Goal: Task Accomplishment & Management: Complete application form

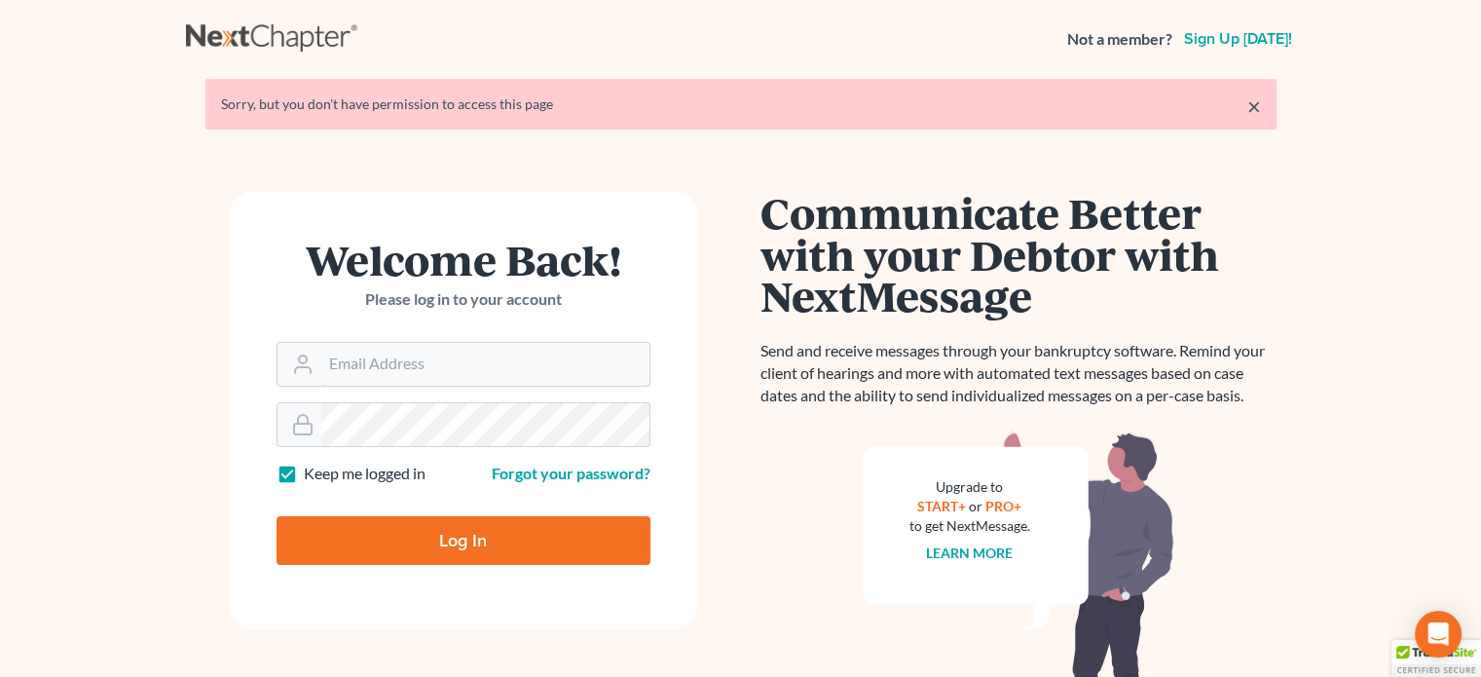
type input "[EMAIL_ADDRESS][DOMAIN_NAME]"
click at [480, 547] on input "Log In" at bounding box center [464, 540] width 374 height 49
type input "Thinking..."
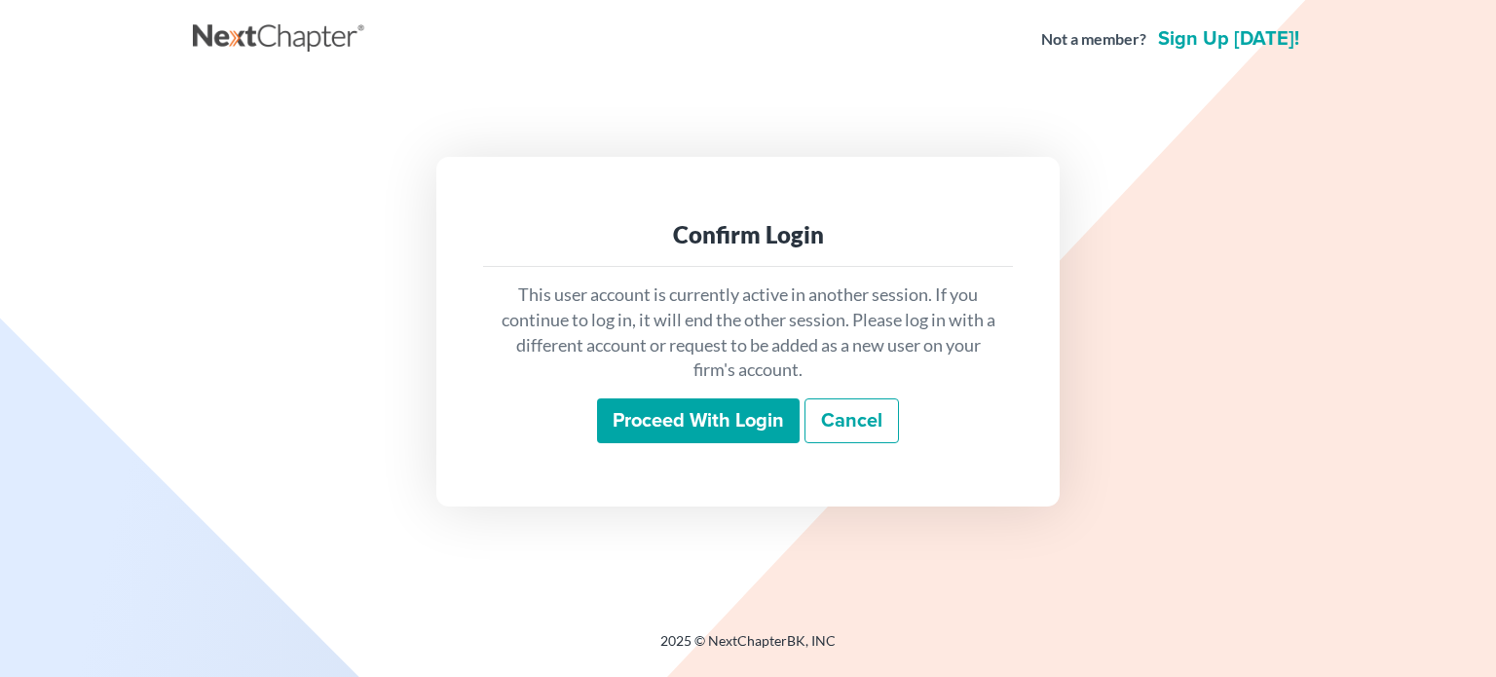
click at [676, 421] on input "Proceed with login" at bounding box center [698, 420] width 203 height 45
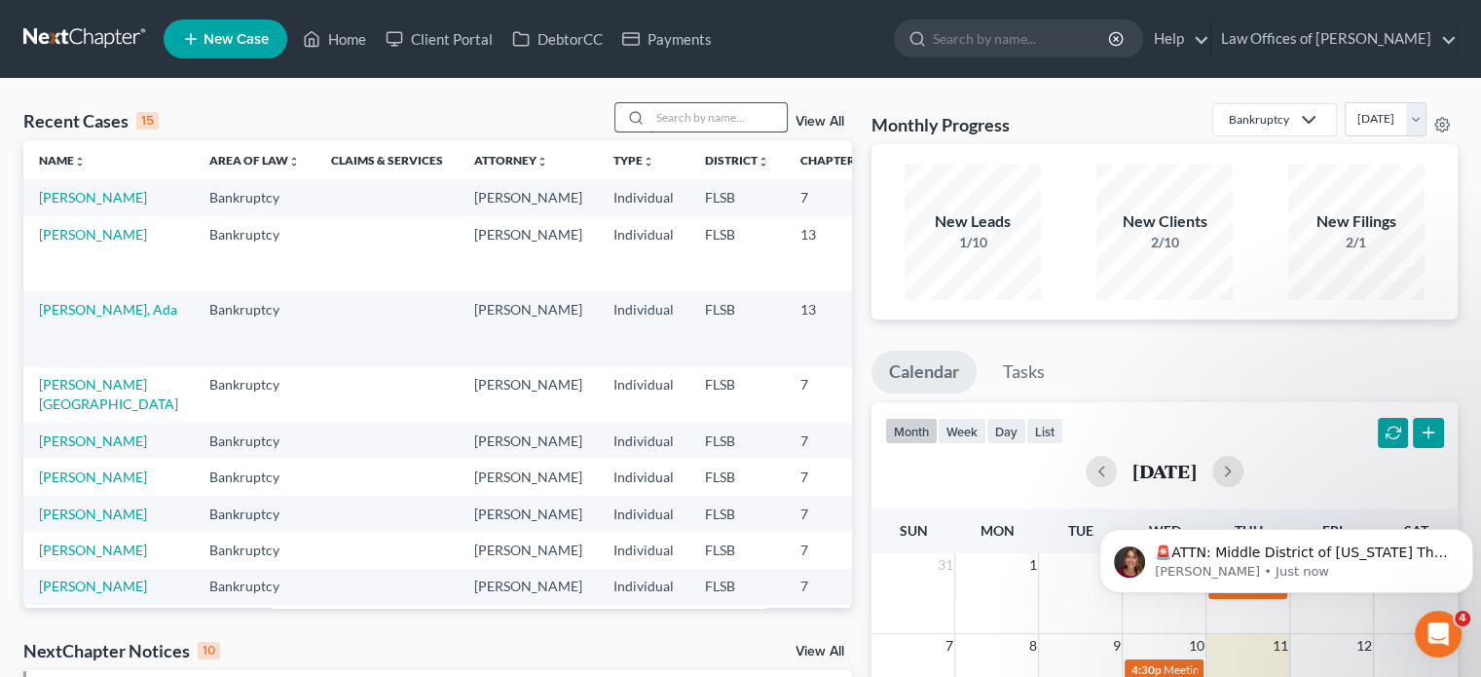
click at [723, 124] on input "search" at bounding box center [719, 117] width 136 height 28
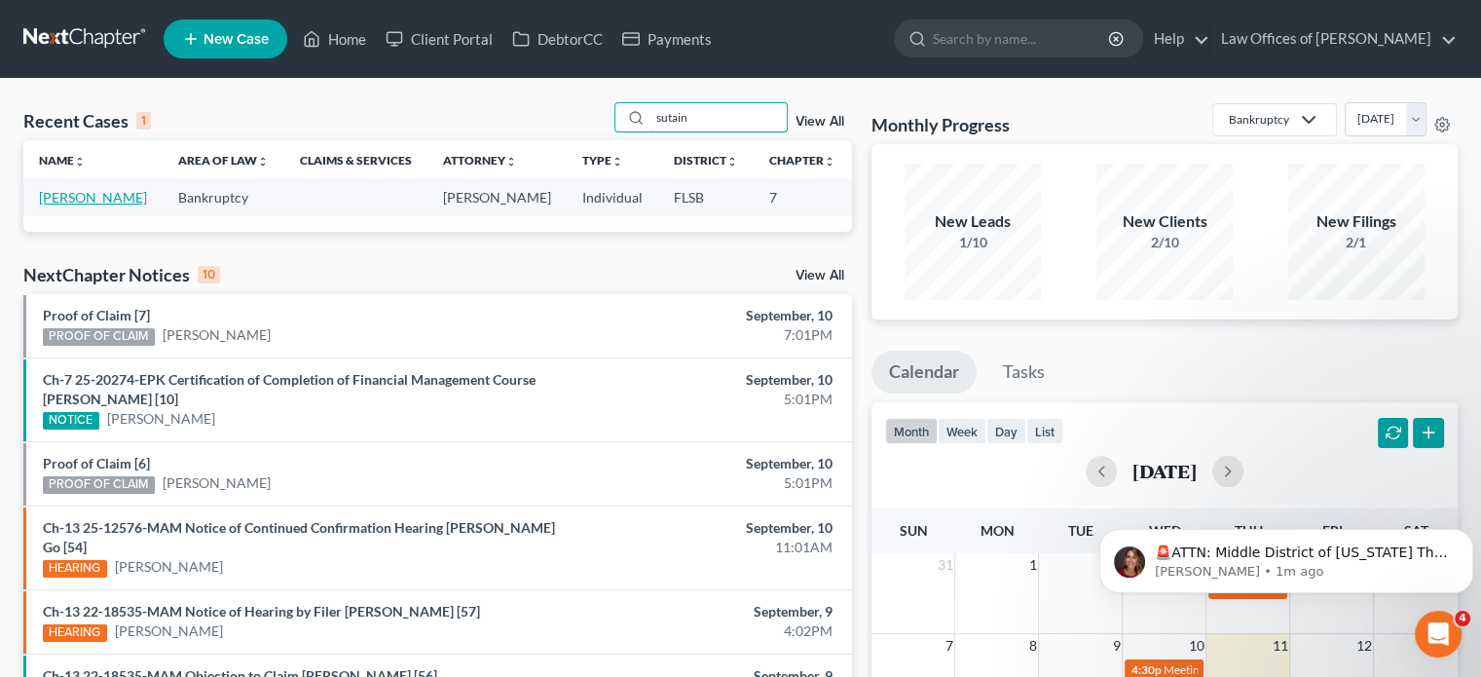
type input "sutain"
click at [65, 206] on link "[PERSON_NAME]" at bounding box center [93, 197] width 108 height 17
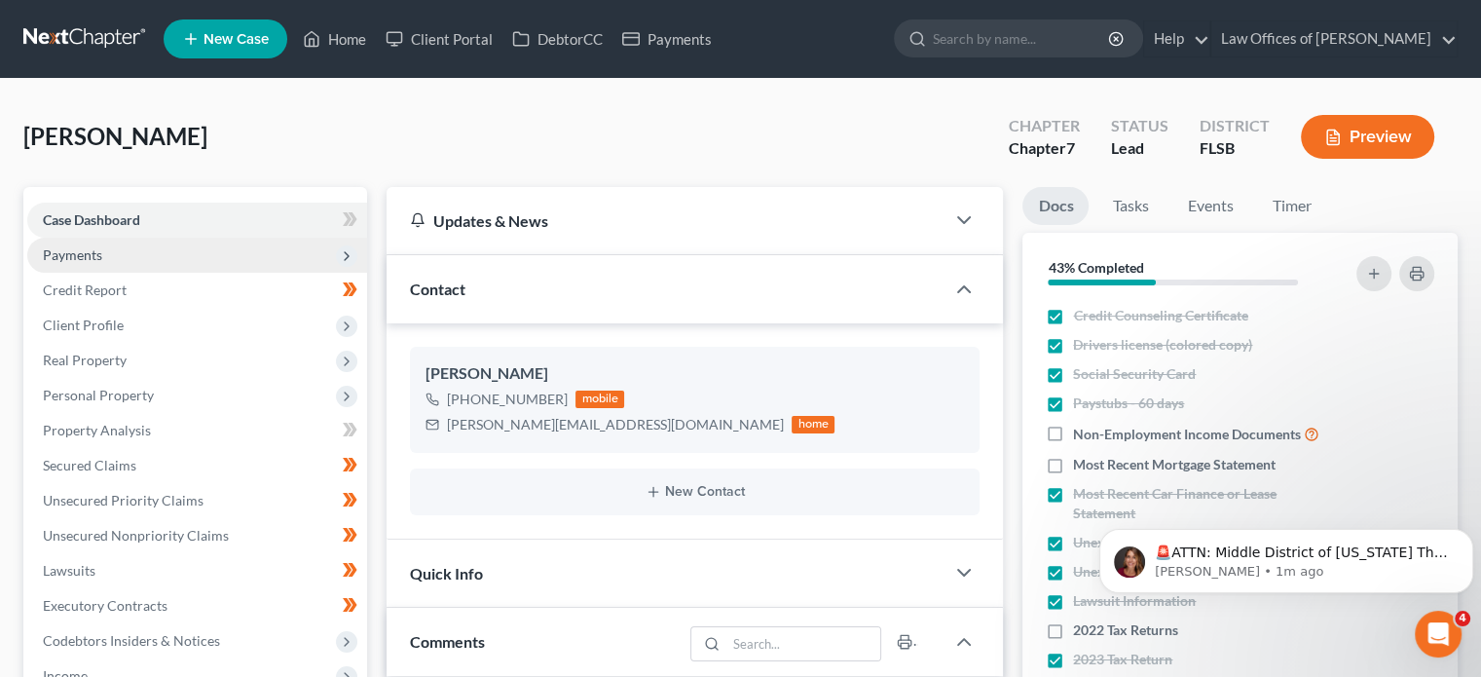
click at [68, 253] on span "Payments" at bounding box center [72, 254] width 59 height 17
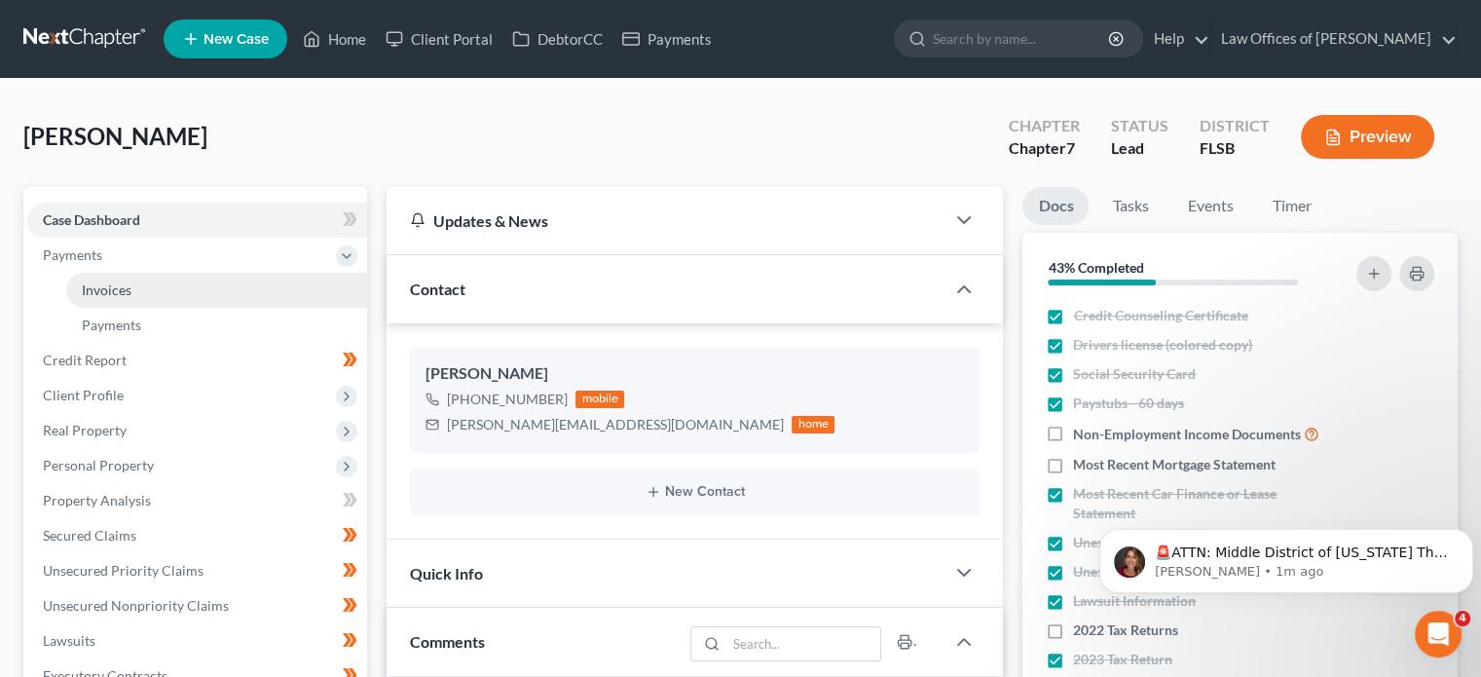
click at [123, 292] on span "Invoices" at bounding box center [107, 289] width 50 height 17
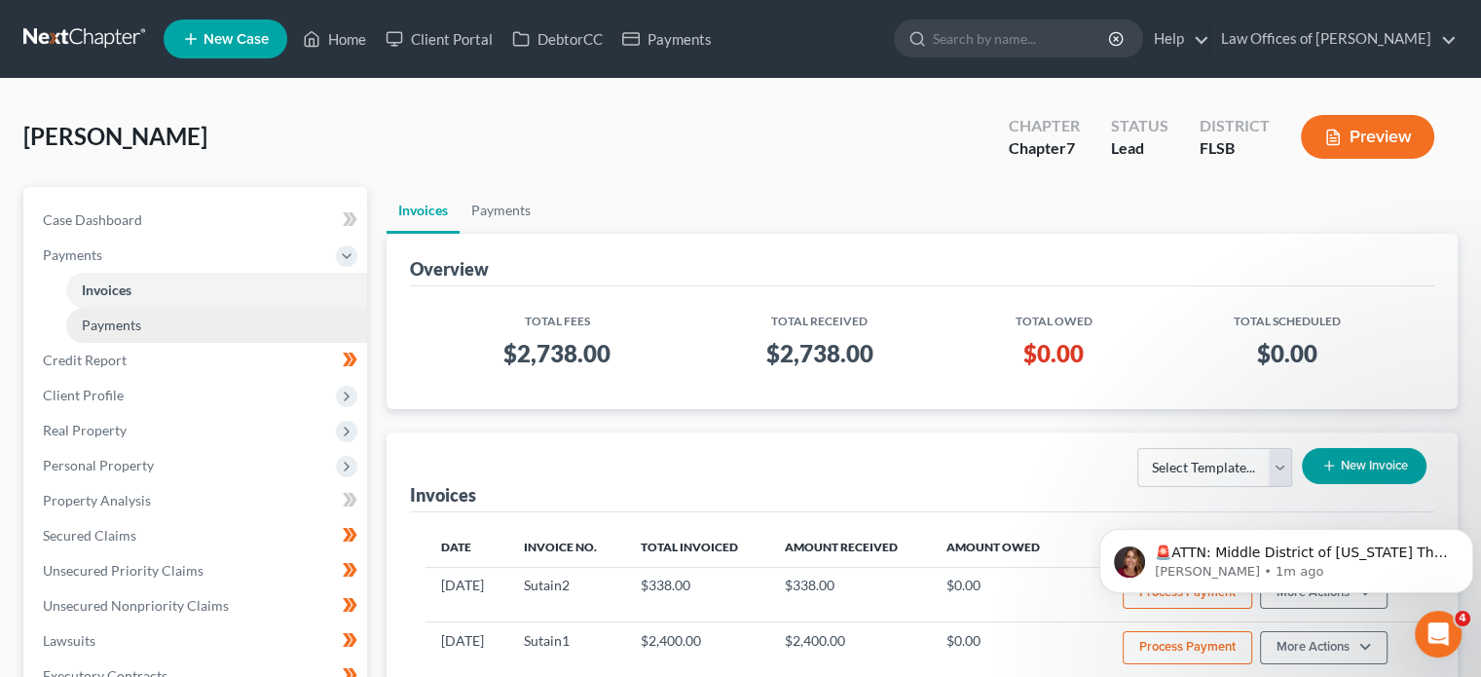
click at [117, 327] on span "Payments" at bounding box center [111, 325] width 59 height 17
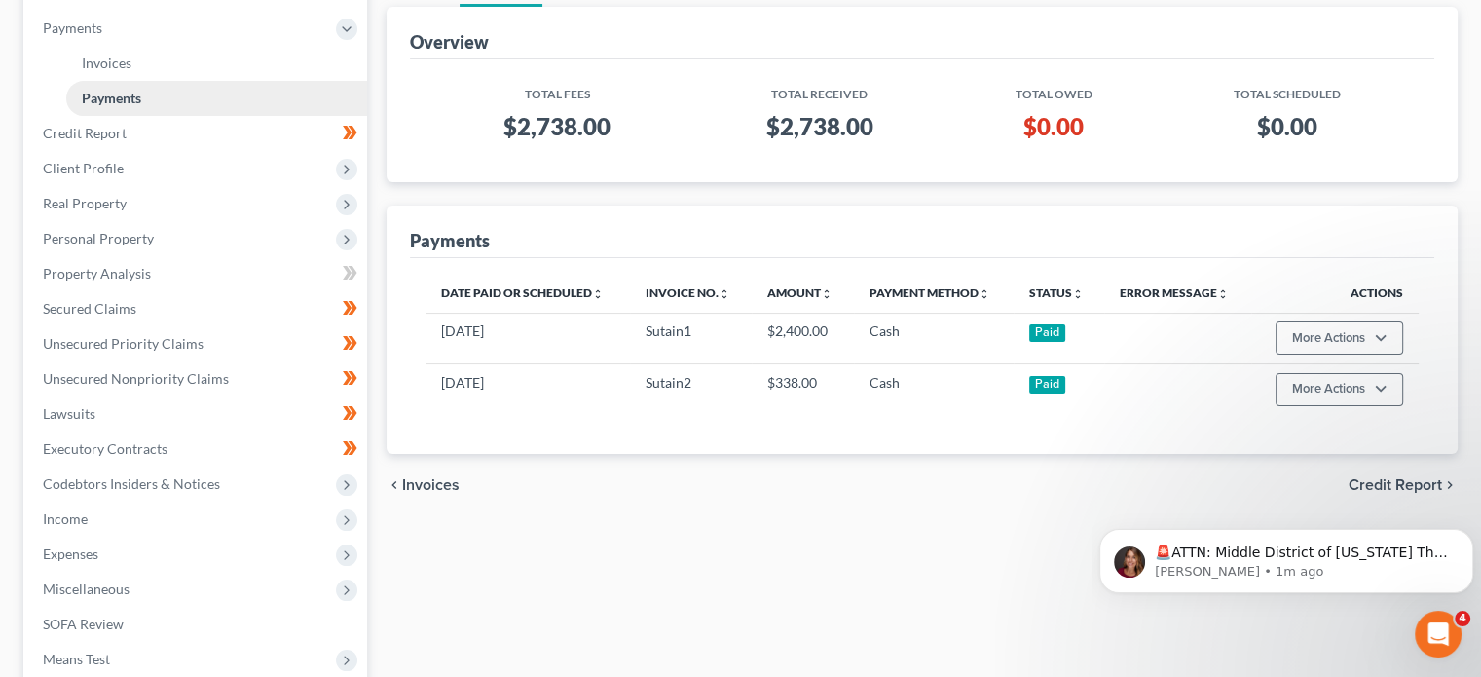
scroll to position [223, 0]
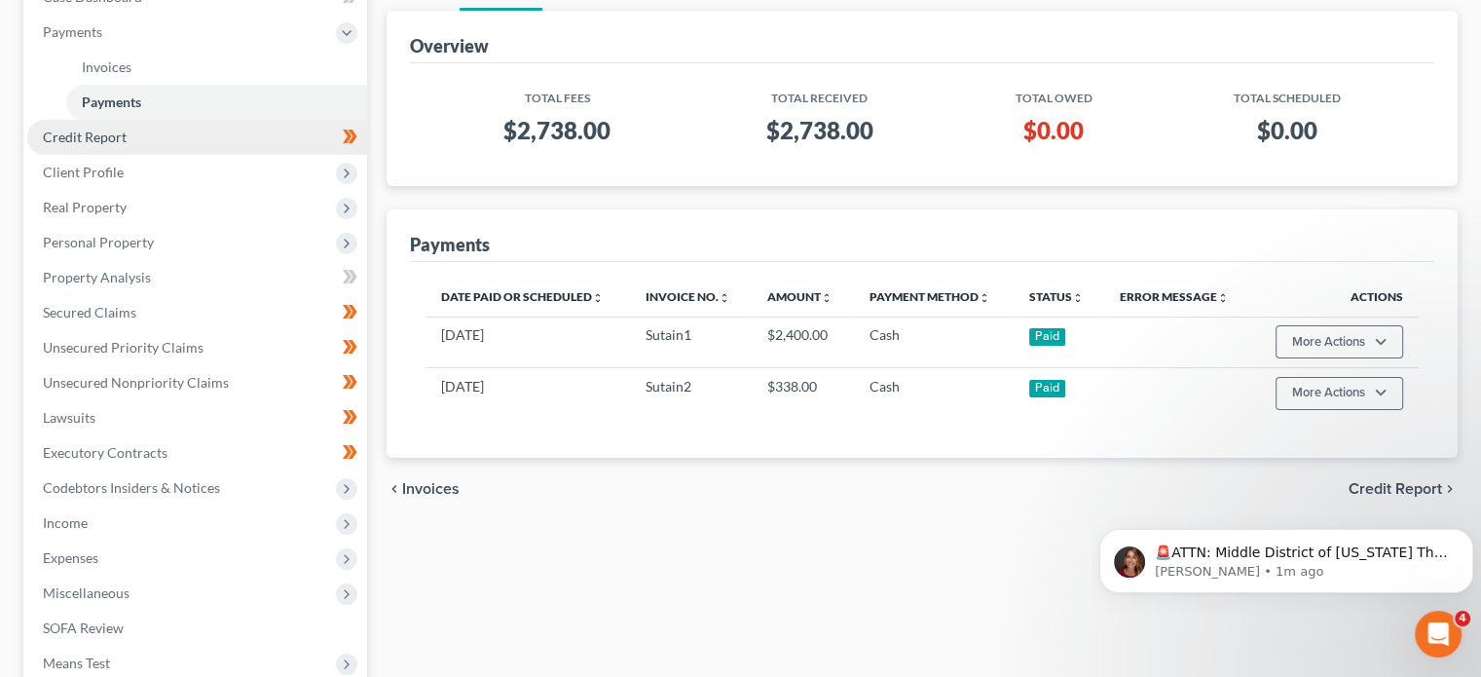
click at [86, 141] on span "Credit Report" at bounding box center [85, 137] width 84 height 17
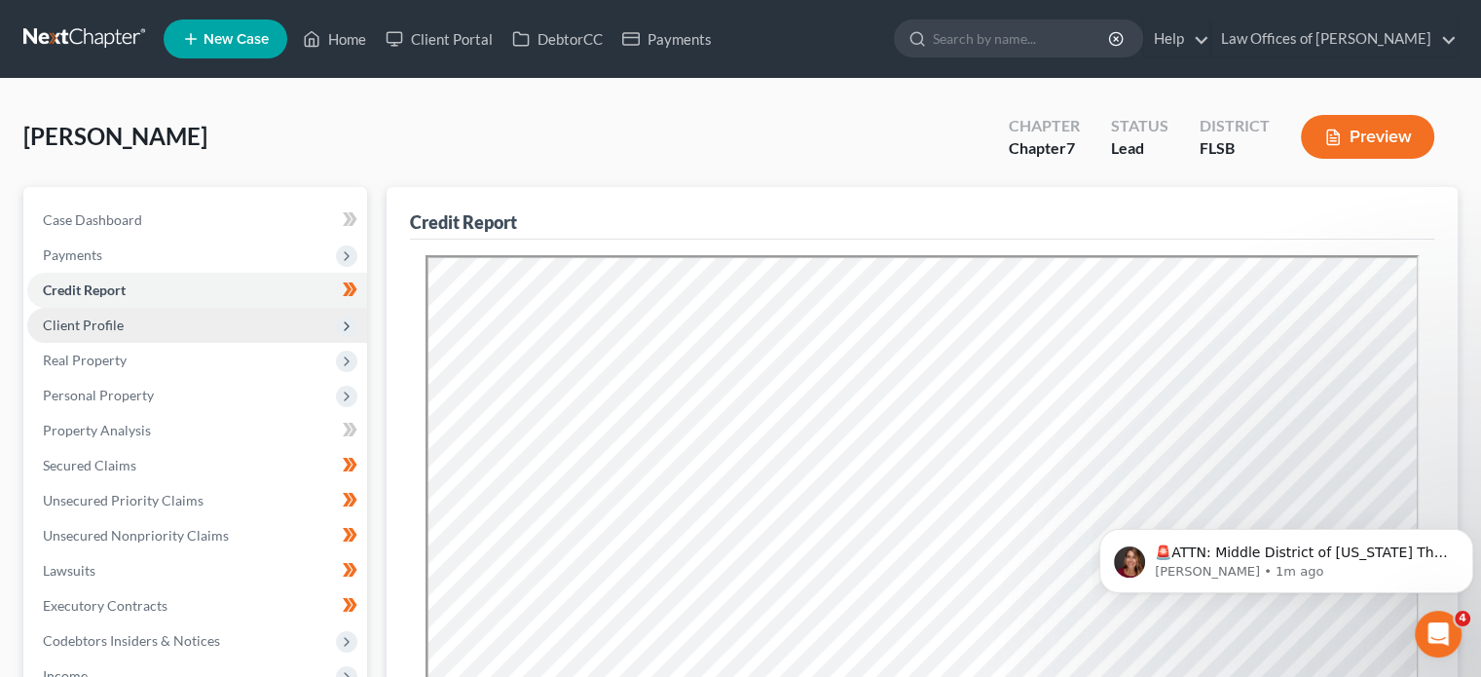
click at [73, 327] on span "Client Profile" at bounding box center [83, 325] width 81 height 17
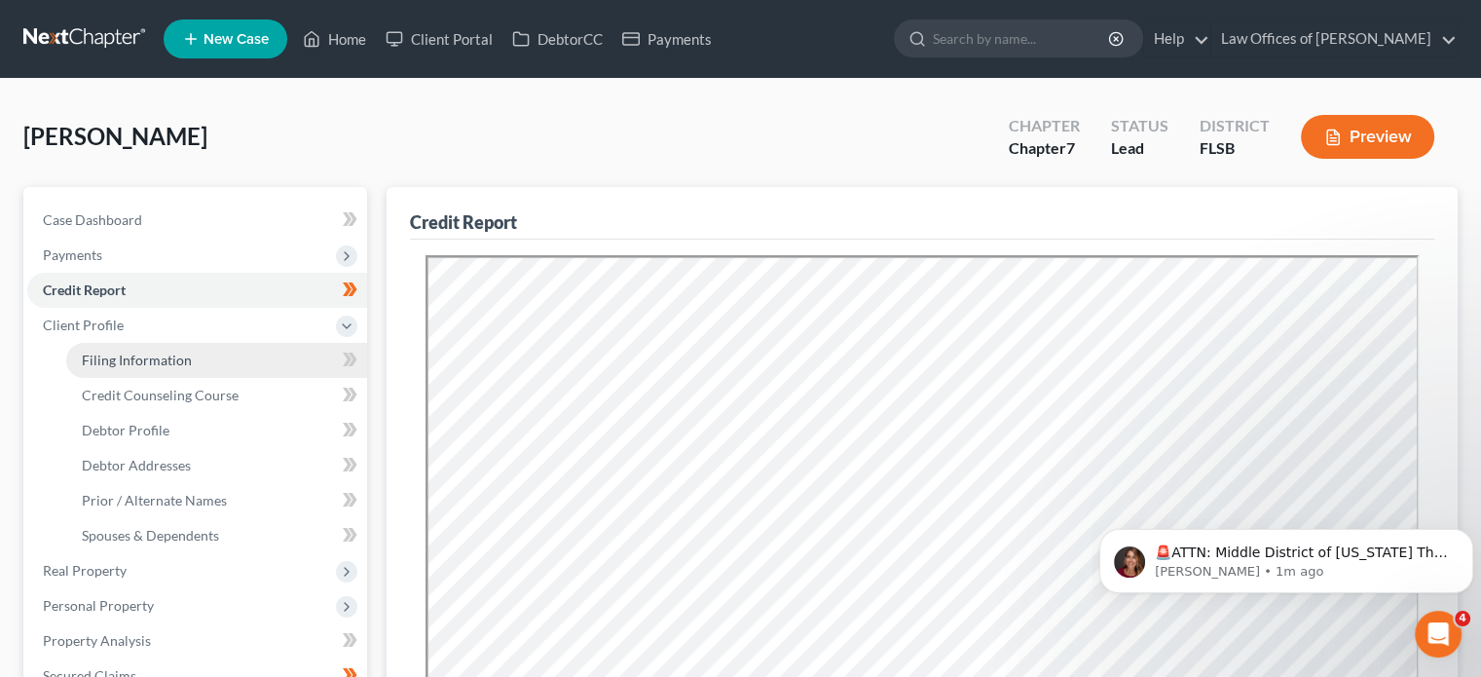
click at [112, 364] on span "Filing Information" at bounding box center [137, 360] width 110 height 17
select select "1"
select select "0"
select select "9"
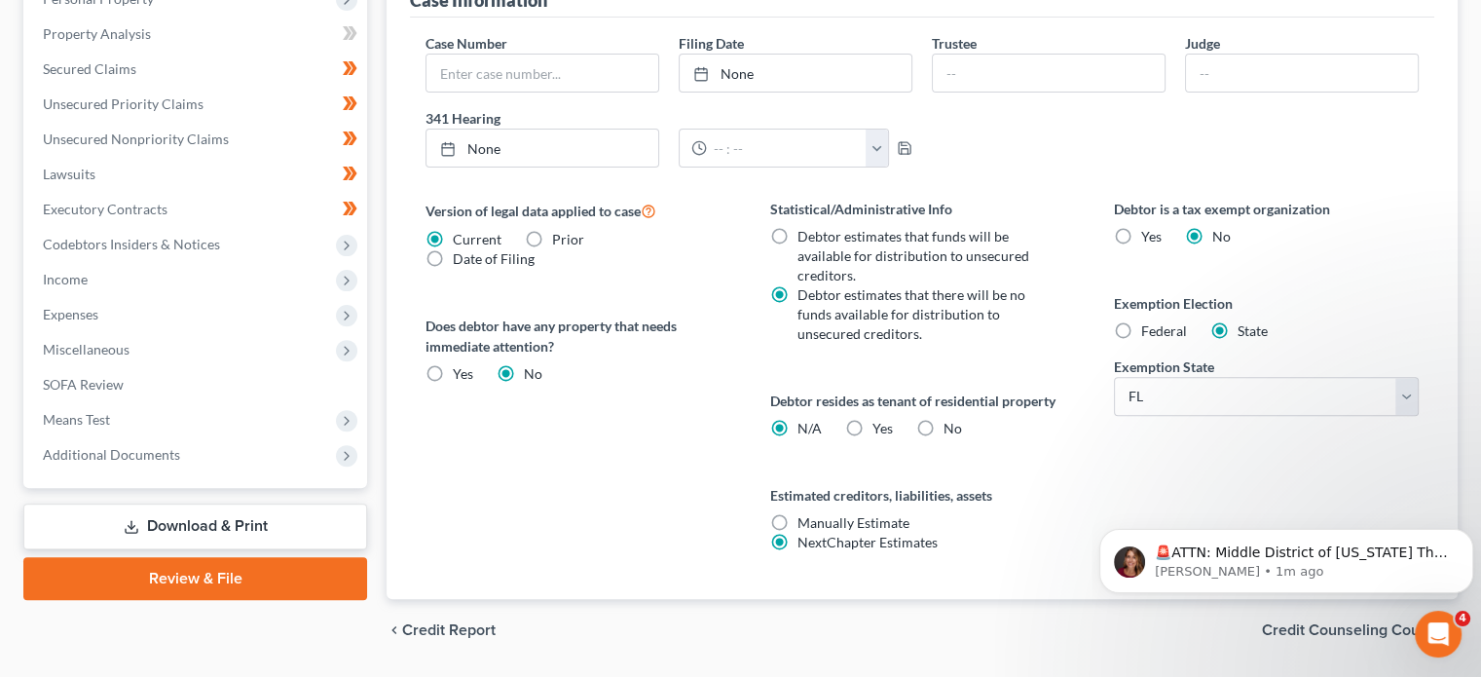
scroll to position [612, 0]
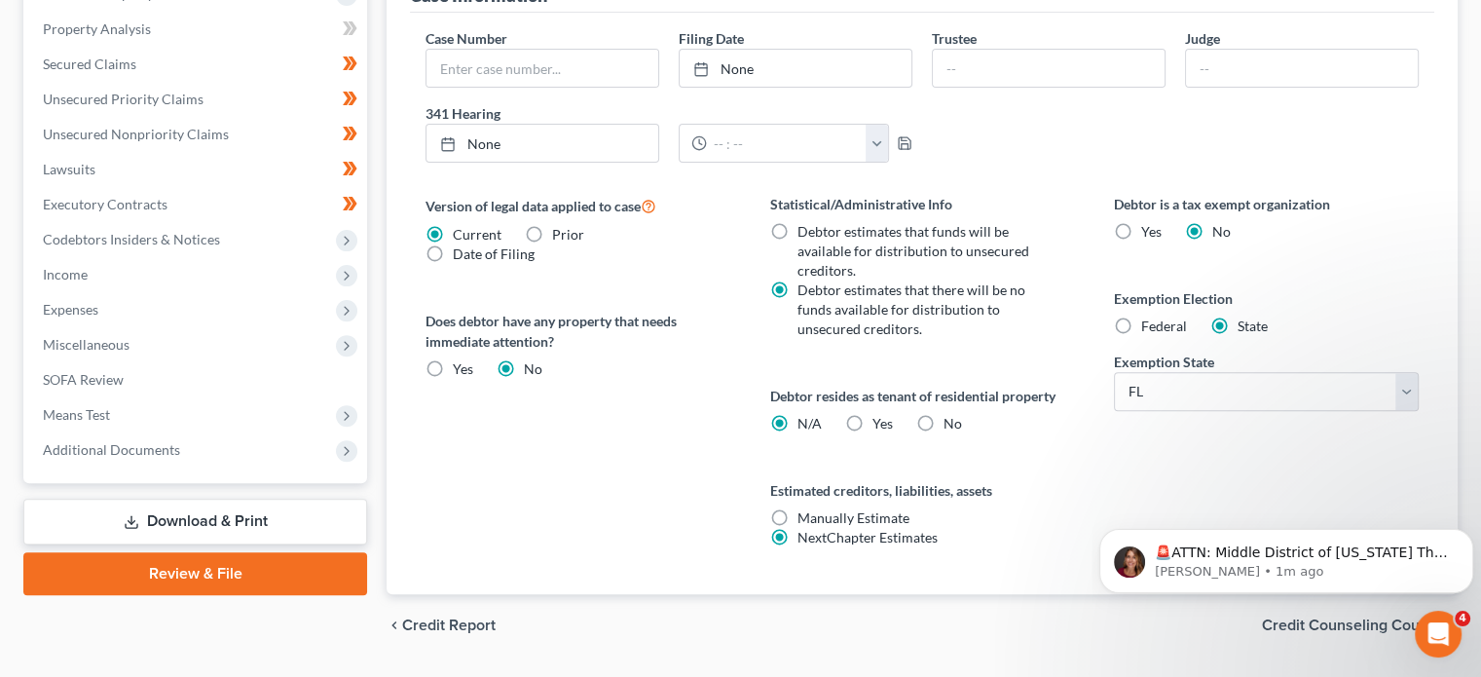
click at [944, 425] on label "No" at bounding box center [953, 423] width 19 height 19
click at [952, 425] on input "No" at bounding box center [958, 420] width 13 height 13
radio input "true"
radio input "false"
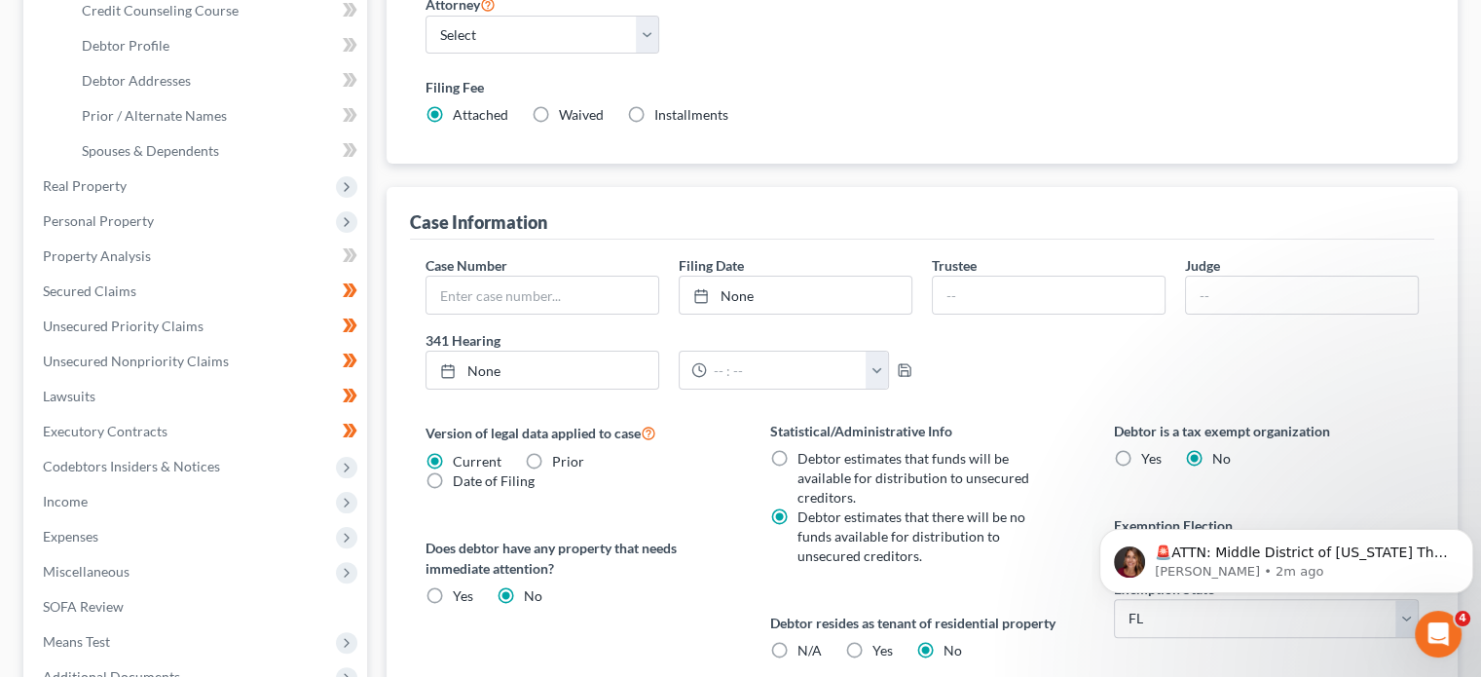
scroll to position [386, 0]
click at [55, 528] on span "Expenses" at bounding box center [71, 535] width 56 height 17
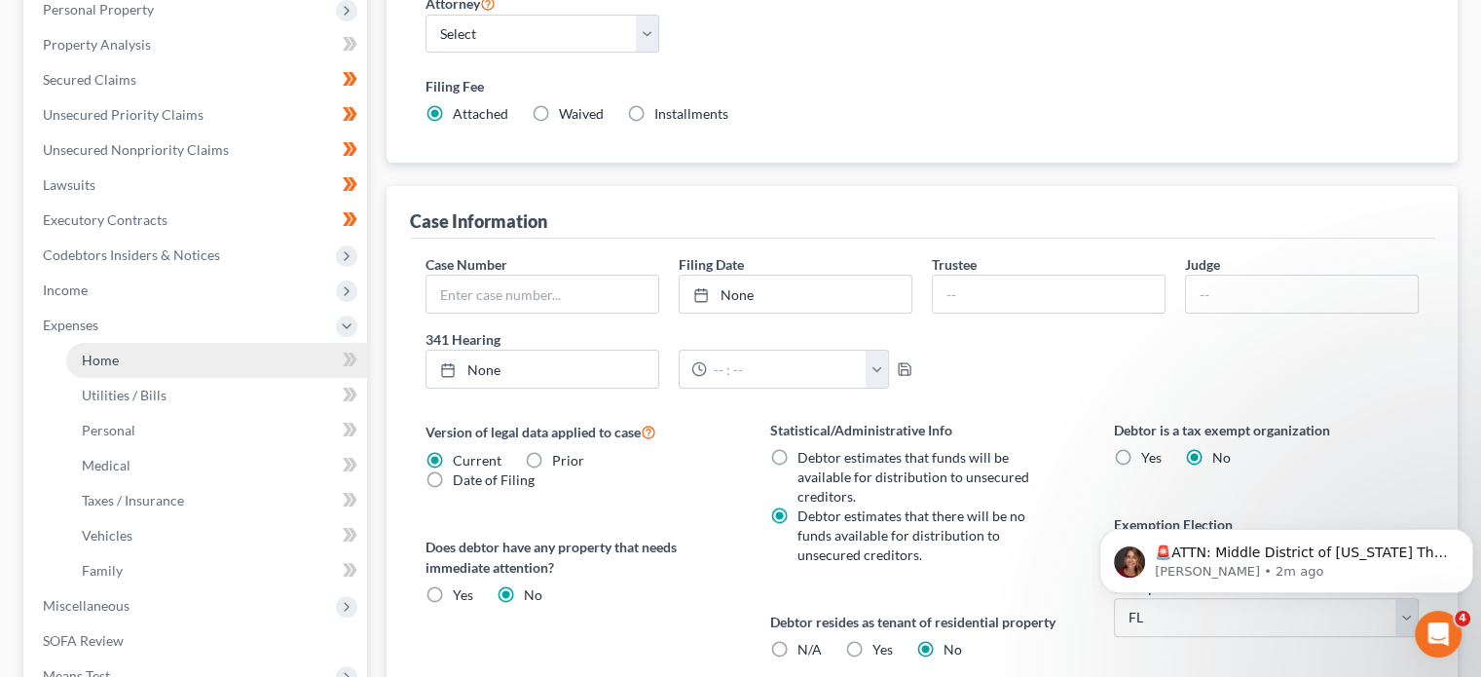
click at [101, 352] on span "Home" at bounding box center [100, 360] width 37 height 17
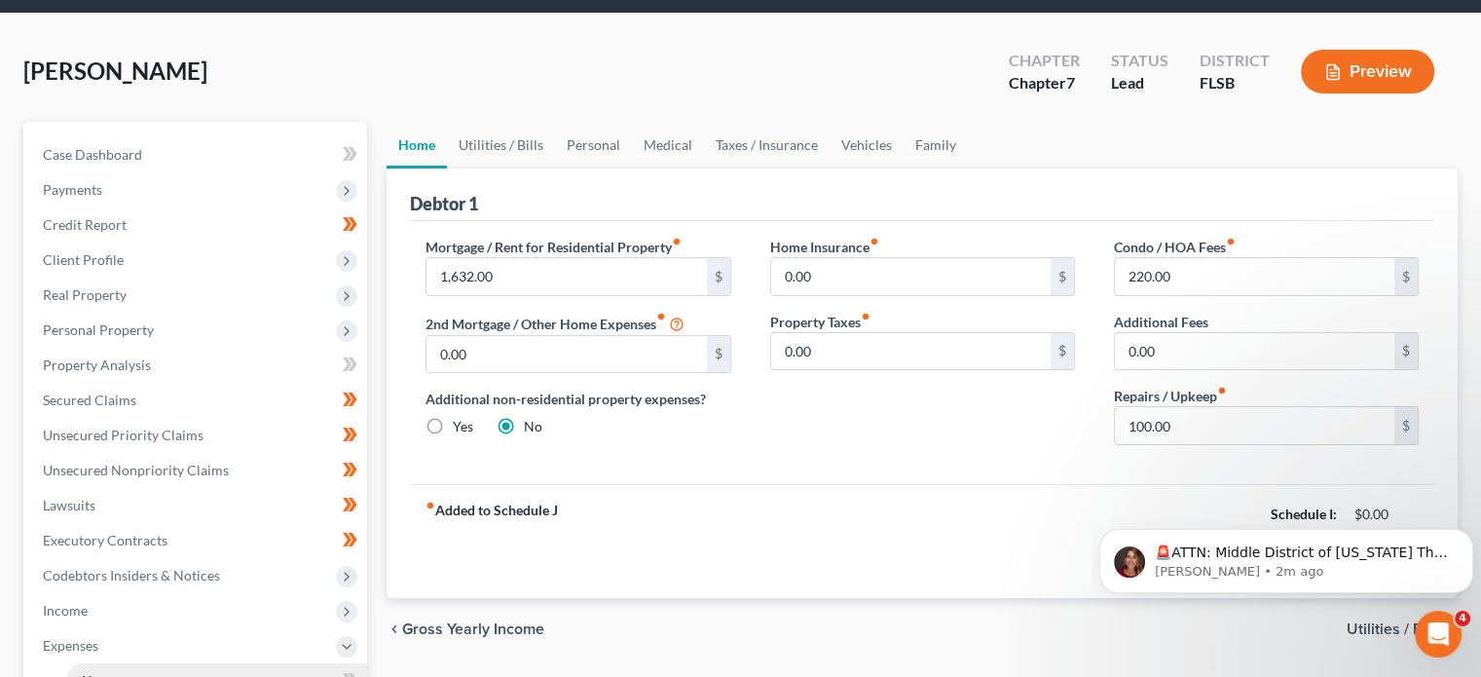
scroll to position [40, 0]
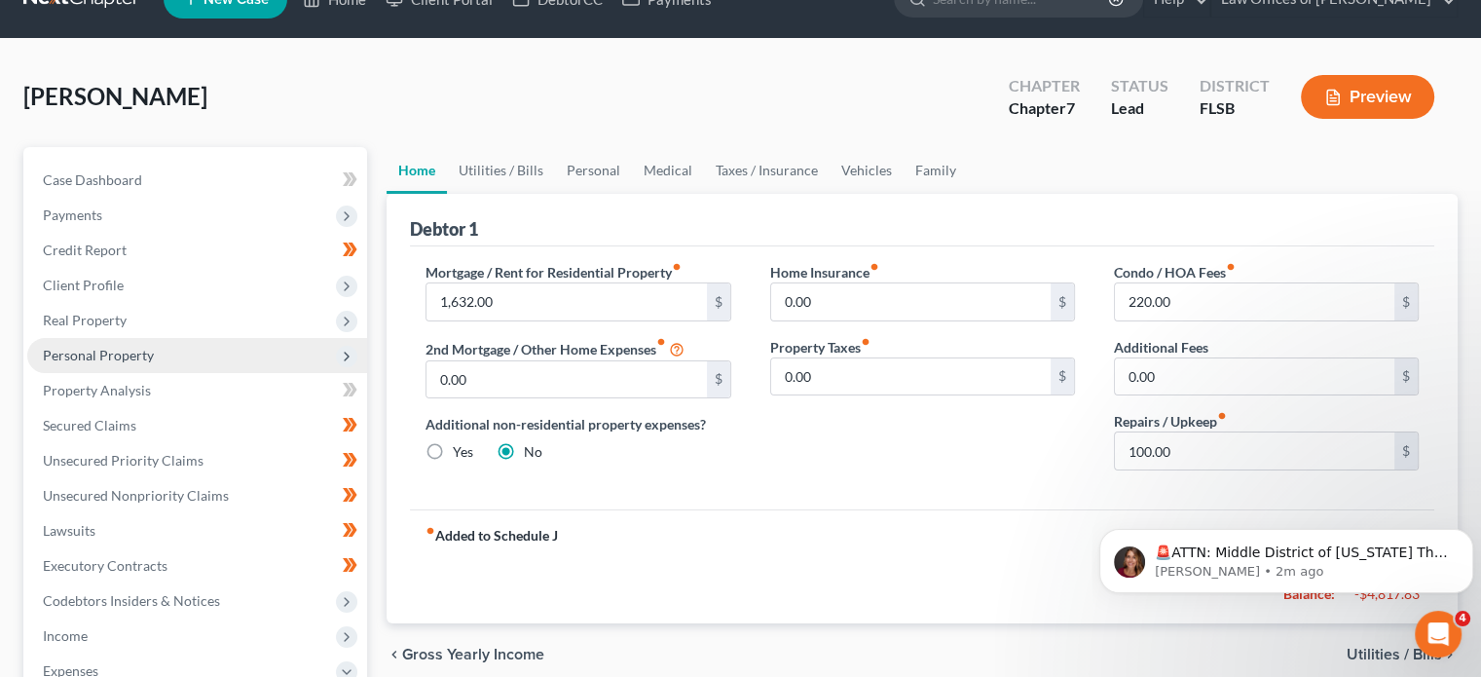
click at [94, 350] on span "Personal Property" at bounding box center [98, 355] width 111 height 17
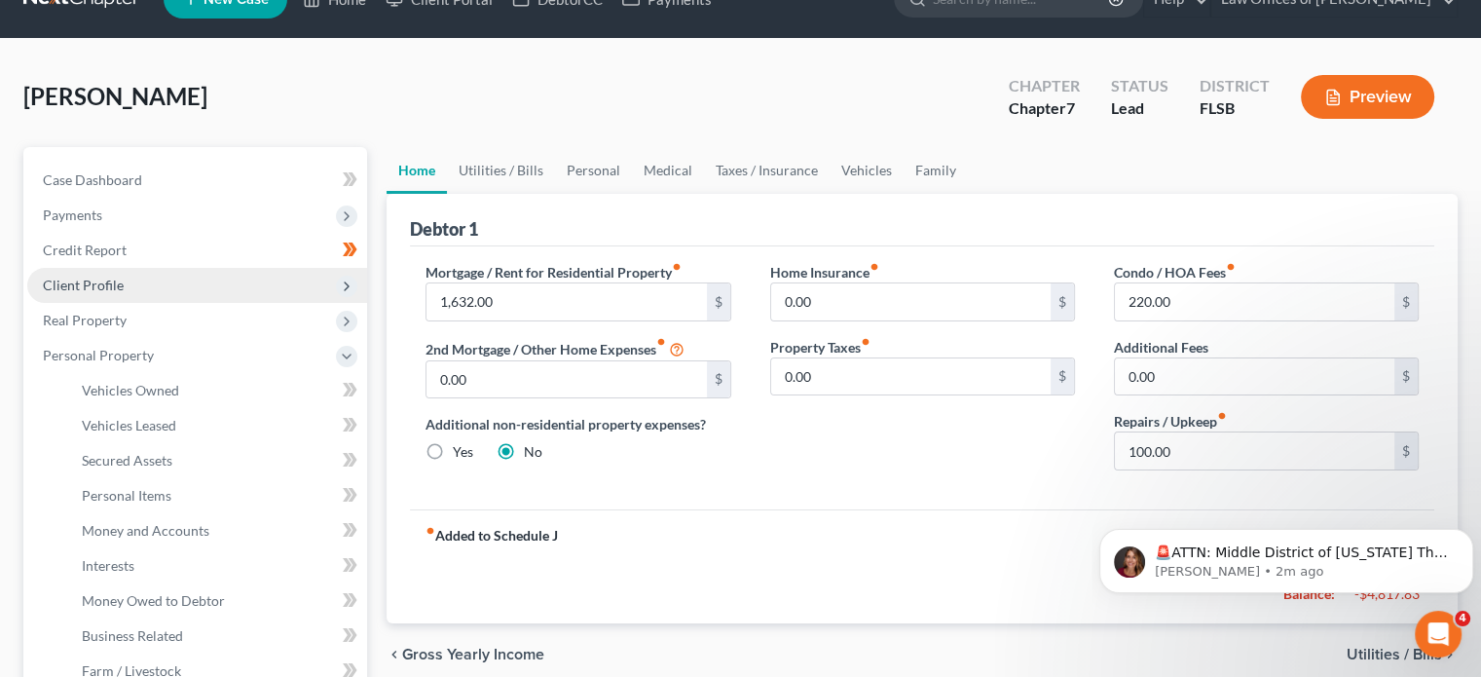
click at [76, 277] on span "Client Profile" at bounding box center [83, 285] width 81 height 17
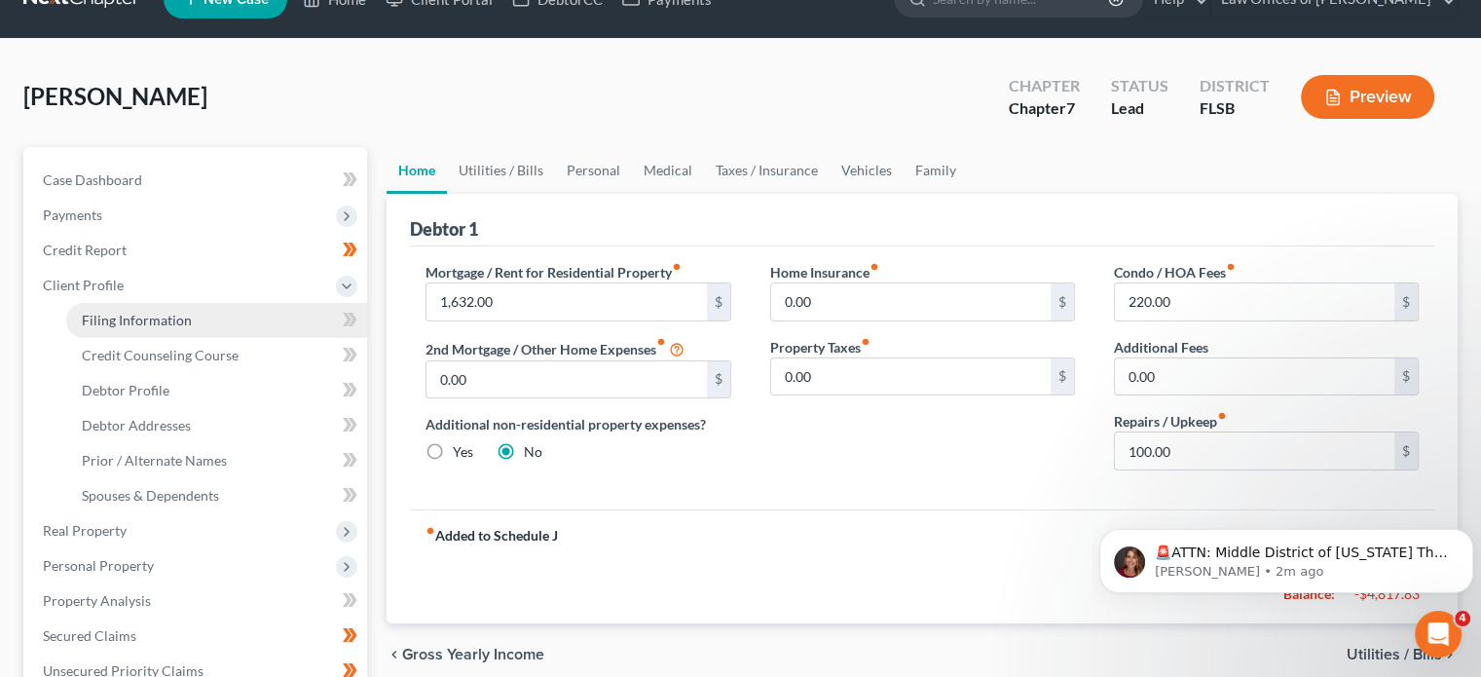
click at [105, 318] on span "Filing Information" at bounding box center [137, 320] width 110 height 17
select select "1"
select select "0"
select select "17"
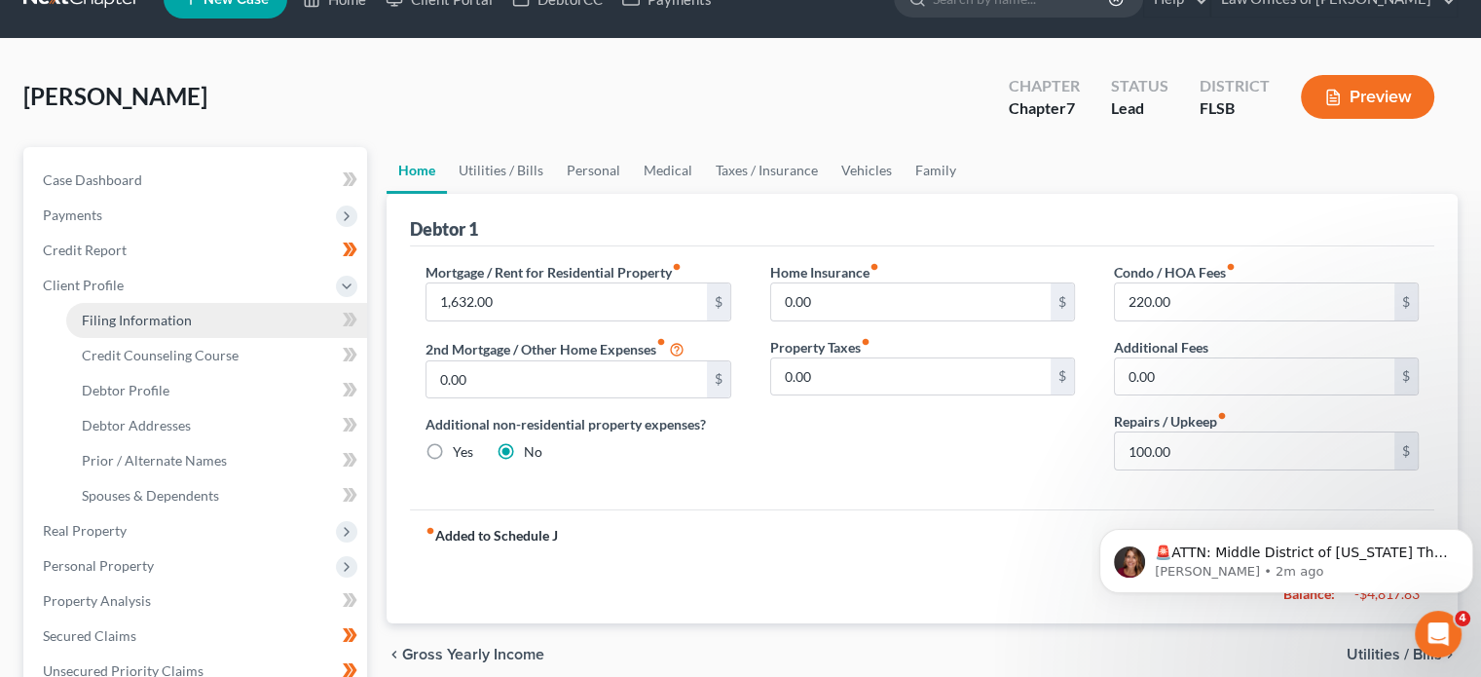
select select "0"
select select "9"
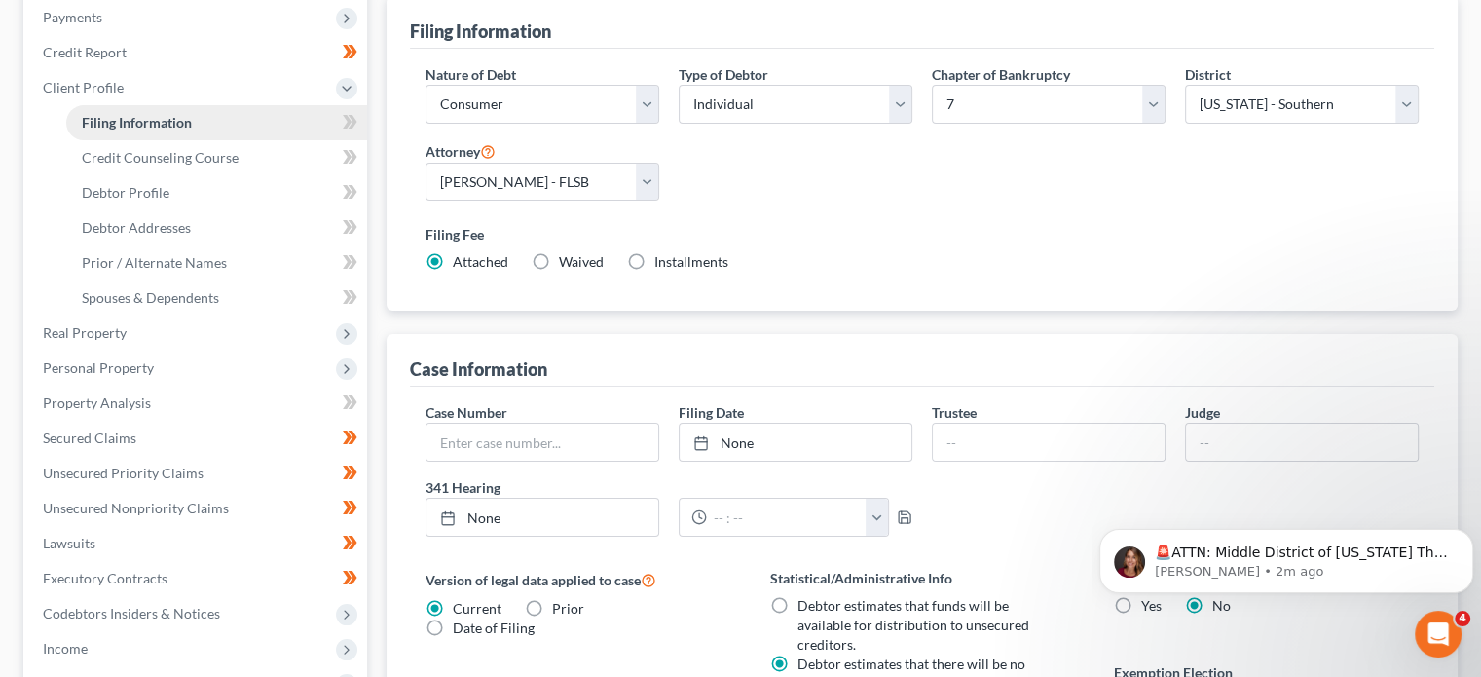
scroll to position [224, 0]
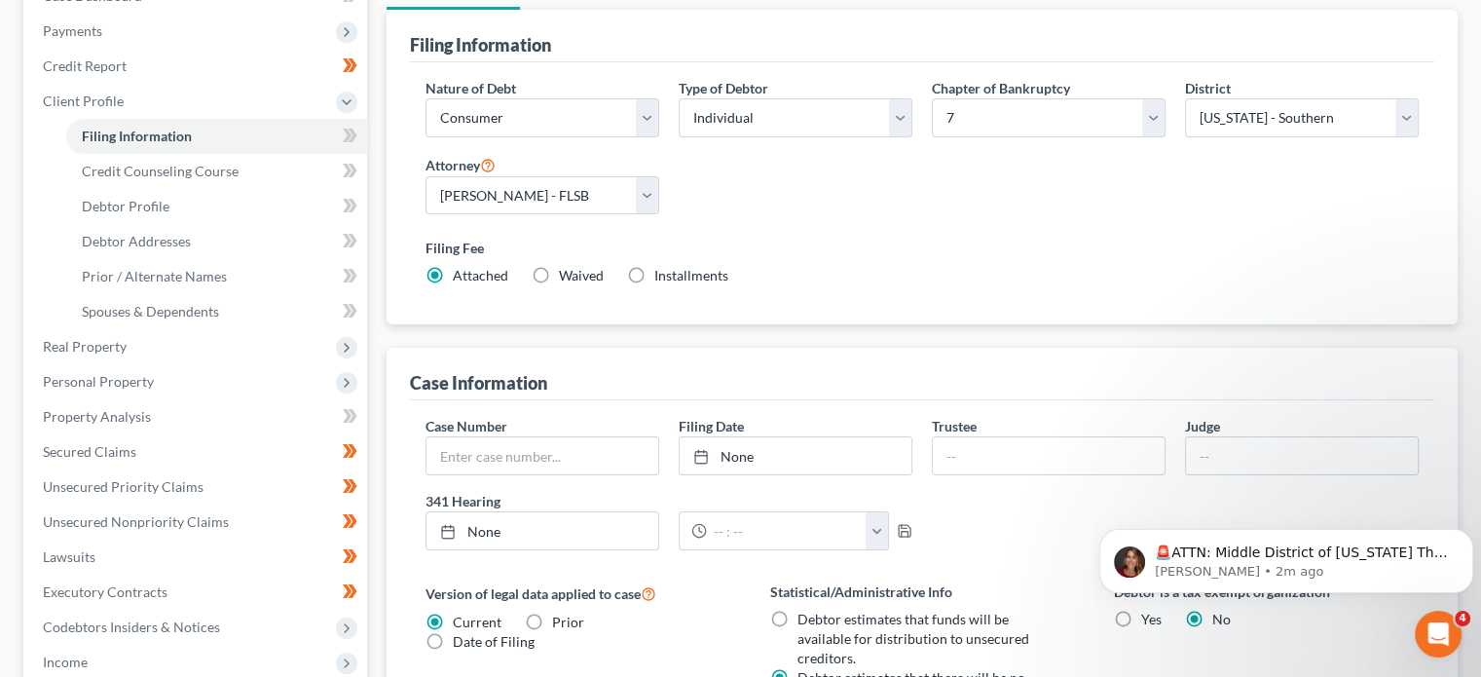
click at [347, 138] on icon at bounding box center [347, 136] width 9 height 14
click at [352, 138] on icon at bounding box center [353, 136] width 9 height 14
click at [168, 171] on span "Credit Counseling Course" at bounding box center [160, 171] width 157 height 17
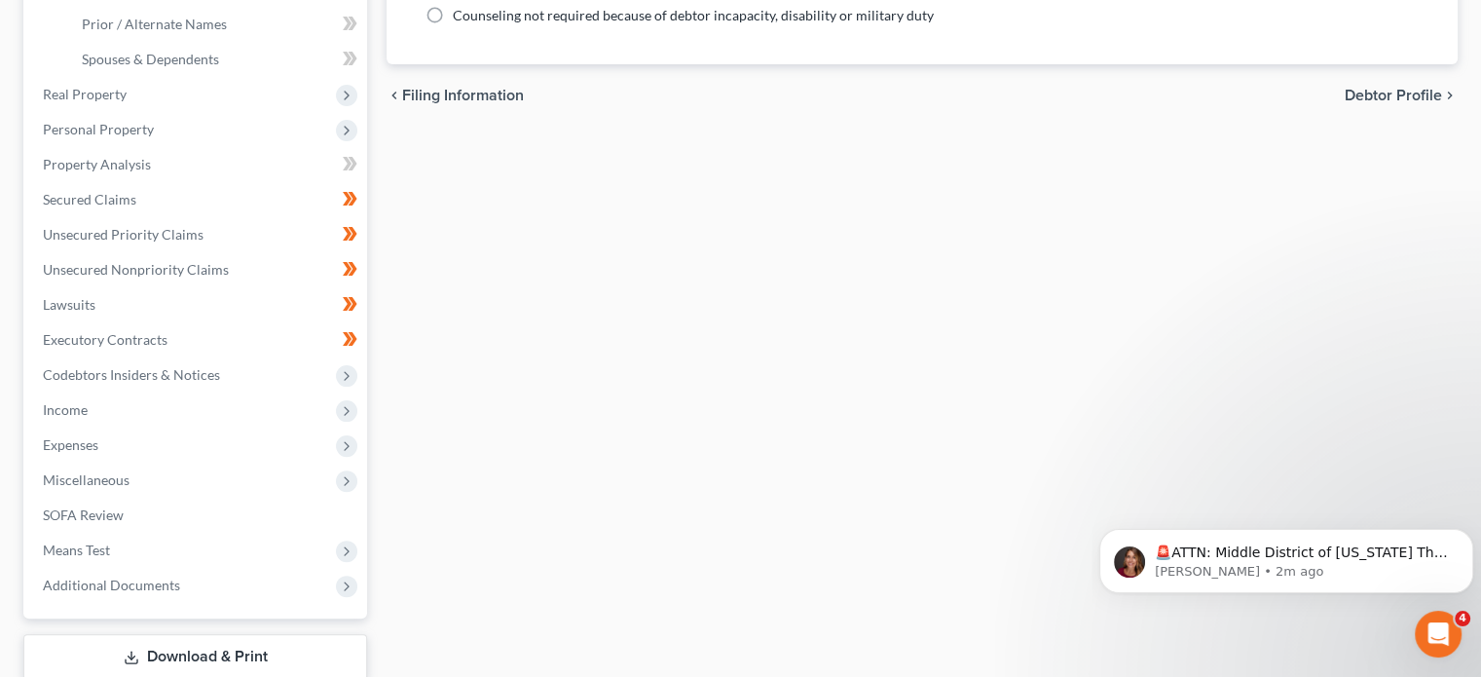
scroll to position [543, 0]
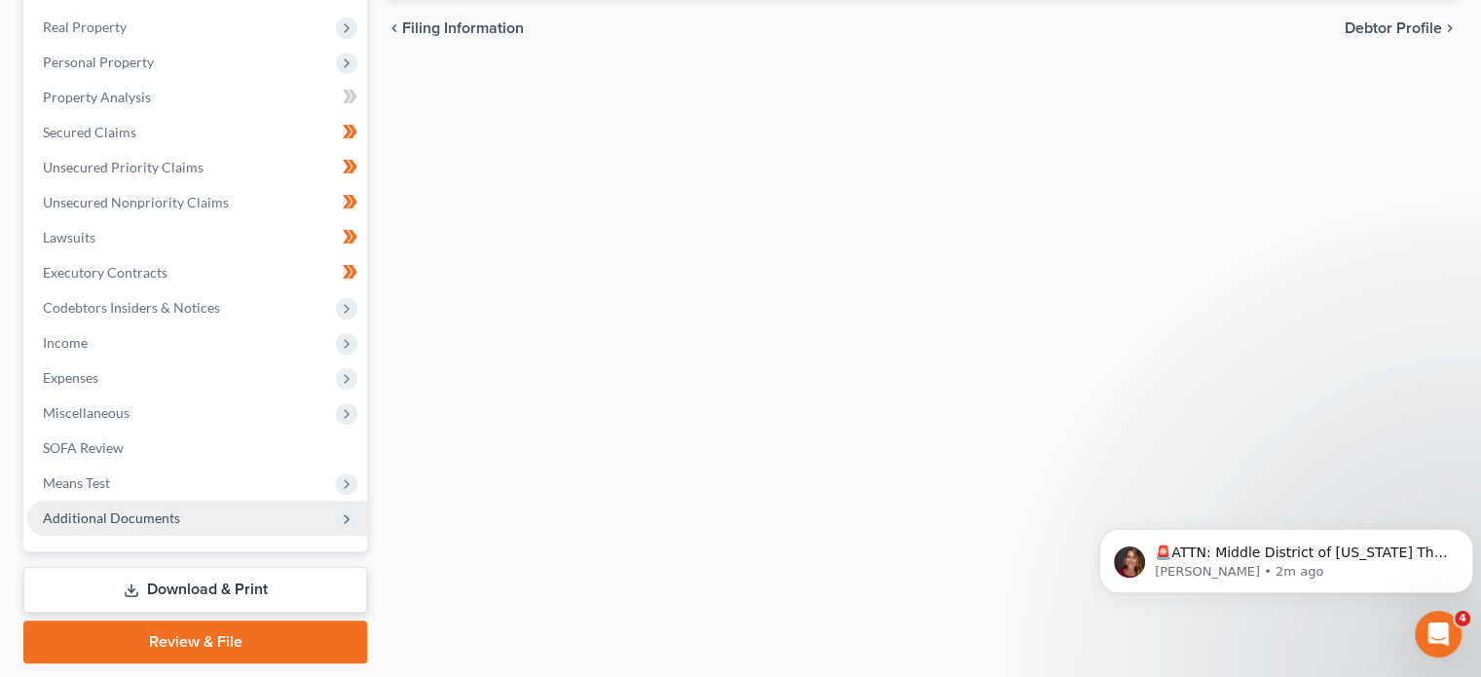
click at [113, 518] on span "Additional Documents" at bounding box center [111, 517] width 137 height 17
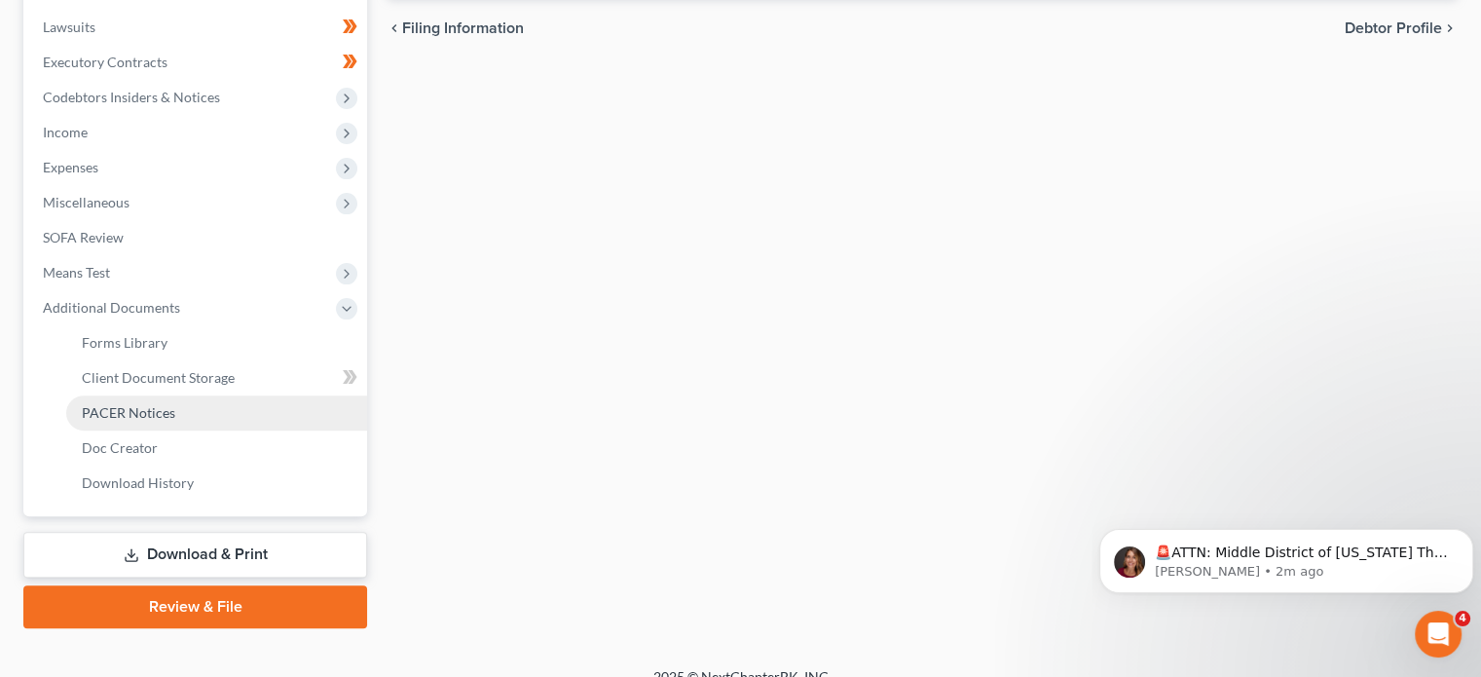
click at [106, 413] on span "PACER Notices" at bounding box center [129, 412] width 94 height 17
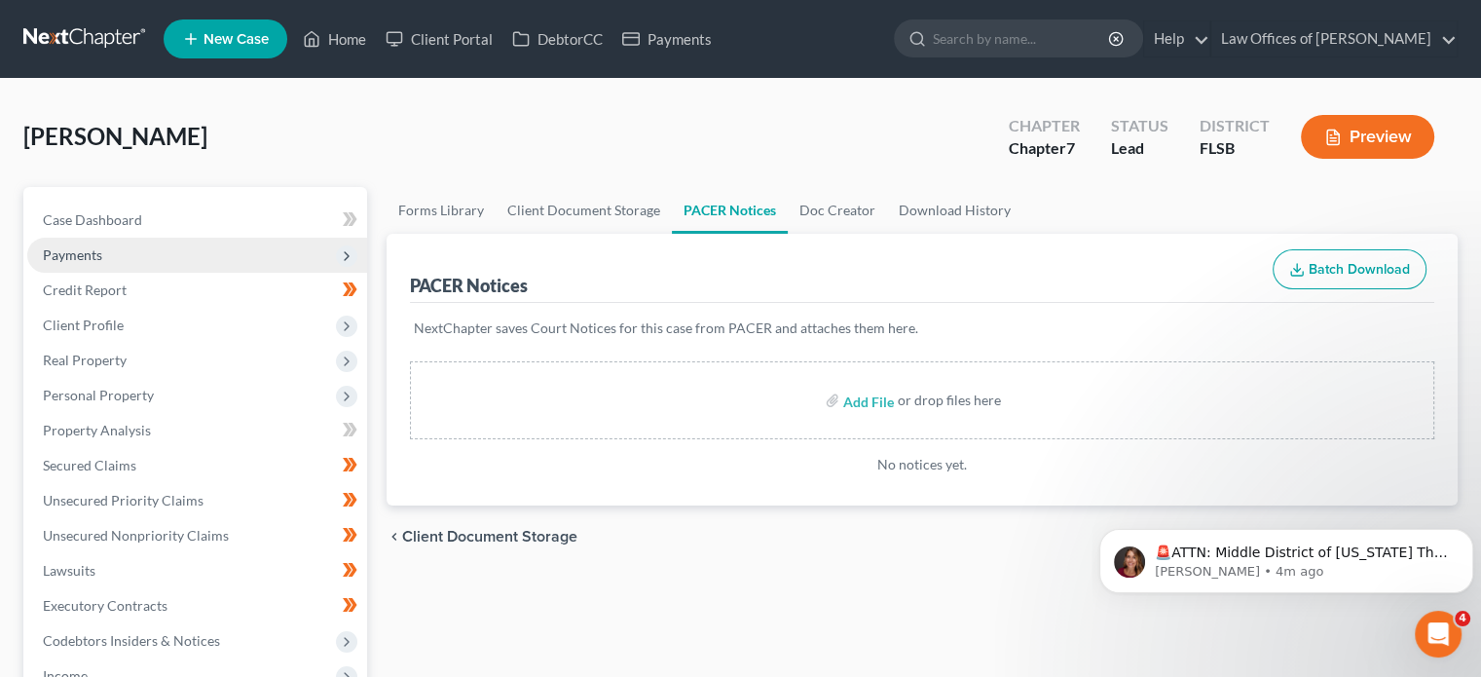
click at [58, 259] on span "Payments" at bounding box center [72, 254] width 59 height 17
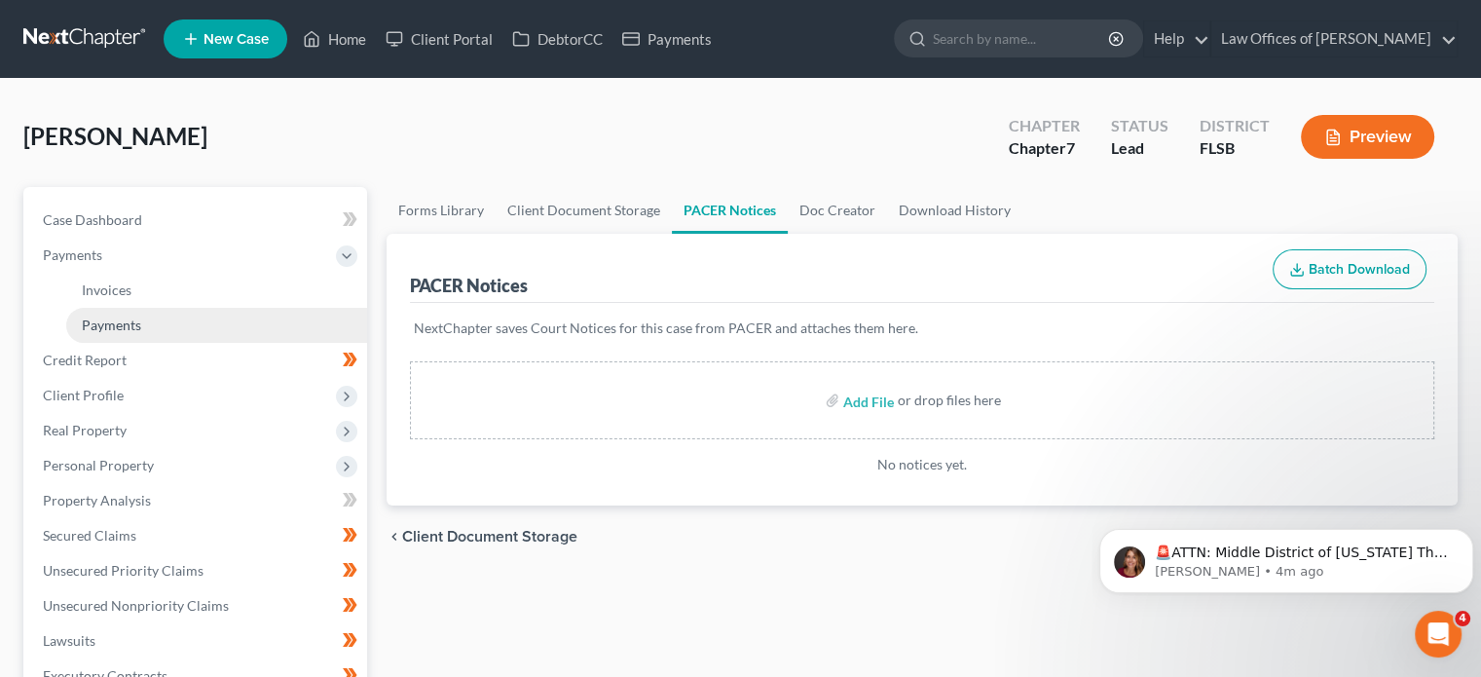
click at [111, 324] on span "Payments" at bounding box center [111, 325] width 59 height 17
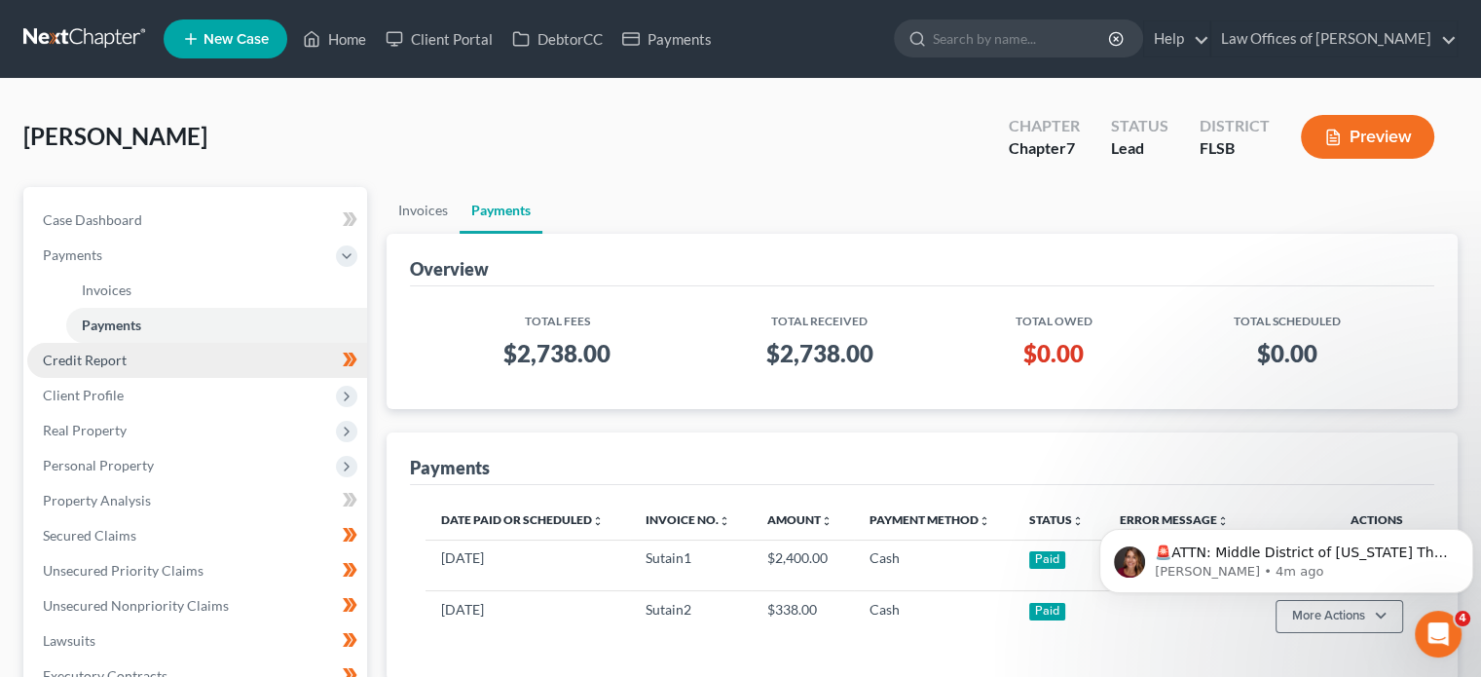
click at [73, 360] on span "Credit Report" at bounding box center [85, 360] width 84 height 17
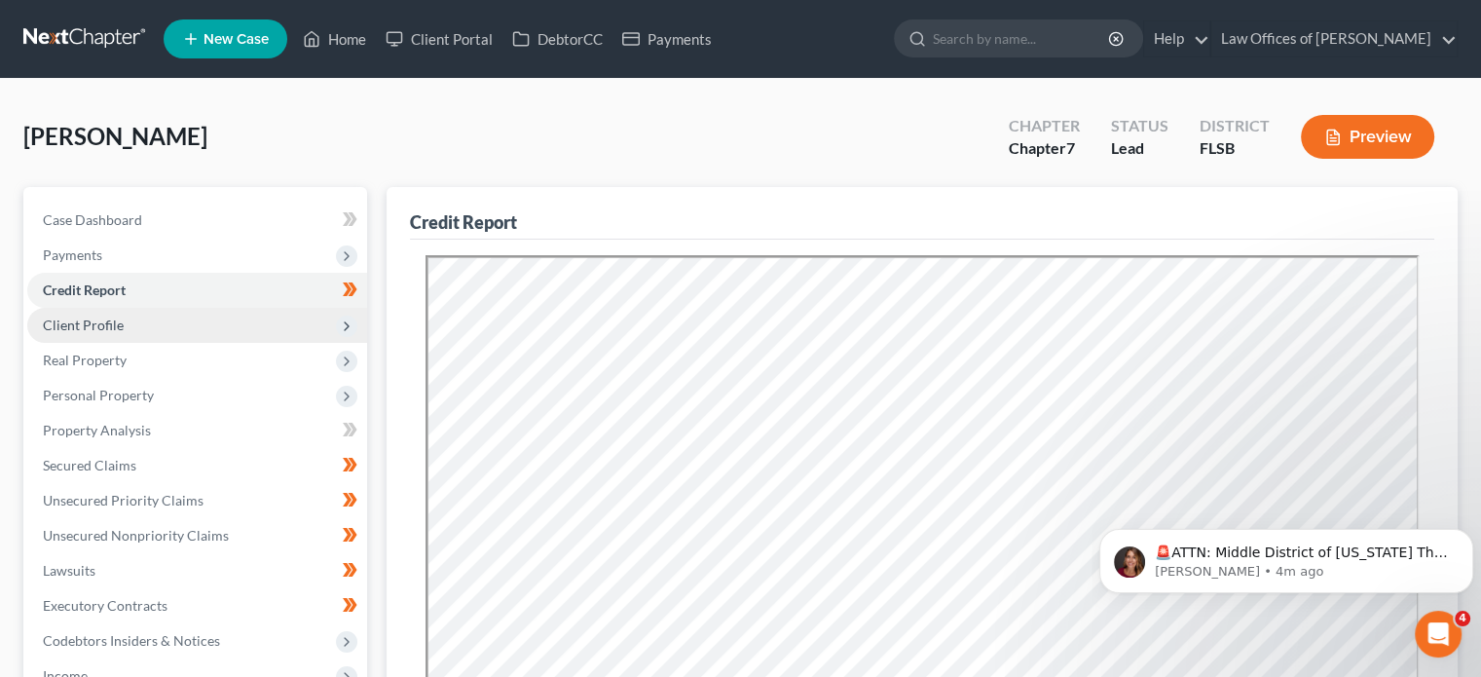
click at [62, 319] on span "Client Profile" at bounding box center [83, 325] width 81 height 17
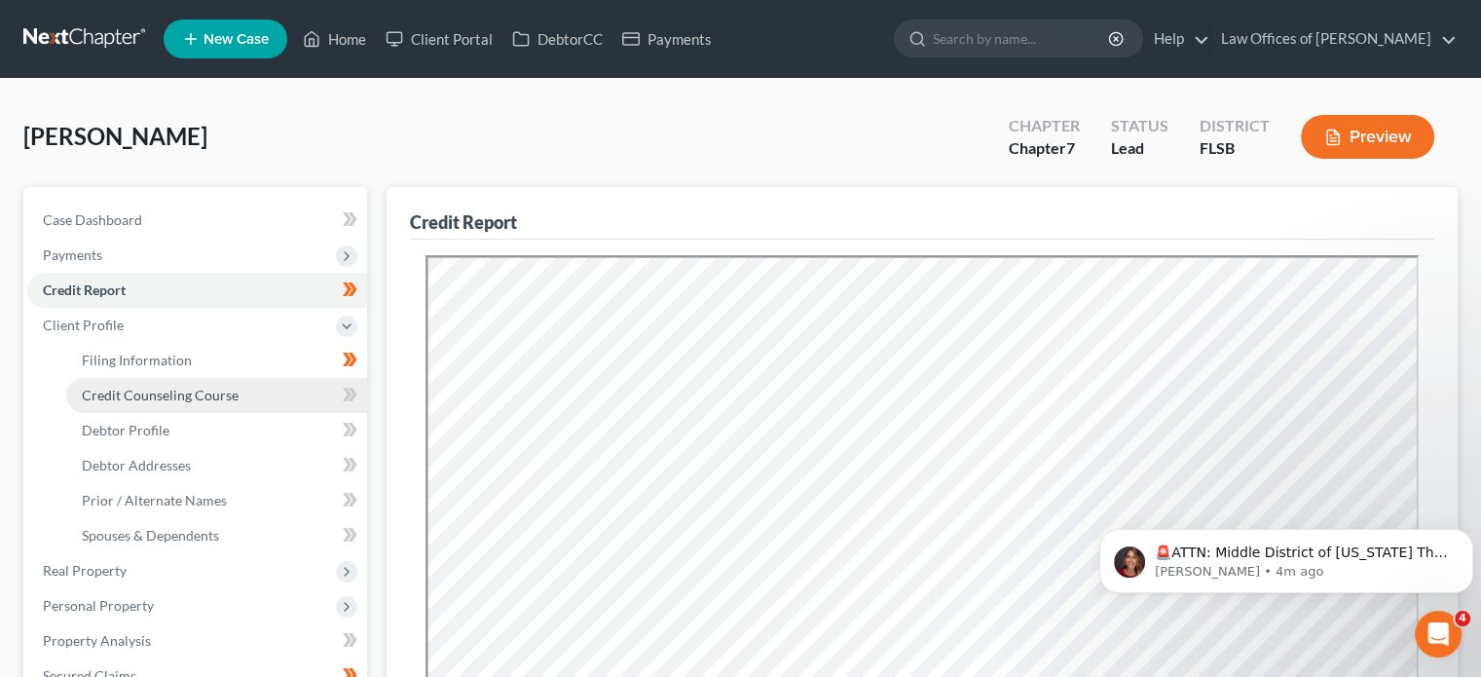
click at [122, 393] on span "Credit Counseling Course" at bounding box center [160, 395] width 157 height 17
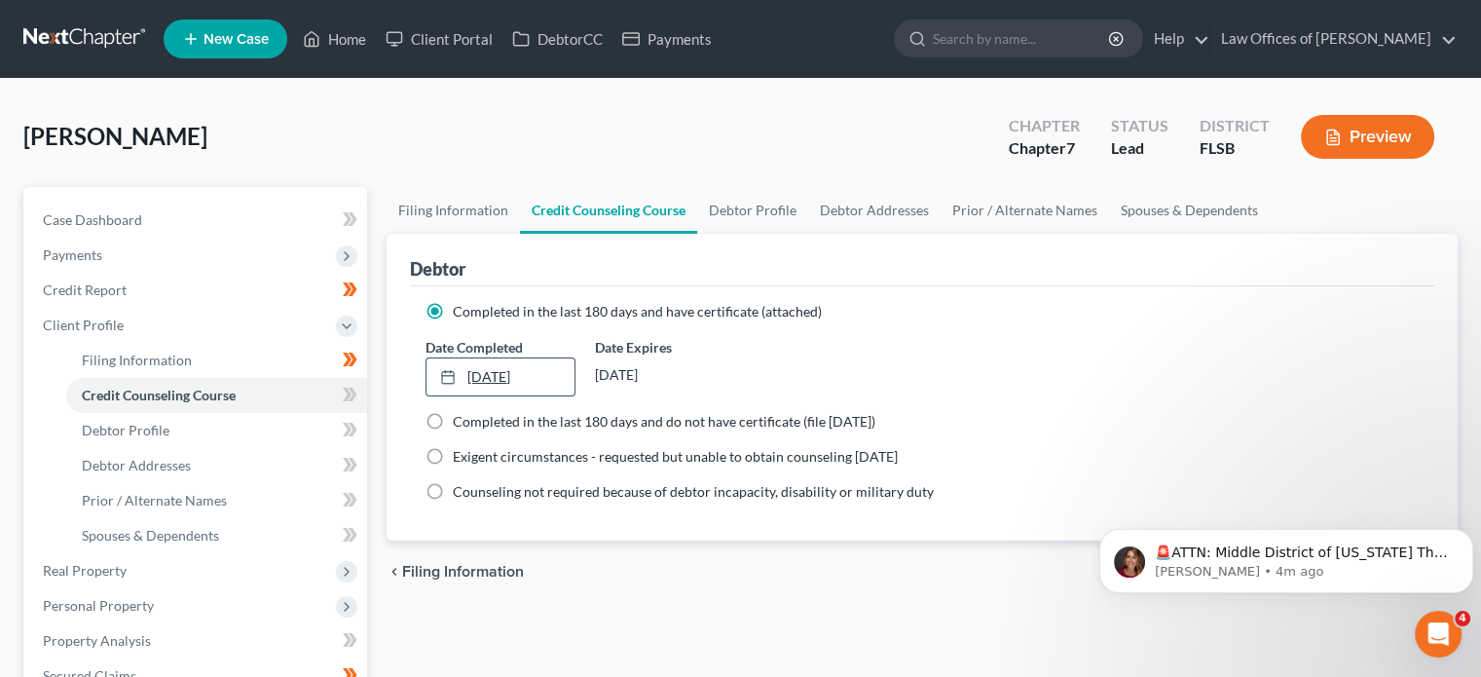
click at [470, 376] on link "[DATE]" at bounding box center [500, 376] width 147 height 37
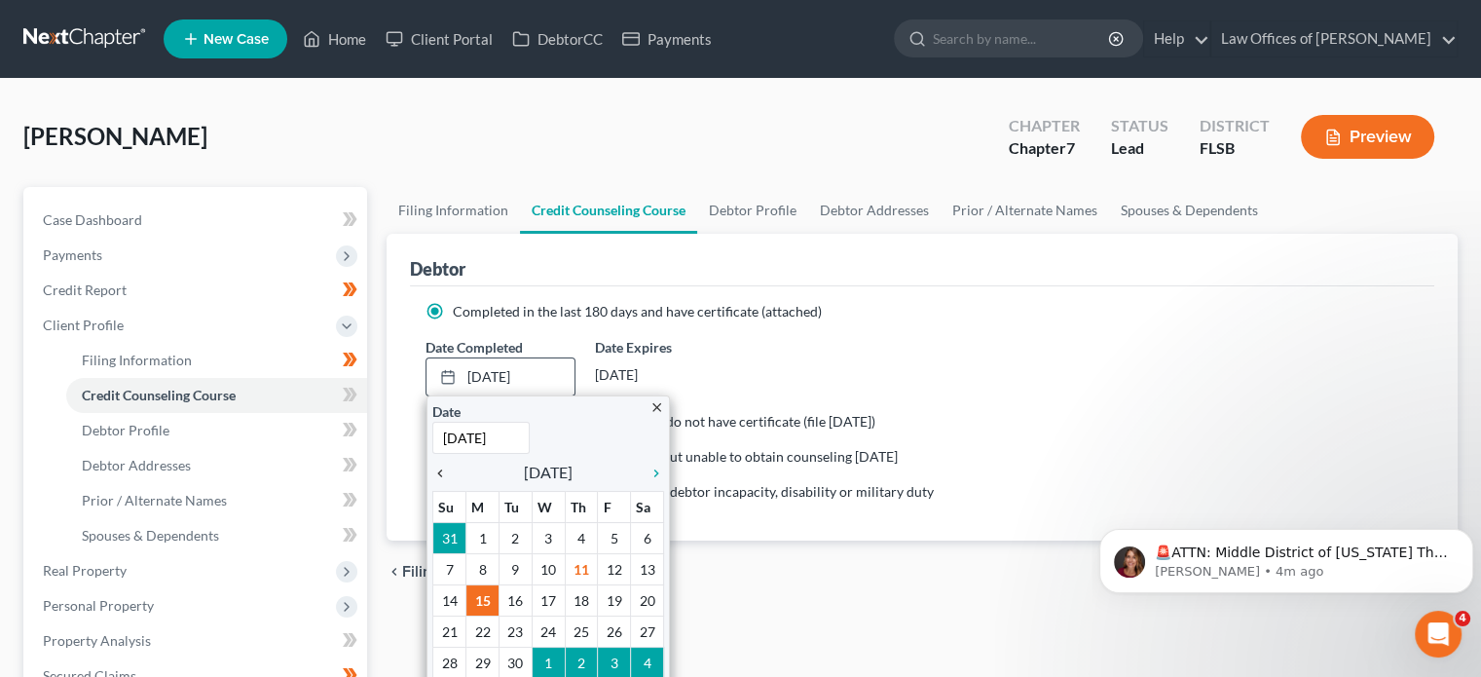
click at [445, 466] on icon "chevron_left" at bounding box center [444, 474] width 25 height 16
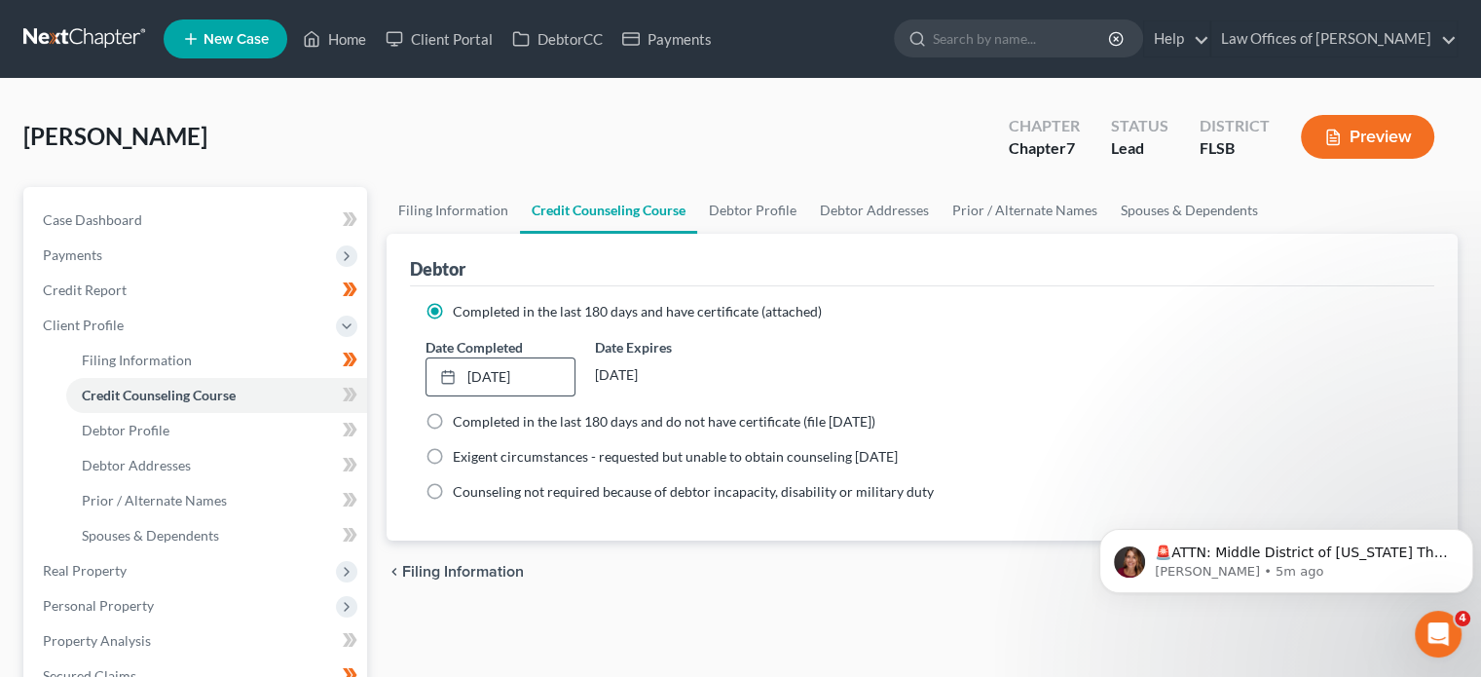
click at [352, 390] on icon at bounding box center [353, 395] width 9 height 14
click at [349, 393] on icon at bounding box center [347, 395] width 9 height 14
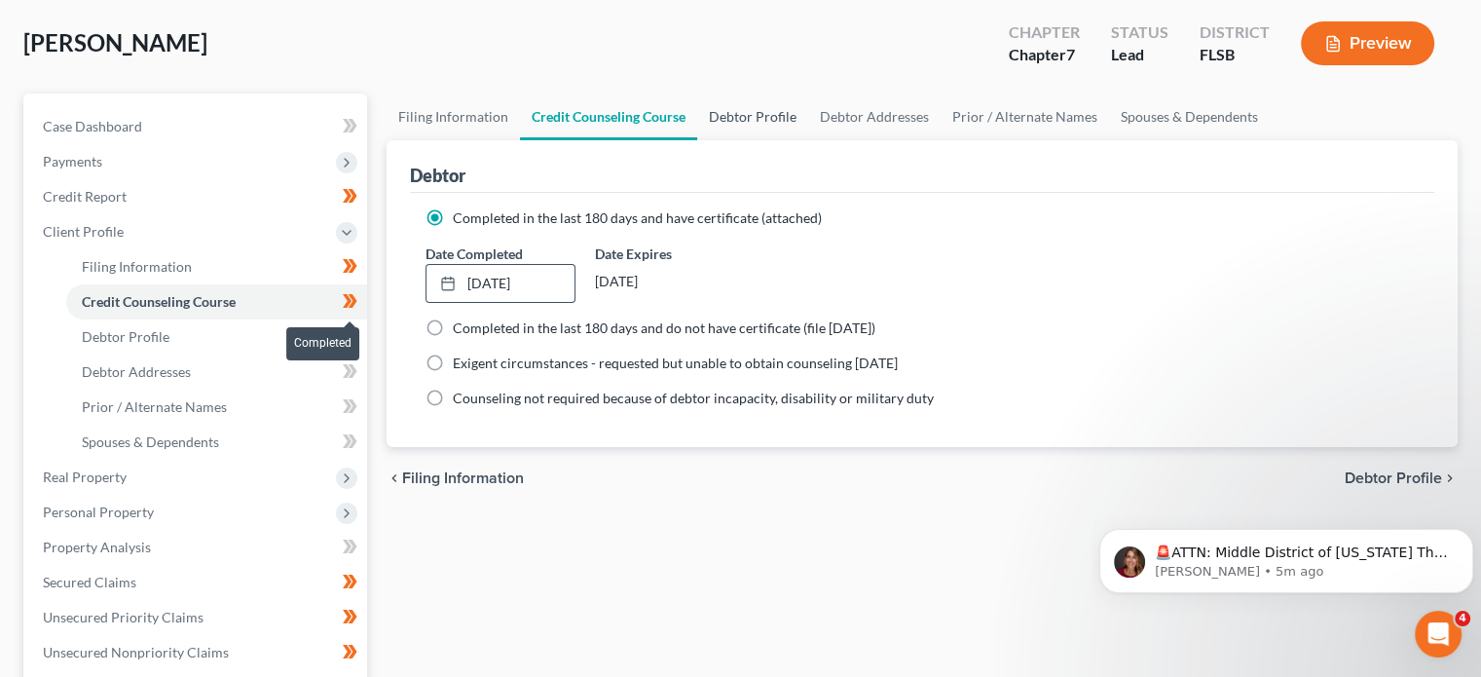
click at [752, 117] on link "Debtor Profile" at bounding box center [752, 117] width 111 height 47
select select "4"
select select "0"
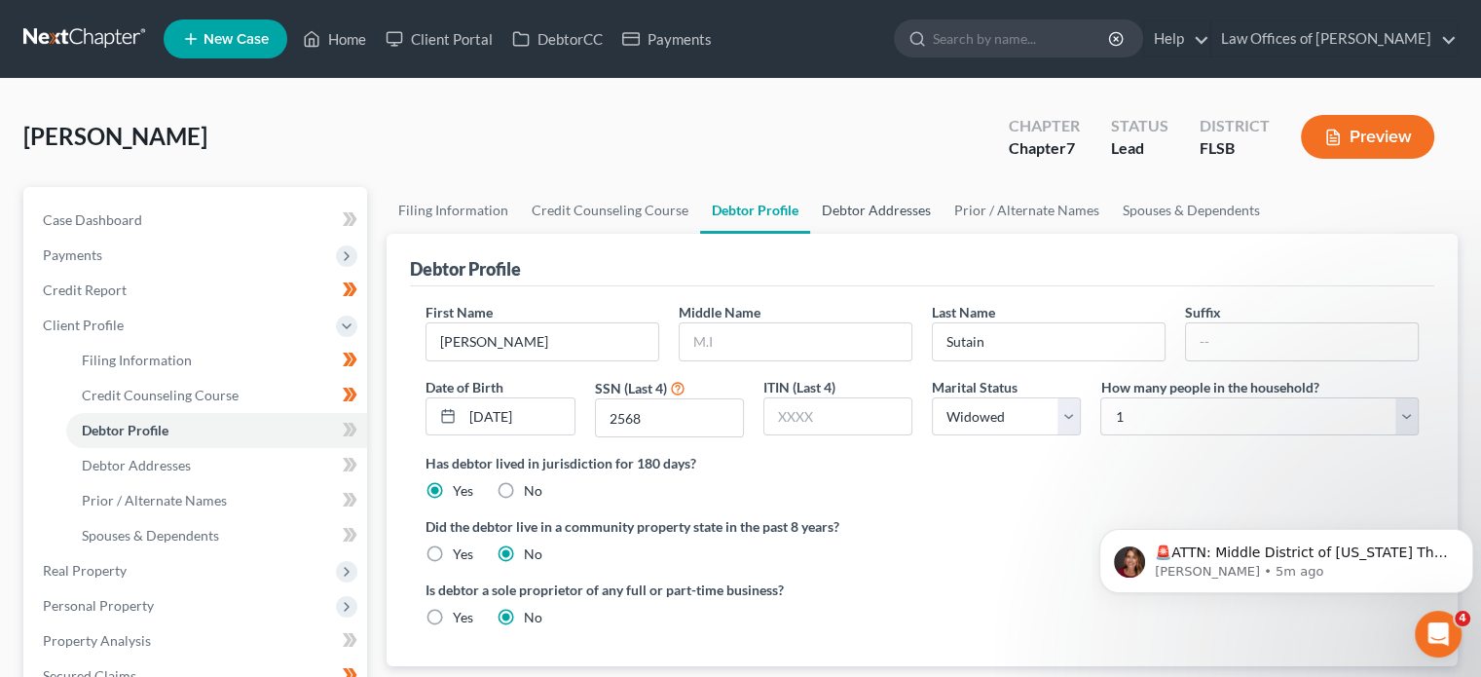
click at [873, 204] on link "Debtor Addresses" at bounding box center [876, 210] width 132 height 47
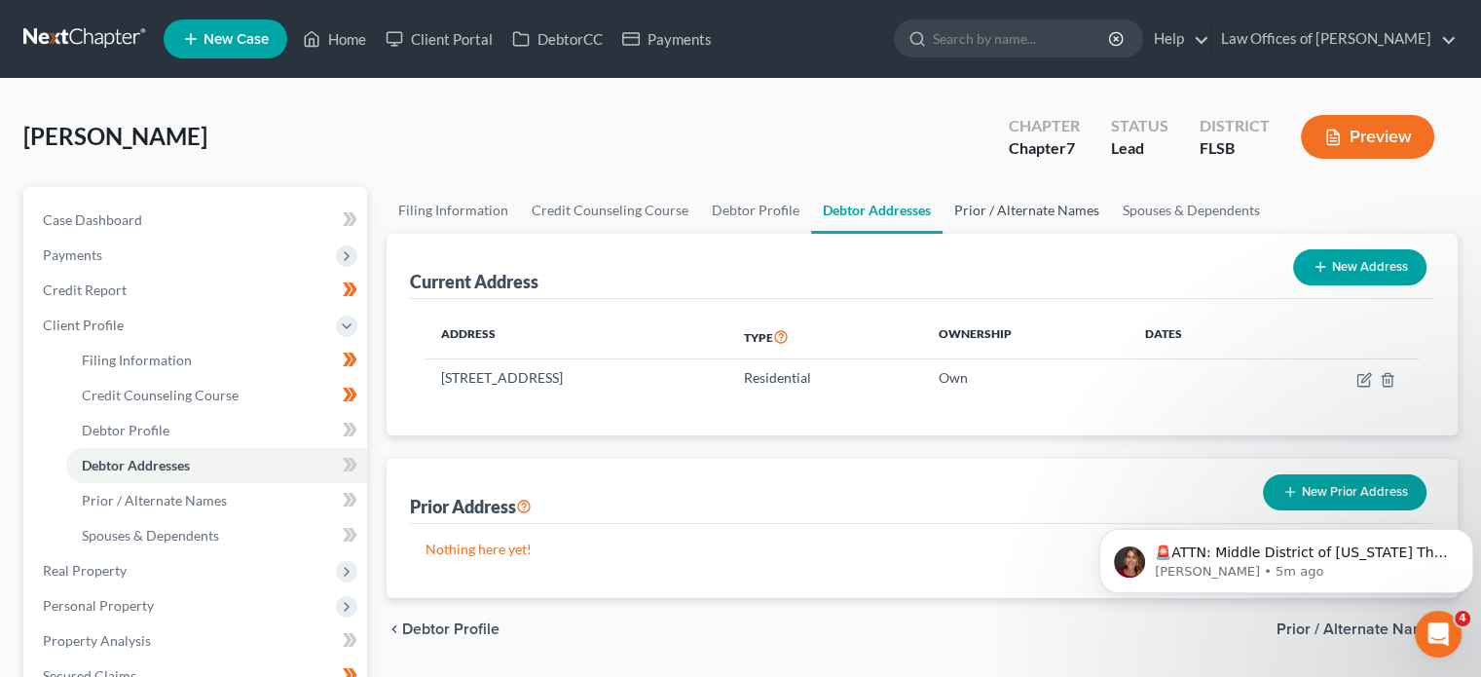
click at [1045, 211] on link "Prior / Alternate Names" at bounding box center [1027, 210] width 168 height 47
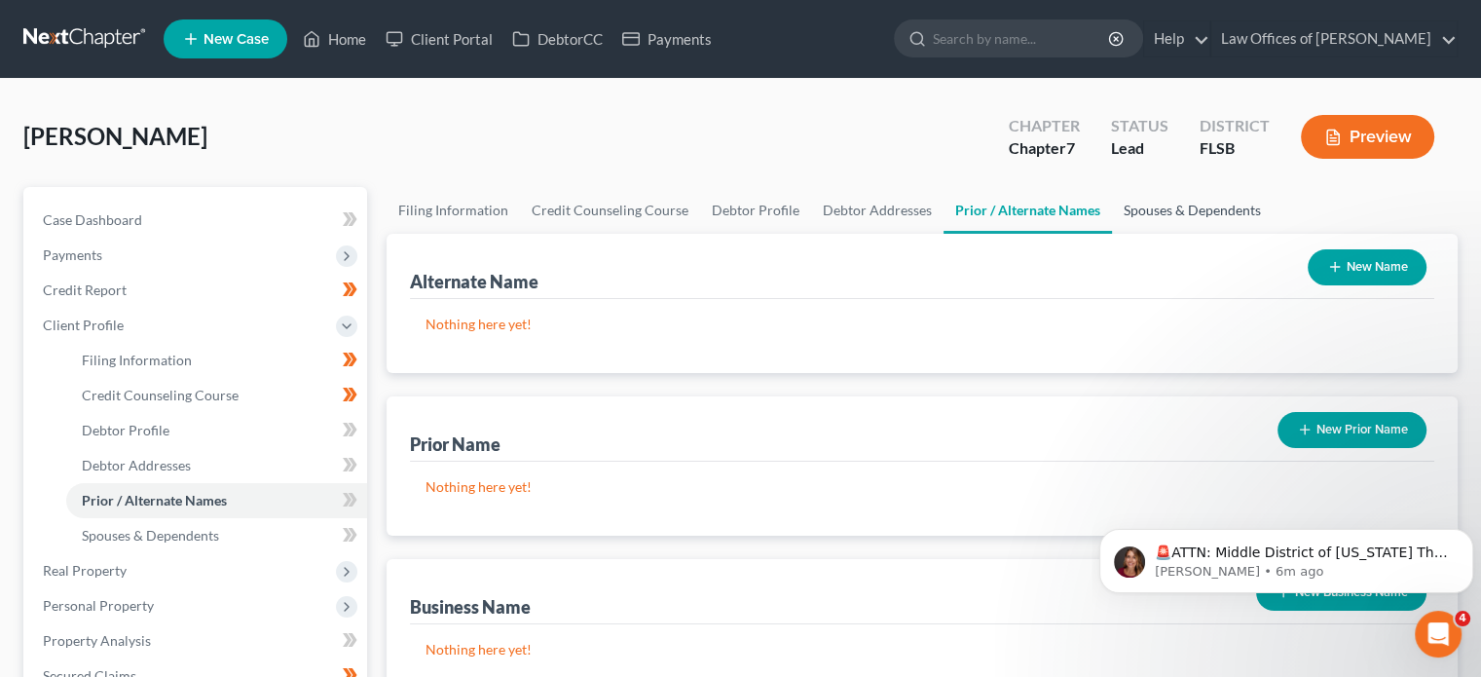
click at [1207, 205] on link "Spouses & Dependents" at bounding box center [1192, 210] width 161 height 47
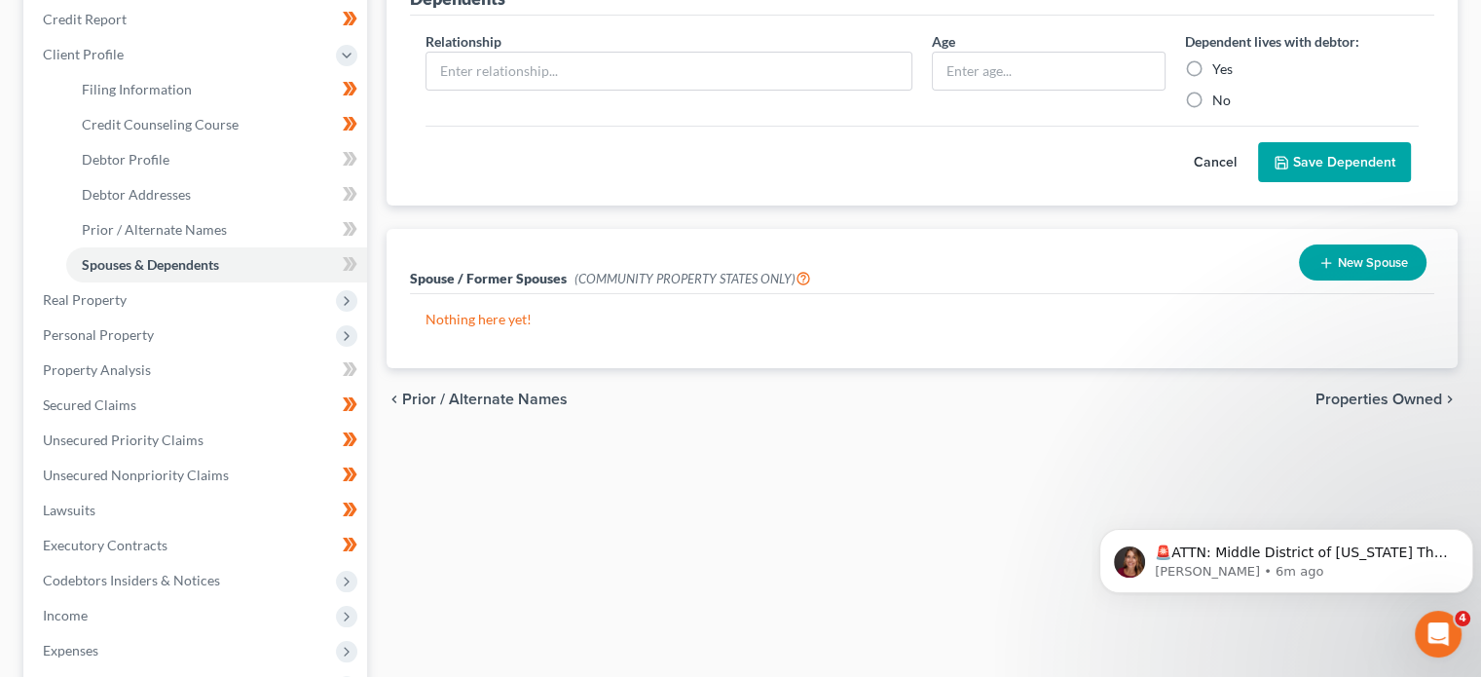
scroll to position [264, 0]
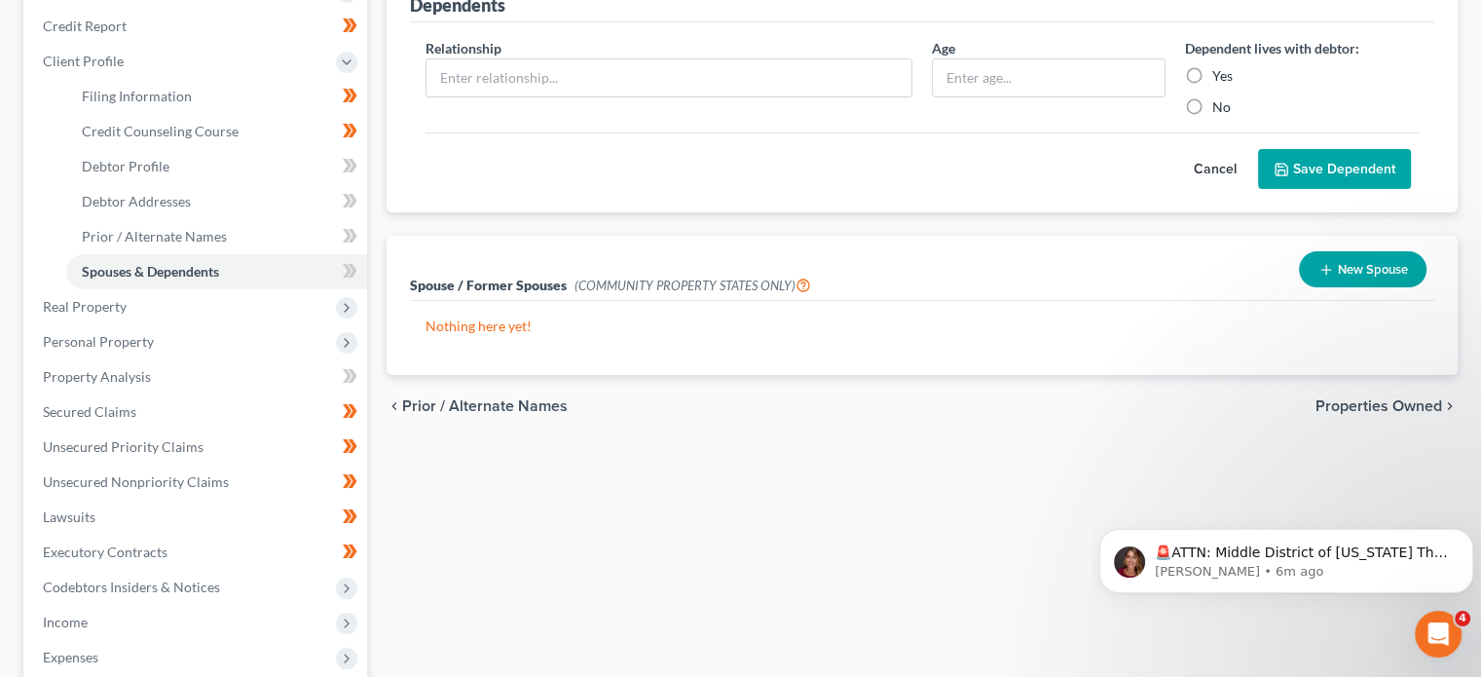
click at [353, 167] on icon at bounding box center [353, 166] width 9 height 14
click at [354, 168] on icon at bounding box center [353, 166] width 9 height 14
click at [355, 197] on icon at bounding box center [353, 201] width 9 height 14
click at [348, 201] on icon at bounding box center [347, 201] width 9 height 14
click at [353, 234] on icon at bounding box center [350, 236] width 15 height 24
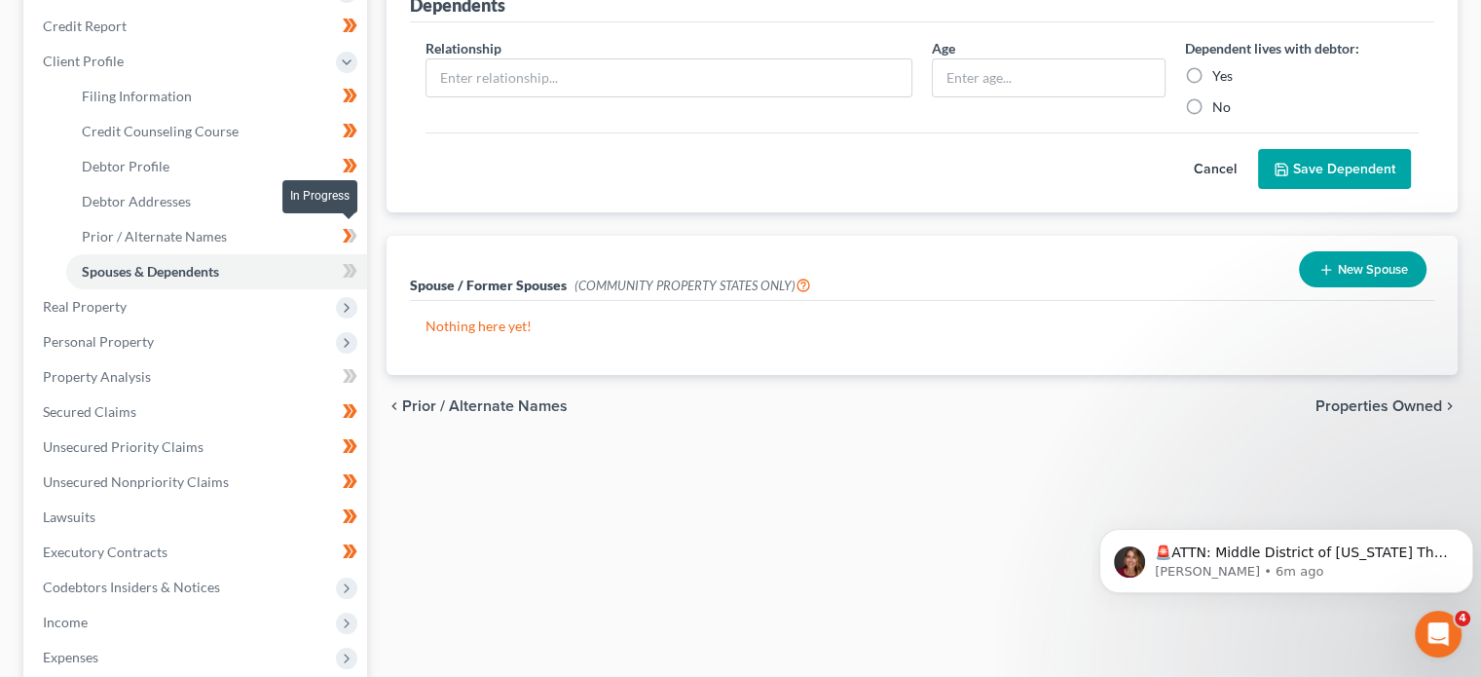
click at [354, 239] on icon at bounding box center [353, 236] width 9 height 14
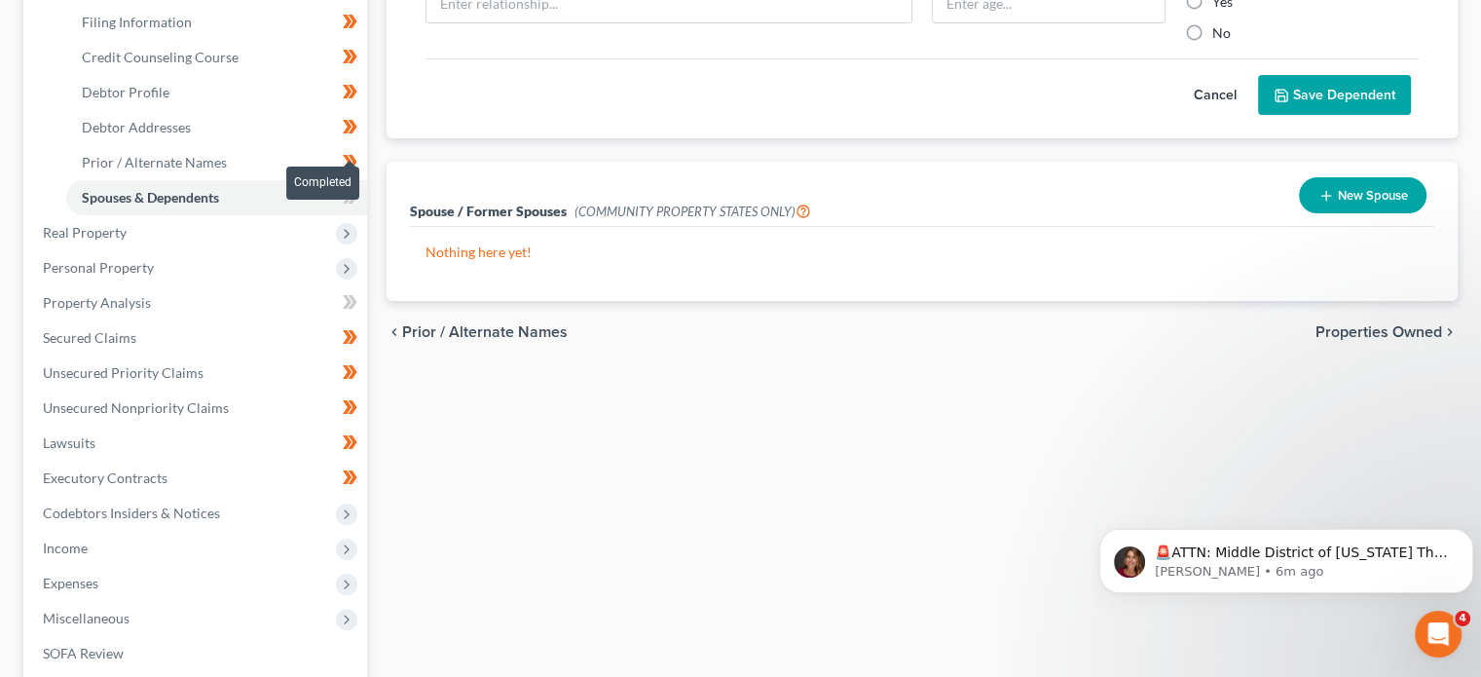
scroll to position [602, 0]
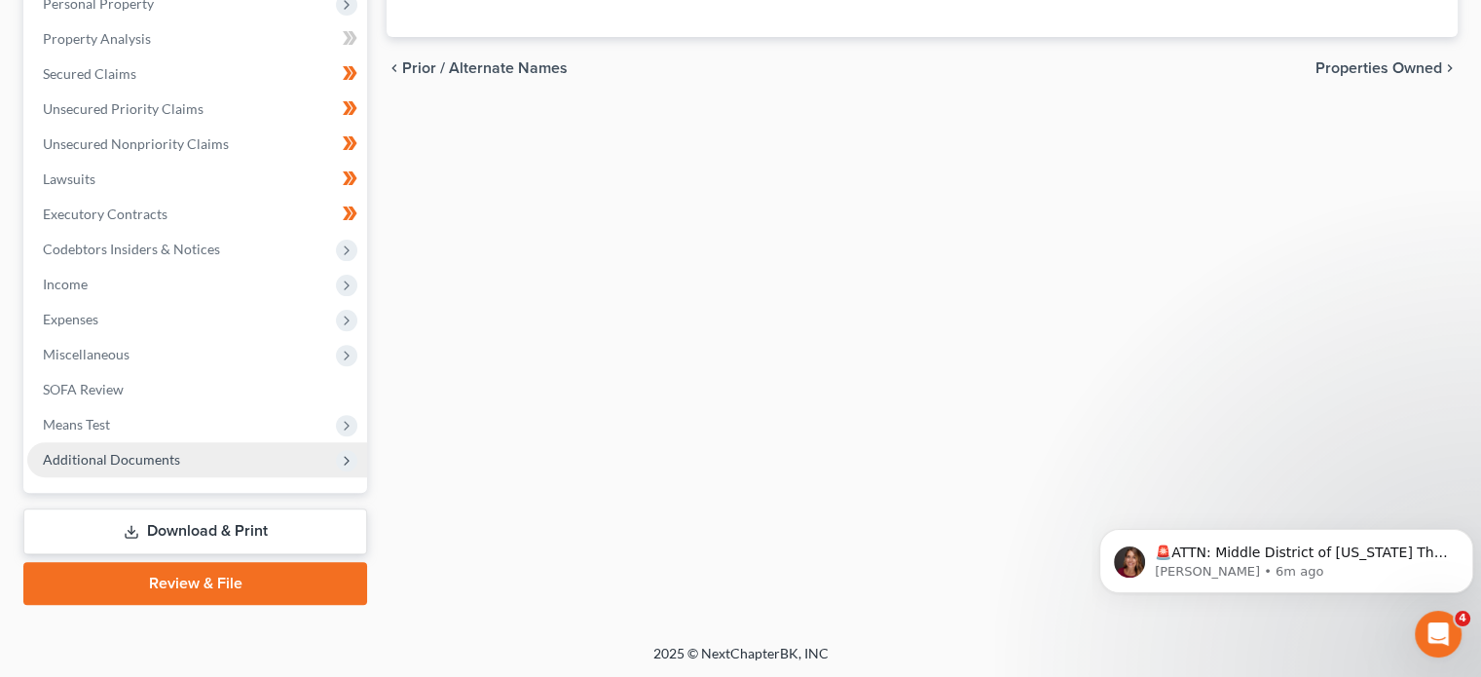
click at [209, 457] on span "Additional Documents" at bounding box center [197, 459] width 340 height 35
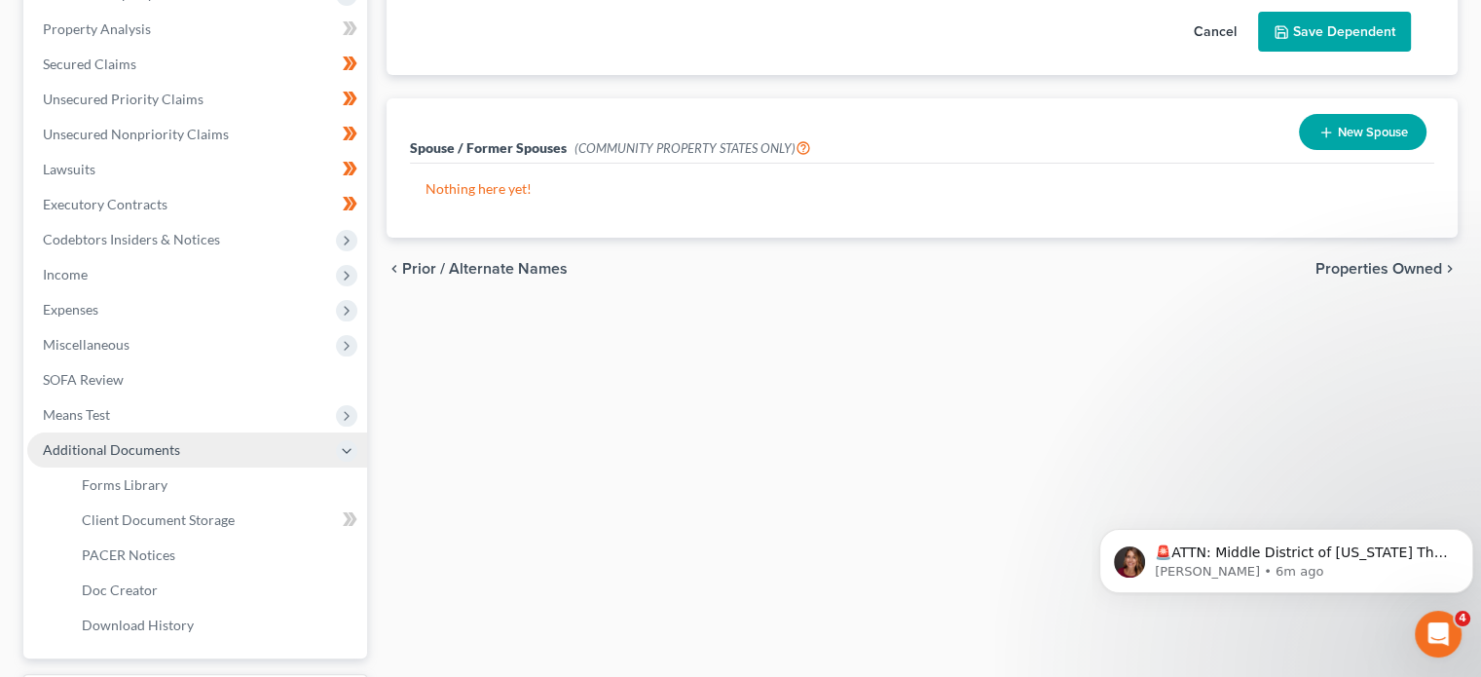
scroll to position [392, 0]
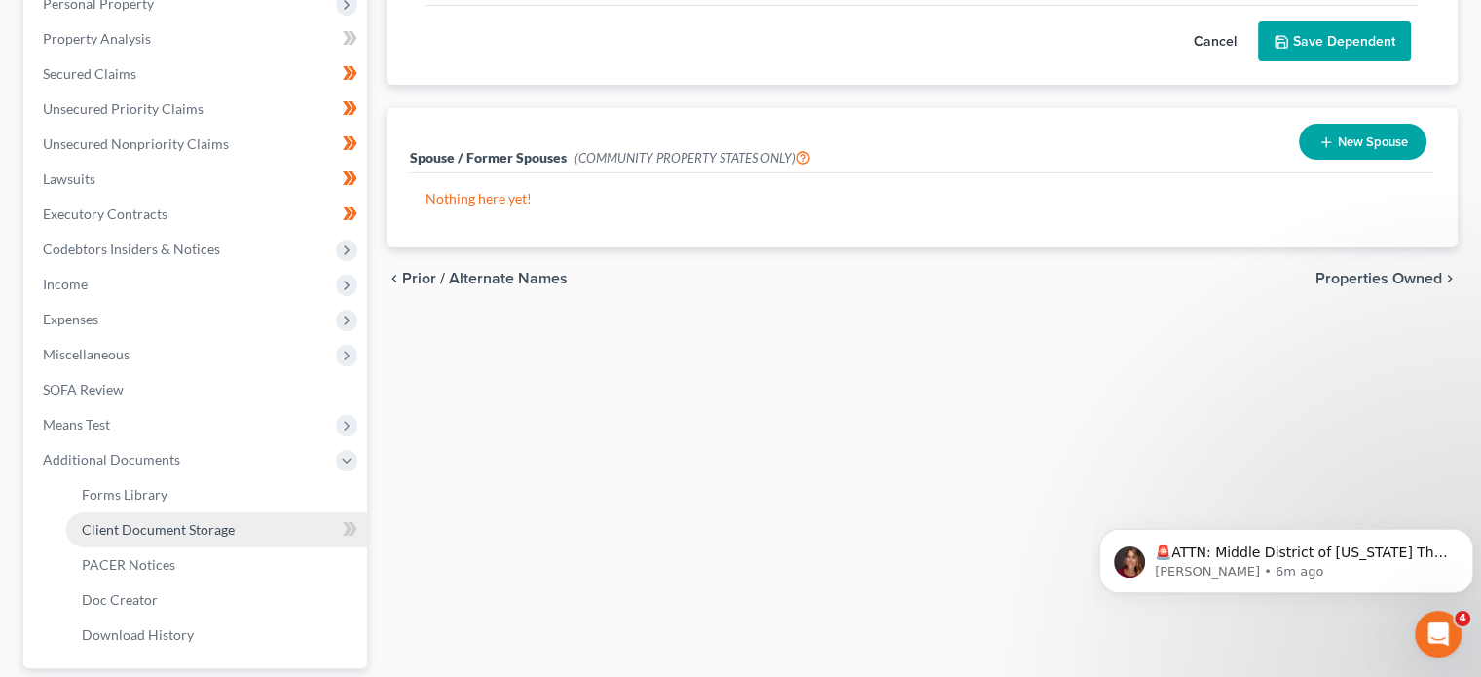
click at [211, 531] on span "Client Document Storage" at bounding box center [158, 529] width 153 height 17
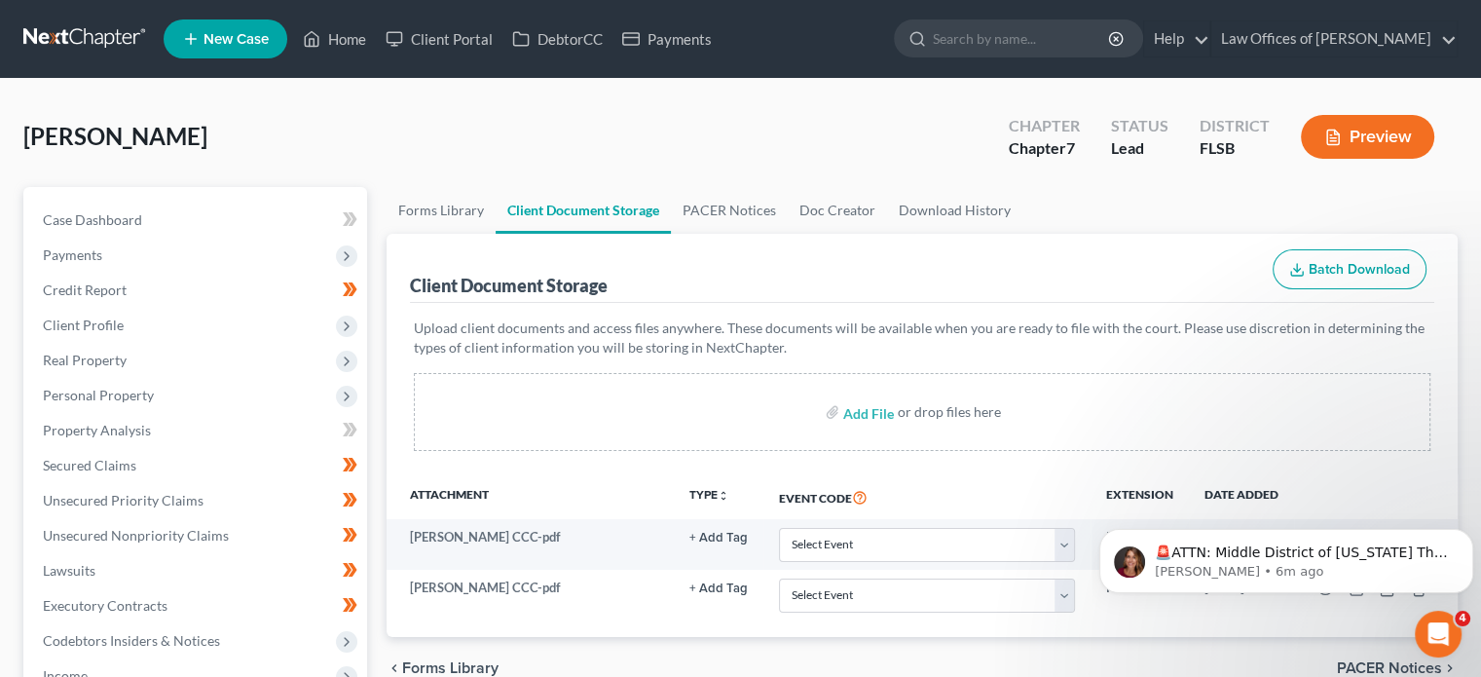
click at [1370, 484] on th at bounding box center [1376, 496] width 164 height 45
click at [1466, 532] on icon "Dismiss notification" at bounding box center [1467, 534] width 7 height 7
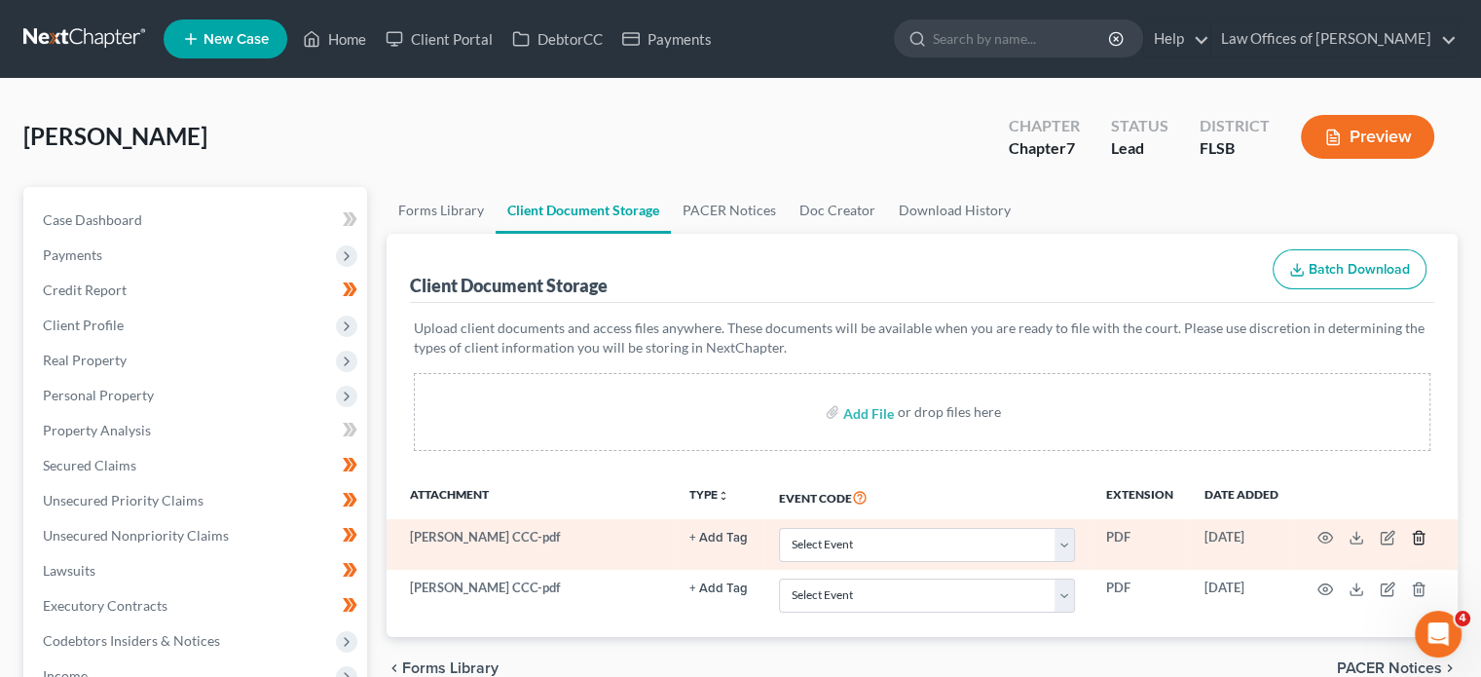
click at [1420, 538] on line "button" at bounding box center [1420, 540] width 0 height 4
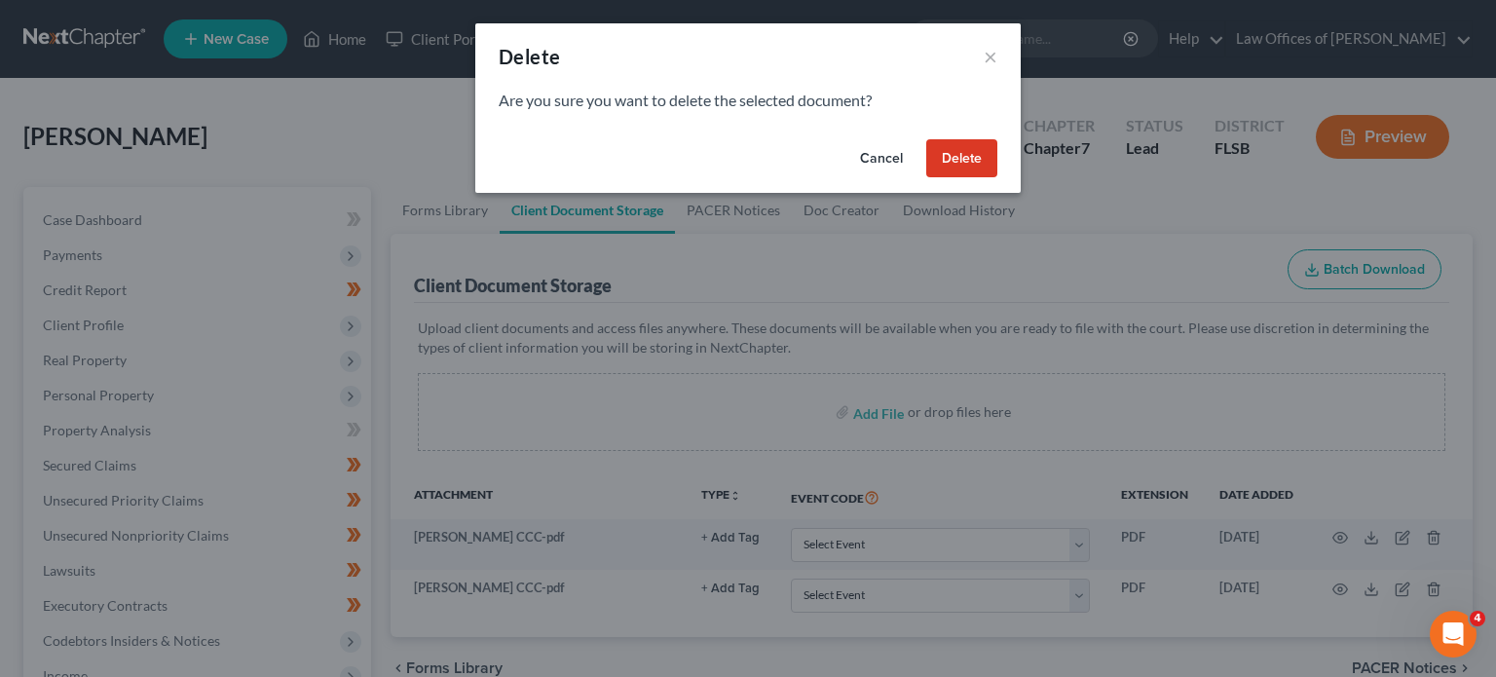
click at [955, 163] on button "Delete" at bounding box center [961, 158] width 71 height 39
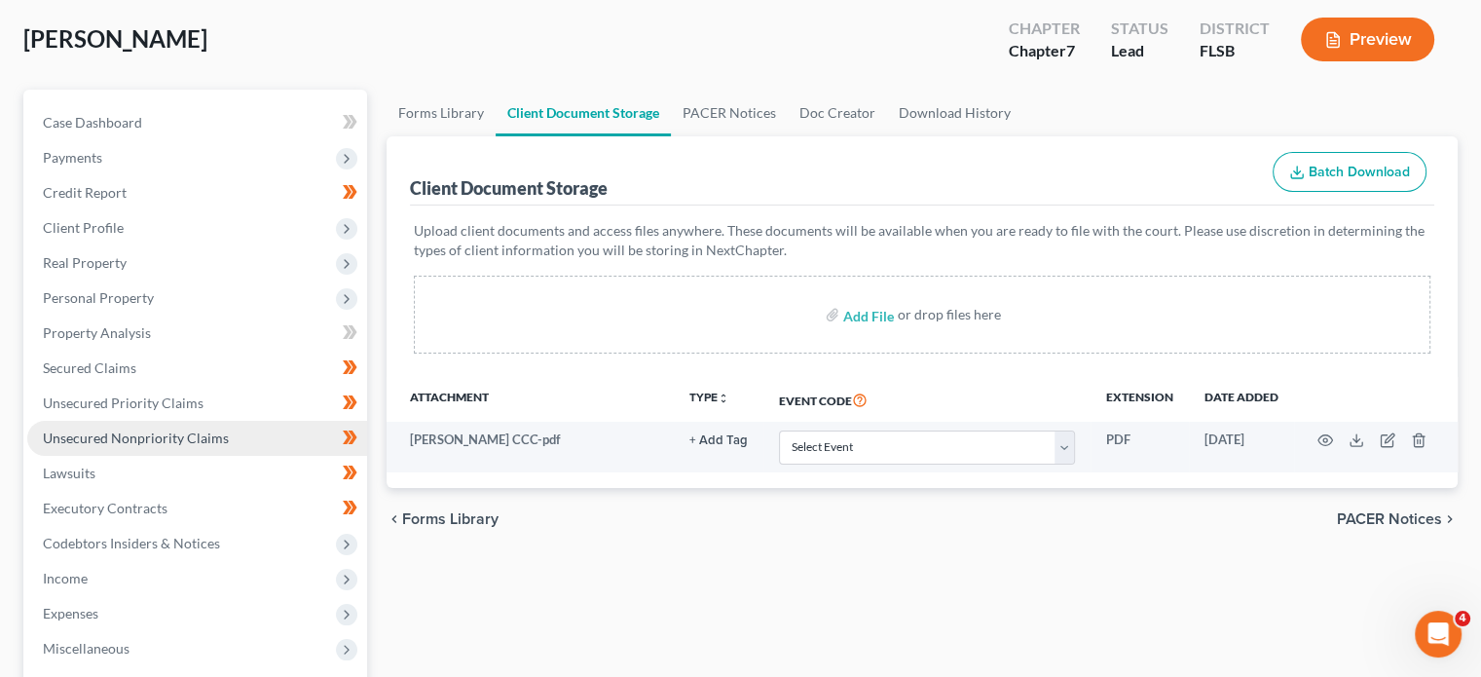
scroll to position [101, 0]
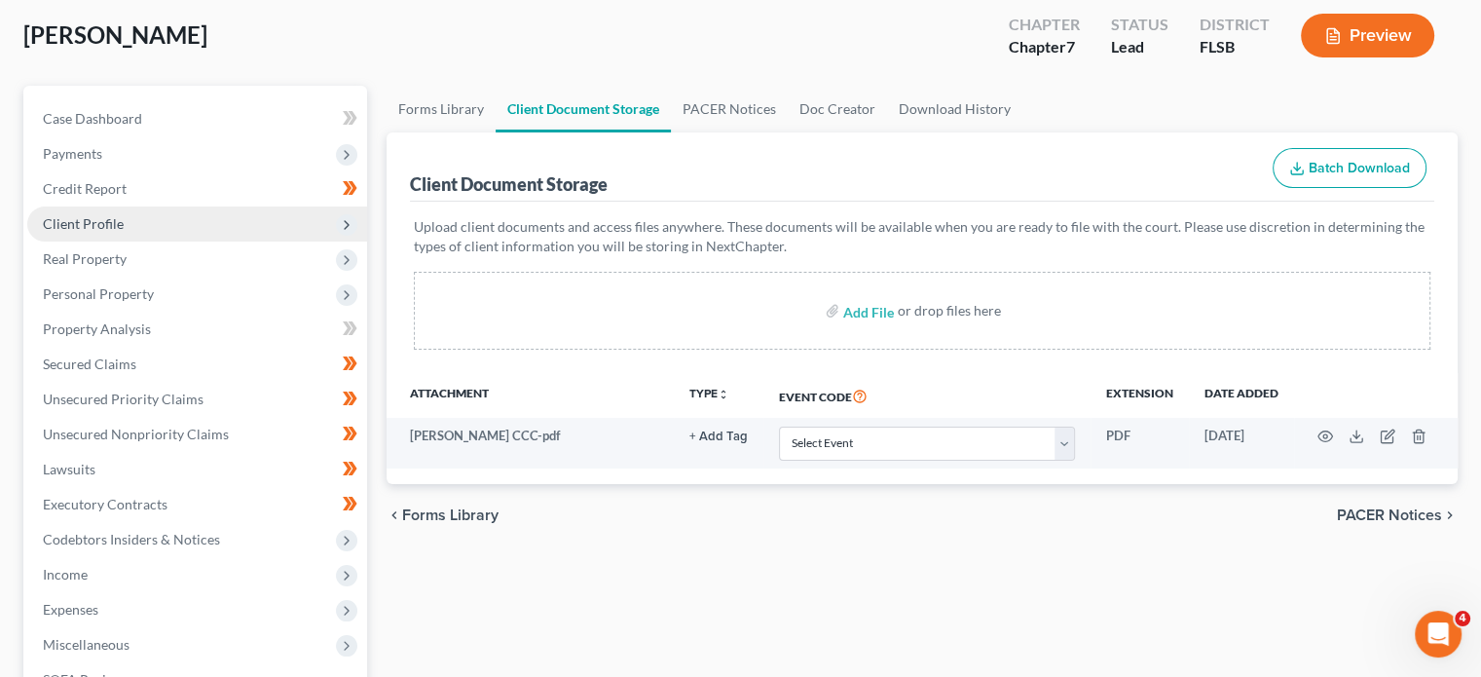
click at [260, 233] on span "Client Profile" at bounding box center [197, 223] width 340 height 35
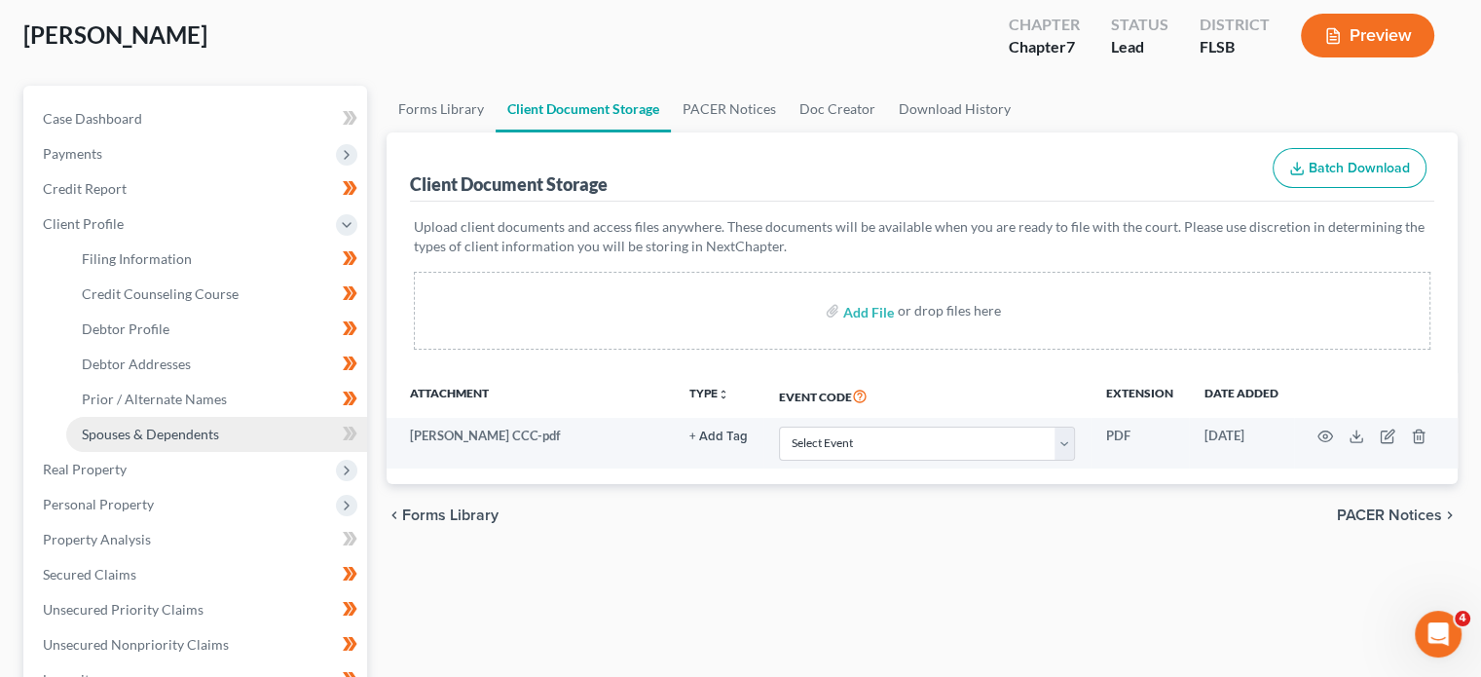
click at [317, 431] on link "Spouses & Dependents" at bounding box center [216, 434] width 301 height 35
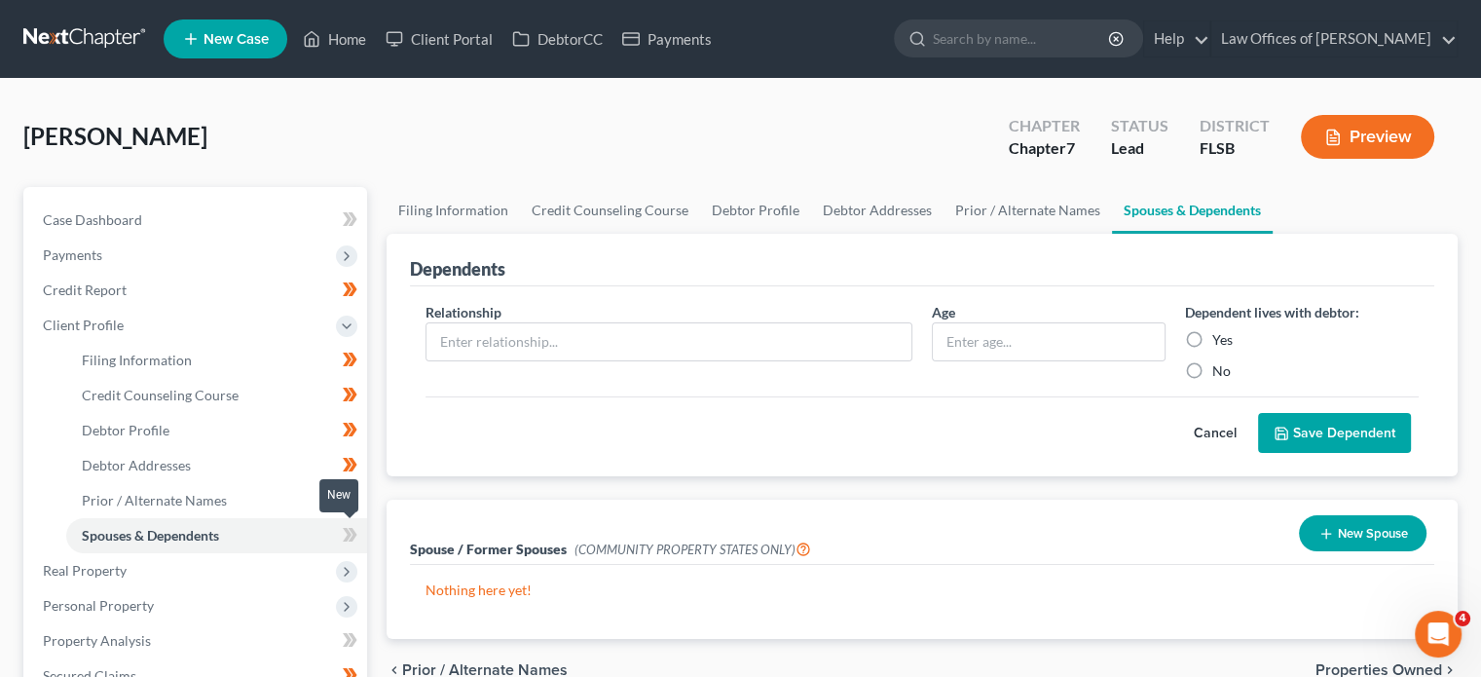
click at [352, 536] on icon at bounding box center [353, 535] width 9 height 14
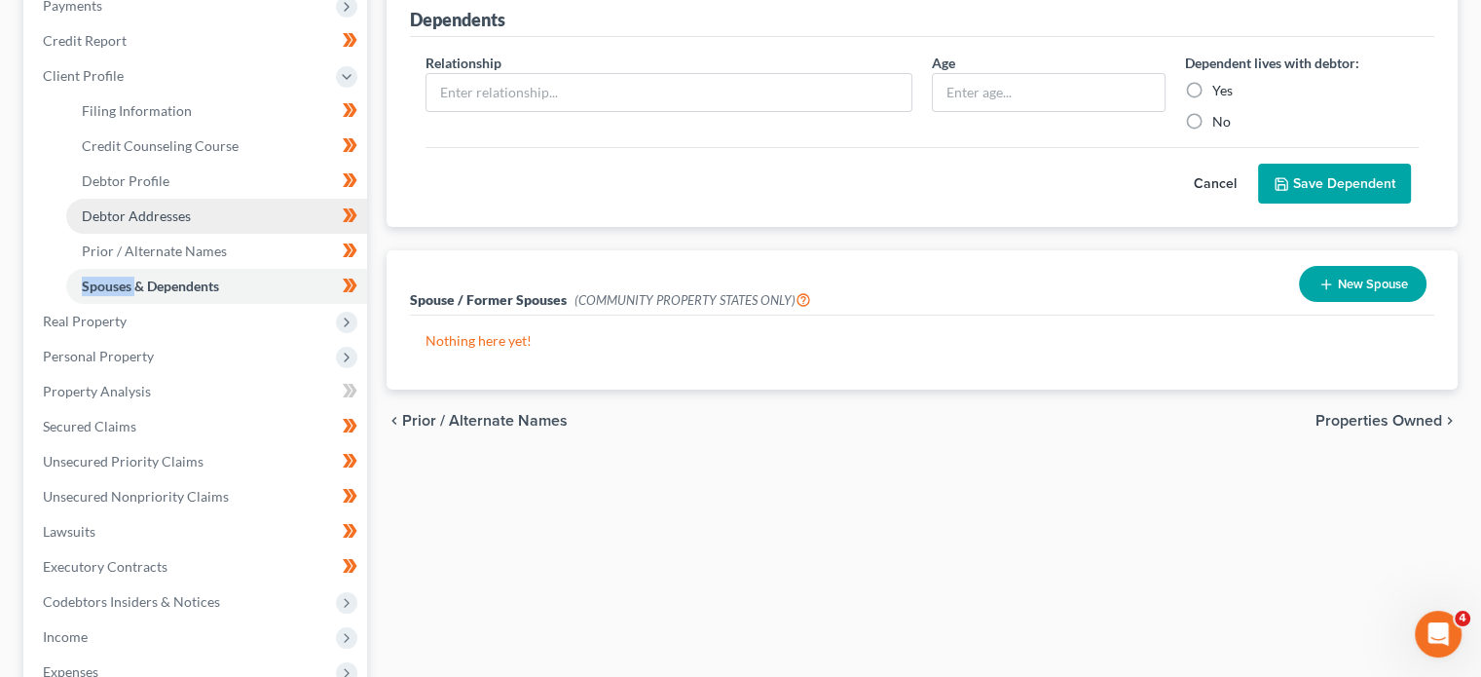
scroll to position [251, 0]
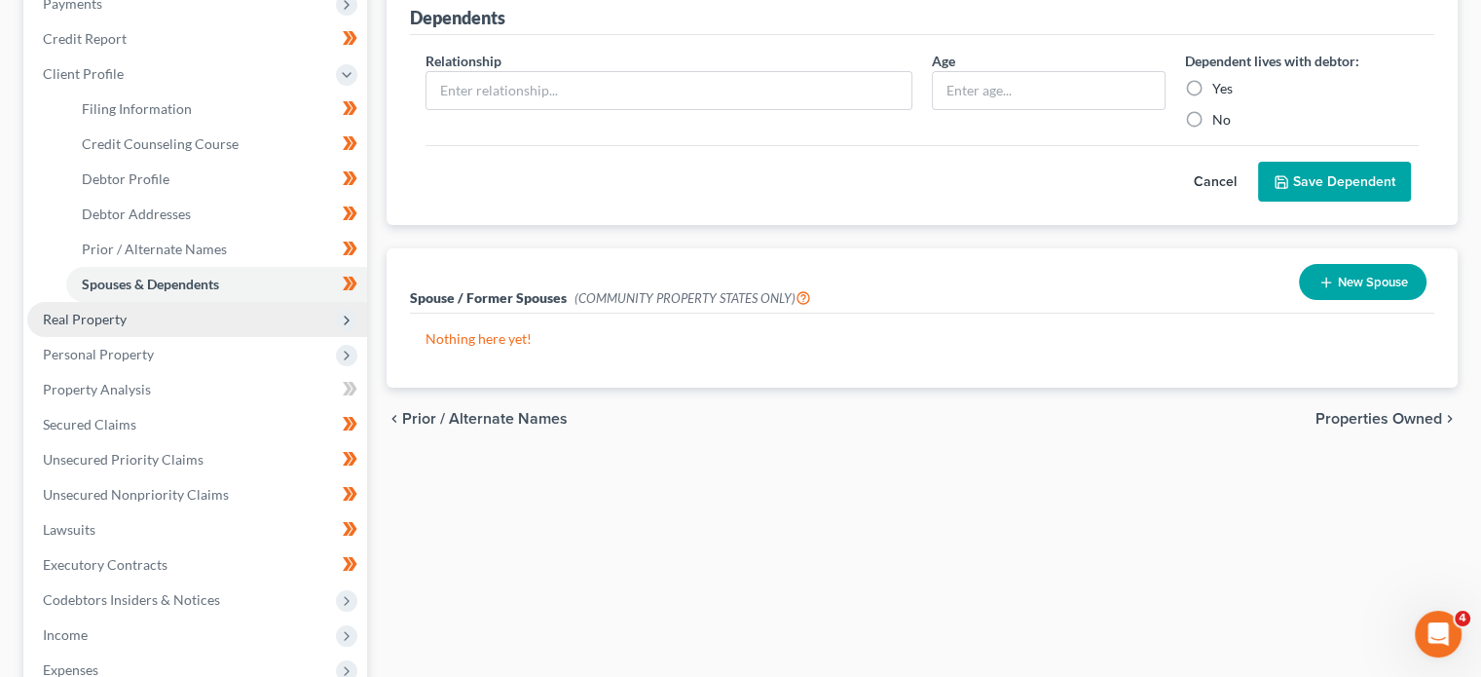
click at [239, 314] on span "Real Property" at bounding box center [197, 319] width 340 height 35
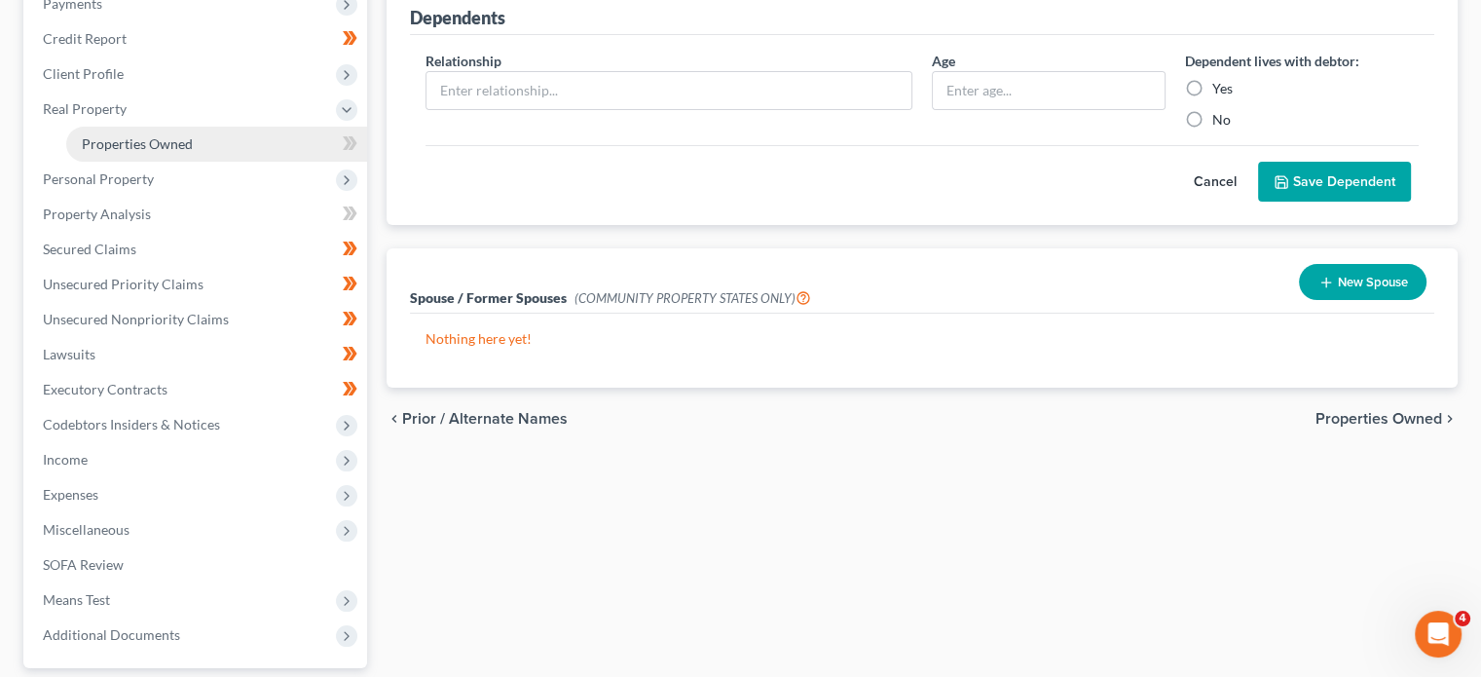
click at [208, 145] on link "Properties Owned" at bounding box center [216, 144] width 301 height 35
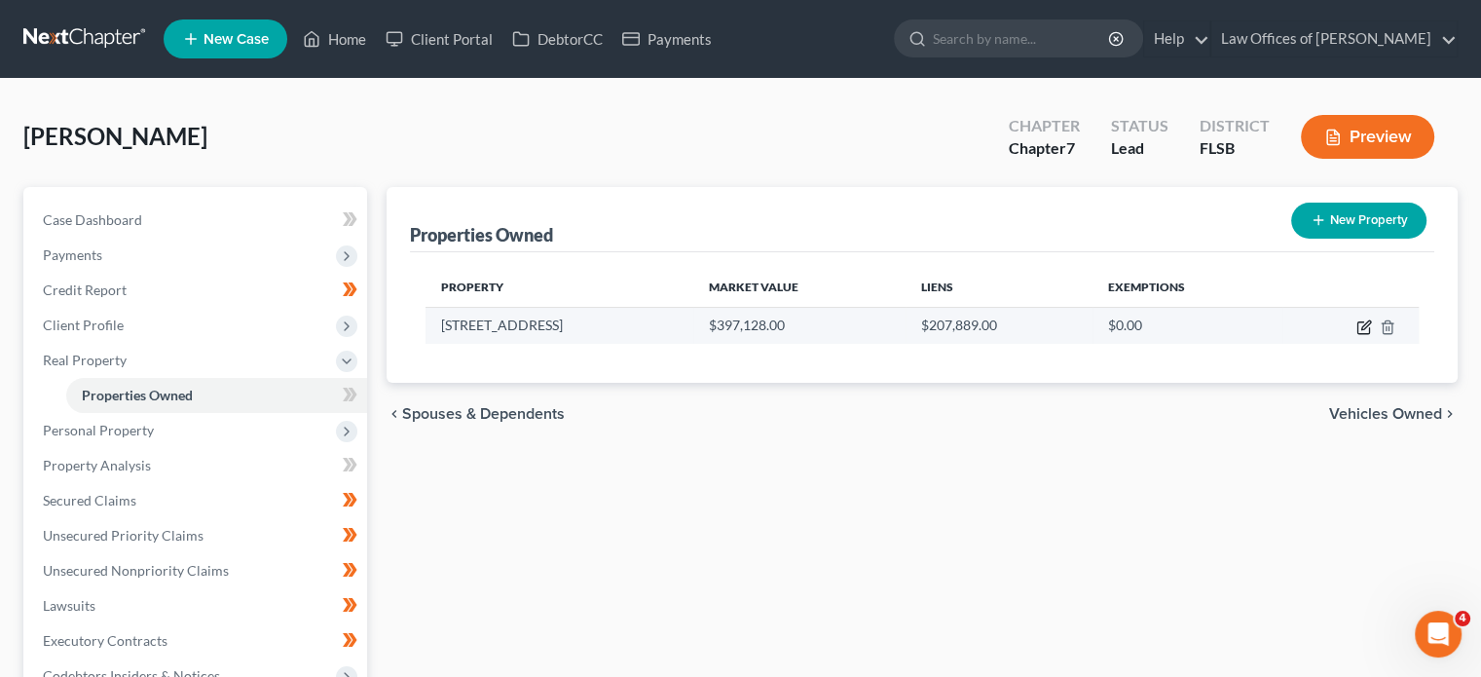
click at [1364, 326] on icon "button" at bounding box center [1365, 327] width 16 height 16
select select "9"
select select "0"
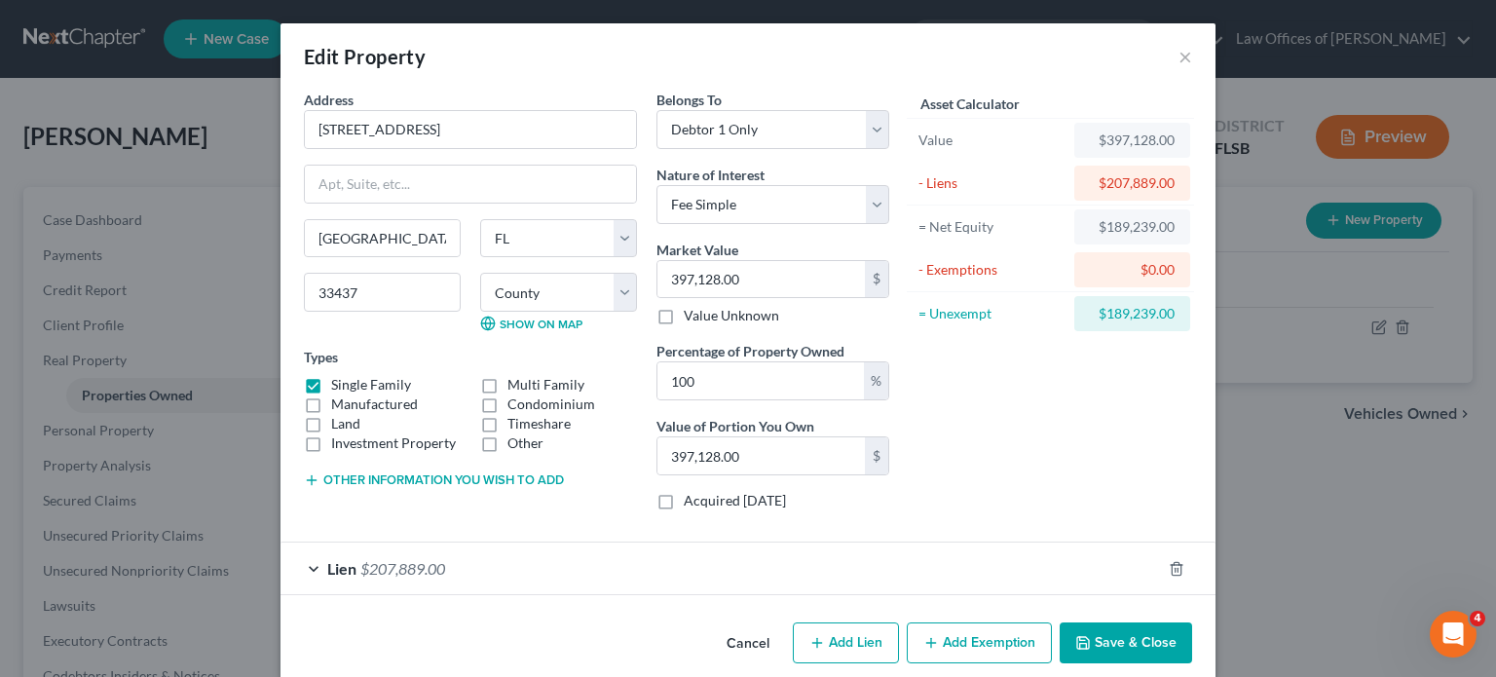
scroll to position [22, 0]
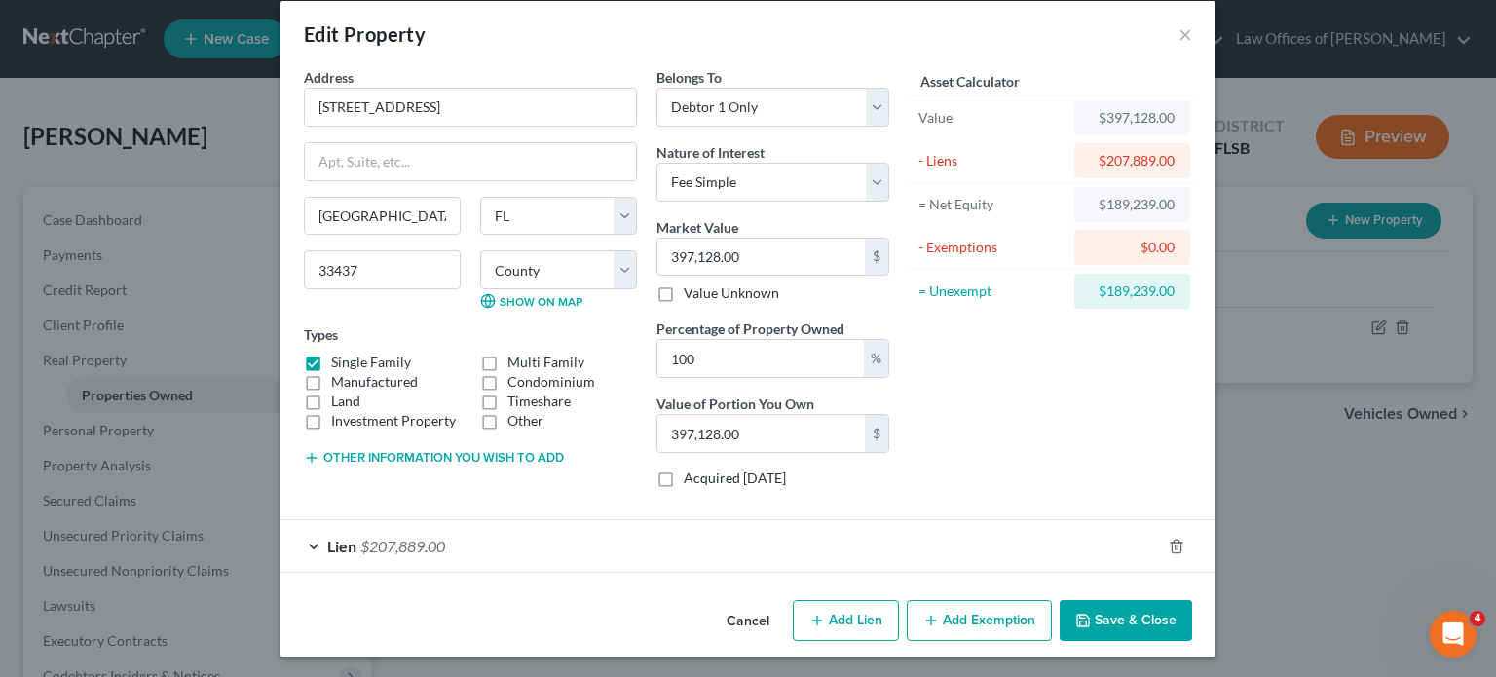
click at [955, 617] on button "Add Exemption" at bounding box center [979, 620] width 145 height 41
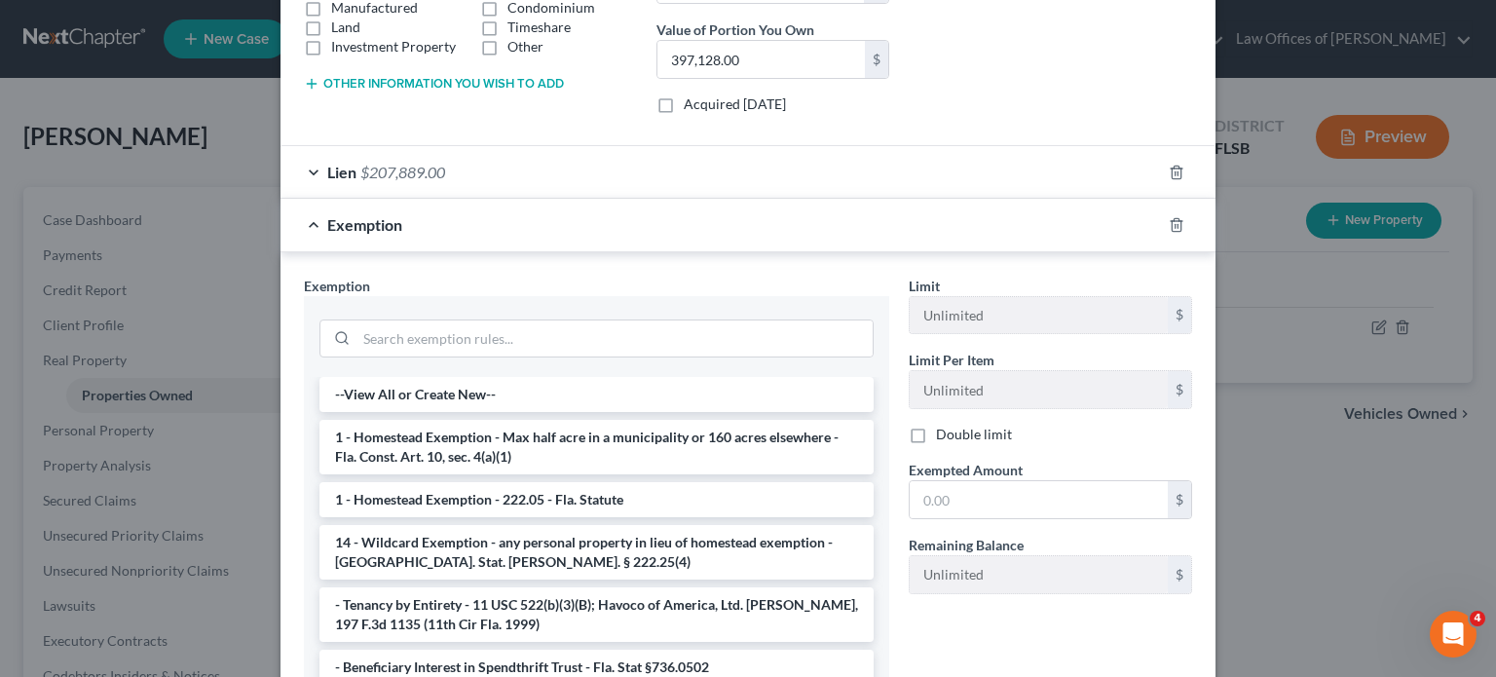
scroll to position [0, 0]
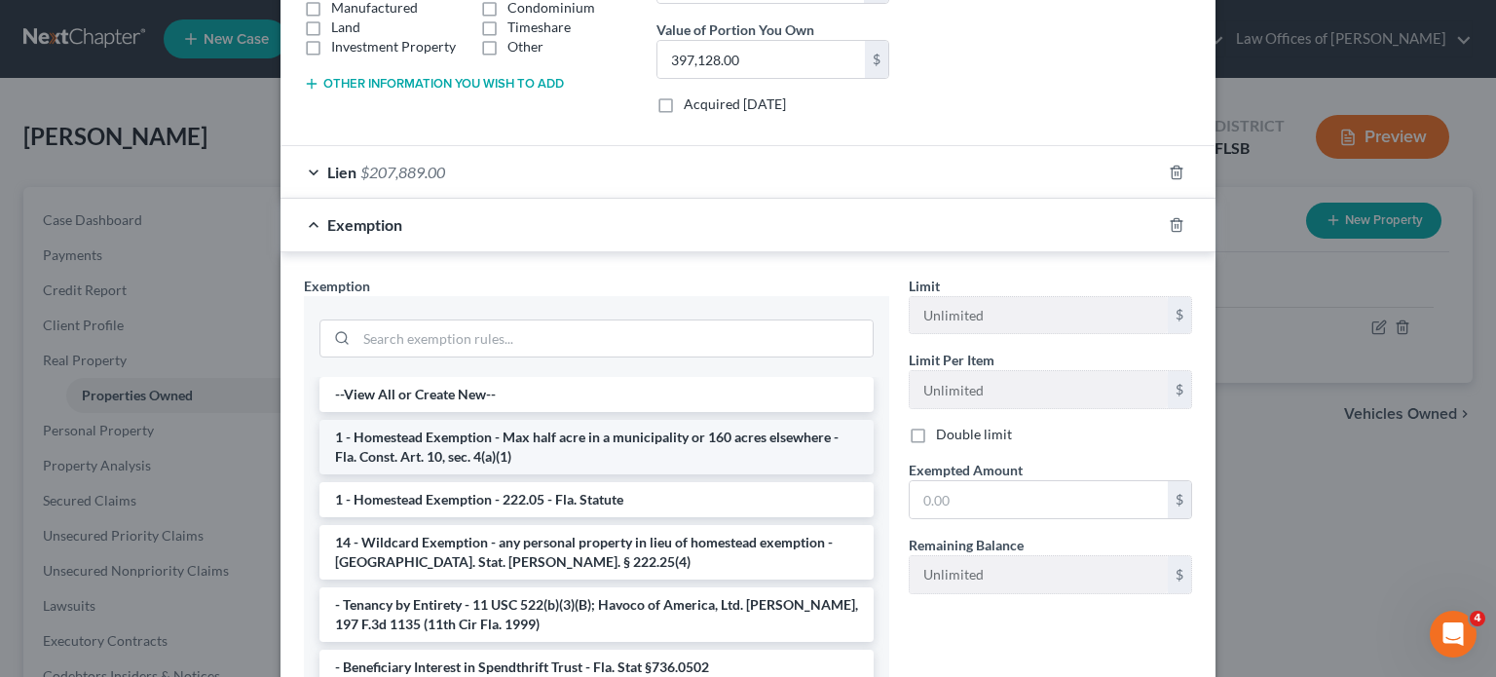
click at [570, 438] on li "1 - Homestead Exemption - Max half acre in a municipality or 160 acres elsewher…" at bounding box center [596, 447] width 554 height 55
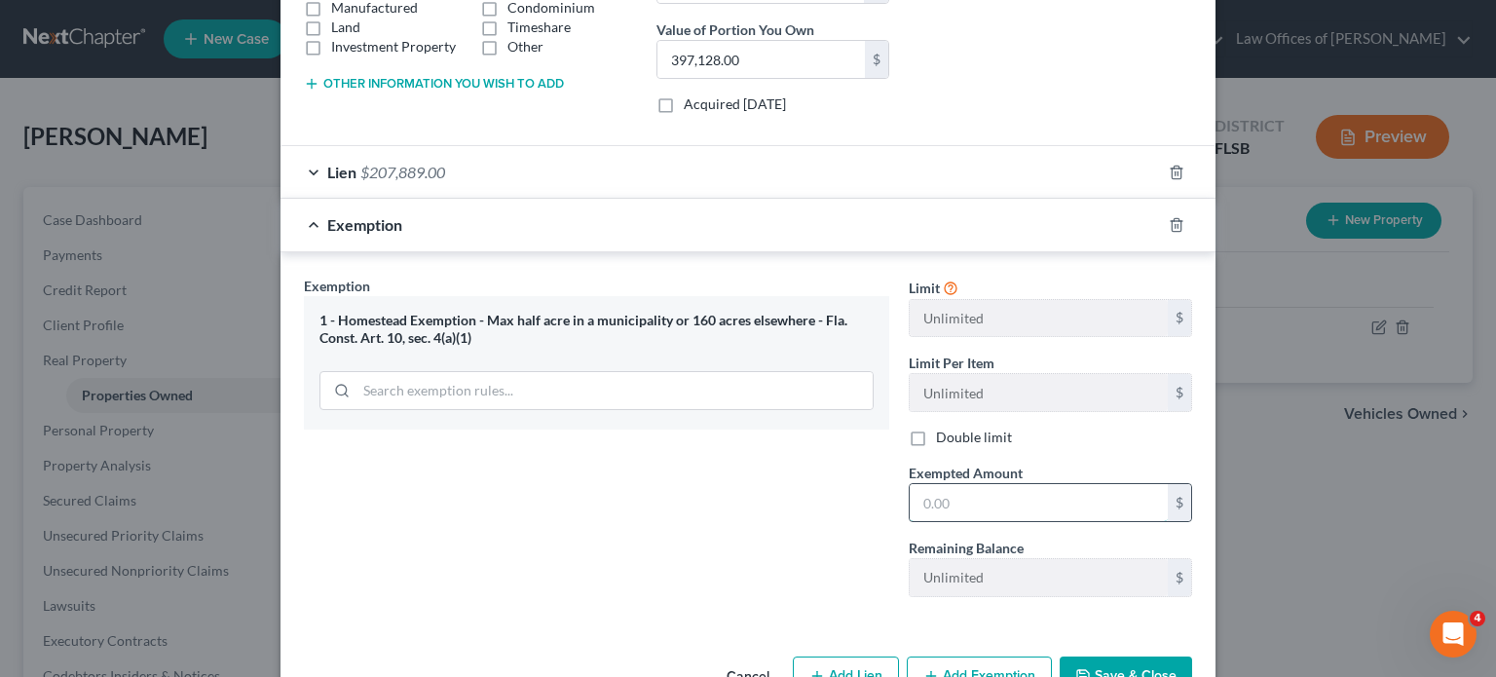
click at [999, 491] on input "text" at bounding box center [1039, 502] width 258 height 37
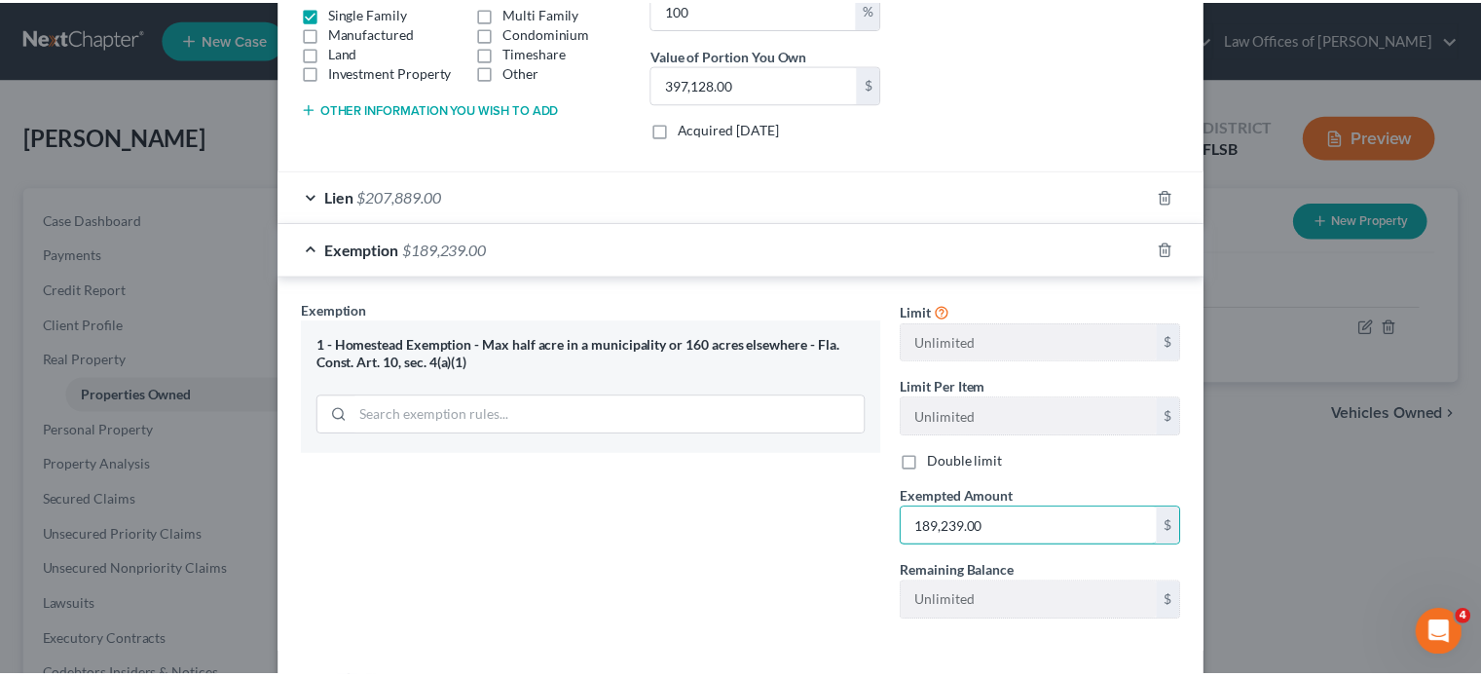
scroll to position [451, 0]
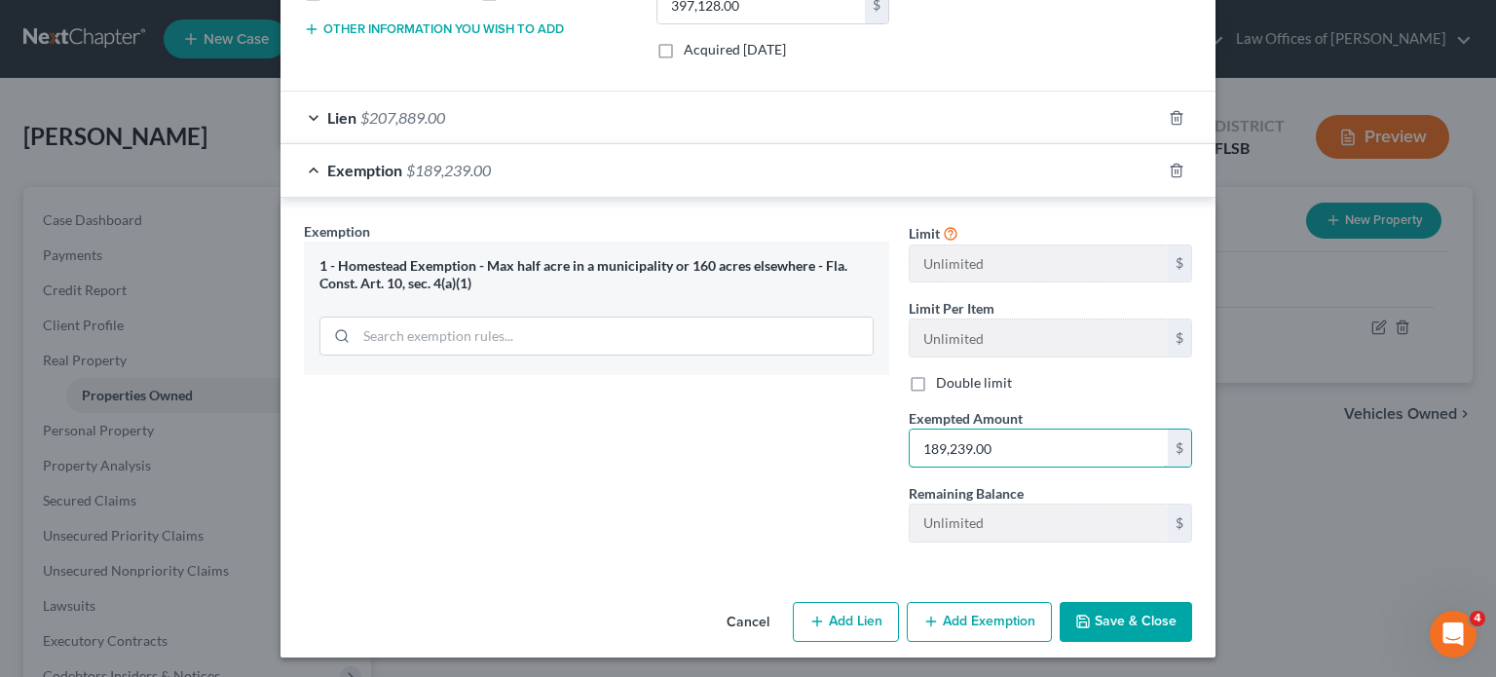
type input "189,239.00"
click at [1132, 618] on button "Save & Close" at bounding box center [1126, 622] width 132 height 41
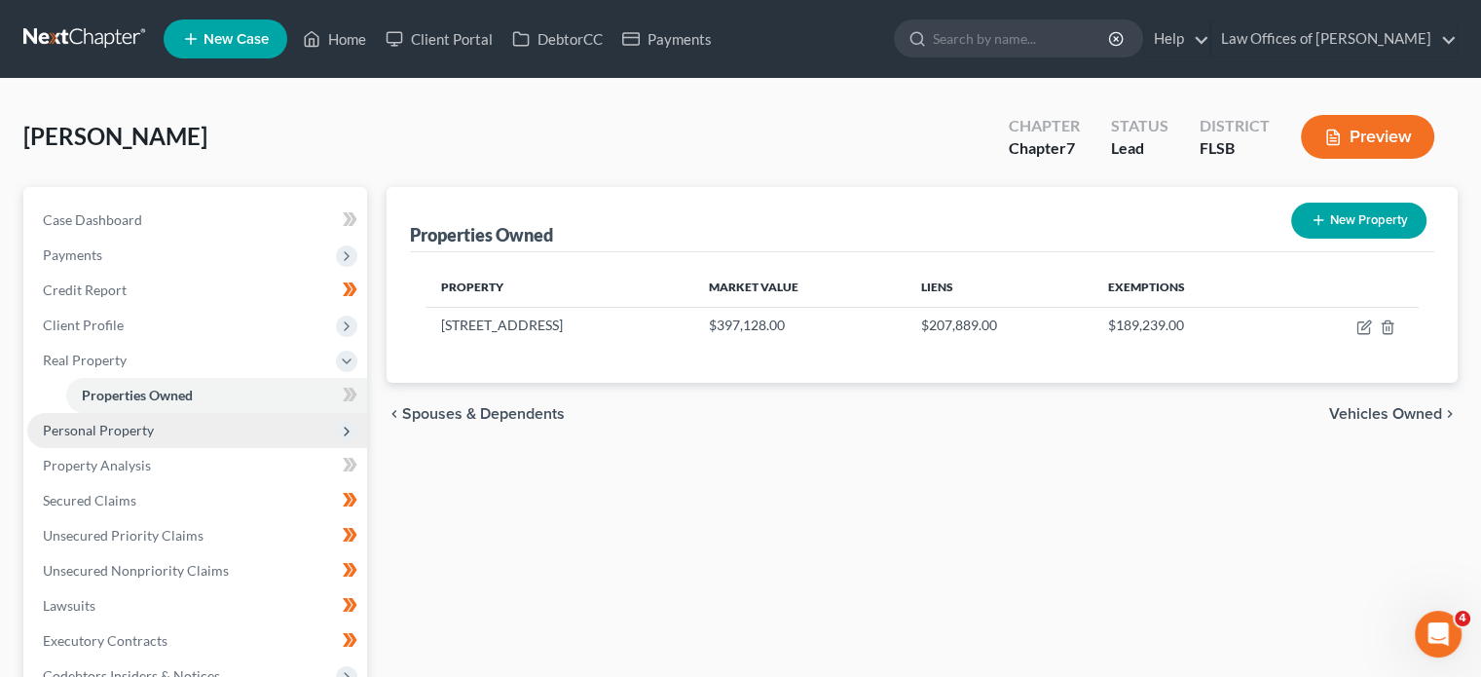
click at [265, 433] on span "Personal Property" at bounding box center [197, 430] width 340 height 35
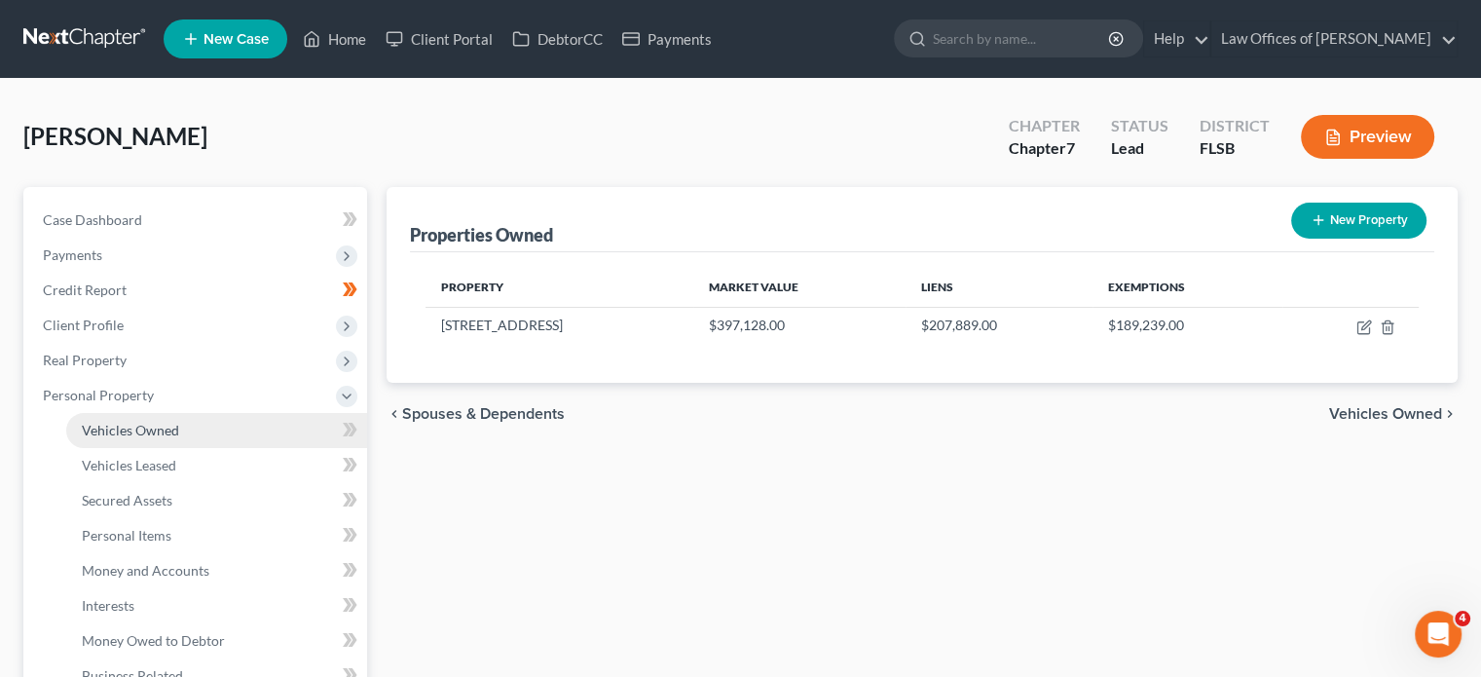
click at [256, 428] on link "Vehicles Owned" at bounding box center [216, 430] width 301 height 35
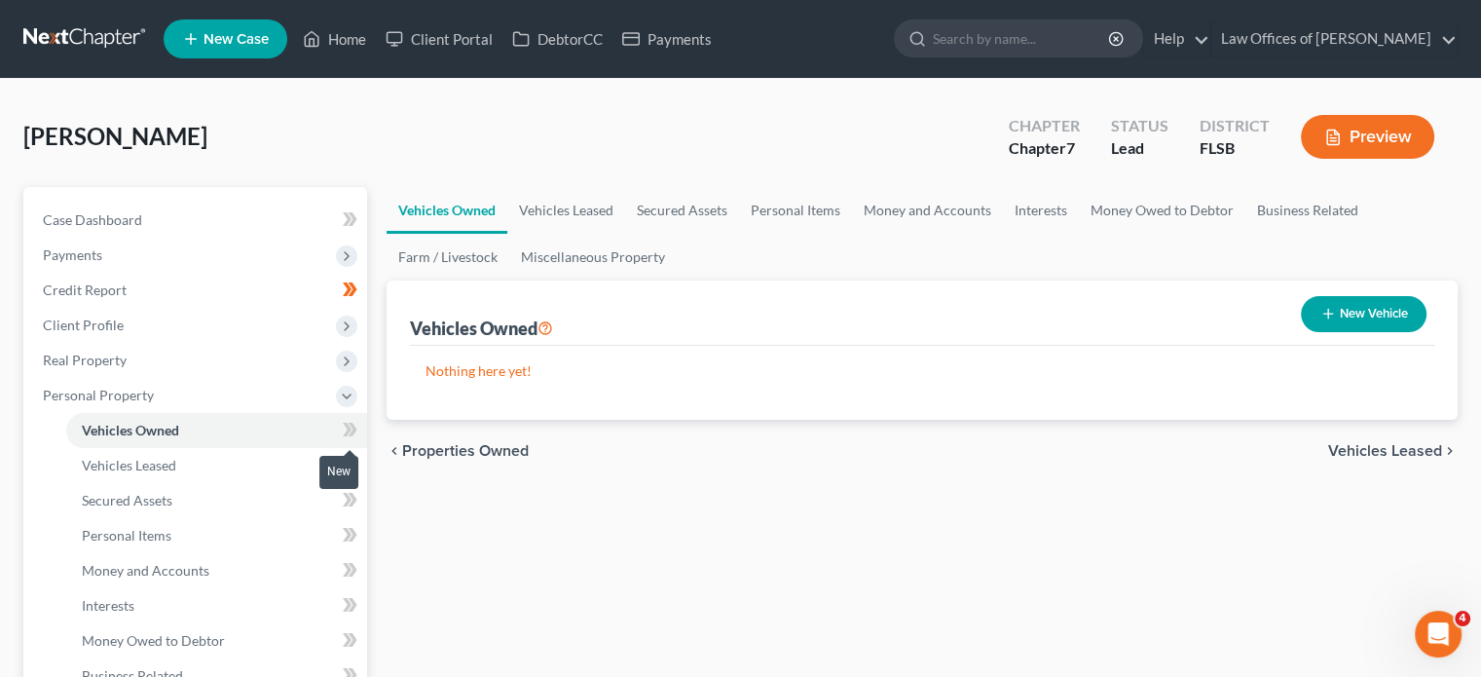
click at [351, 428] on icon at bounding box center [347, 430] width 9 height 14
click at [288, 457] on link "Vehicles Leased" at bounding box center [216, 465] width 301 height 35
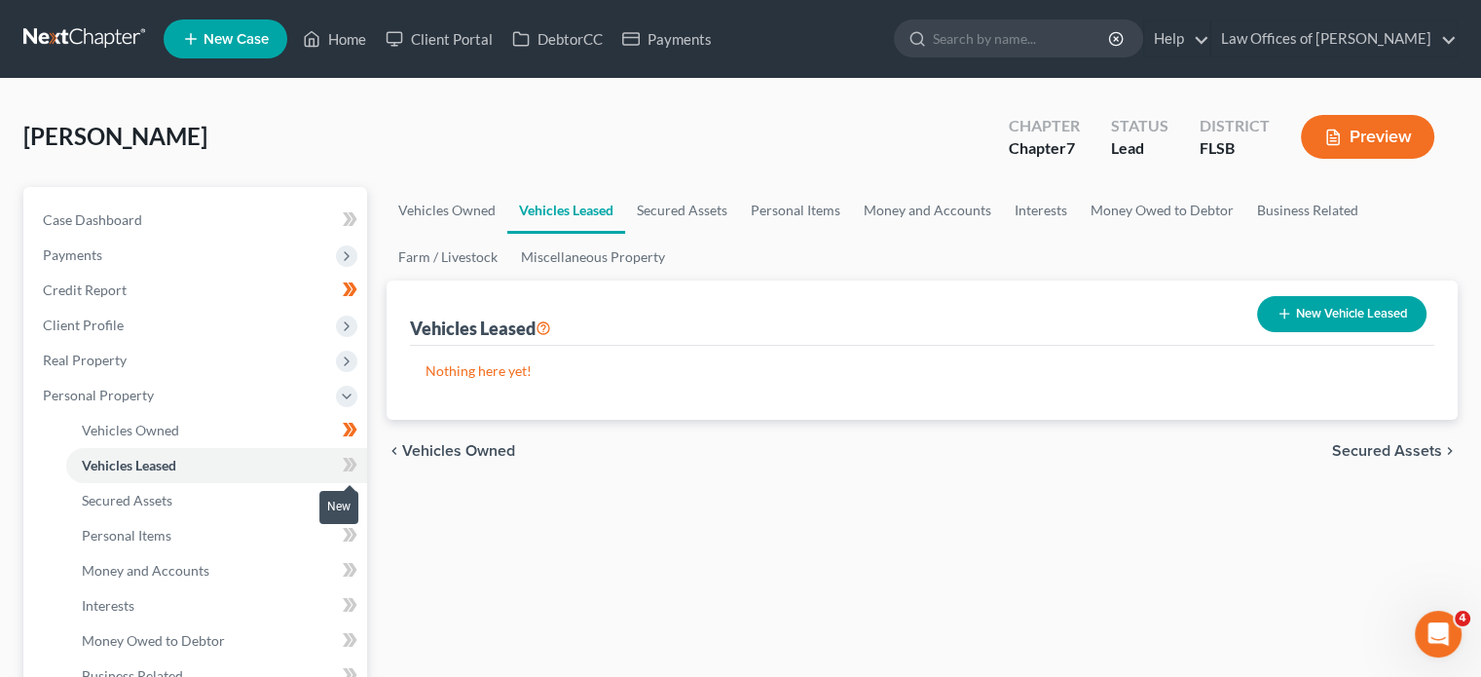
click at [352, 461] on icon at bounding box center [353, 465] width 9 height 14
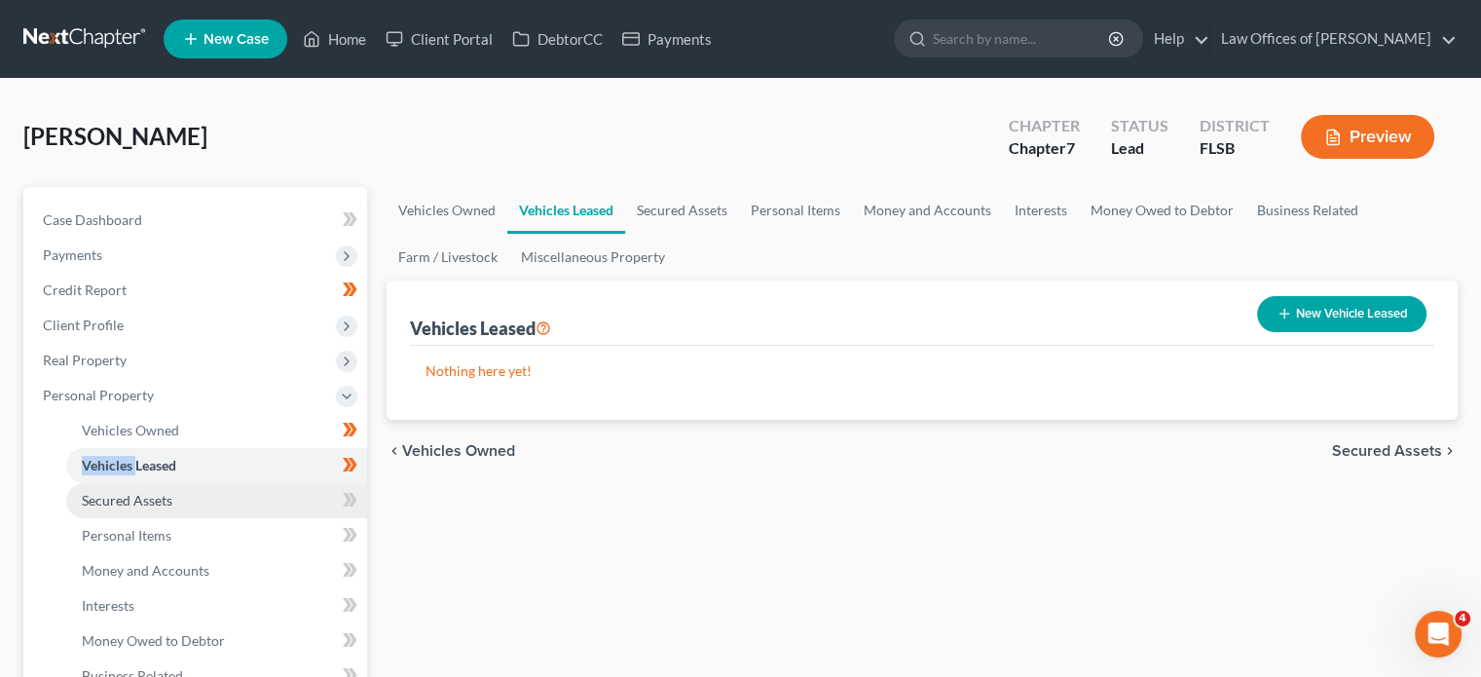
click at [287, 494] on link "Secured Assets" at bounding box center [216, 500] width 301 height 35
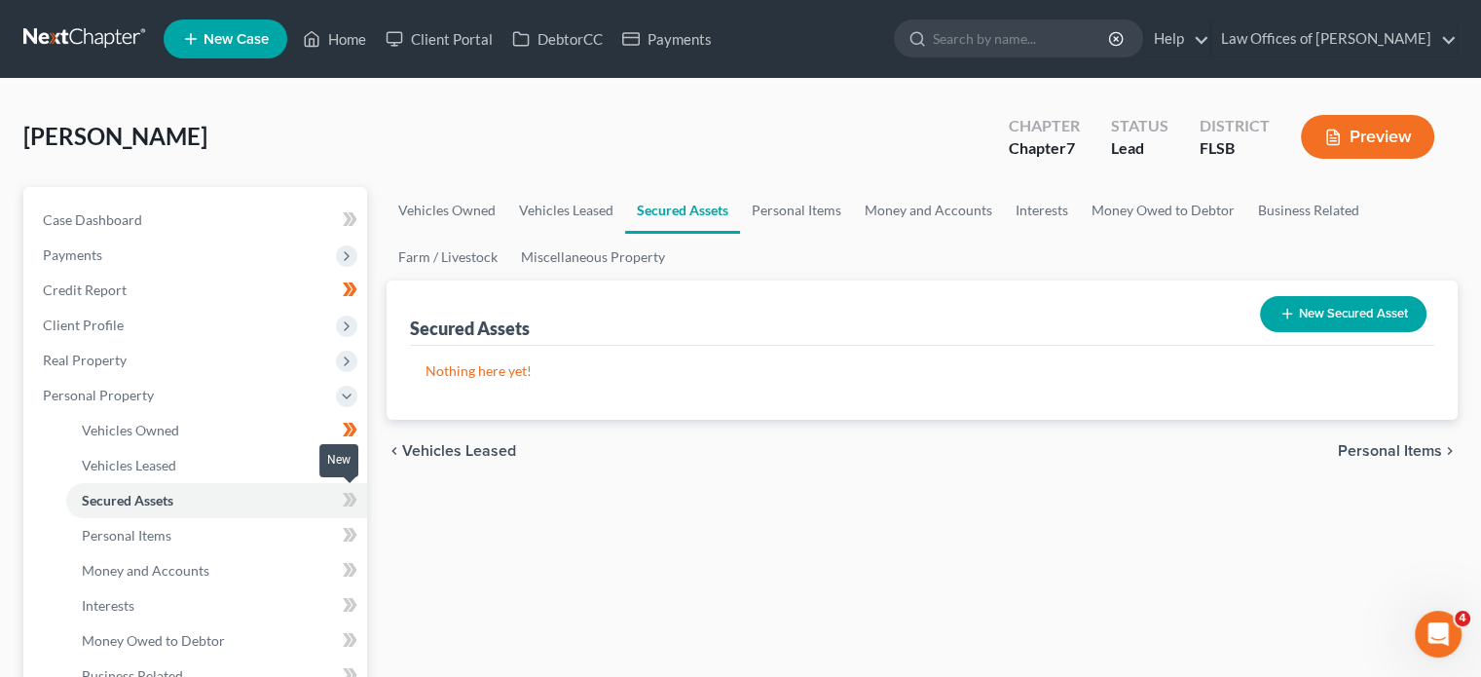
click at [355, 505] on icon at bounding box center [350, 500] width 15 height 24
click at [284, 543] on link "Personal Items" at bounding box center [216, 535] width 301 height 35
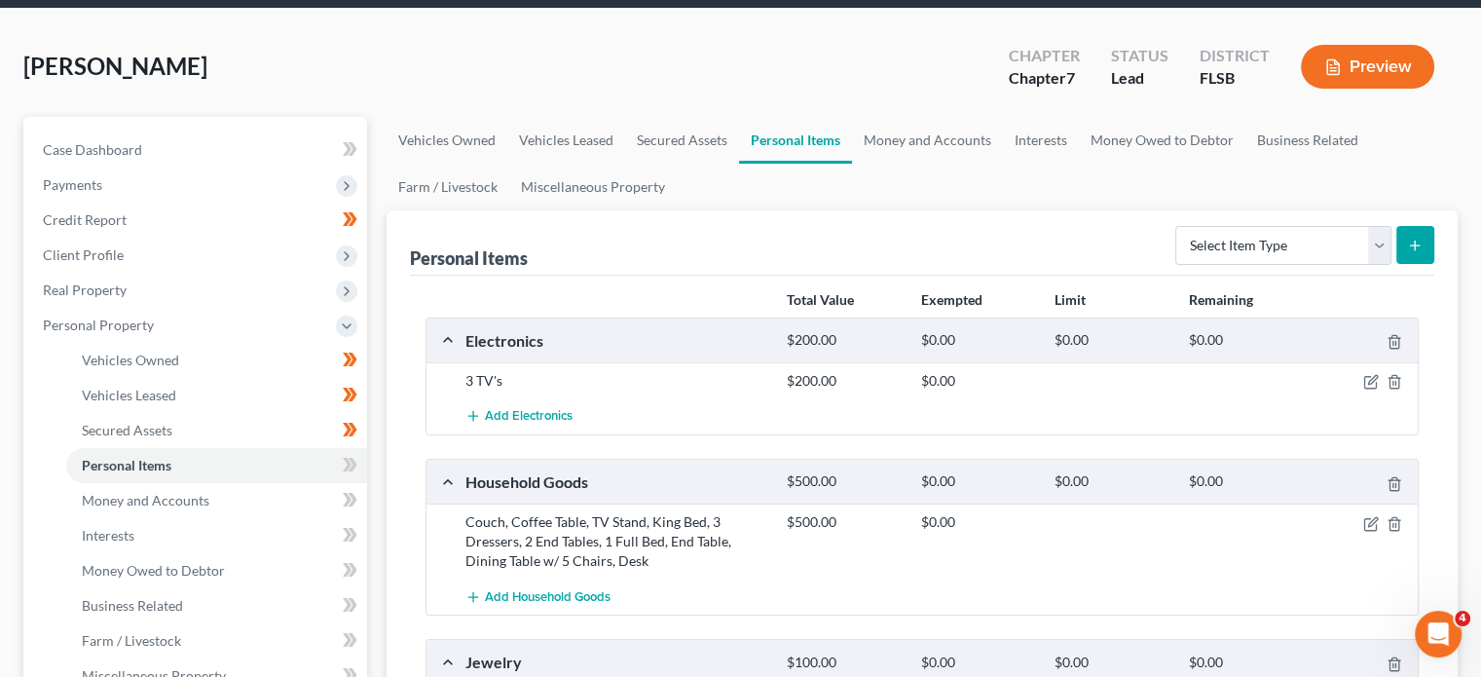
scroll to position [68, 0]
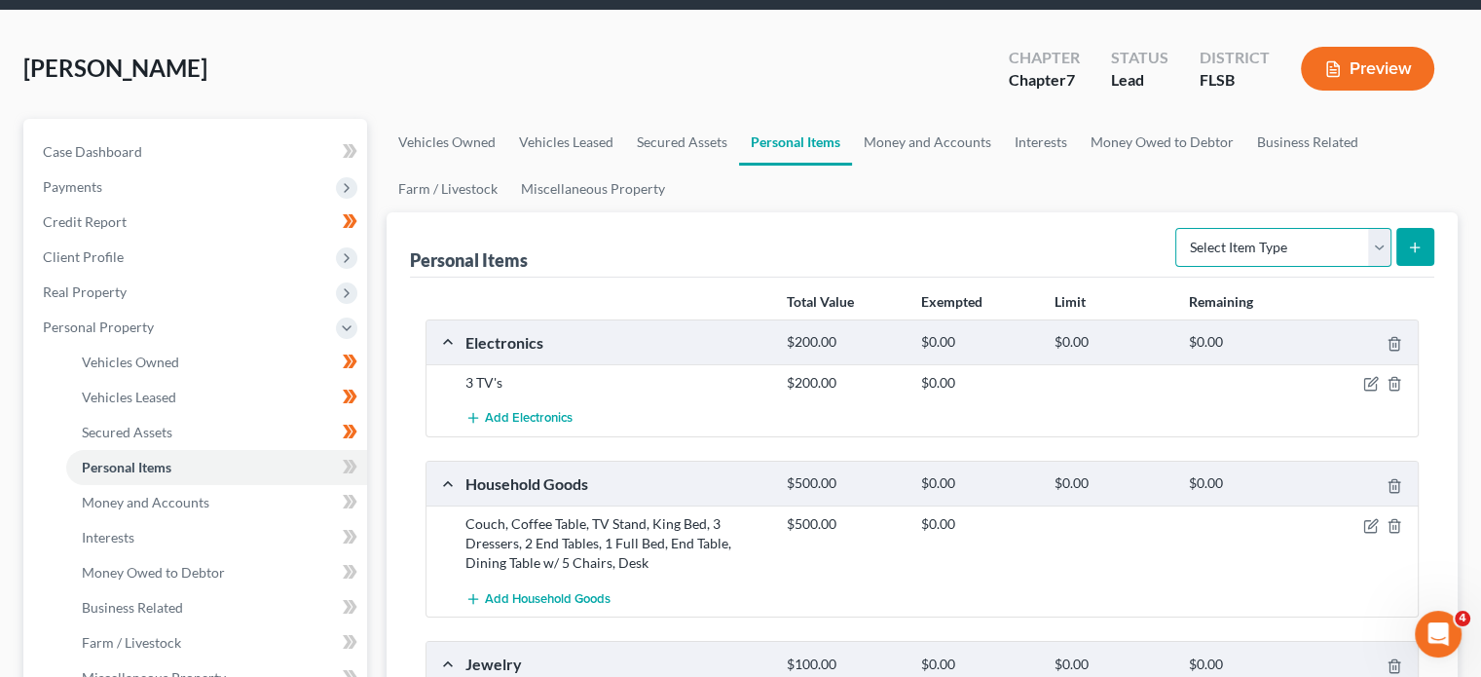
click at [1371, 252] on select "Select Item Type Clothing Collectibles Of Value Electronics Firearms Household …" at bounding box center [1284, 247] width 216 height 39
select select "clothing"
click at [1178, 228] on select "Select Item Type Clothing Collectibles Of Value Electronics Firearms Household …" at bounding box center [1284, 247] width 216 height 39
click at [1418, 248] on icon "submit" at bounding box center [1415, 248] width 16 height 16
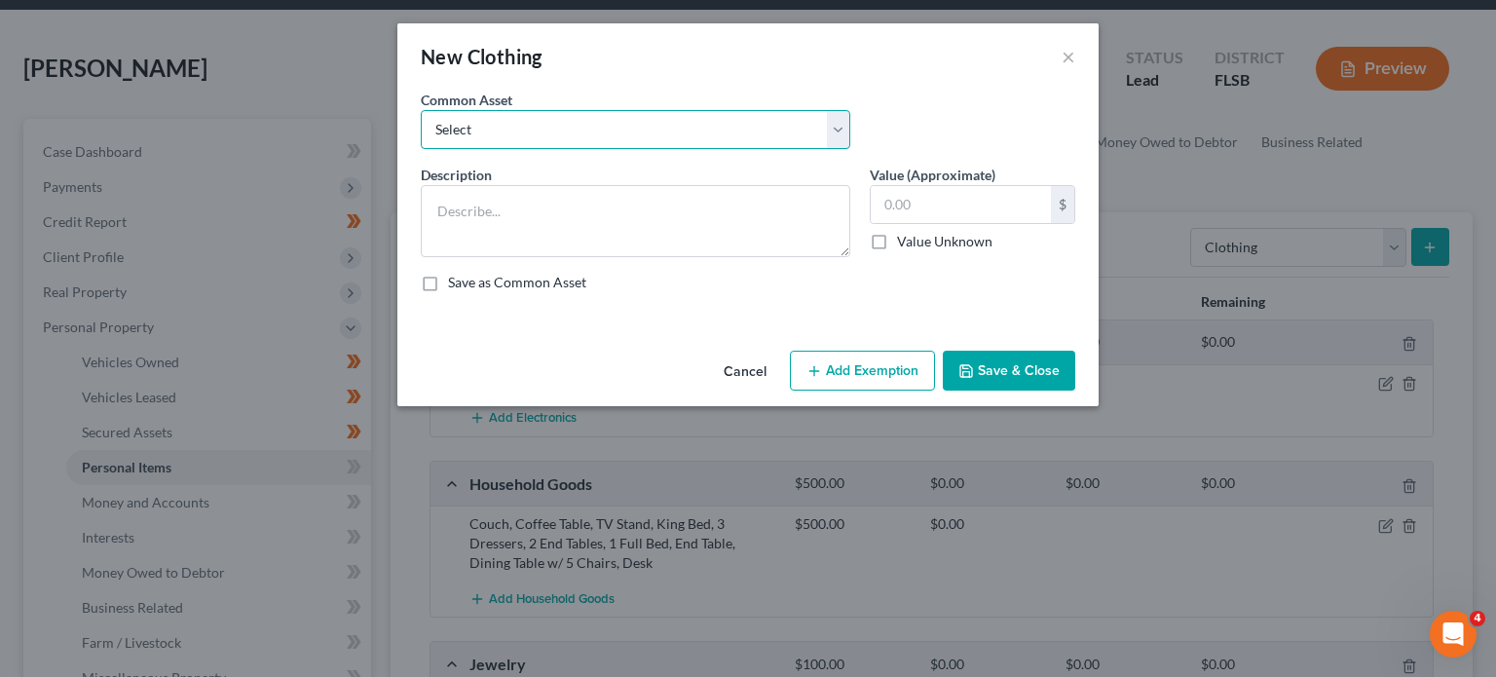
click at [830, 135] on select "Select No value except to debtor" at bounding box center [636, 129] width 430 height 39
select select "0"
click at [421, 110] on select "Select No value except to debtor" at bounding box center [636, 129] width 430 height 39
type textarea "No value except to debtor"
type input "0"
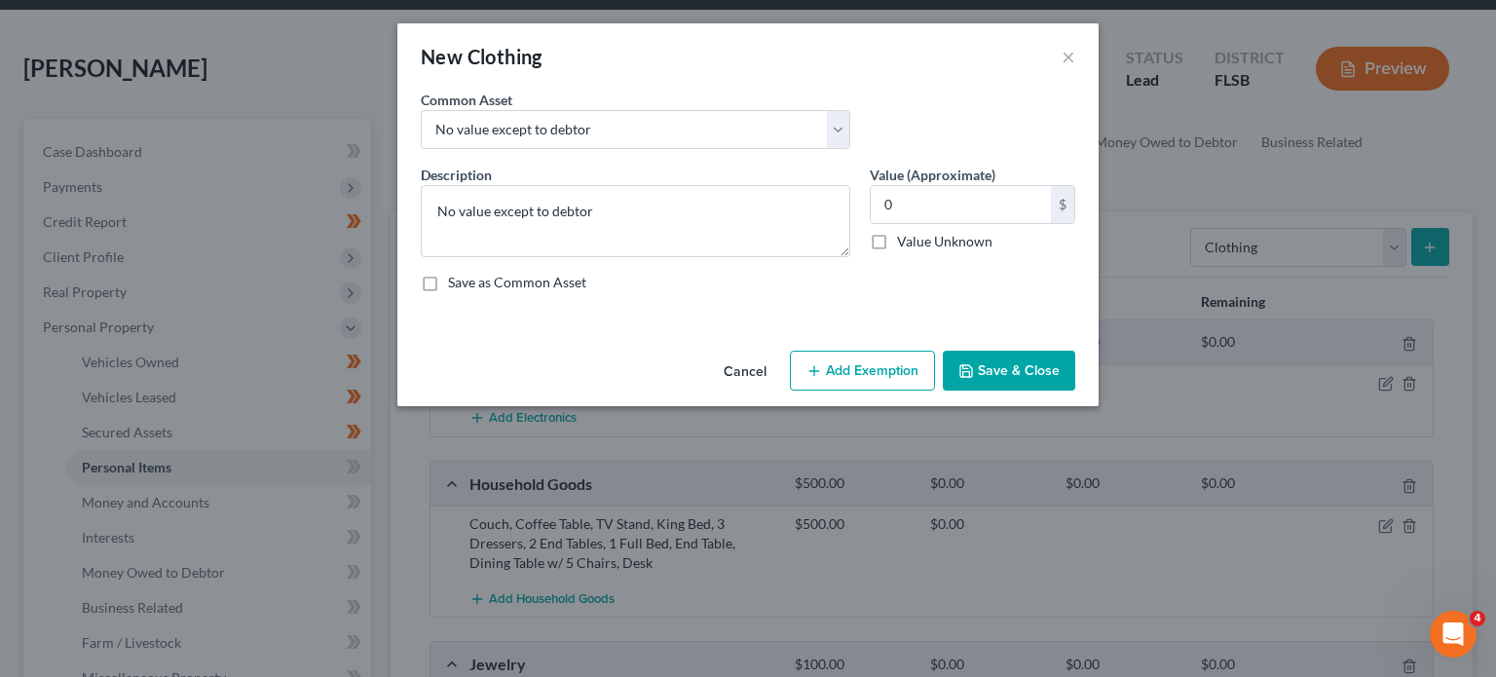
click at [998, 370] on button "Save & Close" at bounding box center [1009, 371] width 132 height 41
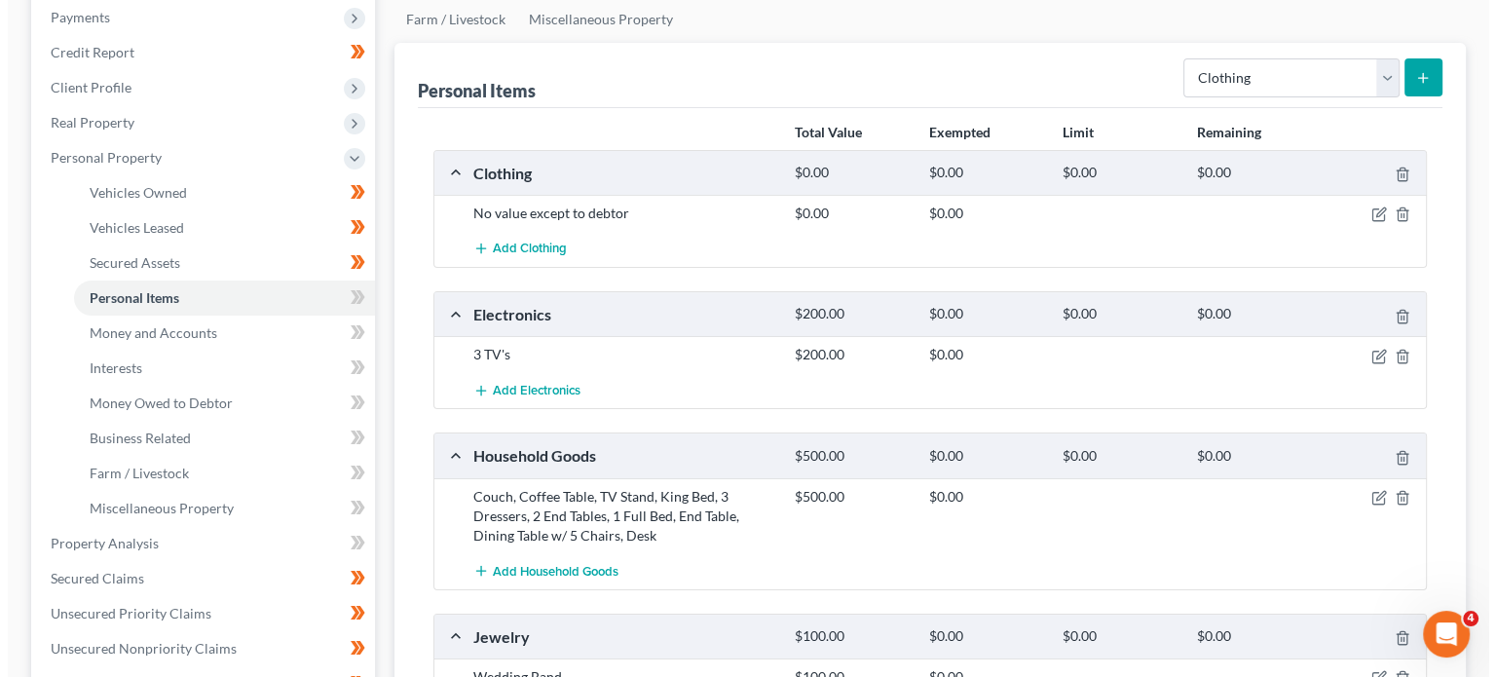
scroll to position [238, 0]
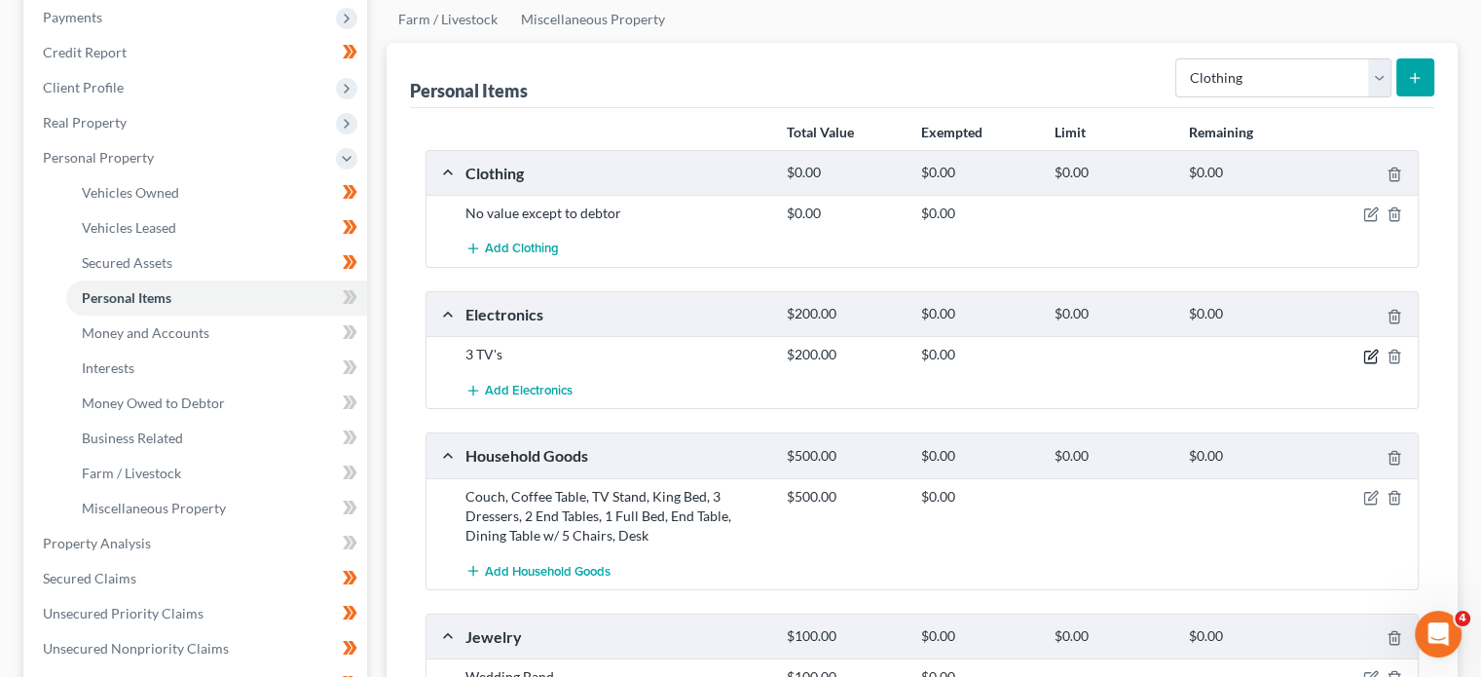
click at [1369, 350] on icon "button" at bounding box center [1372, 357] width 16 height 16
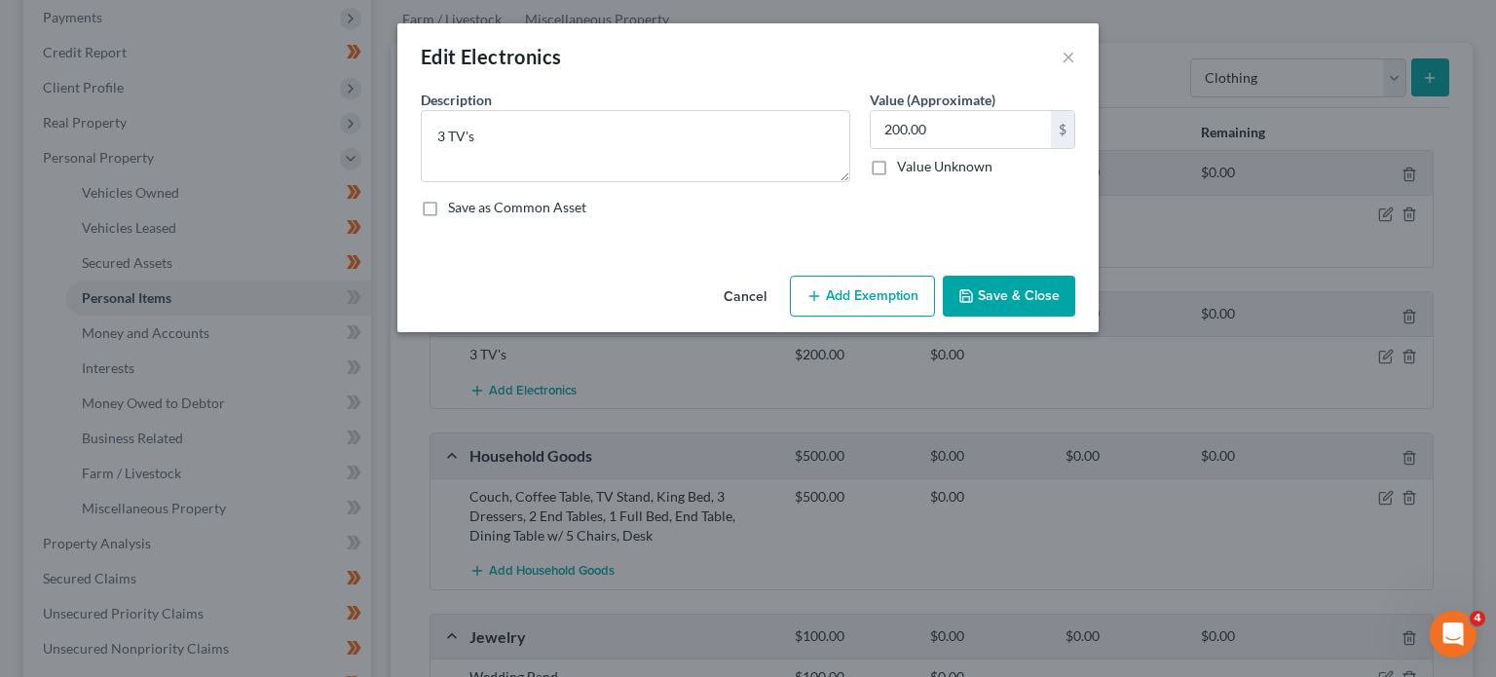
click at [853, 305] on button "Add Exemption" at bounding box center [862, 296] width 145 height 41
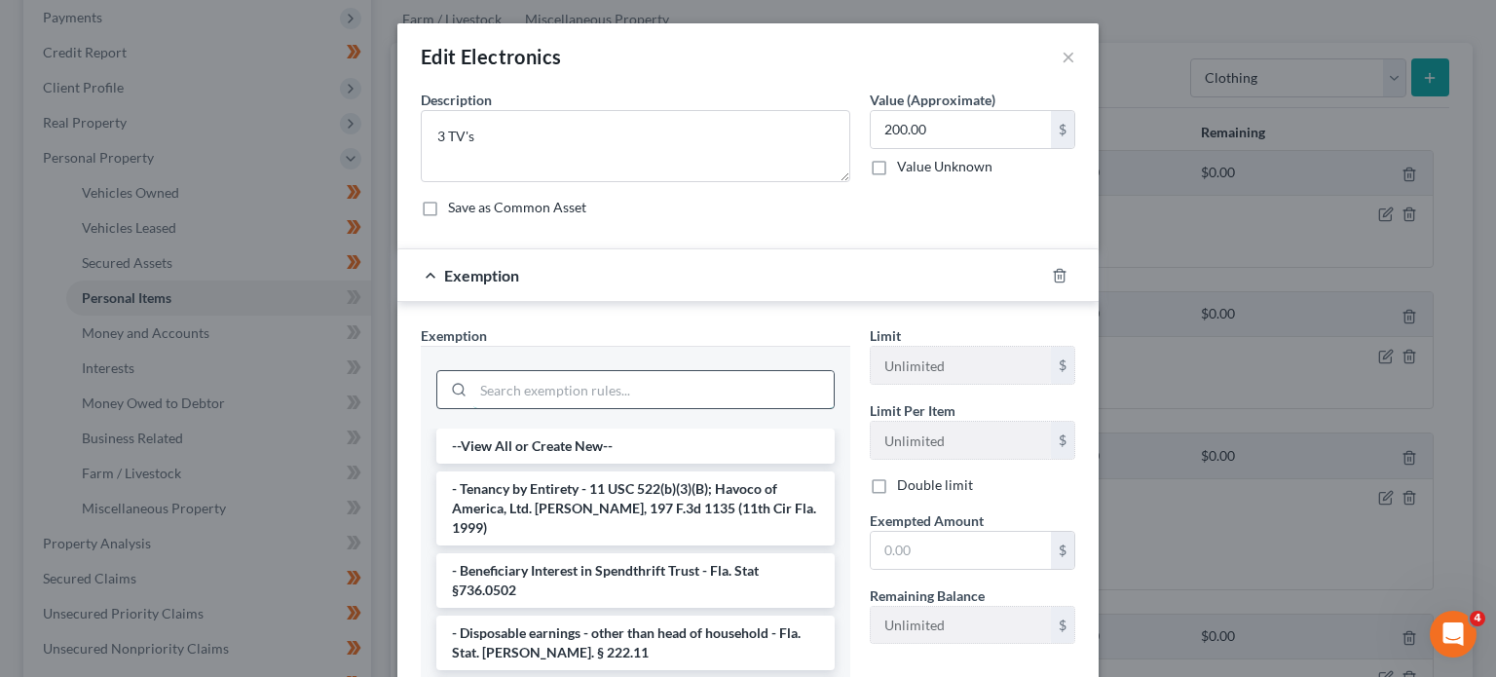
click at [616, 390] on input "search" at bounding box center [653, 389] width 360 height 37
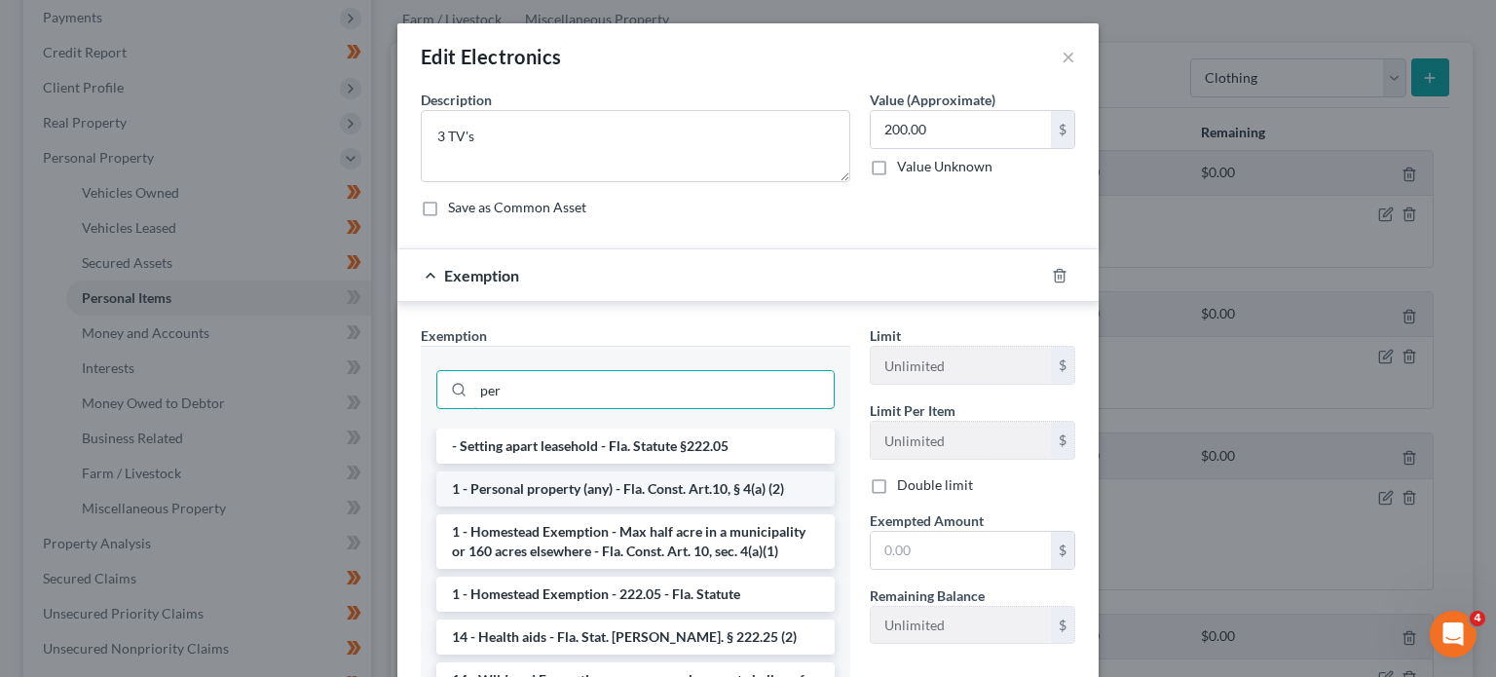
type input "per"
click at [526, 490] on li "1 - Personal property (any) - Fla. Const. Art.10, § 4(a) (2)" at bounding box center [635, 488] width 398 height 35
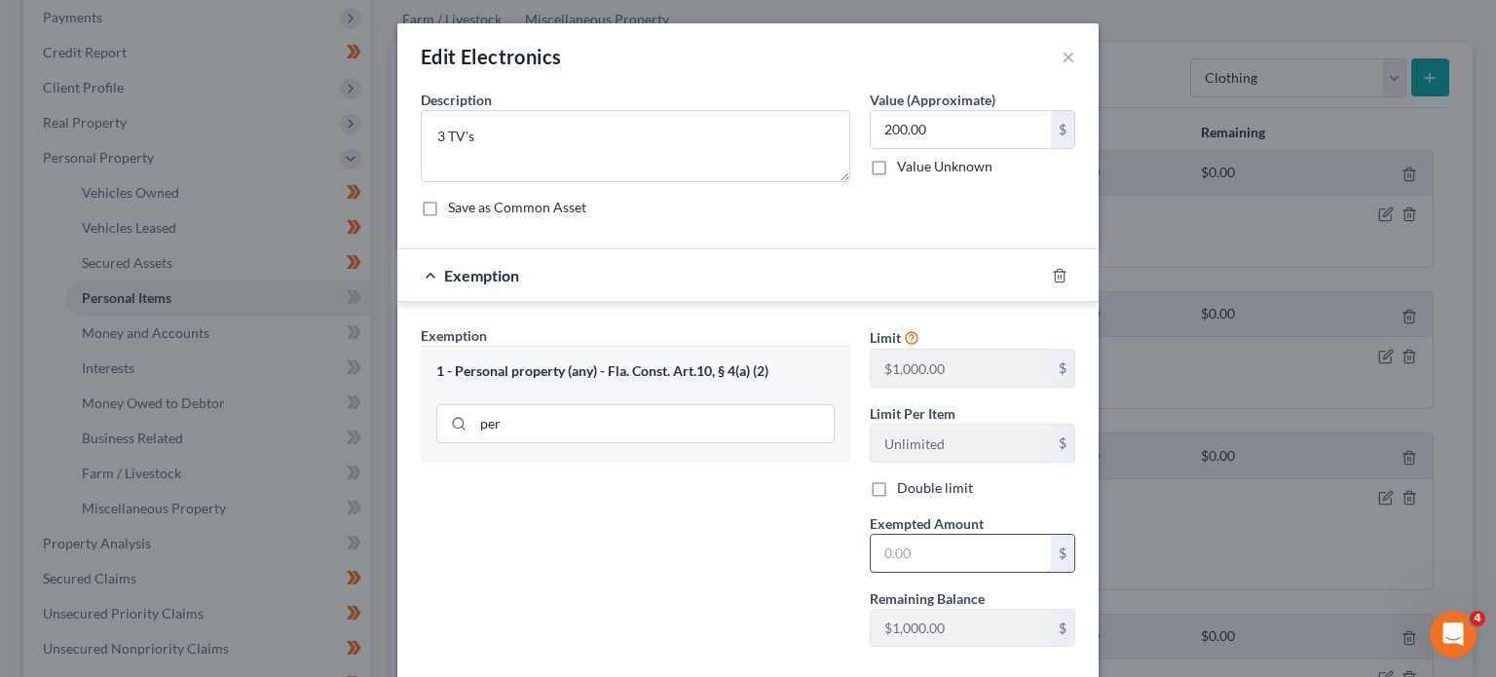
click at [937, 548] on input "text" at bounding box center [961, 553] width 180 height 37
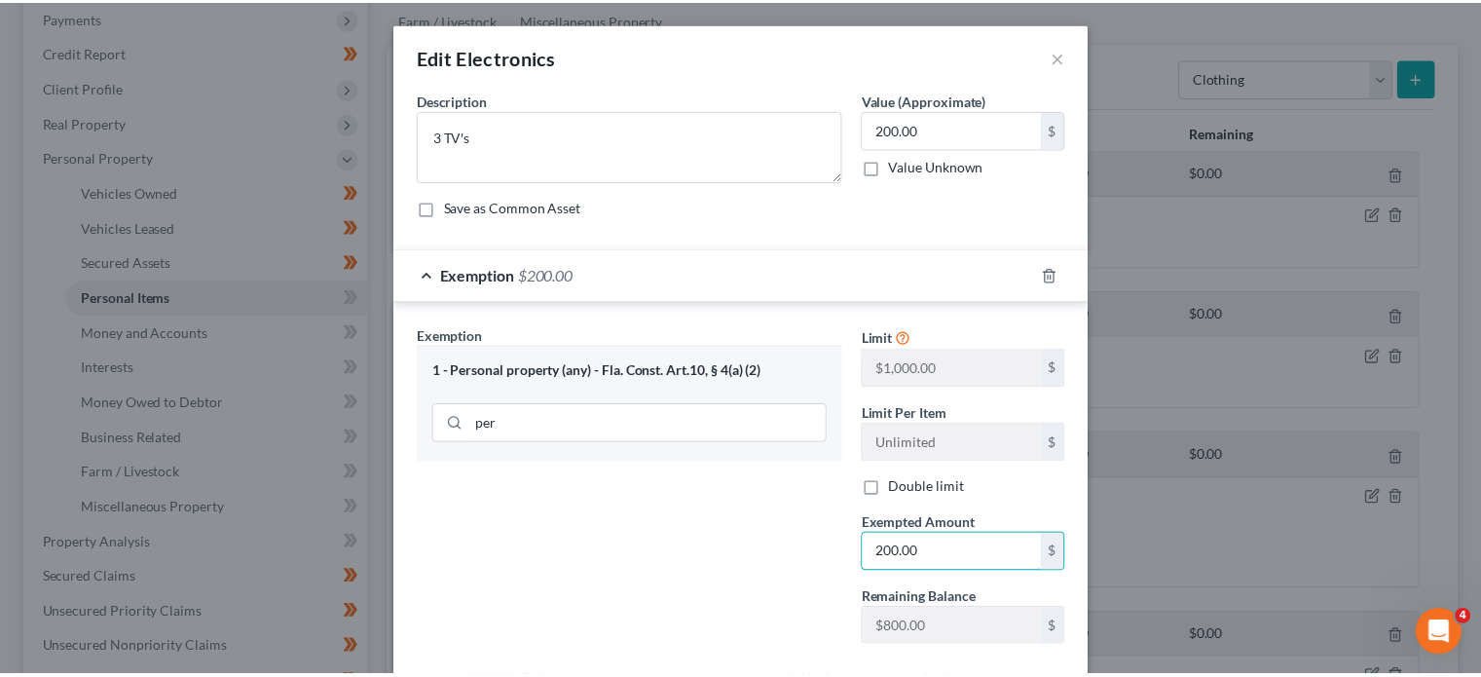
scroll to position [106, 0]
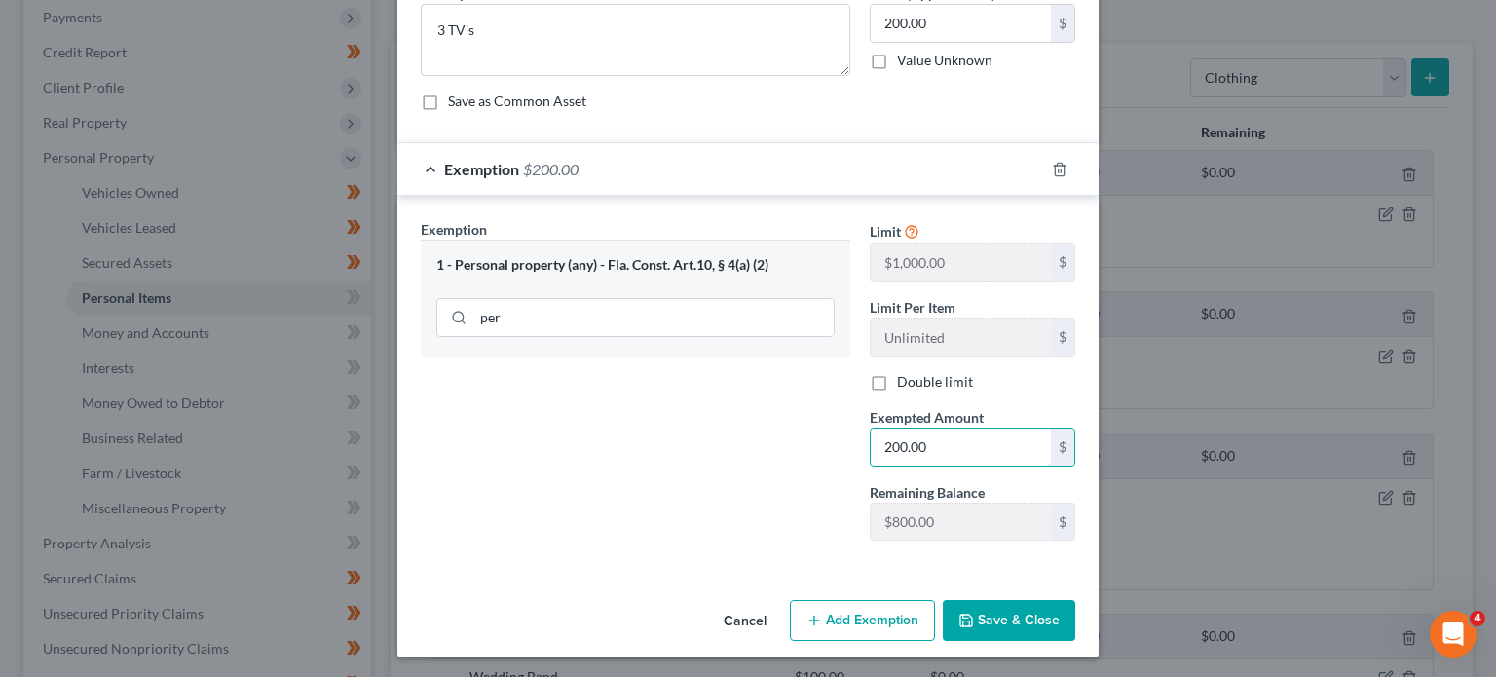
type input "200.00"
click at [1017, 613] on button "Save & Close" at bounding box center [1009, 620] width 132 height 41
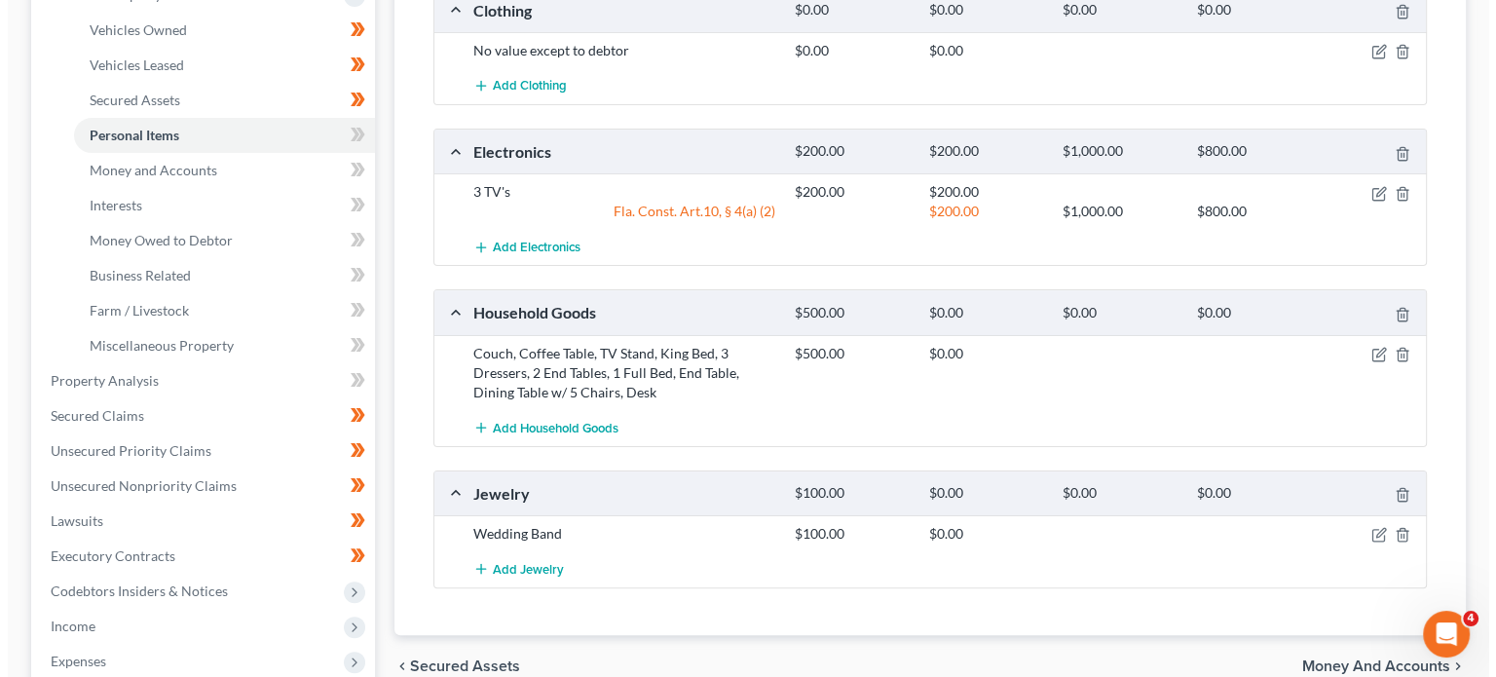
scroll to position [401, 0]
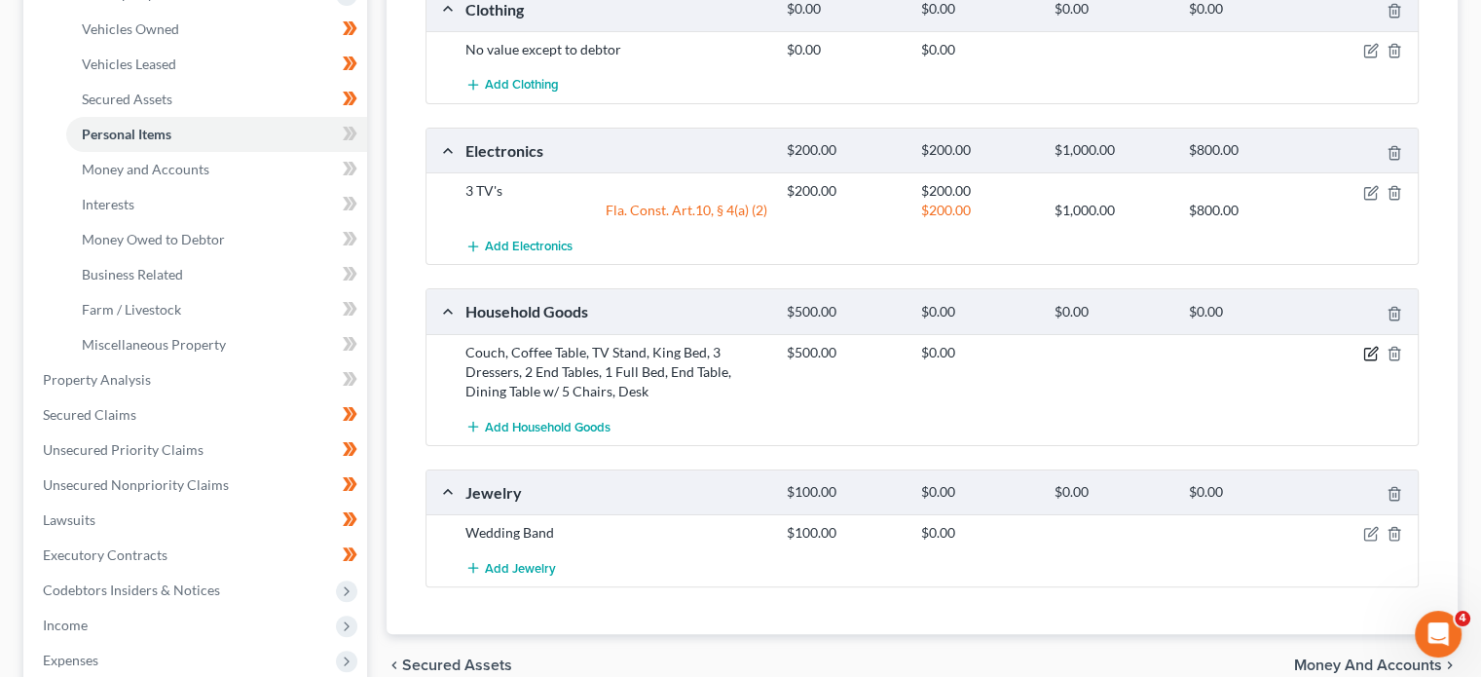
click at [1367, 353] on icon "button" at bounding box center [1372, 354] width 16 height 16
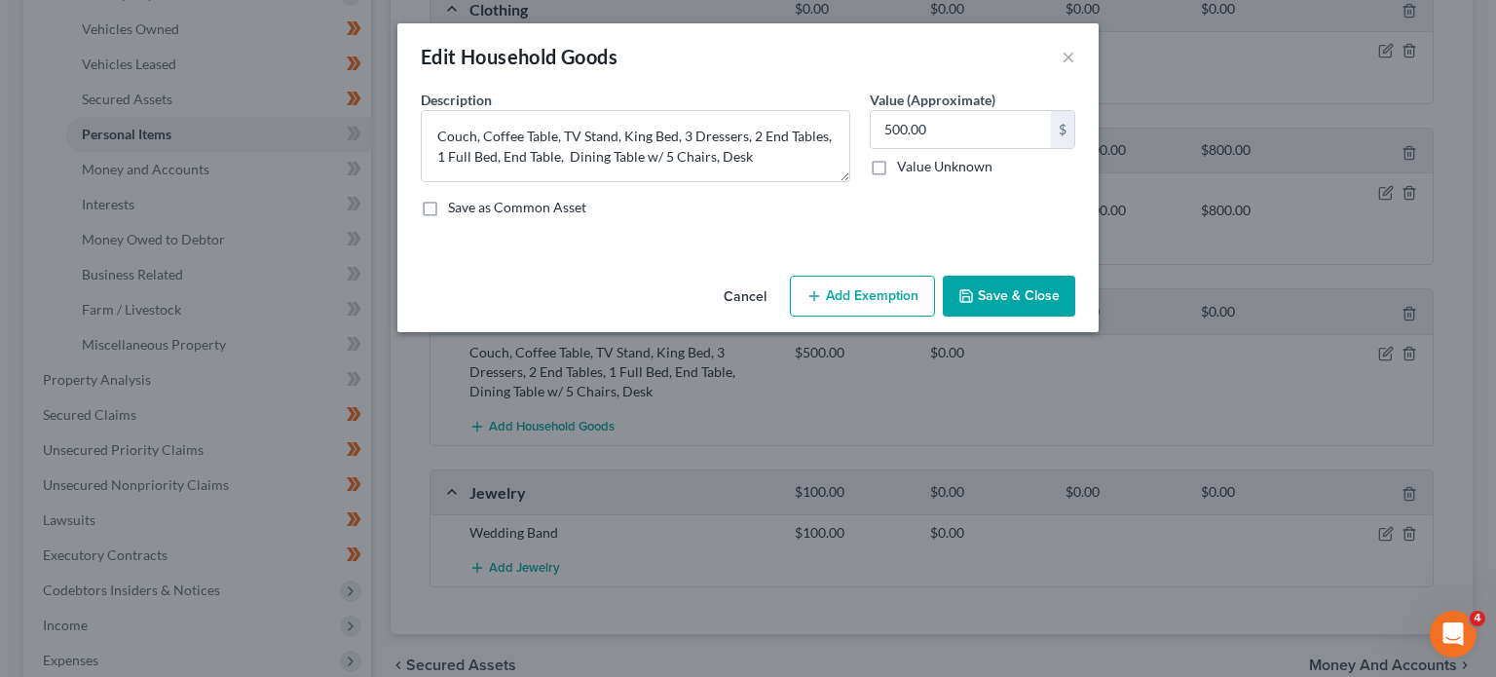
click at [849, 305] on button "Add Exemption" at bounding box center [862, 296] width 145 height 41
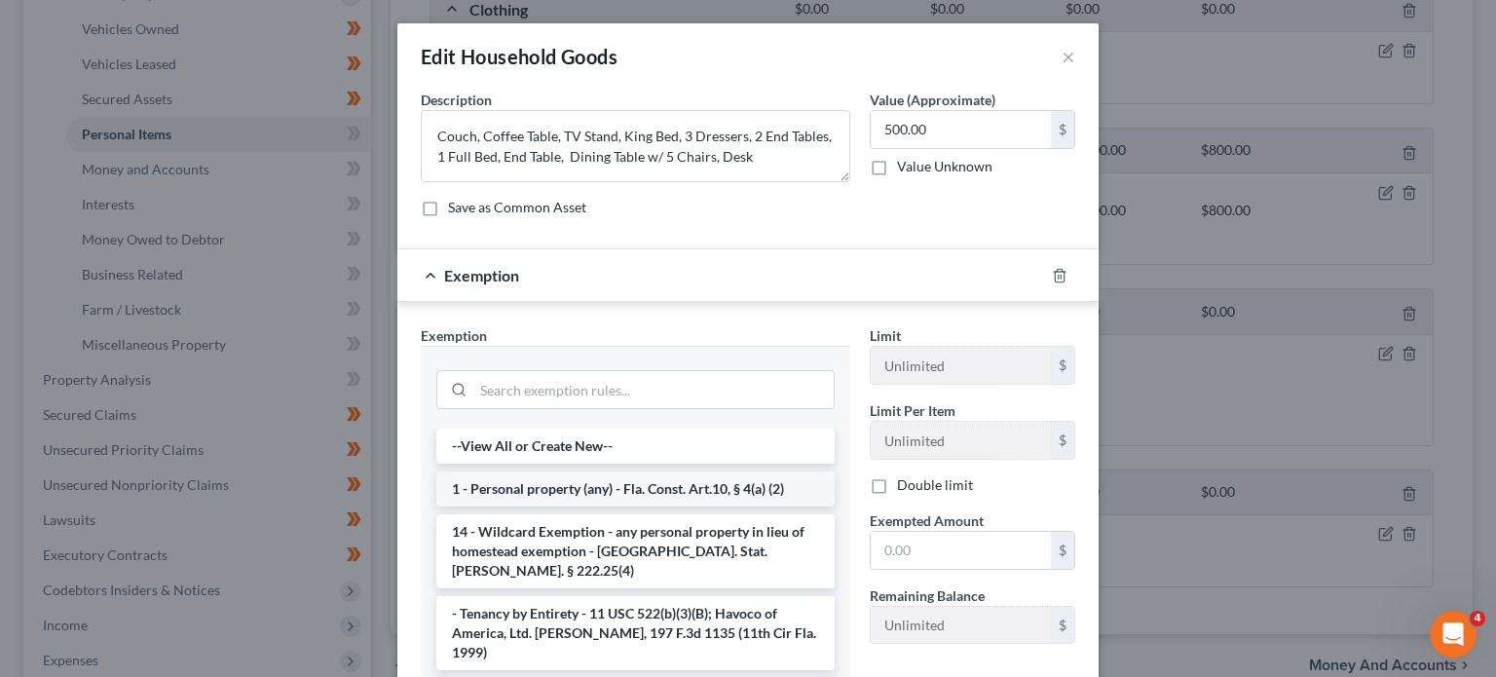
click at [637, 483] on li "1 - Personal property (any) - Fla. Const. Art.10, § 4(a) (2)" at bounding box center [635, 488] width 398 height 35
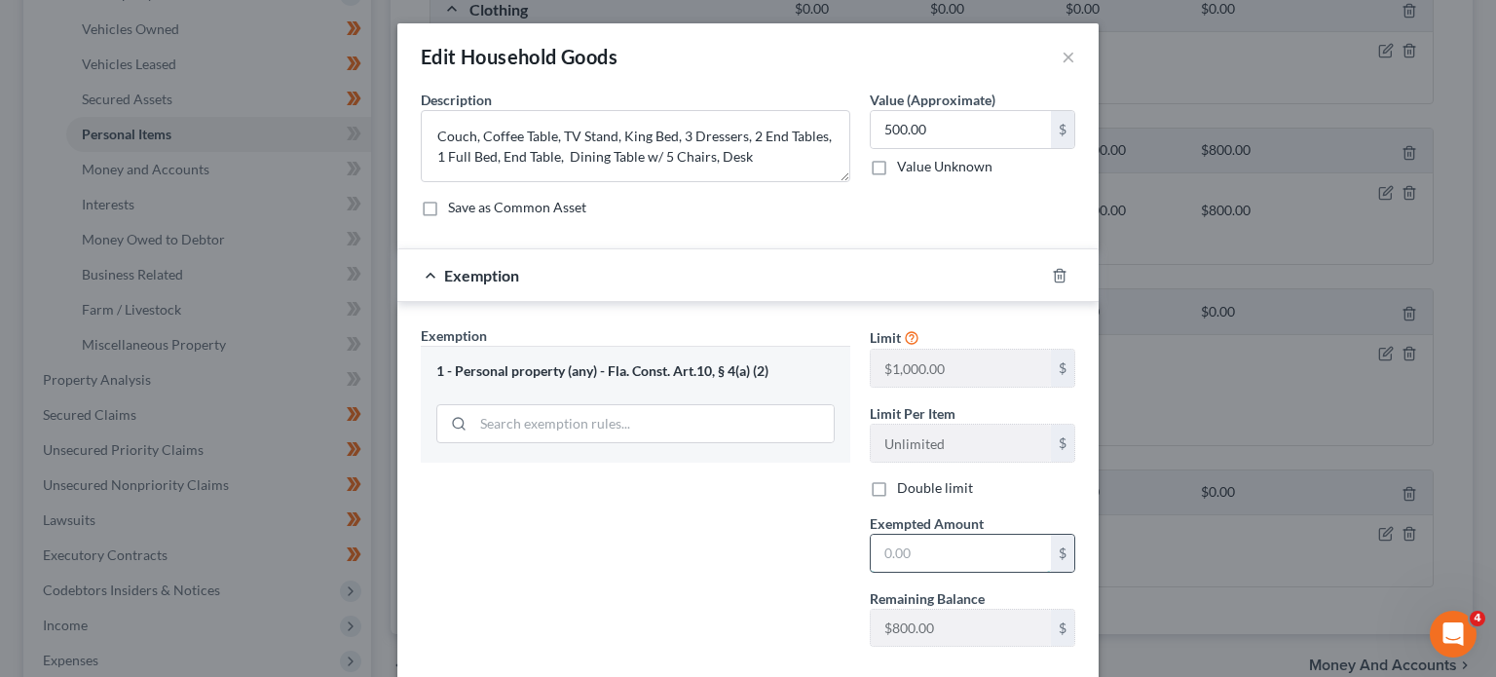
click at [926, 559] on input "text" at bounding box center [961, 553] width 180 height 37
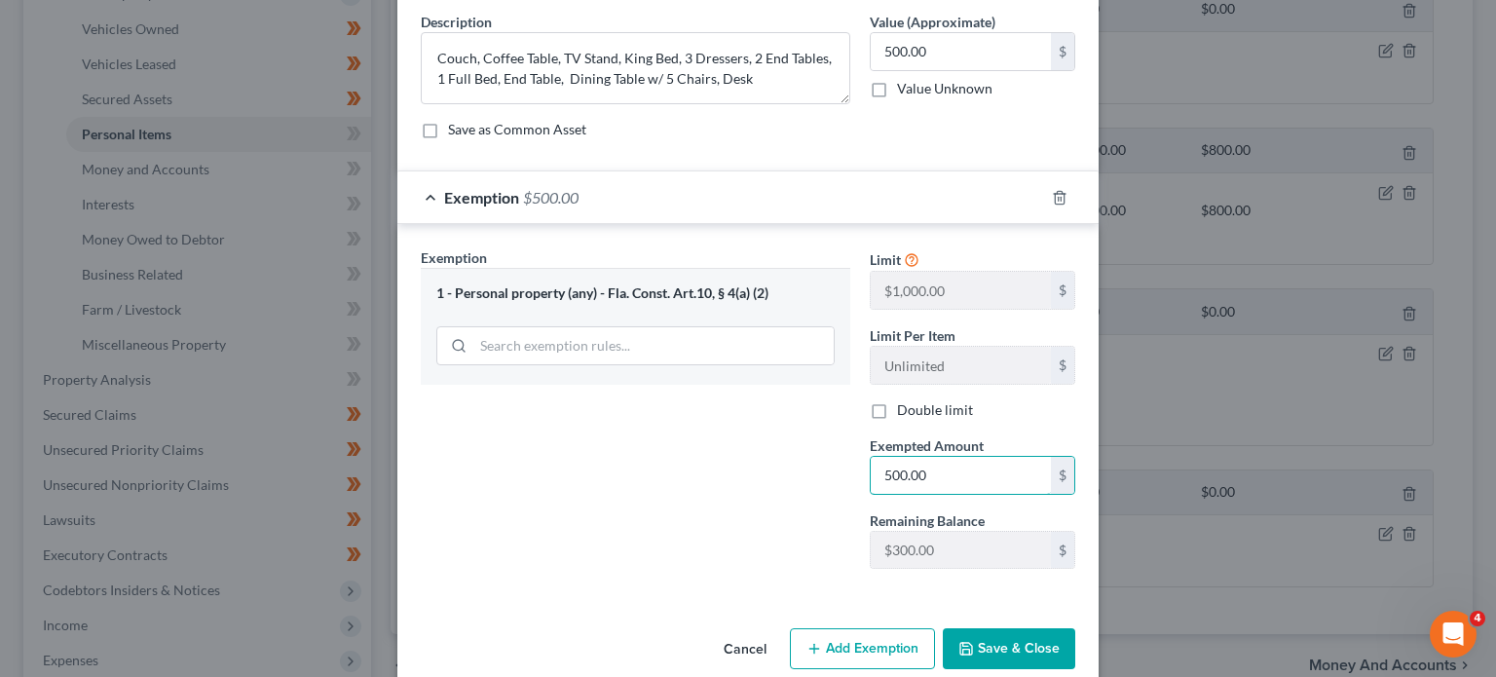
scroll to position [106, 0]
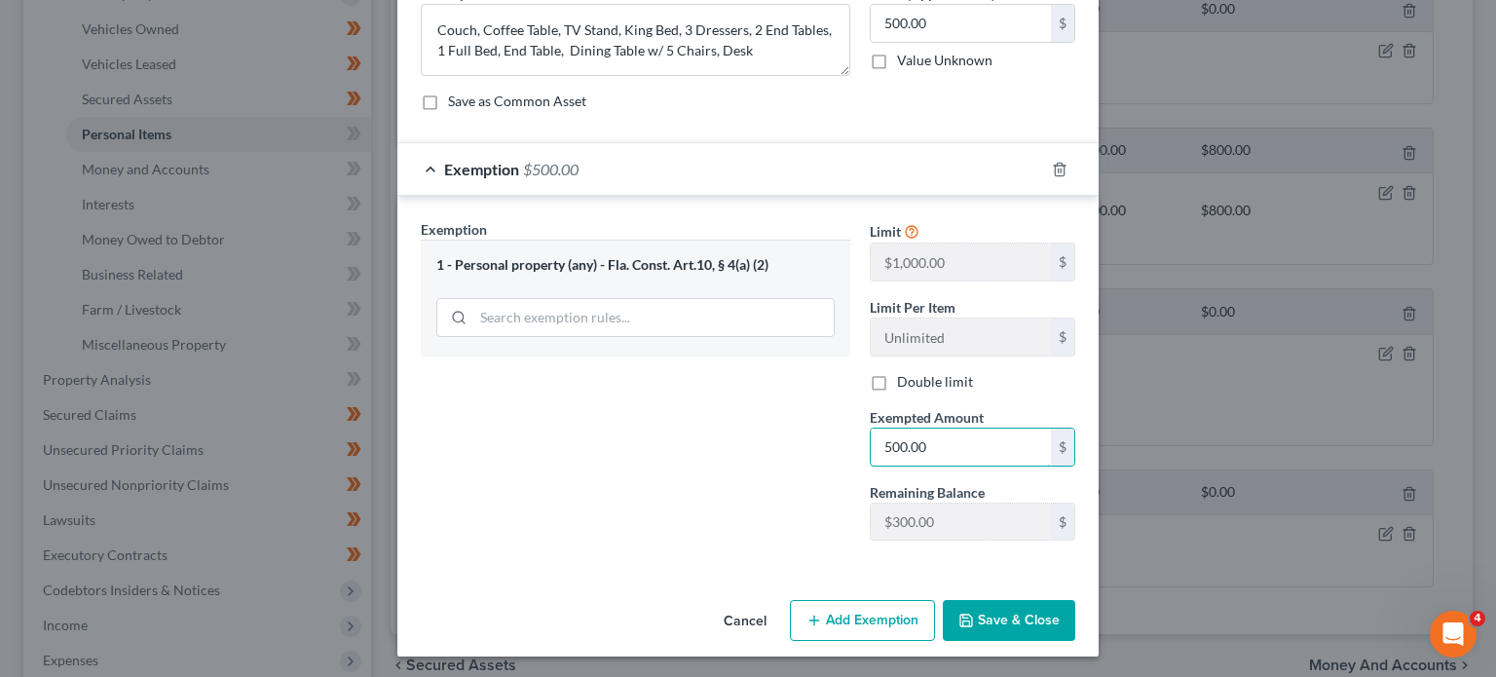
type input "500.00"
click at [1001, 618] on button "Save & Close" at bounding box center [1009, 620] width 132 height 41
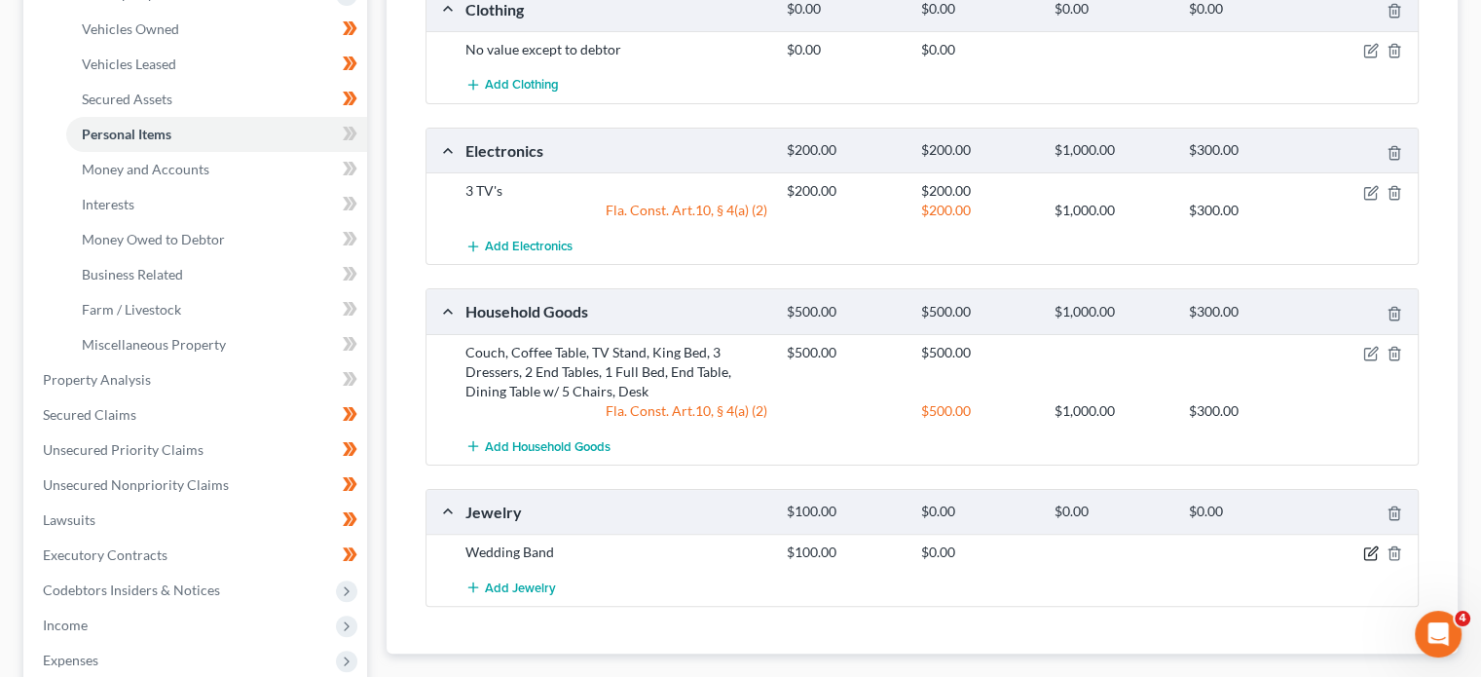
click at [1367, 551] on icon "button" at bounding box center [1372, 553] width 16 height 16
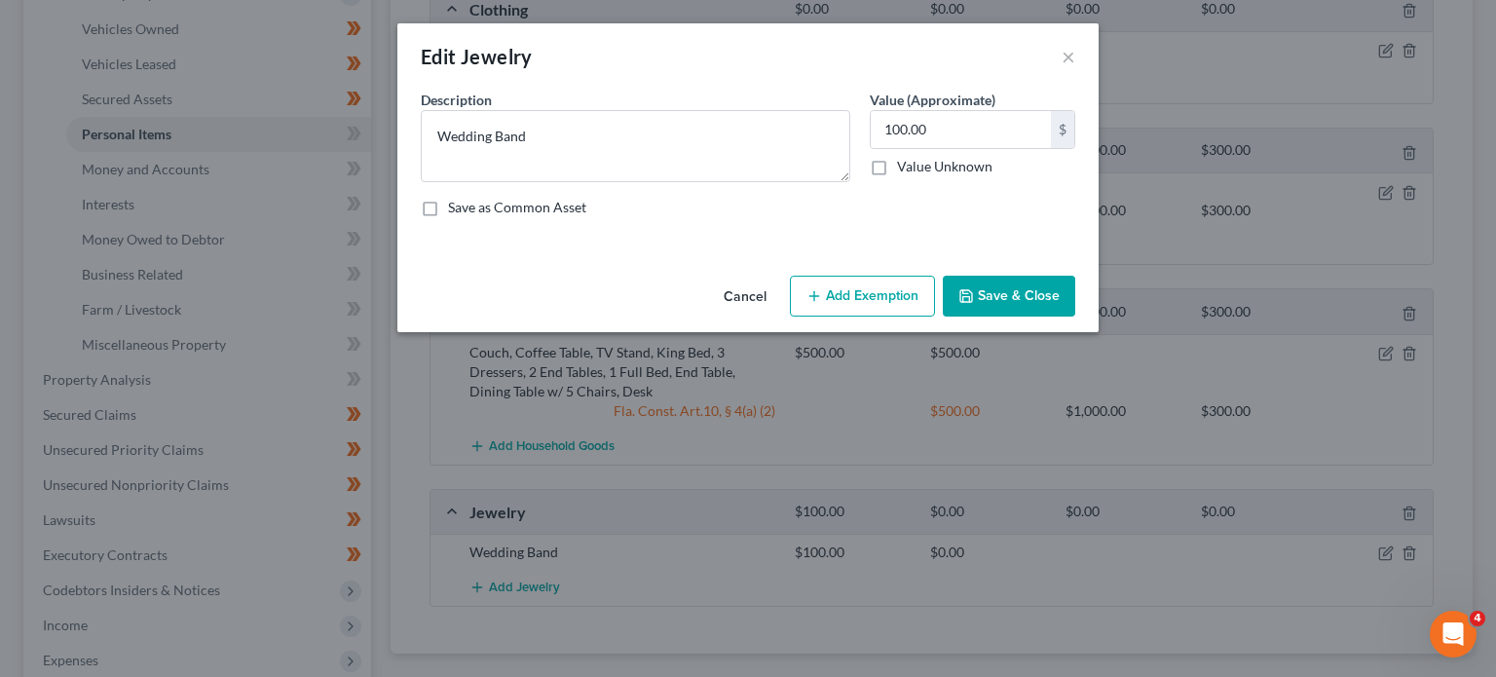
click at [862, 306] on button "Add Exemption" at bounding box center [862, 296] width 145 height 41
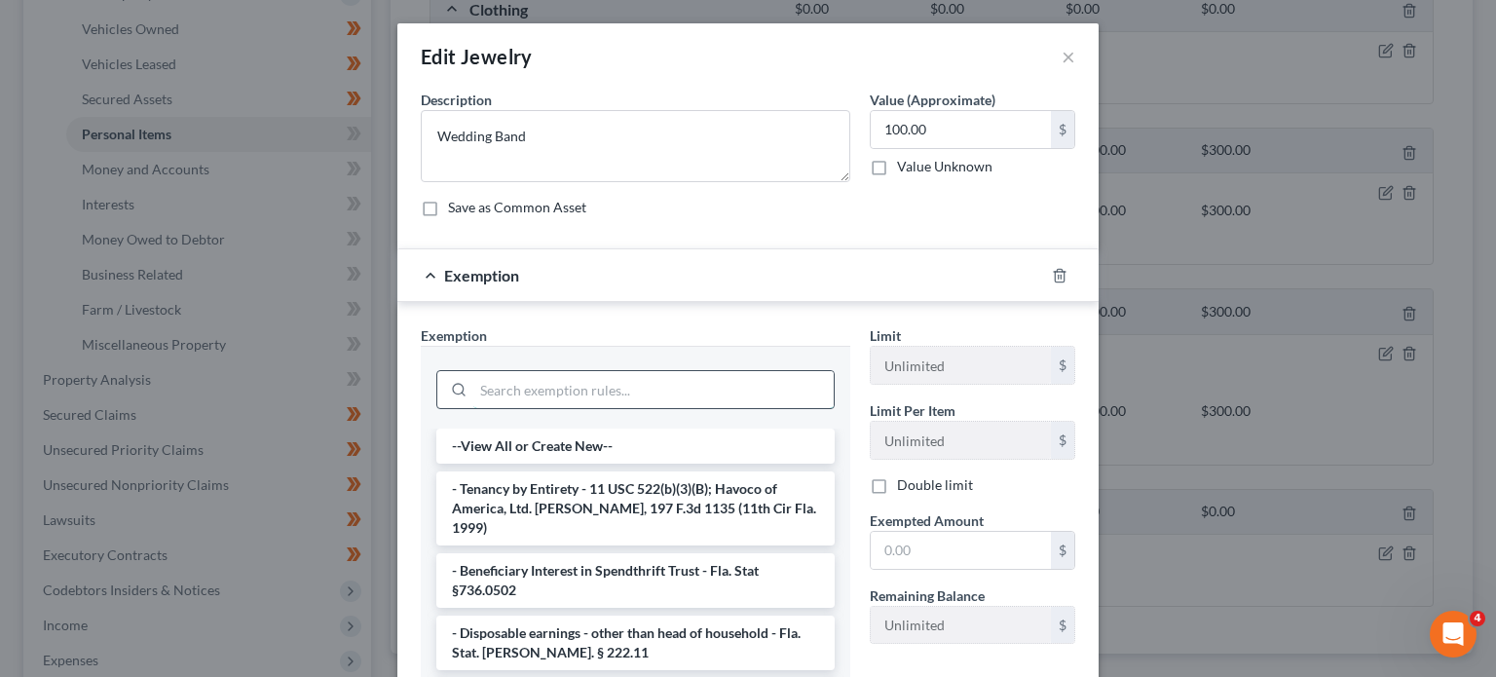
click at [720, 400] on input "search" at bounding box center [653, 389] width 360 height 37
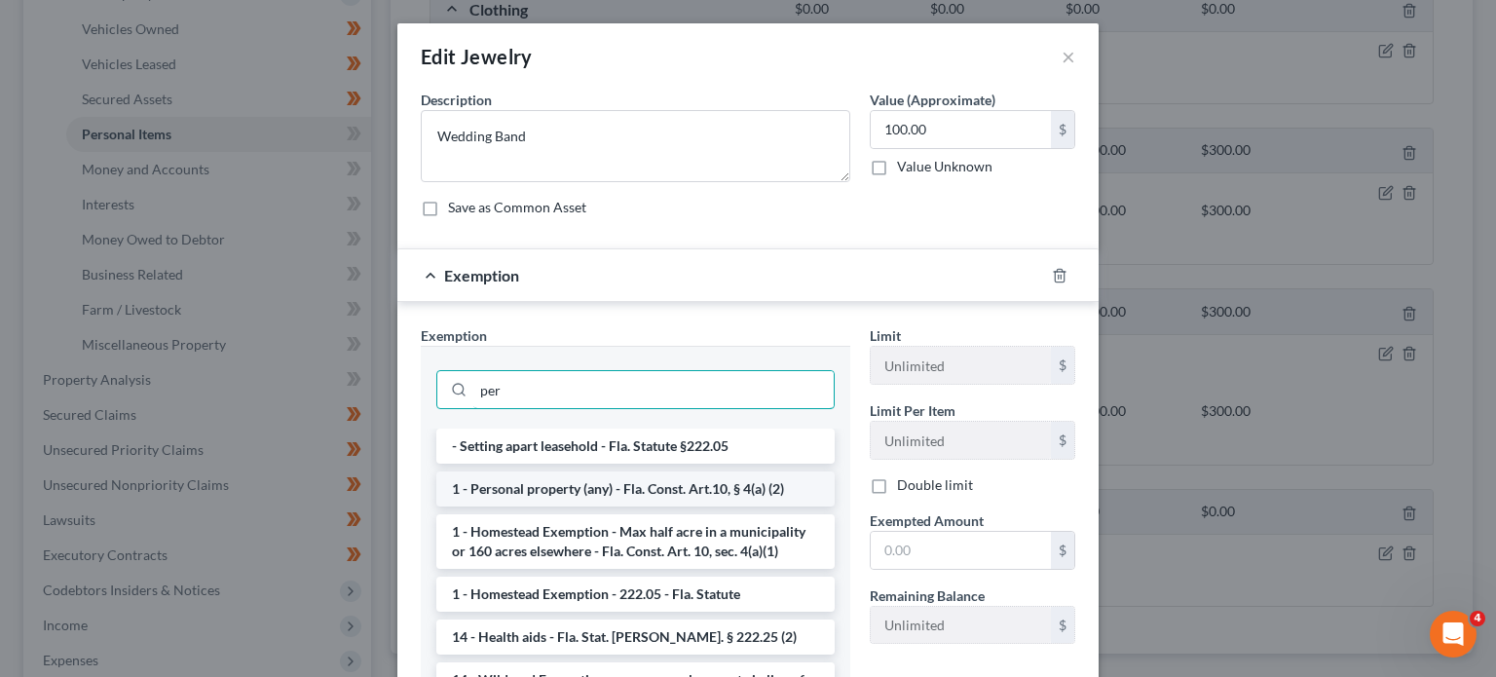
type input "per"
click at [590, 502] on li "1 - Personal property (any) - Fla. Const. Art.10, § 4(a) (2)" at bounding box center [635, 488] width 398 height 35
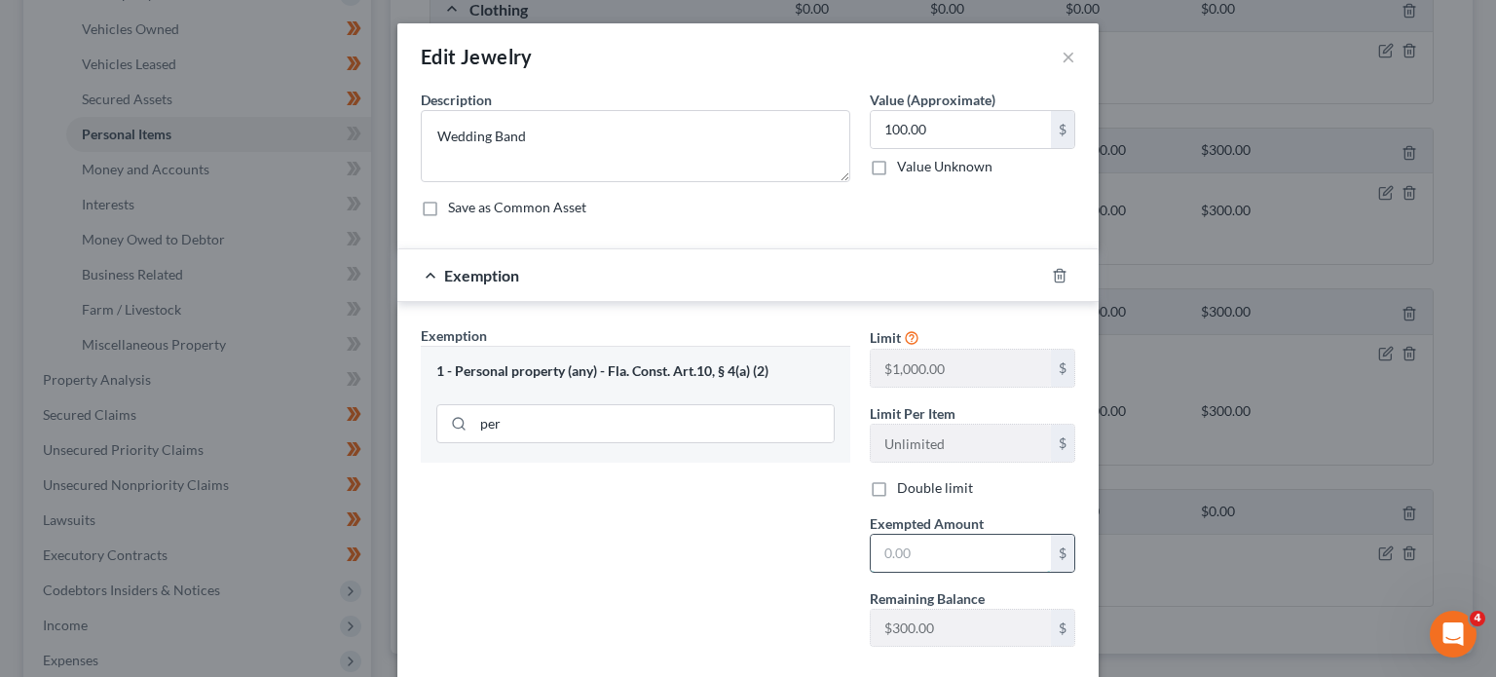
click at [941, 548] on input "text" at bounding box center [961, 553] width 180 height 37
type input "100.00"
click at [698, 580] on div "Exemption Set must be selected for CA. Exemption * 1 - Personal property (any) …" at bounding box center [635, 493] width 449 height 337
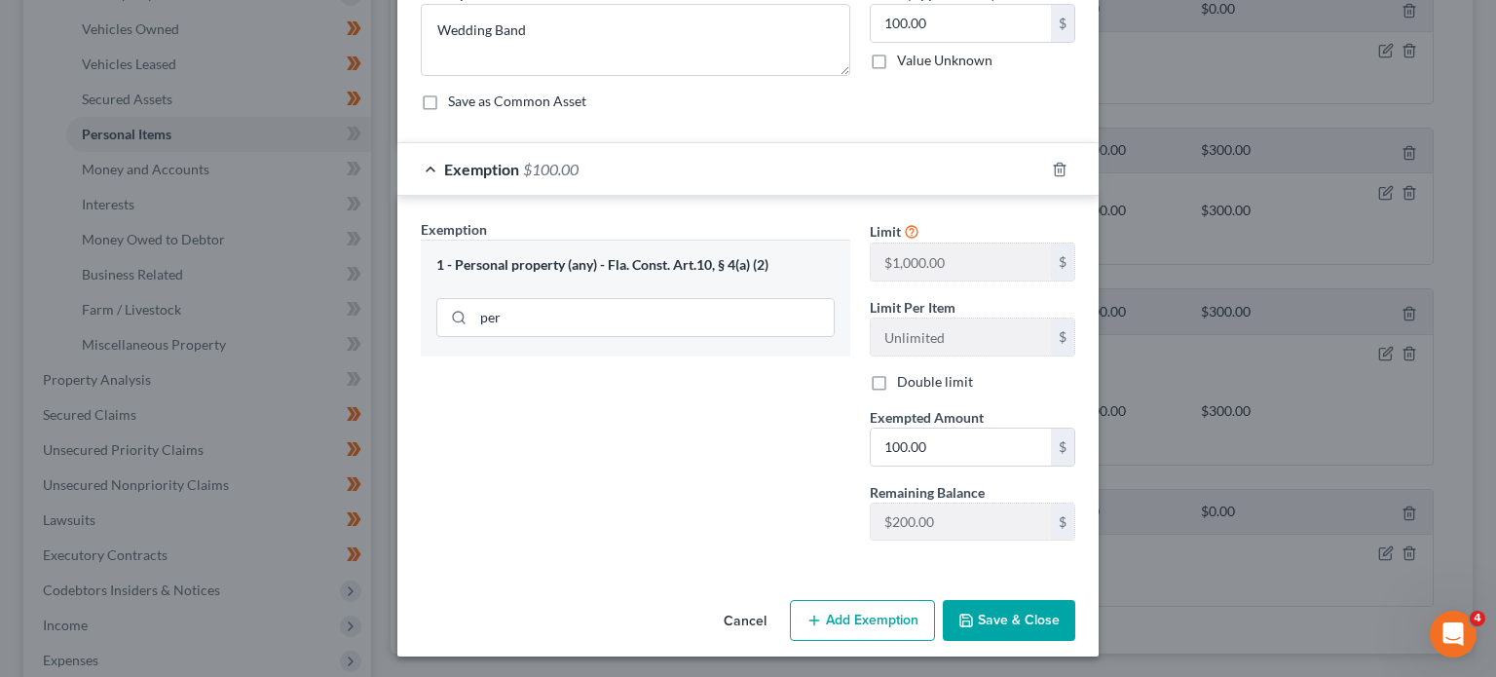
click at [1000, 619] on button "Save & Close" at bounding box center [1009, 620] width 132 height 41
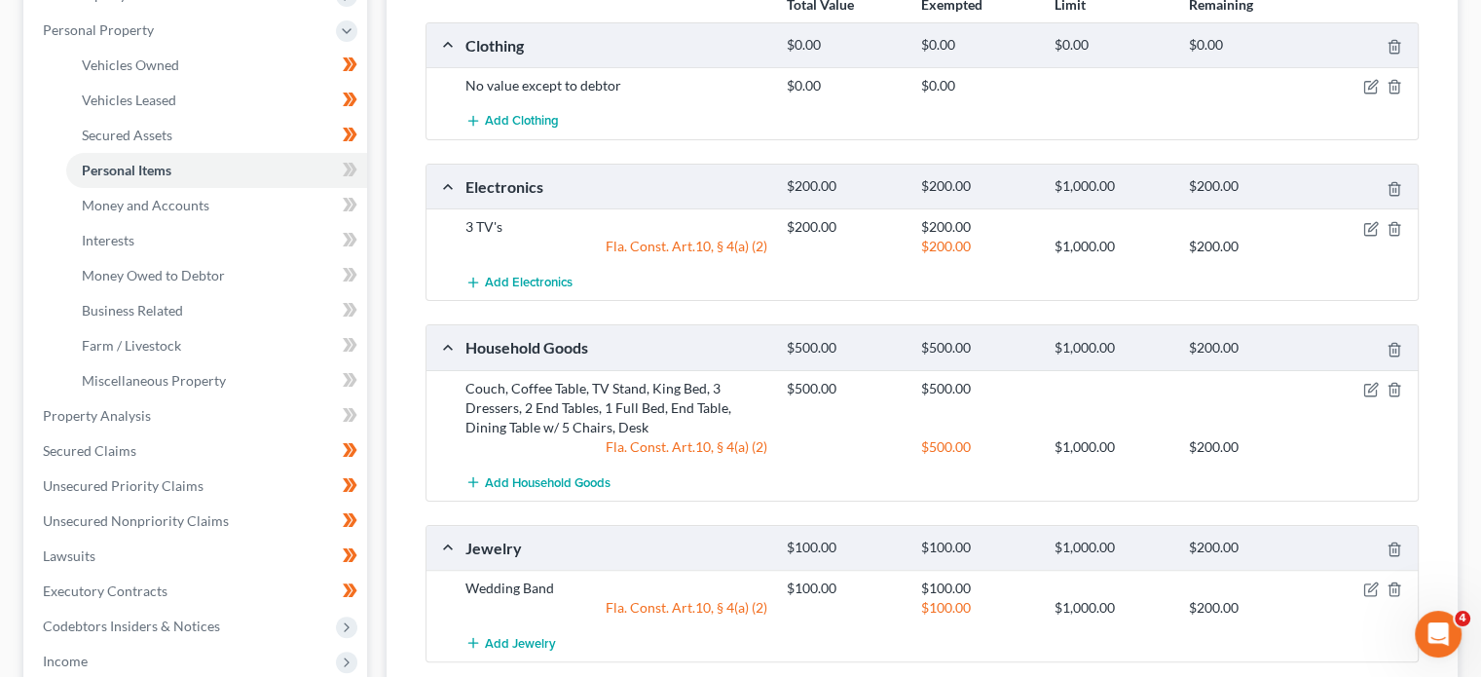
scroll to position [357, 0]
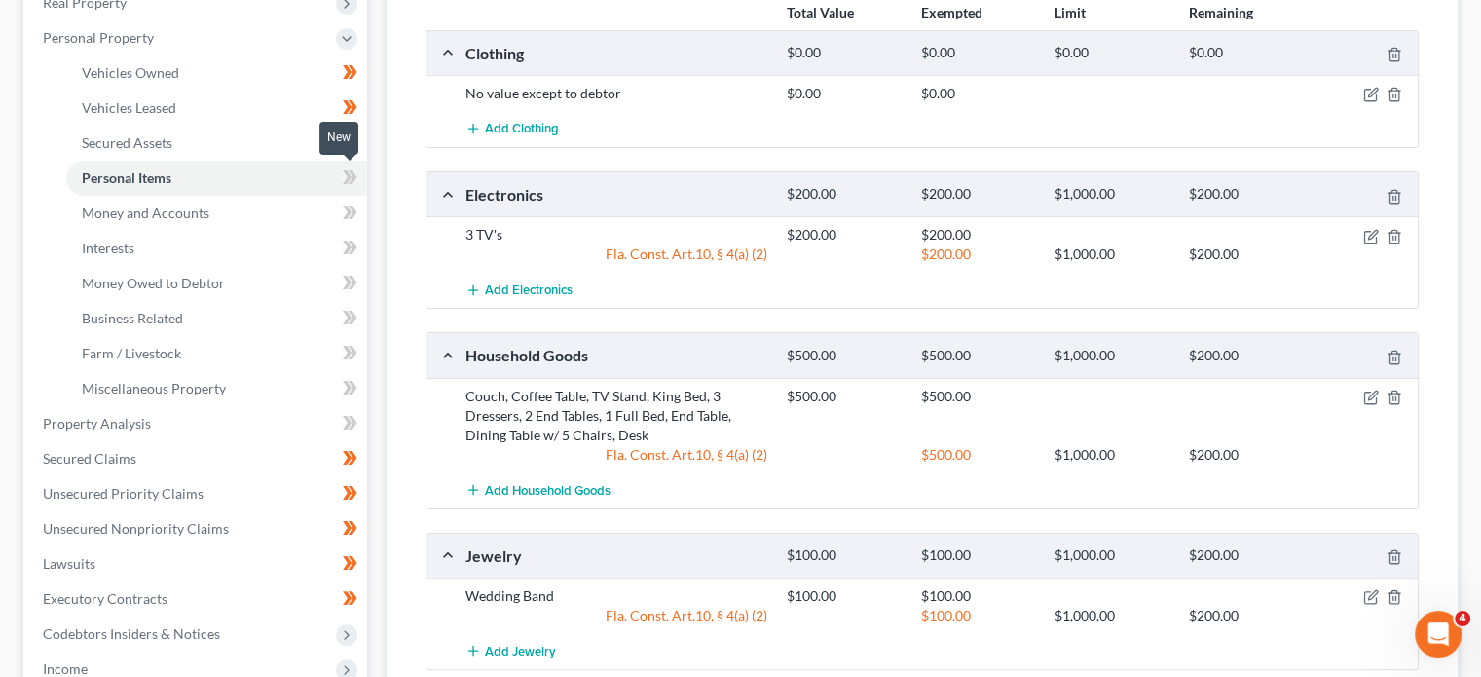
click at [354, 177] on icon at bounding box center [353, 177] width 9 height 14
click at [262, 210] on link "Money and Accounts" at bounding box center [216, 213] width 301 height 35
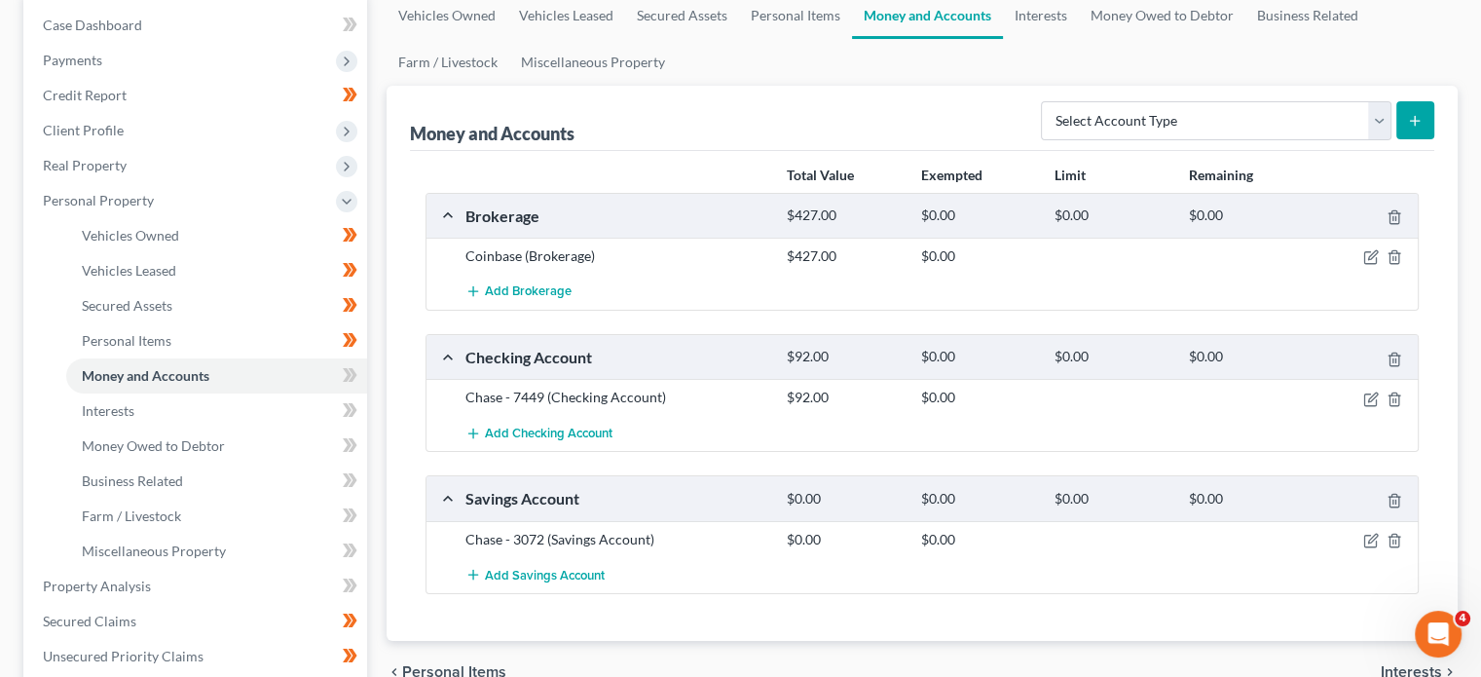
scroll to position [203, 0]
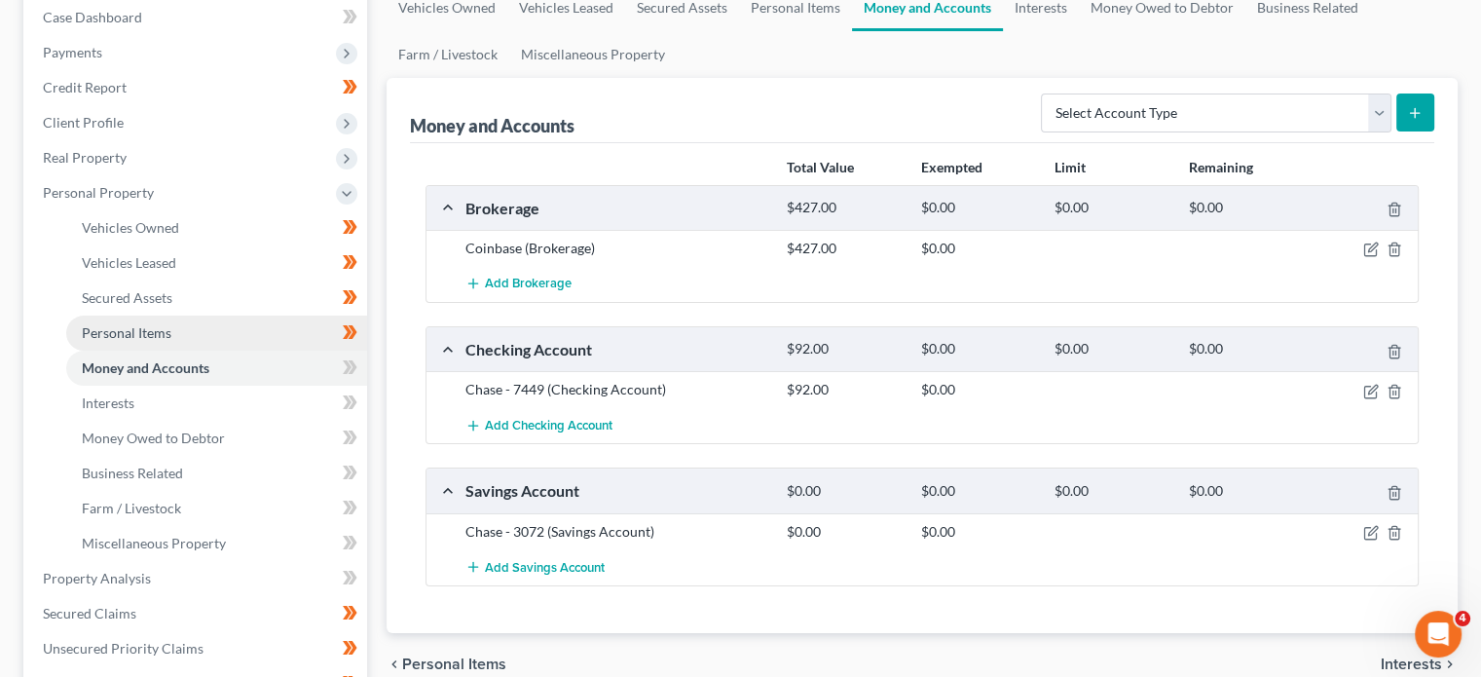
click at [281, 336] on link "Personal Items" at bounding box center [216, 333] width 301 height 35
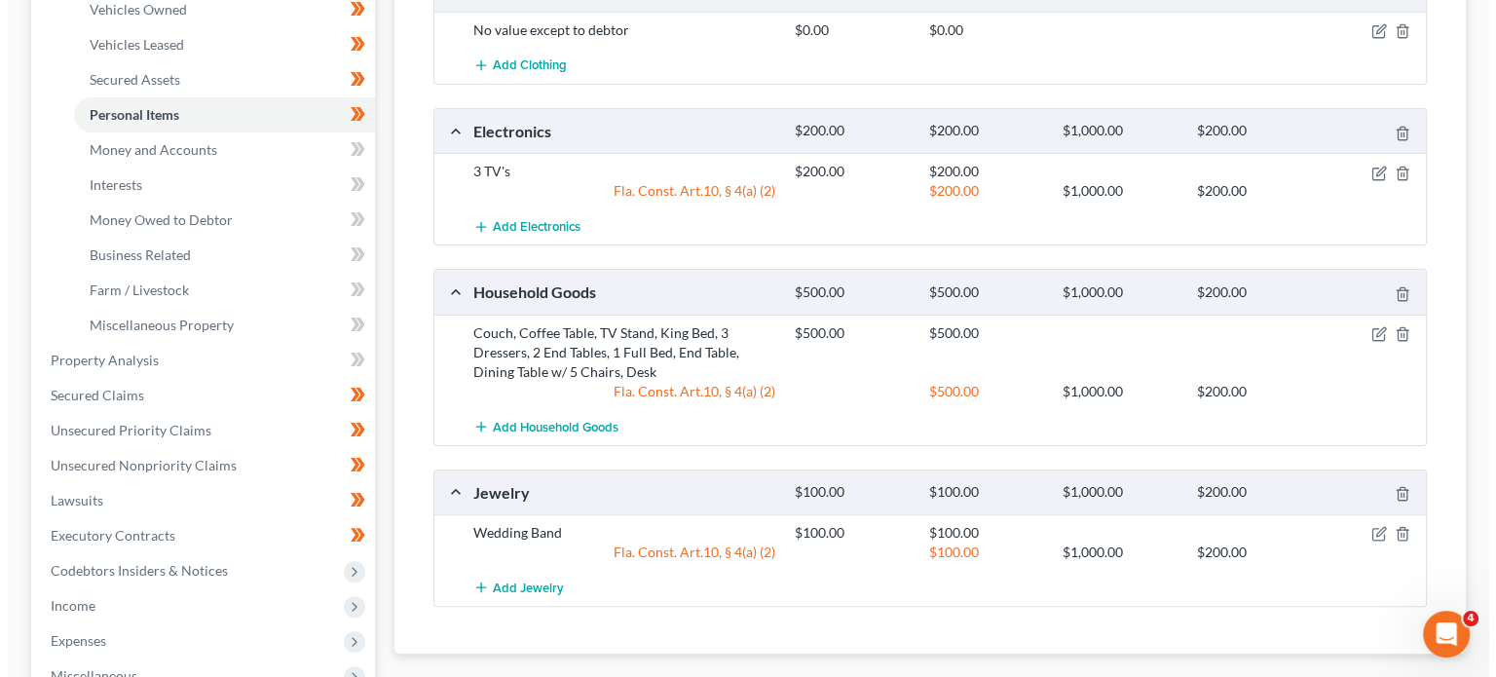
scroll to position [430, 0]
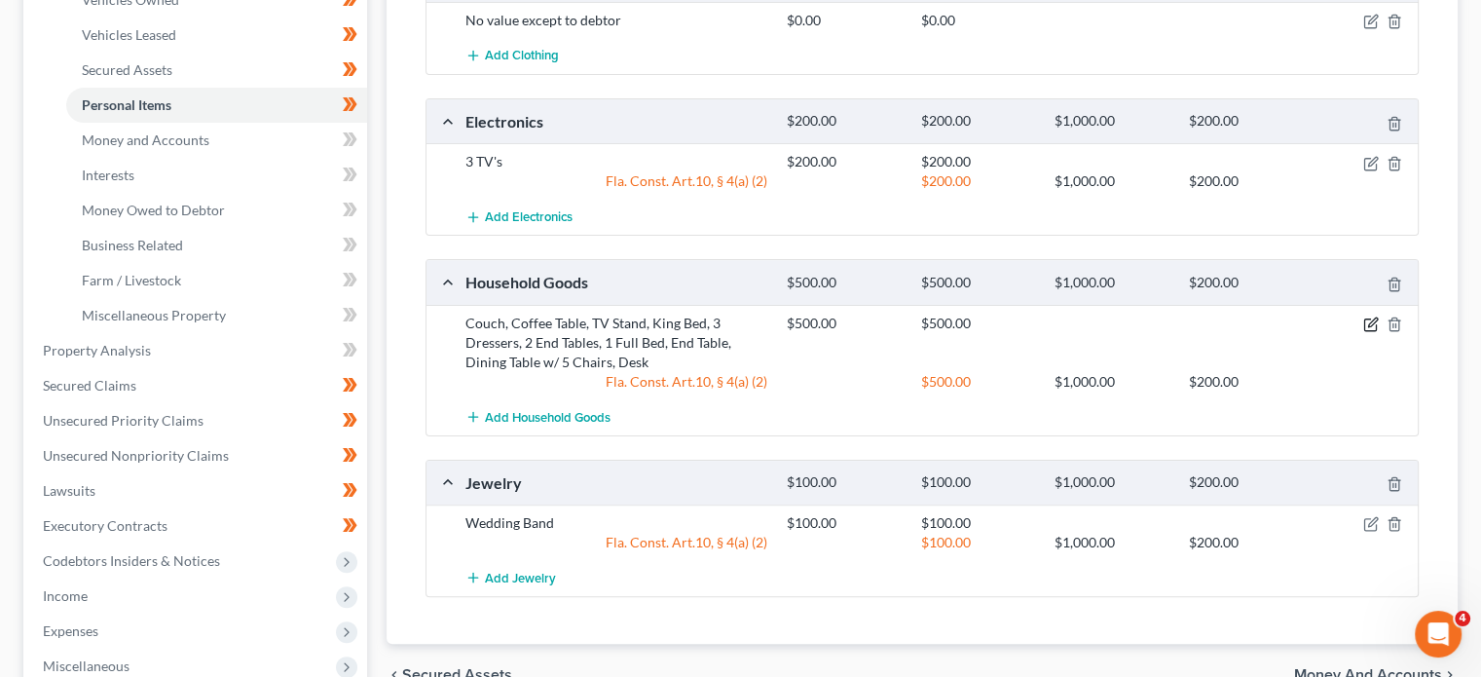
click at [1367, 323] on icon "button" at bounding box center [1372, 325] width 16 height 16
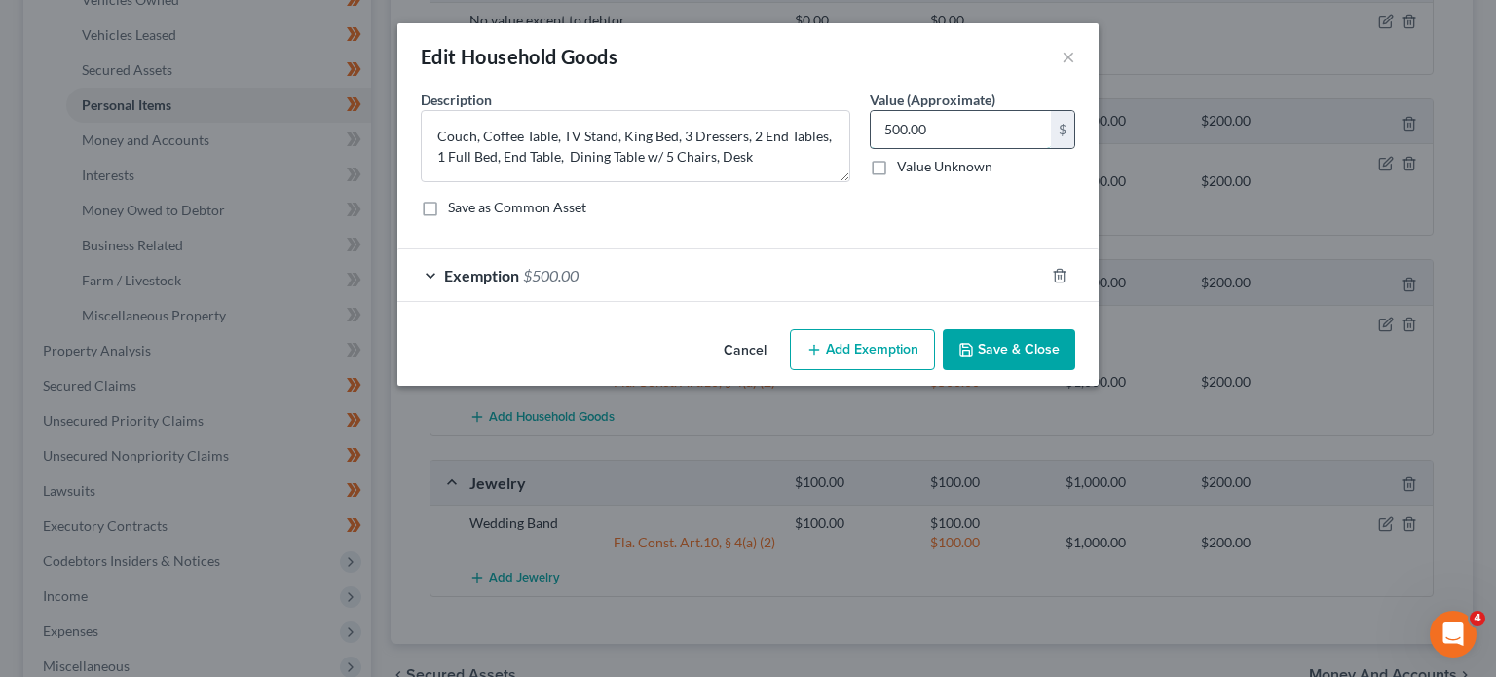
click at [942, 130] on input "500.00" at bounding box center [961, 129] width 180 height 37
type input "400.00"
click at [585, 283] on div "Exemption $500.00" at bounding box center [720, 275] width 647 height 52
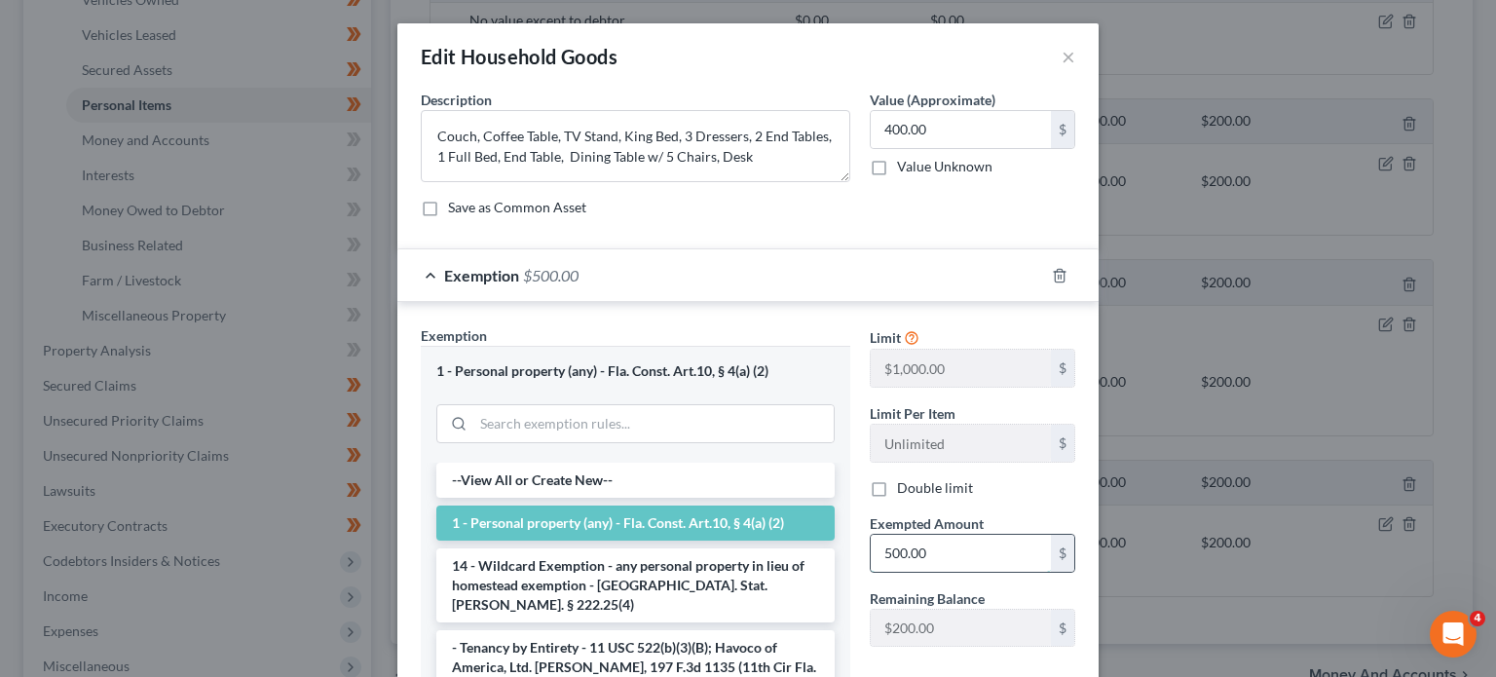
click at [923, 541] on input "500.00" at bounding box center [961, 553] width 180 height 37
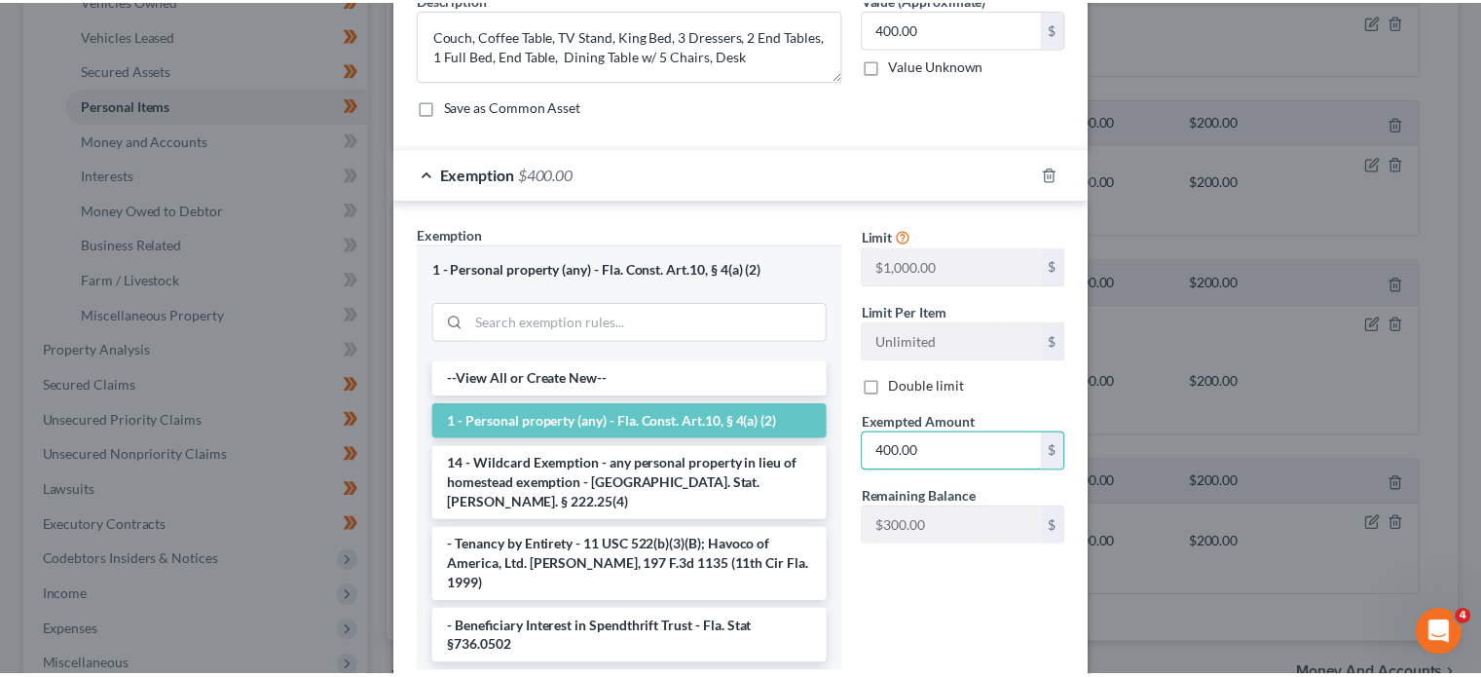
scroll to position [234, 0]
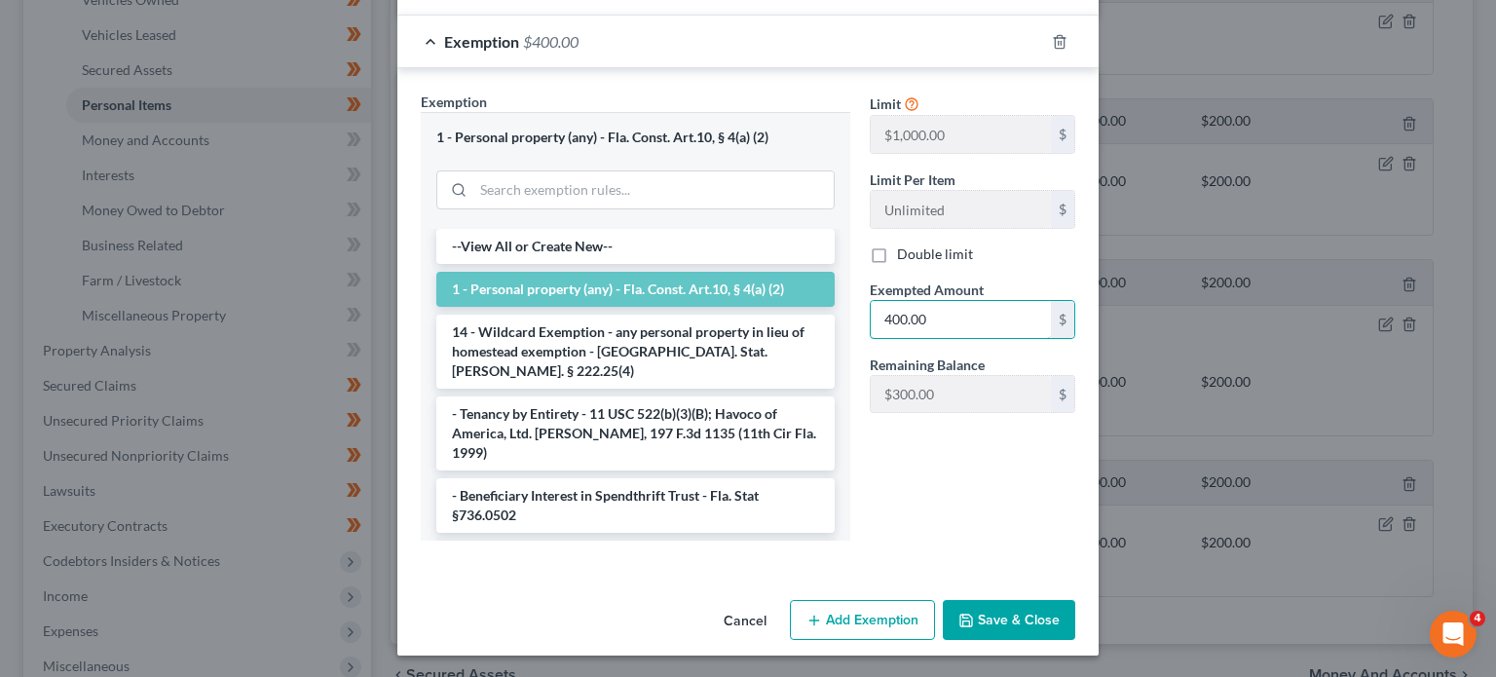
type input "400.00"
click at [992, 617] on button "Save & Close" at bounding box center [1009, 620] width 132 height 41
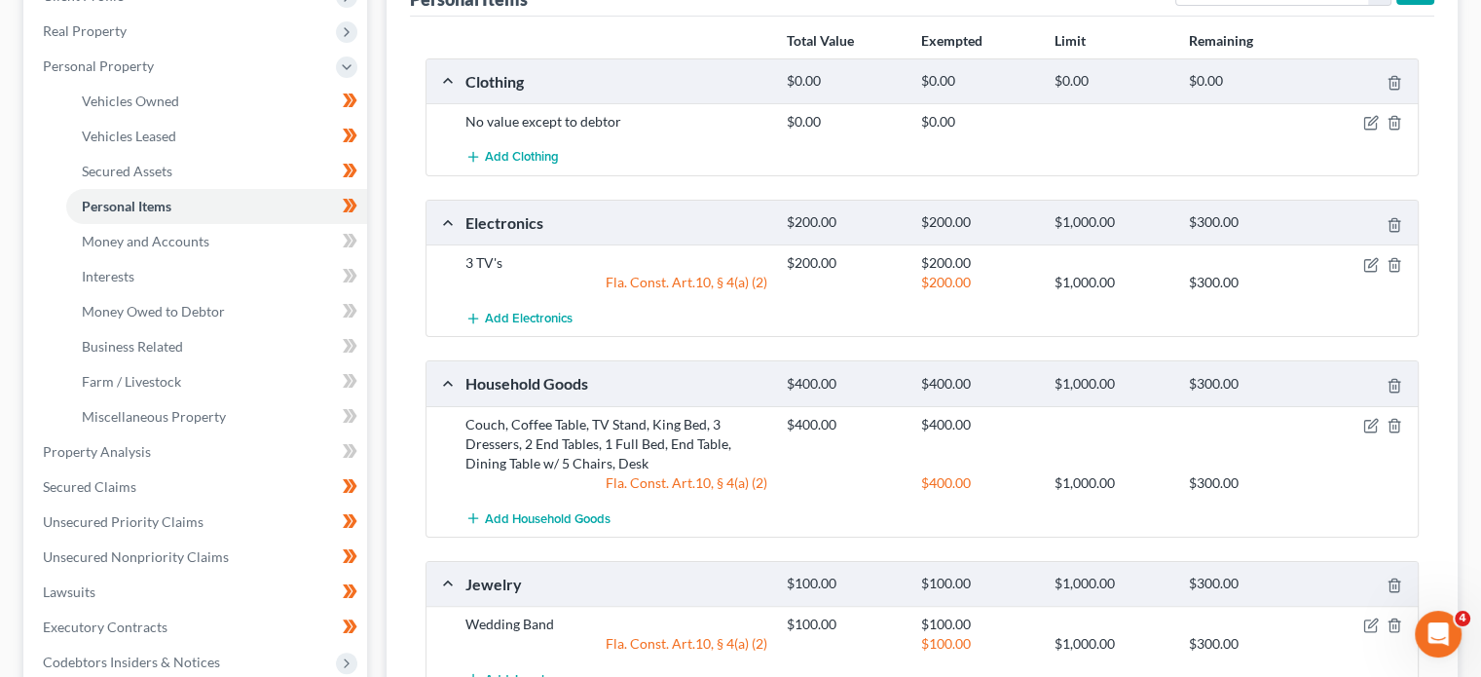
scroll to position [328, 0]
click at [252, 229] on link "Money and Accounts" at bounding box center [216, 242] width 301 height 35
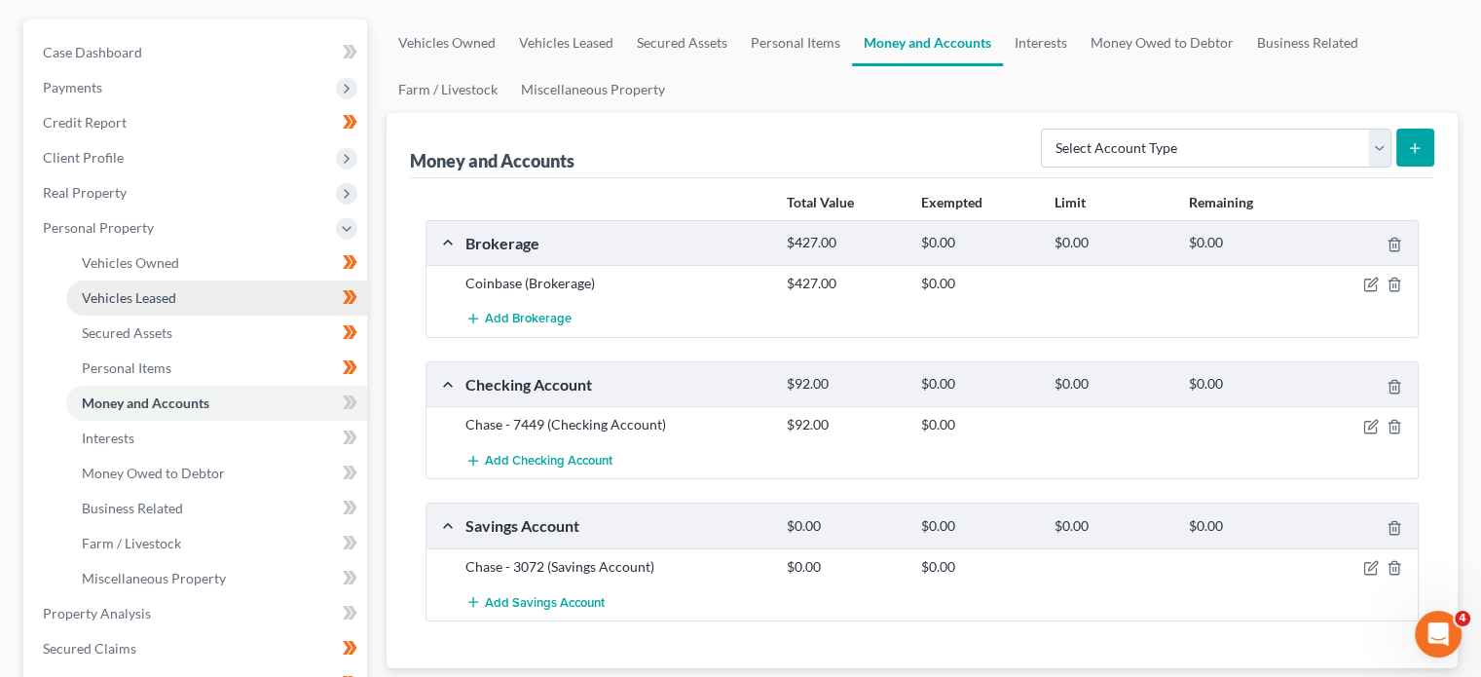
scroll to position [169, 0]
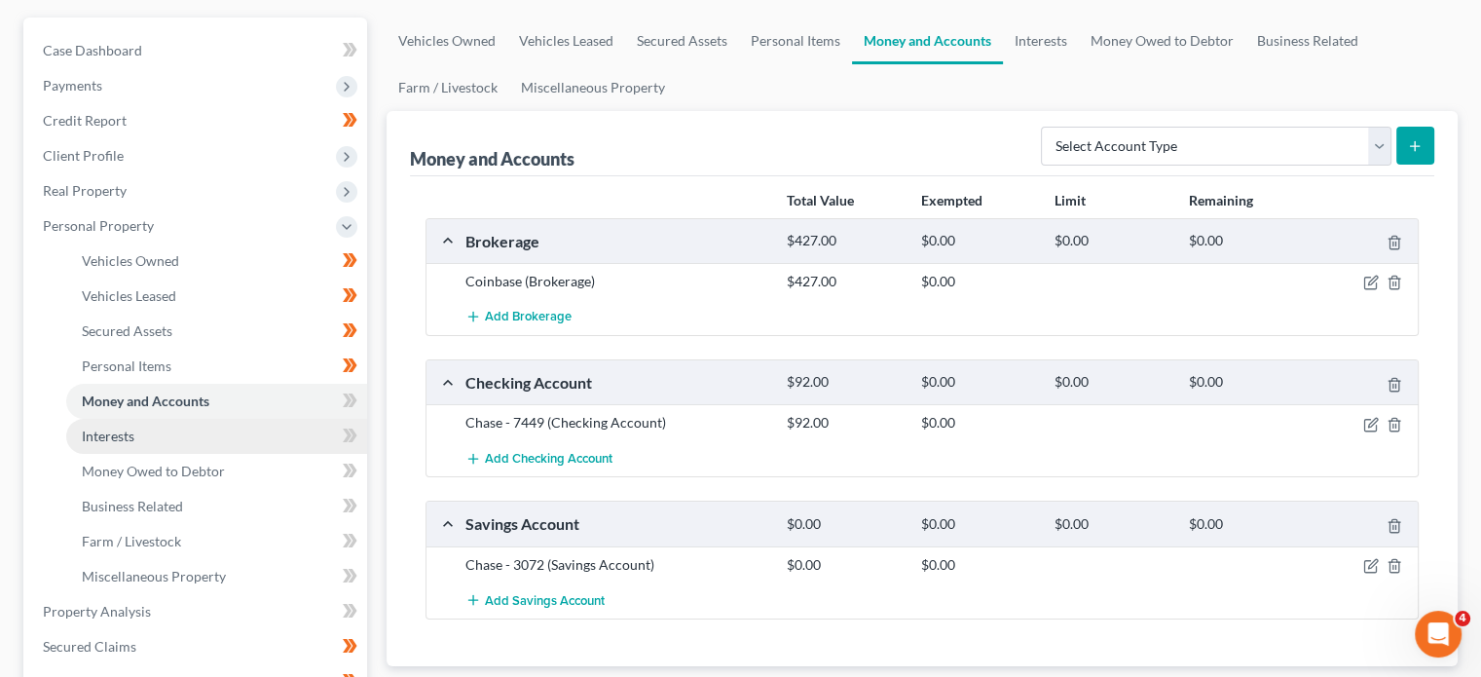
click at [234, 435] on link "Interests" at bounding box center [216, 436] width 301 height 35
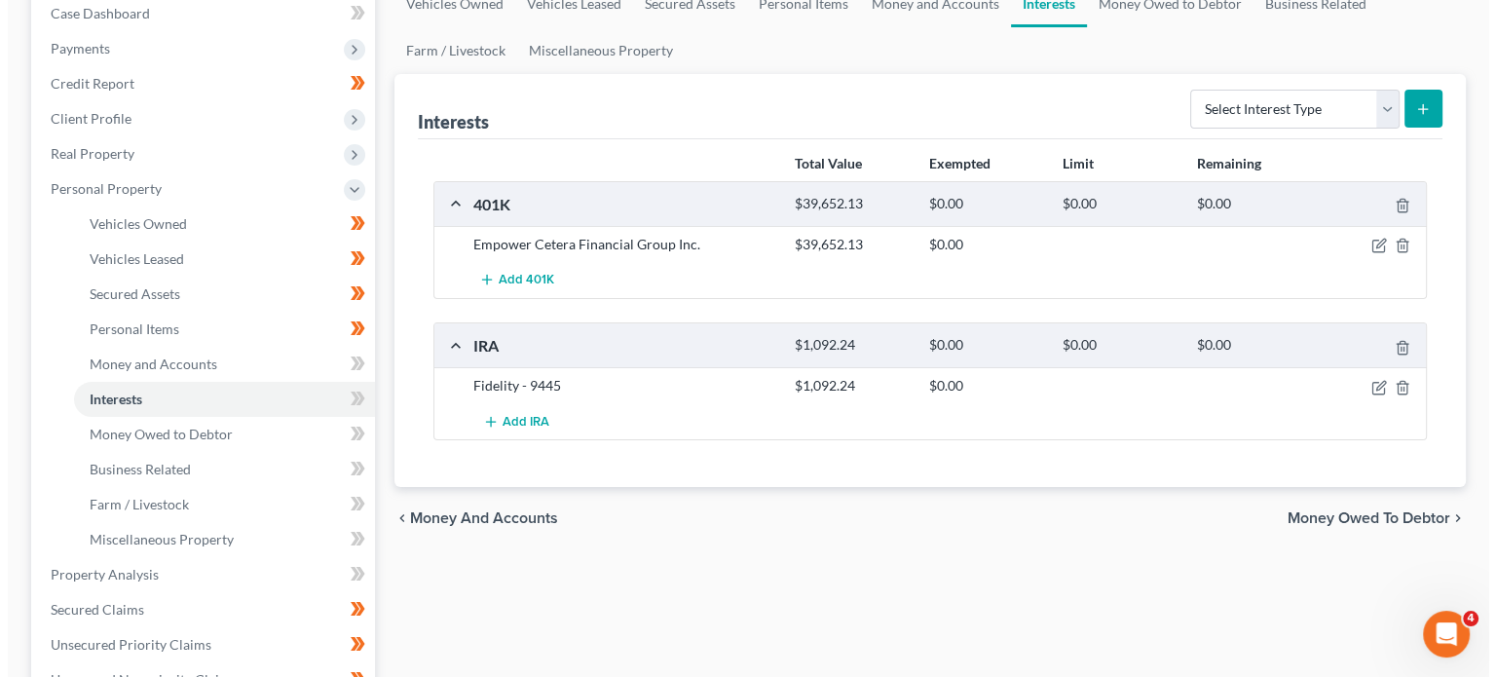
scroll to position [205, 0]
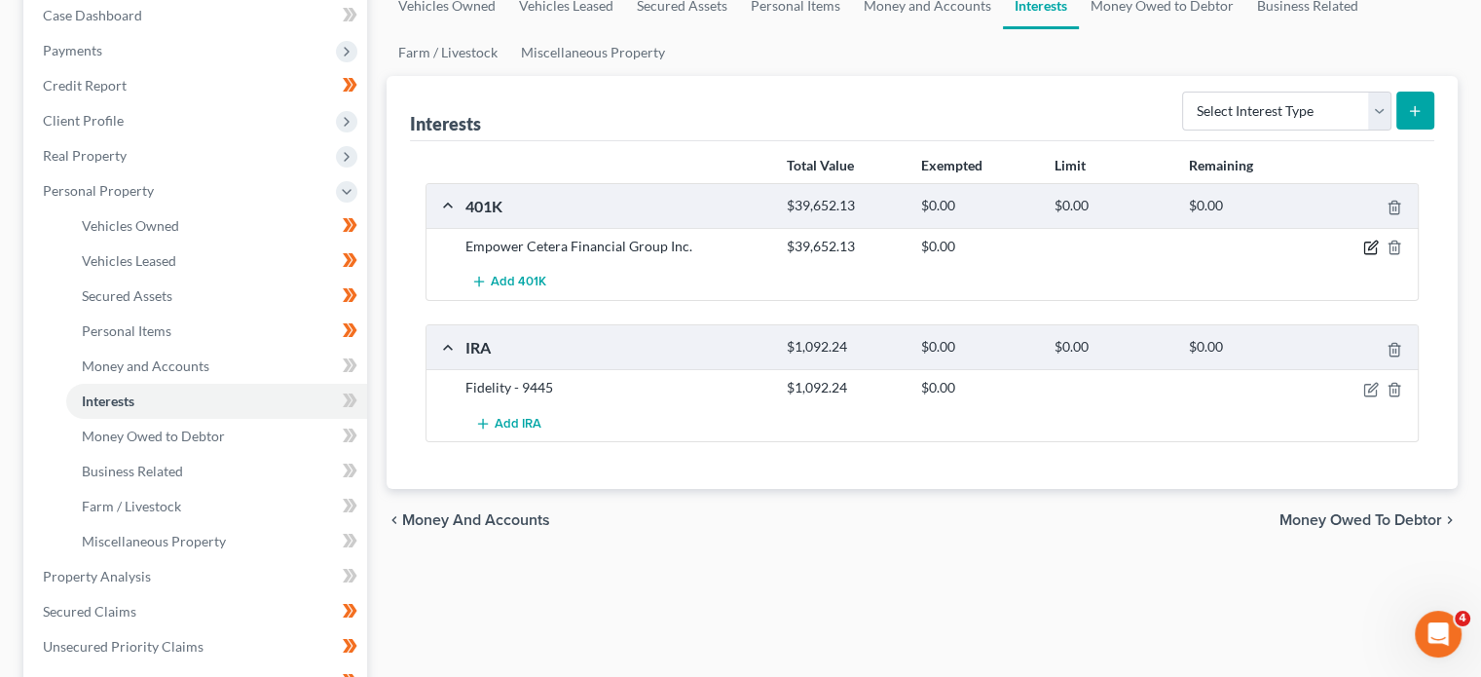
click at [1371, 246] on icon "button" at bounding box center [1372, 246] width 9 height 9
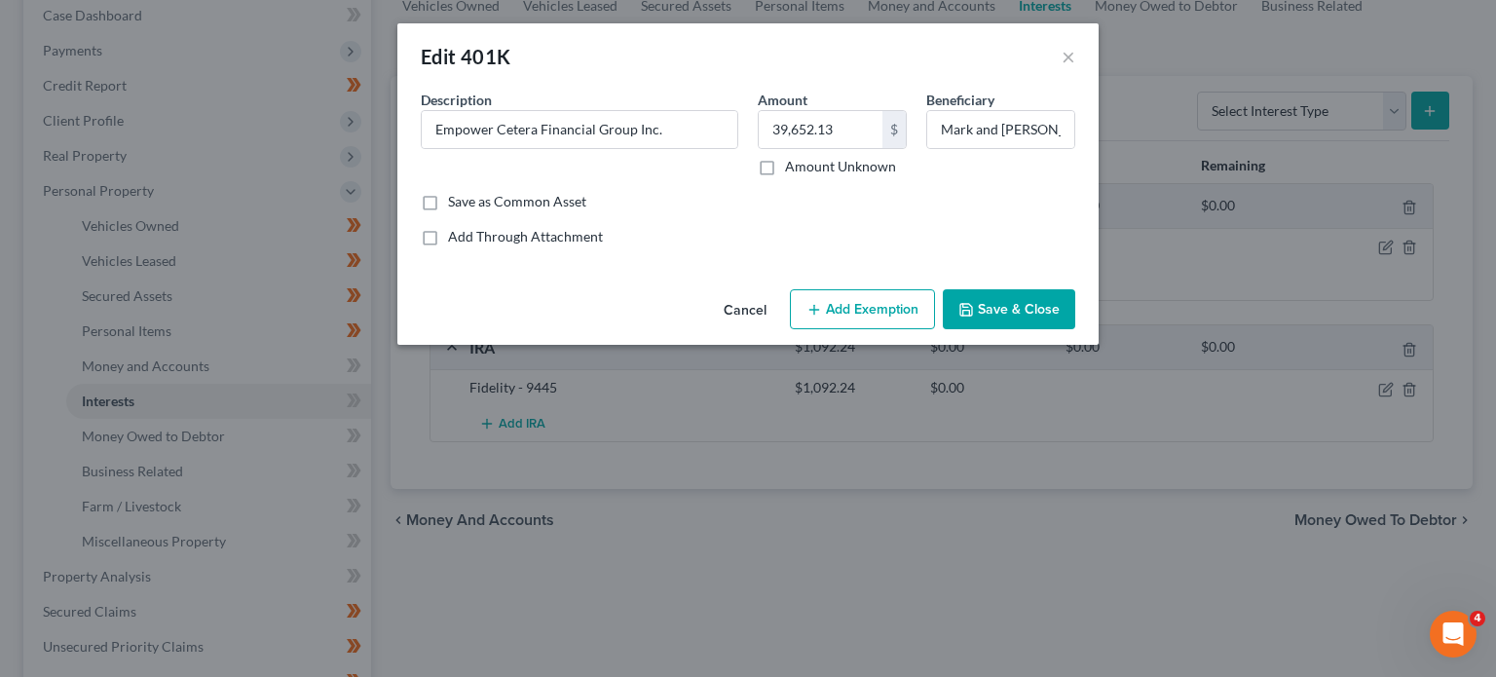
click at [873, 309] on button "Add Exemption" at bounding box center [862, 309] width 145 height 41
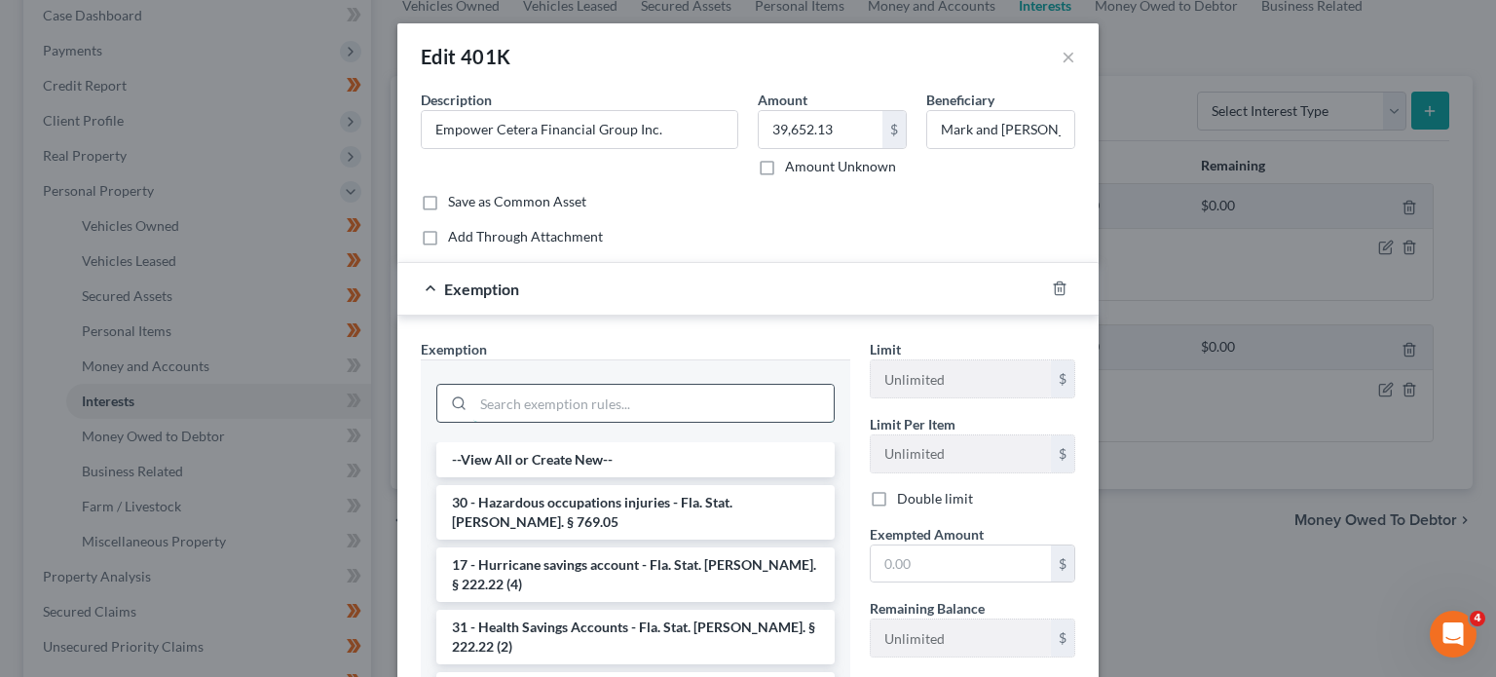
click at [598, 400] on input "search" at bounding box center [653, 403] width 360 height 37
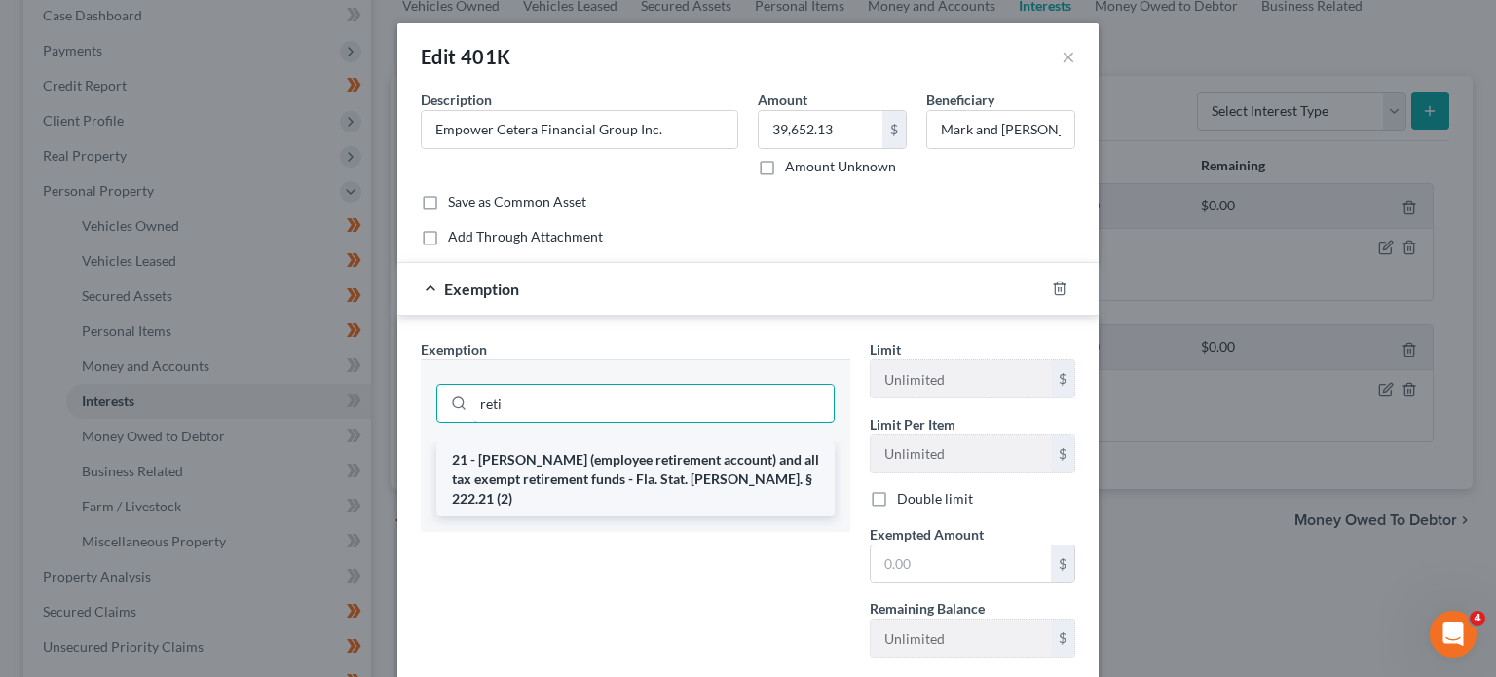
type input "reti"
click at [667, 459] on li "21 - [PERSON_NAME] (employee retirement account) and all tax exempt retirement …" at bounding box center [635, 479] width 398 height 74
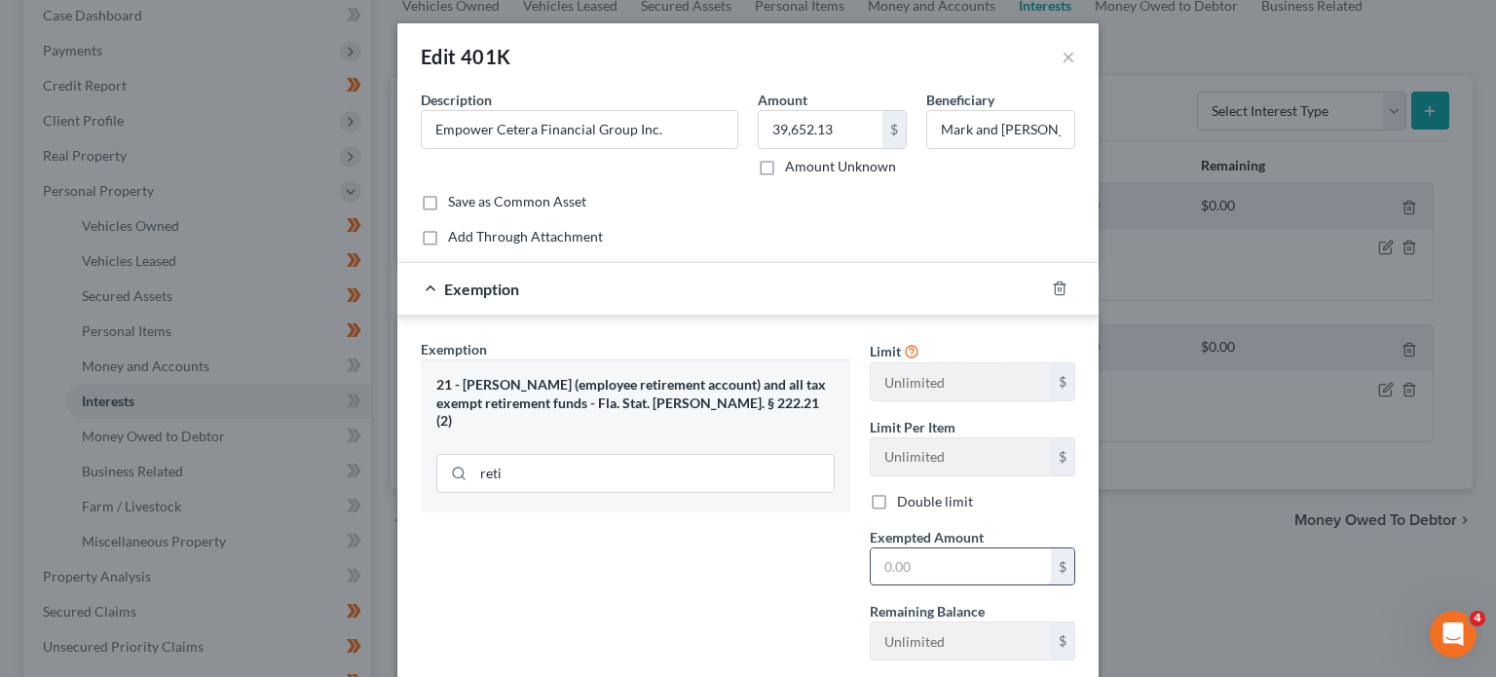
click at [914, 564] on input "text" at bounding box center [961, 566] width 180 height 37
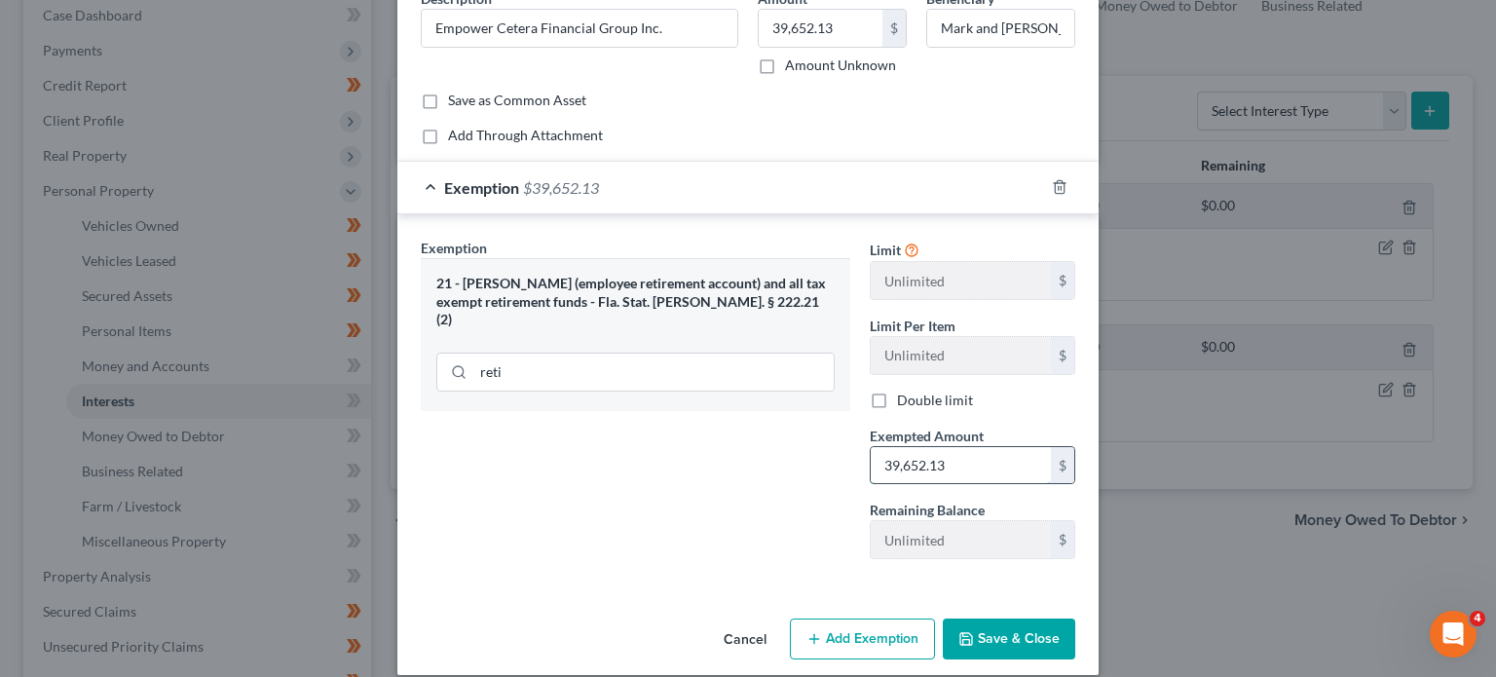
scroll to position [120, 0]
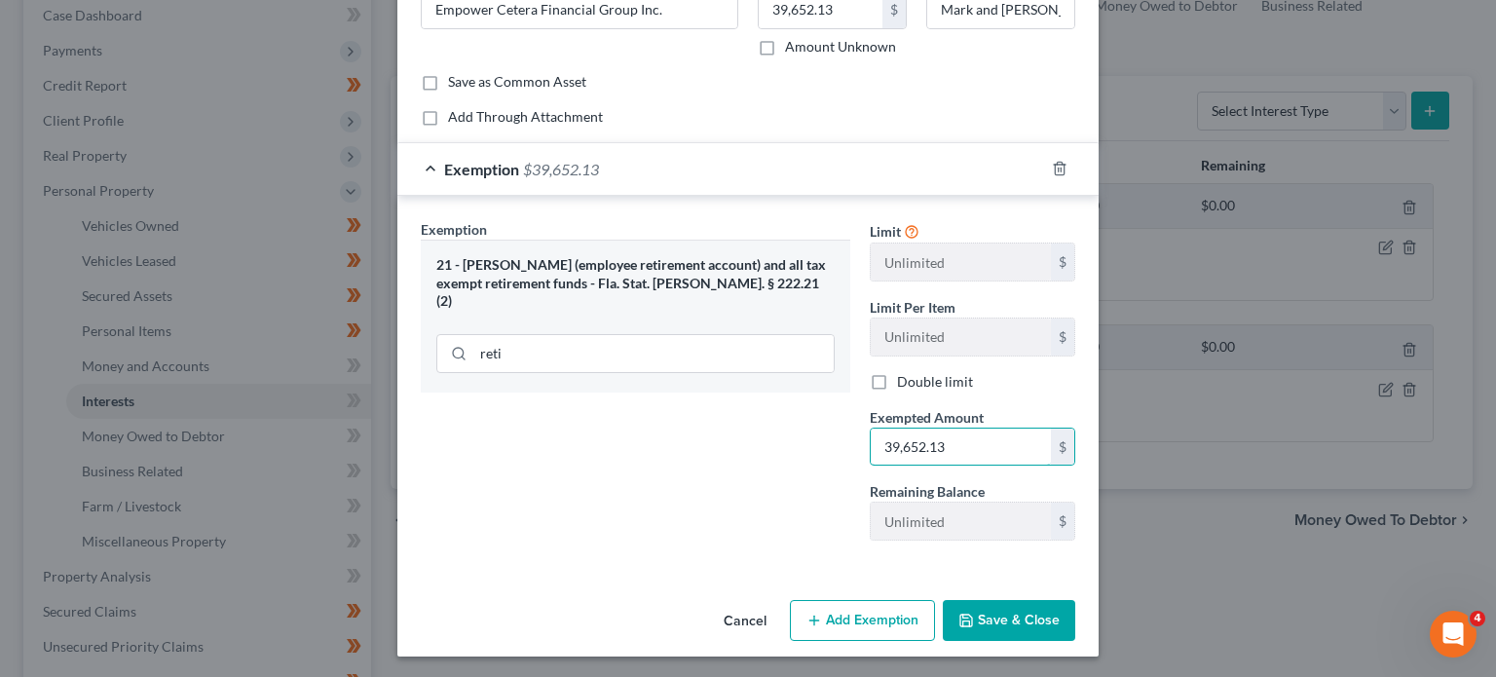
type input "39,652.13"
click at [1006, 617] on button "Save & Close" at bounding box center [1009, 620] width 132 height 41
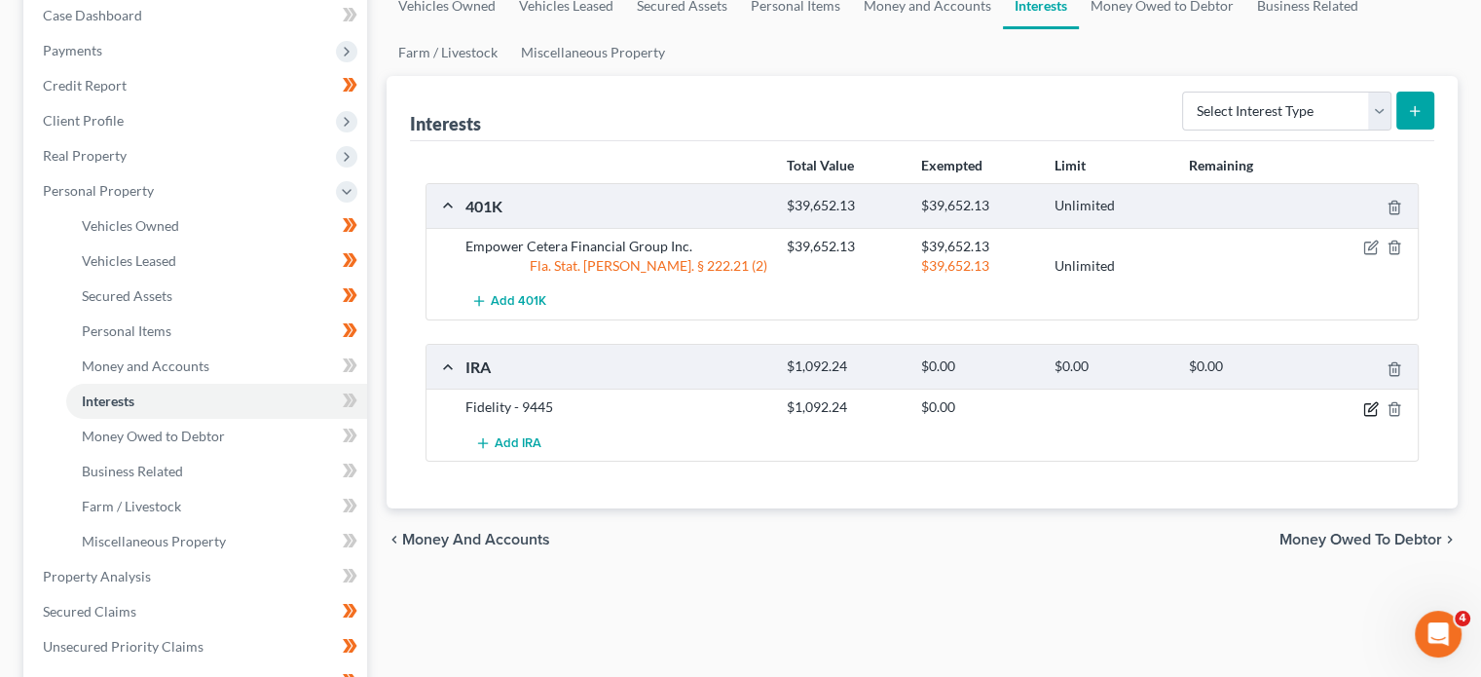
click at [1367, 403] on icon "button" at bounding box center [1371, 409] width 12 height 12
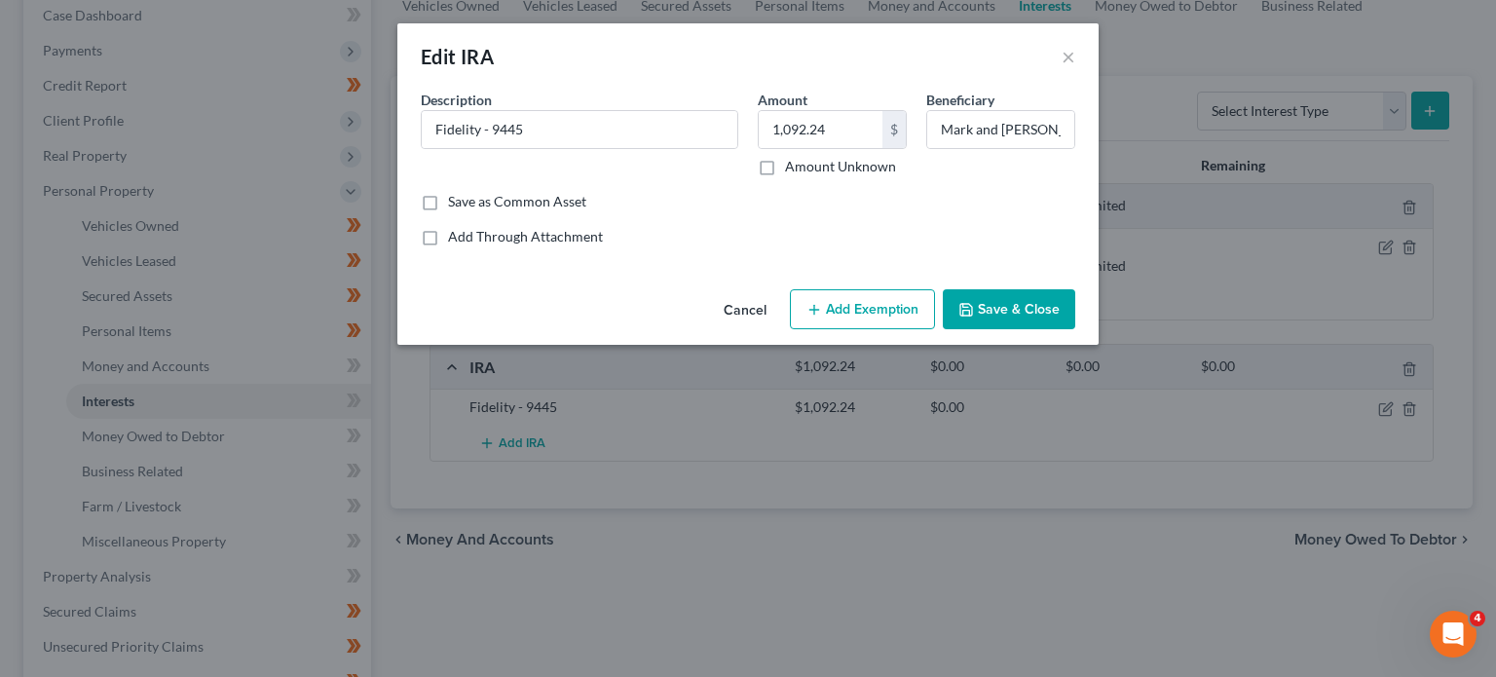
click at [903, 308] on button "Add Exemption" at bounding box center [862, 309] width 145 height 41
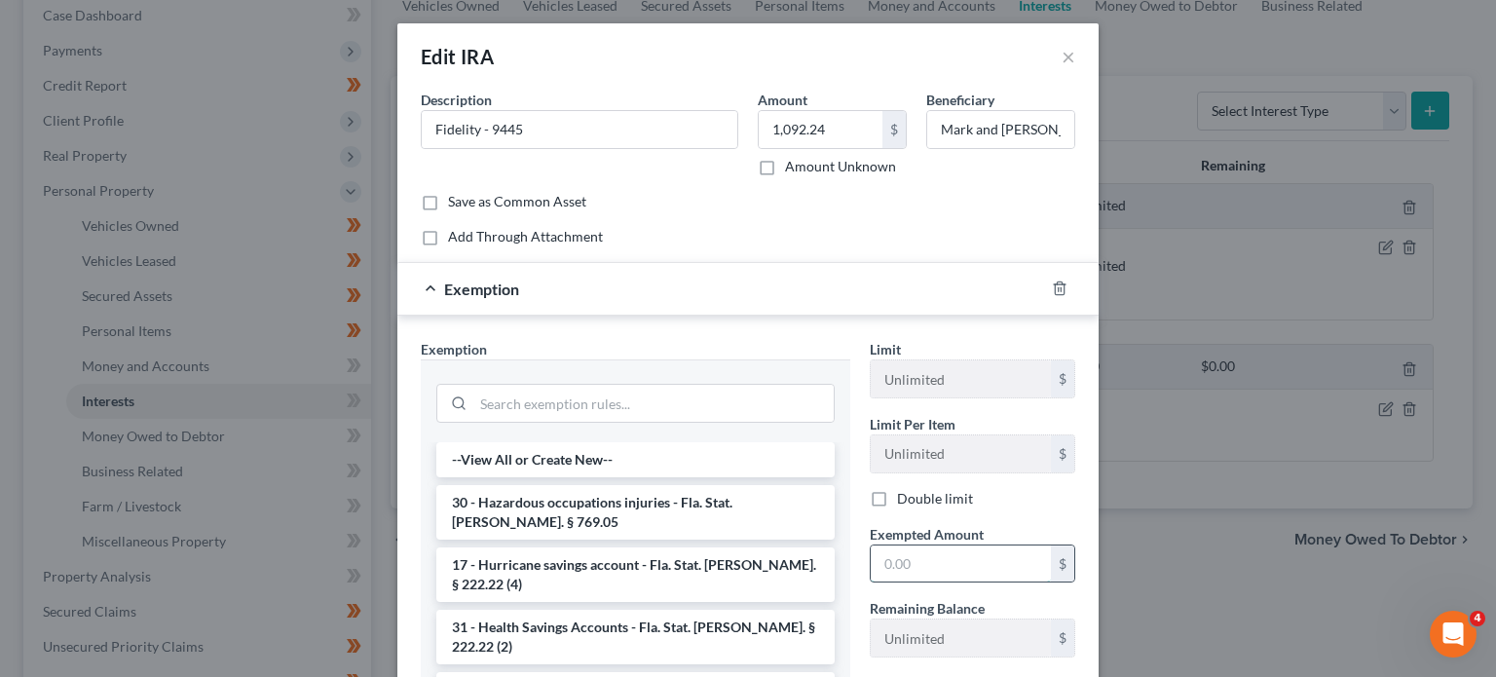
click at [898, 562] on input "text" at bounding box center [961, 563] width 180 height 37
type input "1,092.24"
click at [522, 394] on input "search" at bounding box center [653, 403] width 360 height 37
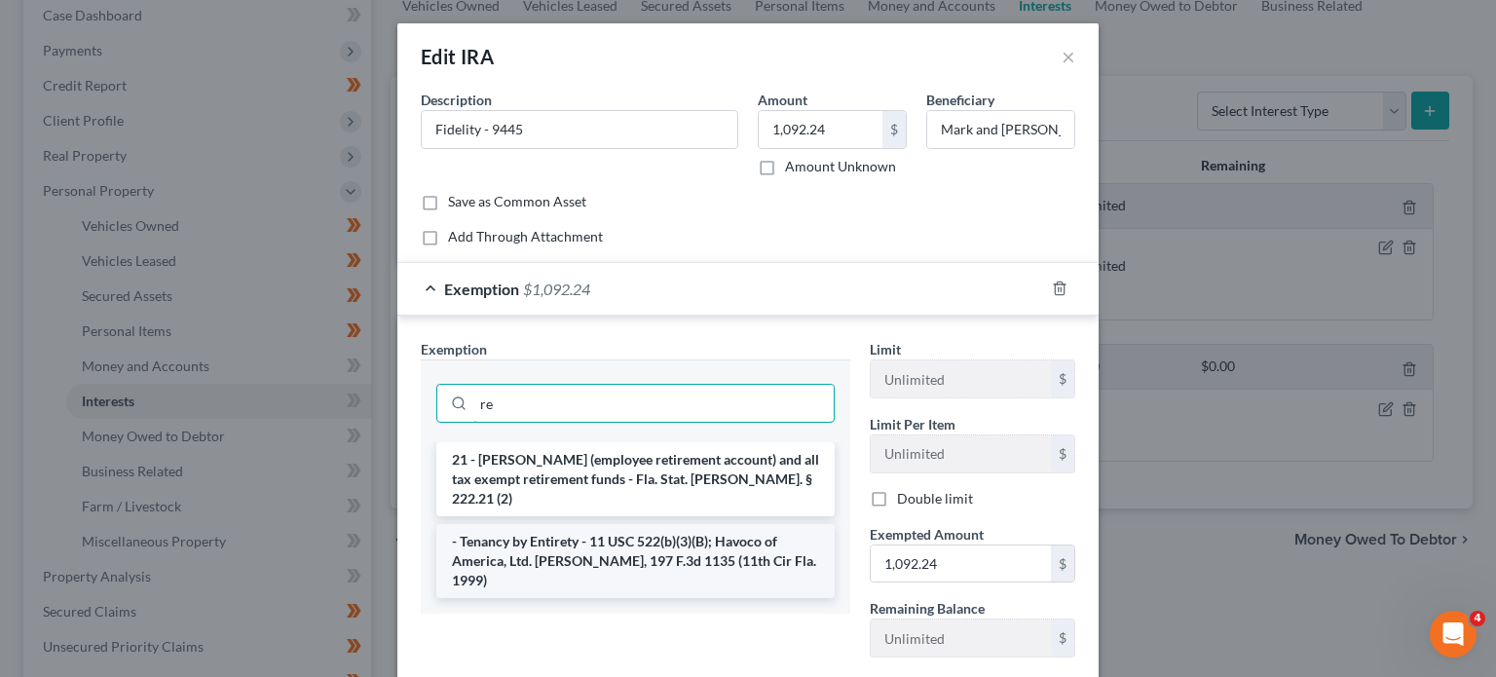
type input "r"
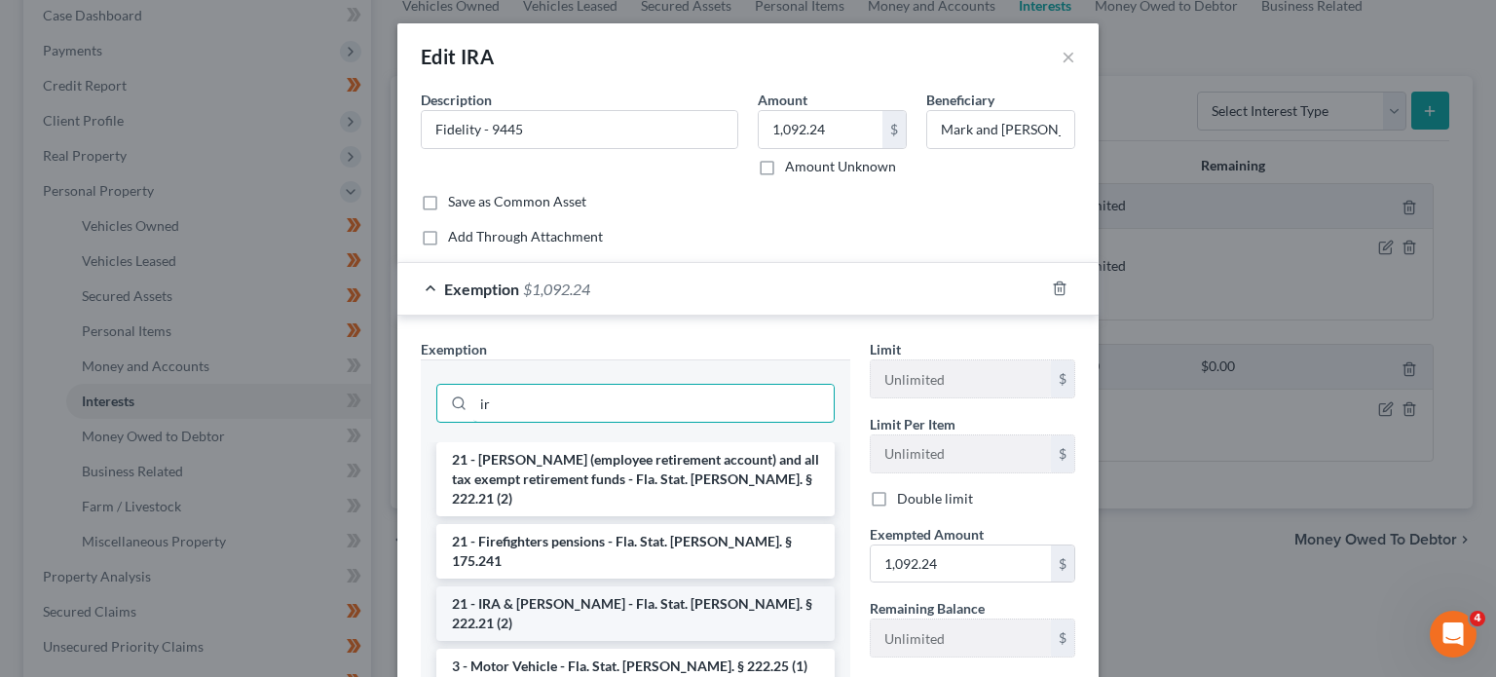
type input "ir"
click at [545, 586] on li "21 - IRA & [PERSON_NAME] - Fla. Stat. [PERSON_NAME]. § 222.21 (2)" at bounding box center [635, 613] width 398 height 55
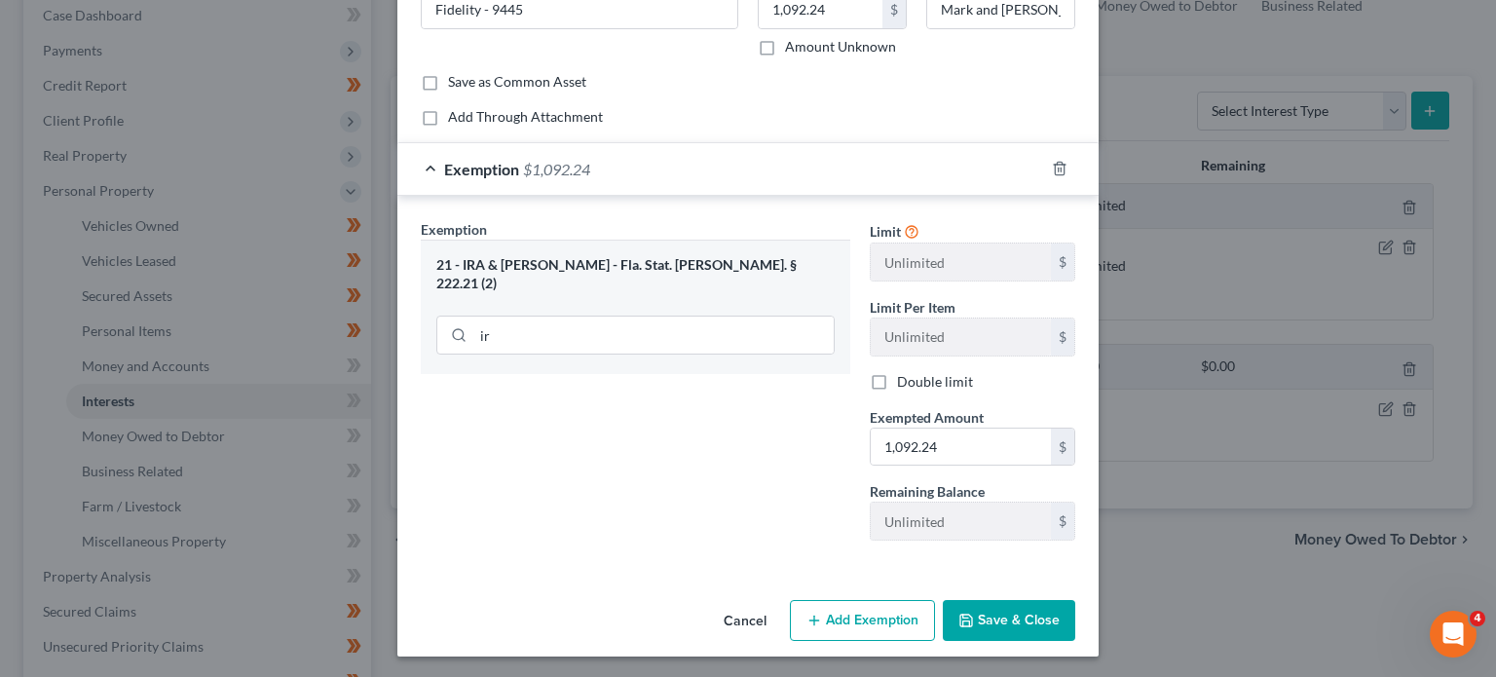
click at [997, 627] on button "Save & Close" at bounding box center [1009, 620] width 132 height 41
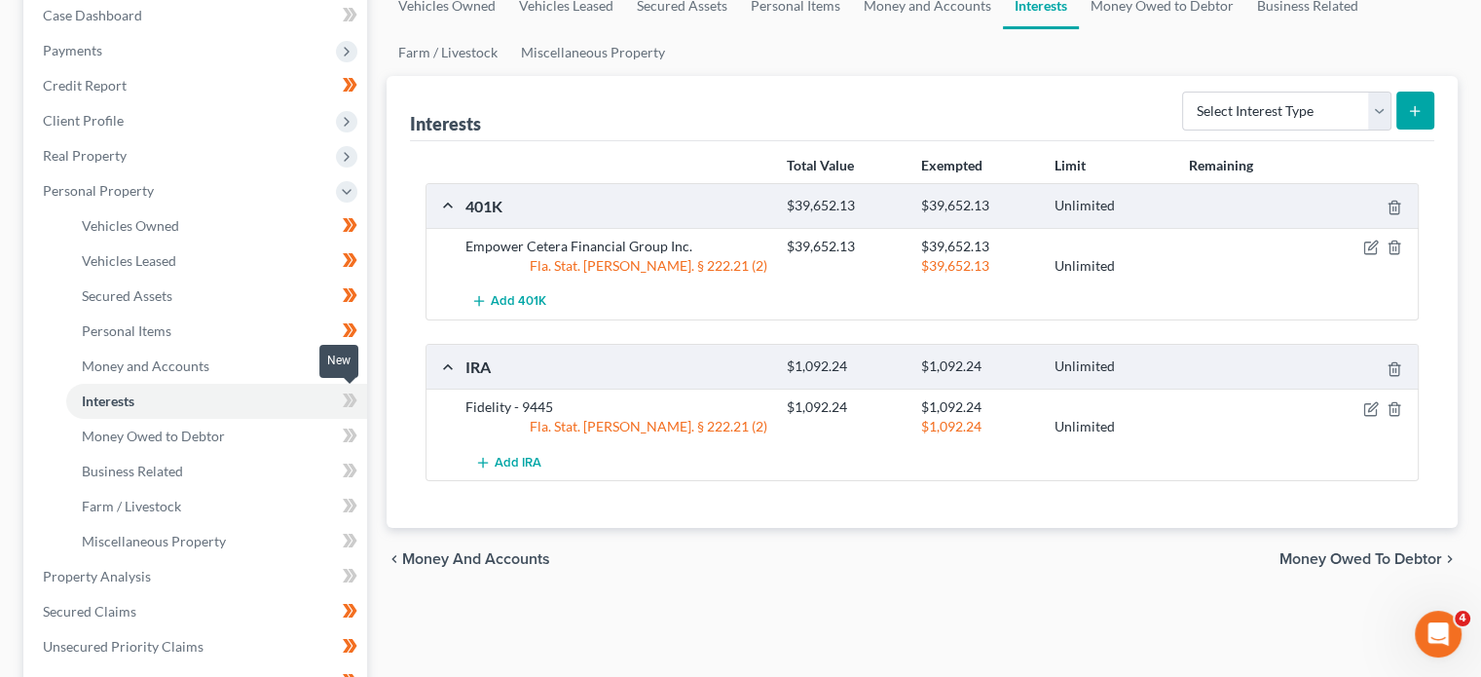
click at [353, 401] on icon at bounding box center [353, 400] width 9 height 14
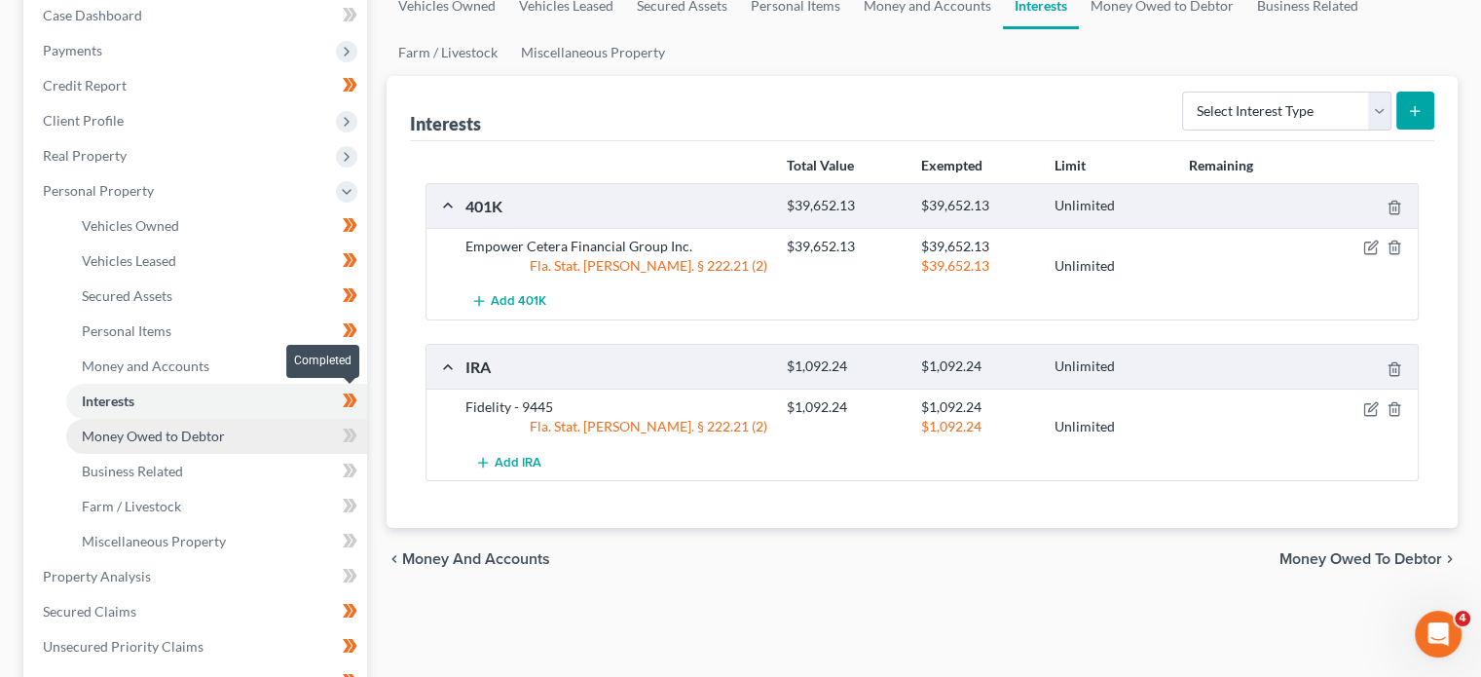
click at [104, 435] on span "Money Owed to Debtor" at bounding box center [153, 436] width 143 height 17
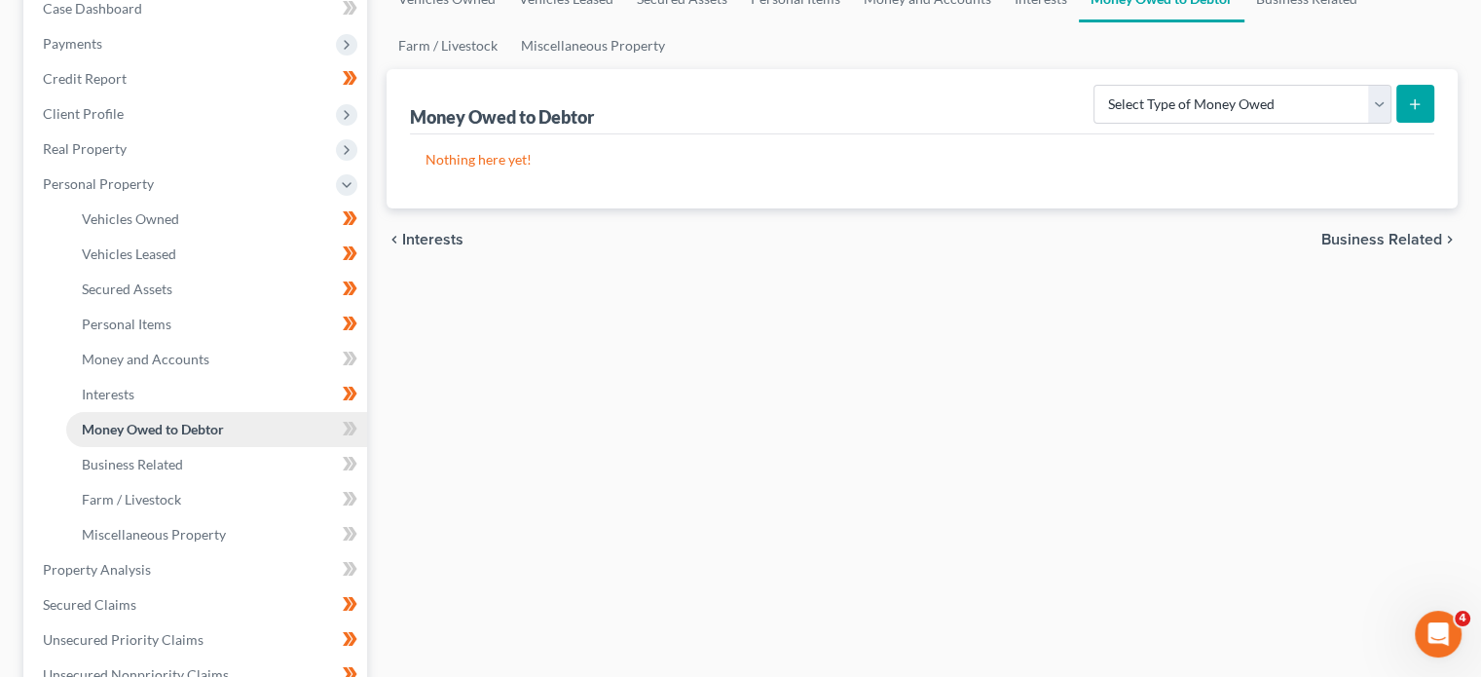
scroll to position [212, 0]
click at [335, 436] on span at bounding box center [350, 430] width 34 height 29
click at [345, 428] on icon at bounding box center [350, 428] width 15 height 24
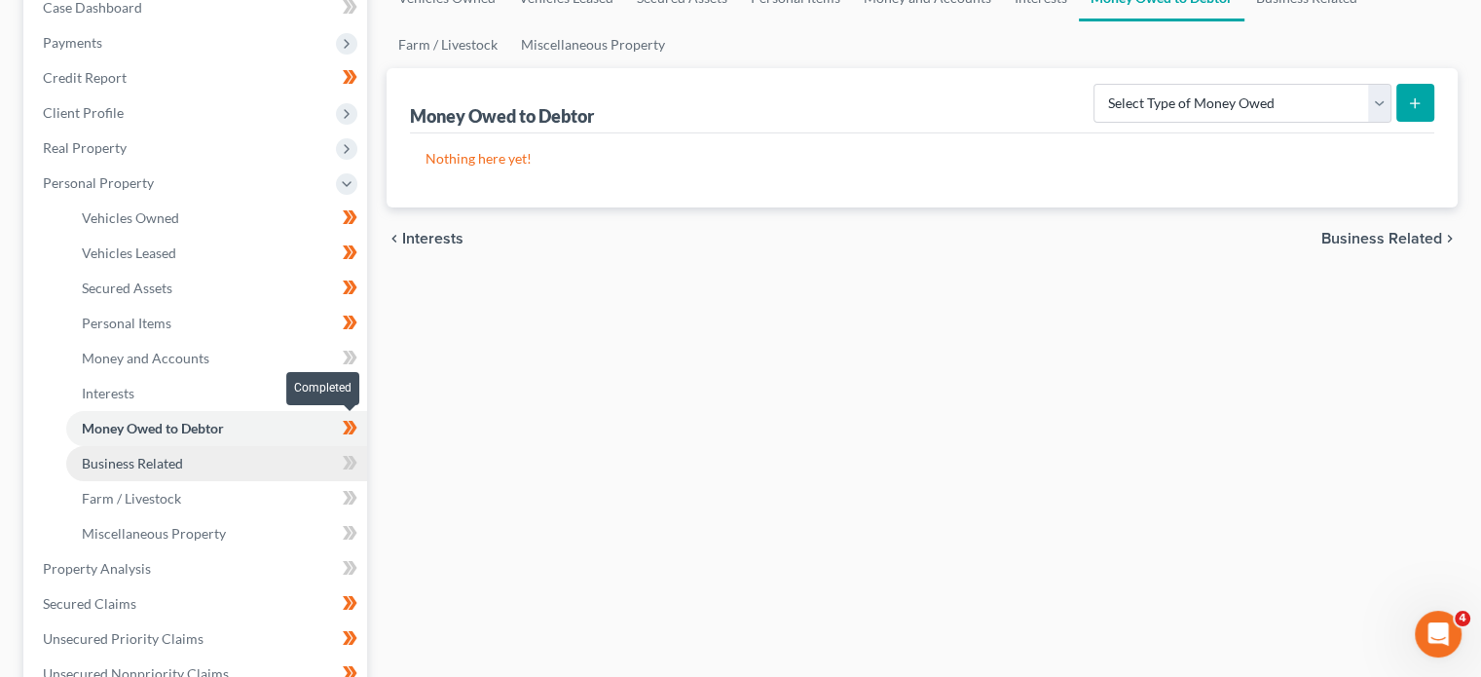
click at [131, 468] on span "Business Related" at bounding box center [132, 463] width 101 height 17
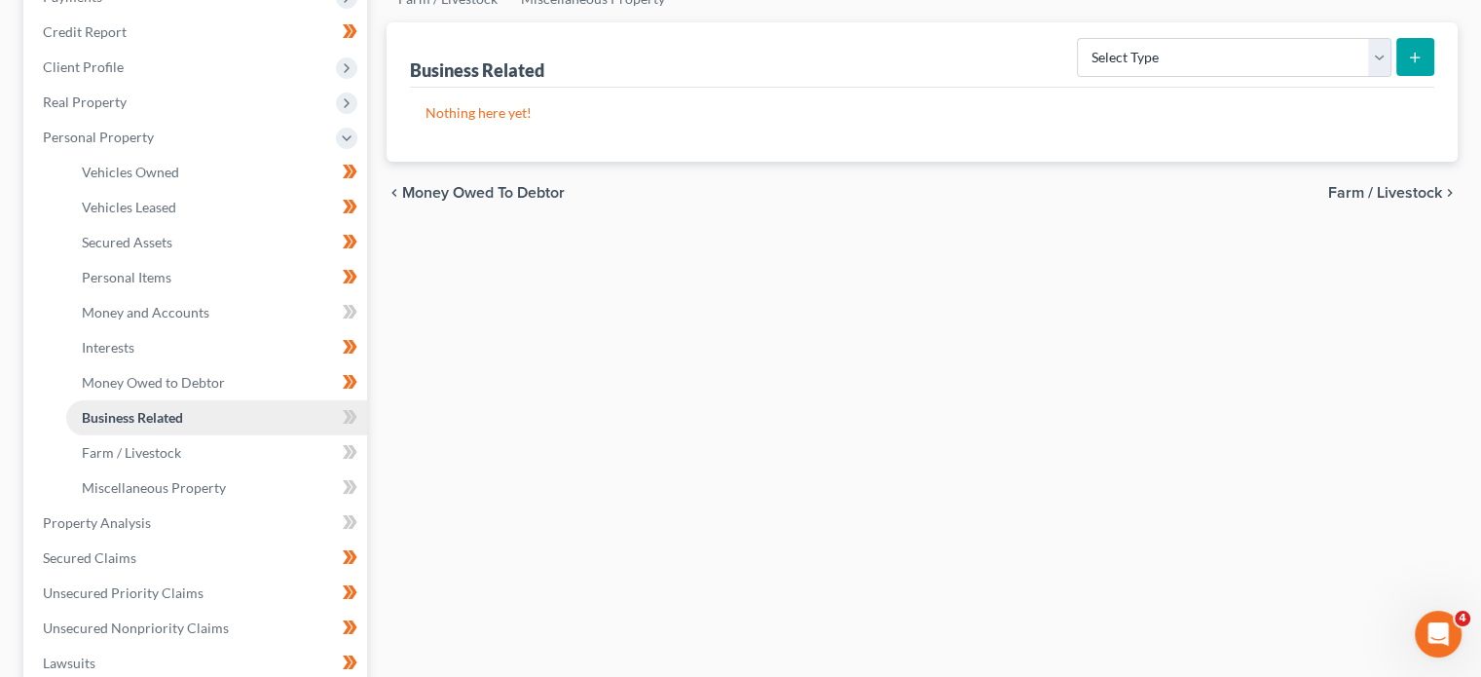
scroll to position [260, 0]
click at [343, 417] on icon at bounding box center [350, 415] width 15 height 24
click at [343, 416] on icon at bounding box center [350, 415] width 15 height 24
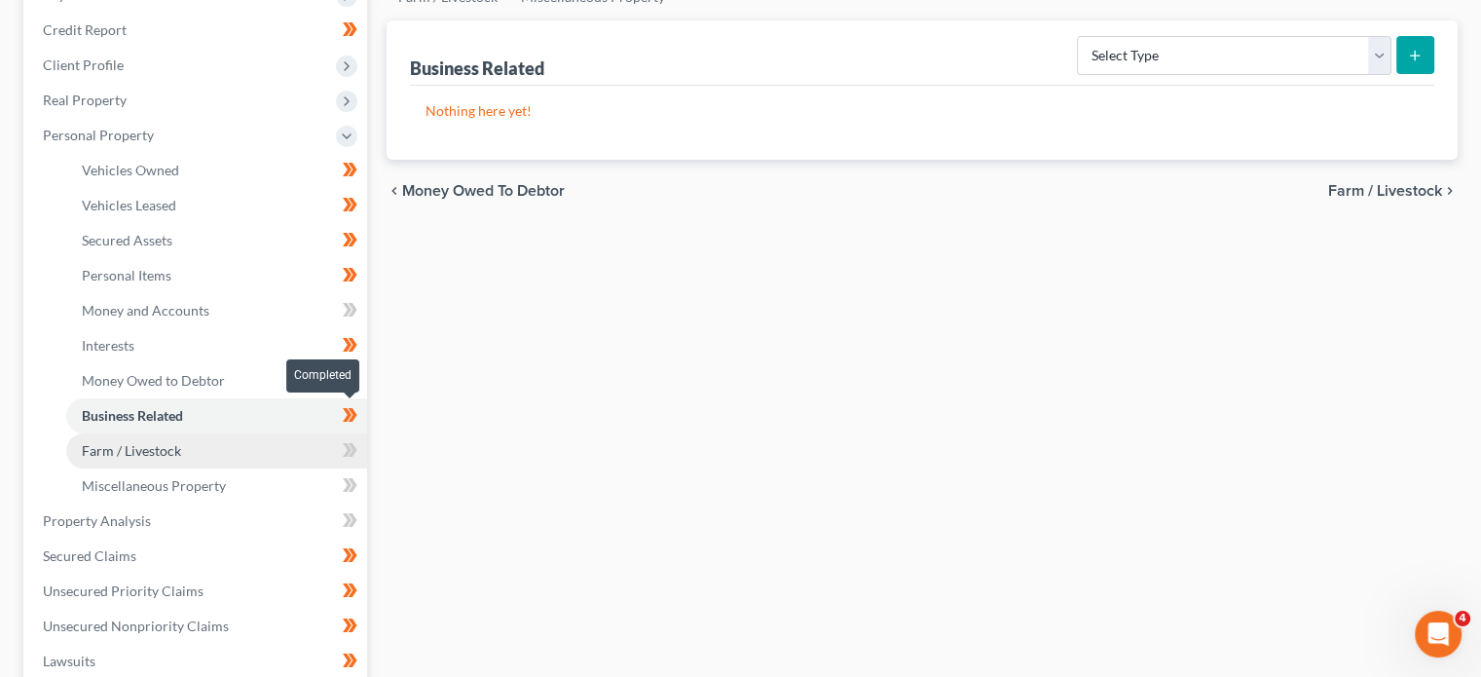
click at [173, 457] on span "Farm / Livestock" at bounding box center [131, 450] width 99 height 17
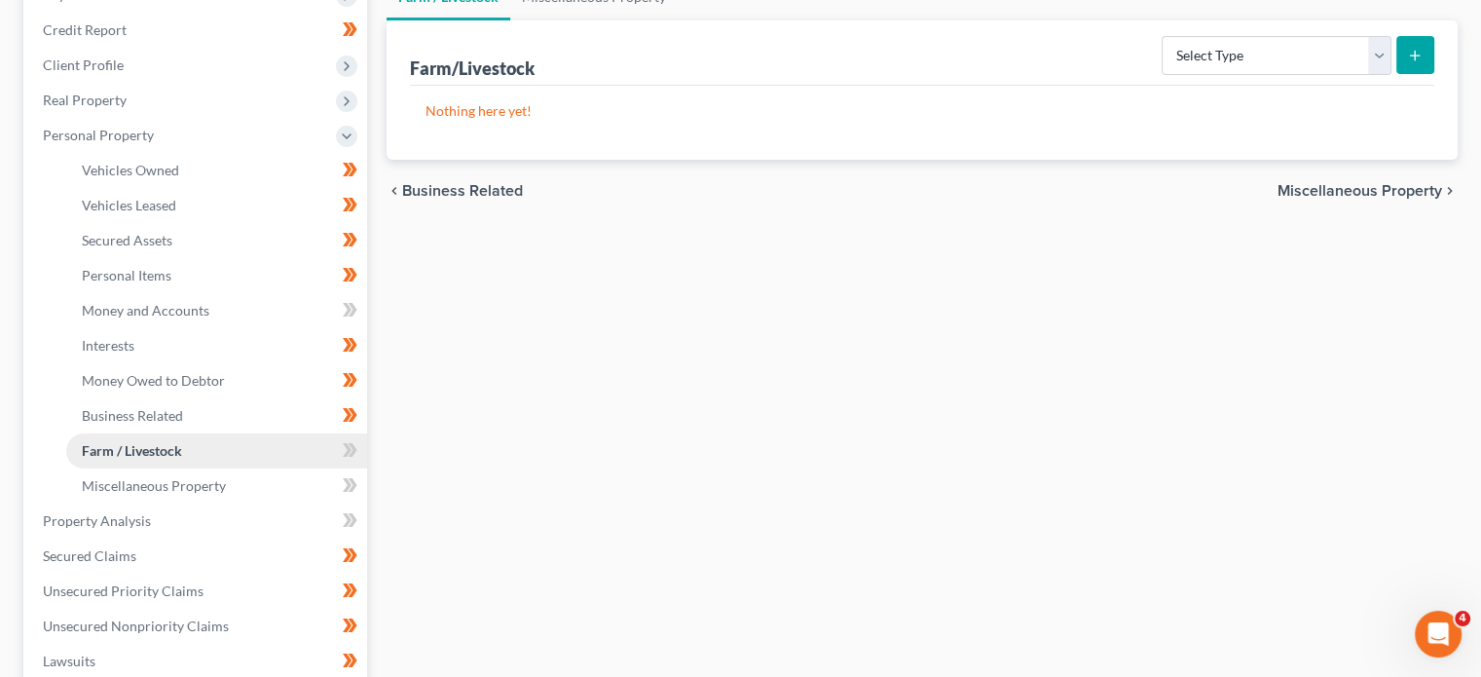
scroll to position [253, 0]
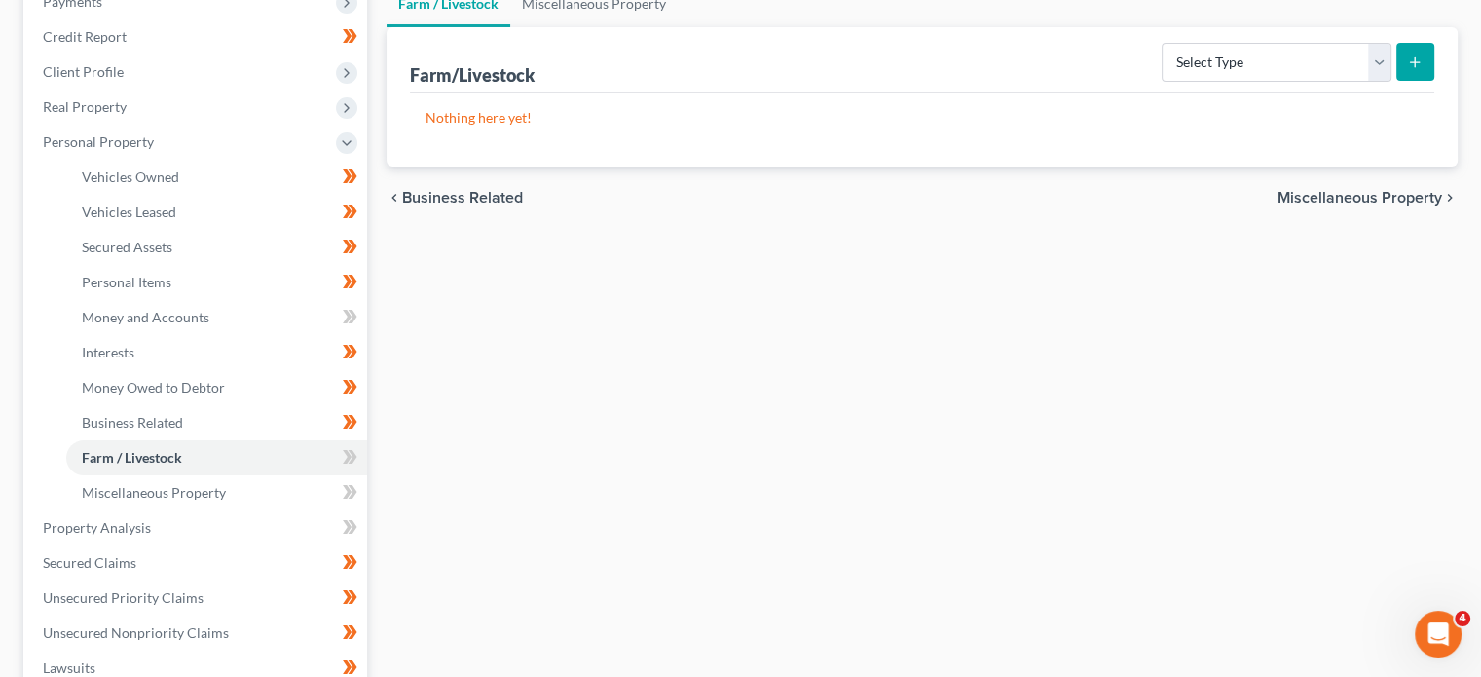
click at [347, 450] on icon at bounding box center [347, 457] width 9 height 14
click at [347, 456] on icon at bounding box center [350, 457] width 15 height 24
click at [194, 497] on span "Miscellaneous Property" at bounding box center [154, 492] width 144 height 17
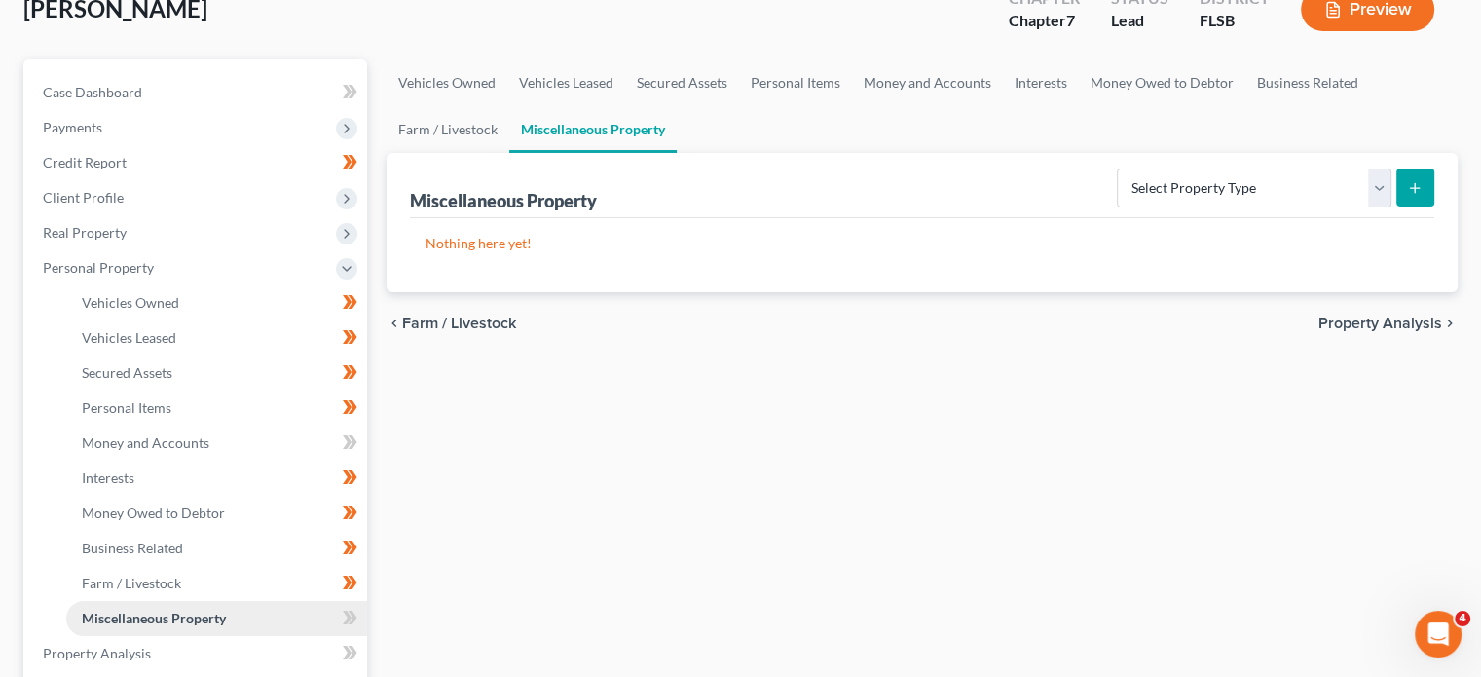
scroll to position [124, 0]
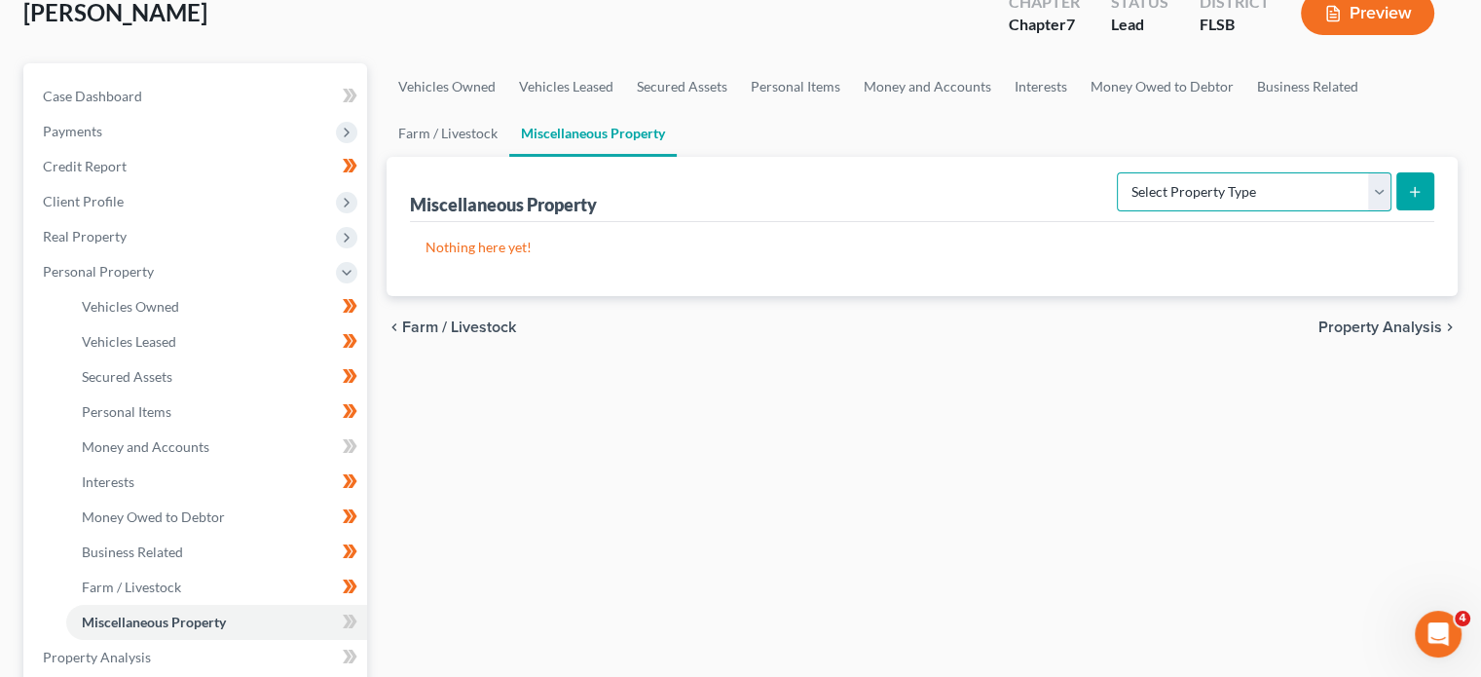
click at [1383, 193] on select "Select Property Type Assigned for Creditor Benefit [DATE] Holding for Another N…" at bounding box center [1254, 191] width 275 height 39
click at [1352, 481] on div "Vehicles Owned Vehicles Leased Secured Assets Personal Items Money and Accounts…" at bounding box center [922, 643] width 1091 height 1160
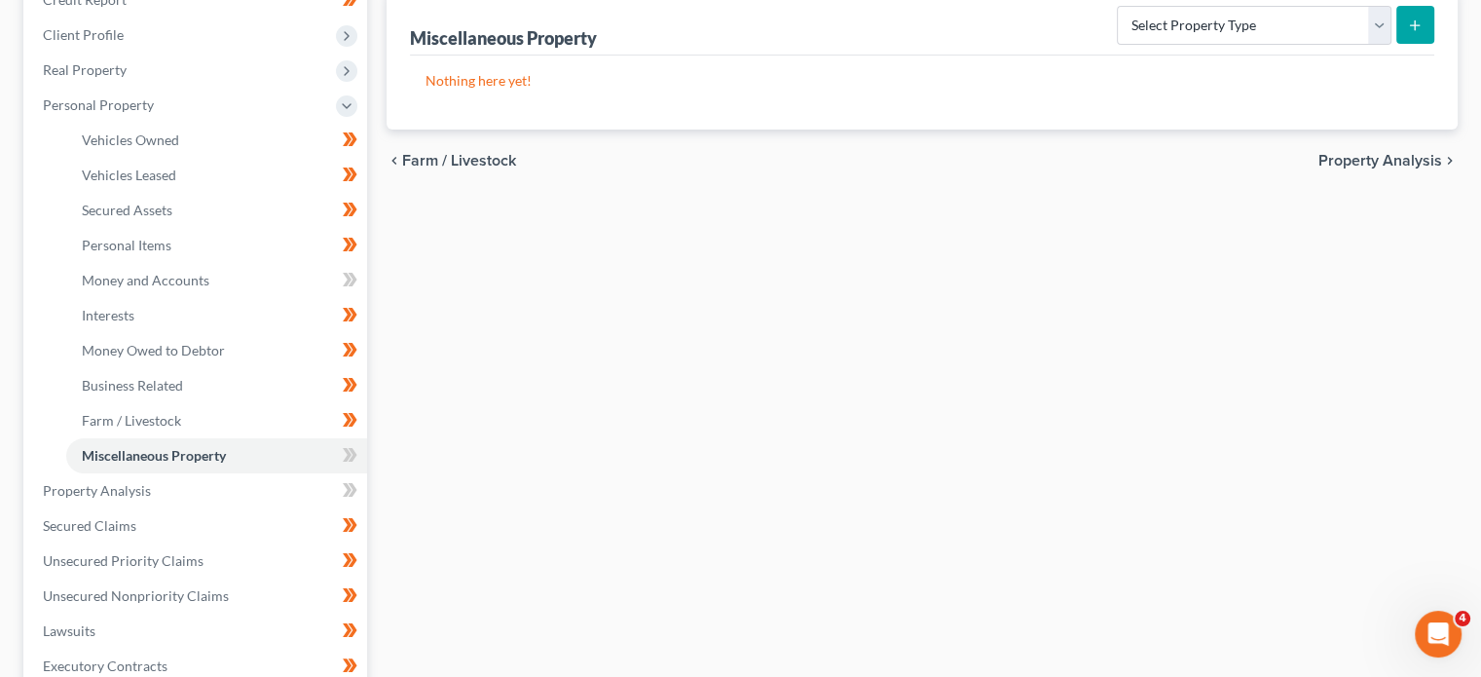
scroll to position [293, 0]
click at [347, 452] on icon at bounding box center [347, 452] width 9 height 14
click at [345, 452] on icon at bounding box center [350, 452] width 15 height 24
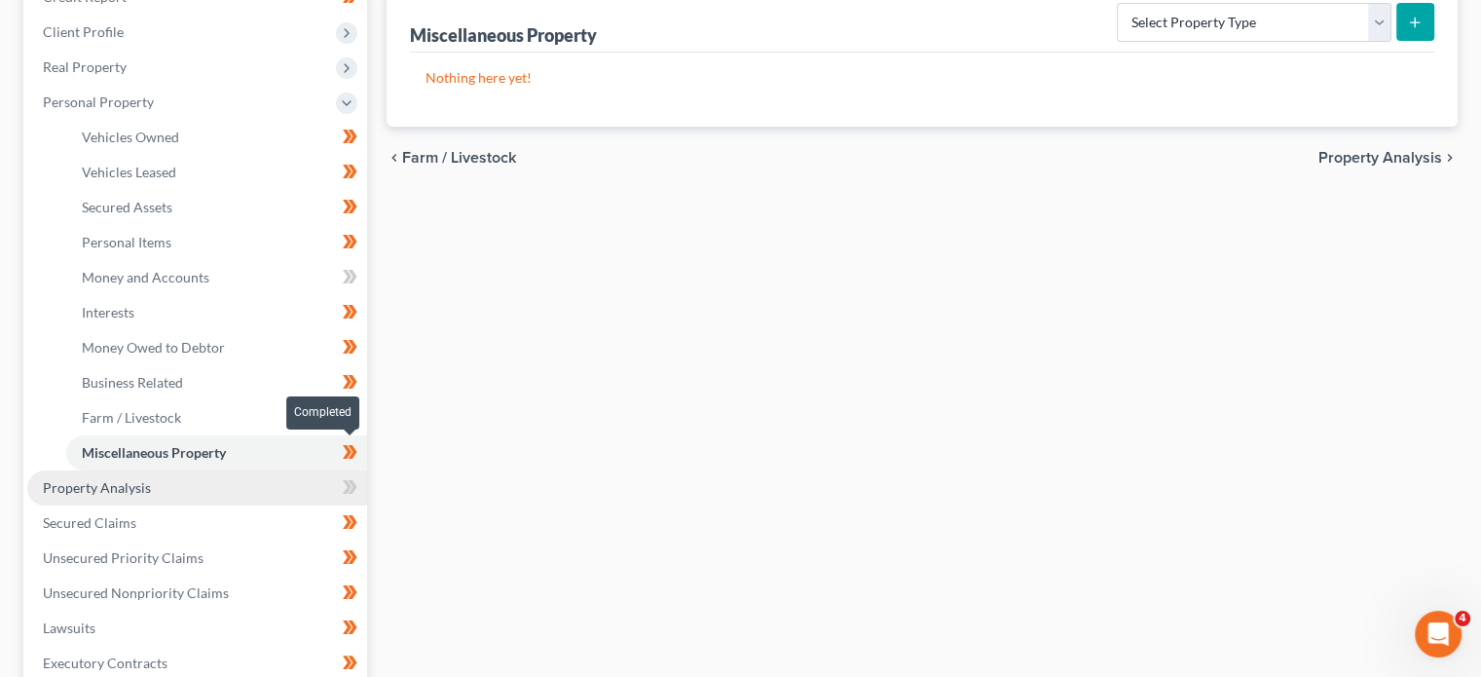
click at [133, 493] on span "Property Analysis" at bounding box center [97, 487] width 108 height 17
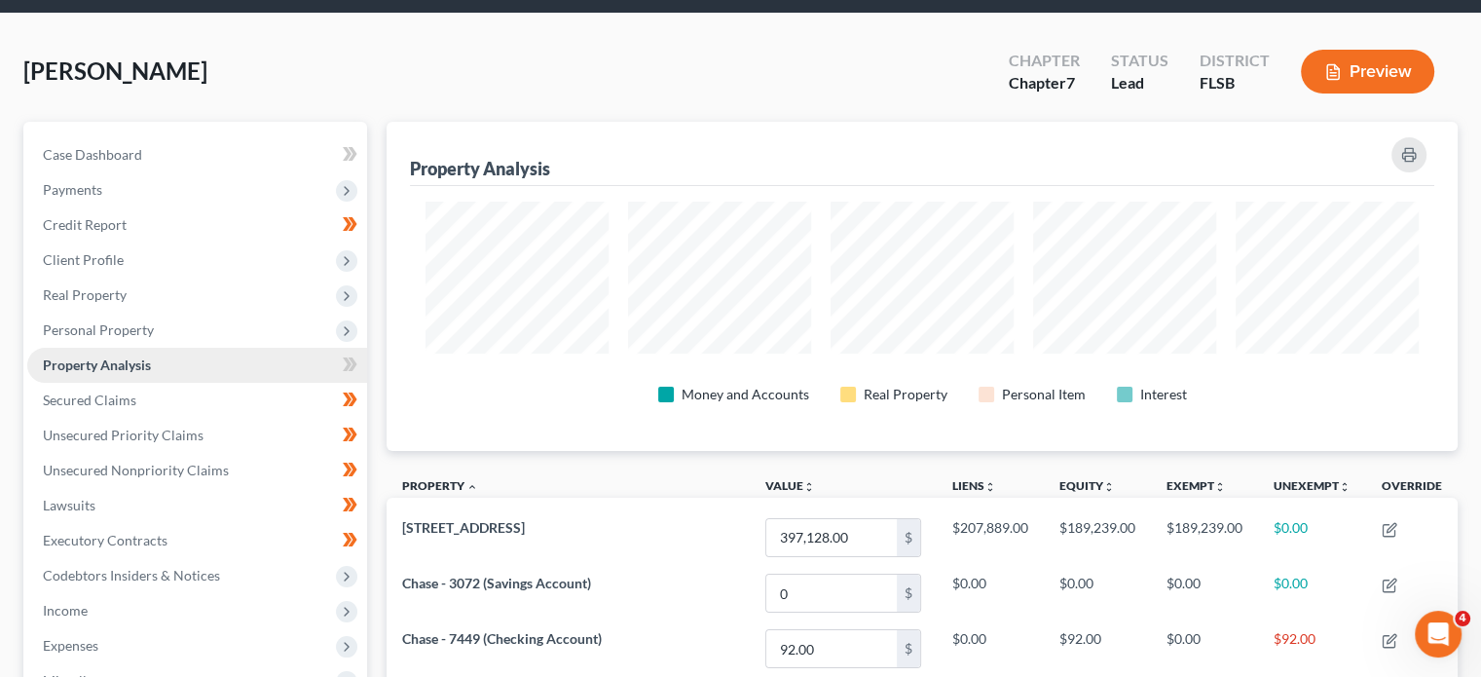
scroll to position [63, 0]
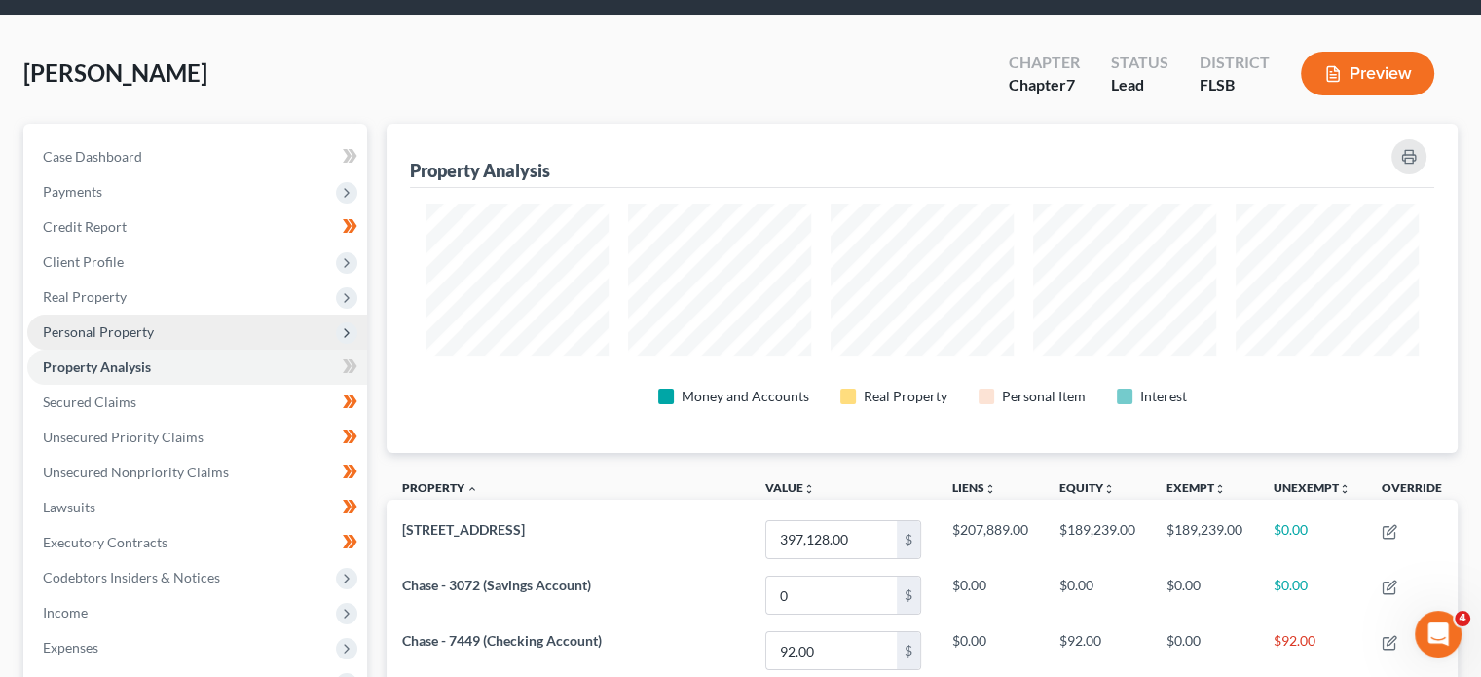
click at [261, 331] on span "Personal Property" at bounding box center [197, 332] width 340 height 35
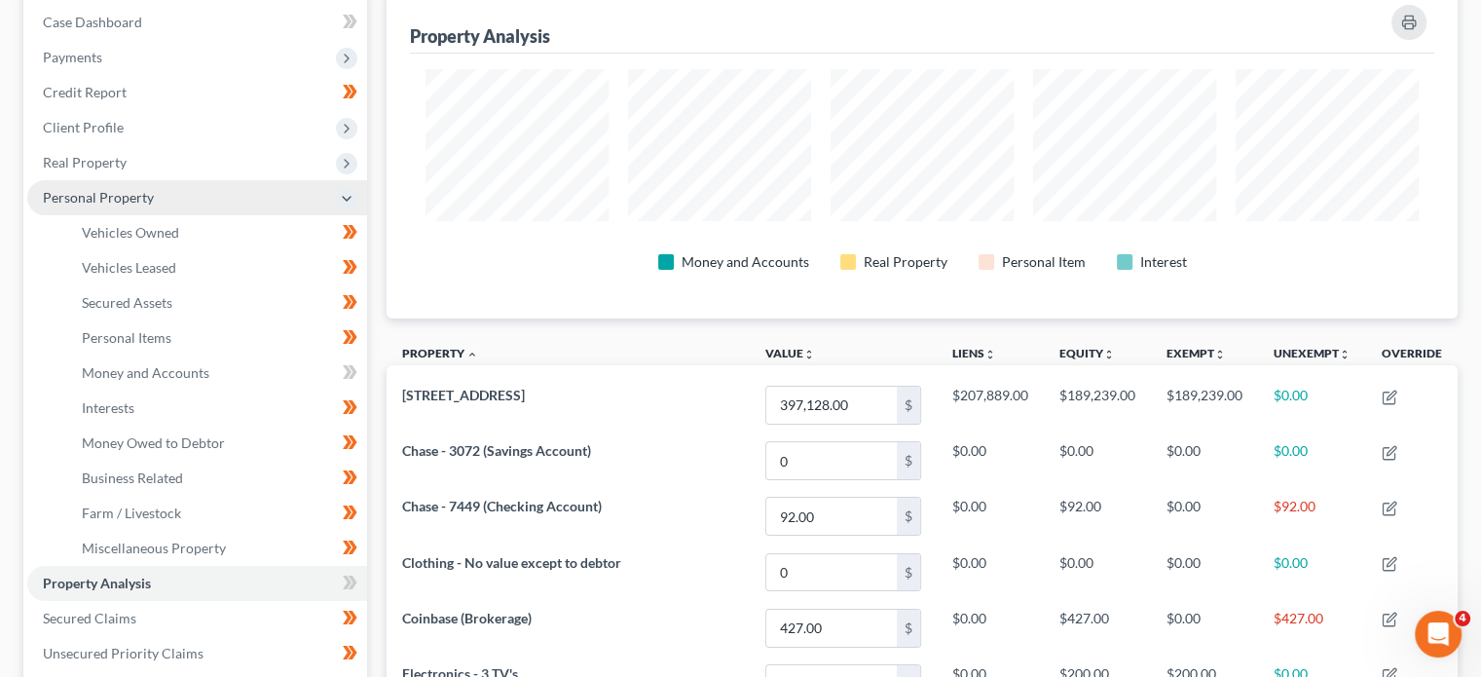
scroll to position [202, 0]
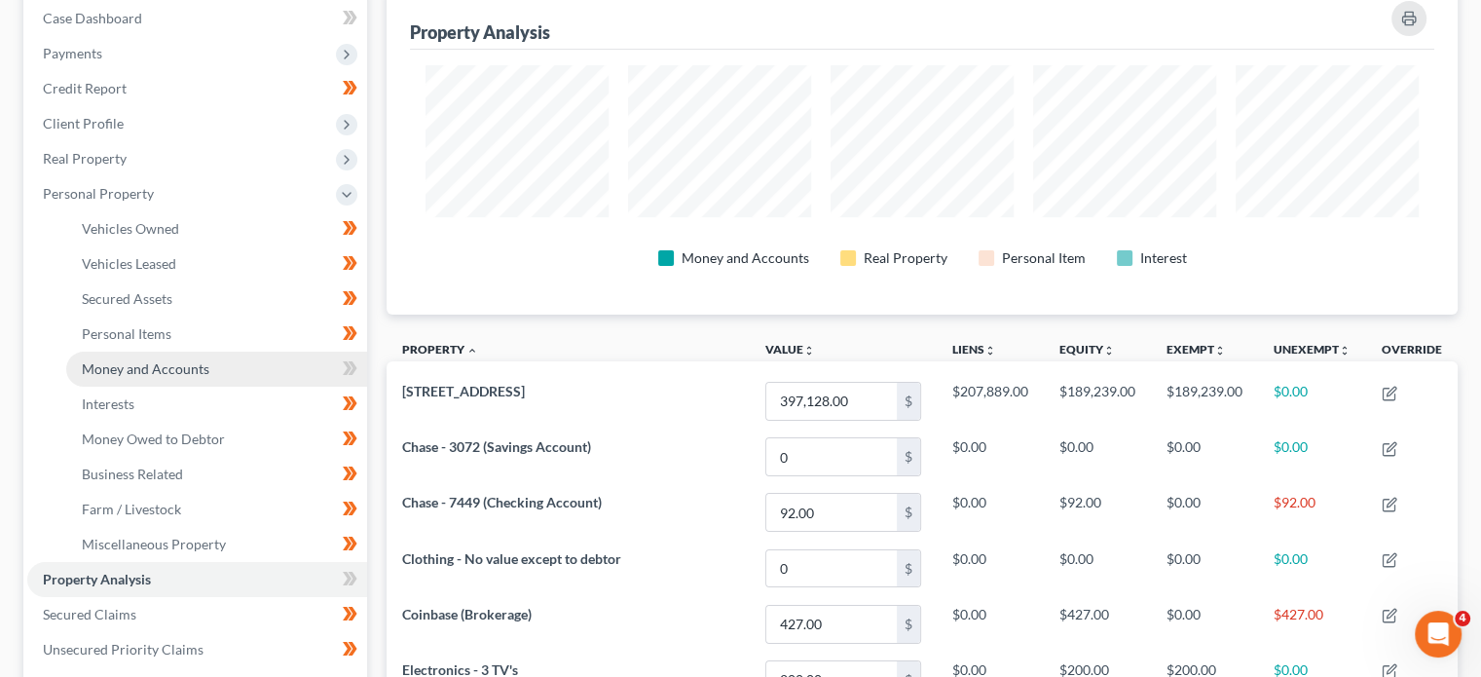
click at [274, 375] on link "Money and Accounts" at bounding box center [216, 369] width 301 height 35
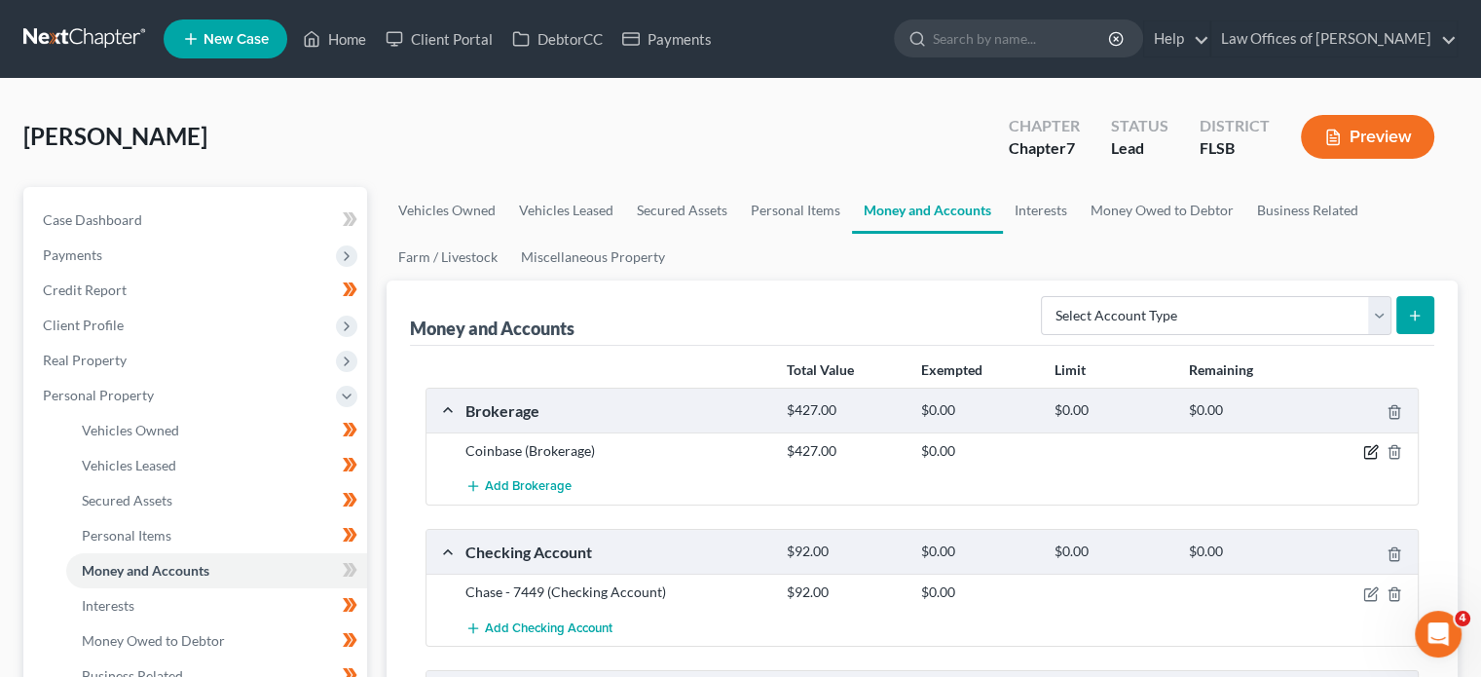
click at [1372, 448] on icon "button" at bounding box center [1372, 452] width 16 height 16
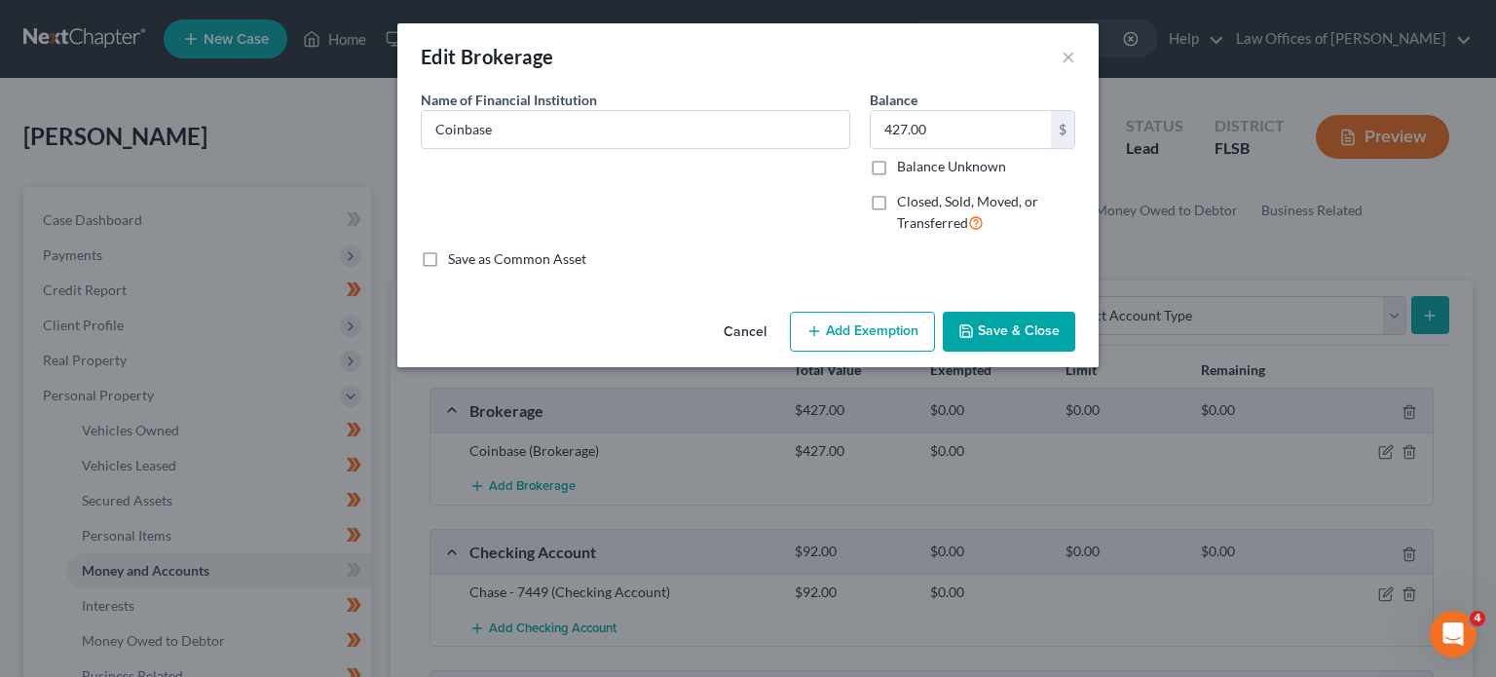
click at [887, 316] on button "Add Exemption" at bounding box center [862, 332] width 145 height 41
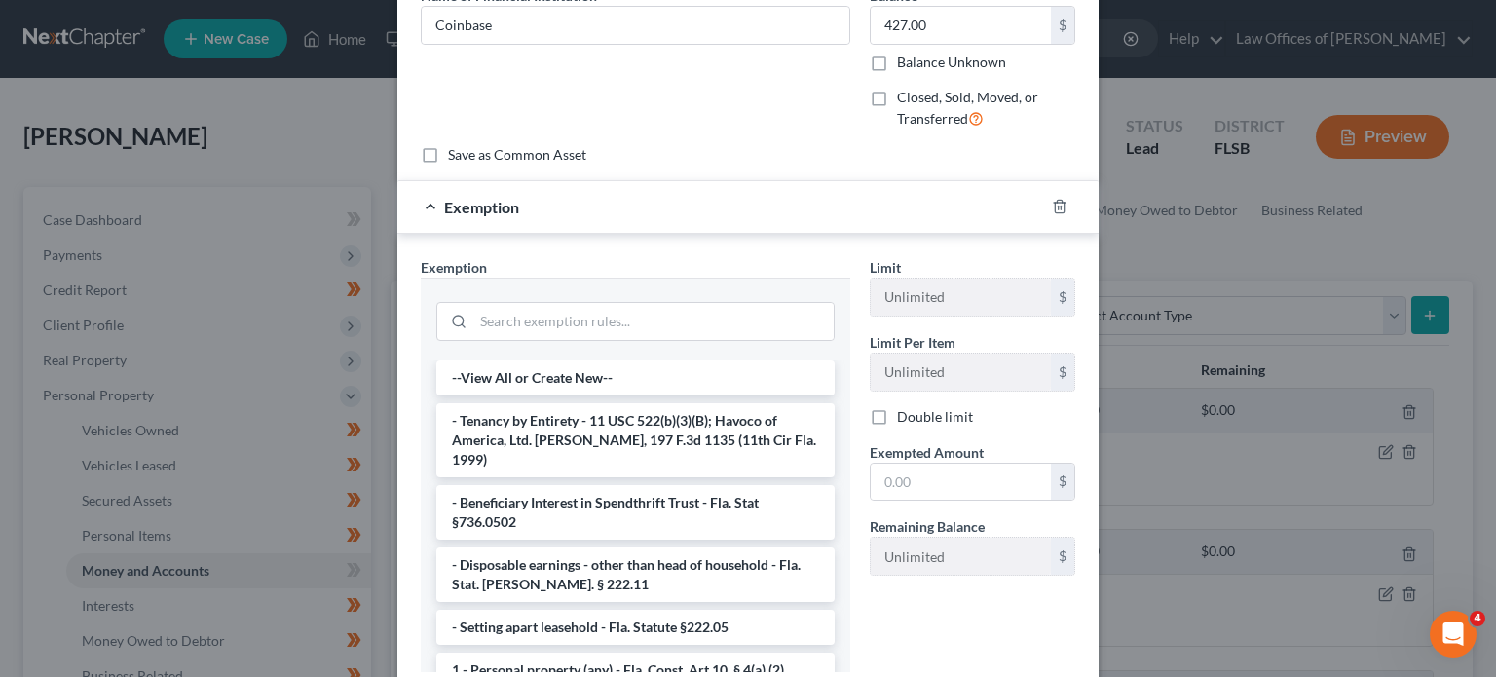
scroll to position [236, 0]
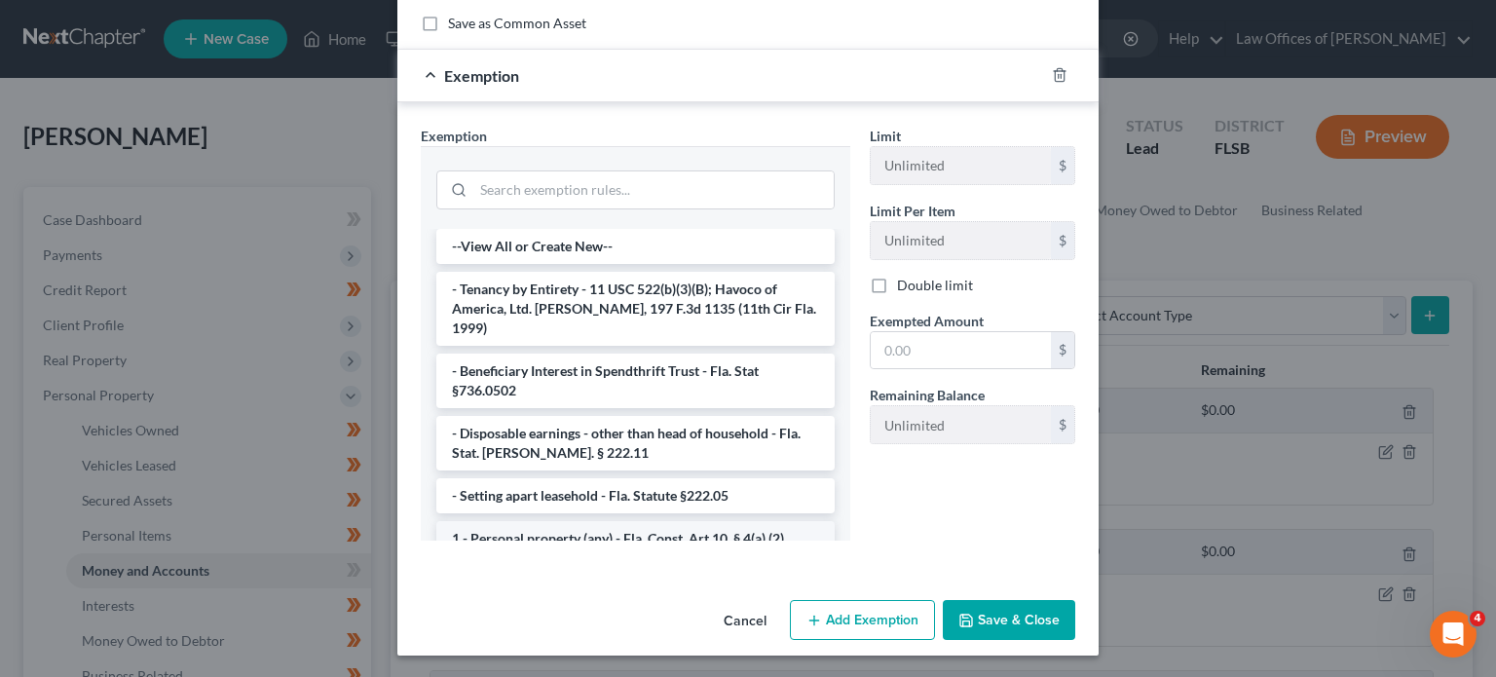
click at [653, 521] on li "1 - Personal property (any) - Fla. Const. Art.10, § 4(a) (2)" at bounding box center [635, 538] width 398 height 35
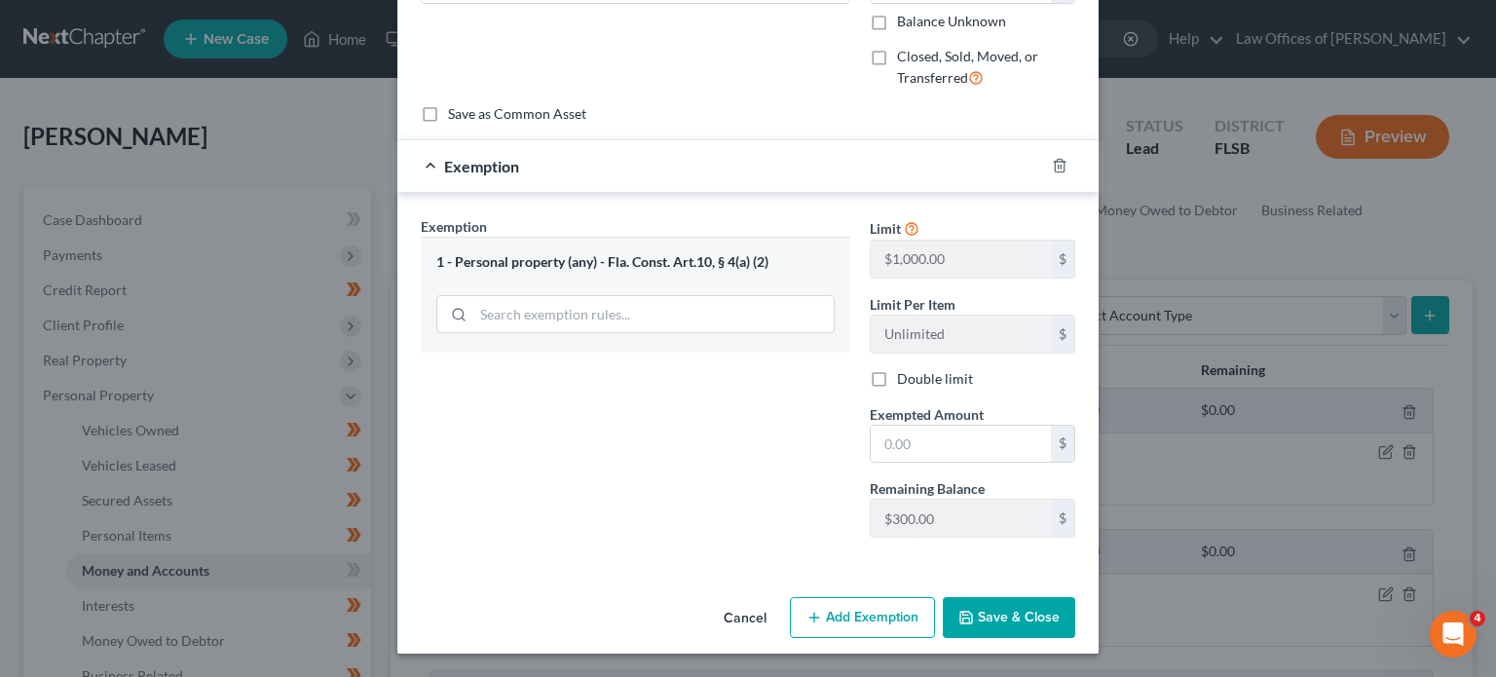
scroll to position [142, 0]
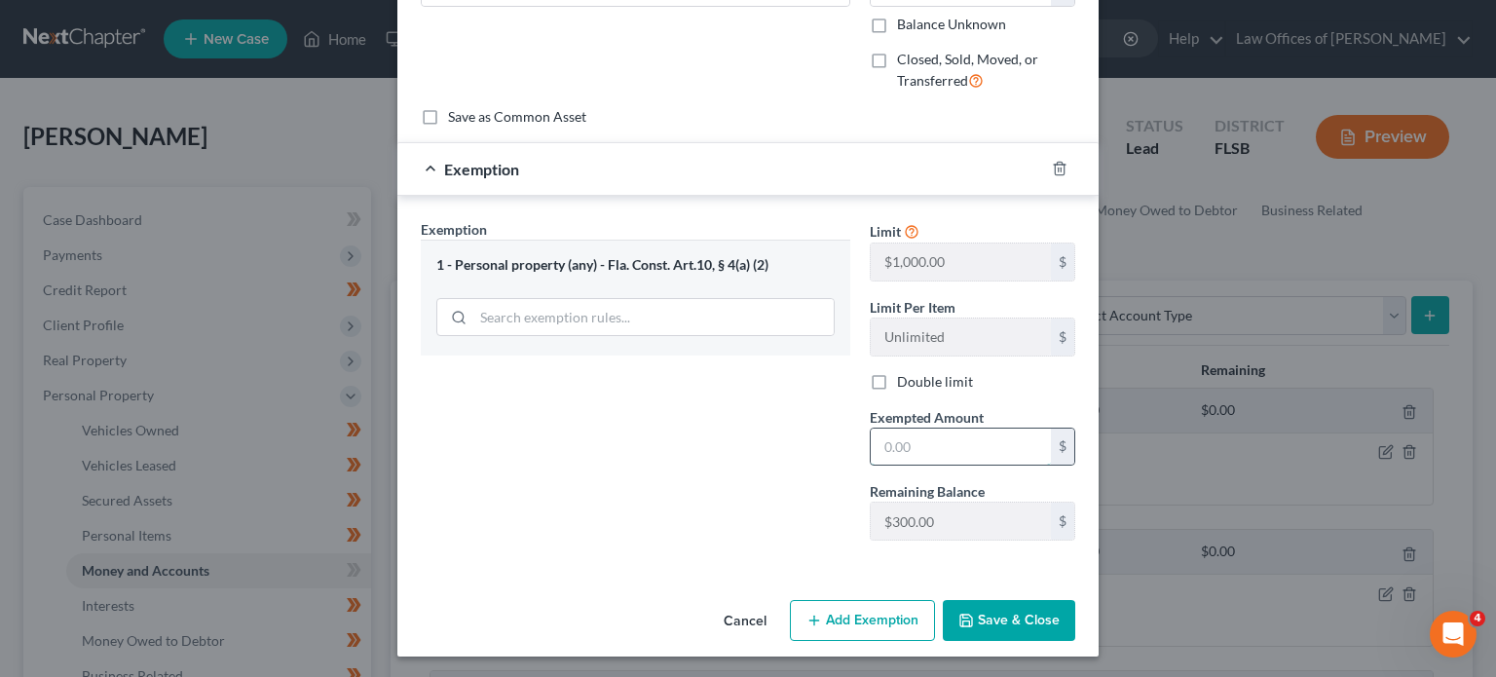
click at [980, 436] on input "text" at bounding box center [961, 447] width 180 height 37
type input "2"
type input "300.00"
click at [1023, 616] on button "Save & Close" at bounding box center [1009, 620] width 132 height 41
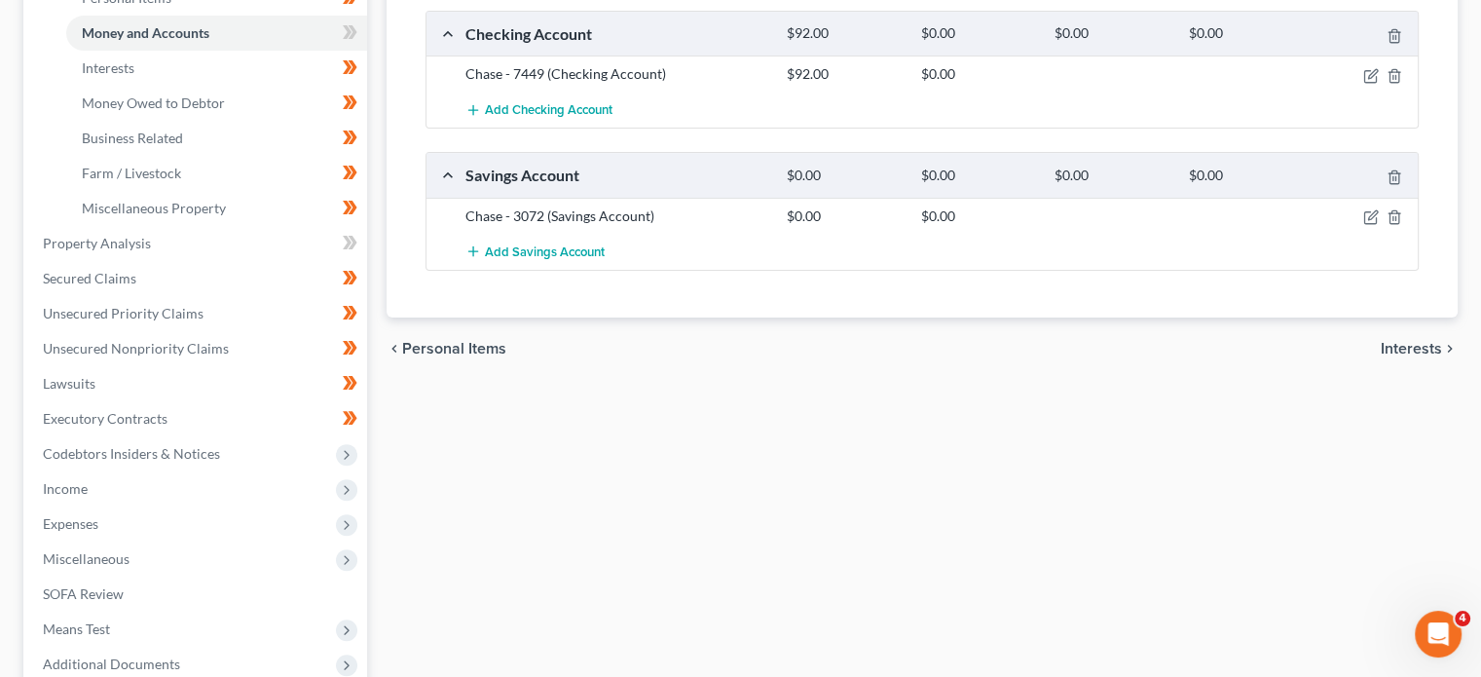
scroll to position [540, 0]
click at [213, 239] on link "Property Analysis" at bounding box center [197, 241] width 340 height 35
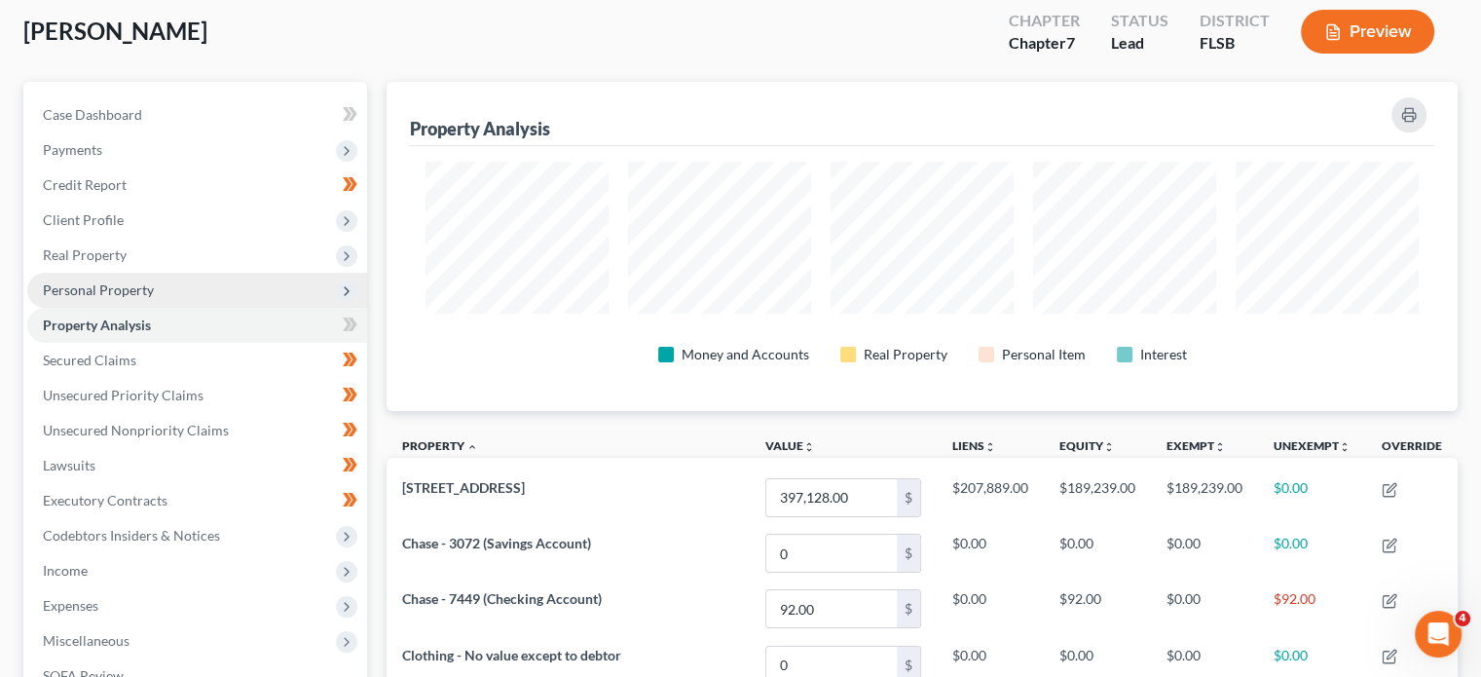
scroll to position [105, 0]
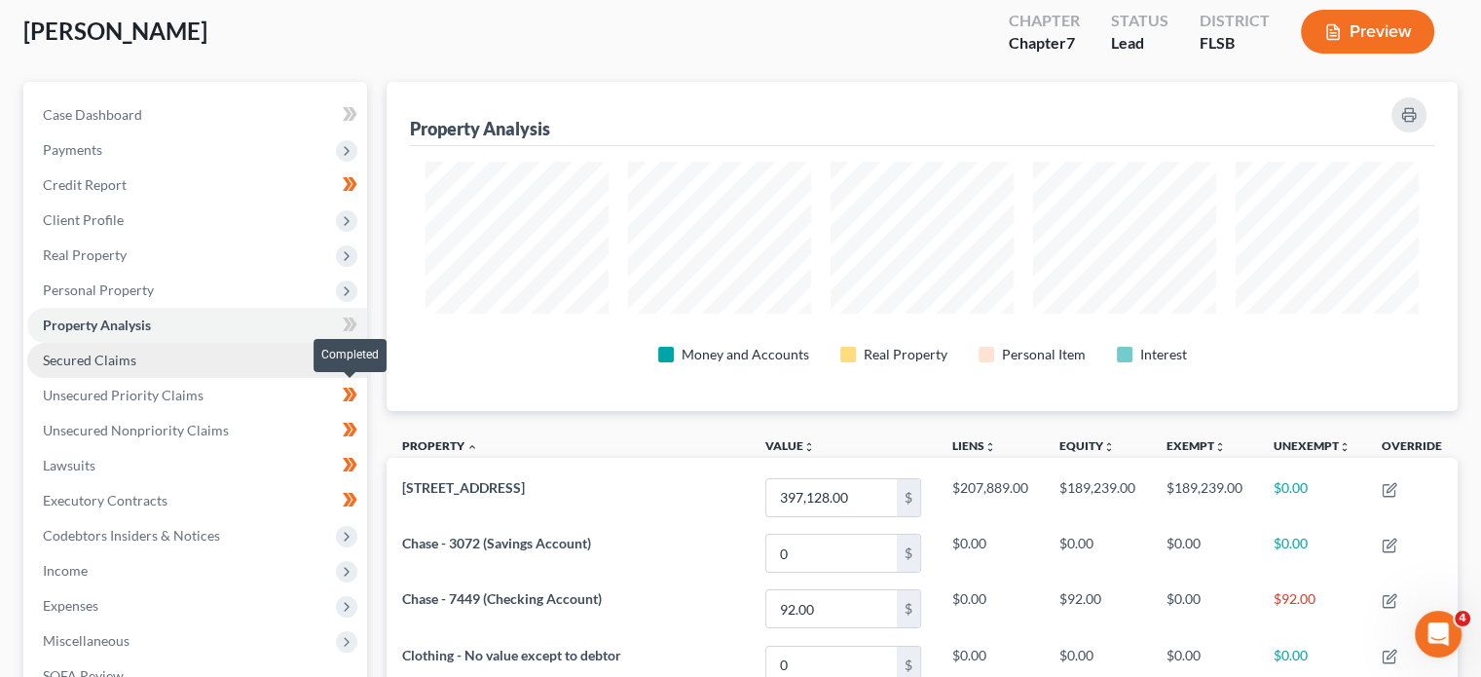
click at [92, 355] on span "Secured Claims" at bounding box center [90, 360] width 94 height 17
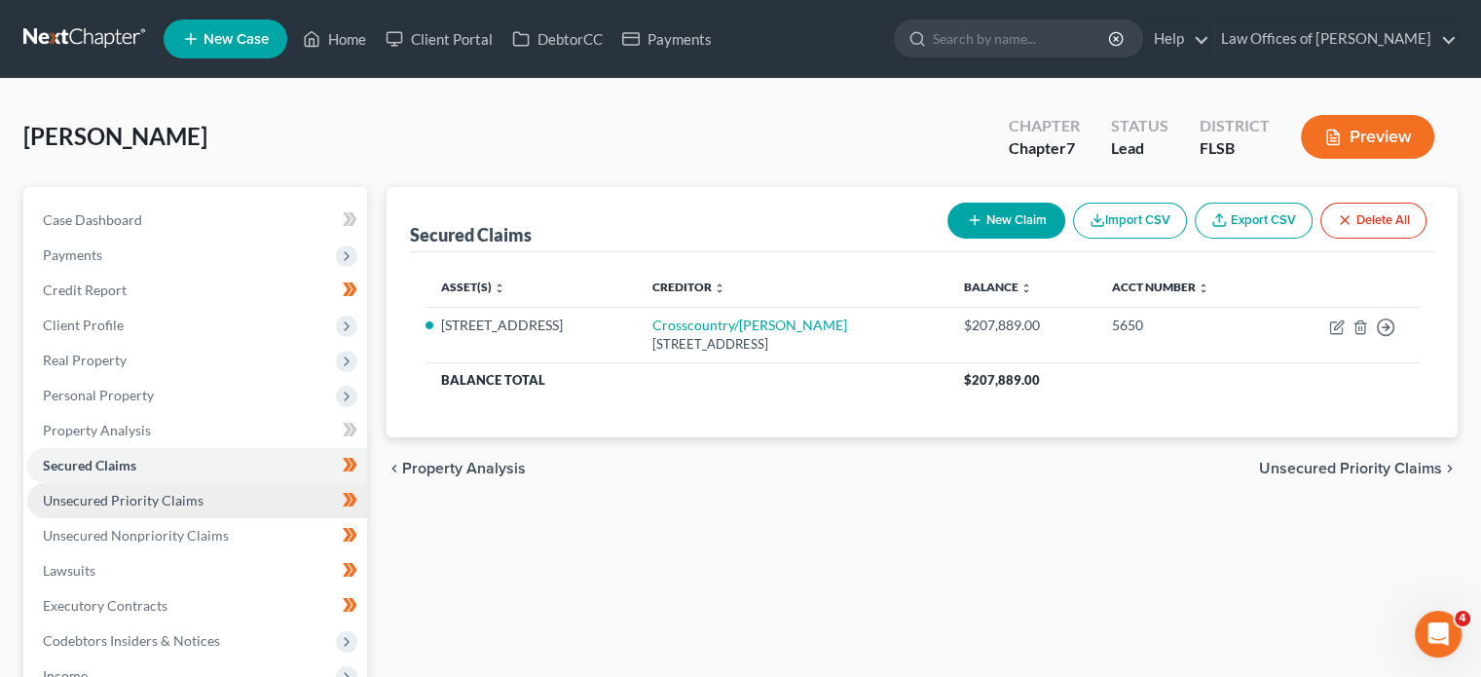
click at [93, 502] on span "Unsecured Priority Claims" at bounding box center [123, 500] width 161 height 17
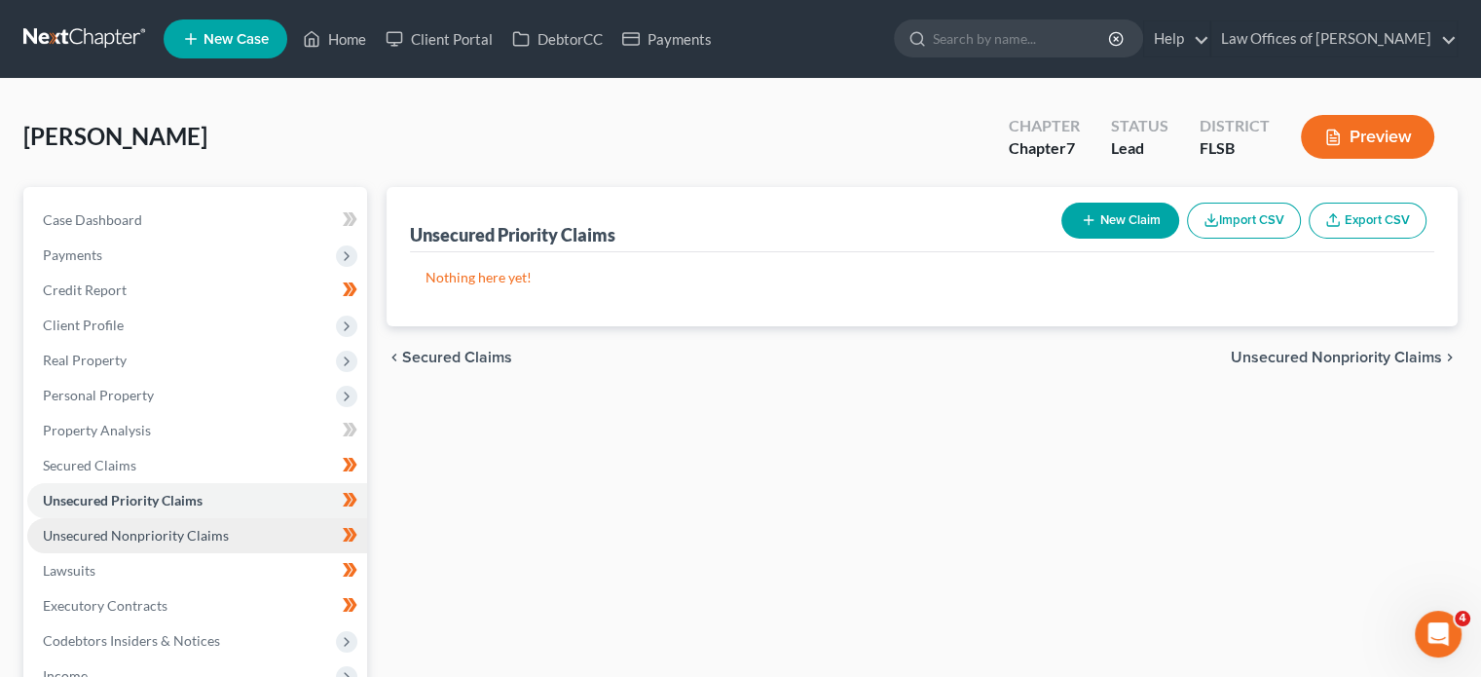
click at [92, 539] on span "Unsecured Nonpriority Claims" at bounding box center [136, 535] width 186 height 17
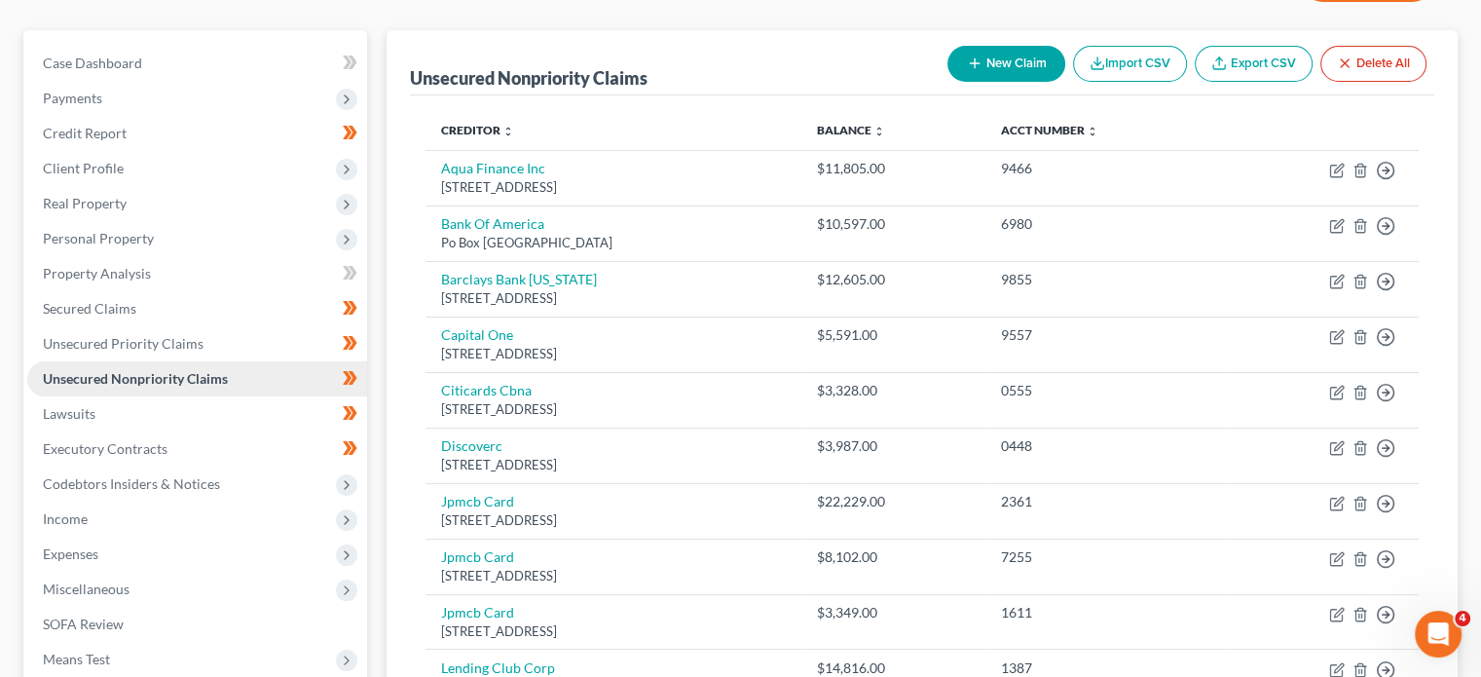
scroll to position [148, 0]
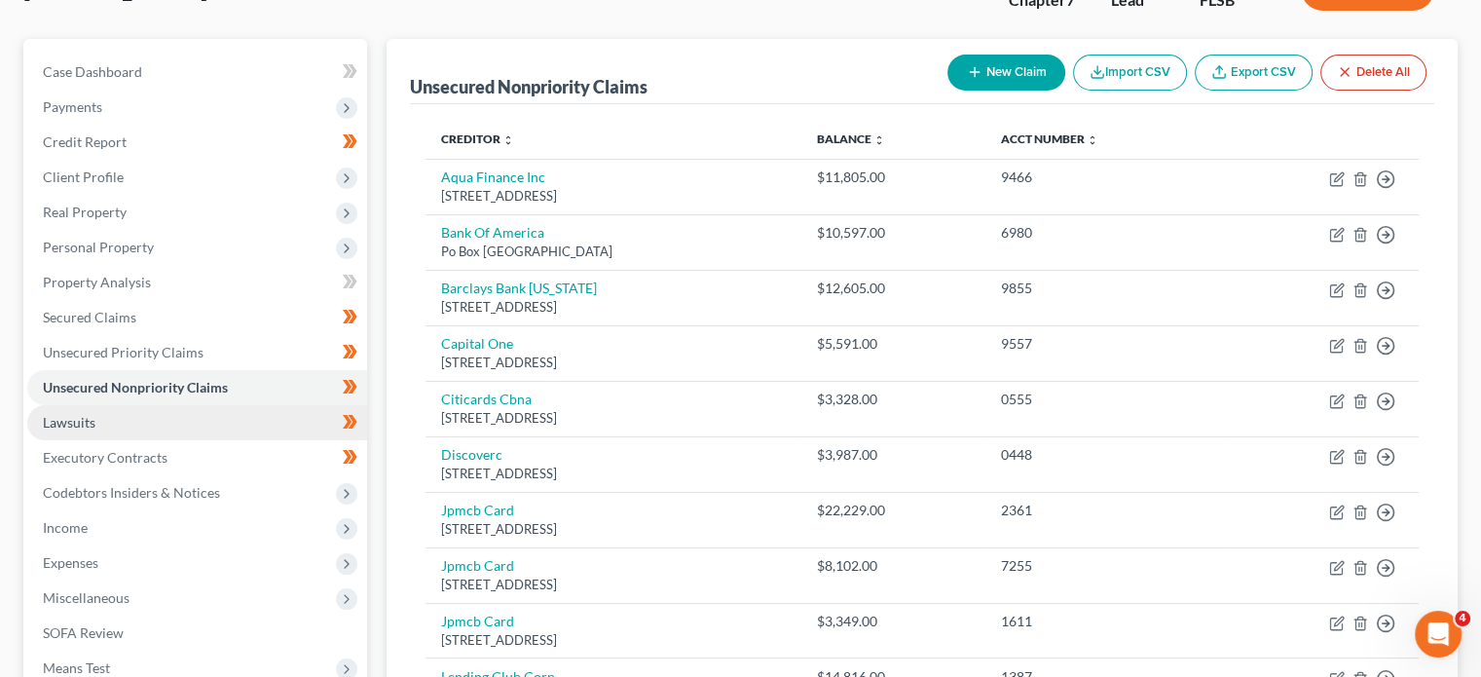
click at [72, 427] on span "Lawsuits" at bounding box center [69, 422] width 53 height 17
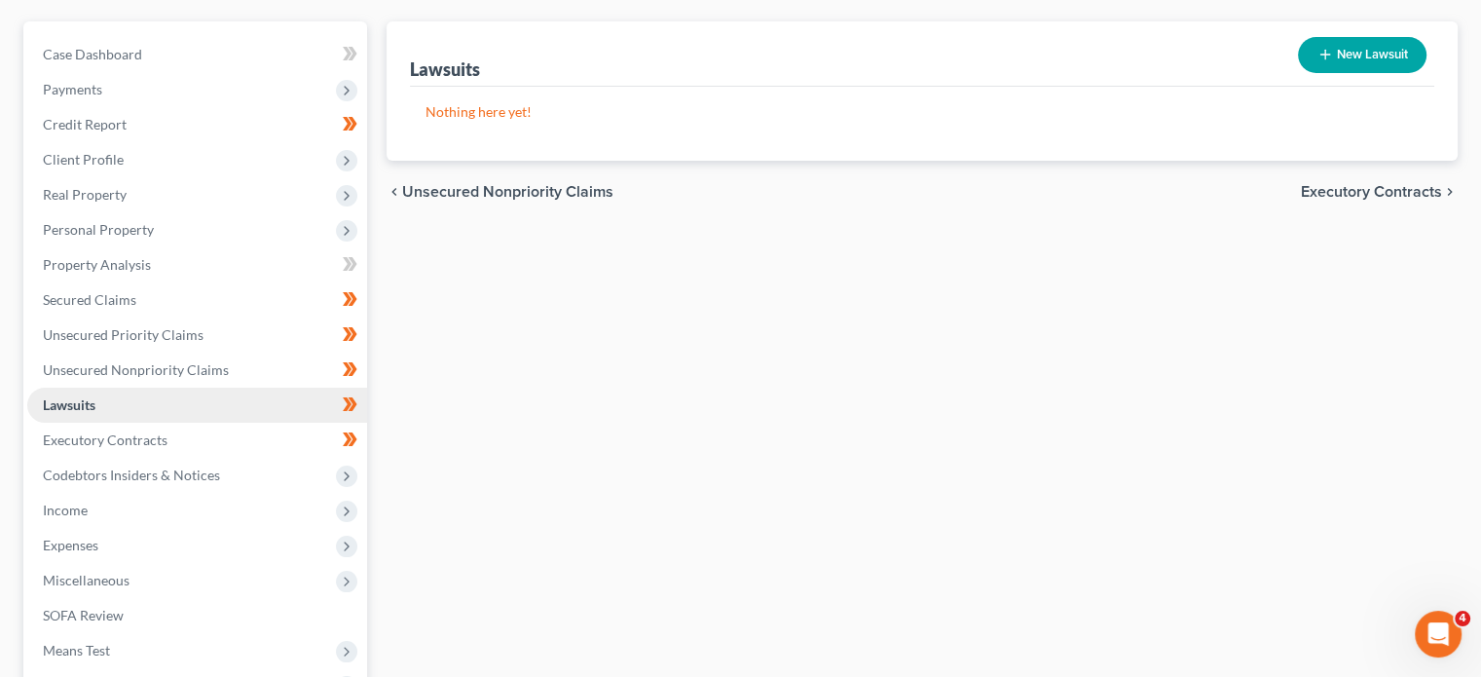
scroll to position [167, 0]
click at [90, 442] on span "Executory Contracts" at bounding box center [105, 438] width 125 height 17
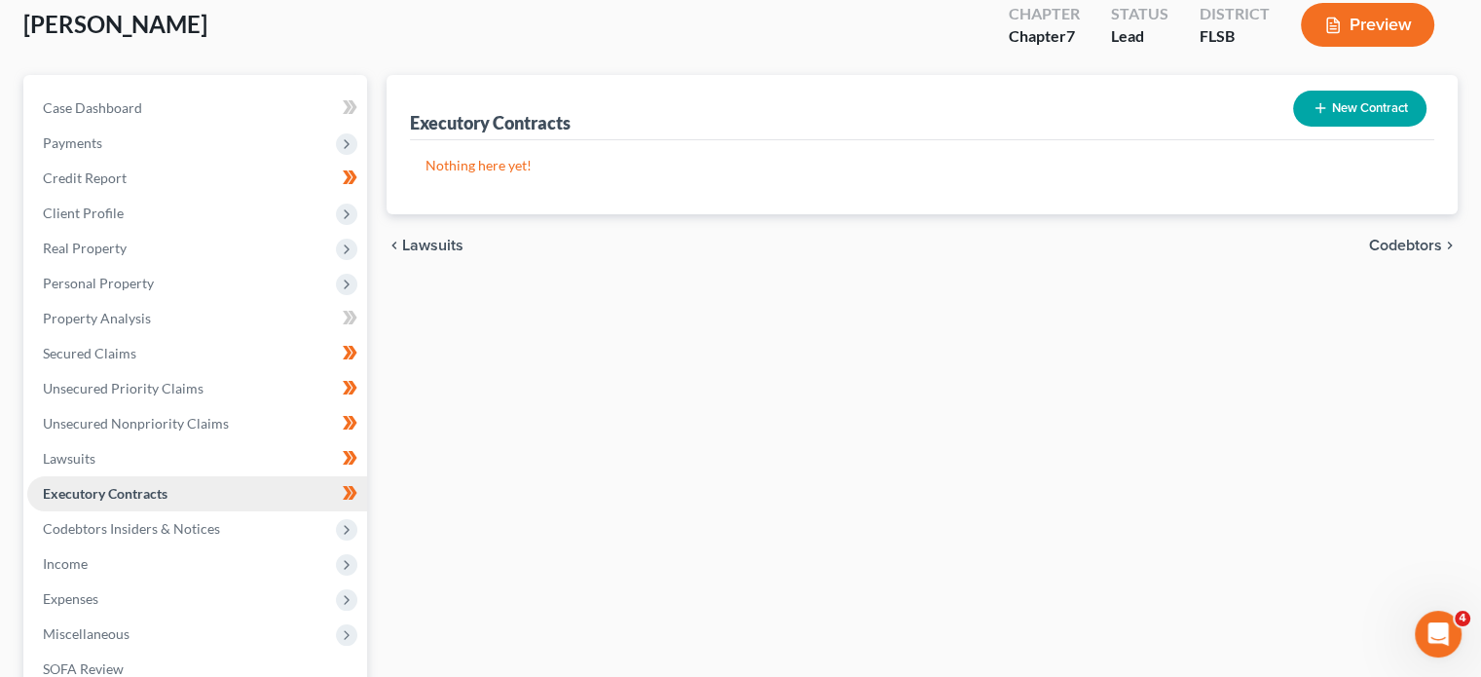
scroll to position [125, 0]
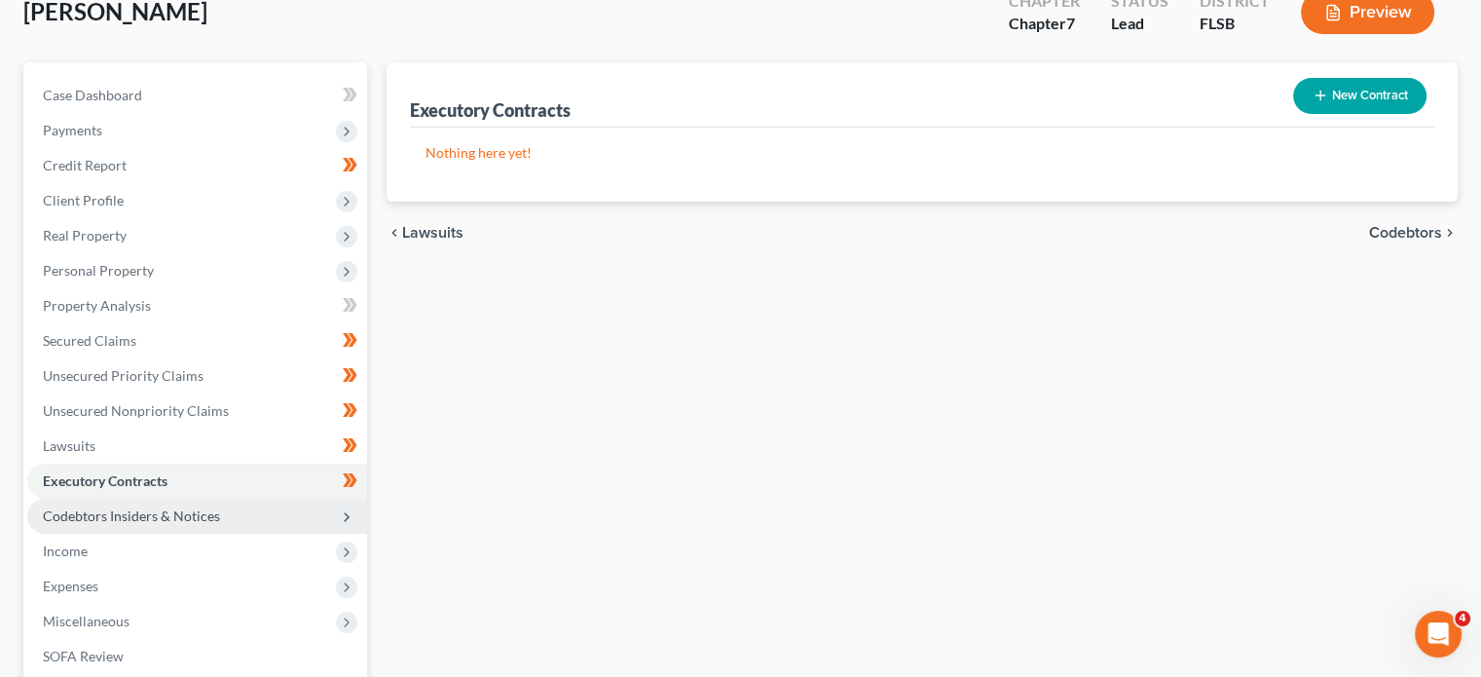
click at [90, 511] on span "Codebtors Insiders & Notices" at bounding box center [131, 515] width 177 height 17
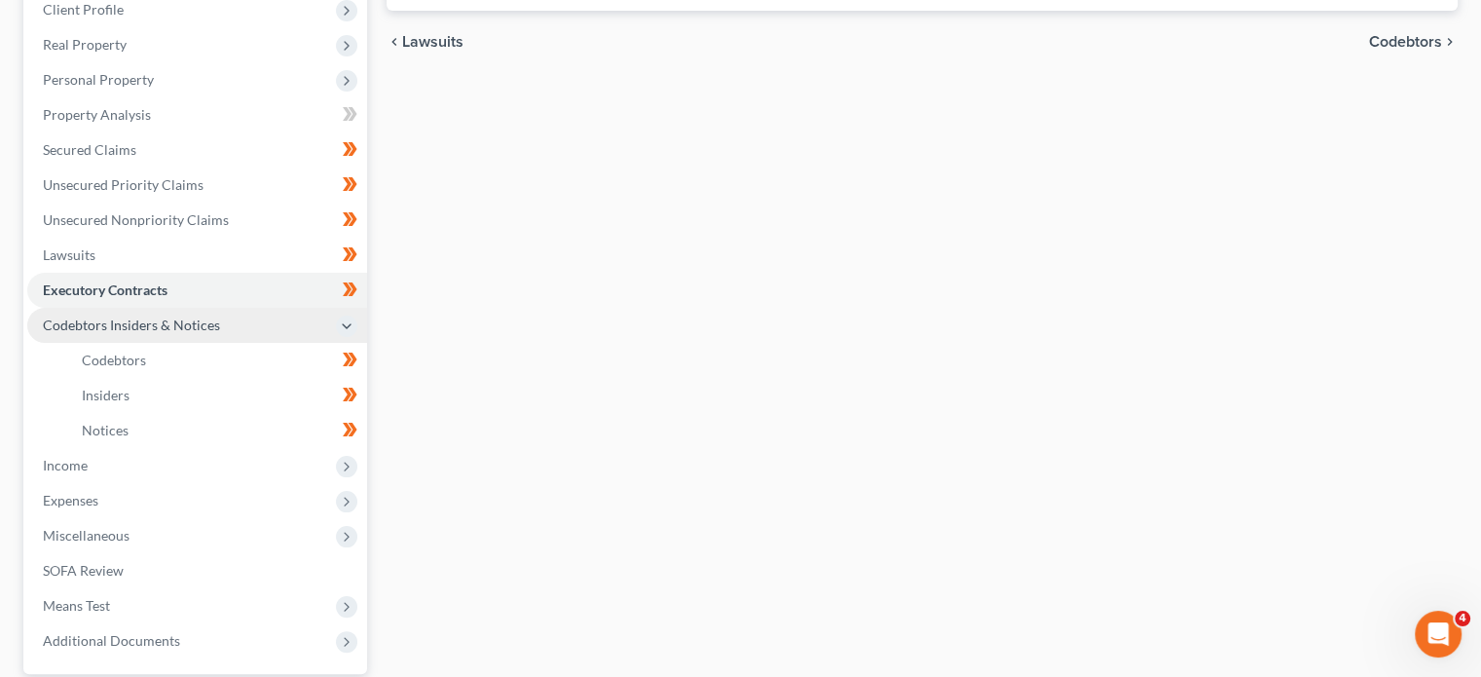
scroll to position [317, 0]
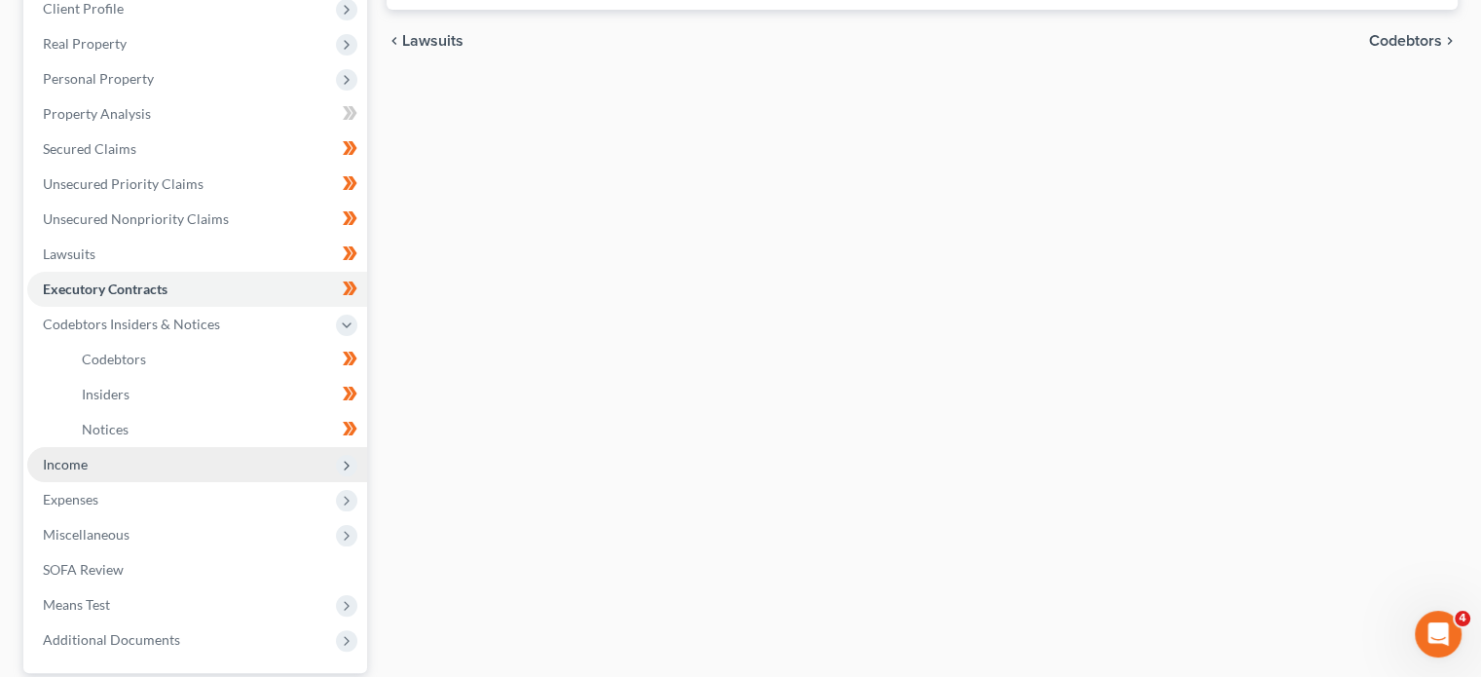
click at [62, 464] on span "Income" at bounding box center [65, 464] width 45 height 17
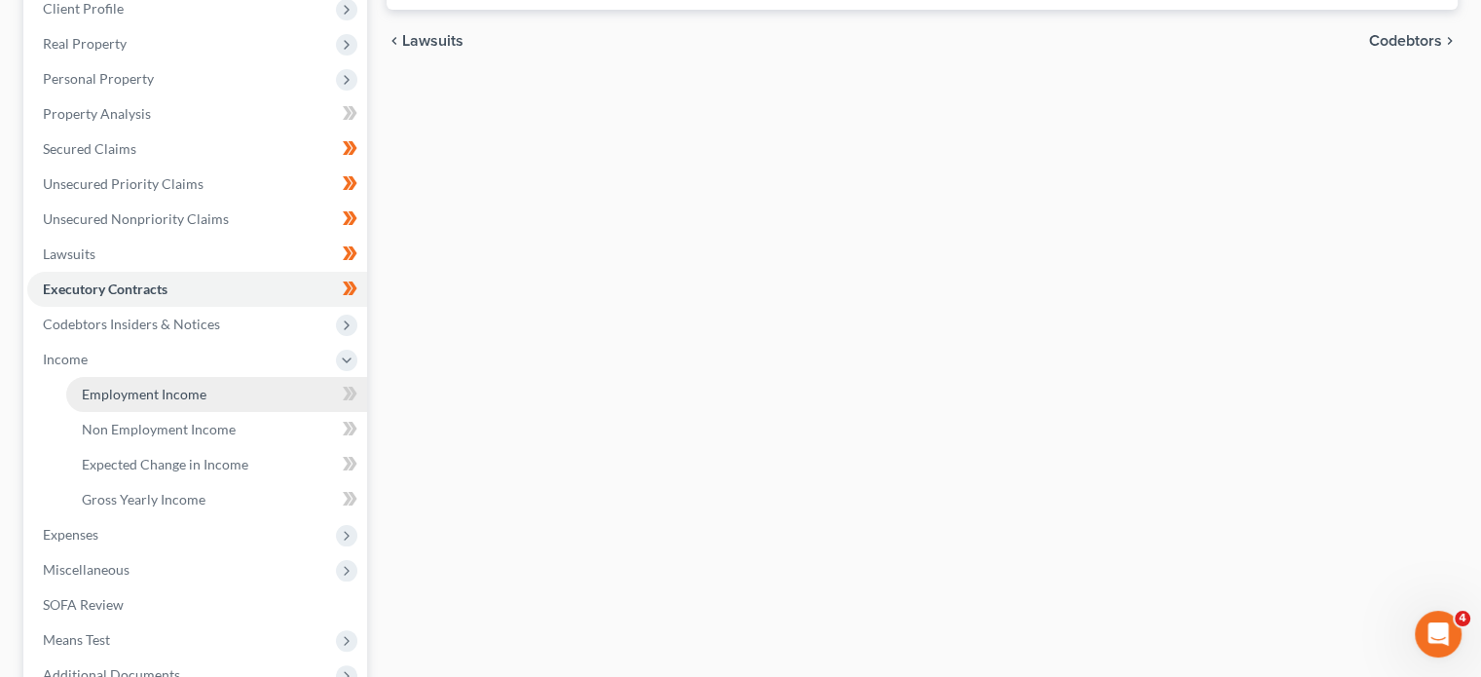
click at [97, 396] on span "Employment Income" at bounding box center [144, 394] width 125 height 17
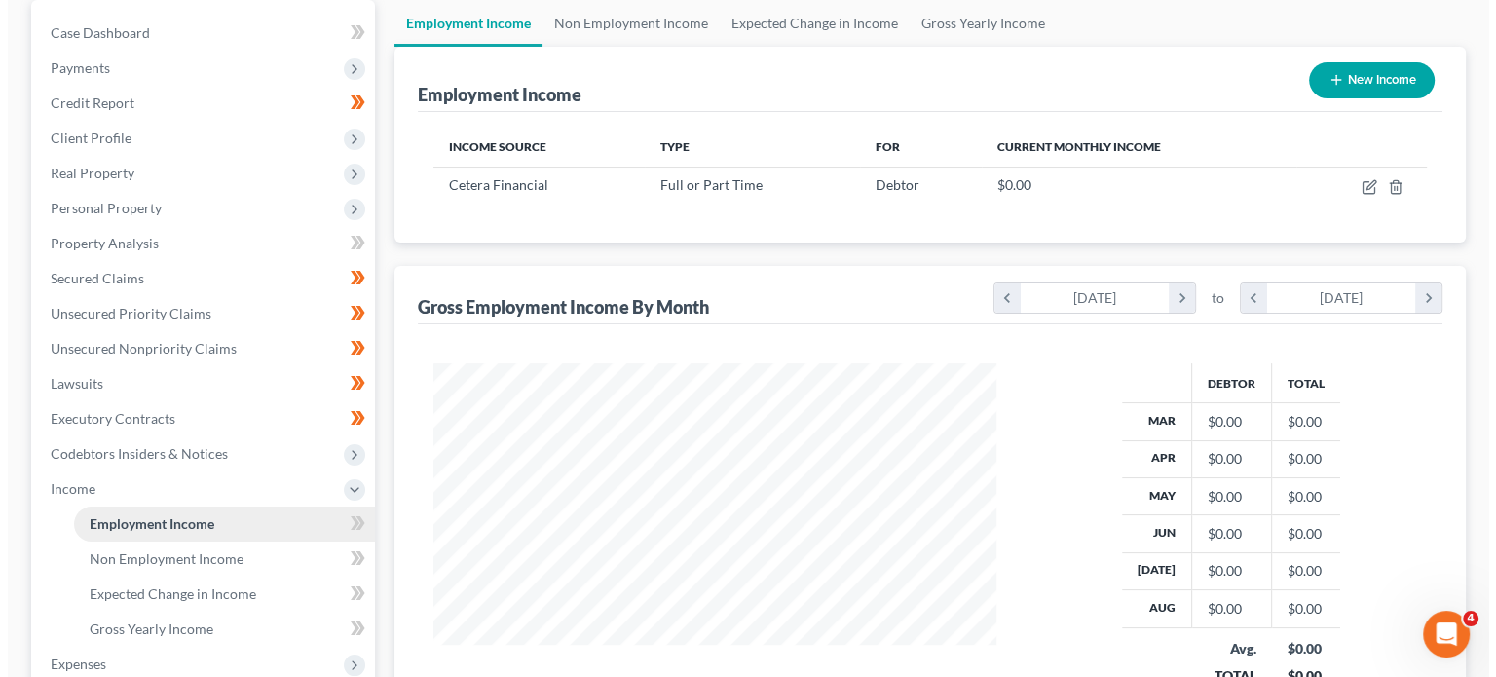
scroll to position [214, 0]
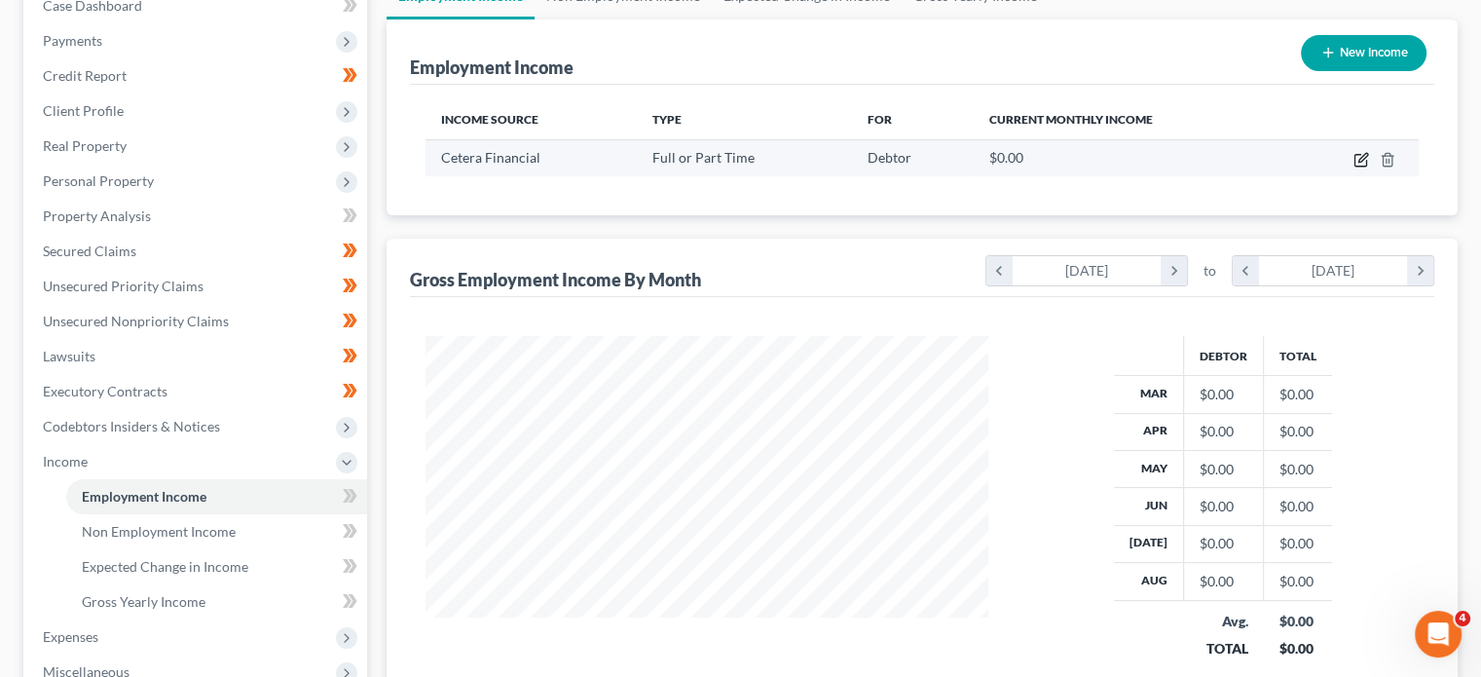
click at [1367, 157] on icon "button" at bounding box center [1362, 160] width 16 height 16
select select "0"
select select "4"
select select "1"
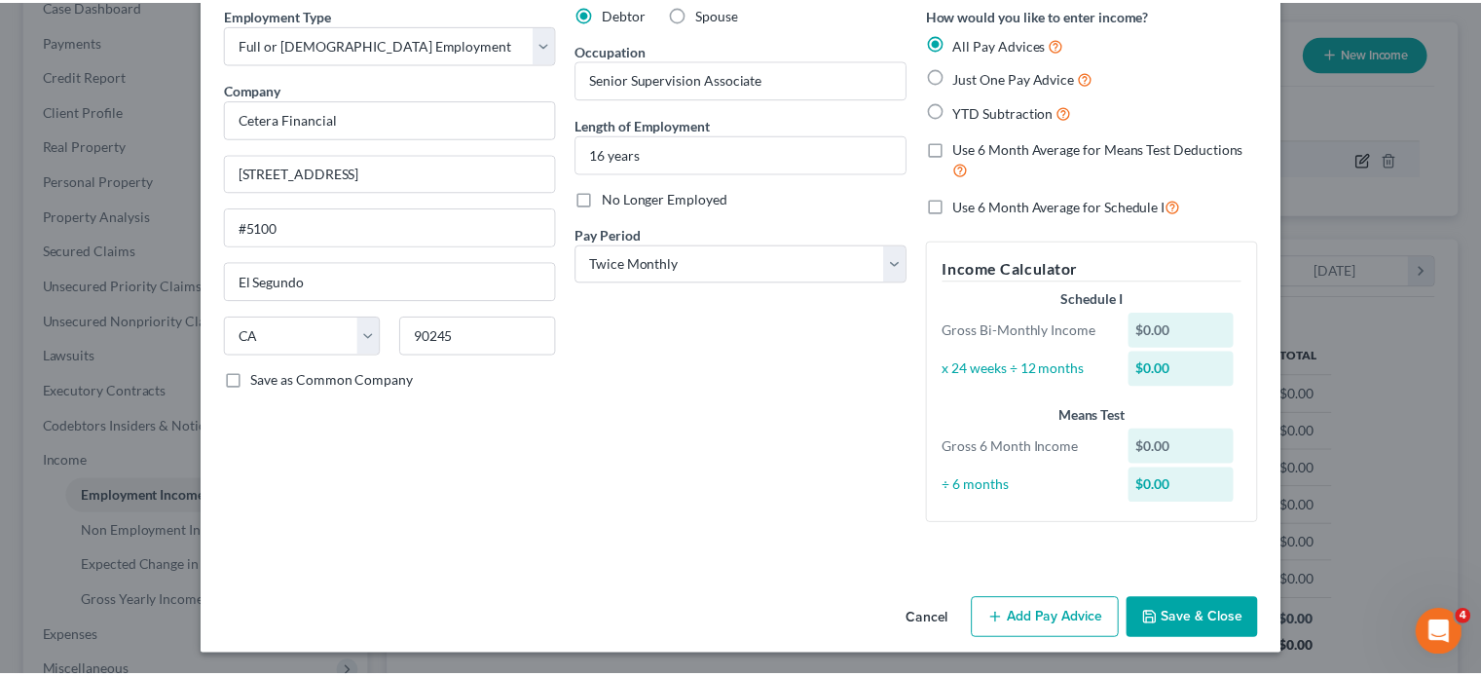
scroll to position [0, 0]
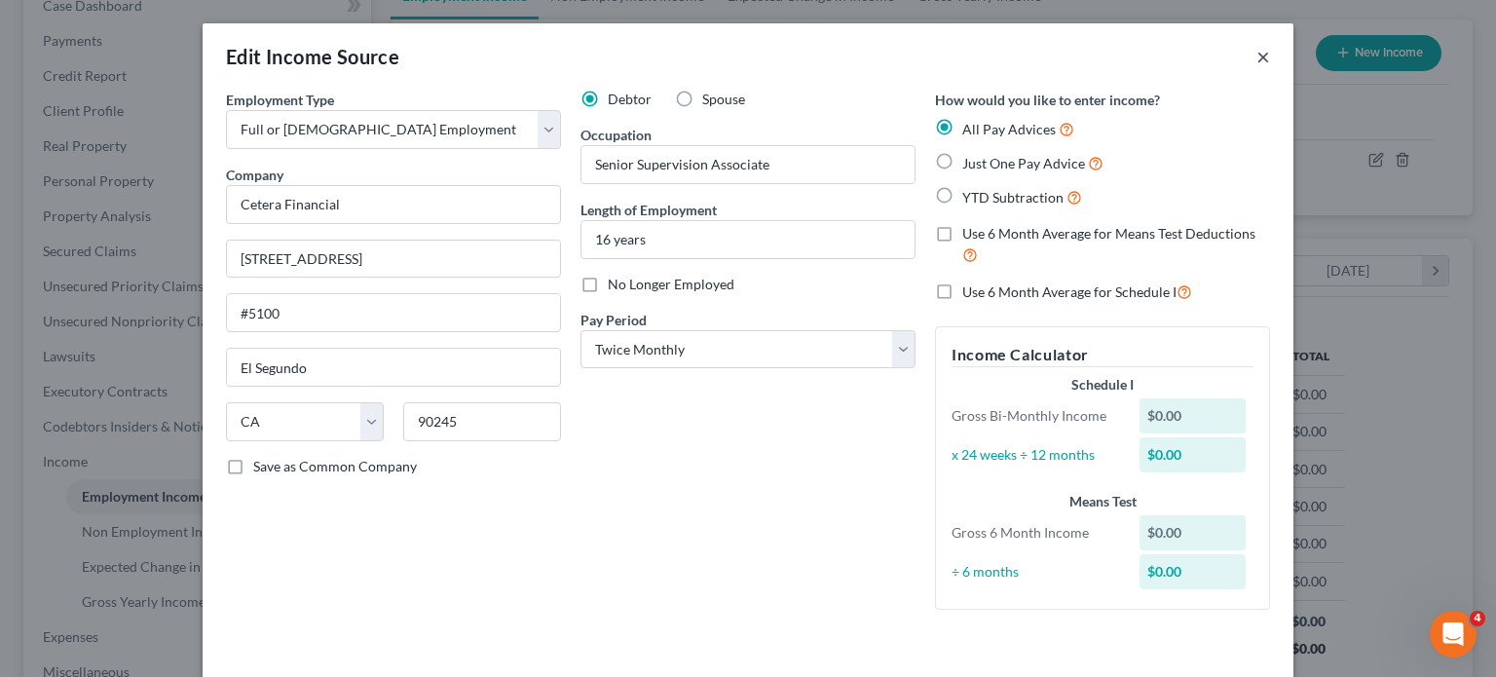
click at [1258, 55] on button "×" at bounding box center [1263, 56] width 14 height 23
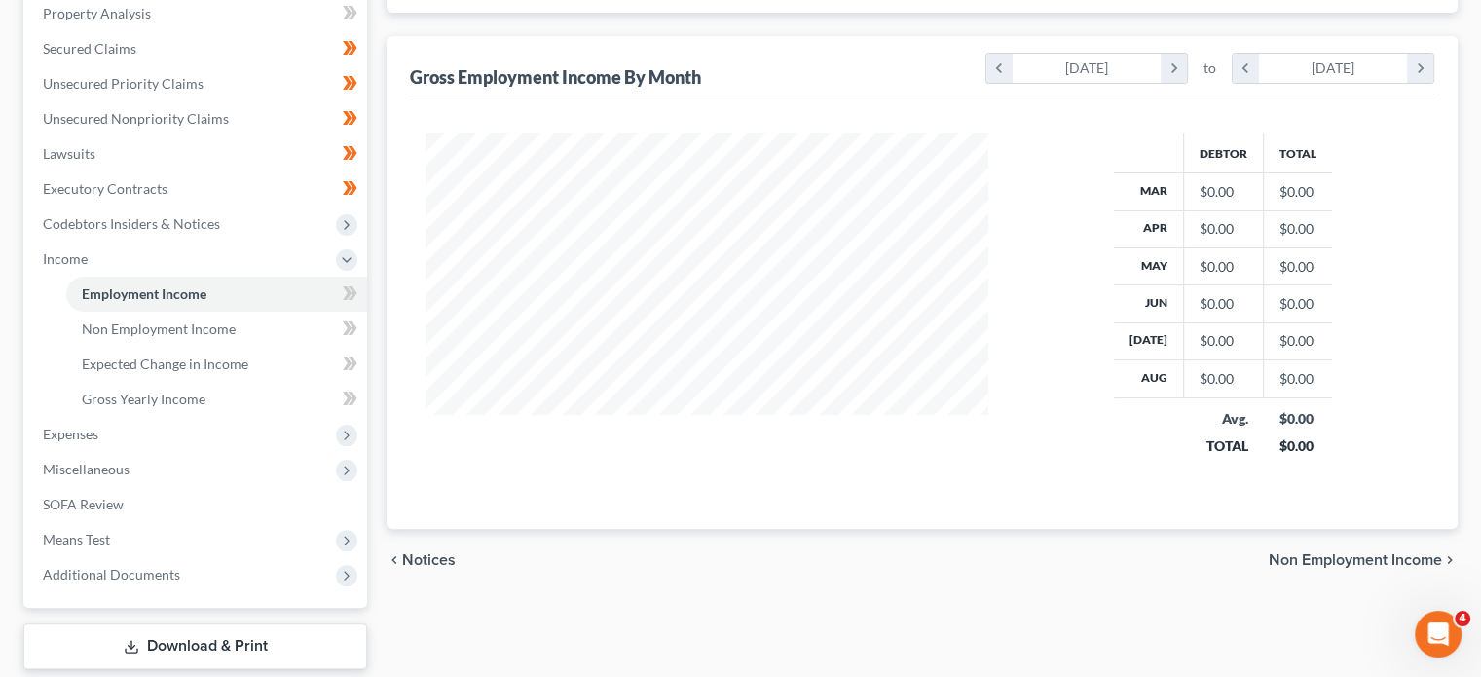
scroll to position [413, 0]
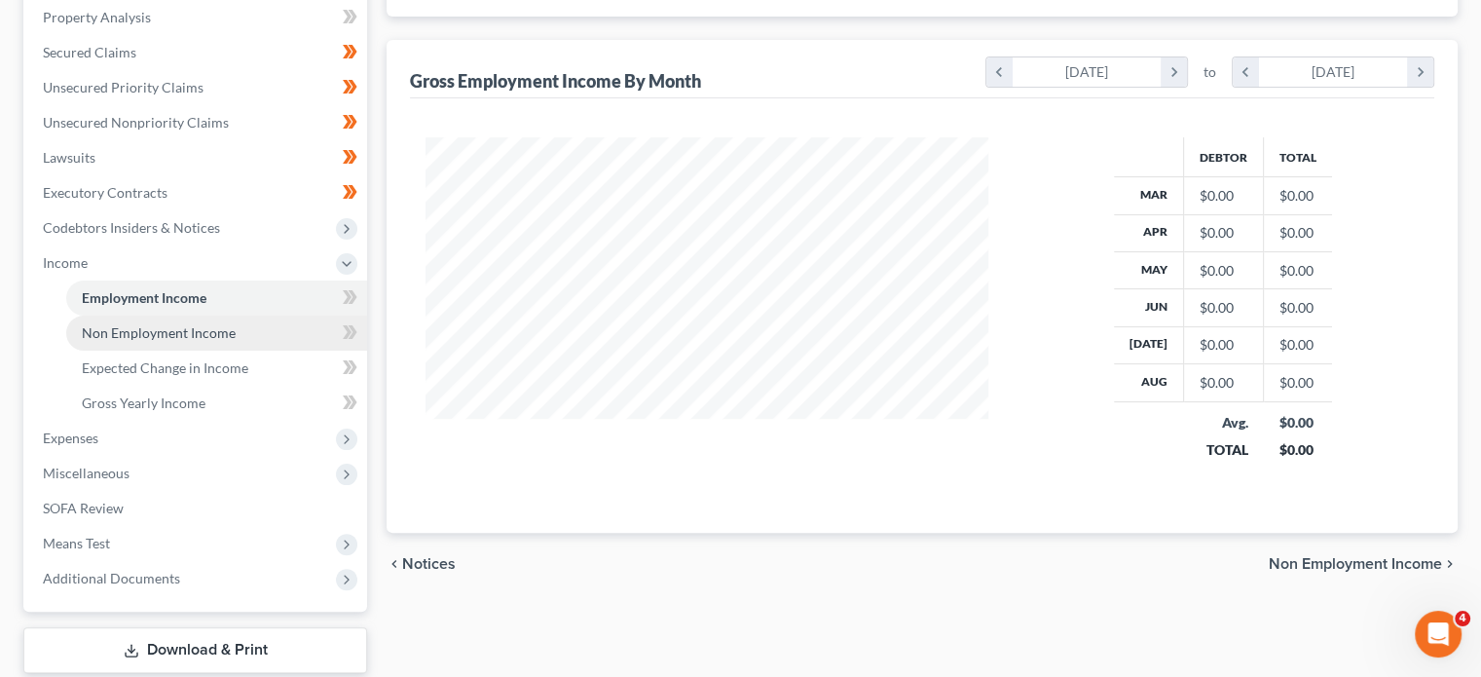
click at [170, 330] on span "Non Employment Income" at bounding box center [159, 332] width 154 height 17
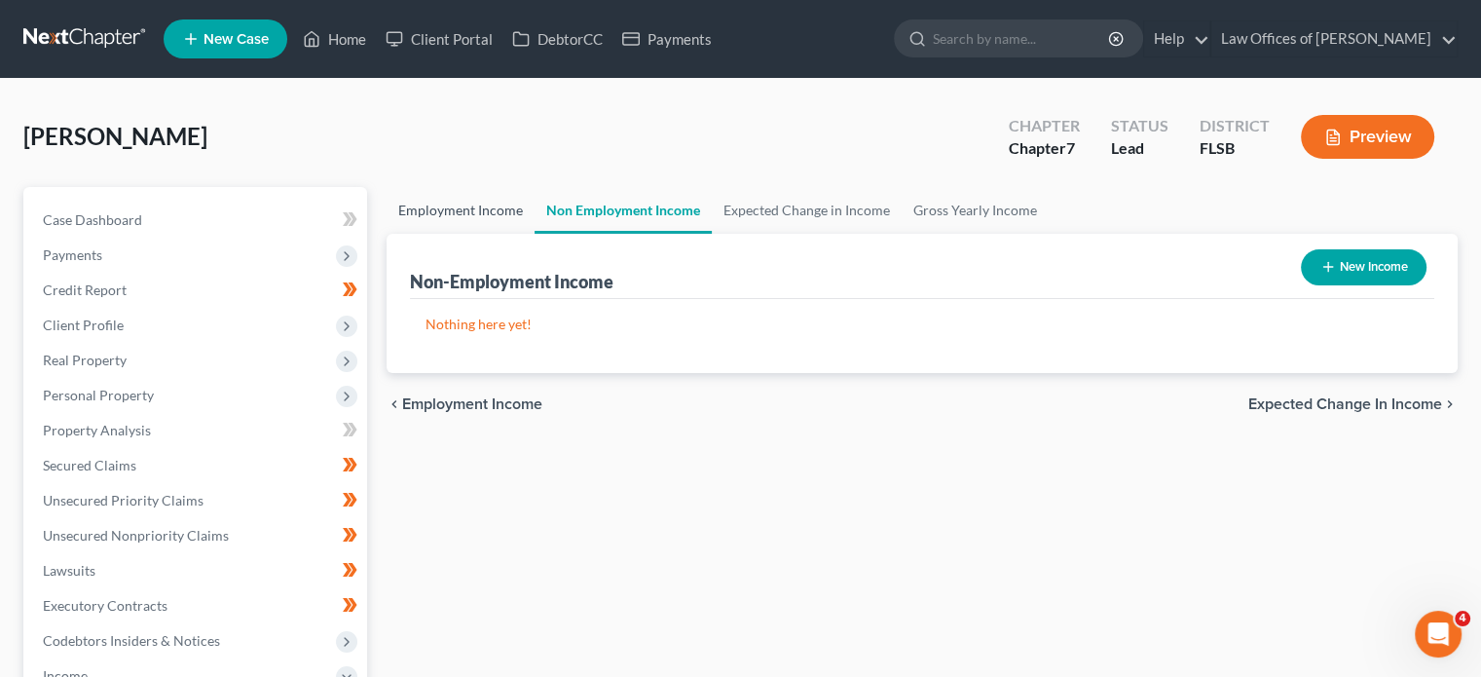
click at [442, 209] on link "Employment Income" at bounding box center [461, 210] width 148 height 47
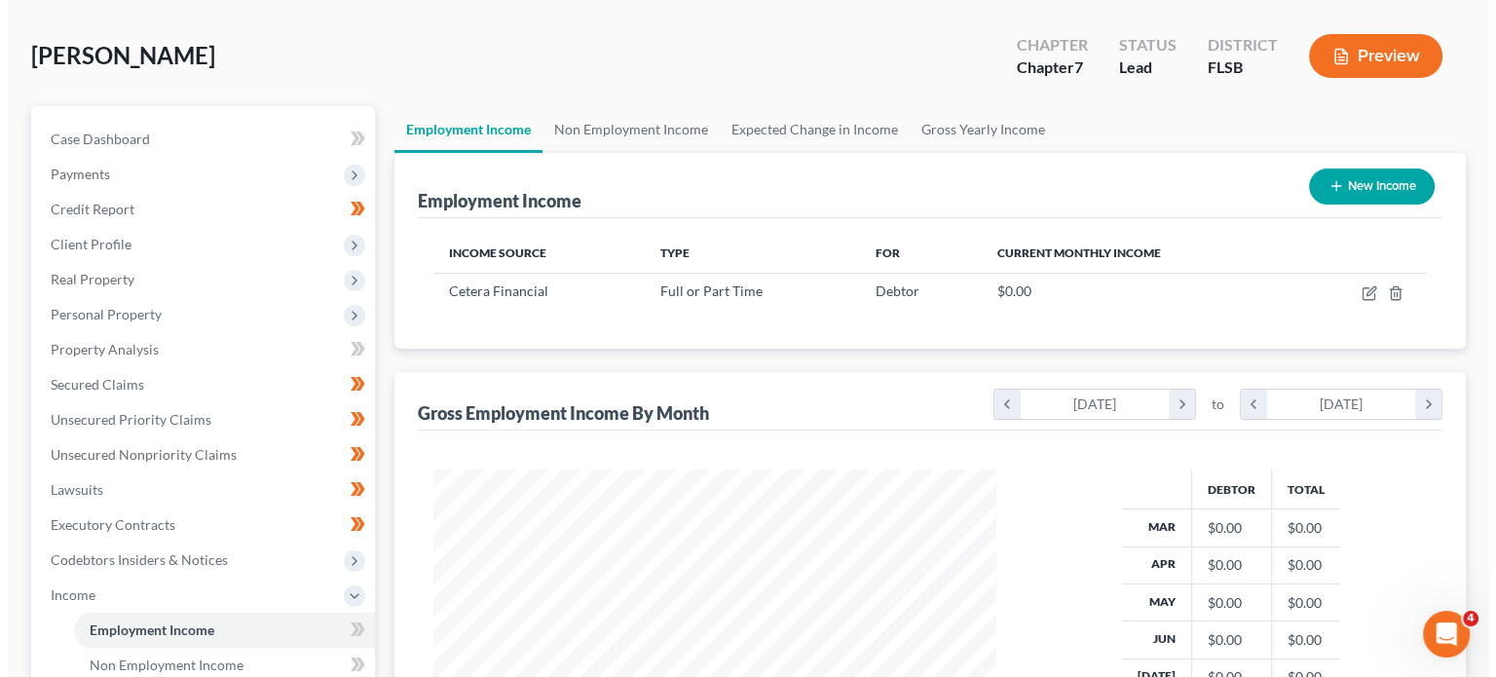
scroll to position [74, 0]
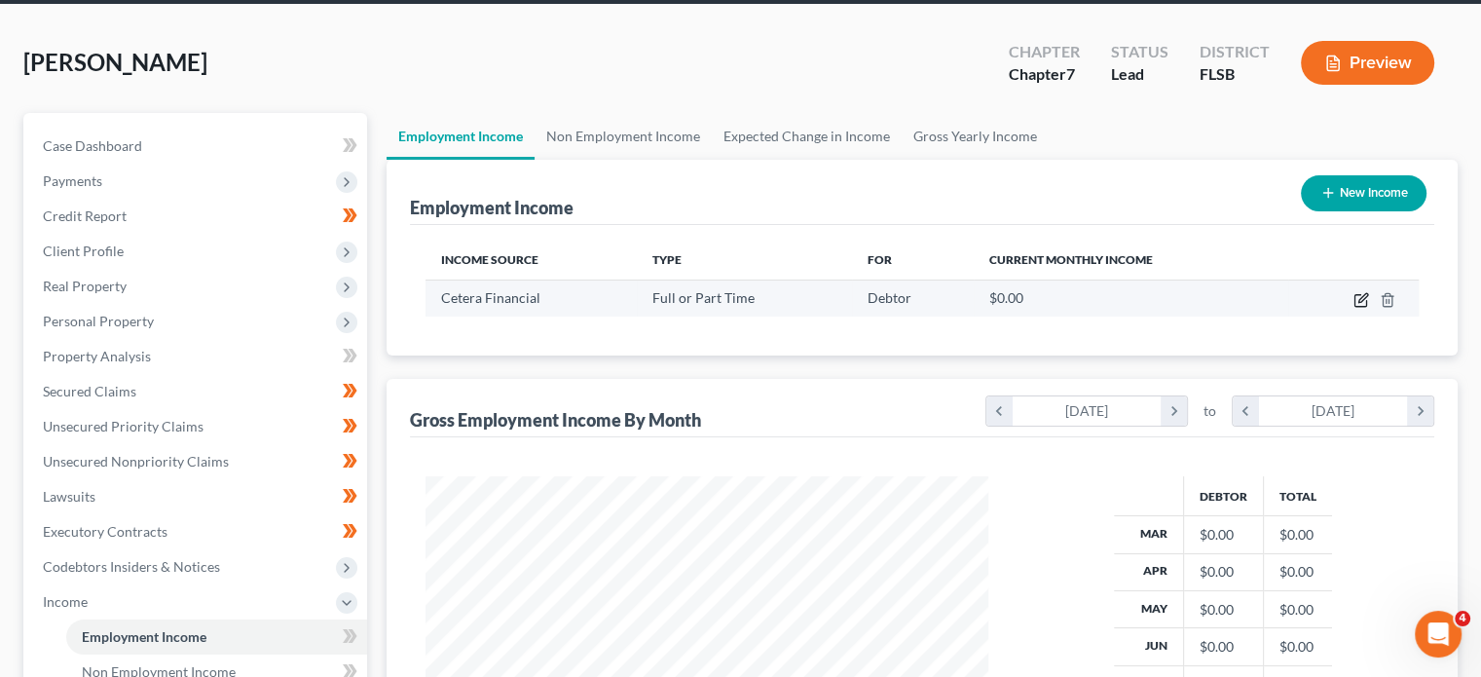
click at [1359, 299] on icon "button" at bounding box center [1362, 300] width 16 height 16
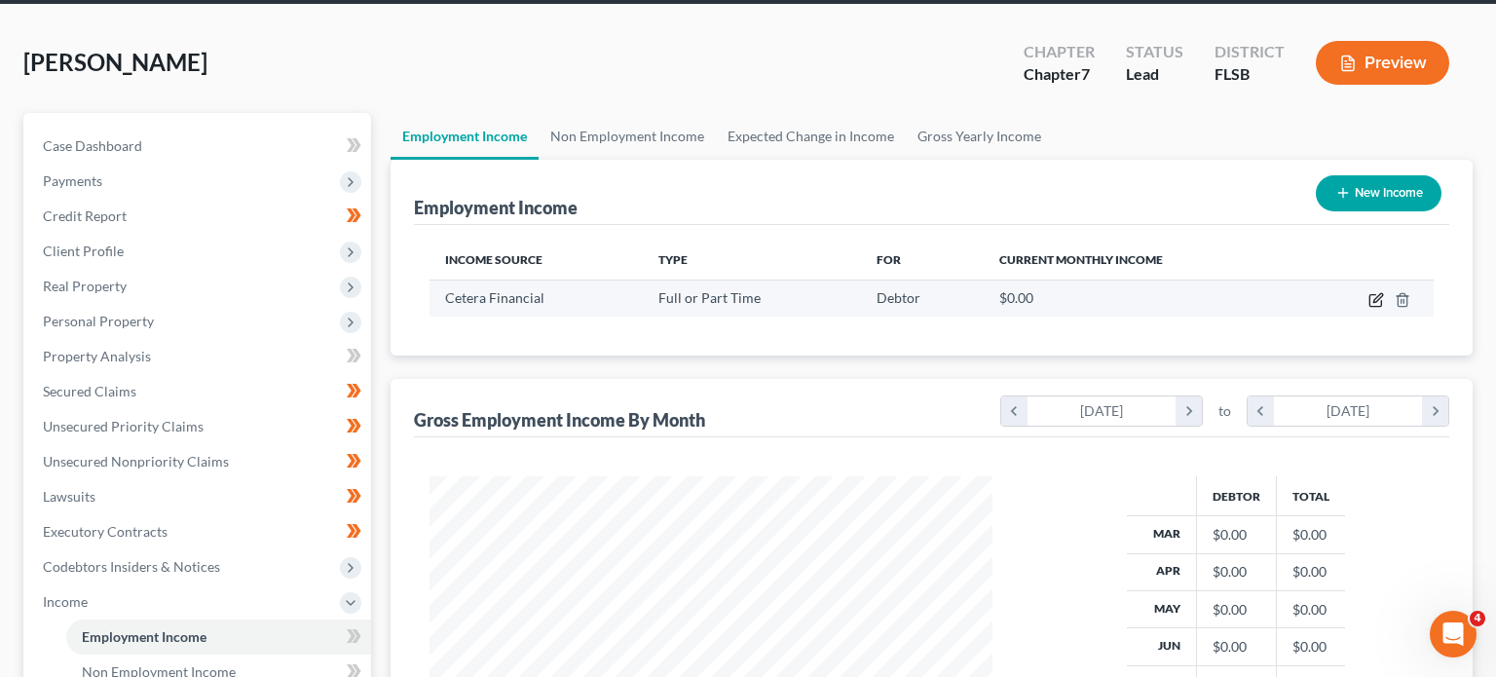
select select "0"
select select "4"
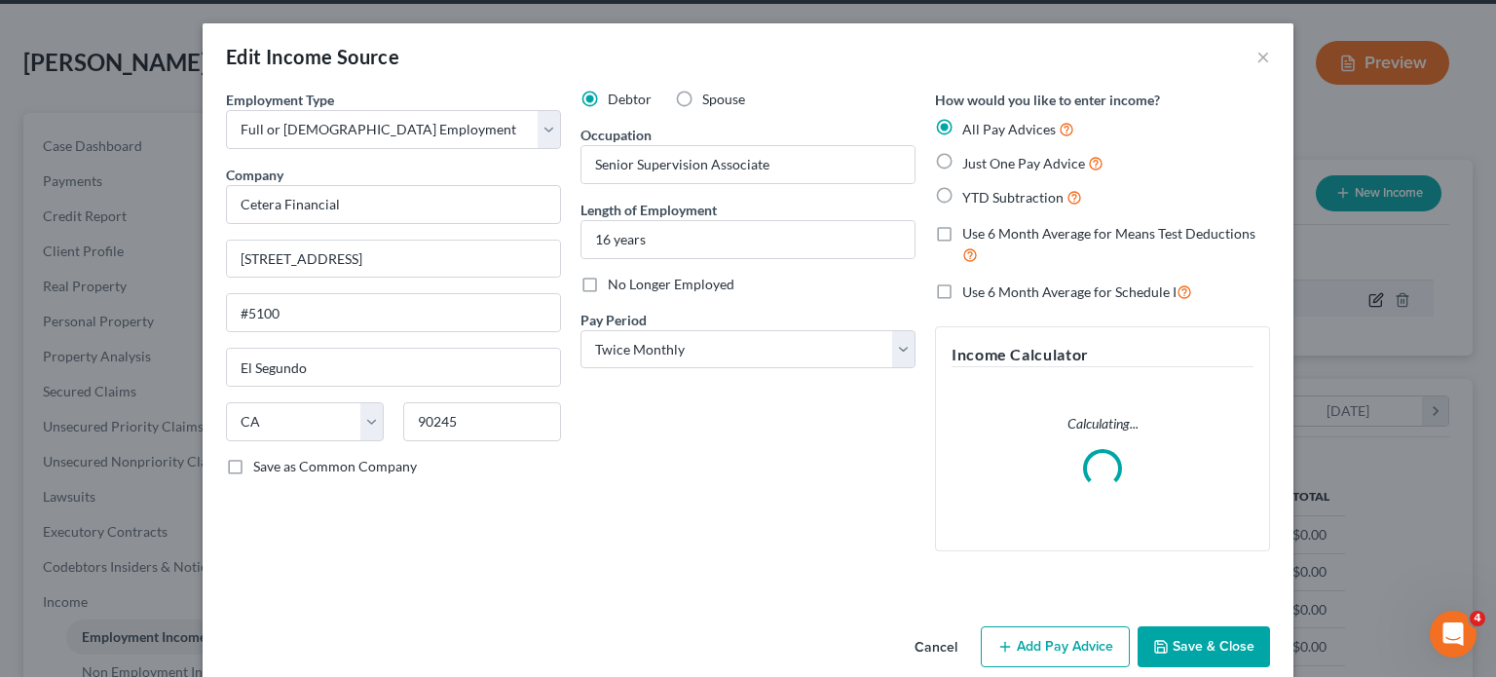
scroll to position [347, 608]
click at [896, 354] on select "Select Monthly Twice Monthly Every Other Week Weekly" at bounding box center [747, 349] width 335 height 39
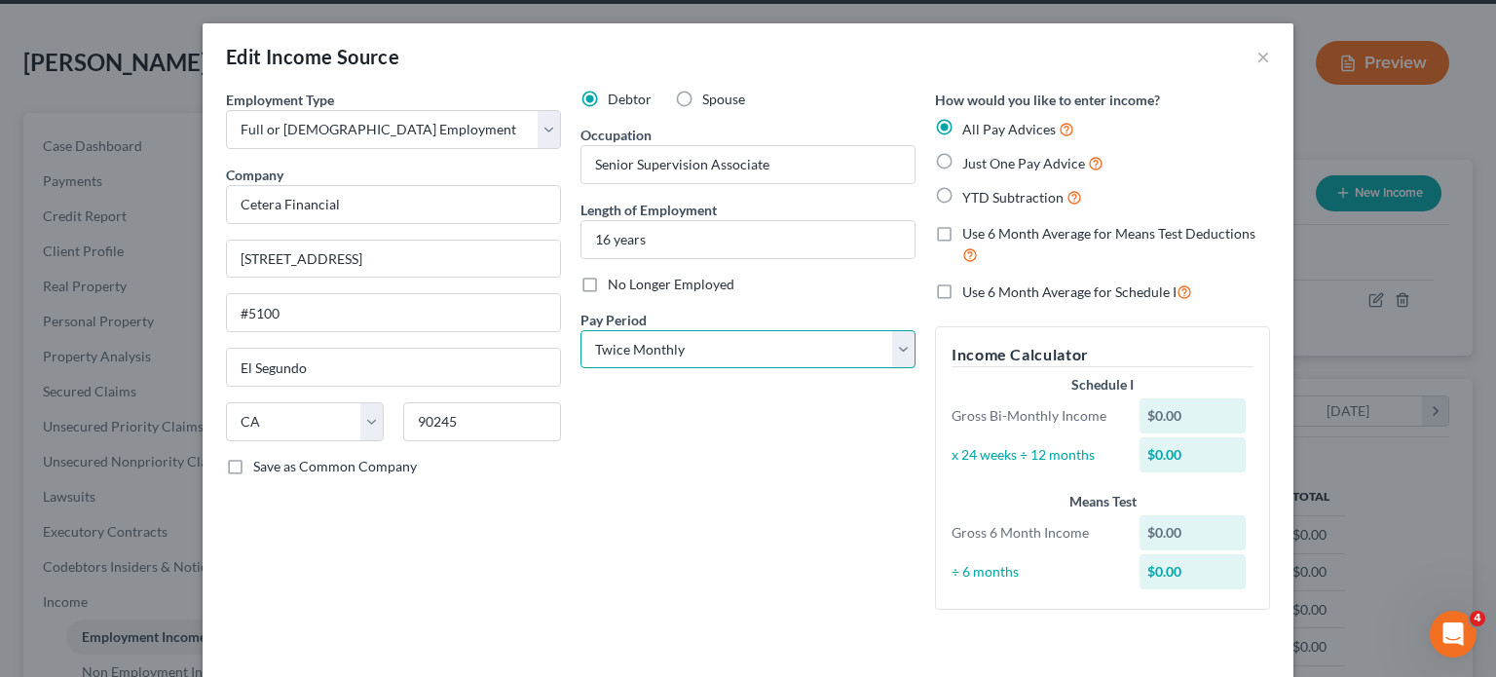
select select "0"
click at [580, 330] on select "Select Monthly Twice Monthly Every Other Week Weekly" at bounding box center [747, 349] width 335 height 39
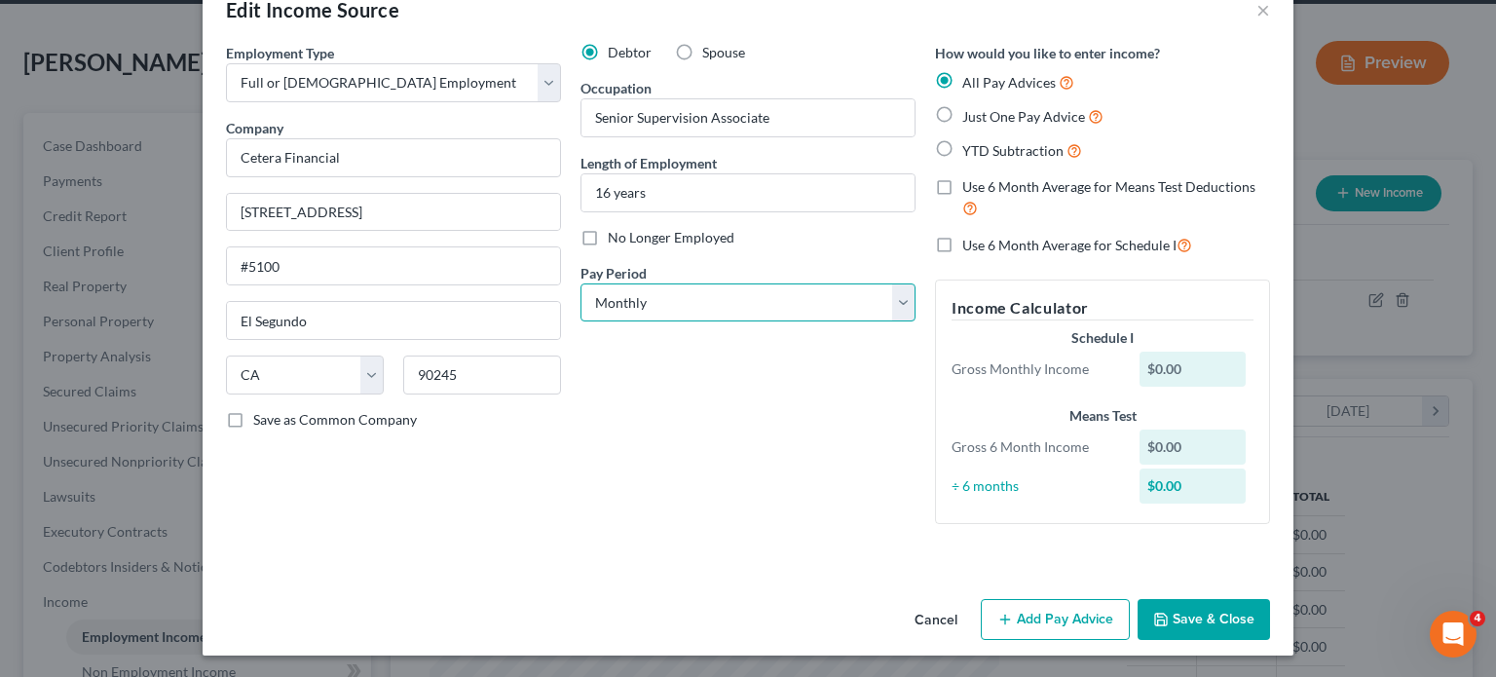
scroll to position [47, 0]
click at [962, 111] on label "Just One Pay Advice" at bounding box center [1032, 116] width 141 height 22
click at [970, 111] on input "Just One Pay Advice" at bounding box center [976, 111] width 13 height 13
radio input "true"
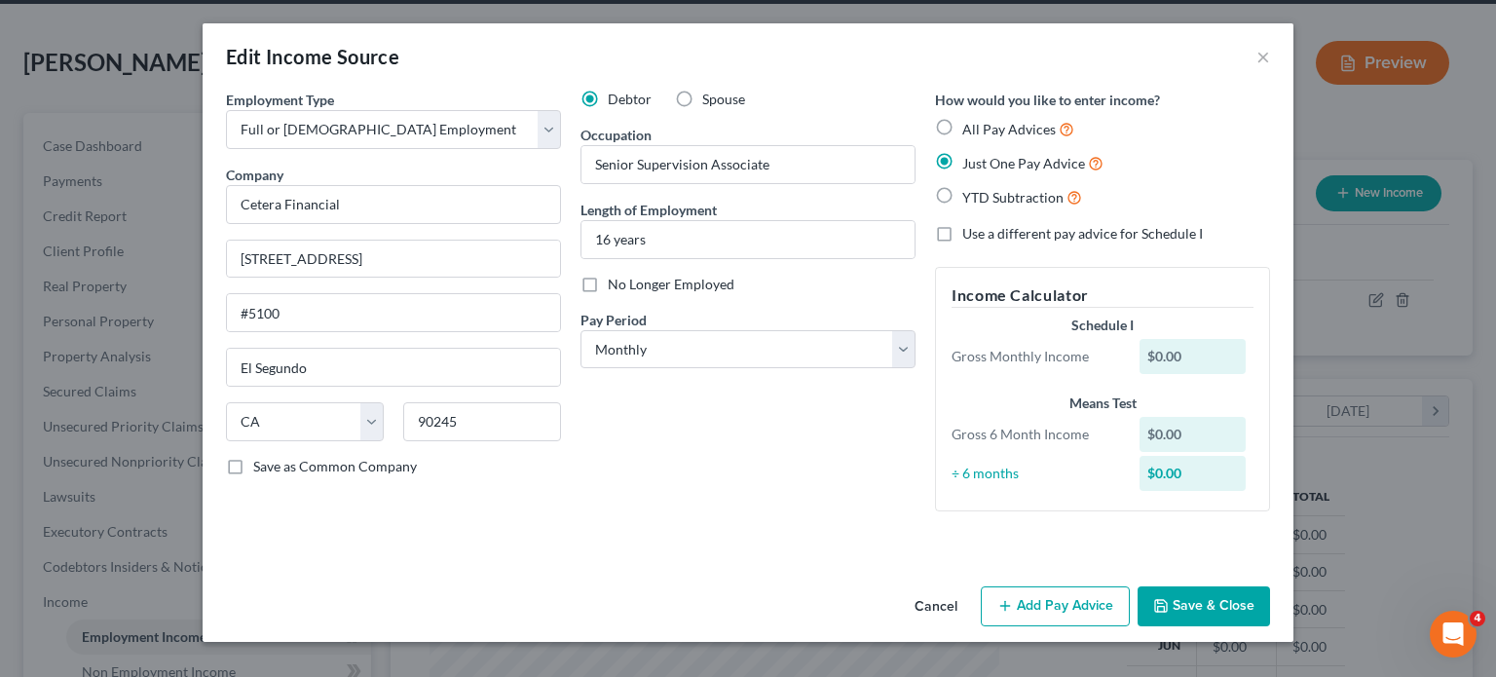
scroll to position [0, 0]
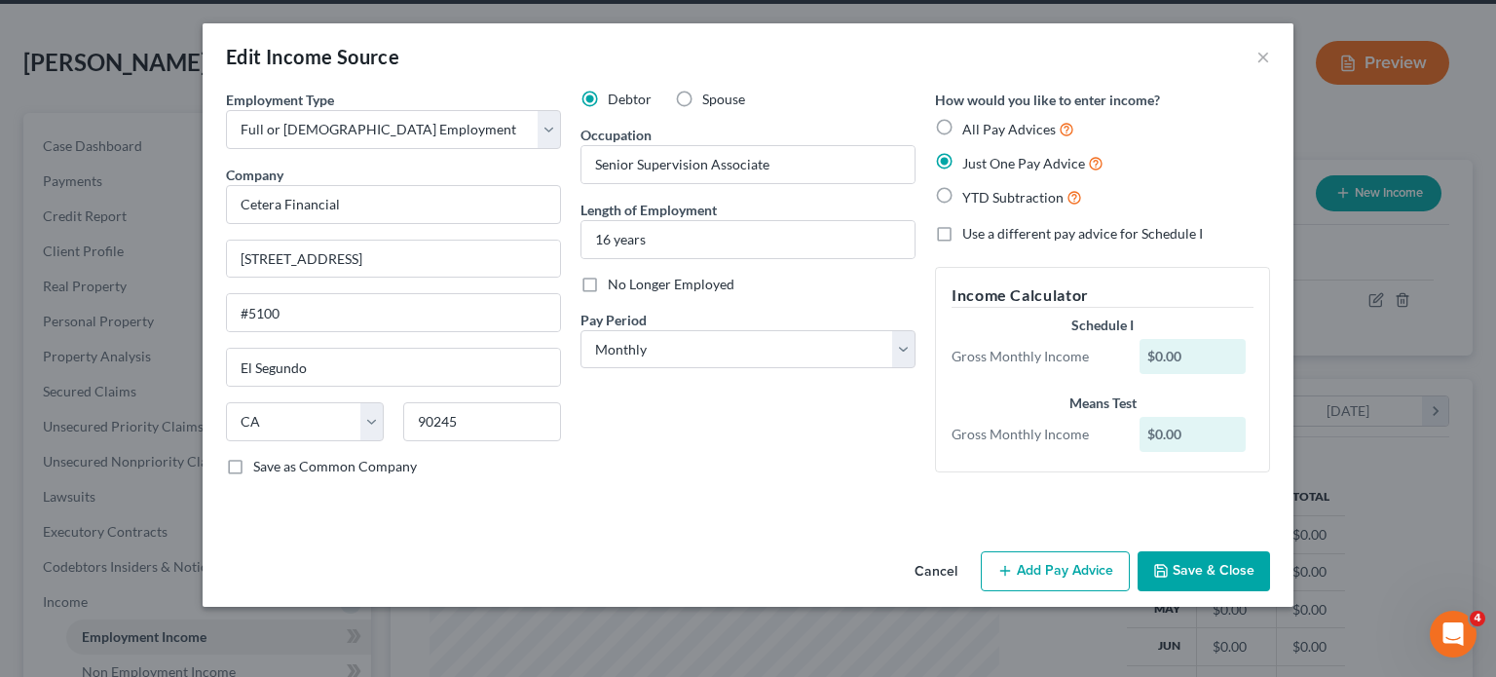
click at [1044, 576] on button "Add Pay Advice" at bounding box center [1055, 571] width 149 height 41
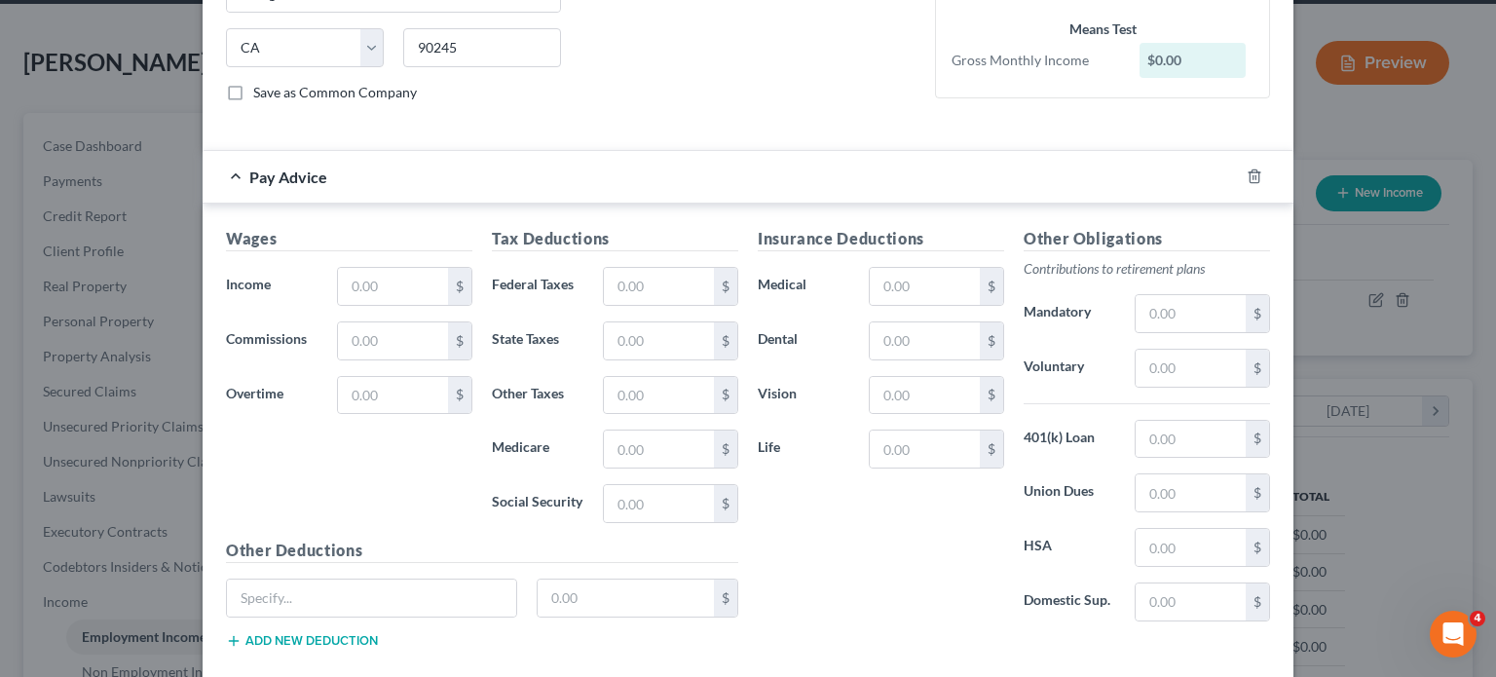
scroll to position [378, 0]
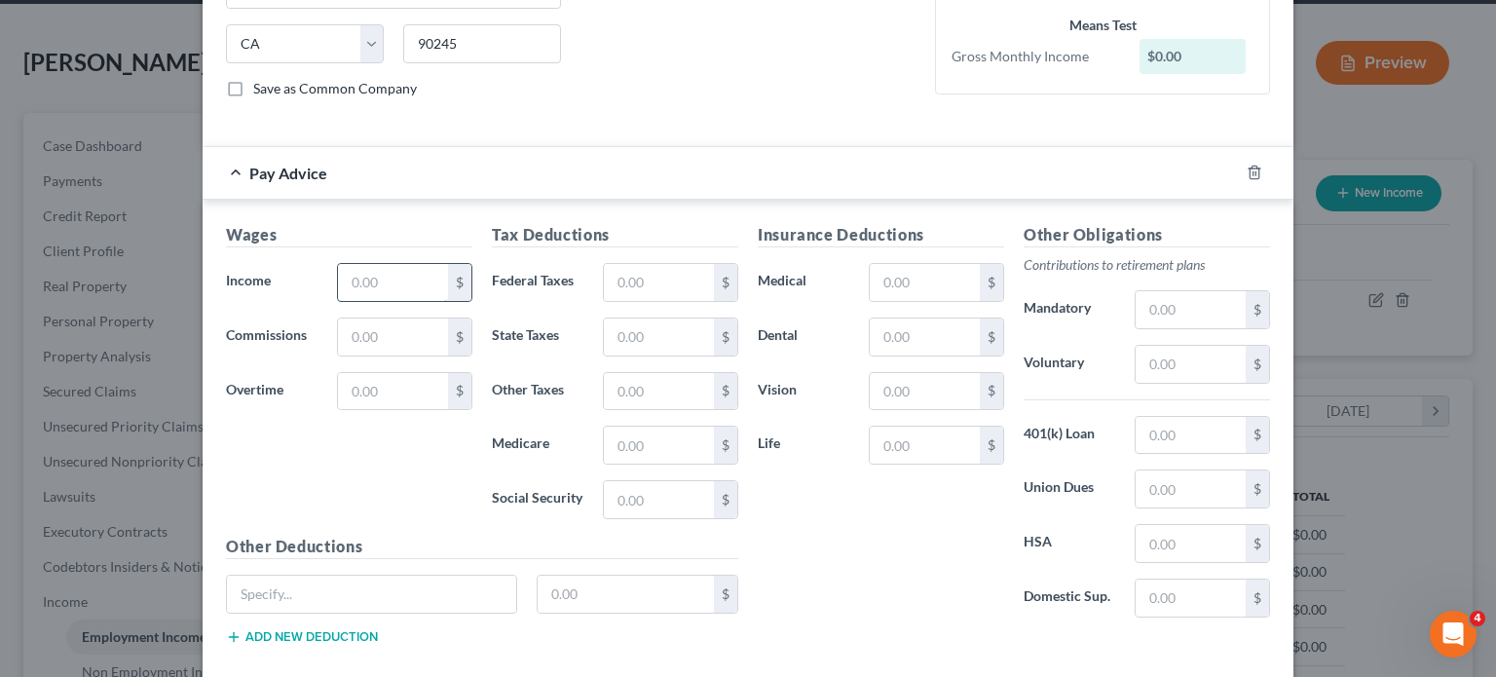
click at [390, 280] on input "text" at bounding box center [393, 282] width 110 height 37
type input "2,250"
click at [624, 269] on input "text" at bounding box center [659, 282] width 110 height 37
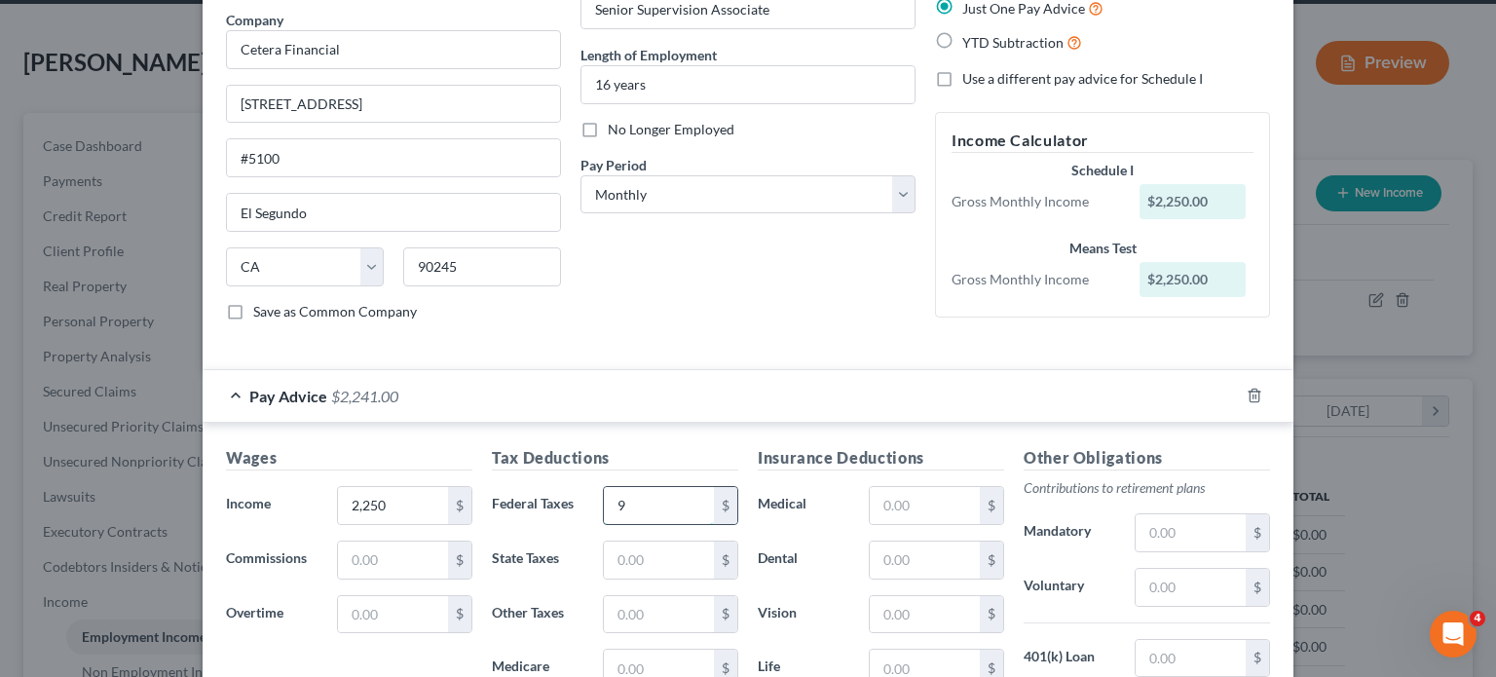
scroll to position [154, 0]
type input "9"
click at [896, 193] on select "Select Monthly Twice Monthly Every Other Week Weekly" at bounding box center [747, 195] width 335 height 39
select select "1"
click at [580, 176] on select "Select Monthly Twice Monthly Every Other Week Weekly" at bounding box center [747, 195] width 335 height 39
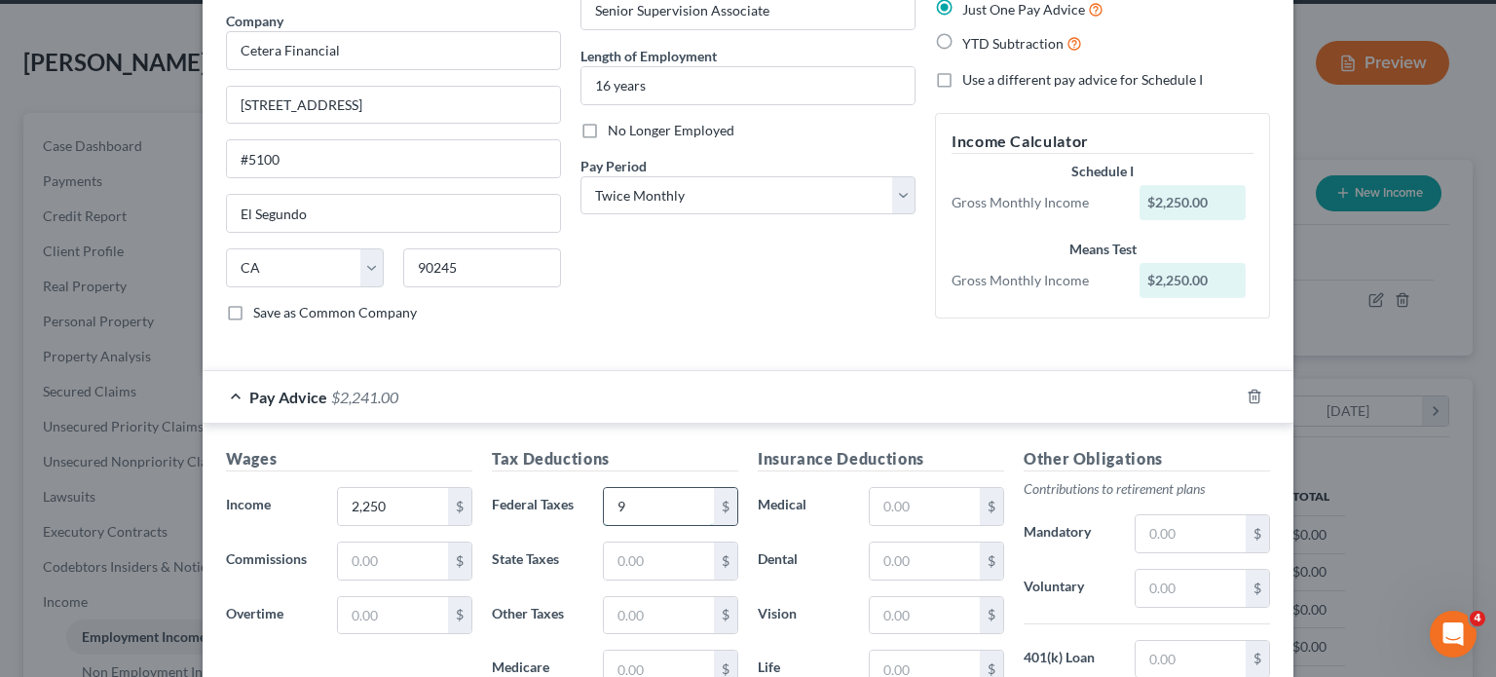
click at [646, 502] on input "9" at bounding box center [659, 506] width 110 height 37
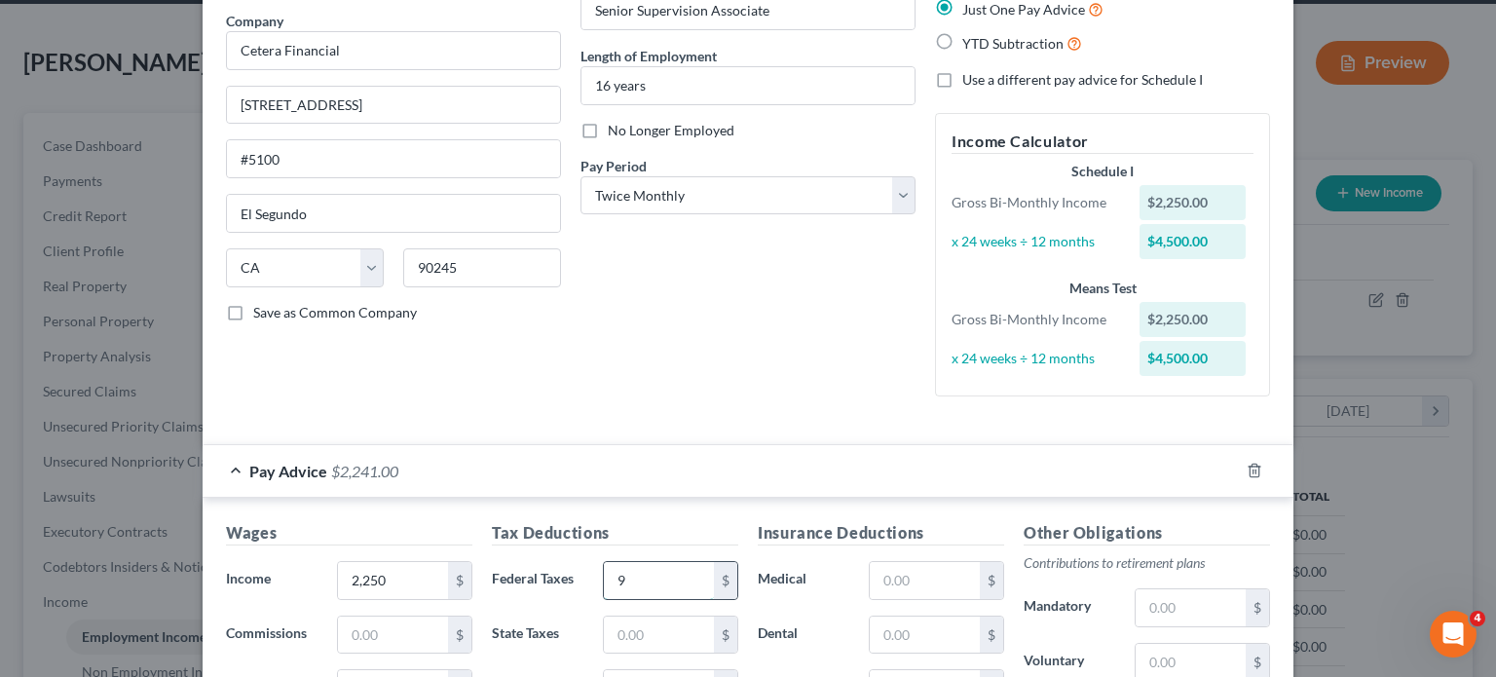
type input "3"
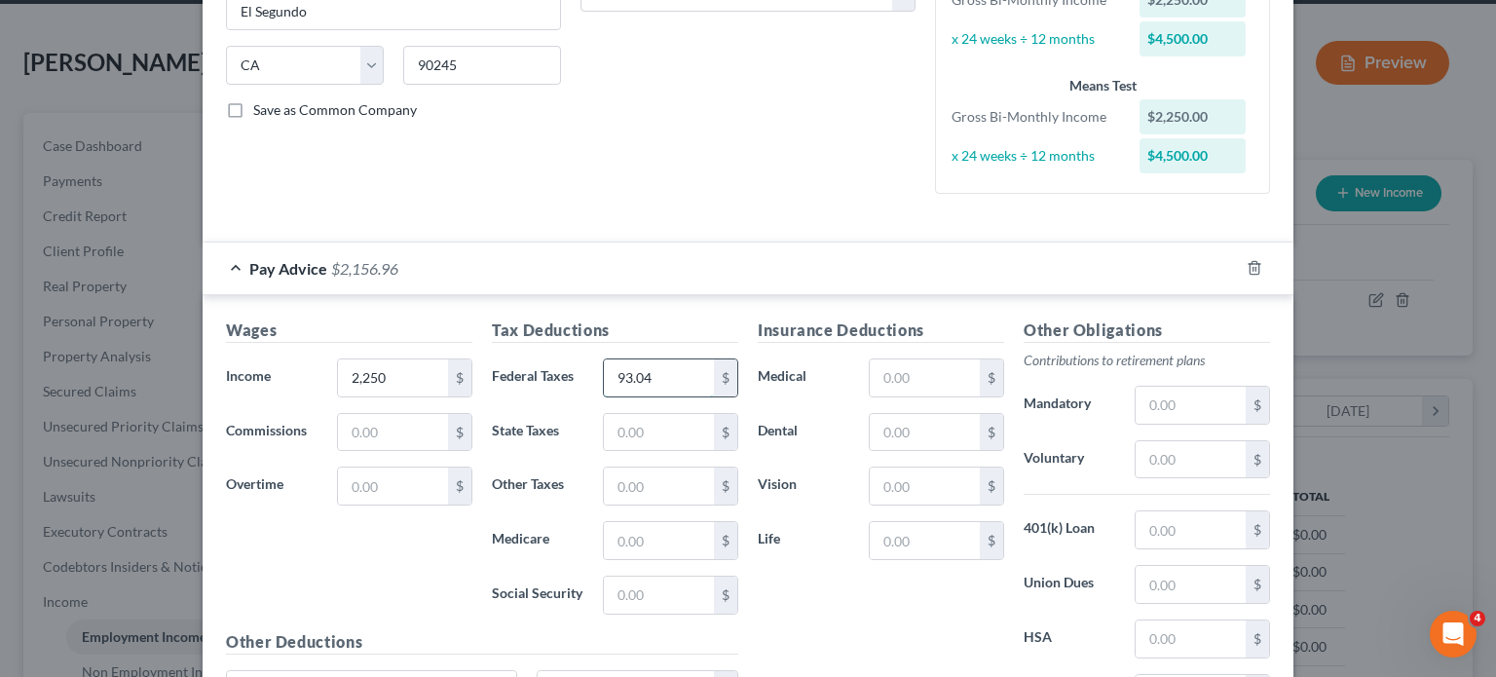
scroll to position [360, 0]
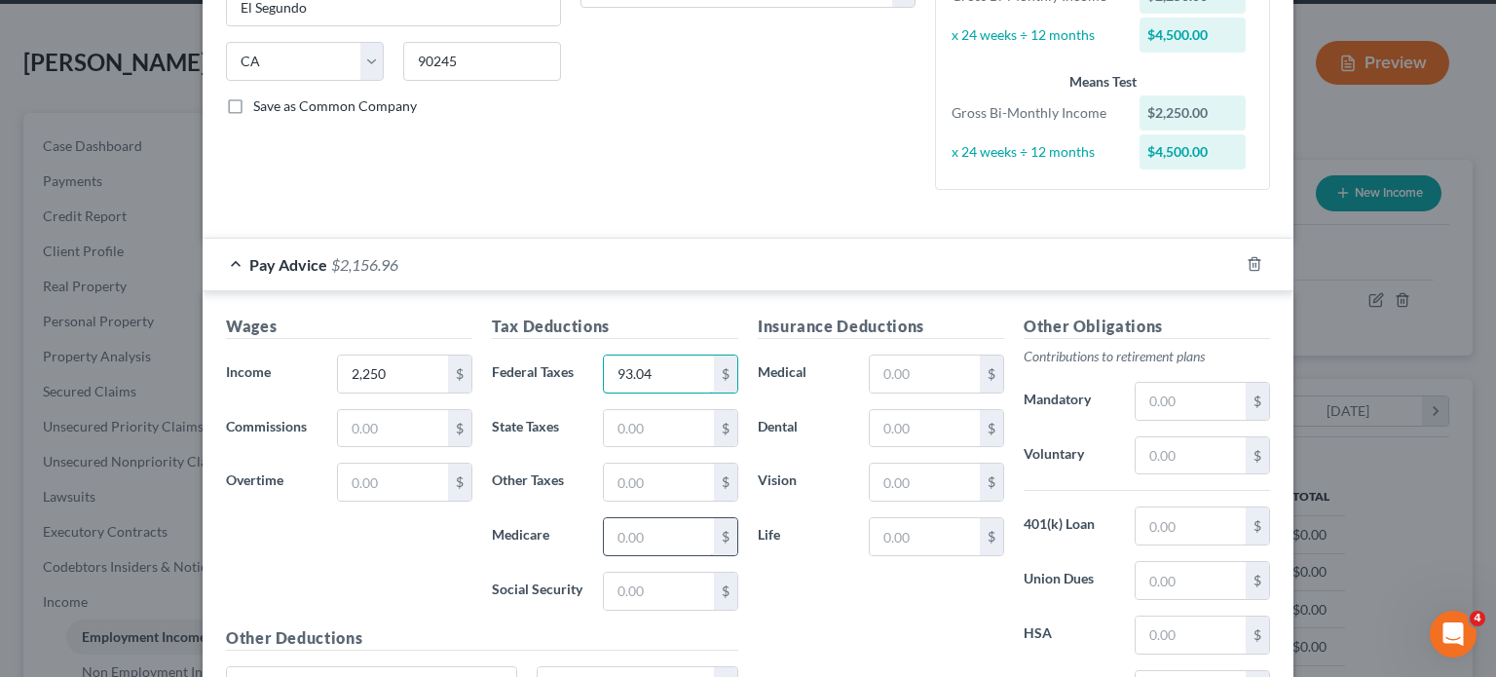
type input "93.04"
click at [658, 534] on input "text" at bounding box center [659, 536] width 110 height 37
type input "31.49"
click at [648, 589] on input "text" at bounding box center [659, 591] width 110 height 37
type input "134.67"
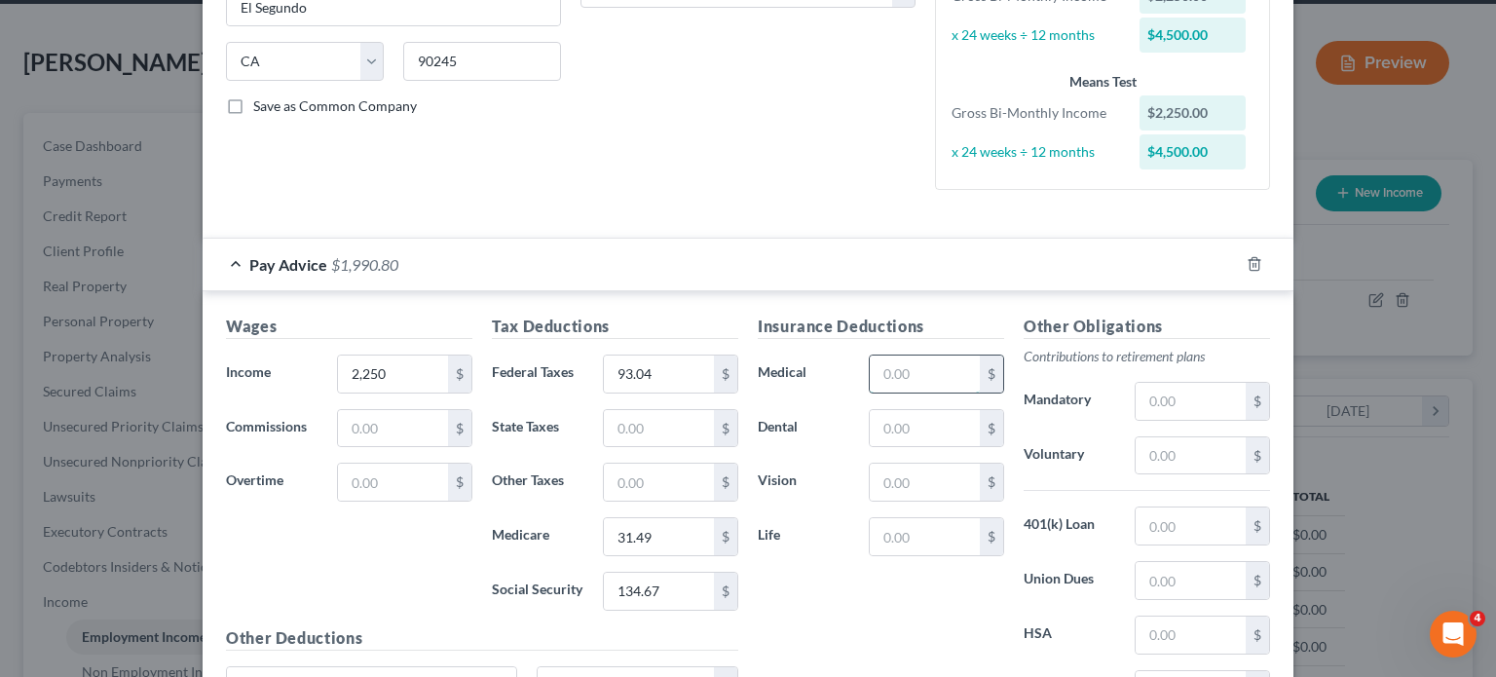
click at [930, 366] on input "text" at bounding box center [925, 373] width 110 height 37
type input "67.50"
click at [920, 421] on input "text" at bounding box center [925, 428] width 110 height 37
type input "7.05"
click at [926, 477] on input "text" at bounding box center [925, 482] width 110 height 37
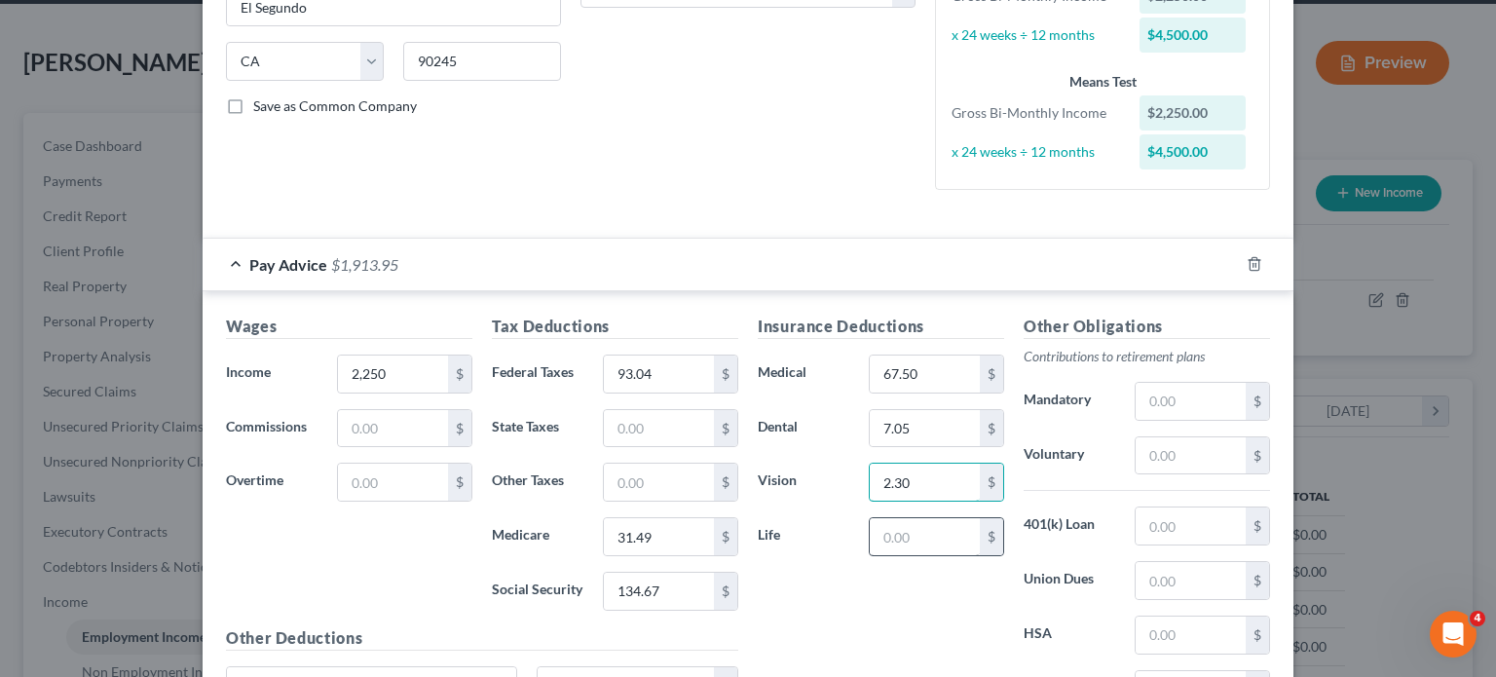
type input "2.30"
click at [916, 531] on input "text" at bounding box center [925, 536] width 110 height 37
type input "16.97"
click at [1164, 520] on input "text" at bounding box center [1191, 525] width 110 height 37
click at [1153, 411] on input "text" at bounding box center [1191, 401] width 110 height 37
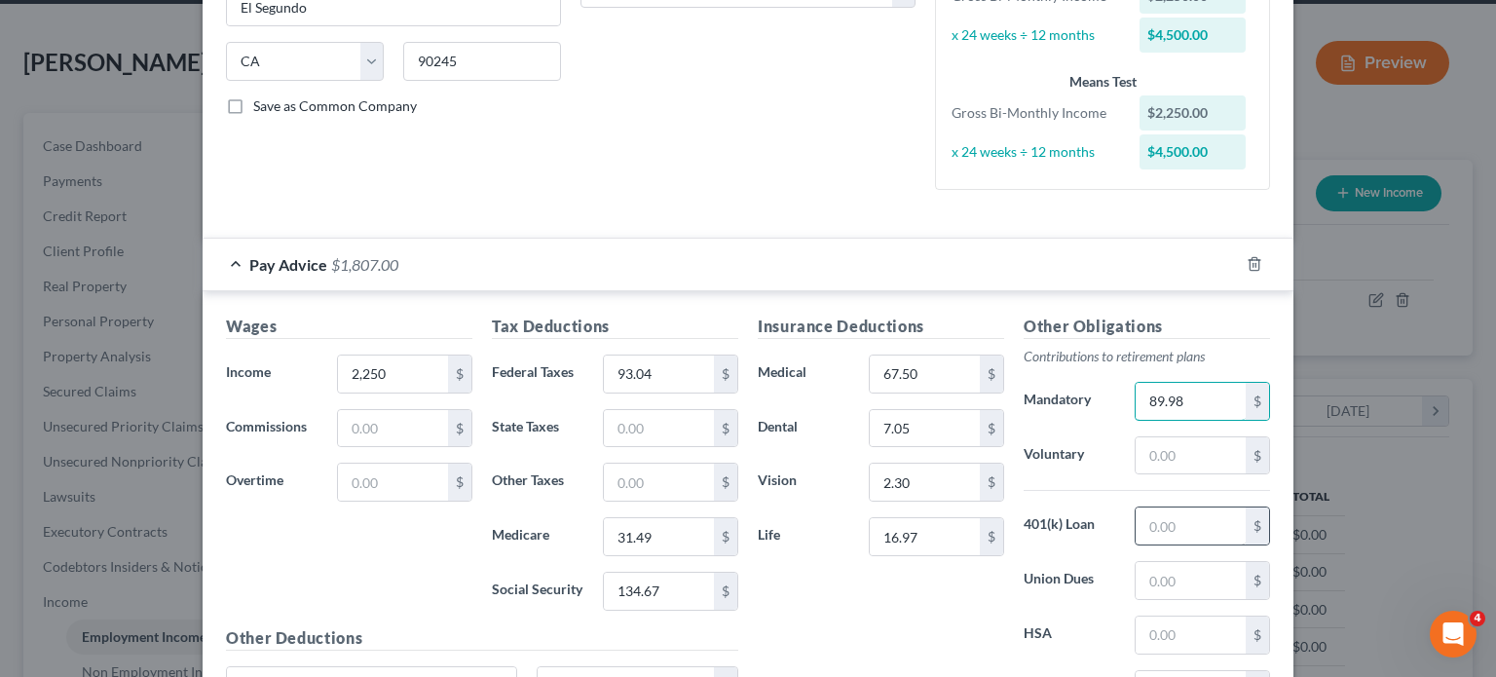
type input "89.98"
click at [1165, 530] on input "text" at bounding box center [1191, 525] width 110 height 37
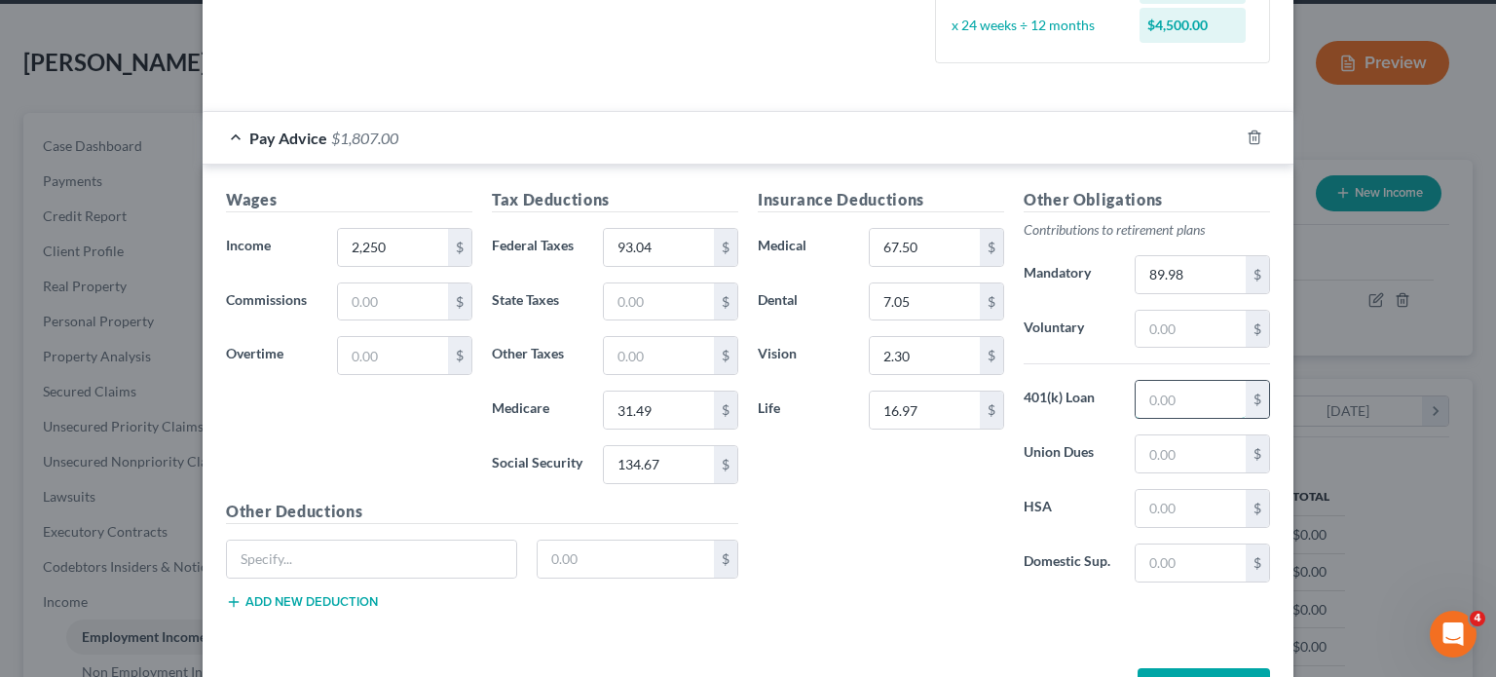
scroll to position [553, 0]
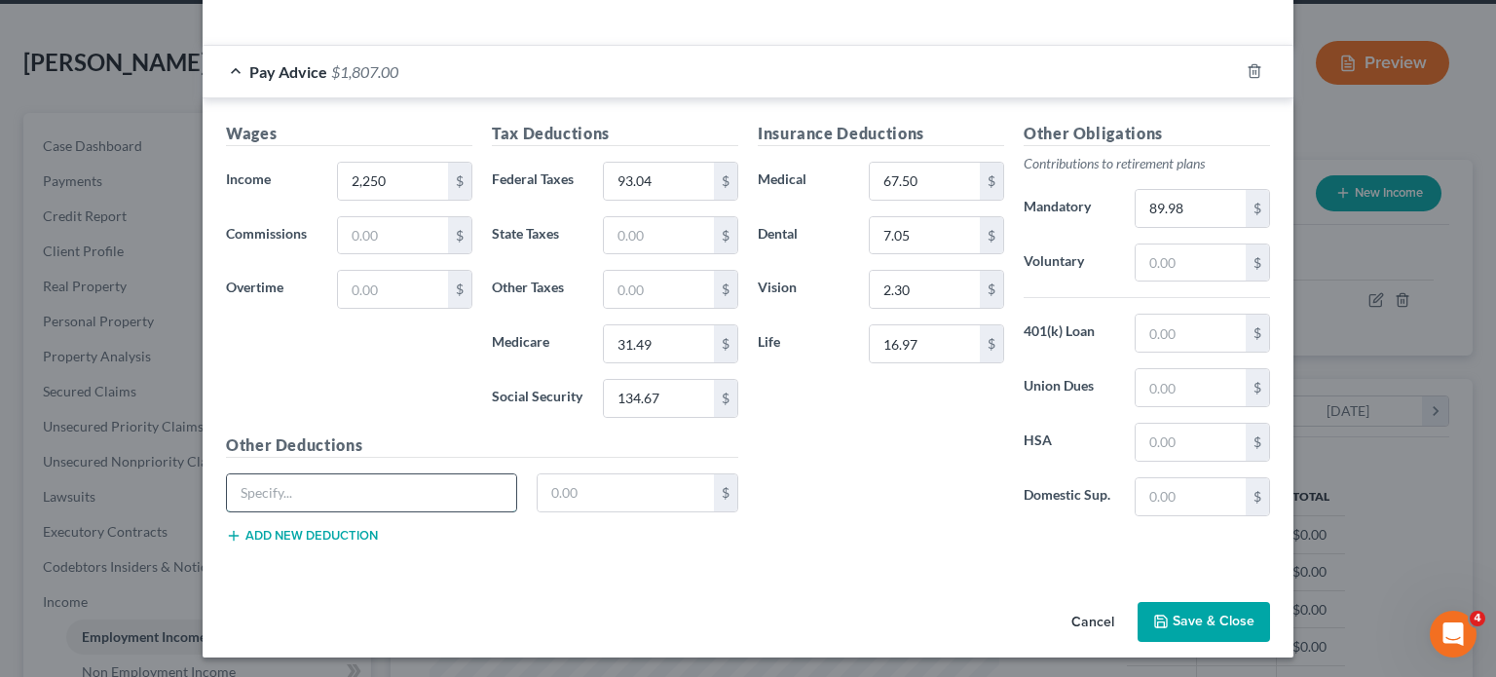
click at [386, 479] on input "text" at bounding box center [371, 492] width 289 height 37
type input "s"
type input "Supp personal accident"
click at [630, 491] on input "text" at bounding box center [626, 492] width 177 height 37
type input "1.67"
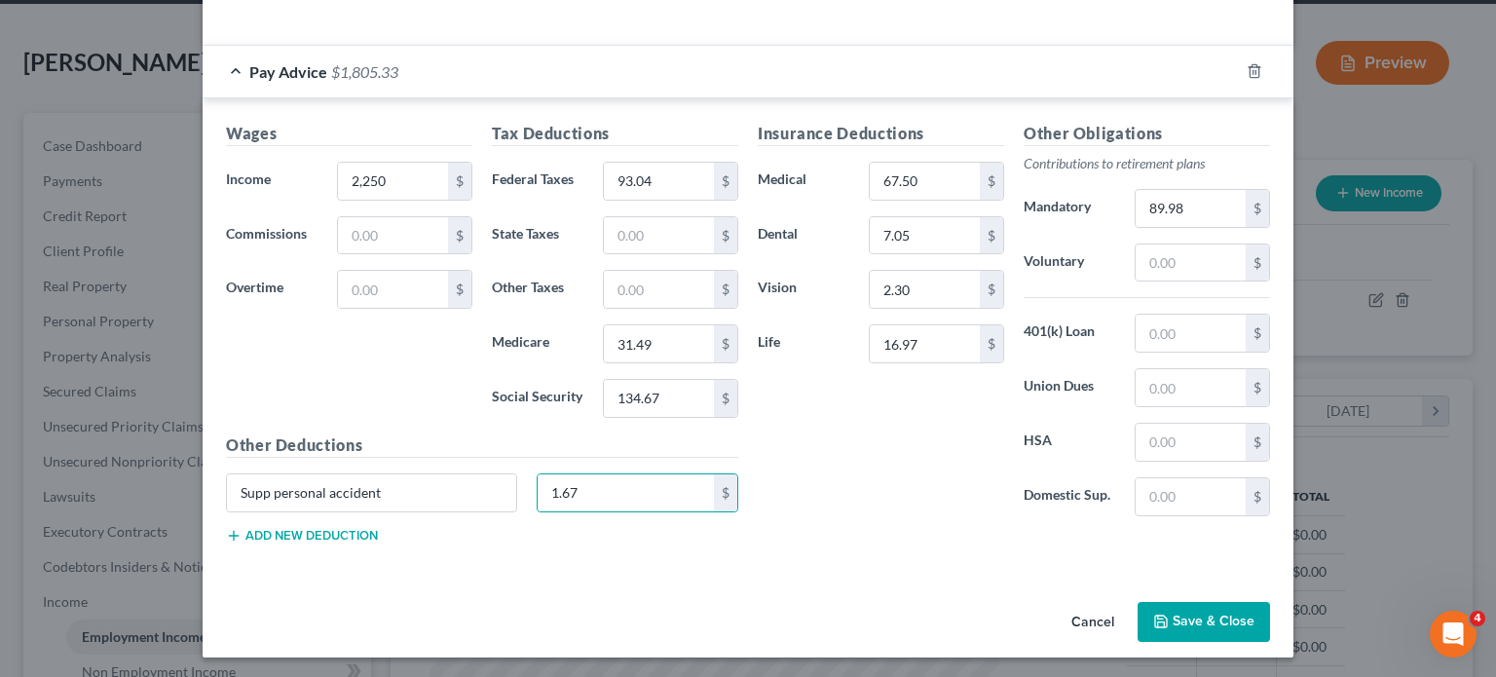
click at [322, 531] on button "Add new deduction" at bounding box center [302, 536] width 152 height 16
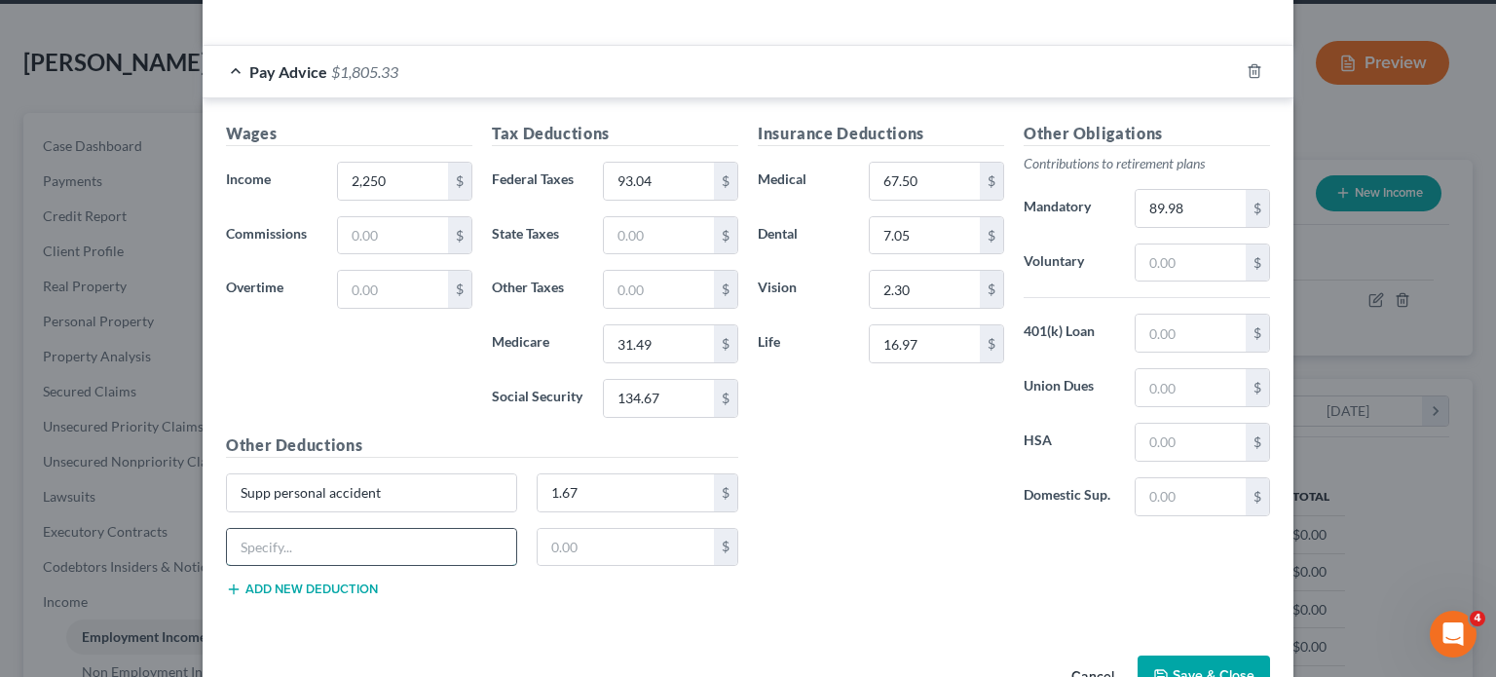
click at [319, 546] on input "text" at bounding box center [371, 547] width 289 height 37
type input "Critical Illness"
click at [611, 548] on input "text" at bounding box center [626, 547] width 177 height 37
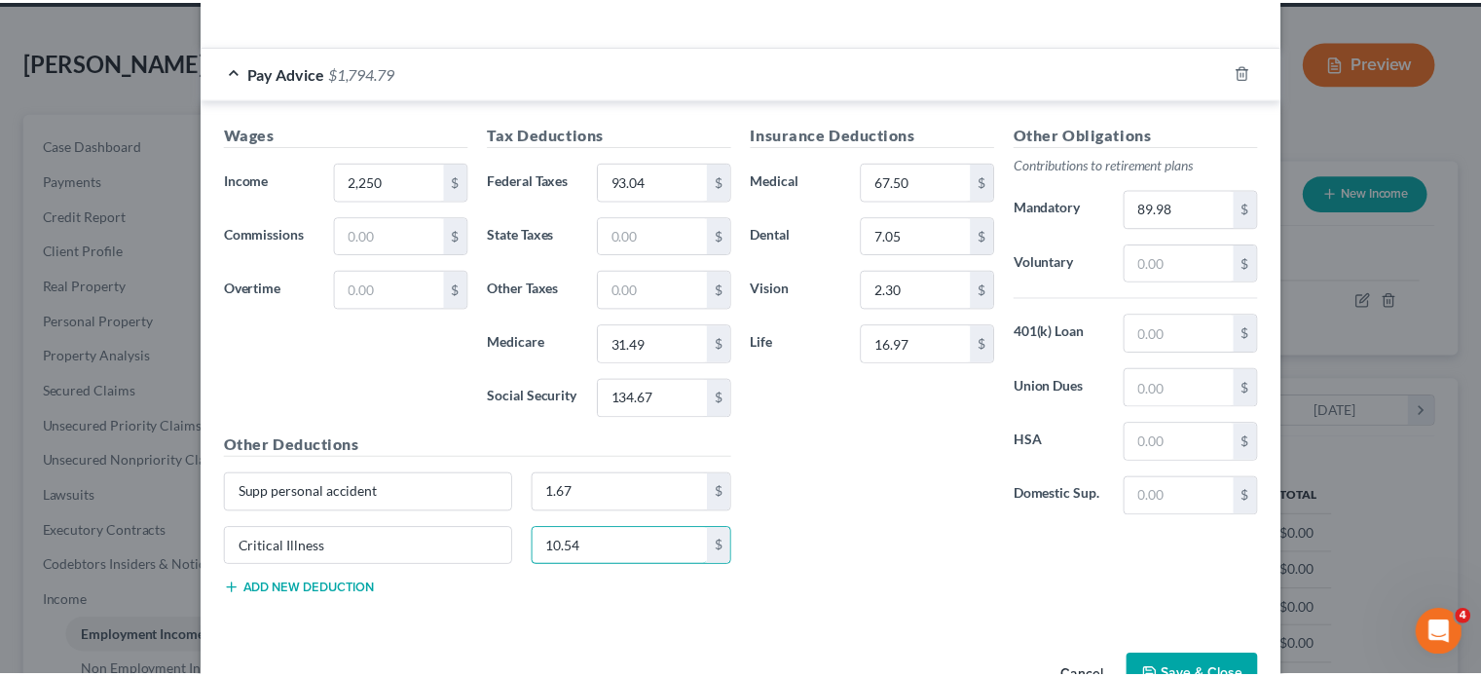
scroll to position [608, 0]
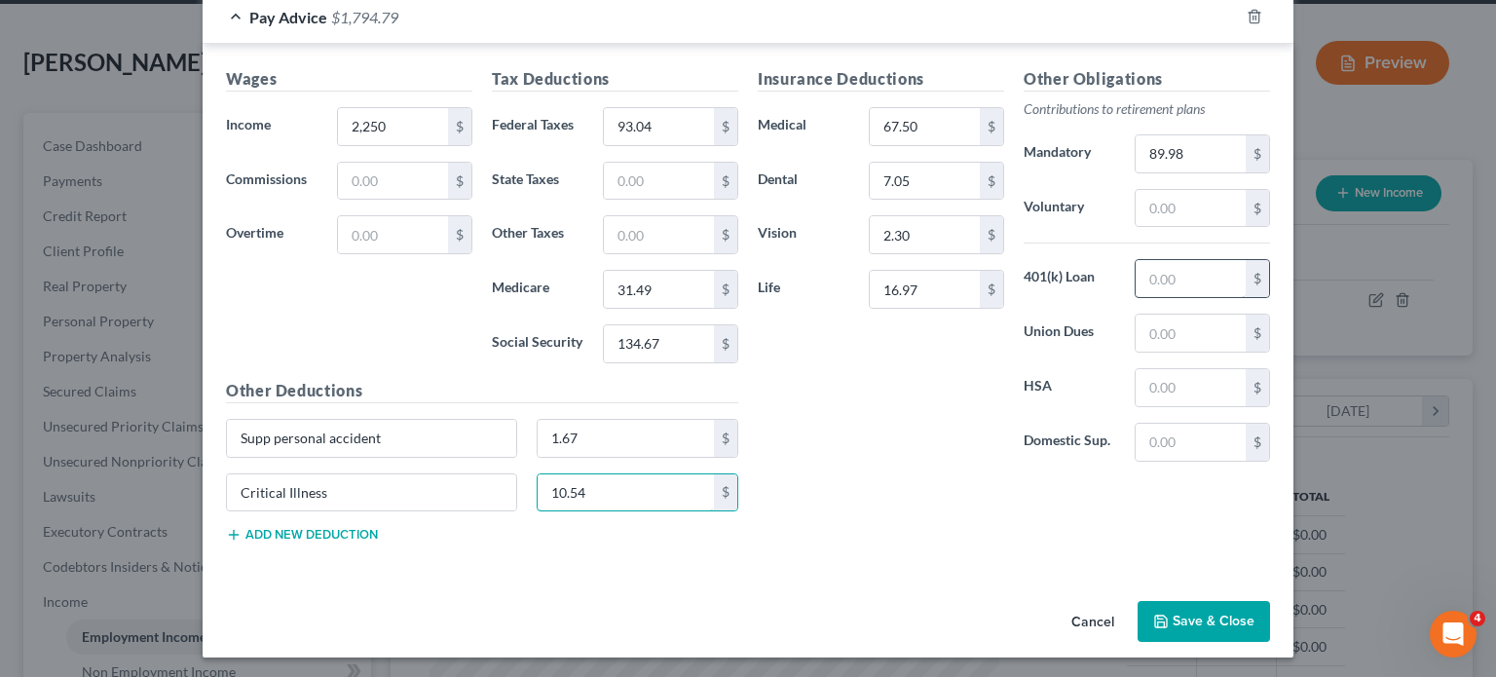
type input "10.54"
click at [1208, 269] on input "text" at bounding box center [1191, 278] width 110 height 37
type input "307.14"
click at [1188, 621] on button "Save & Close" at bounding box center [1204, 621] width 132 height 41
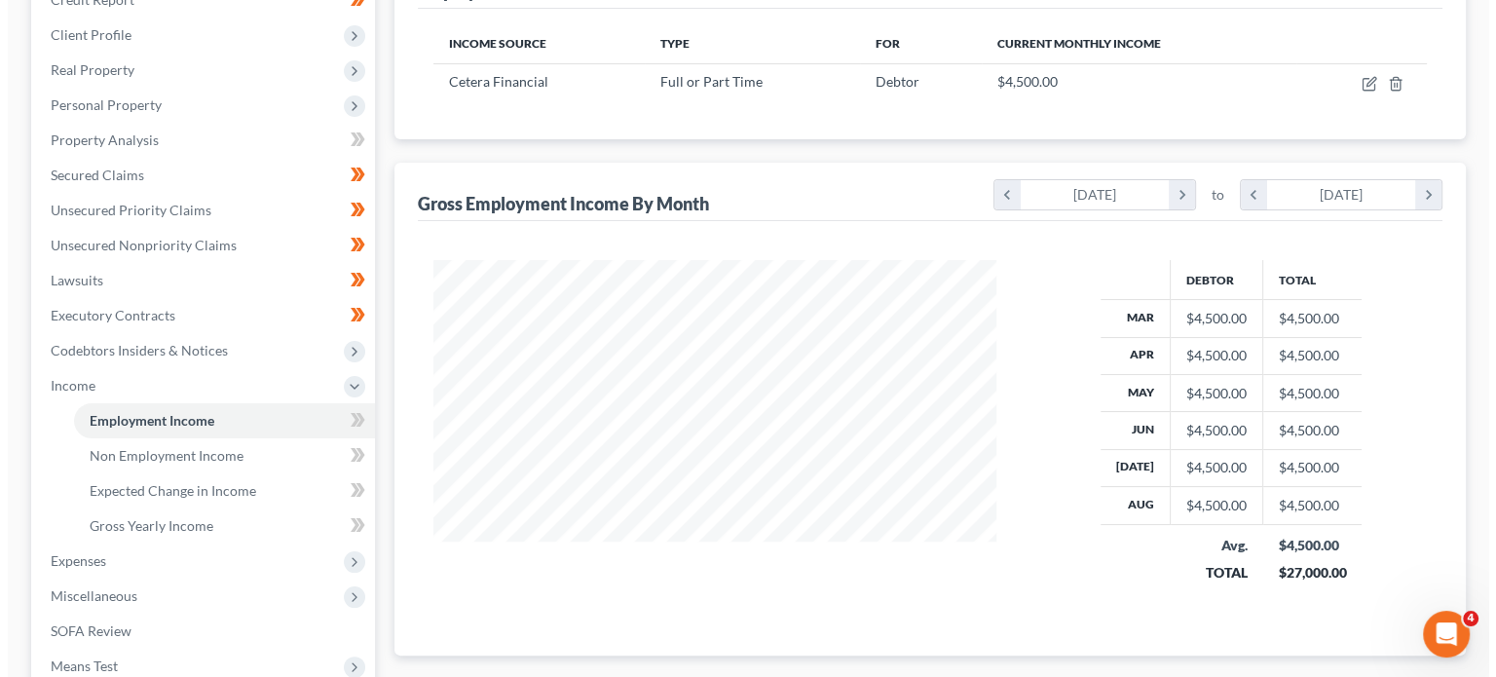
scroll to position [296, 0]
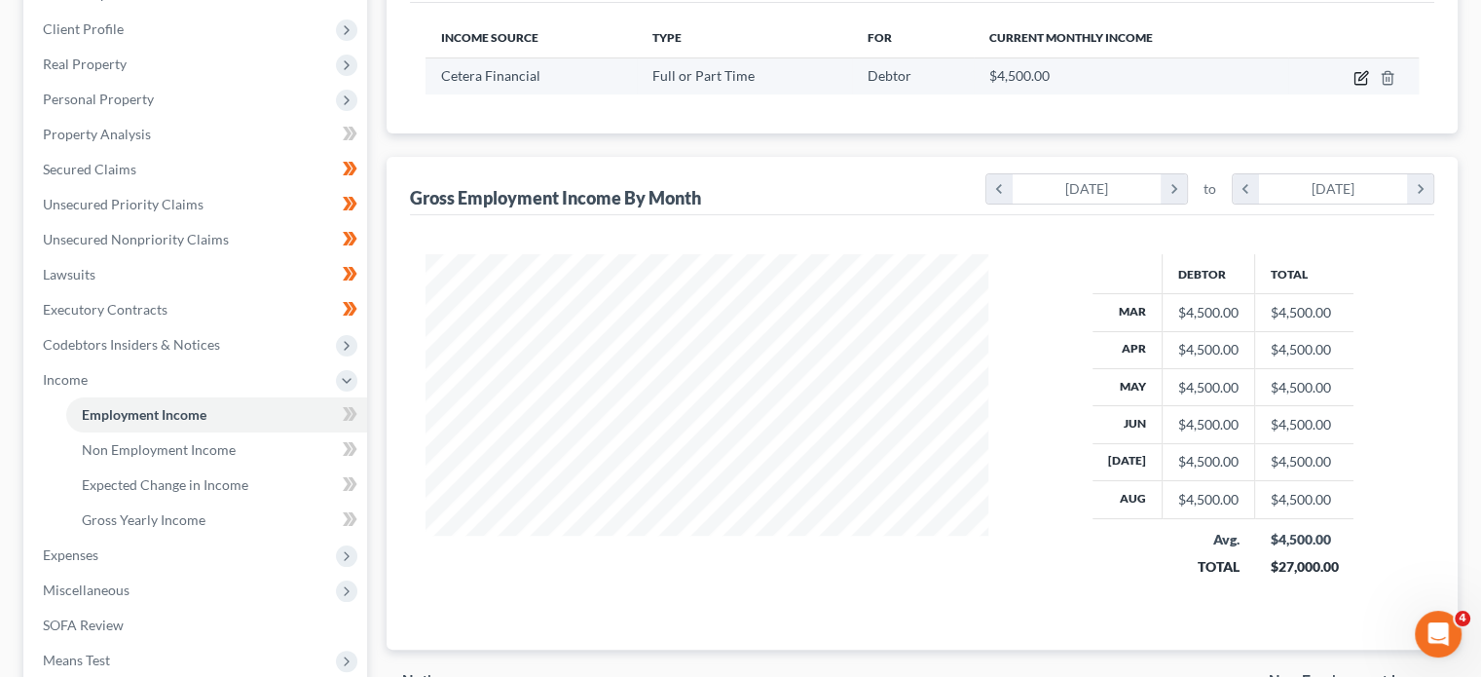
click at [1364, 73] on icon "button" at bounding box center [1363, 75] width 9 height 9
select select "0"
select select "4"
select select "1"
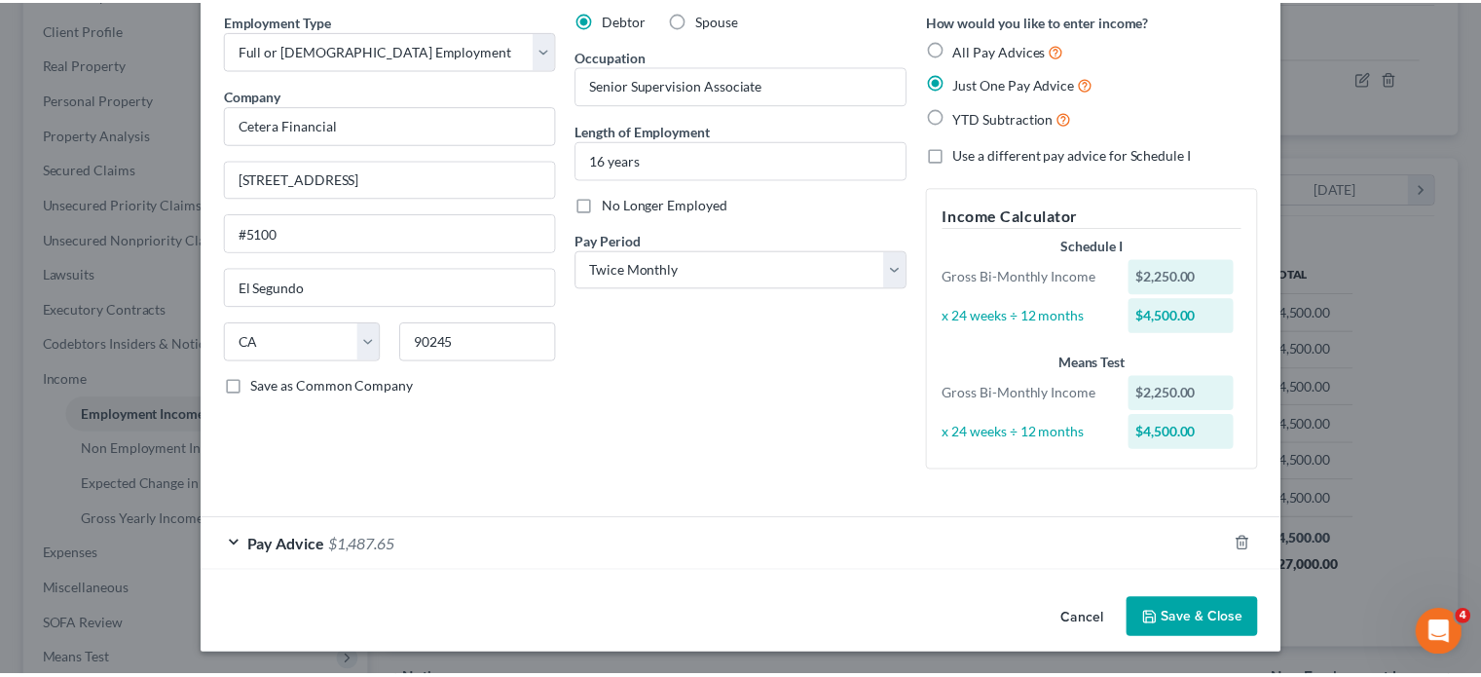
scroll to position [0, 0]
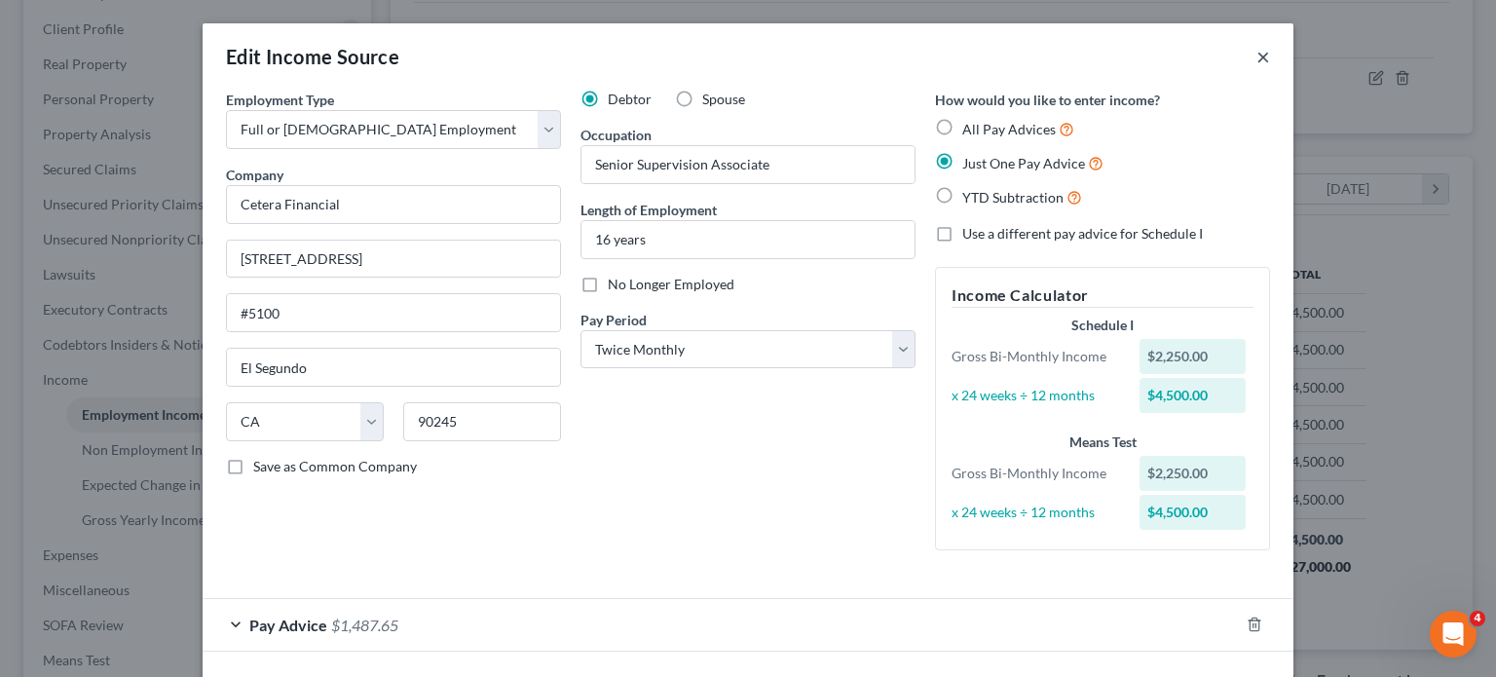
click at [1256, 58] on button "×" at bounding box center [1263, 56] width 14 height 23
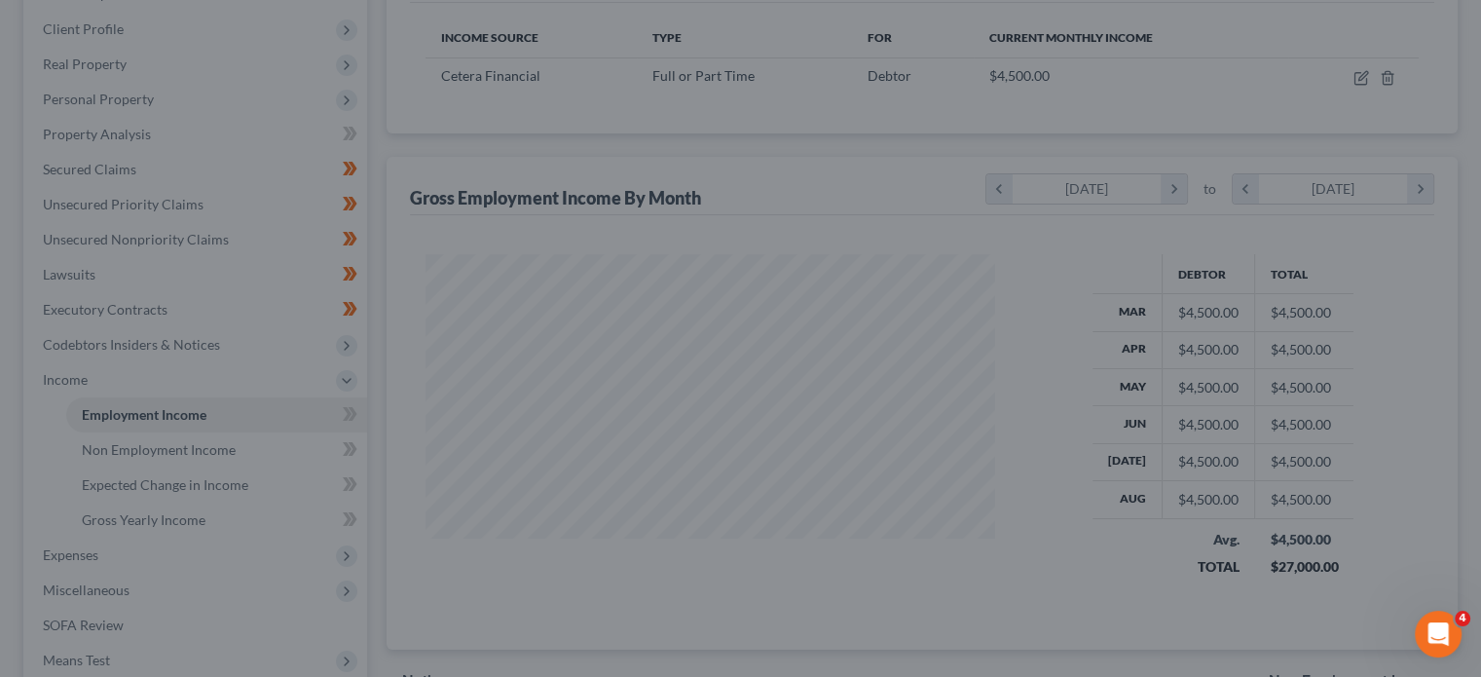
scroll to position [973624, 973368]
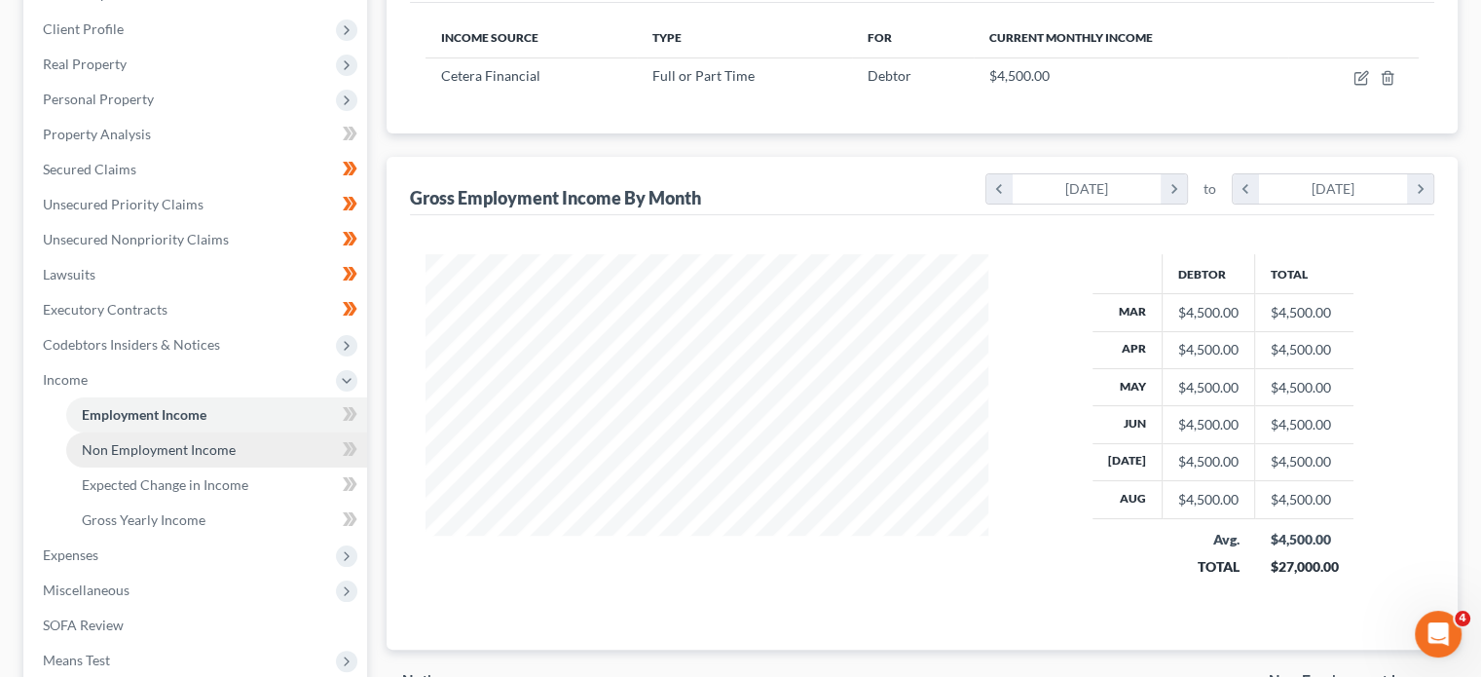
click at [265, 451] on link "Non Employment Income" at bounding box center [216, 449] width 301 height 35
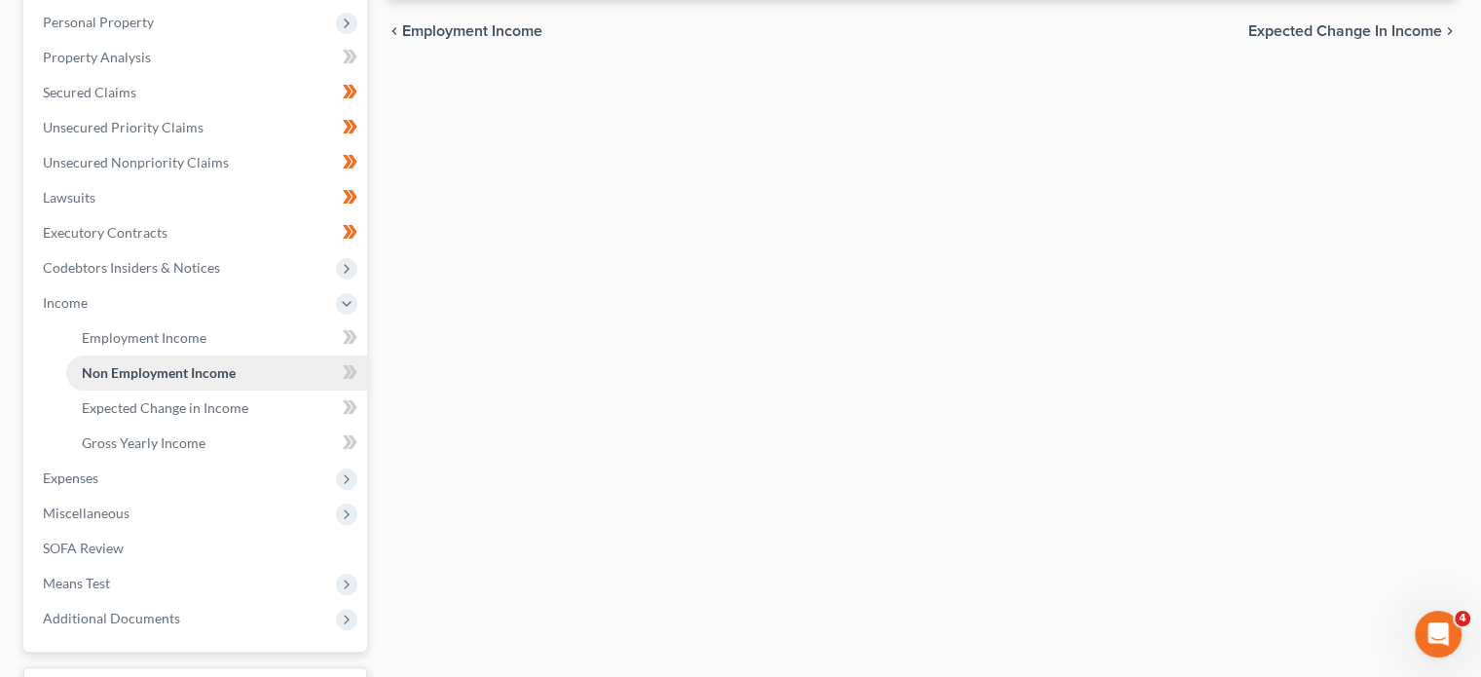
scroll to position [386, 0]
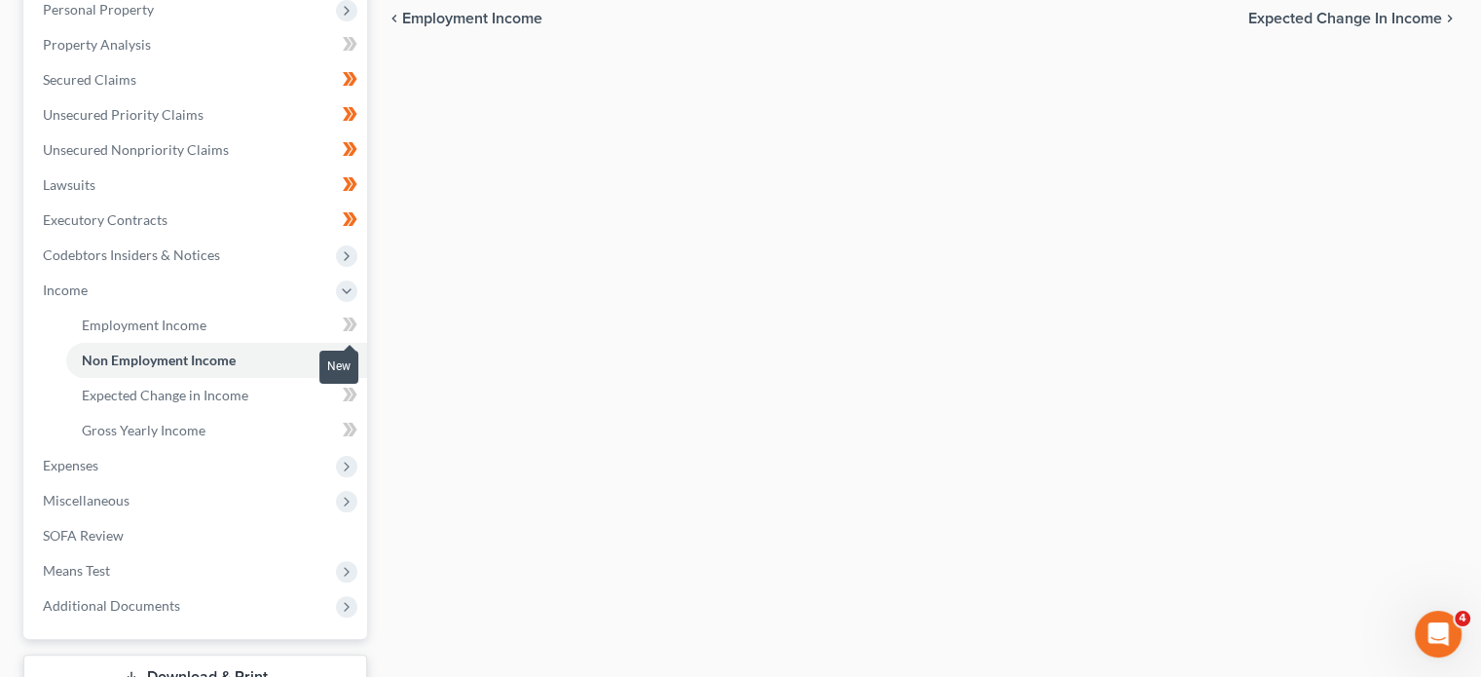
click at [355, 318] on icon at bounding box center [353, 325] width 9 height 14
click at [288, 360] on link "Non Employment Income" at bounding box center [216, 360] width 301 height 35
click at [351, 357] on icon at bounding box center [347, 360] width 9 height 14
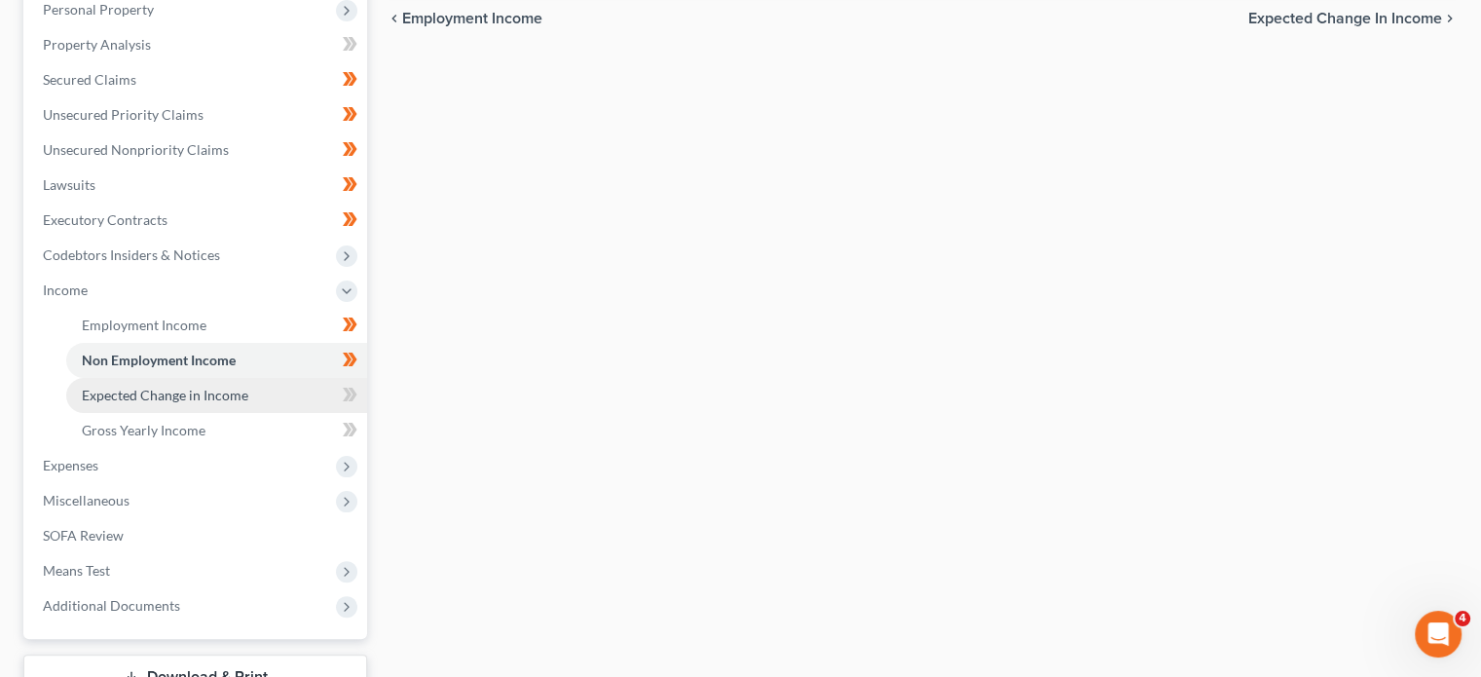
click at [238, 389] on span "Expected Change in Income" at bounding box center [165, 395] width 167 height 17
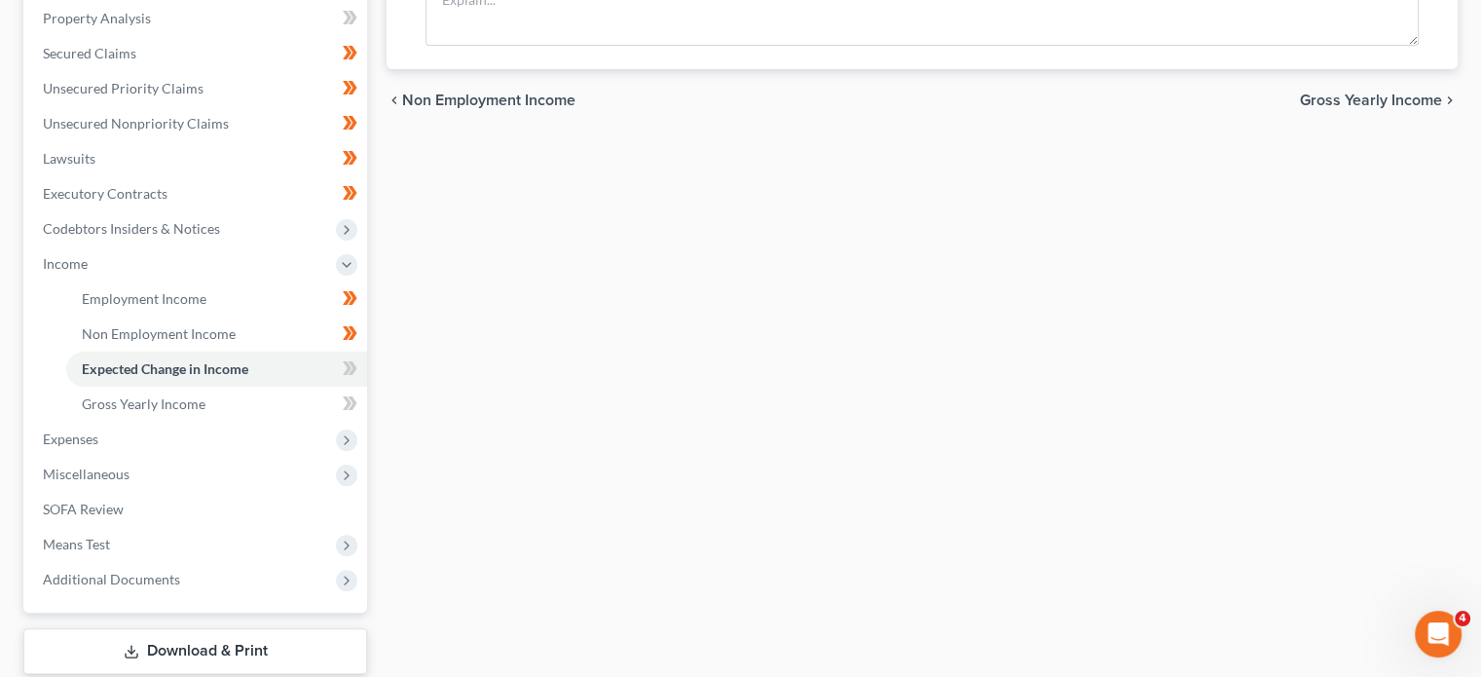
scroll to position [415, 0]
click at [351, 363] on icon at bounding box center [347, 365] width 9 height 14
click at [247, 391] on link "Gross Yearly Income" at bounding box center [216, 401] width 301 height 35
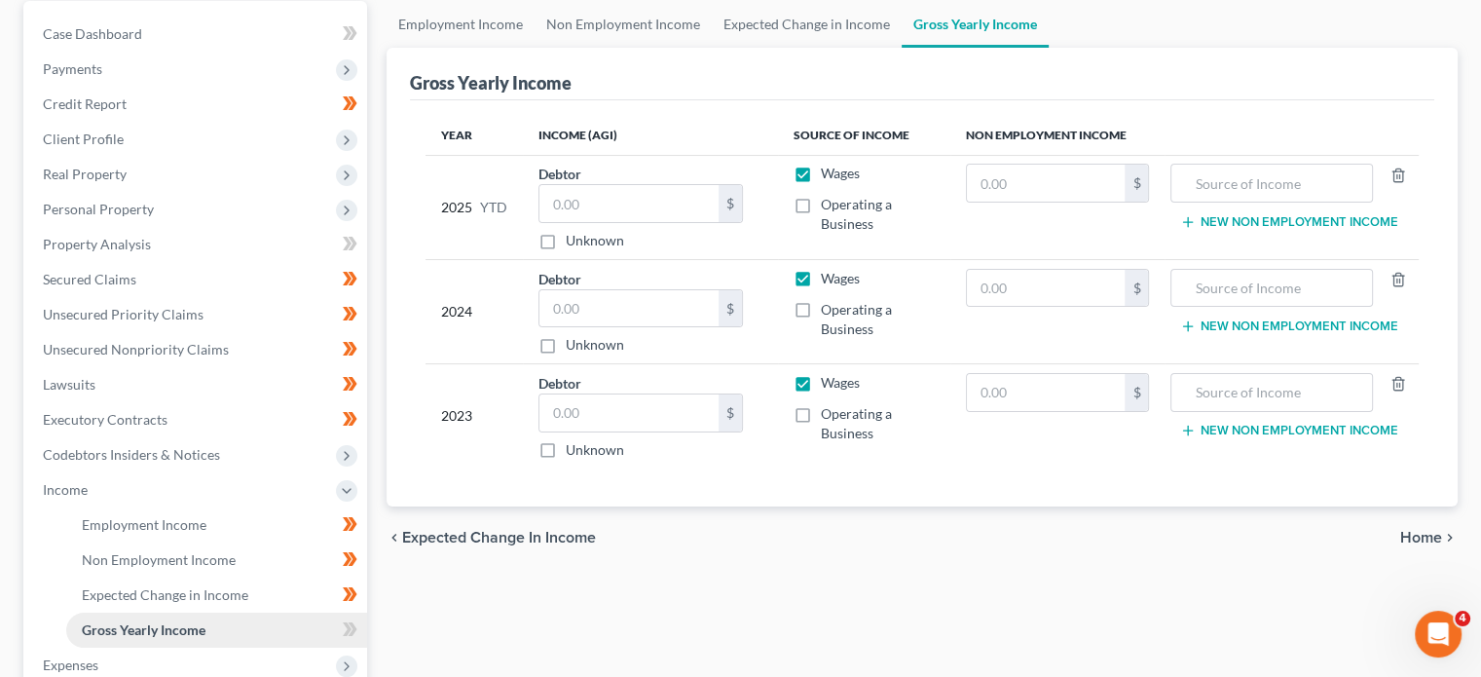
scroll to position [187, 0]
click at [596, 196] on input "text" at bounding box center [629, 202] width 179 height 37
type input "39,168"
click at [592, 309] on input "text" at bounding box center [629, 307] width 179 height 37
click at [821, 306] on label "Operating a Business" at bounding box center [877, 318] width 113 height 39
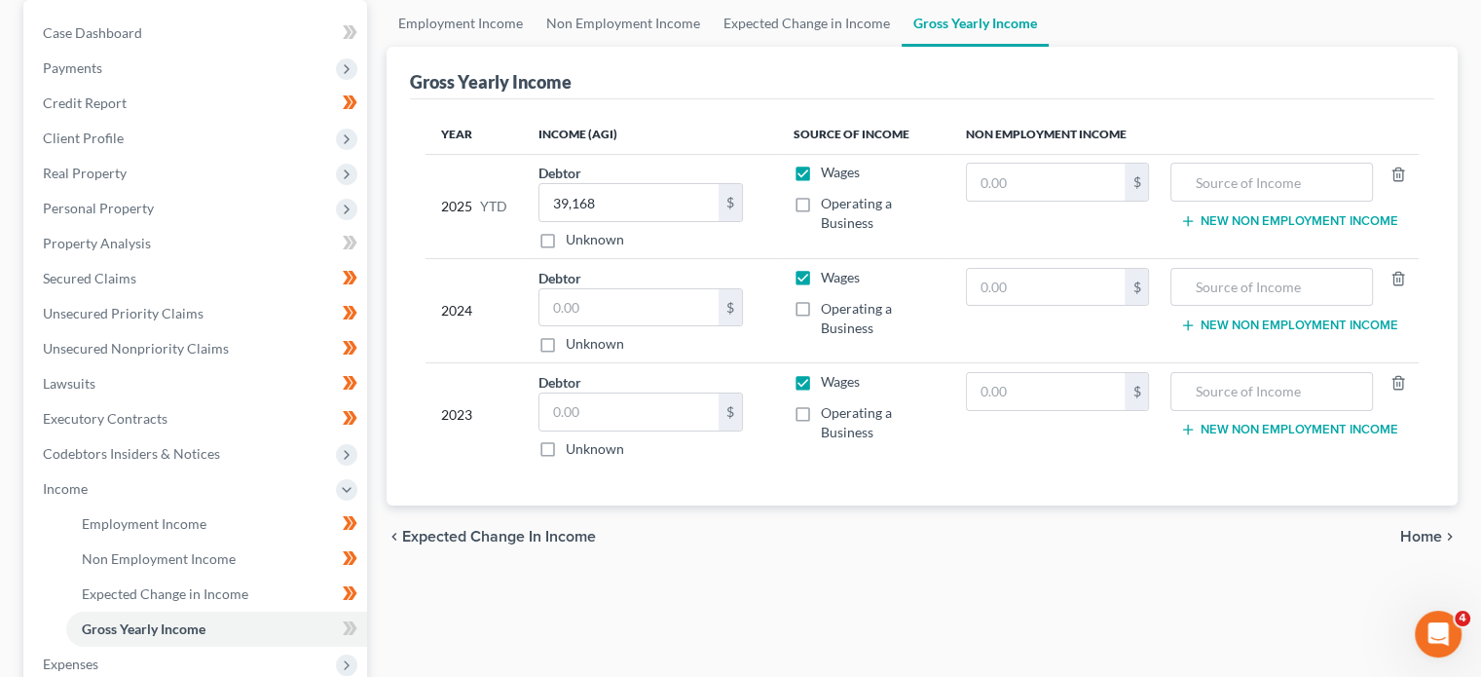
click at [829, 306] on input "Operating a Business" at bounding box center [835, 305] width 13 height 13
click at [821, 306] on label "Operating a Business" at bounding box center [877, 318] width 113 height 39
click at [829, 306] on input "Operating a Business" at bounding box center [835, 305] width 13 height 13
click at [821, 306] on label "Operating a Business" at bounding box center [877, 318] width 113 height 39
click at [829, 306] on input "Operating a Business" at bounding box center [835, 305] width 13 height 13
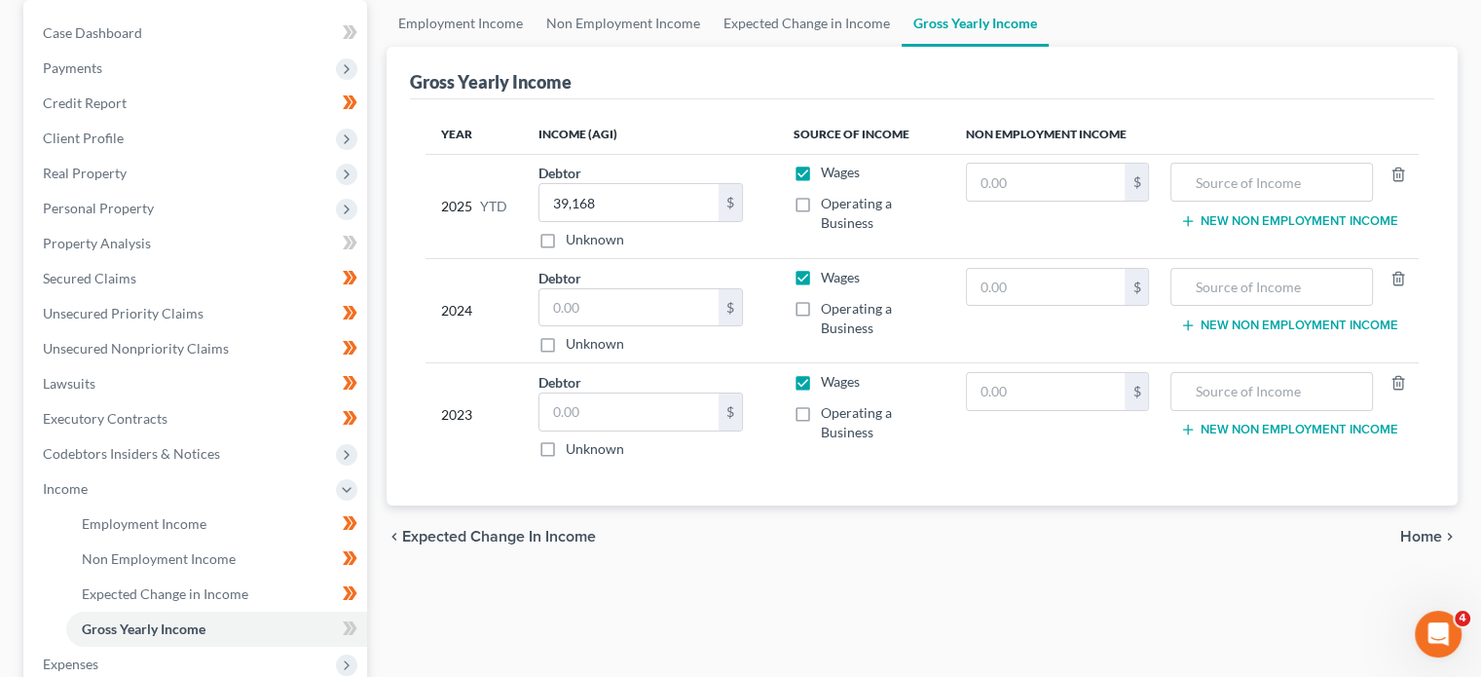
checkbox input "true"
click at [644, 305] on input "text" at bounding box center [629, 307] width 179 height 37
type input "67,163"
click at [600, 414] on input "text" at bounding box center [629, 411] width 179 height 37
type input "28,458"
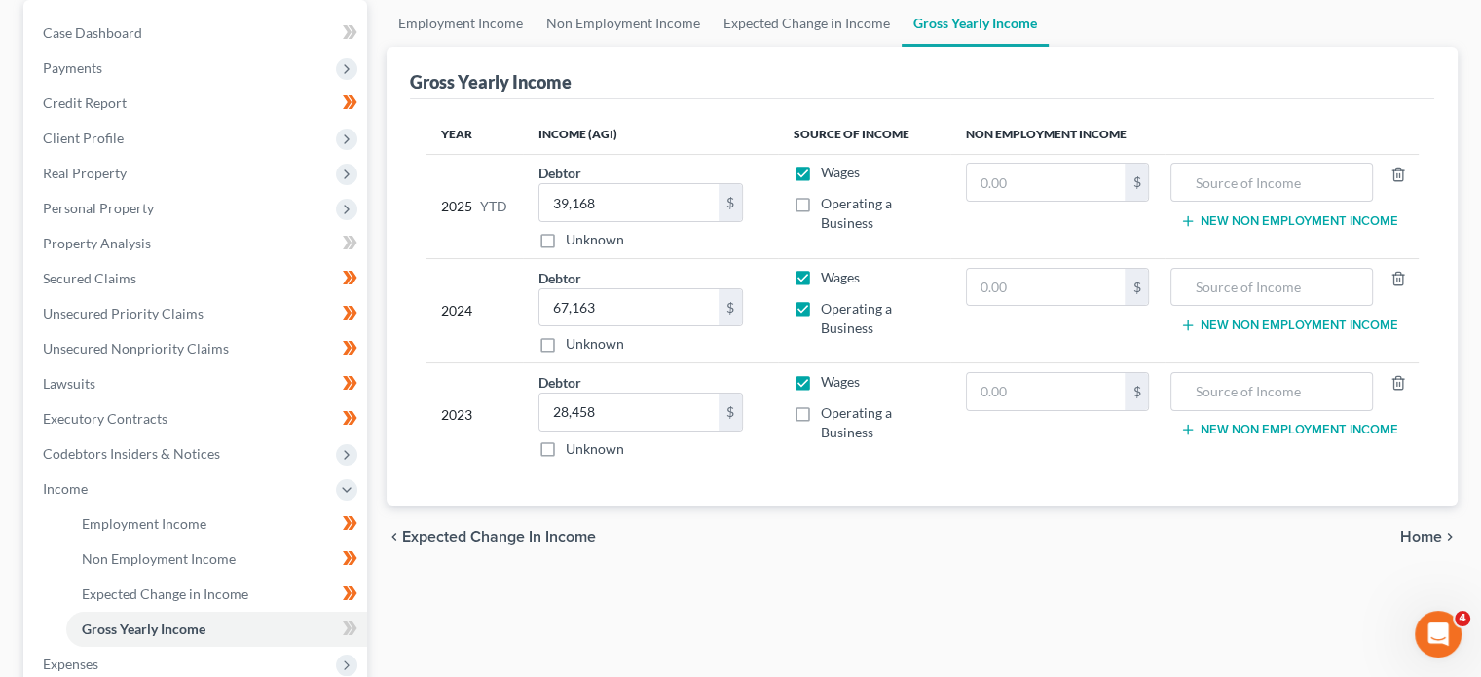
click at [821, 413] on label "Operating a Business" at bounding box center [877, 422] width 113 height 39
click at [829, 413] on input "Operating a Business" at bounding box center [835, 409] width 13 height 13
checkbox input "true"
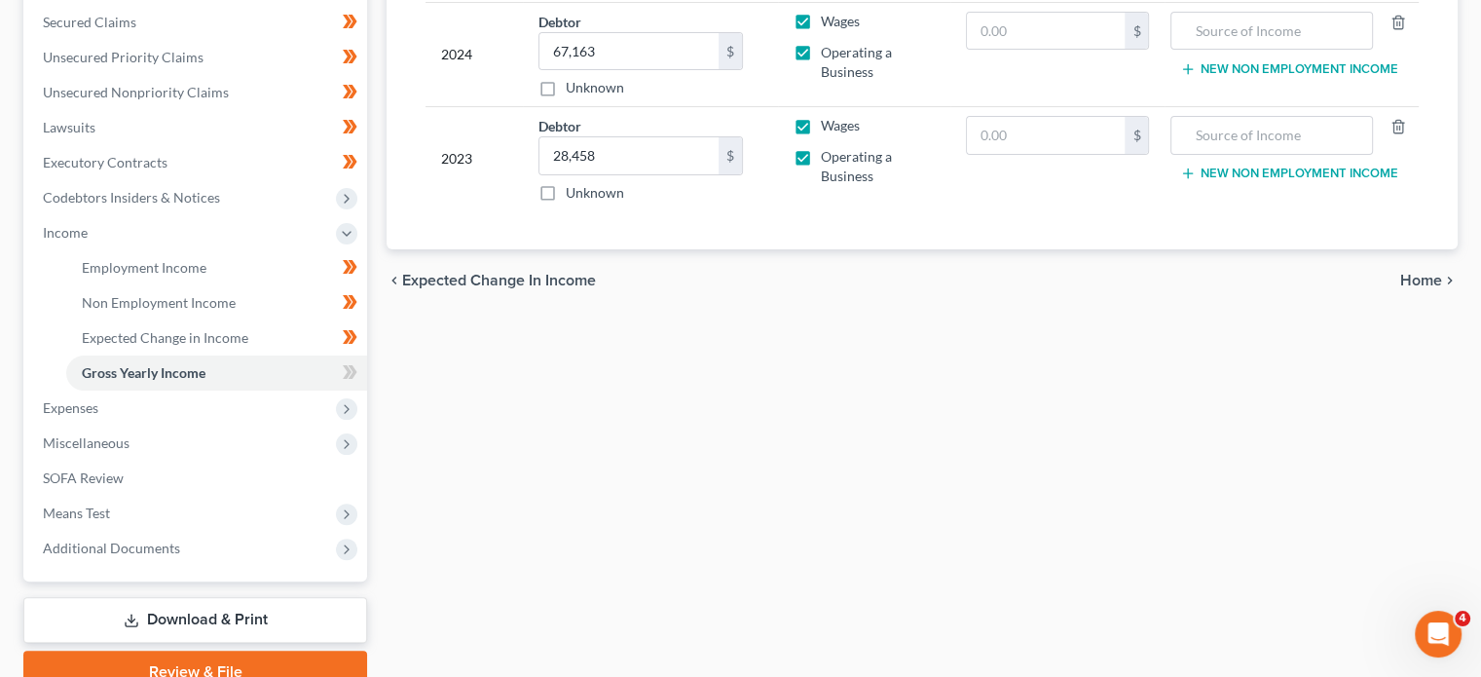
scroll to position [495, 0]
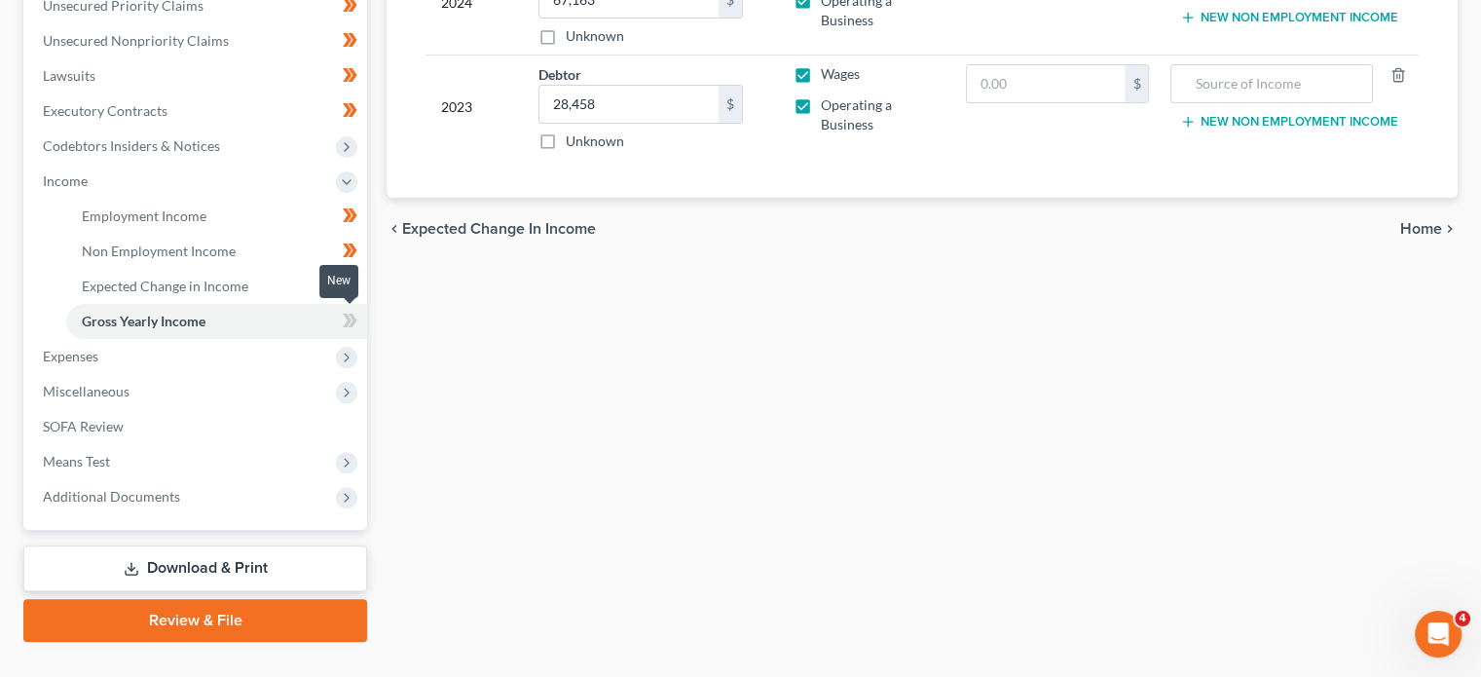
click at [351, 316] on icon at bounding box center [350, 321] width 15 height 24
click at [253, 357] on span "Expenses" at bounding box center [197, 356] width 340 height 35
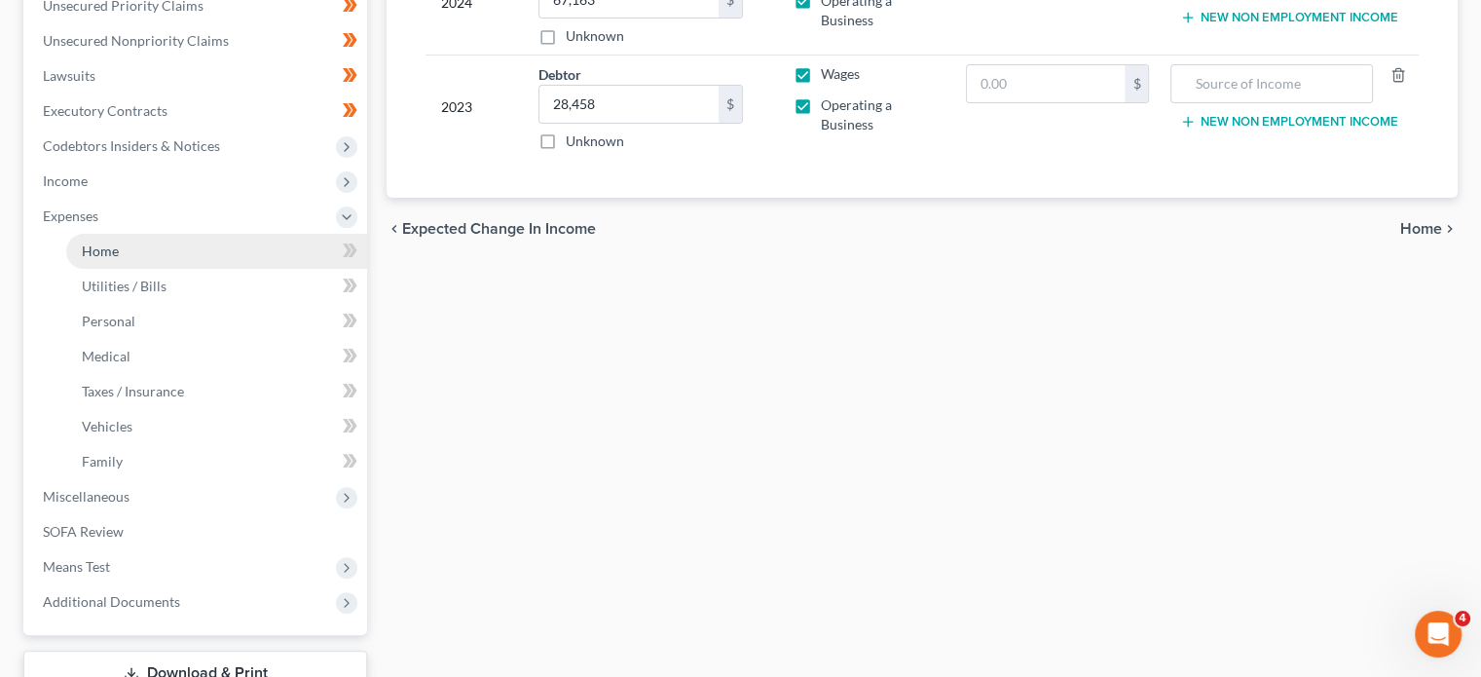
click at [222, 245] on link "Home" at bounding box center [216, 251] width 301 height 35
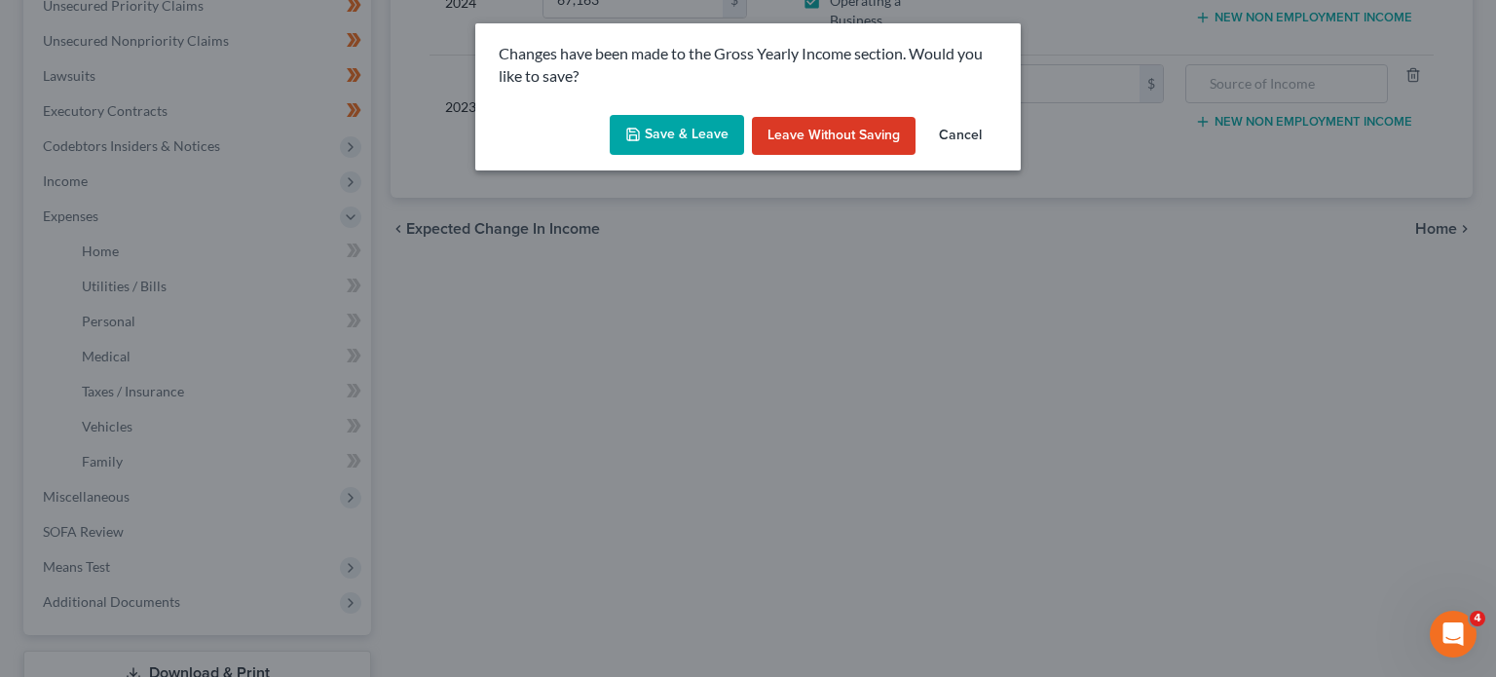
click at [691, 123] on button "Save & Leave" at bounding box center [677, 135] width 134 height 41
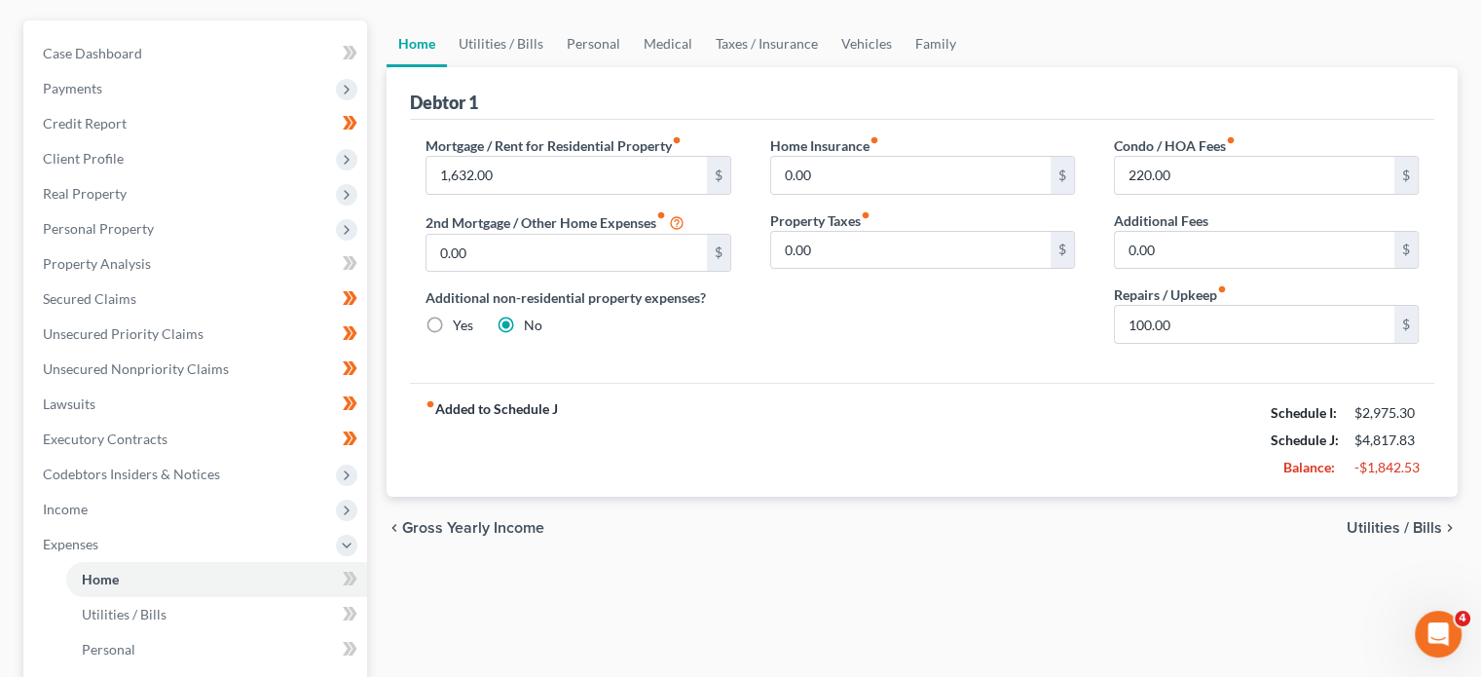
scroll to position [166, 0]
click at [504, 38] on link "Utilities / Bills" at bounding box center [501, 44] width 108 height 47
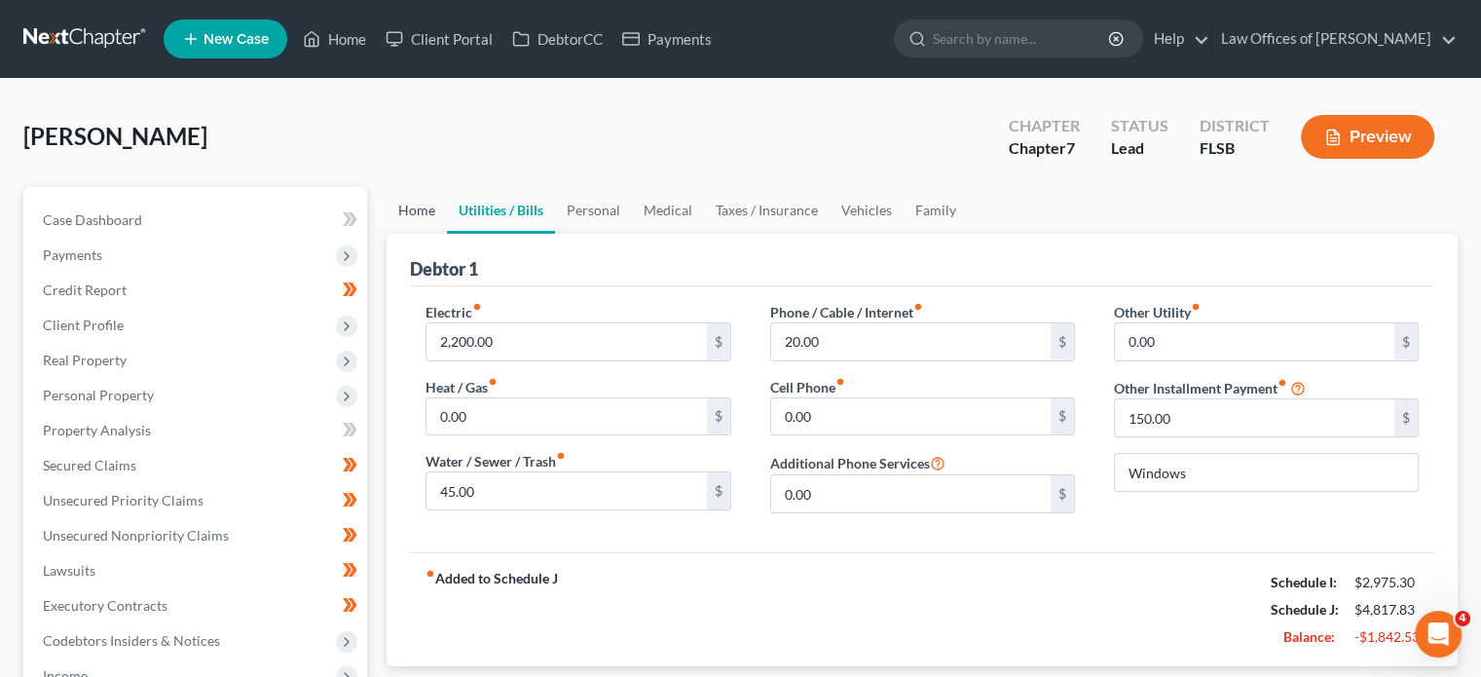
click at [412, 204] on link "Home" at bounding box center [417, 210] width 60 height 47
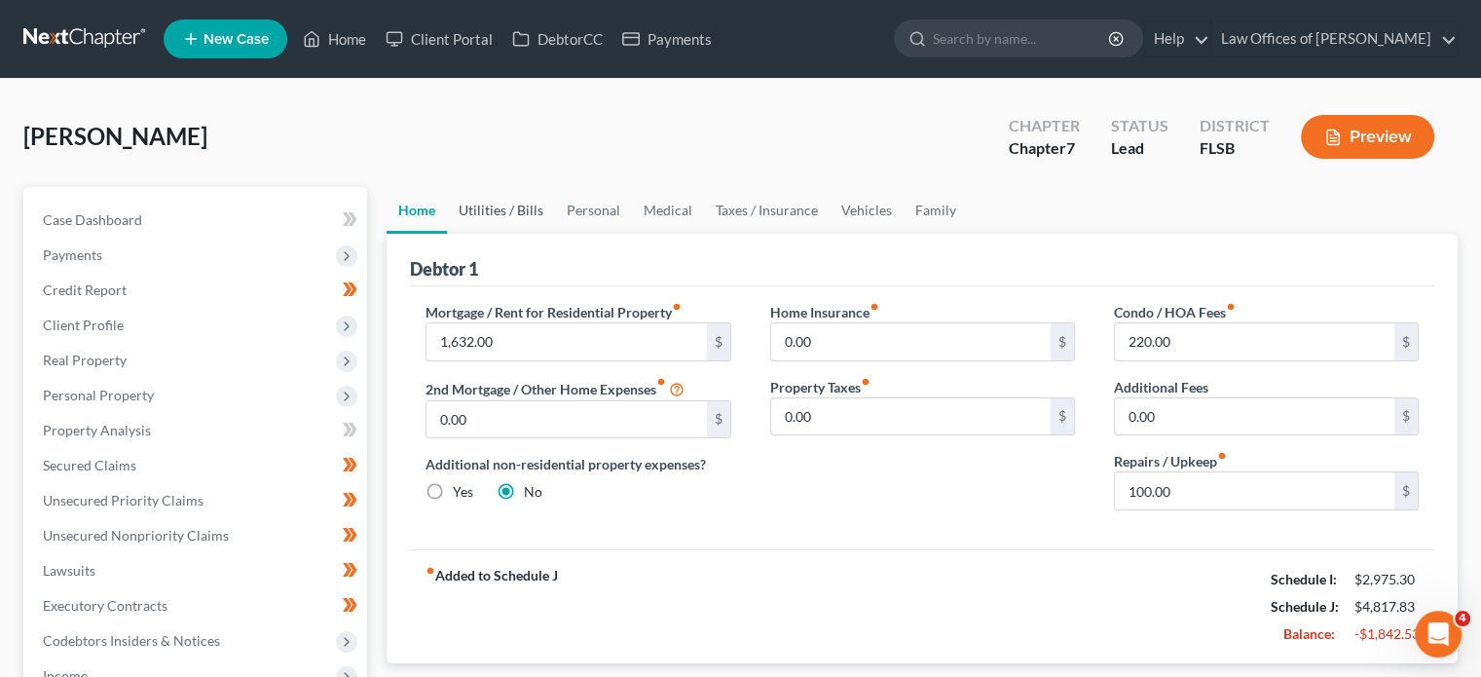
click at [496, 211] on link "Utilities / Bills" at bounding box center [501, 210] width 108 height 47
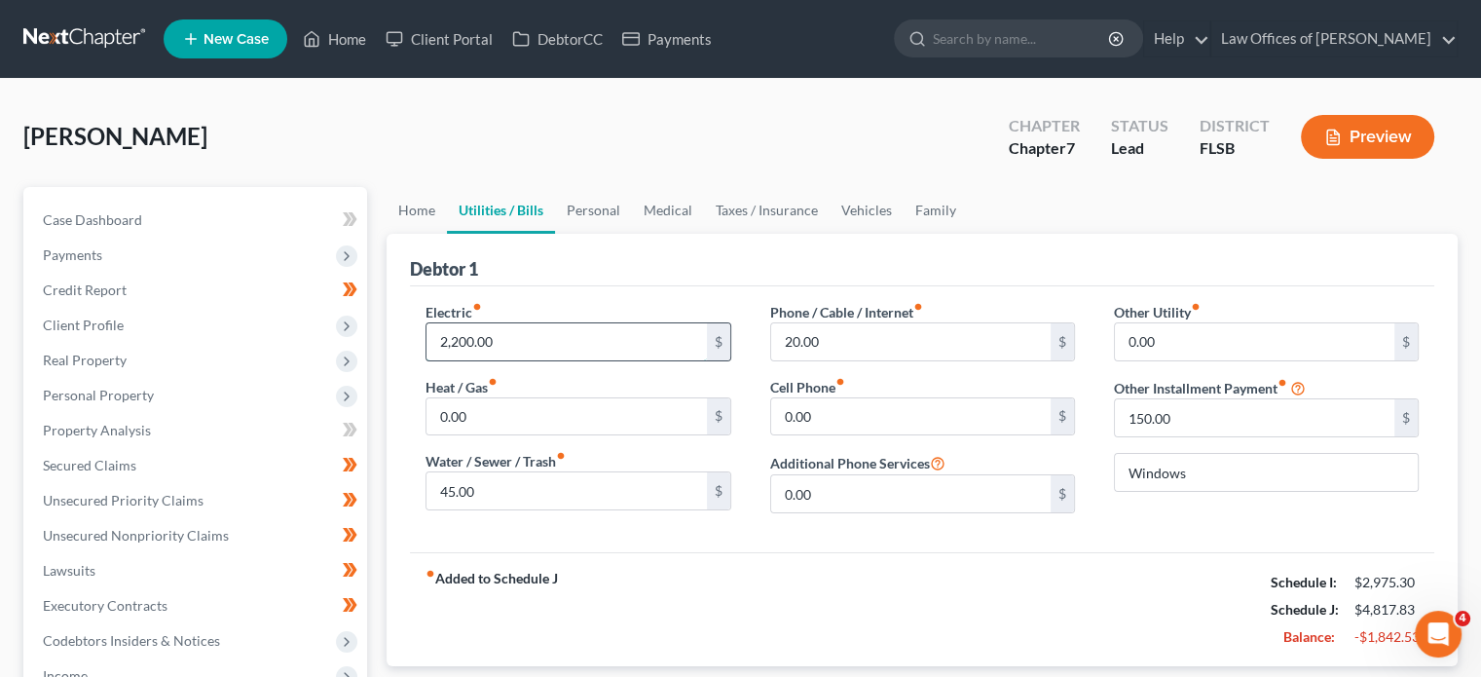
click at [471, 342] on input "2,200.00" at bounding box center [567, 341] width 280 height 37
click at [767, 562] on div "fiber_manual_record Added to Schedule J Schedule I: $2,975.30 Schedule J: $2,83…" at bounding box center [922, 609] width 1025 height 114
click at [454, 326] on input "220.00" at bounding box center [567, 341] width 280 height 37
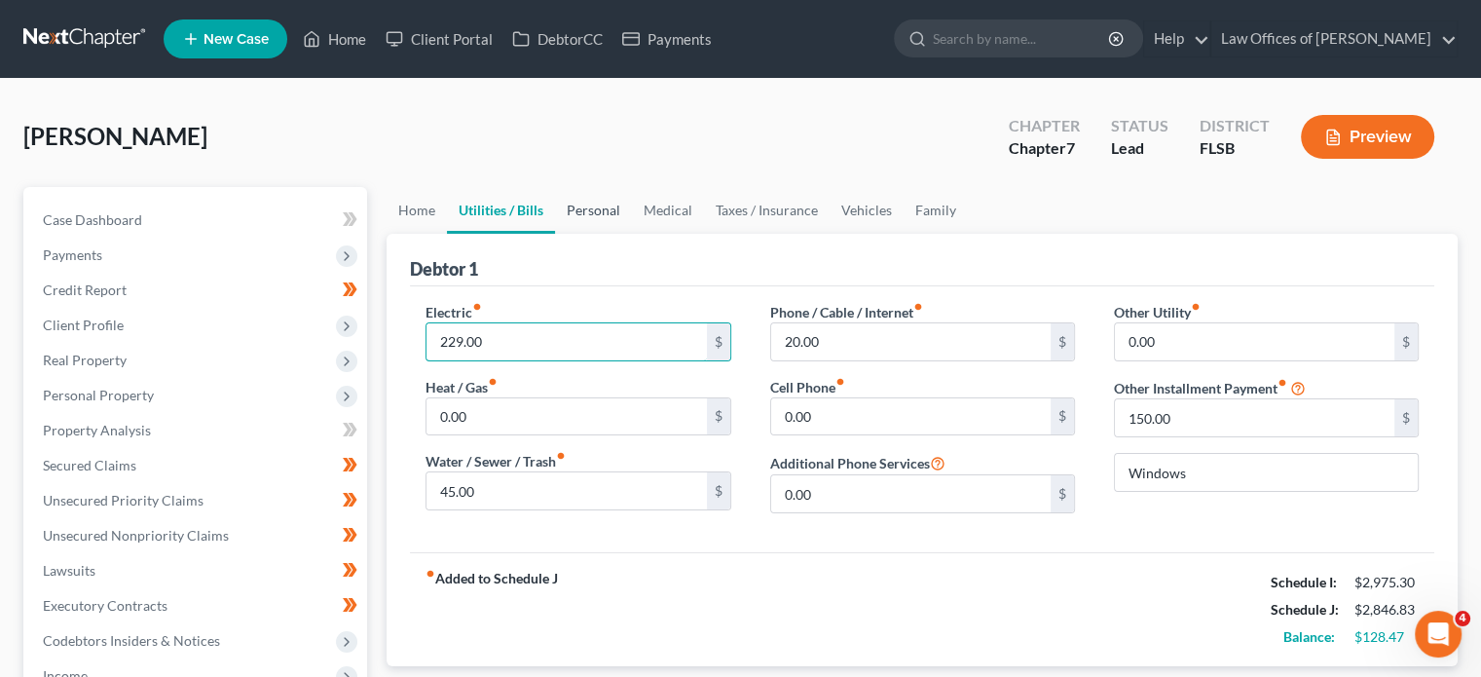
type input "229.00"
click at [592, 210] on link "Personal" at bounding box center [593, 210] width 77 height 47
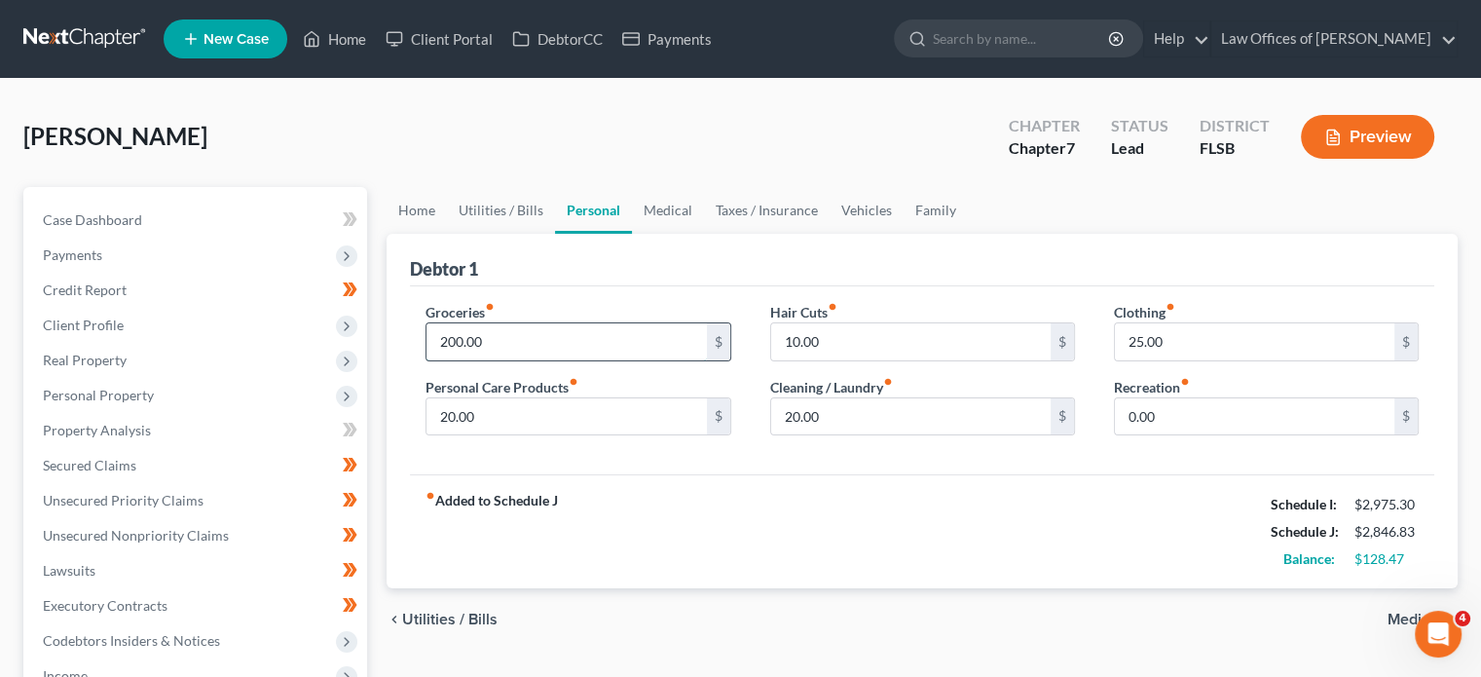
click at [508, 340] on input "200.00" at bounding box center [567, 341] width 280 height 37
type input "300.00"
click at [1030, 464] on div "Groceries fiber_manual_record 300.00 $ Personal Care Products fiber_manual_reco…" at bounding box center [922, 380] width 1025 height 189
click at [652, 214] on link "Medical" at bounding box center [668, 210] width 72 height 47
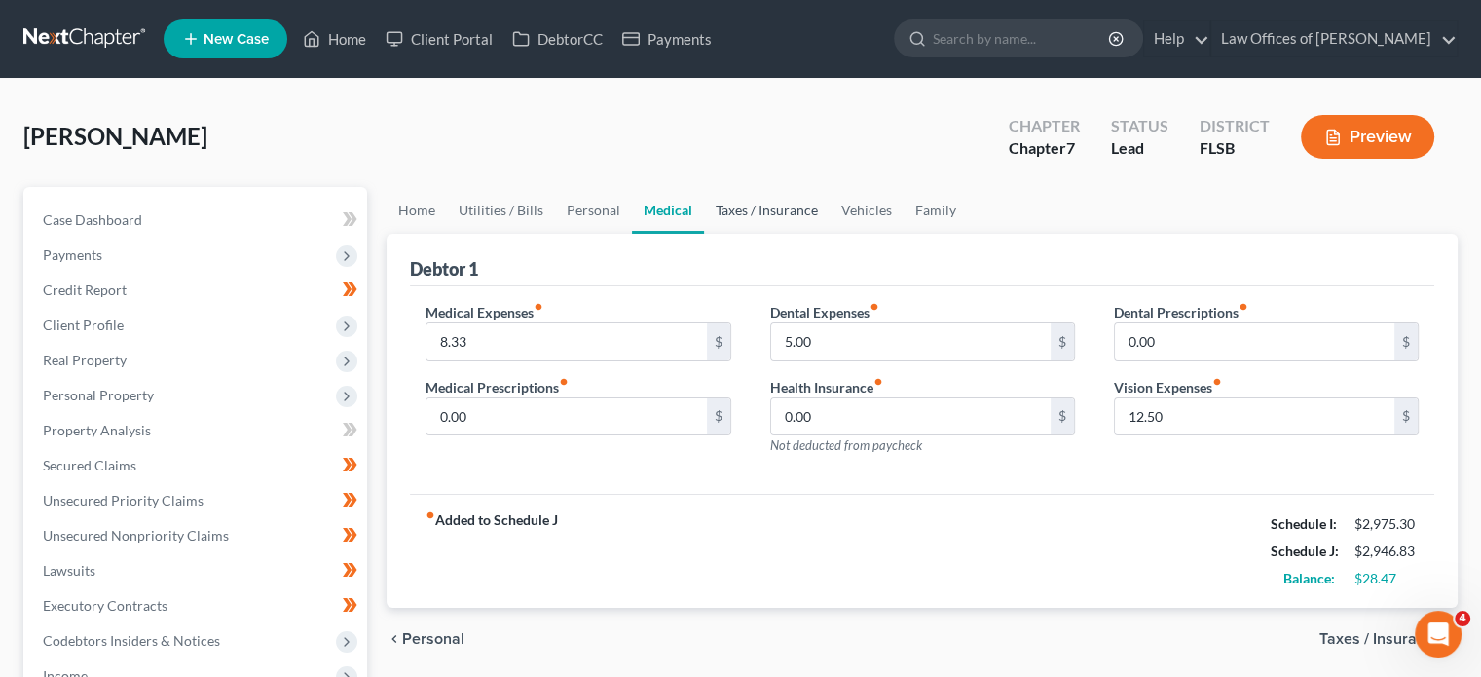
click at [774, 218] on link "Taxes / Insurance" at bounding box center [767, 210] width 126 height 47
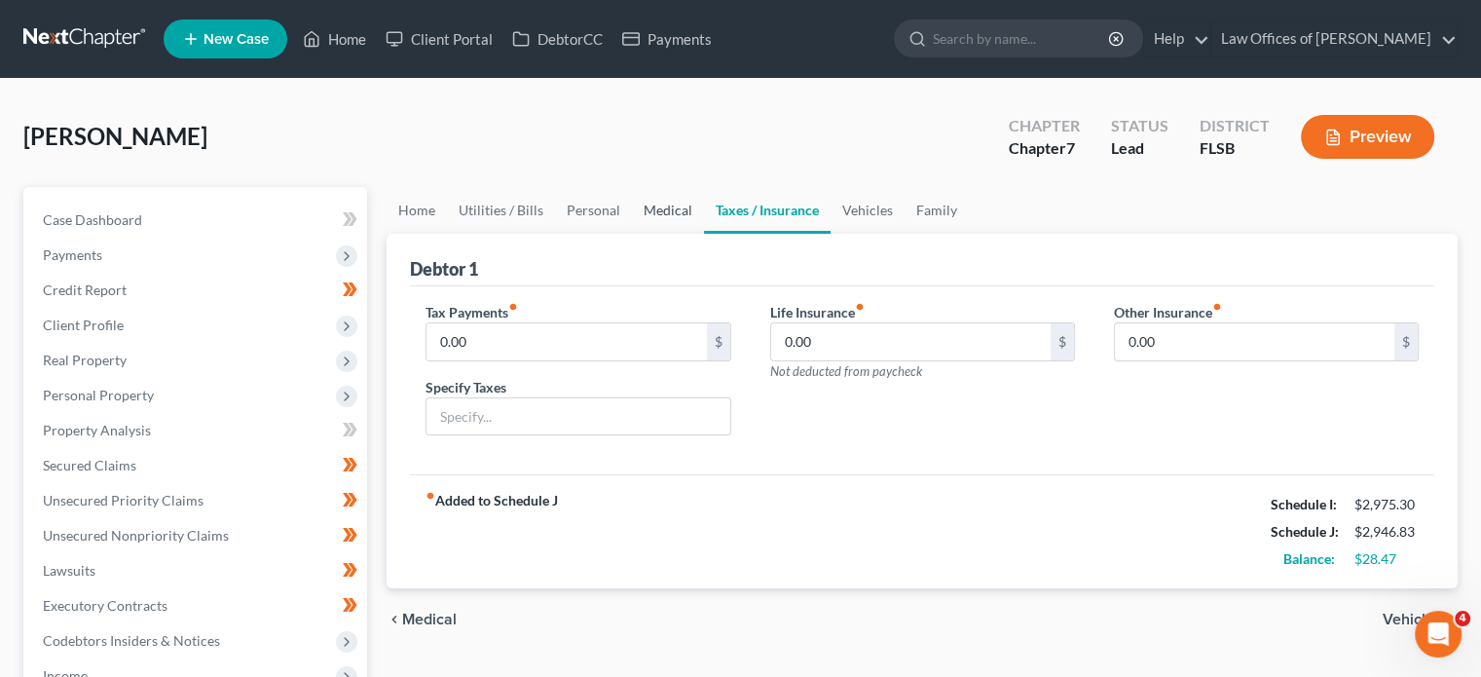
click at [666, 219] on link "Medical" at bounding box center [668, 210] width 72 height 47
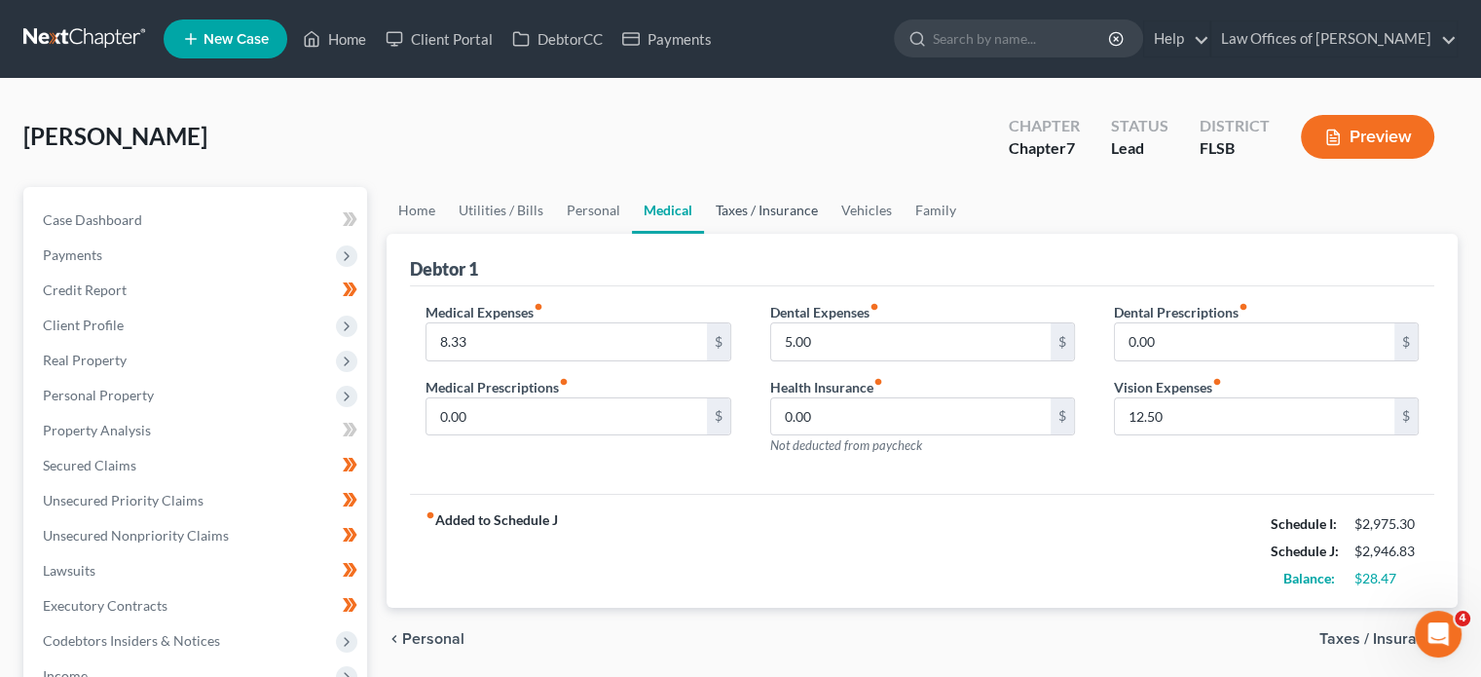
click at [772, 206] on link "Taxes / Insurance" at bounding box center [767, 210] width 126 height 47
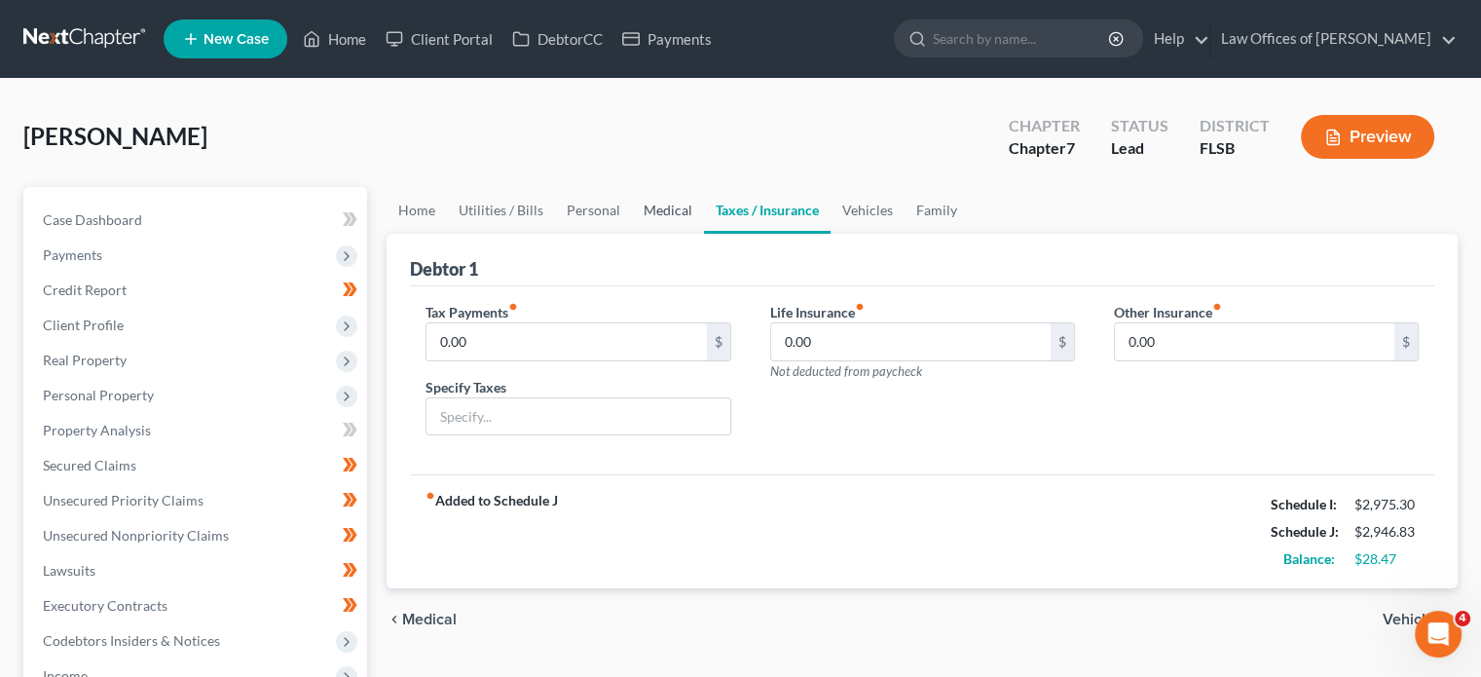
click at [659, 212] on link "Medical" at bounding box center [668, 210] width 72 height 47
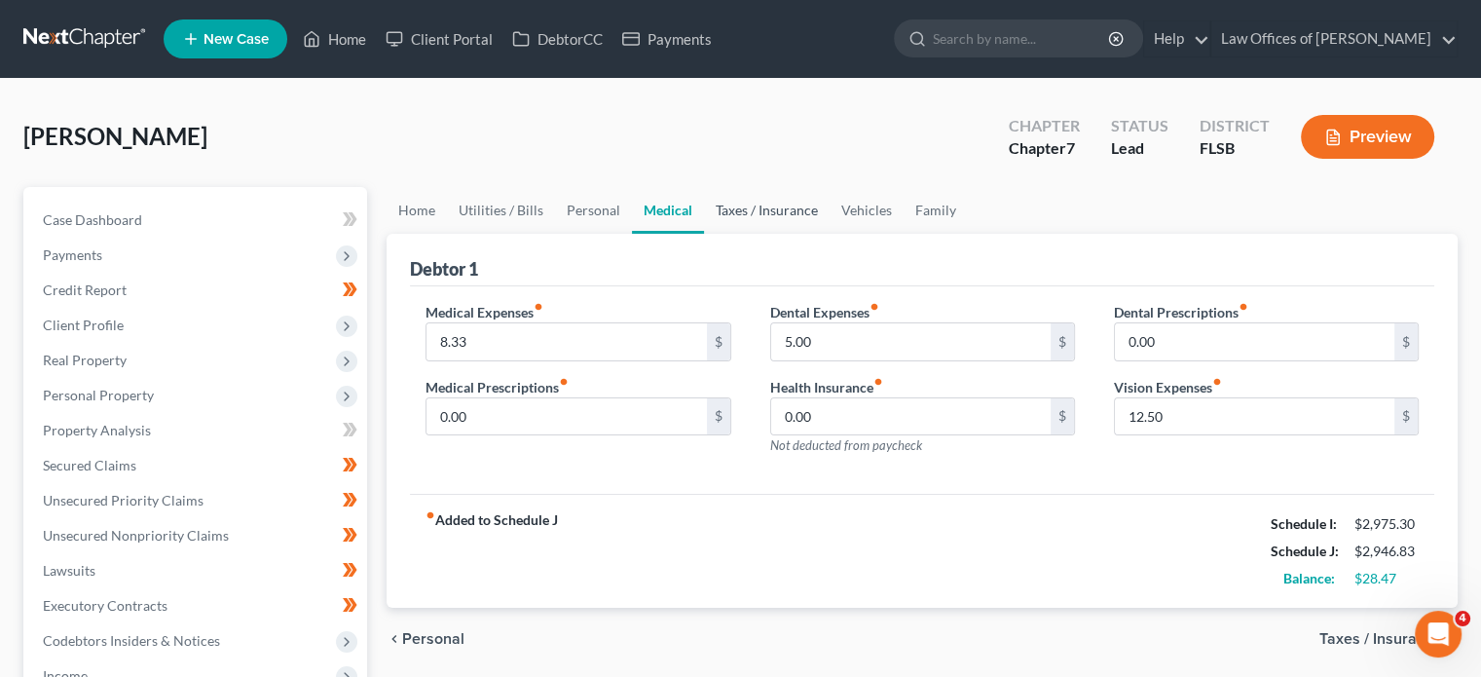
click at [753, 216] on link "Taxes / Insurance" at bounding box center [767, 210] width 126 height 47
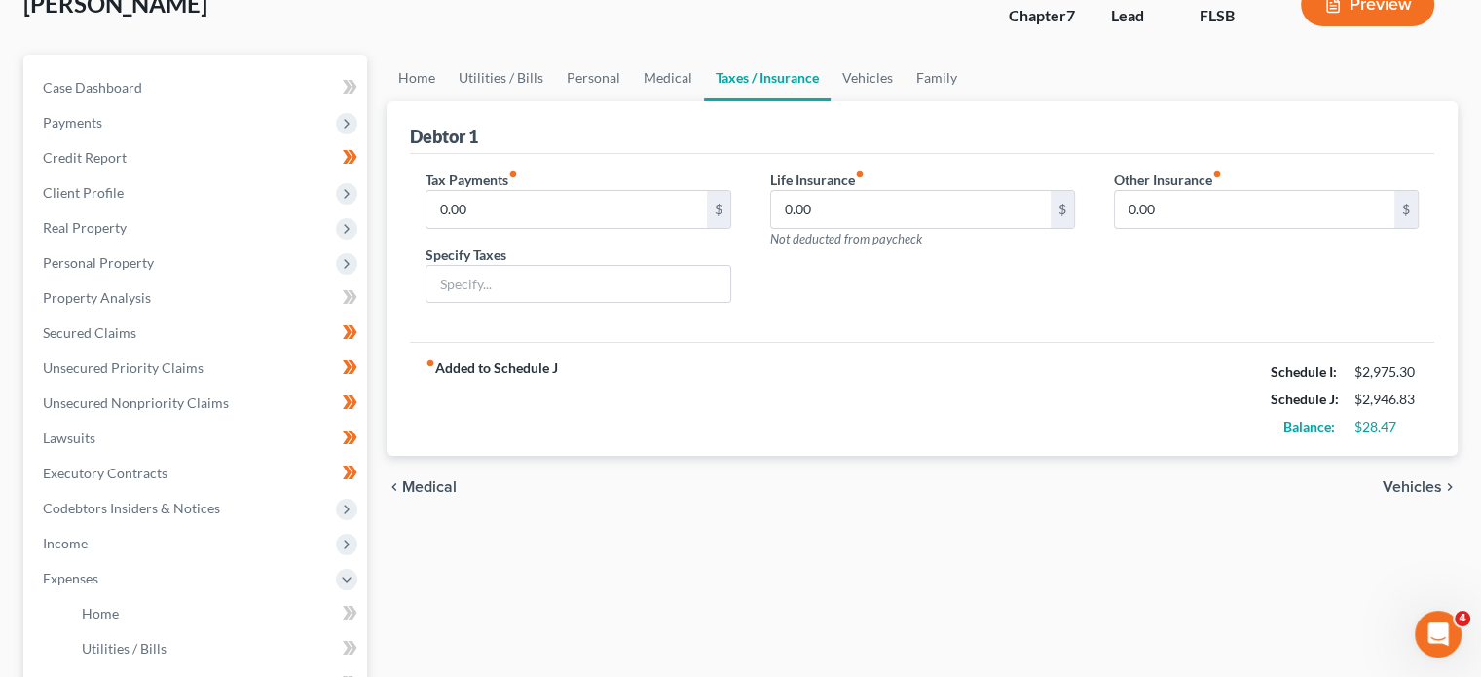
scroll to position [136, 0]
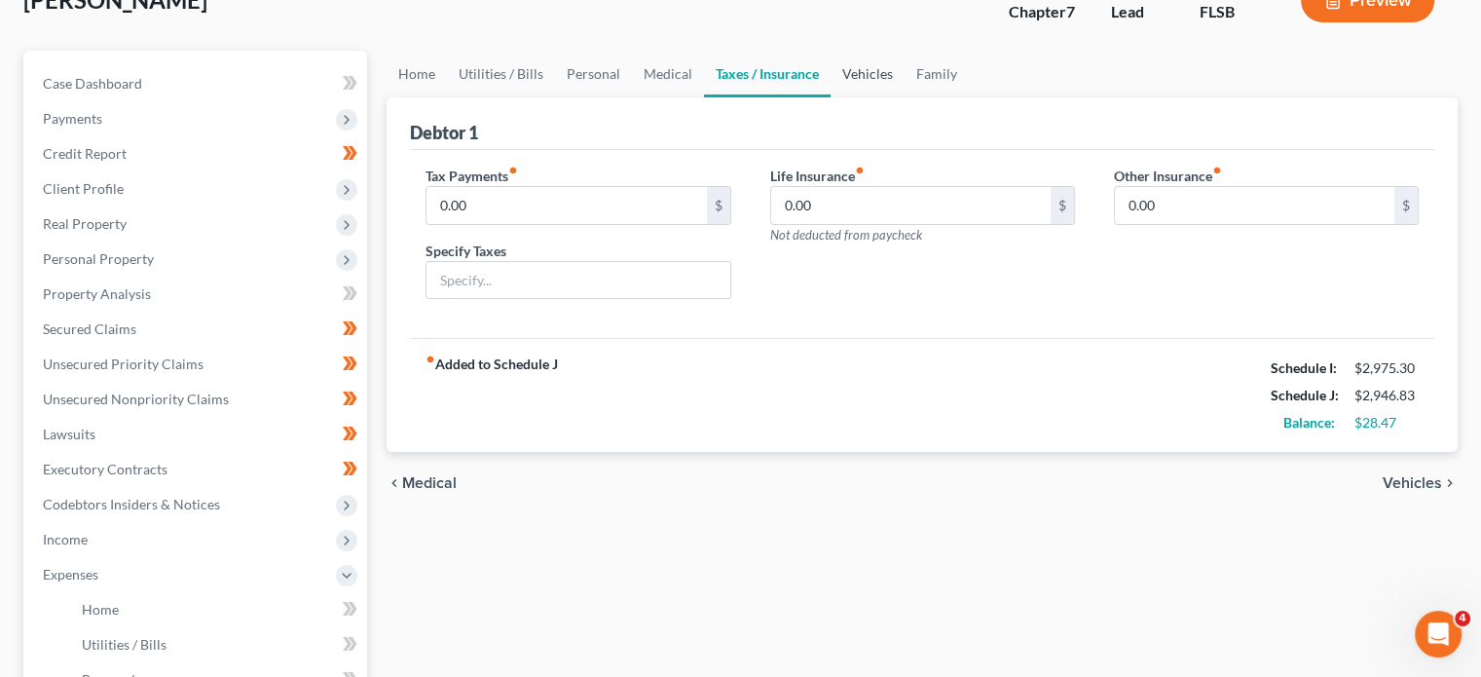
click at [857, 74] on link "Vehicles" at bounding box center [868, 74] width 74 height 47
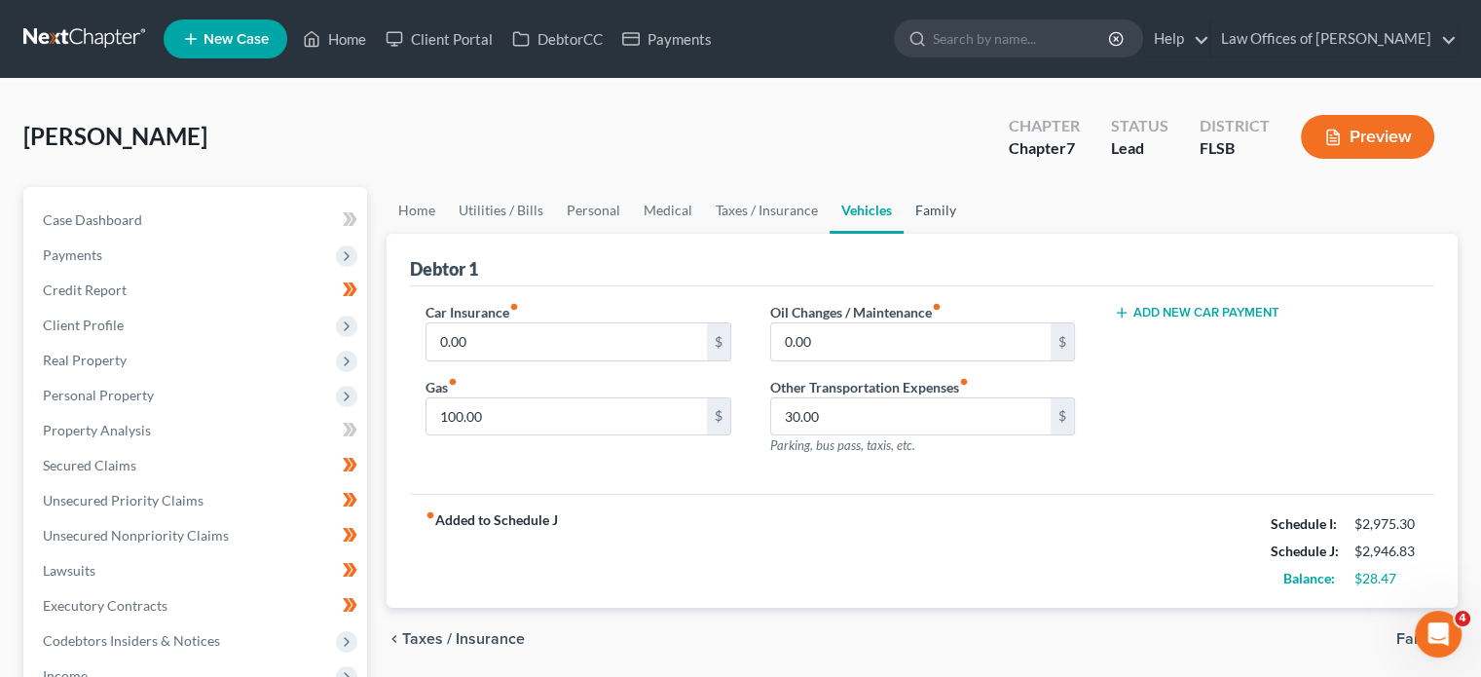
click at [937, 207] on link "Family" at bounding box center [936, 210] width 64 height 47
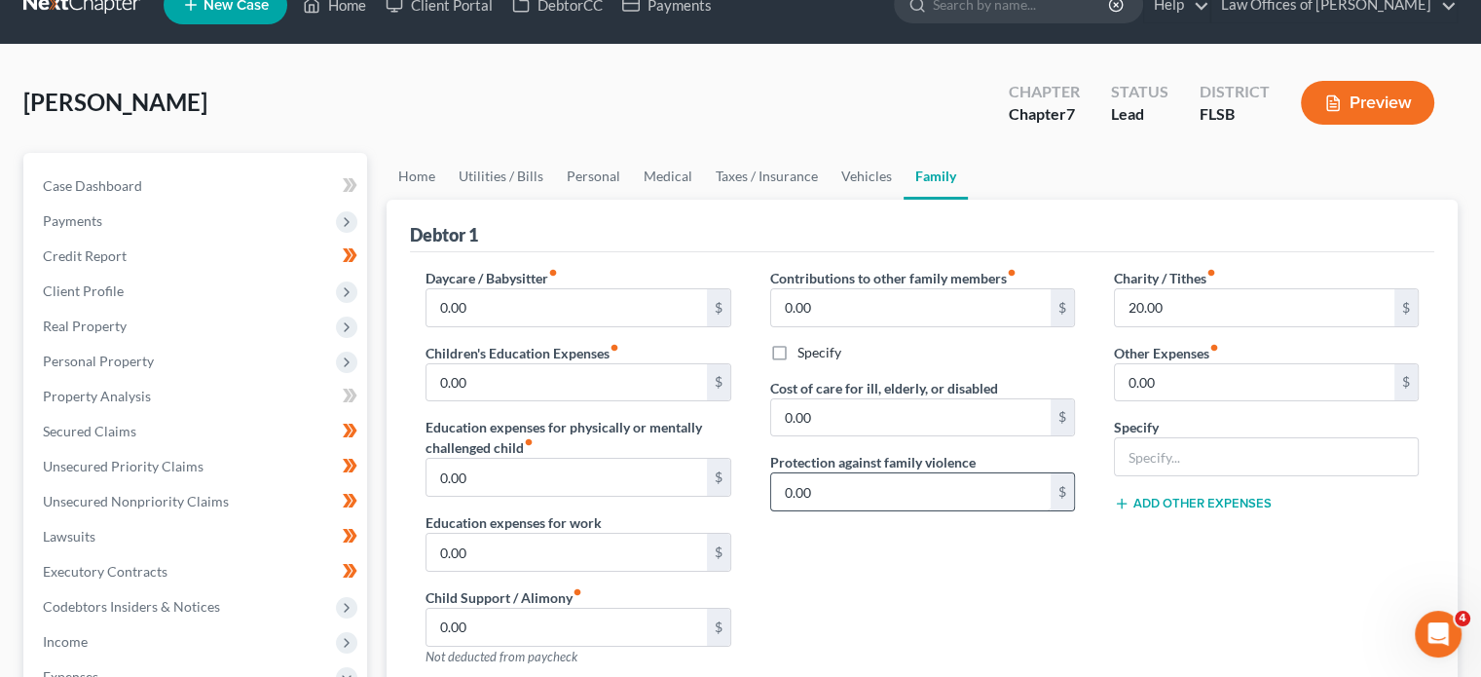
scroll to position [26, 0]
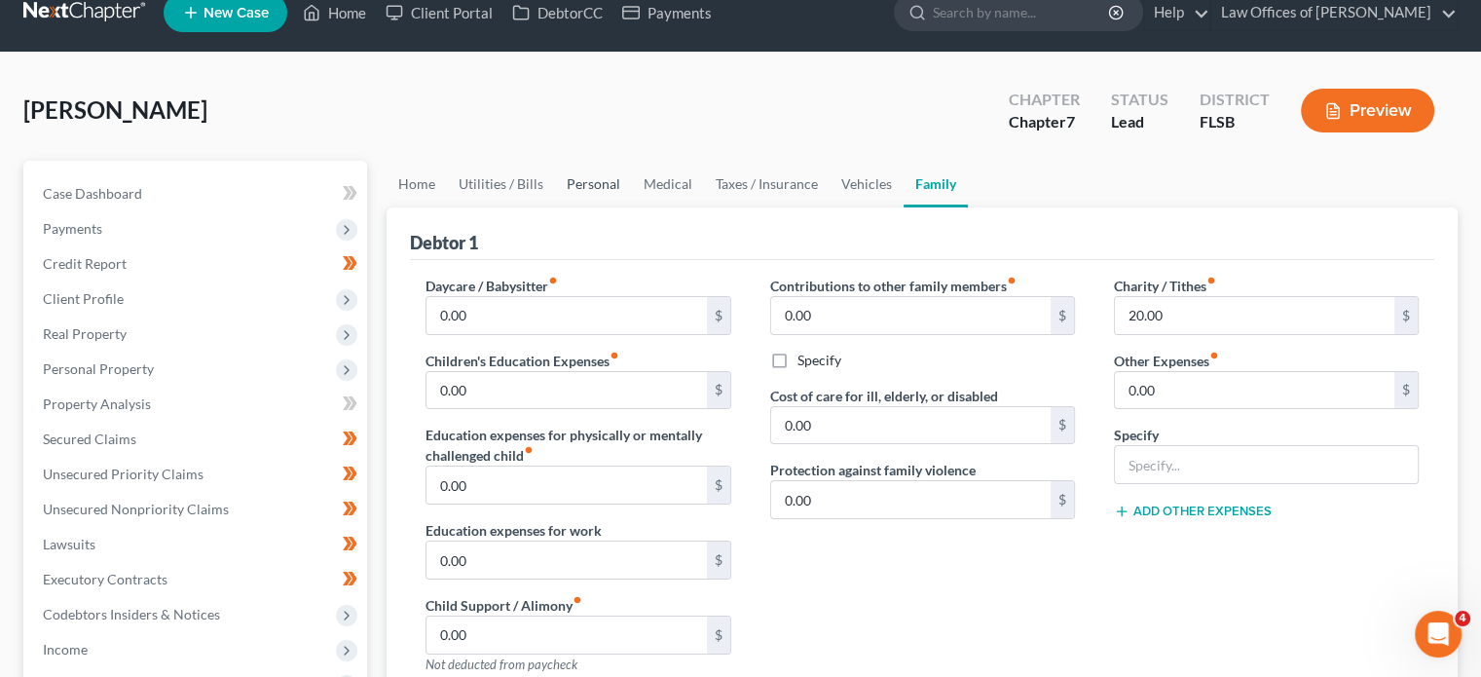
click at [597, 191] on link "Personal" at bounding box center [593, 184] width 77 height 47
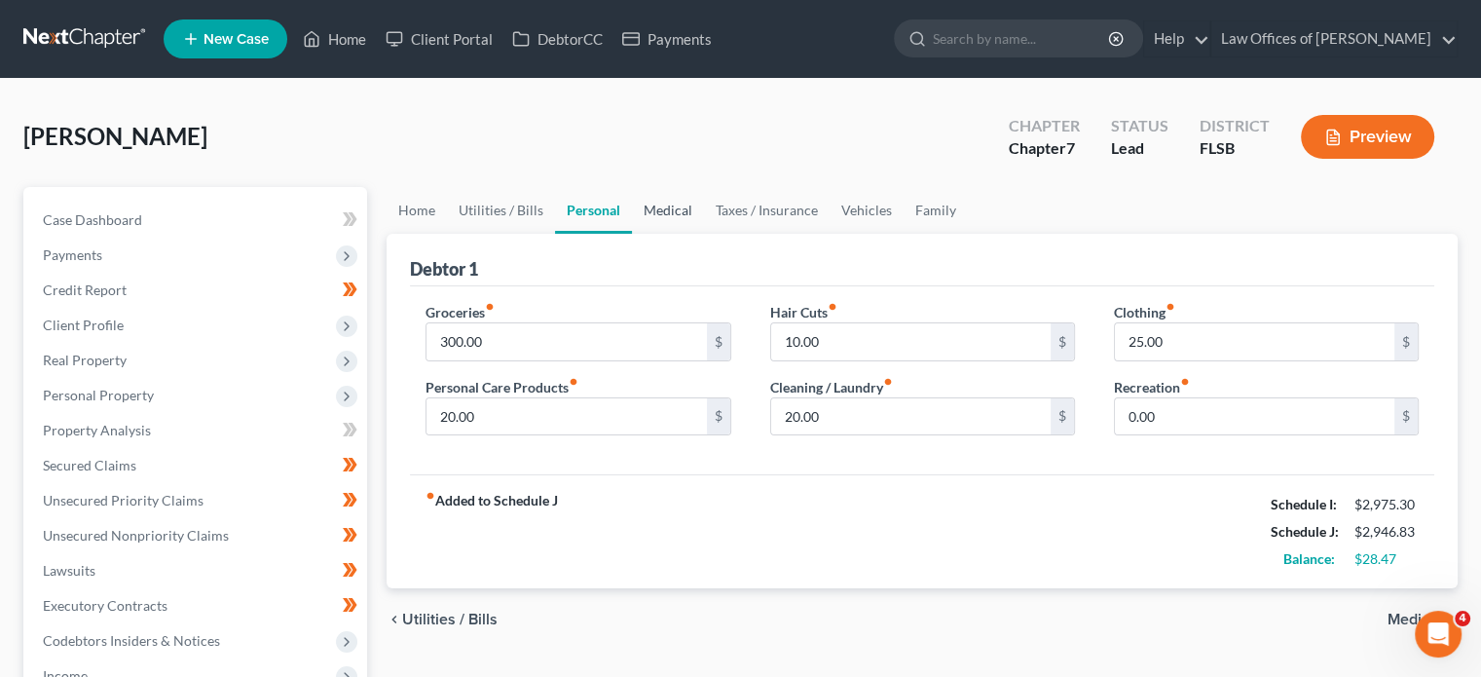
click at [678, 203] on link "Medical" at bounding box center [668, 210] width 72 height 47
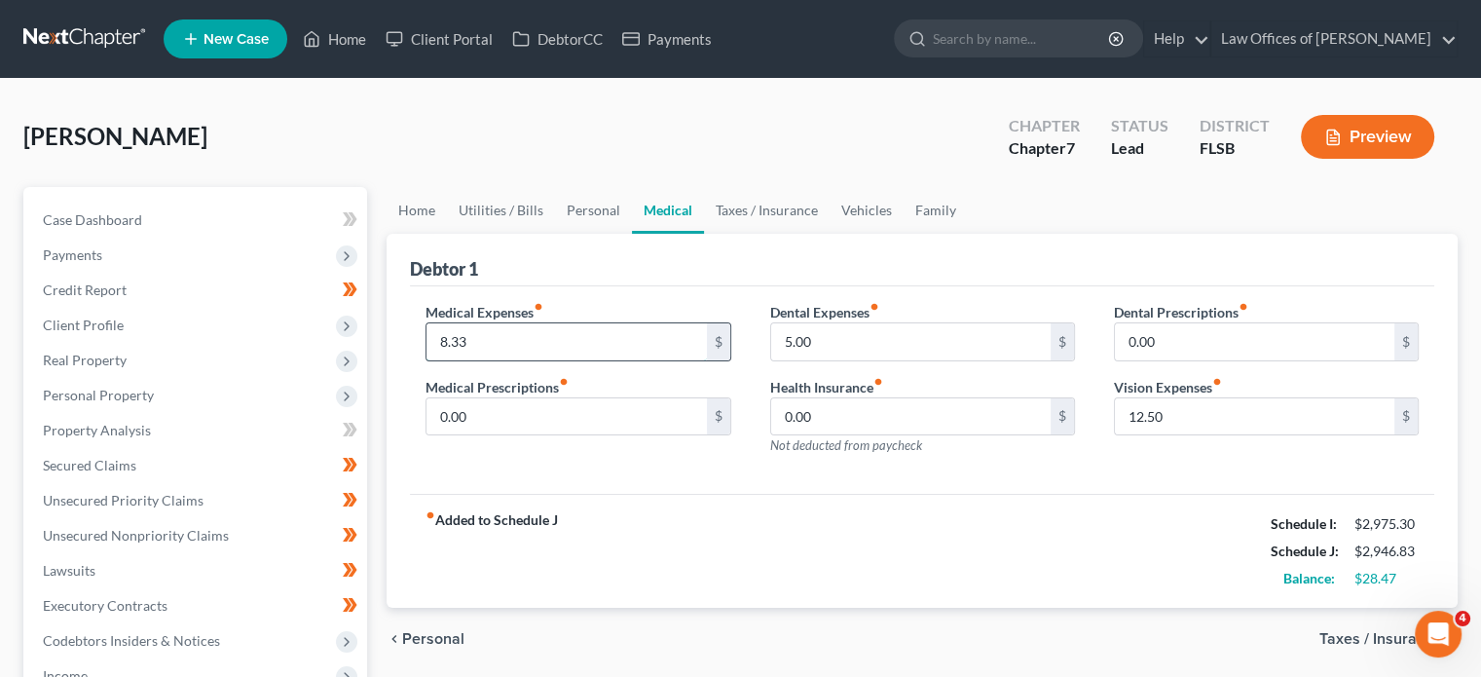
click at [499, 342] on input "8.33" at bounding box center [567, 341] width 280 height 37
click at [684, 471] on div "Medical Expenses fiber_manual_record 8.33 $ Medical Prescriptions fiber_manual_…" at bounding box center [922, 390] width 1025 height 208
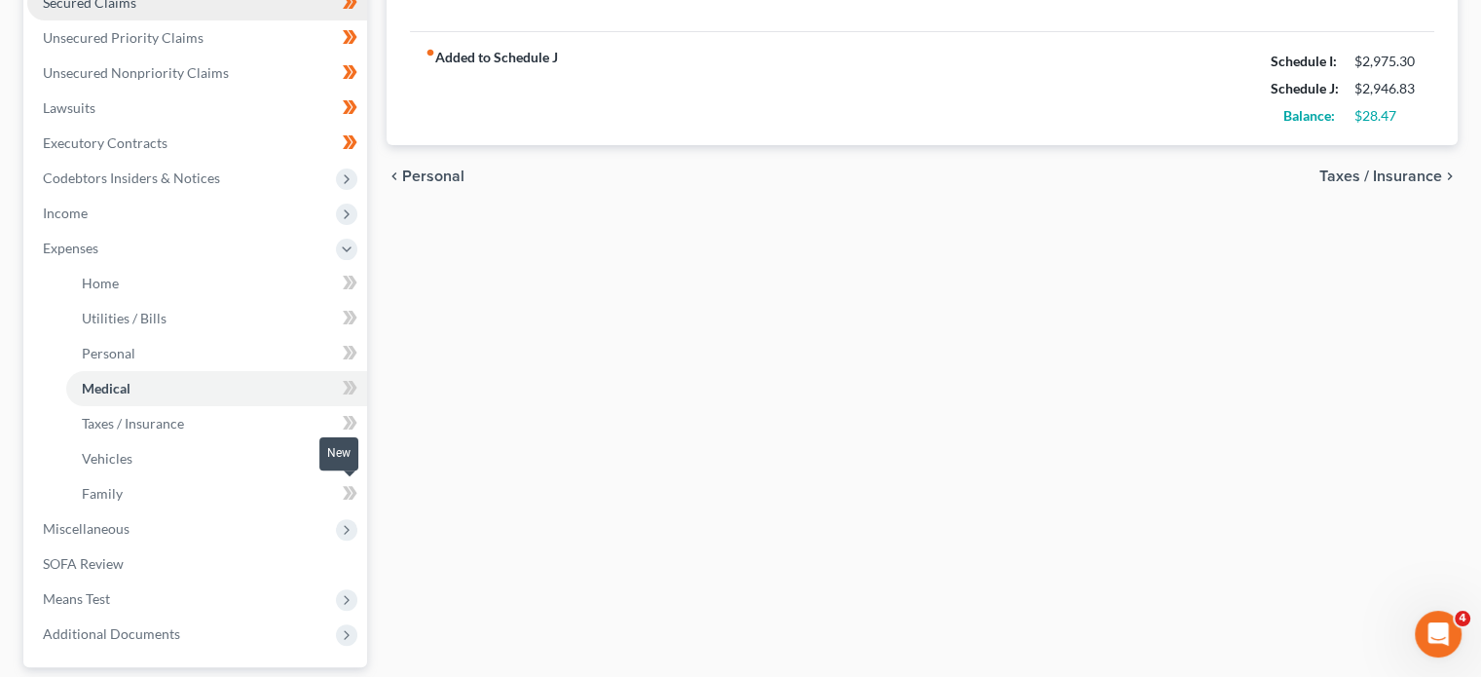
scroll to position [470, 0]
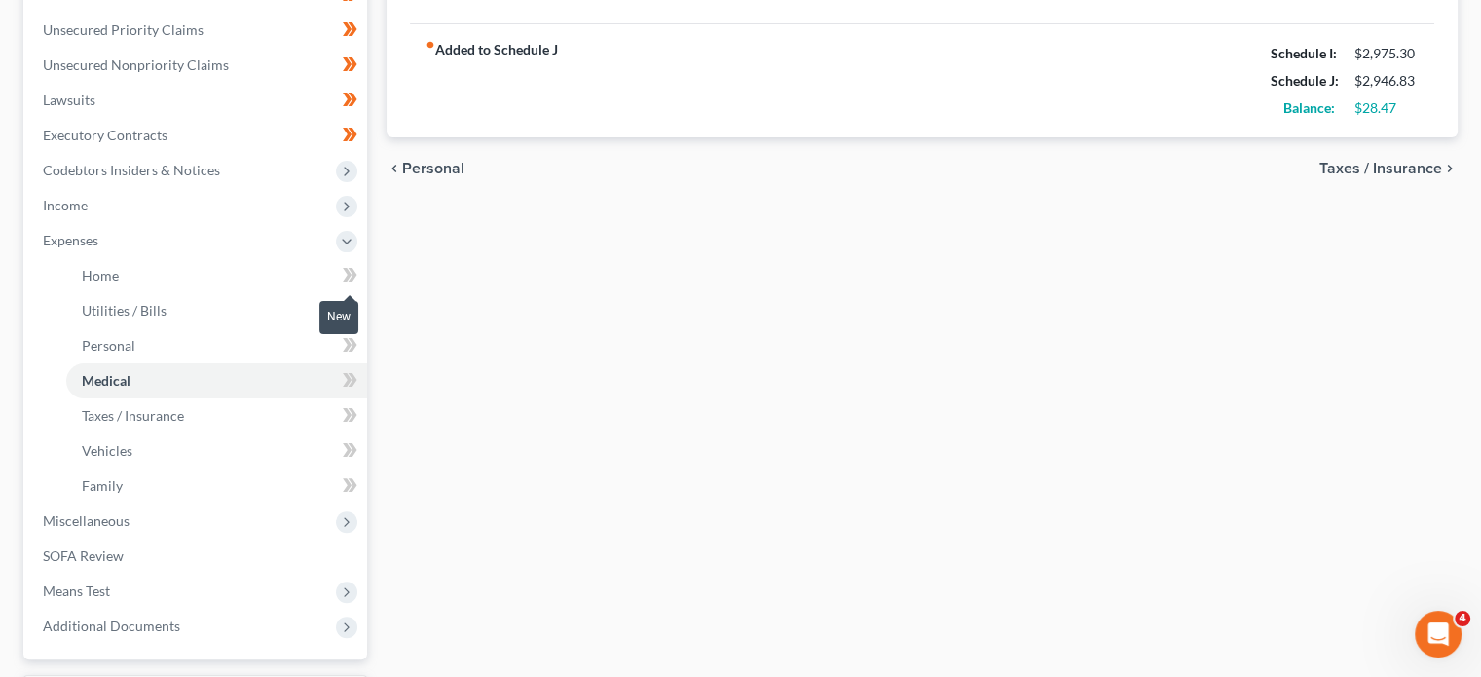
click at [350, 268] on icon at bounding box center [353, 275] width 9 height 14
click at [350, 310] on icon at bounding box center [347, 310] width 9 height 14
click at [351, 344] on icon at bounding box center [350, 345] width 15 height 24
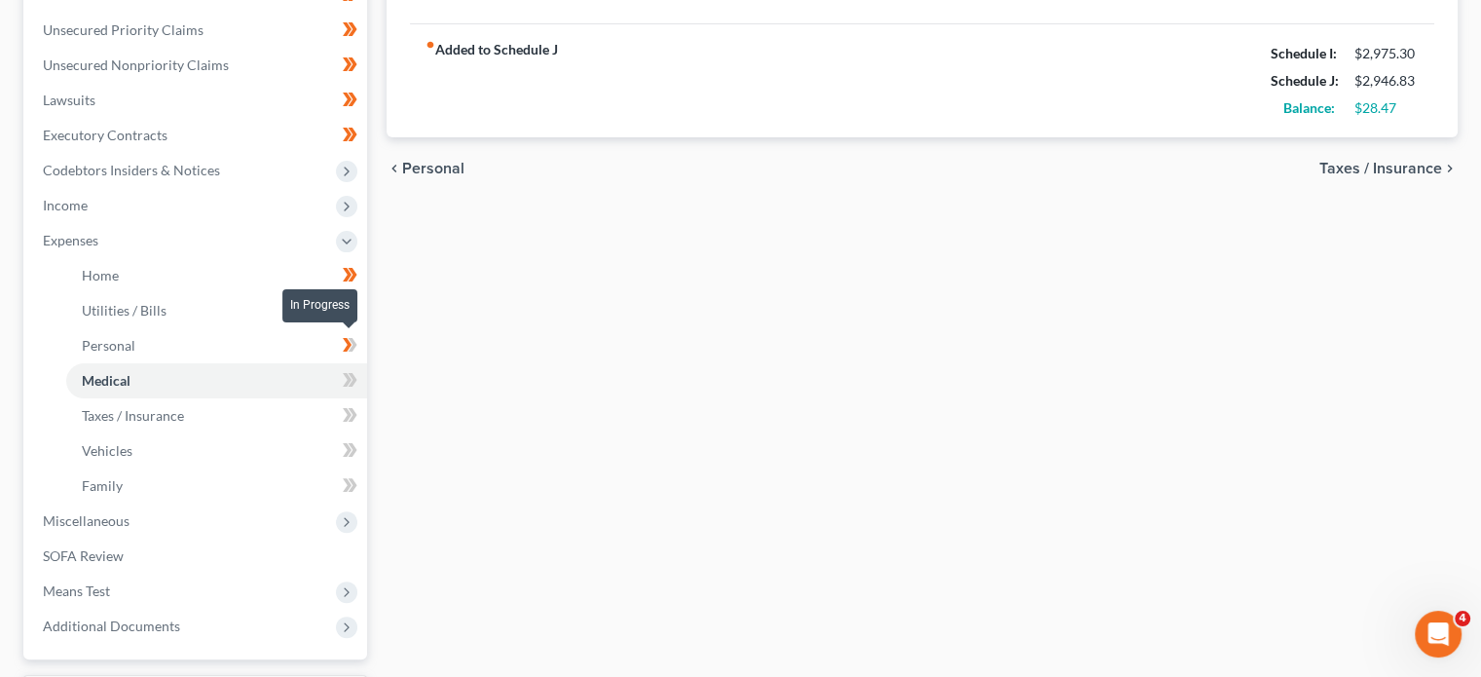
click at [351, 344] on icon at bounding box center [350, 345] width 15 height 24
click at [352, 376] on icon at bounding box center [353, 380] width 9 height 14
click at [347, 416] on icon at bounding box center [347, 415] width 9 height 14
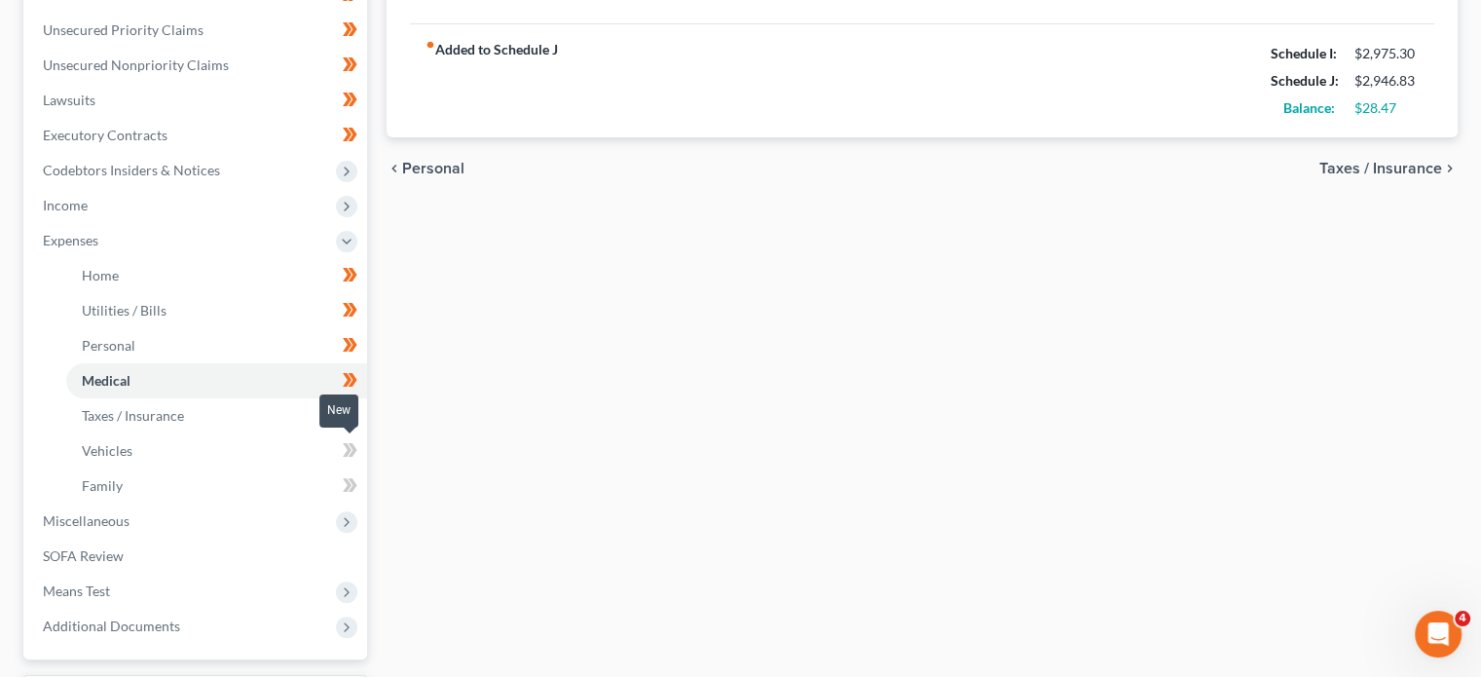
click at [347, 447] on icon at bounding box center [347, 450] width 9 height 14
click at [354, 488] on icon at bounding box center [353, 485] width 9 height 14
click at [275, 517] on span "Miscellaneous" at bounding box center [197, 521] width 340 height 35
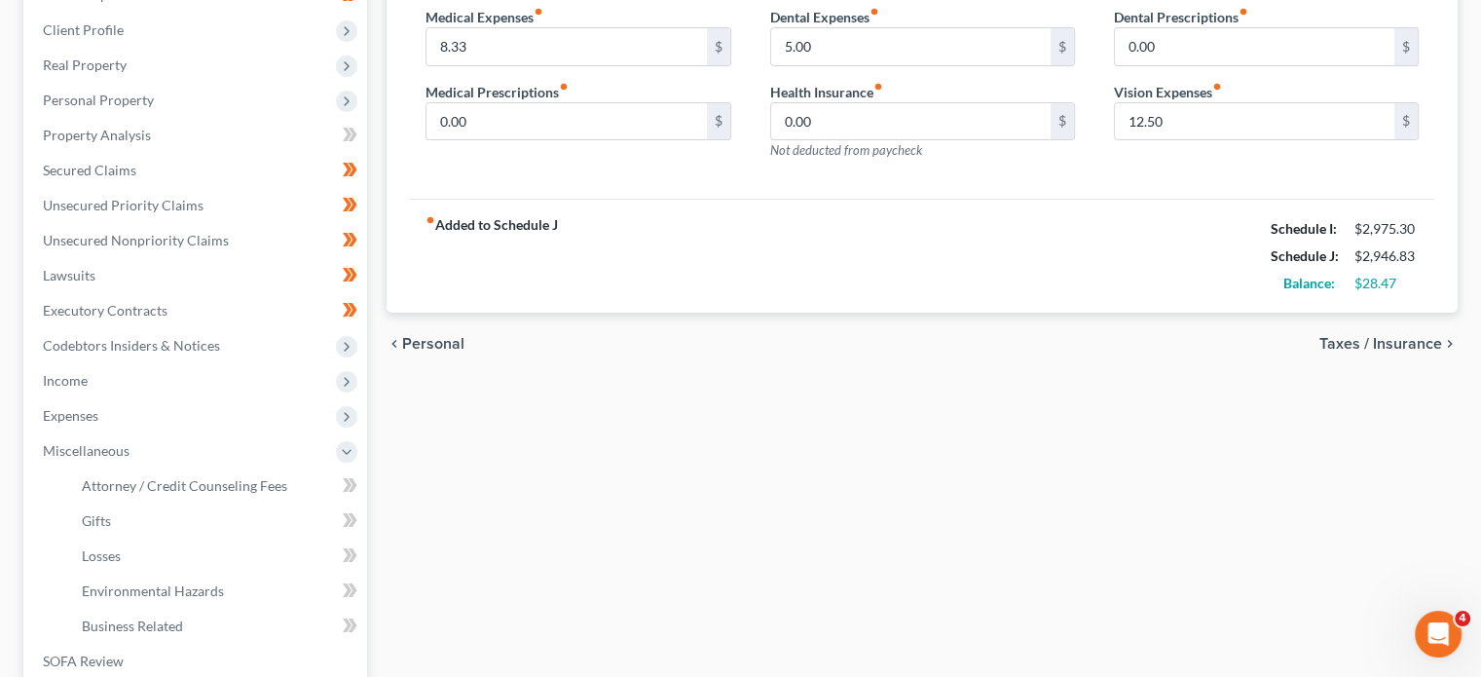
scroll to position [296, 0]
click at [288, 482] on link "Attorney / Credit Counseling Fees" at bounding box center [216, 485] width 301 height 35
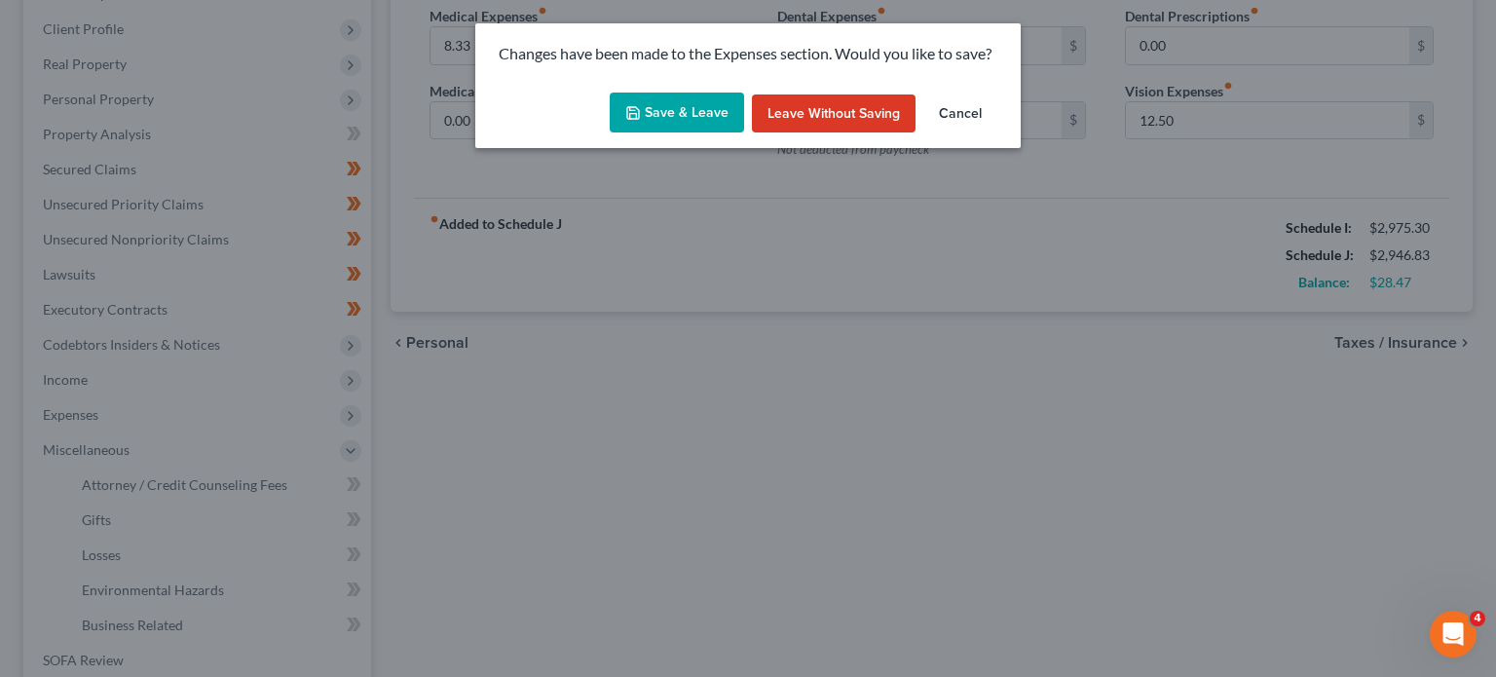
click at [690, 104] on button "Save & Leave" at bounding box center [677, 113] width 134 height 41
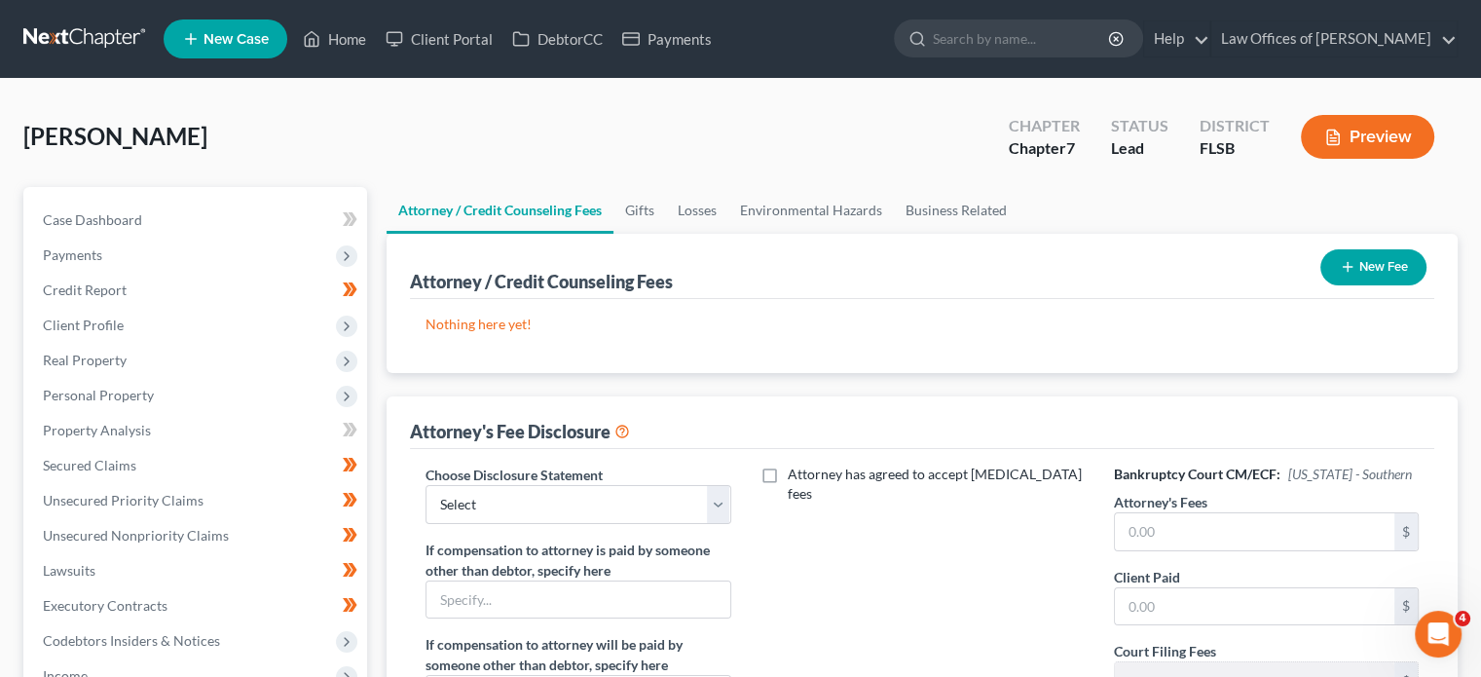
click at [1371, 264] on button "New Fee" at bounding box center [1374, 267] width 106 height 36
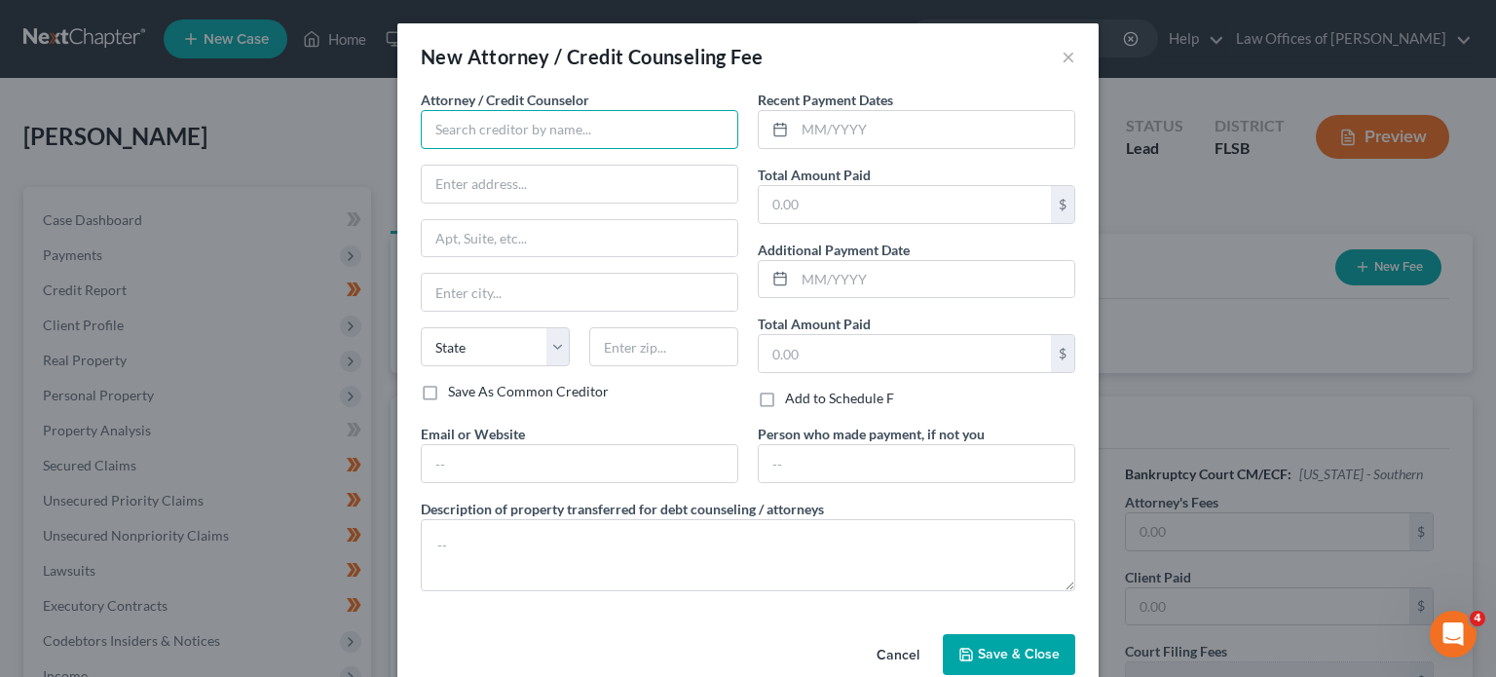
click at [569, 129] on input "text" at bounding box center [580, 129] width 318 height 39
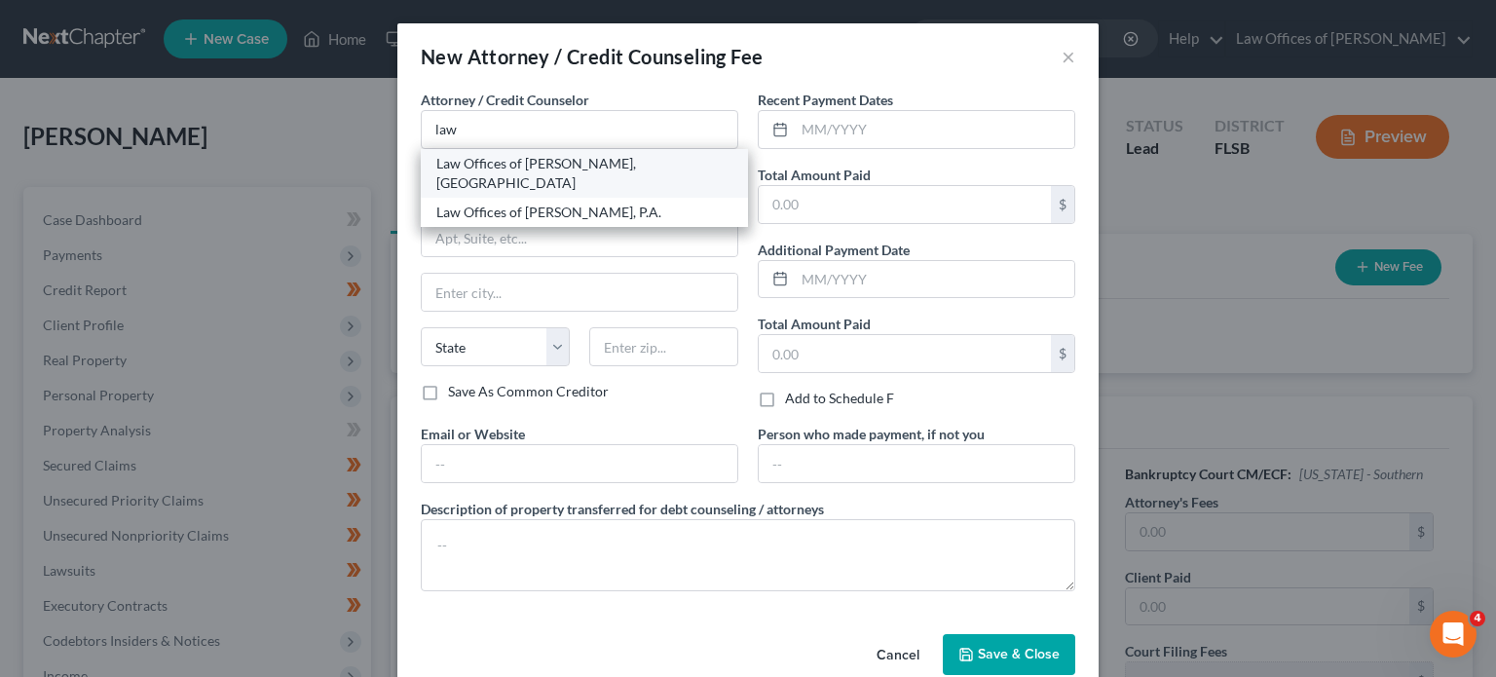
click at [565, 164] on div "Law Offices of [PERSON_NAME], [GEOGRAPHIC_DATA]" at bounding box center [584, 173] width 296 height 39
type input "Law Offices of [PERSON_NAME], [GEOGRAPHIC_DATA]"
type input "[STREET_ADDRESS]"
type input "Suite 220"
type input "[GEOGRAPHIC_DATA]"
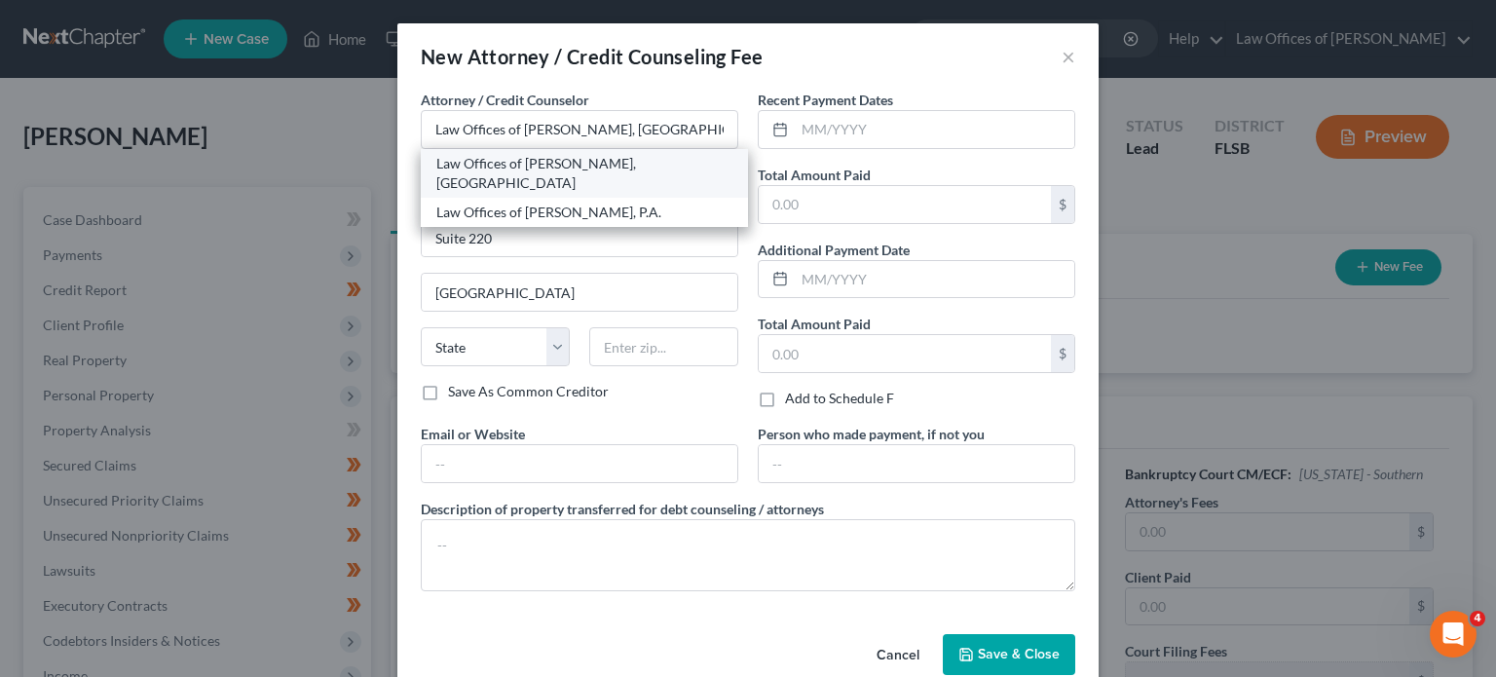
select select "9"
type input "33426"
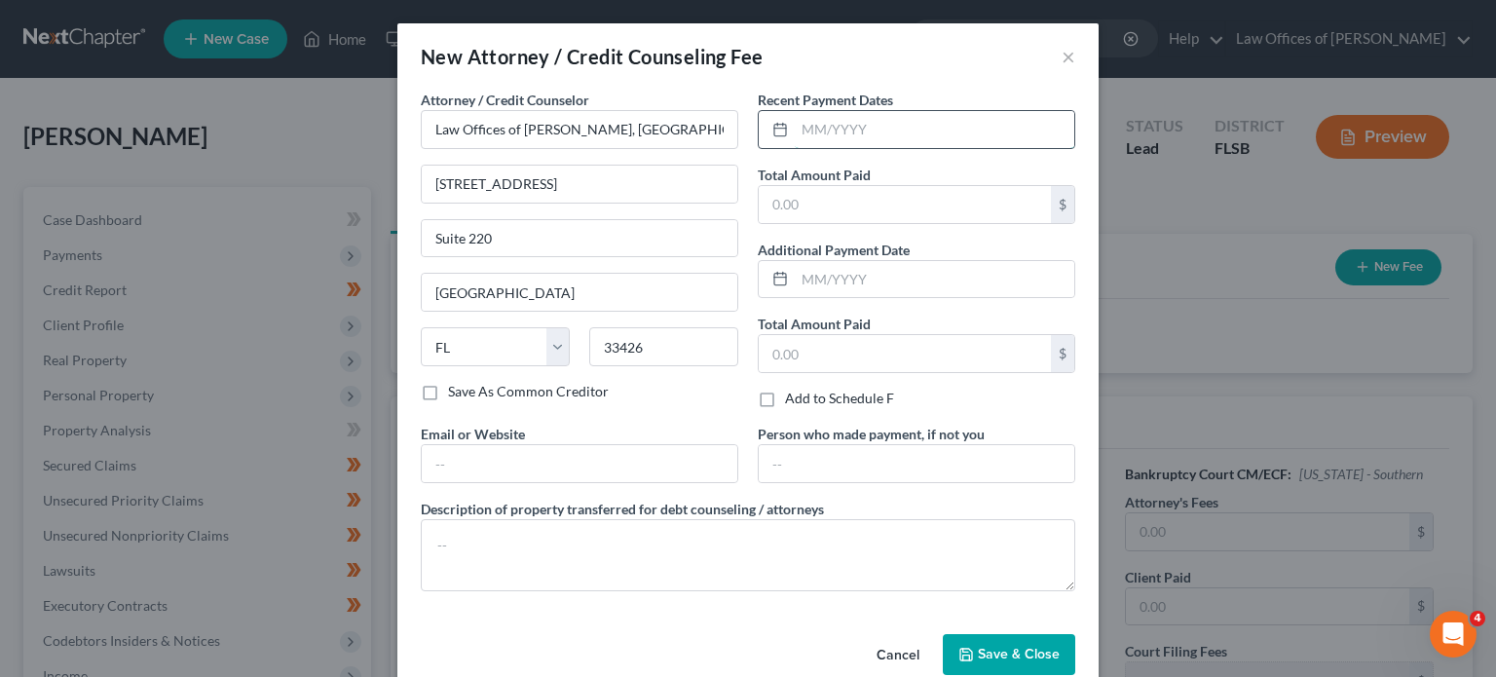
click at [799, 128] on input "text" at bounding box center [935, 129] width 280 height 37
type input "08/2025"
click at [808, 199] on input "text" at bounding box center [905, 204] width 292 height 37
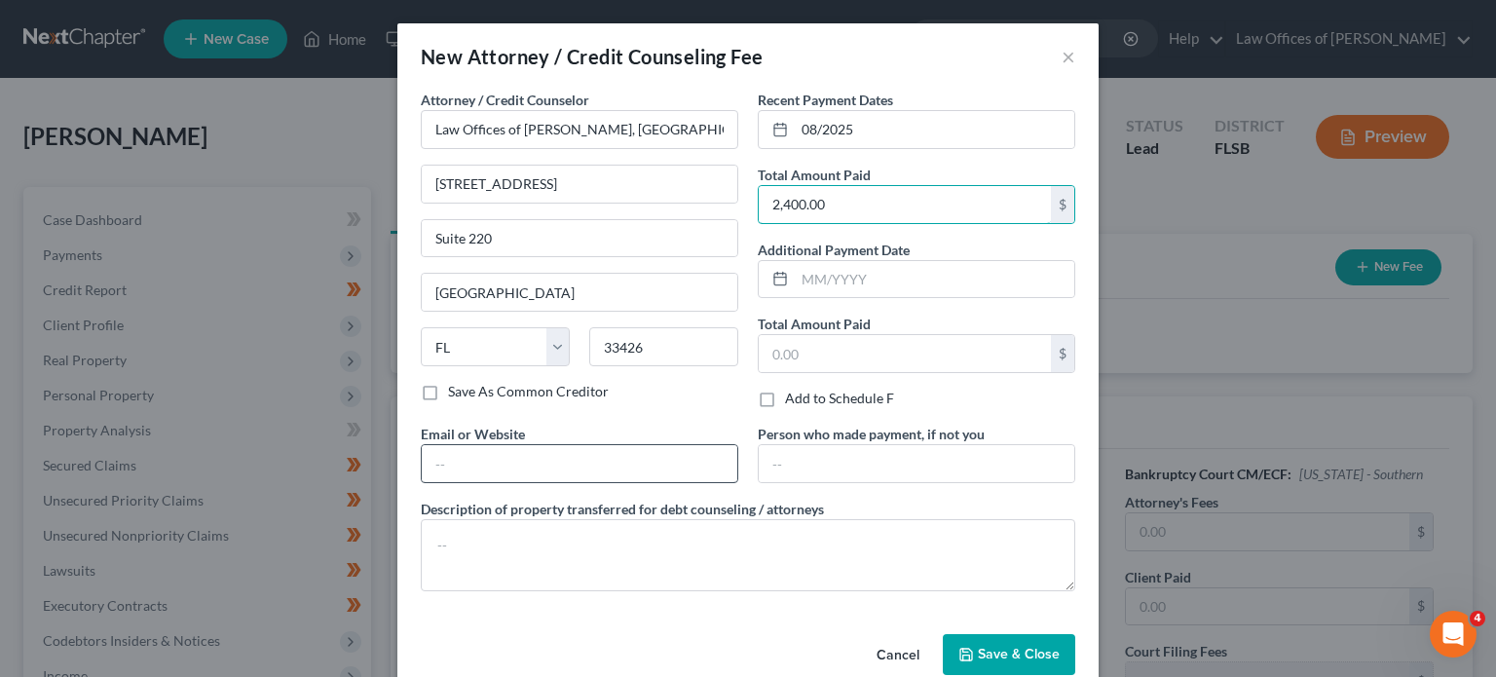
type input "2,400.00"
click at [604, 457] on input "text" at bounding box center [580, 463] width 316 height 37
type input "[EMAIL_ADDRESS][DOMAIN_NAME]"
click at [985, 651] on span "Save & Close" at bounding box center [1019, 654] width 82 height 17
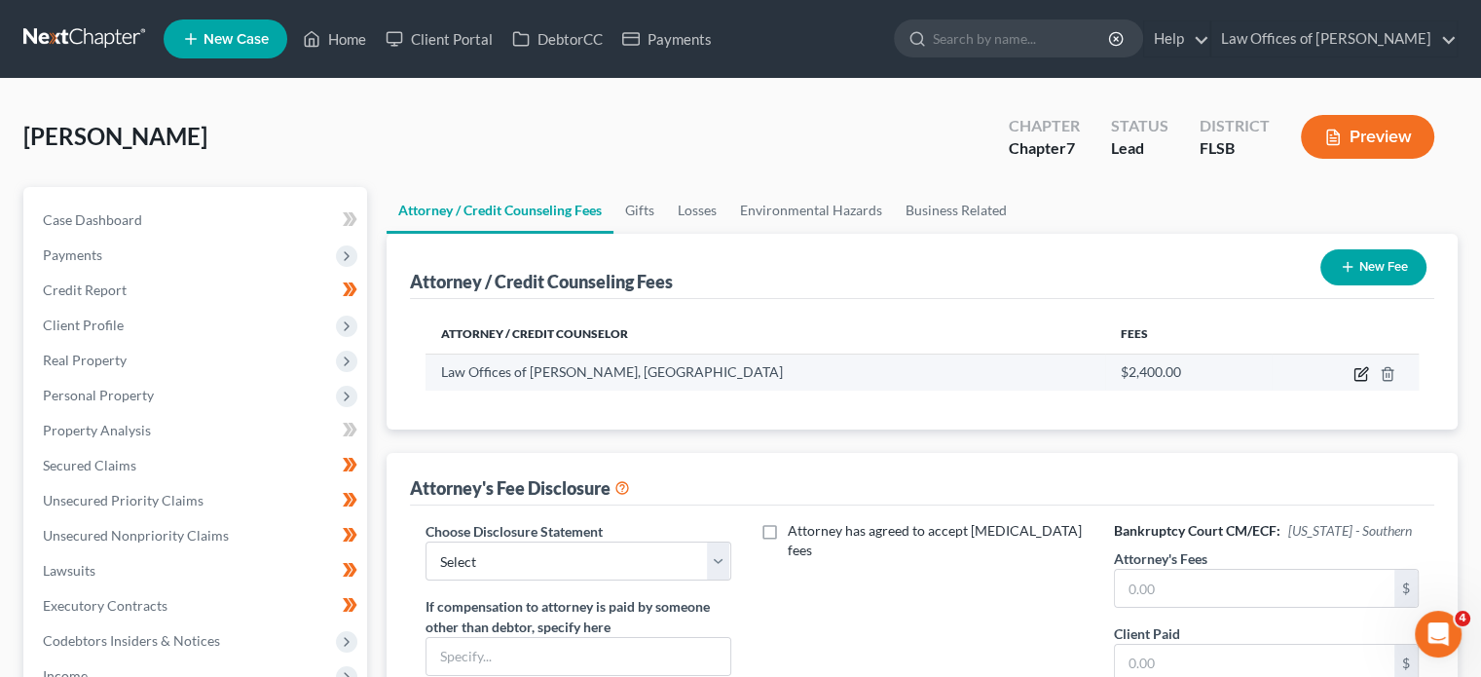
click at [1364, 370] on icon "button" at bounding box center [1362, 374] width 16 height 16
select select "9"
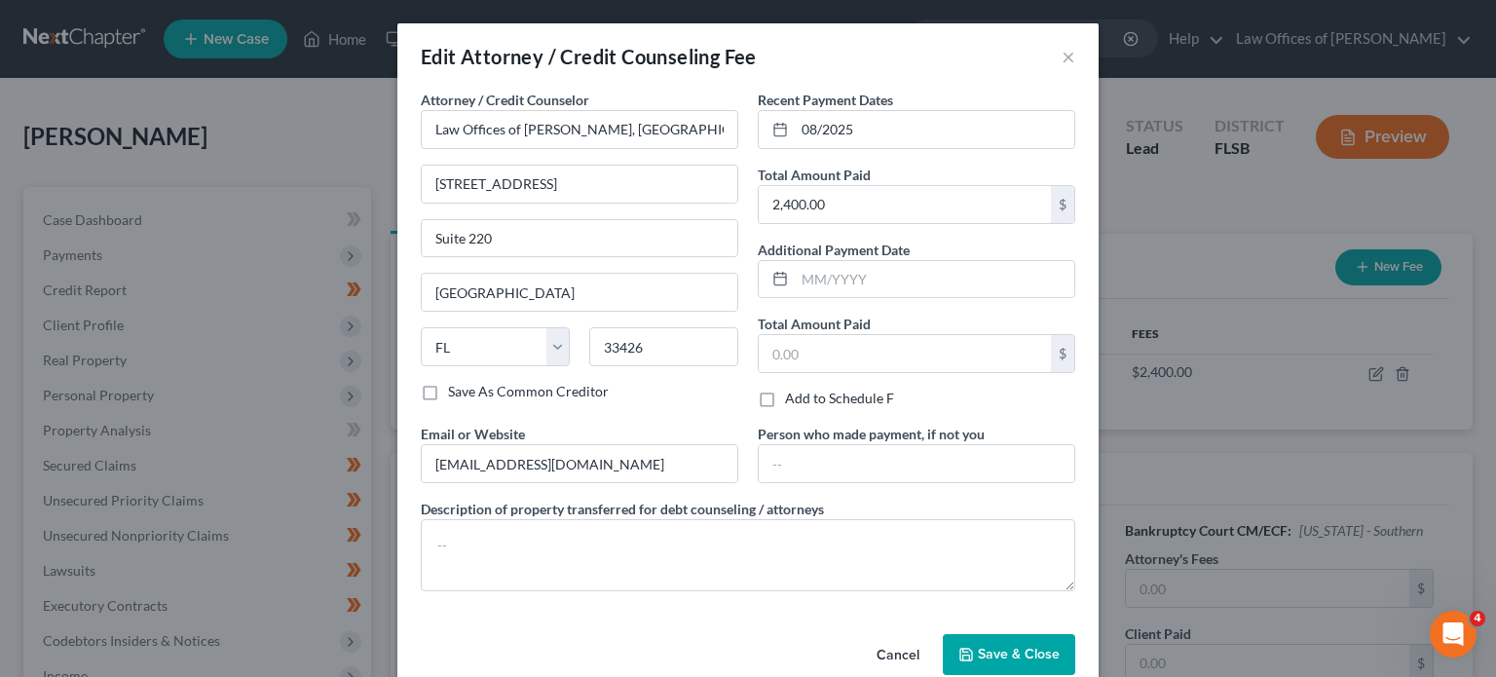
click at [1189, 322] on div "Edit Attorney / Credit Counseling Fee × Attorney / Credit Counselor * Law Offic…" at bounding box center [748, 338] width 1496 height 677
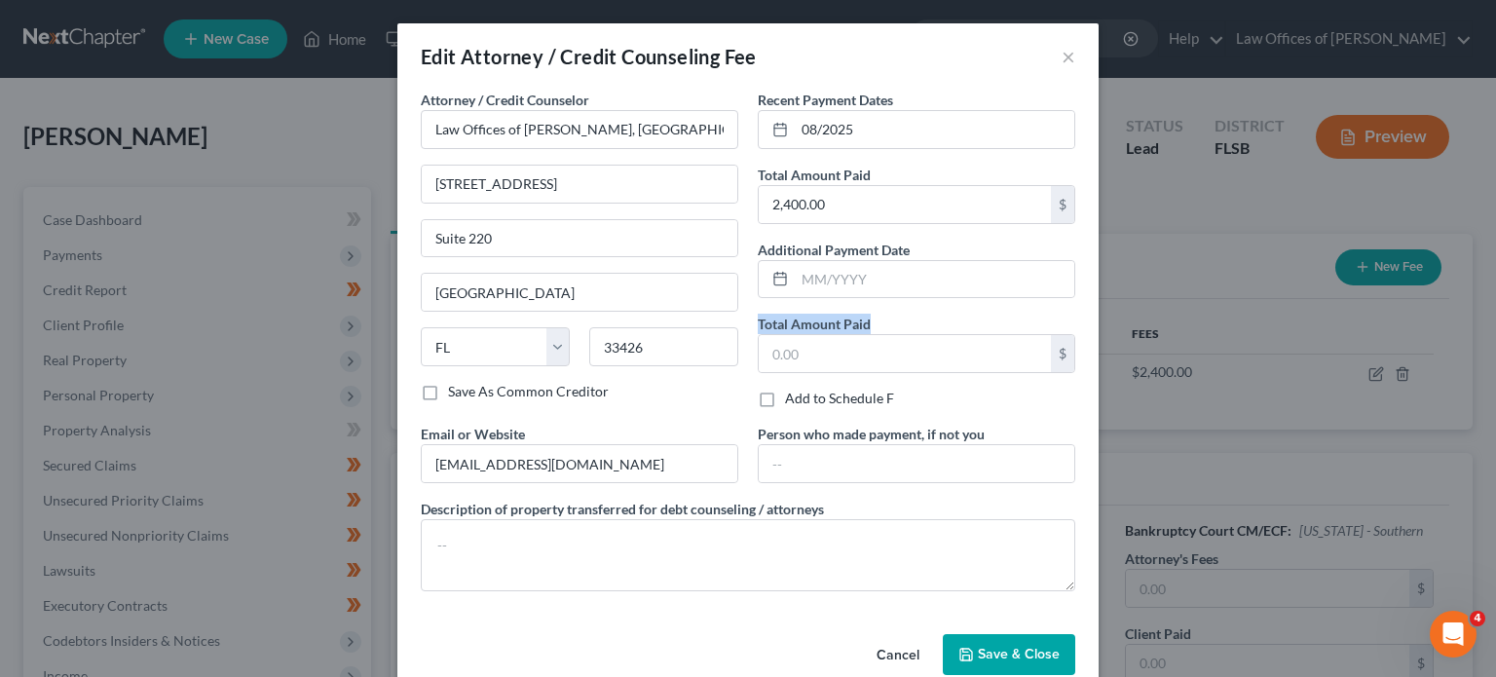
click at [1189, 322] on div "Edit Attorney / Credit Counseling Fee × Attorney / Credit Counselor * Law Offic…" at bounding box center [748, 338] width 1496 height 677
click at [1157, 462] on div "Edit Attorney / Credit Counseling Fee × Attorney / Credit Counselor * Law Offic…" at bounding box center [748, 338] width 1496 height 677
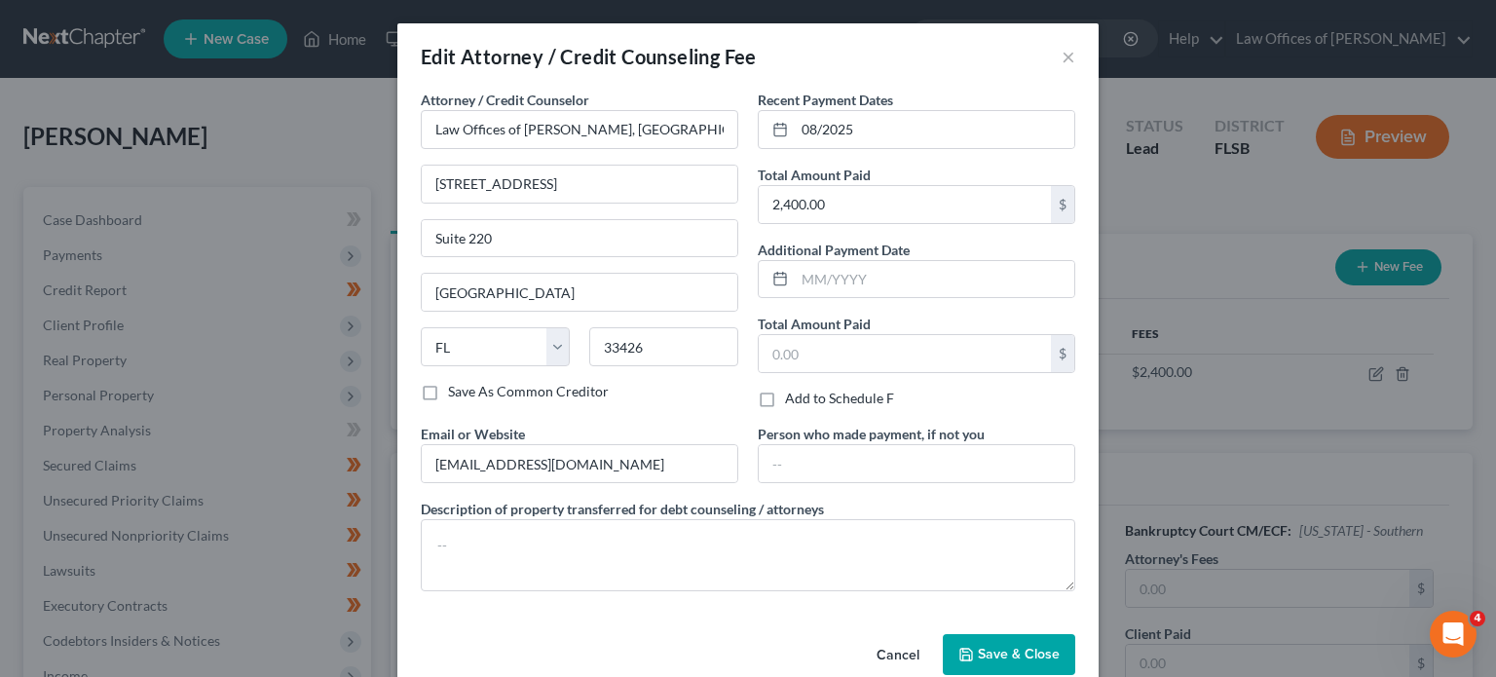
click at [1157, 462] on div "Edit Attorney / Credit Counseling Fee × Attorney / Credit Counselor * Law Offic…" at bounding box center [748, 338] width 1496 height 677
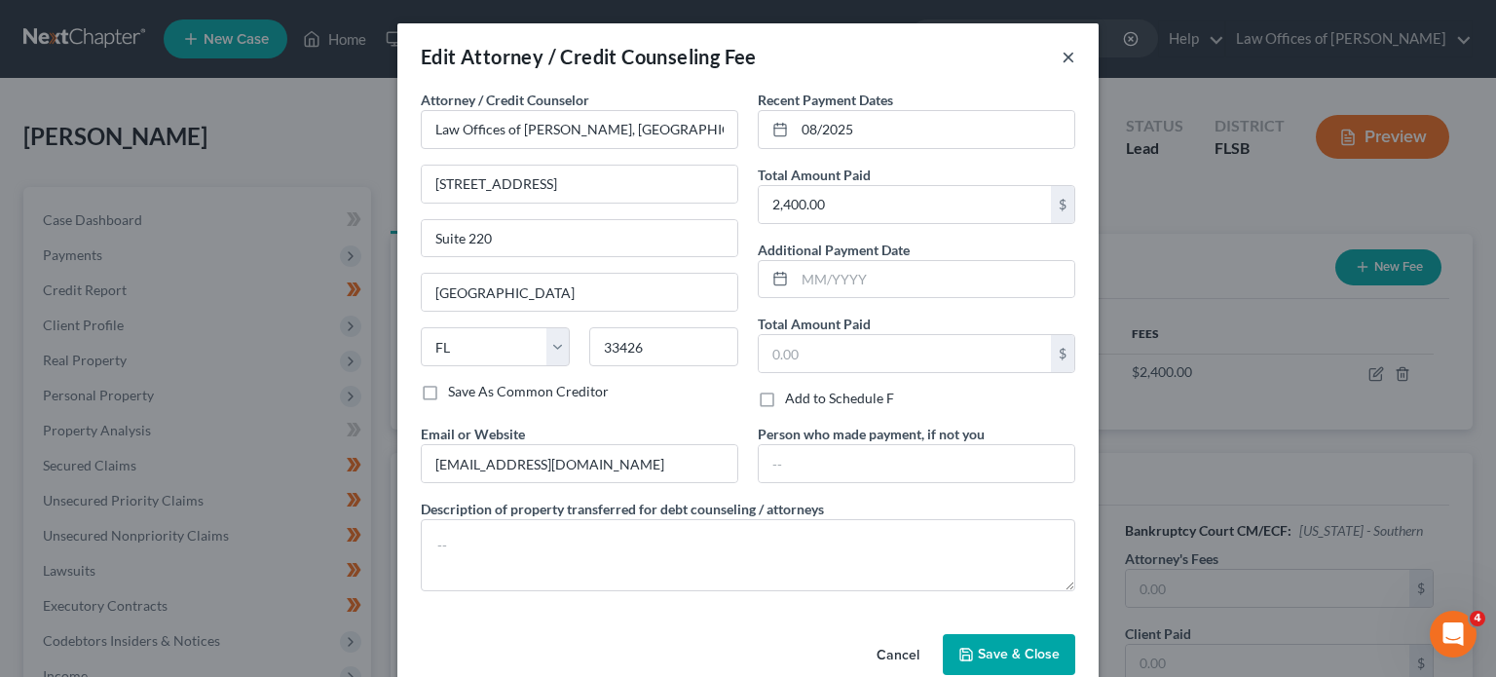
click at [1064, 62] on button "×" at bounding box center [1069, 56] width 14 height 23
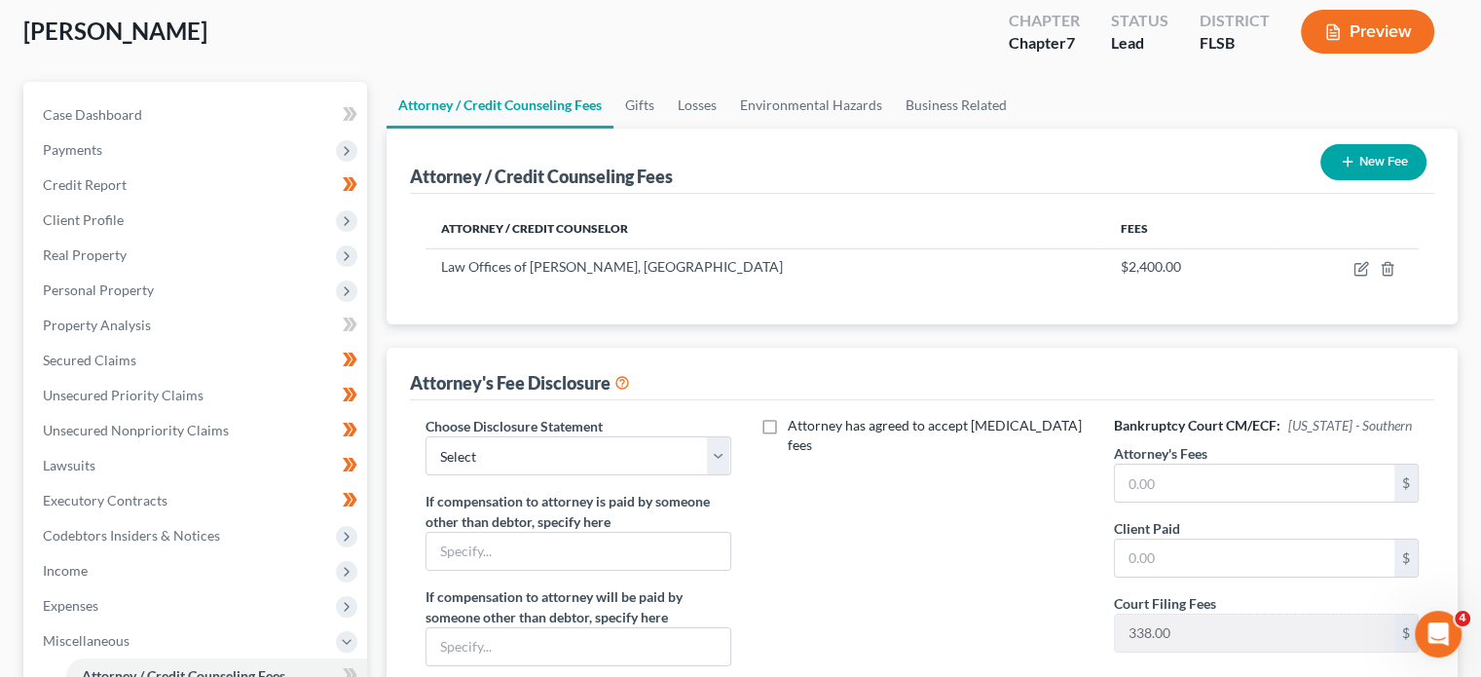
scroll to position [113, 0]
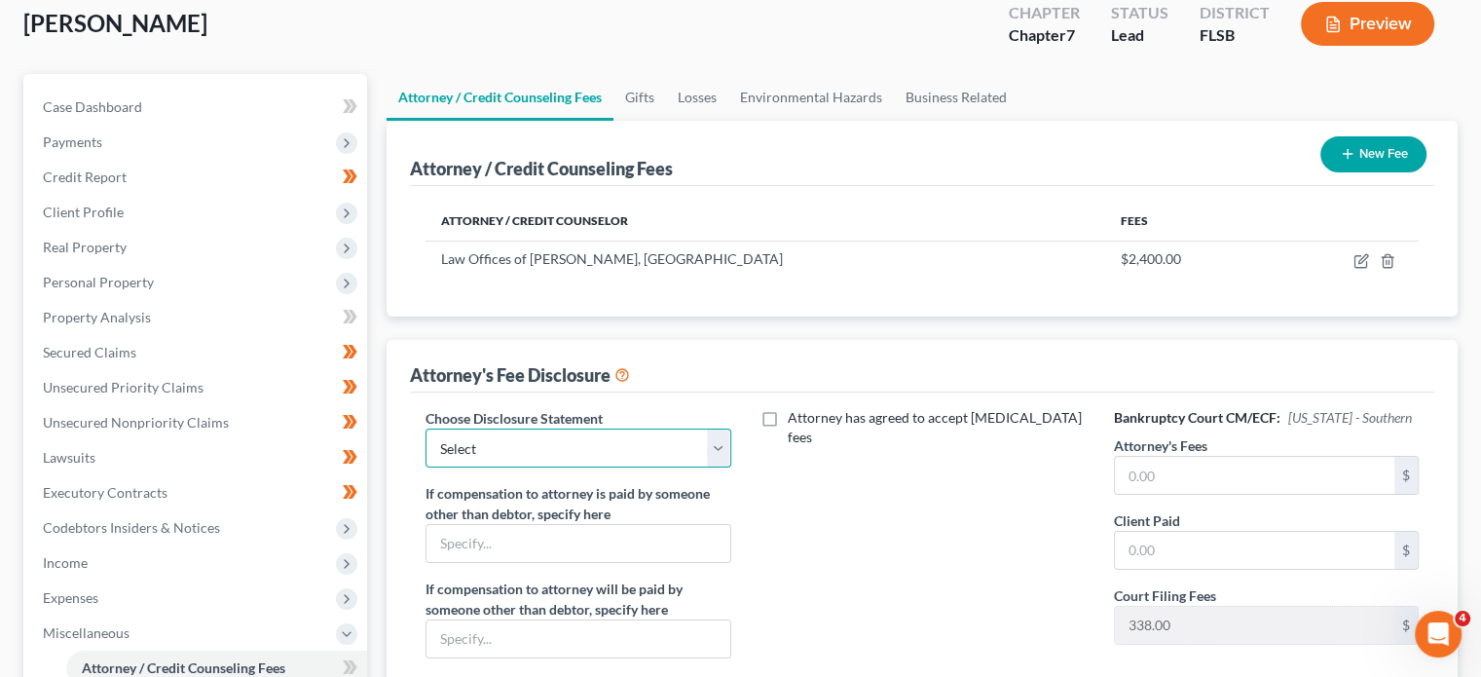
click at [715, 458] on select "Select Disclosure" at bounding box center [578, 448] width 305 height 39
select select "0"
click at [426, 429] on select "Select Disclosure" at bounding box center [578, 448] width 305 height 39
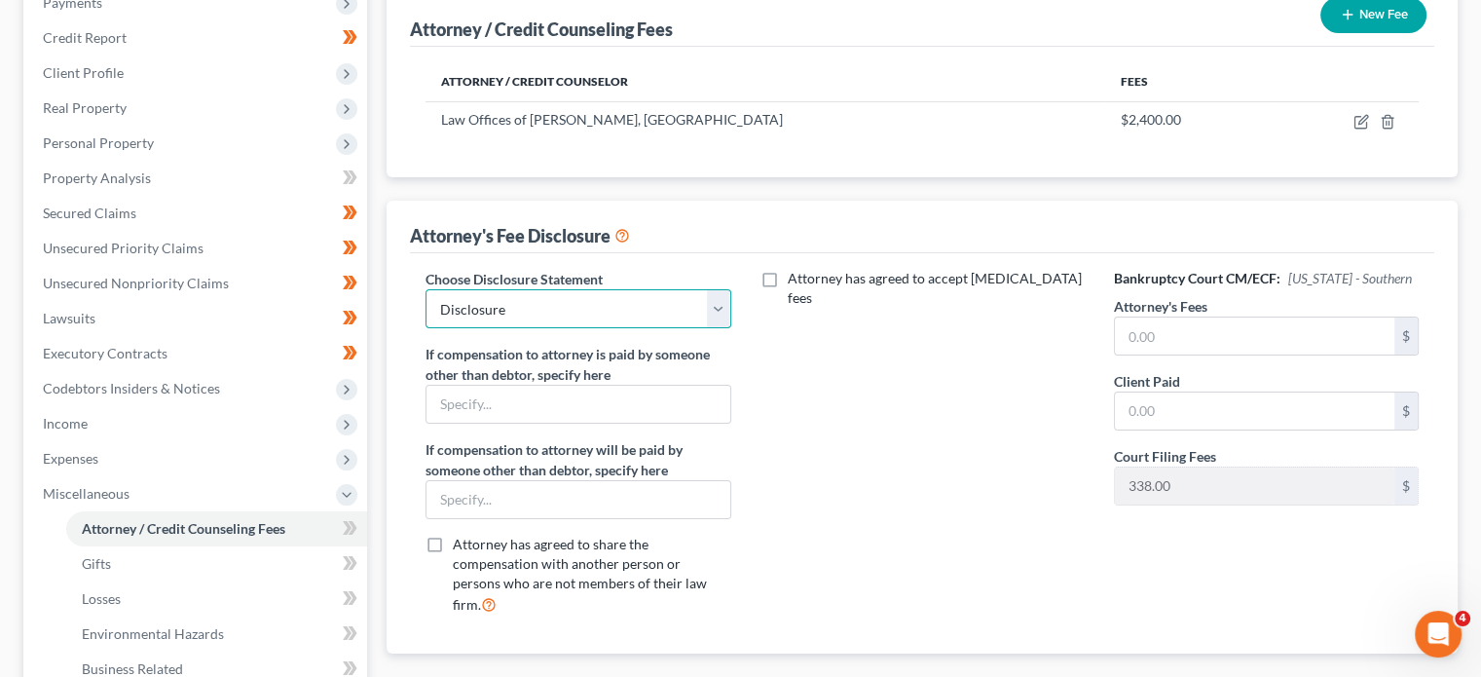
scroll to position [253, 0]
click at [1263, 336] on input "text" at bounding box center [1255, 335] width 280 height 37
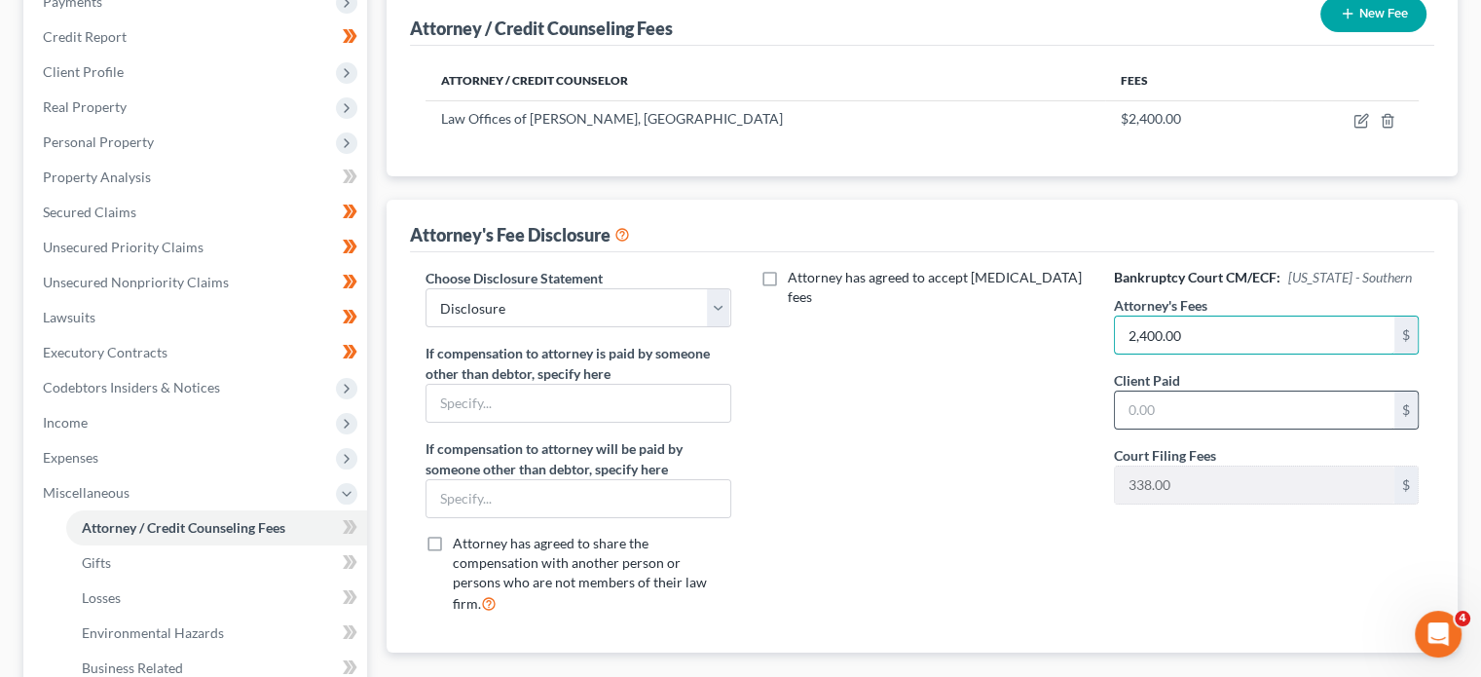
type input "2,400.00"
click at [1237, 396] on input "text" at bounding box center [1255, 410] width 280 height 37
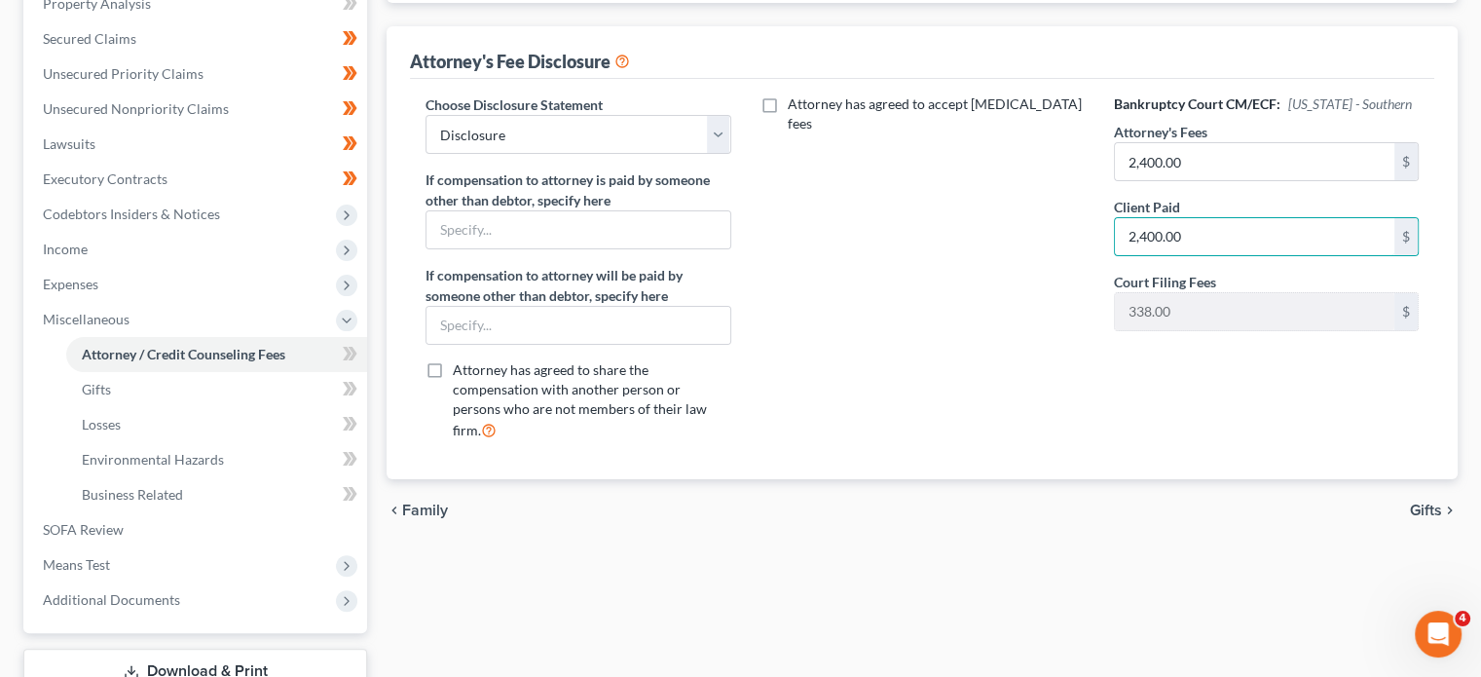
scroll to position [428, 0]
type input "2,400.00"
click at [344, 346] on icon at bounding box center [347, 353] width 9 height 14
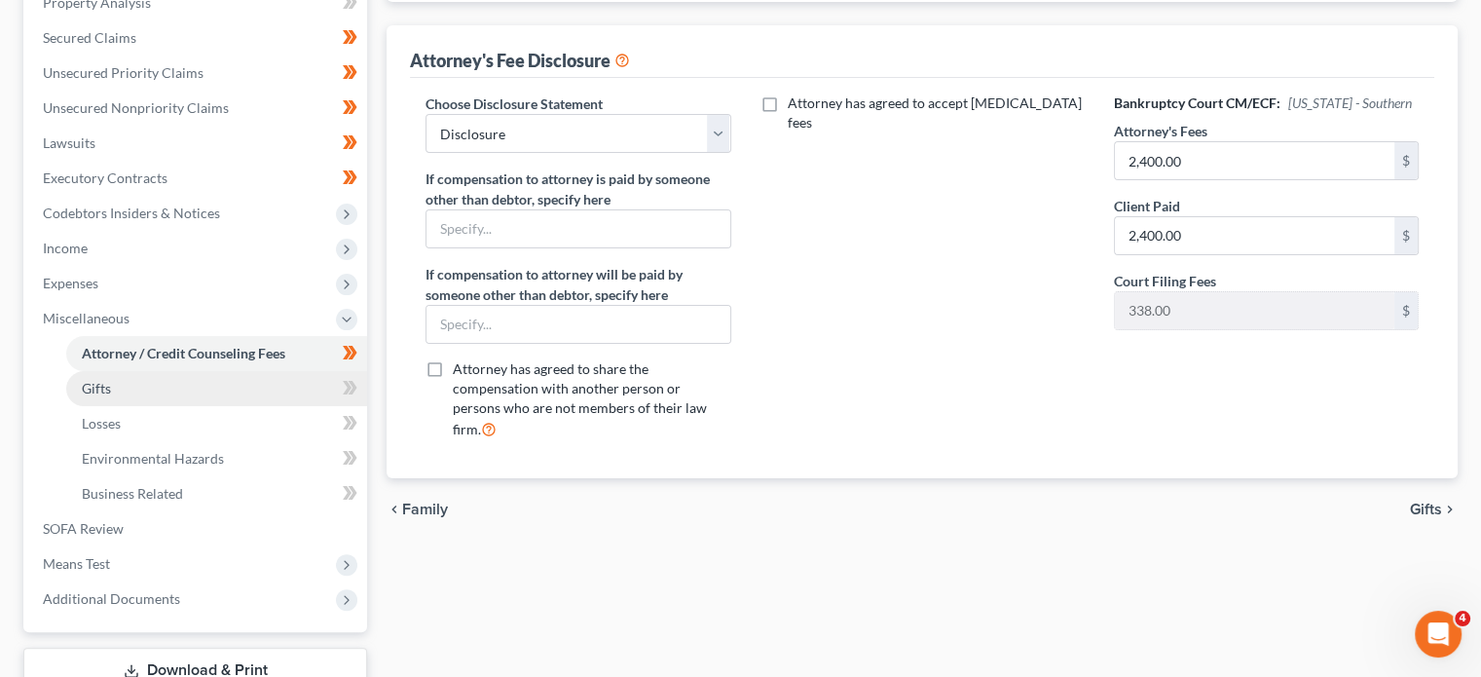
click at [228, 393] on link "Gifts" at bounding box center [216, 388] width 301 height 35
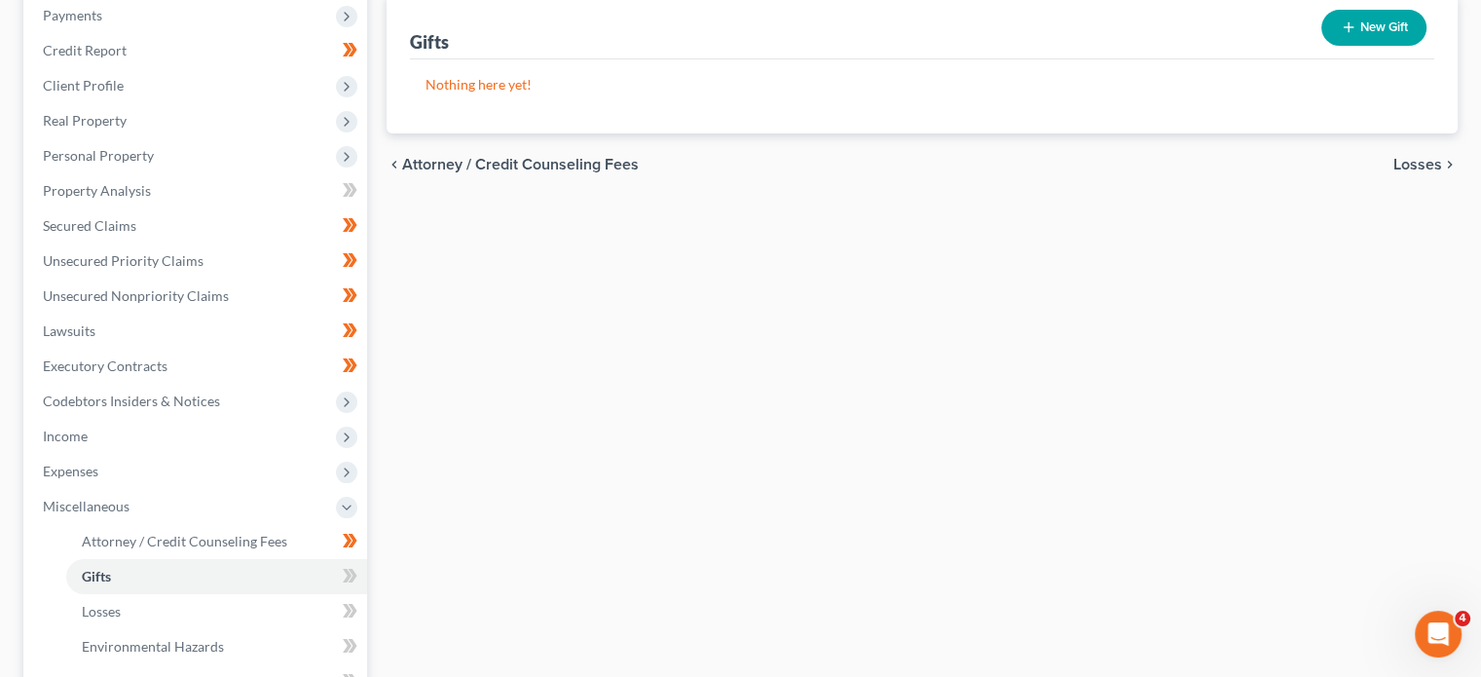
scroll to position [242, 0]
click at [351, 571] on icon at bounding box center [347, 574] width 9 height 14
click at [257, 611] on link "Losses" at bounding box center [216, 609] width 301 height 35
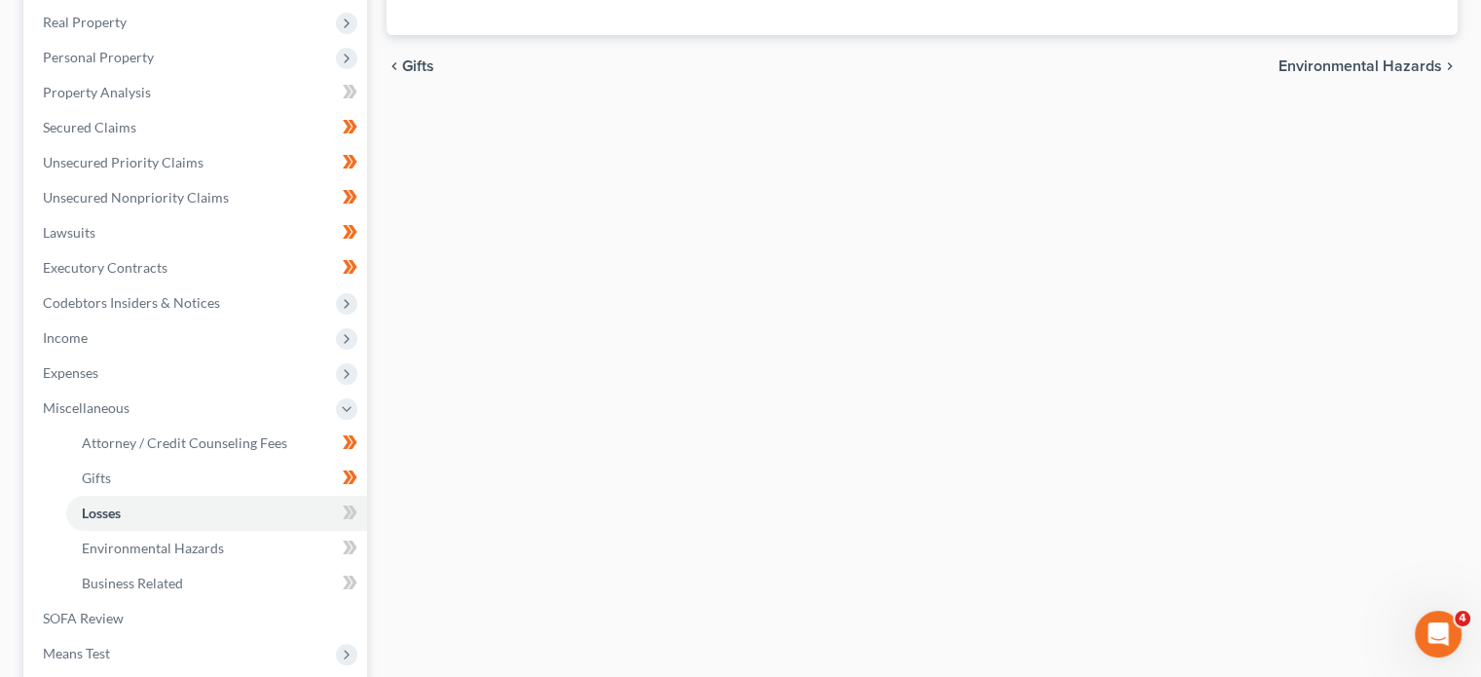
scroll to position [341, 0]
click at [348, 506] on icon at bounding box center [347, 510] width 9 height 14
click at [307, 541] on link "Environmental Hazards" at bounding box center [216, 545] width 301 height 35
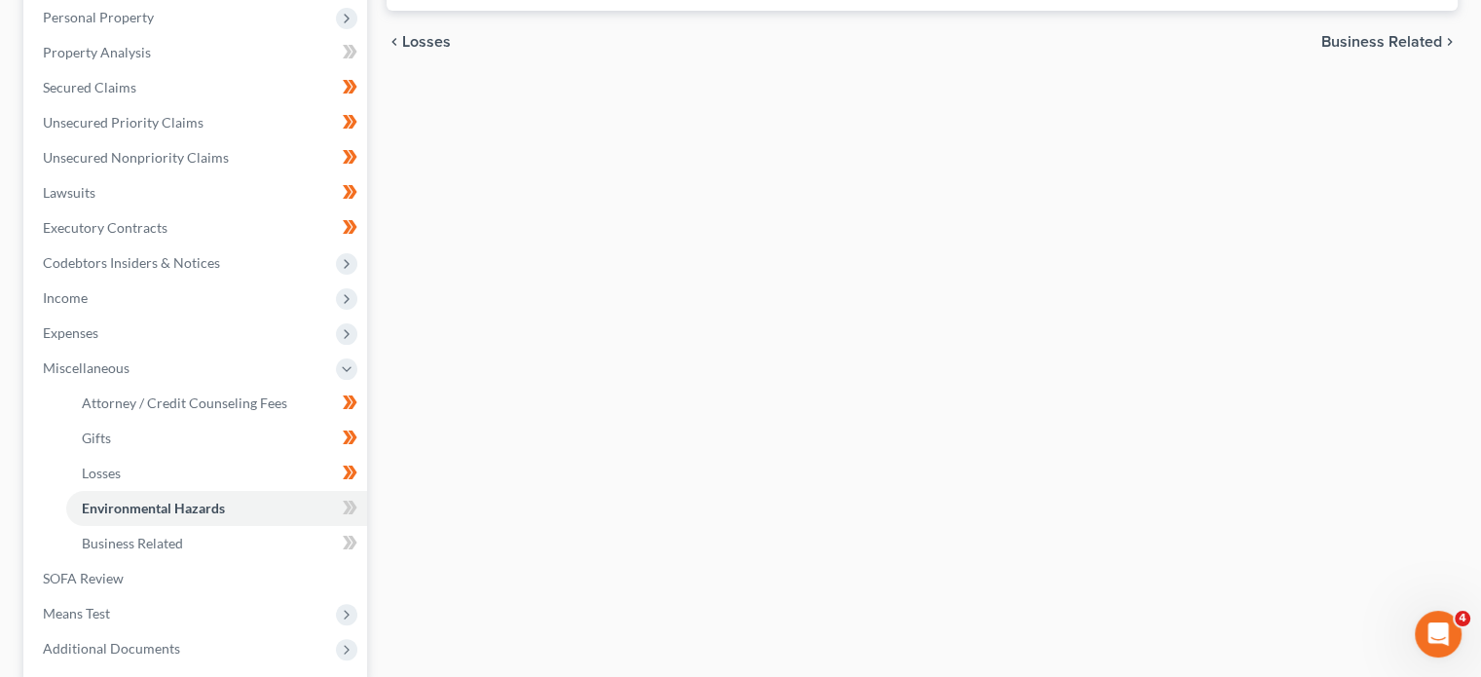
scroll to position [381, 0]
click at [349, 499] on icon at bounding box center [350, 505] width 15 height 24
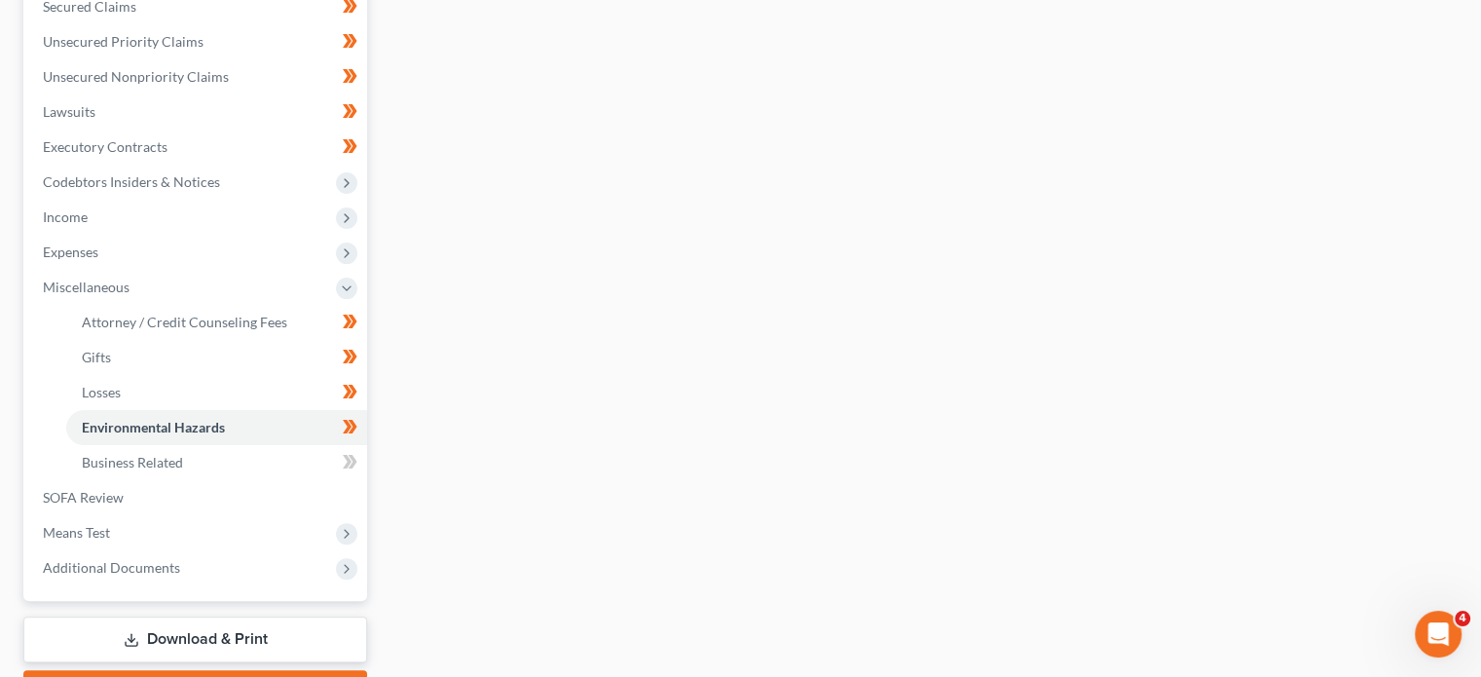
scroll to position [460, 0]
click at [290, 451] on link "Business Related" at bounding box center [216, 461] width 301 height 35
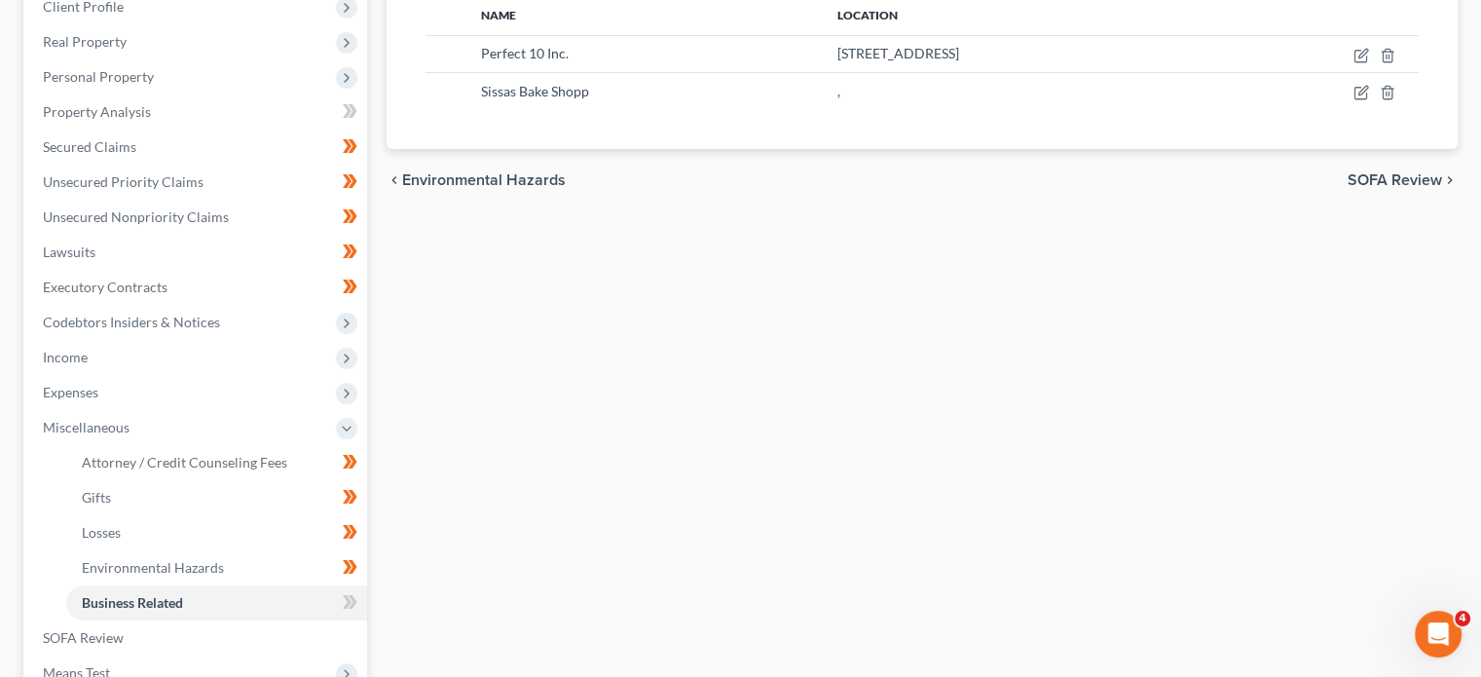
scroll to position [319, 0]
click at [353, 595] on icon at bounding box center [353, 601] width 9 height 14
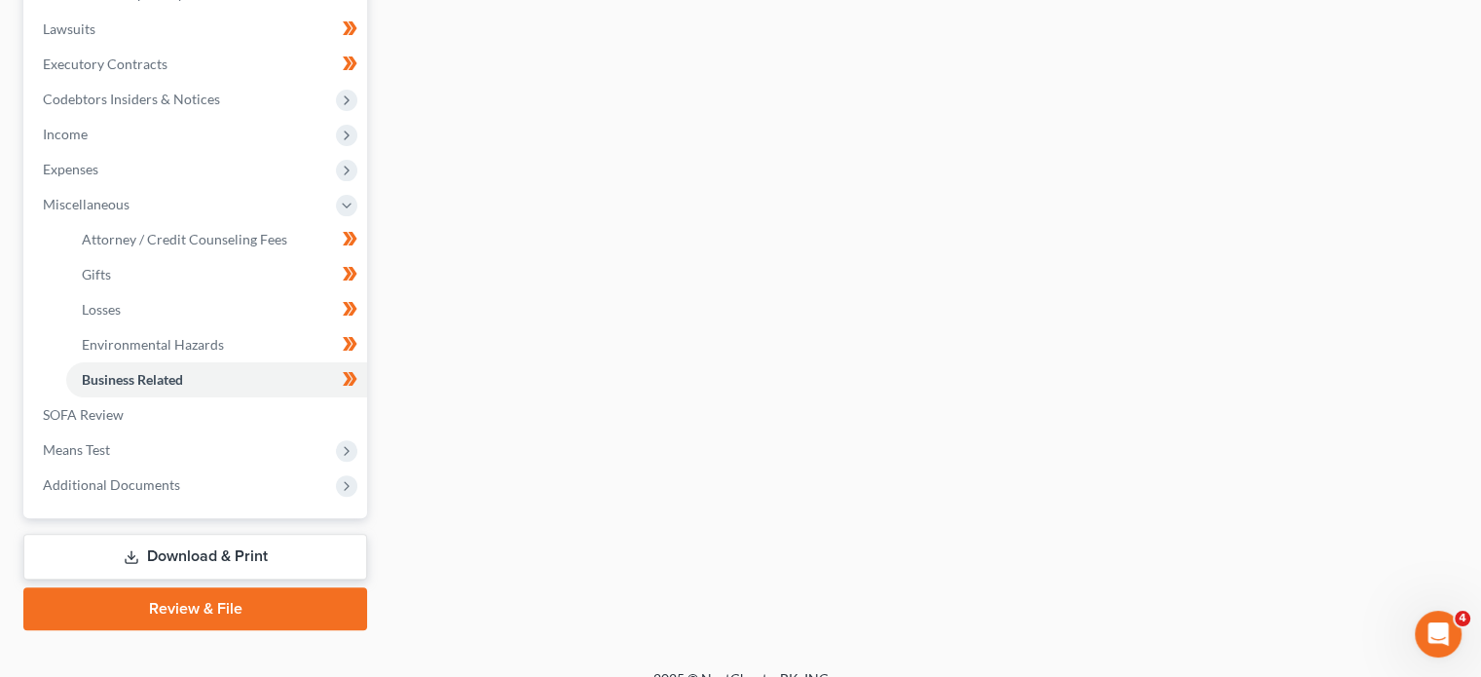
scroll to position [567, 0]
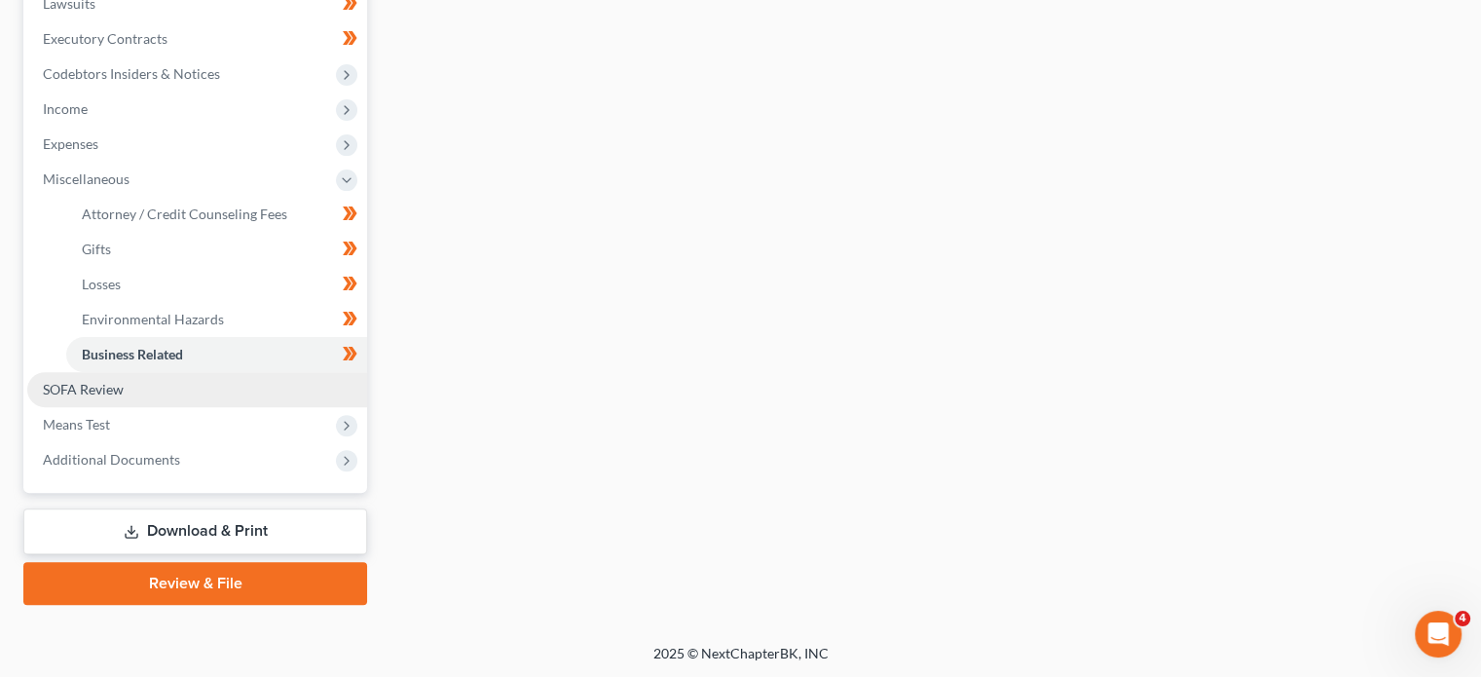
click at [257, 386] on link "SOFA Review" at bounding box center [197, 389] width 340 height 35
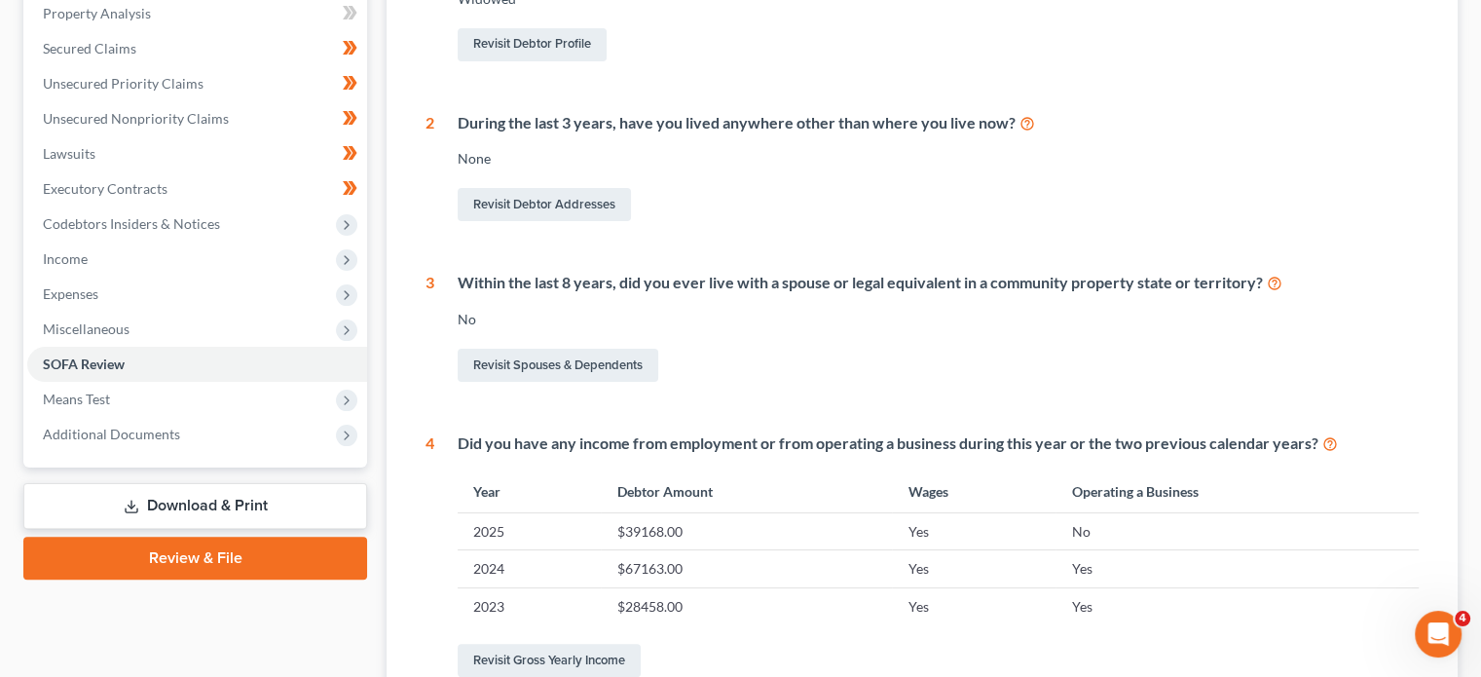
scroll to position [386, 0]
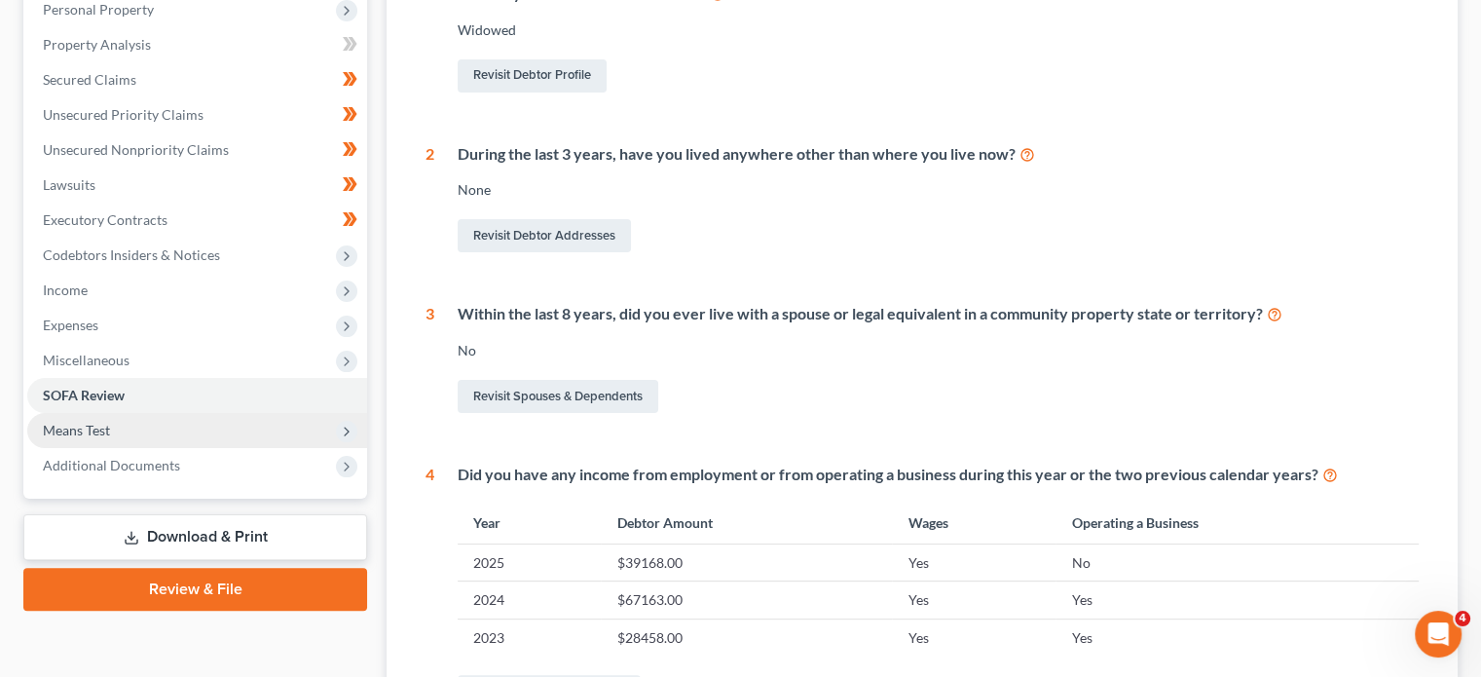
click at [278, 429] on span "Means Test" at bounding box center [197, 430] width 340 height 35
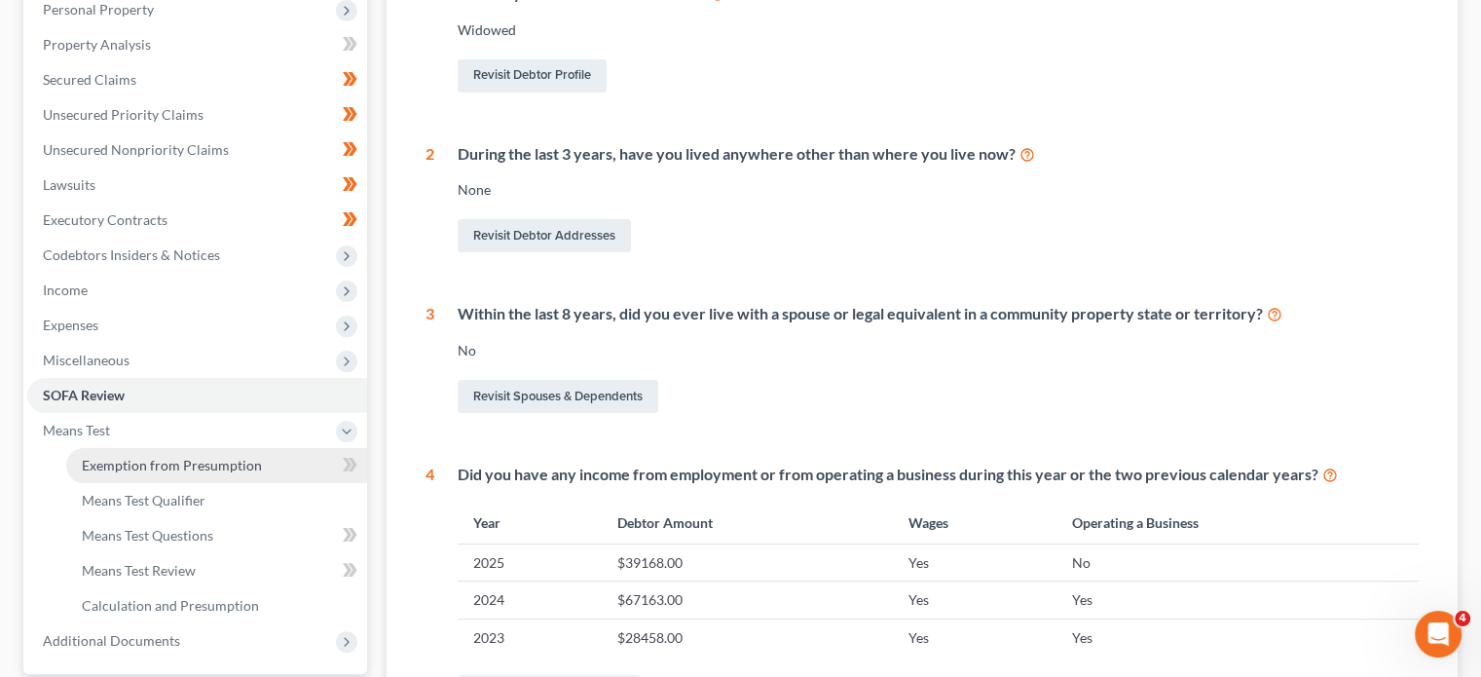
click at [249, 465] on span "Exemption from Presumption" at bounding box center [172, 465] width 180 height 17
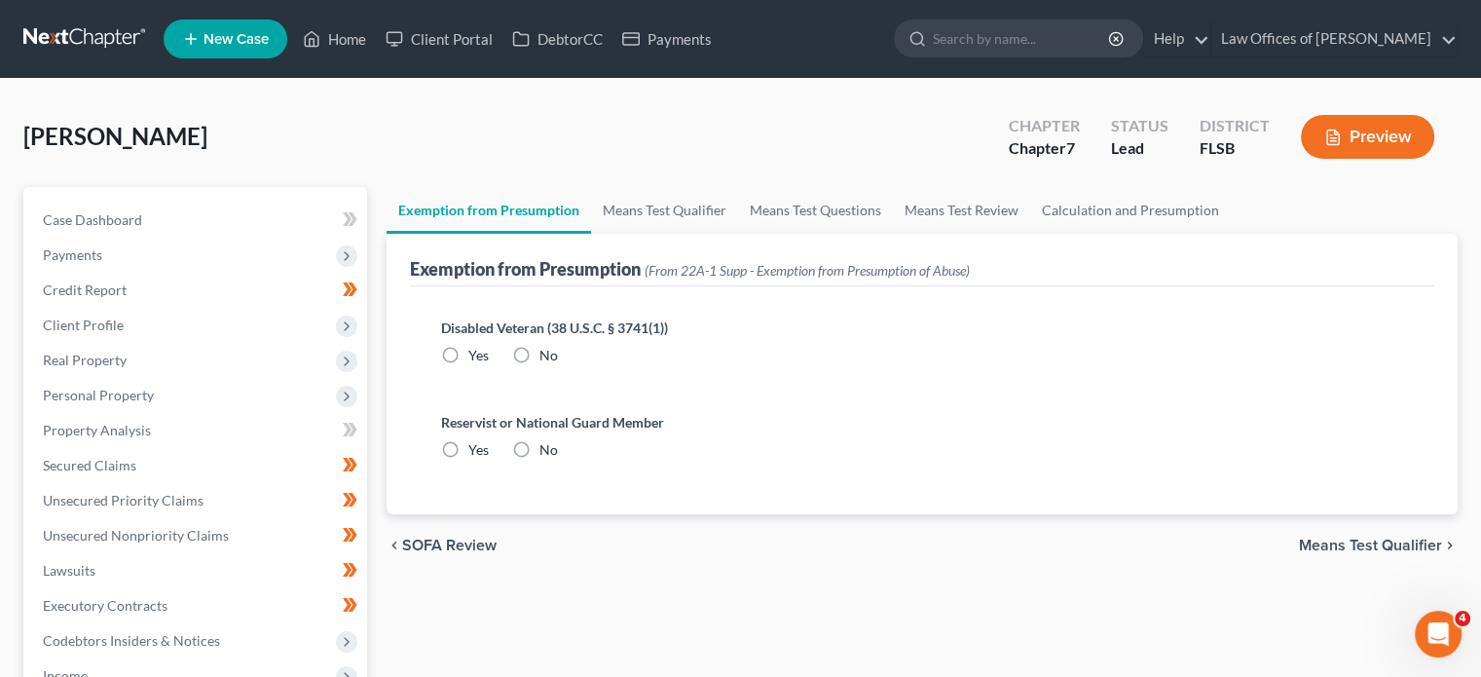
click at [540, 346] on label "No" at bounding box center [549, 355] width 19 height 19
click at [547, 346] on input "No" at bounding box center [553, 352] width 13 height 13
radio input "true"
click at [540, 440] on label "No" at bounding box center [549, 449] width 19 height 19
click at [547, 440] on input "No" at bounding box center [553, 446] width 13 height 13
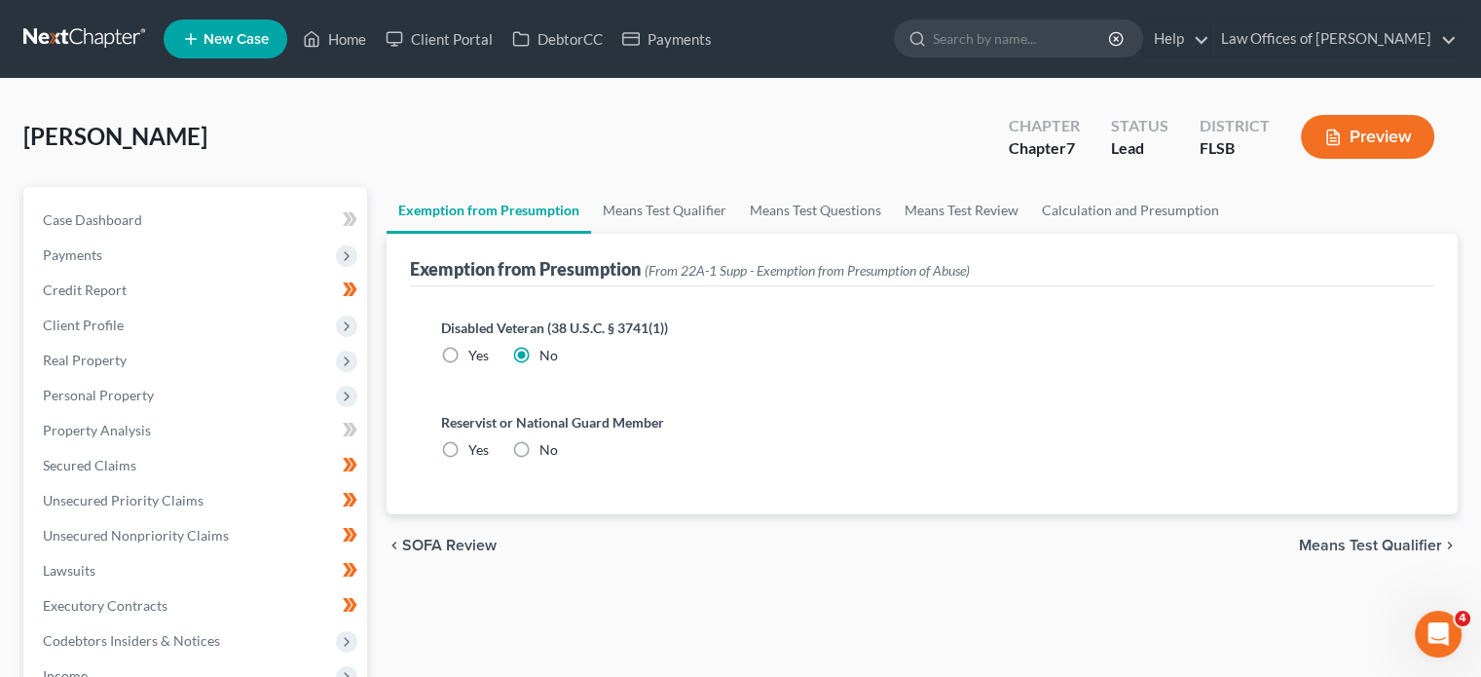
radio input "true"
click at [1091, 210] on link "Calculation and Presumption" at bounding box center [1130, 210] width 201 height 47
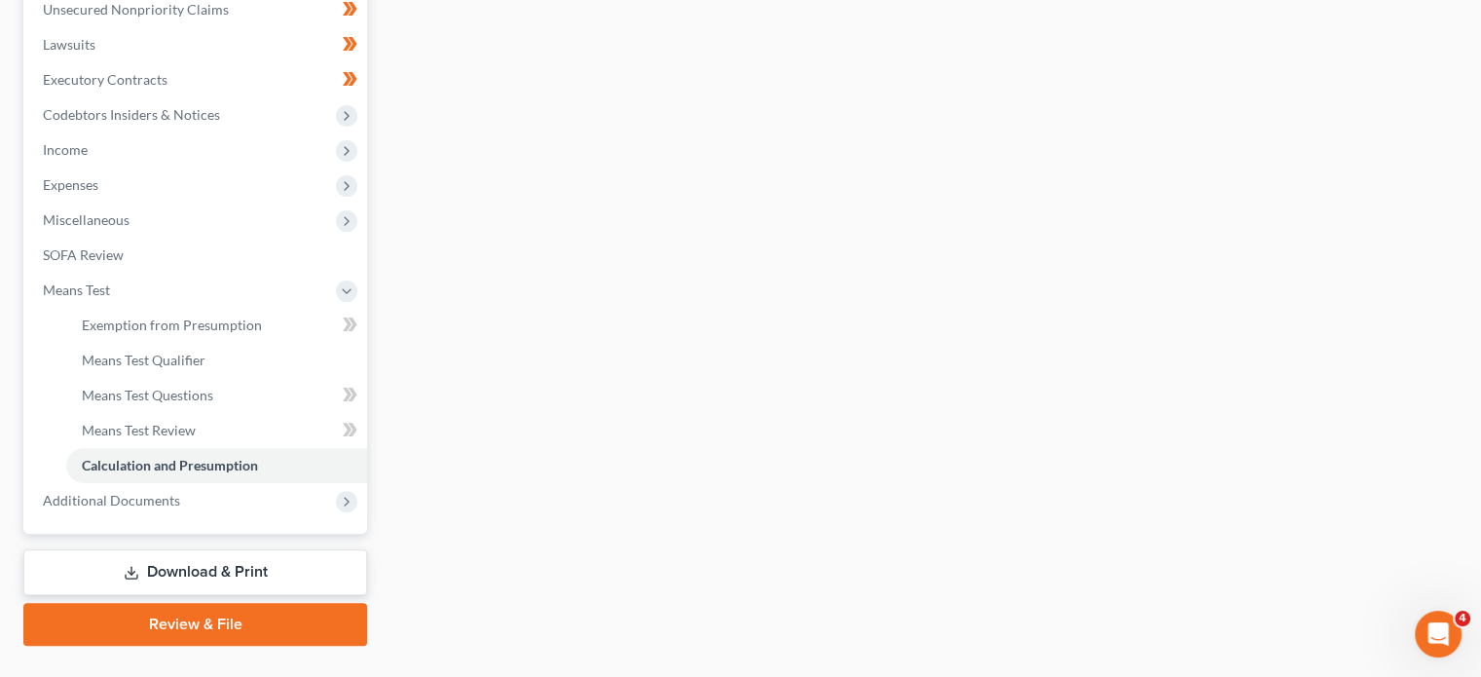
scroll to position [545, 0]
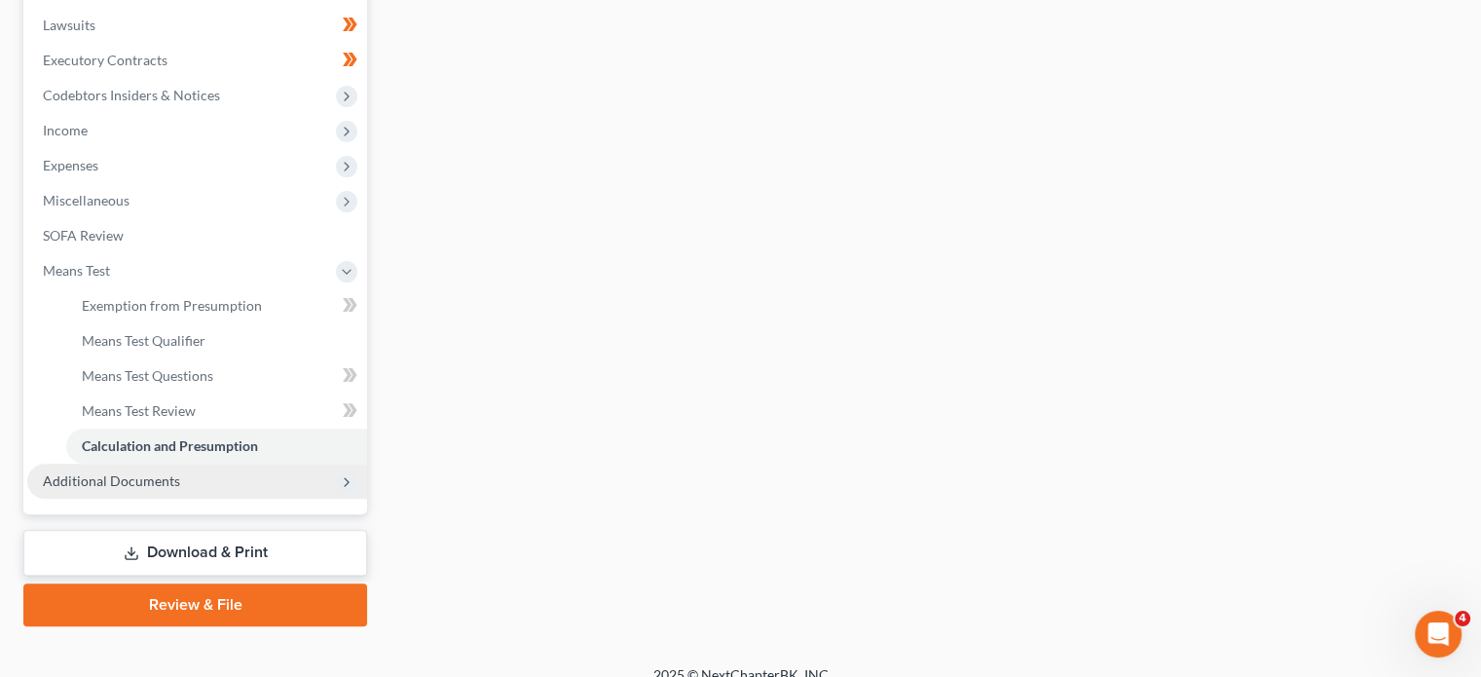
click at [210, 475] on span "Additional Documents" at bounding box center [197, 481] width 340 height 35
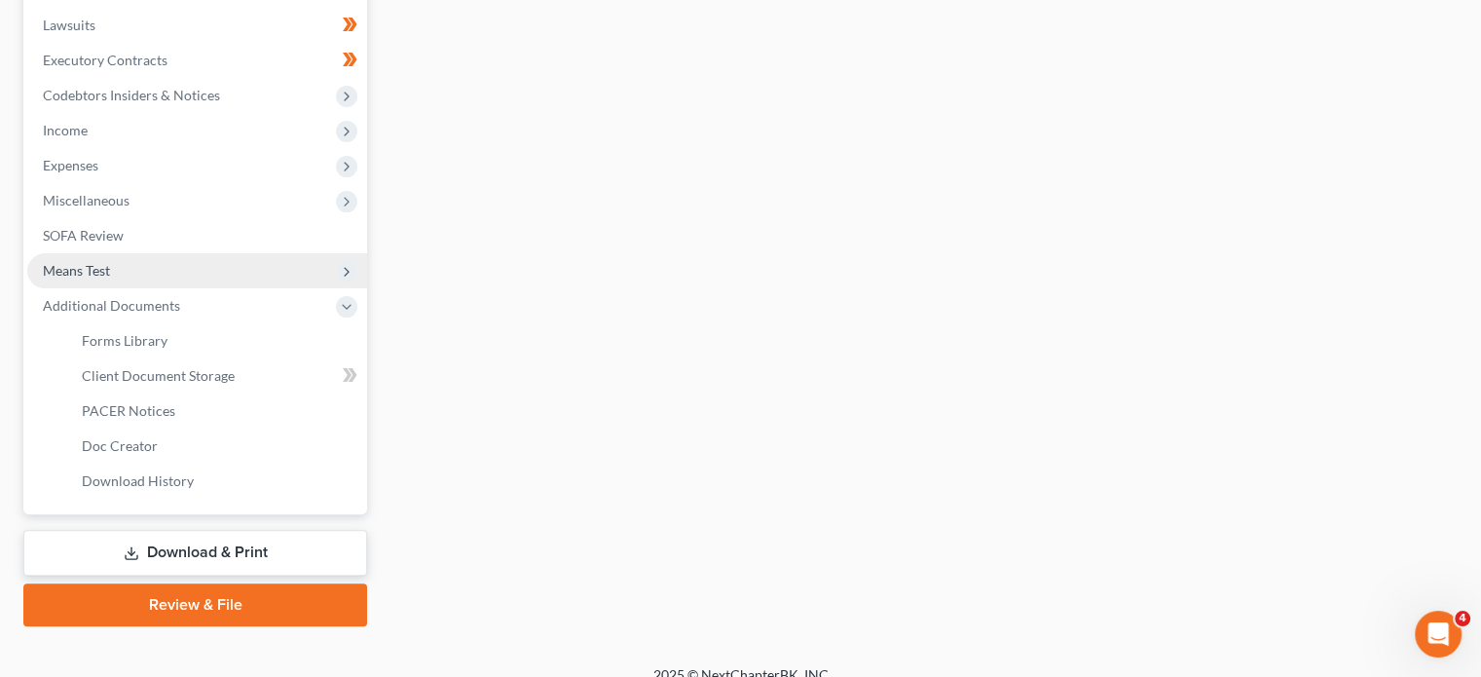
click at [212, 268] on span "Means Test" at bounding box center [197, 270] width 340 height 35
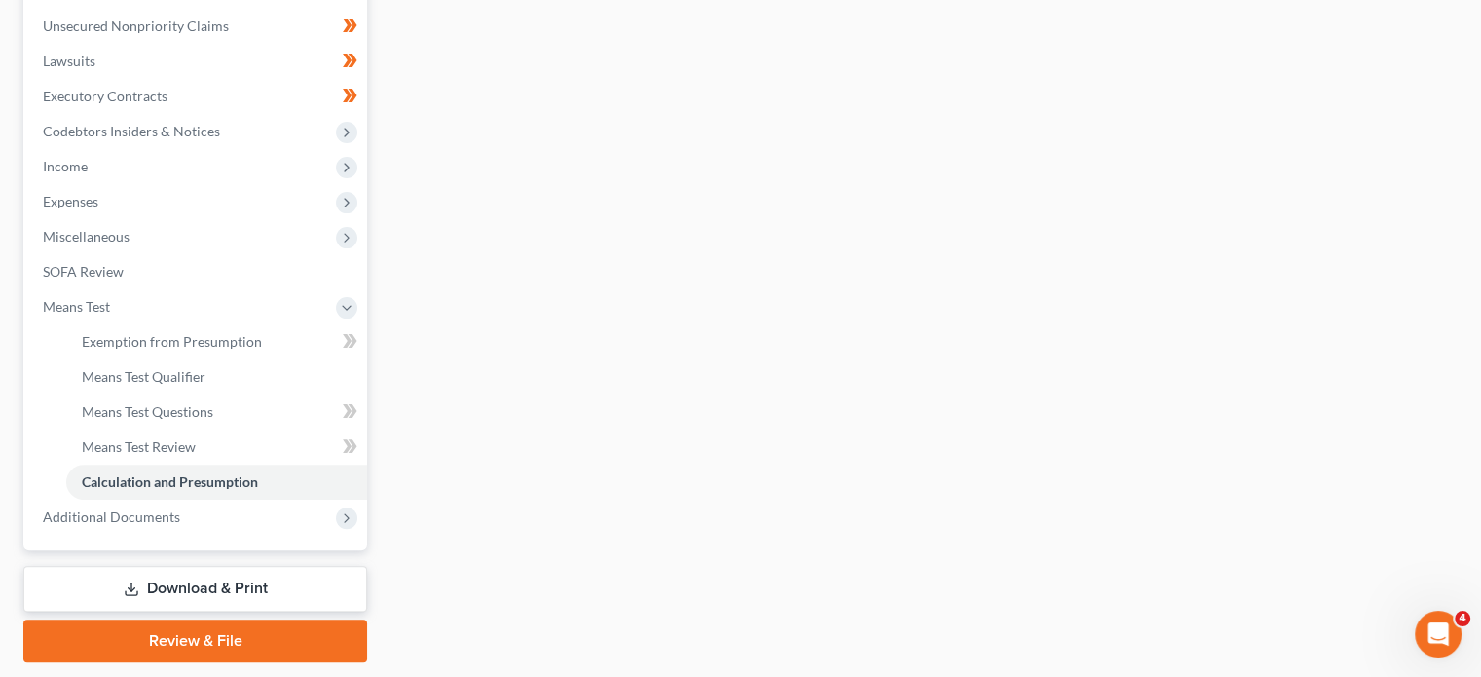
scroll to position [567, 0]
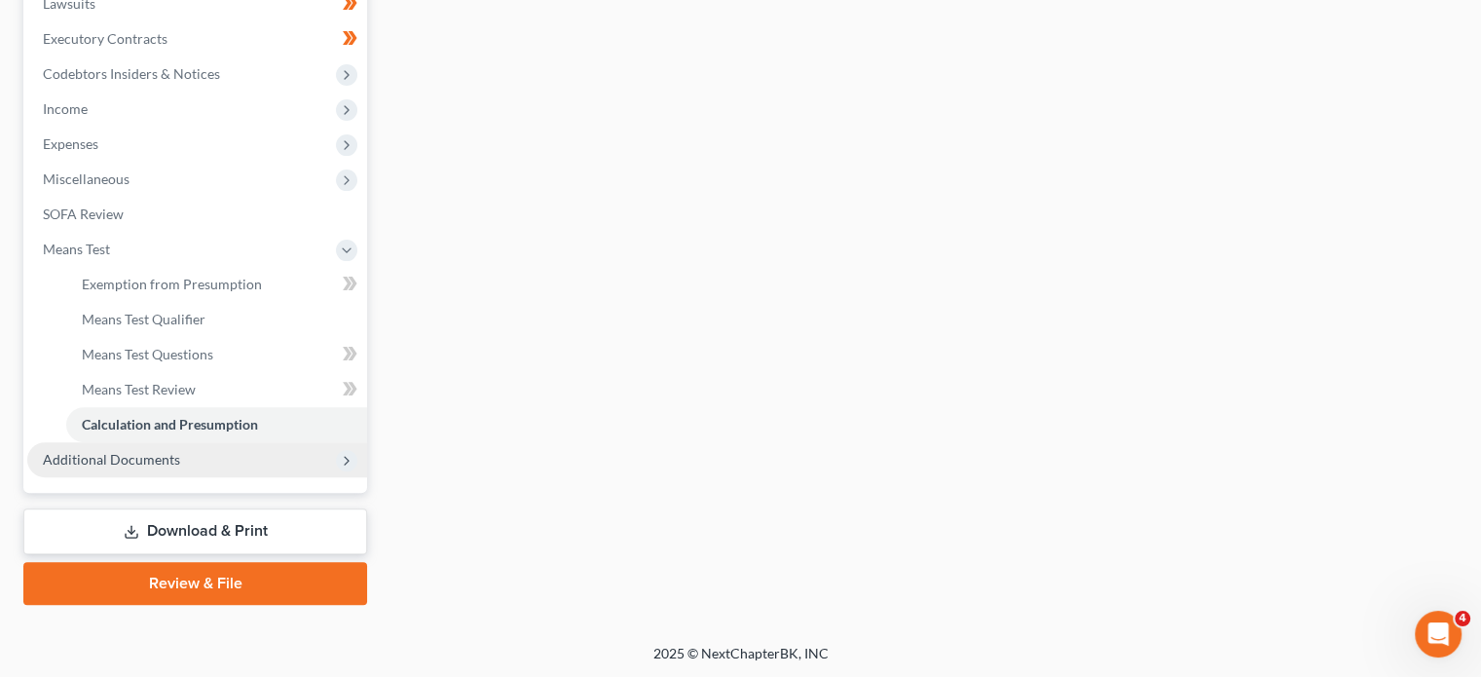
click at [239, 445] on span "Additional Documents" at bounding box center [197, 459] width 340 height 35
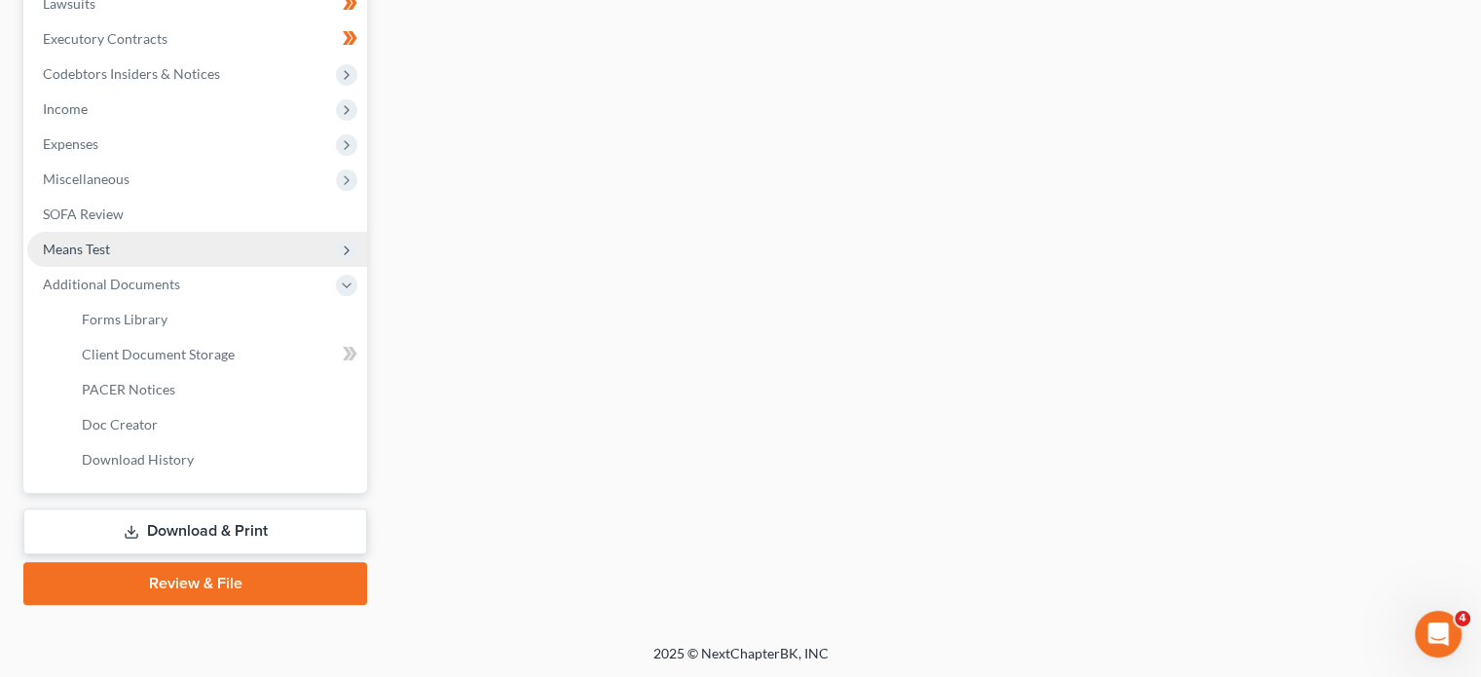
click at [206, 253] on span "Means Test" at bounding box center [197, 249] width 340 height 35
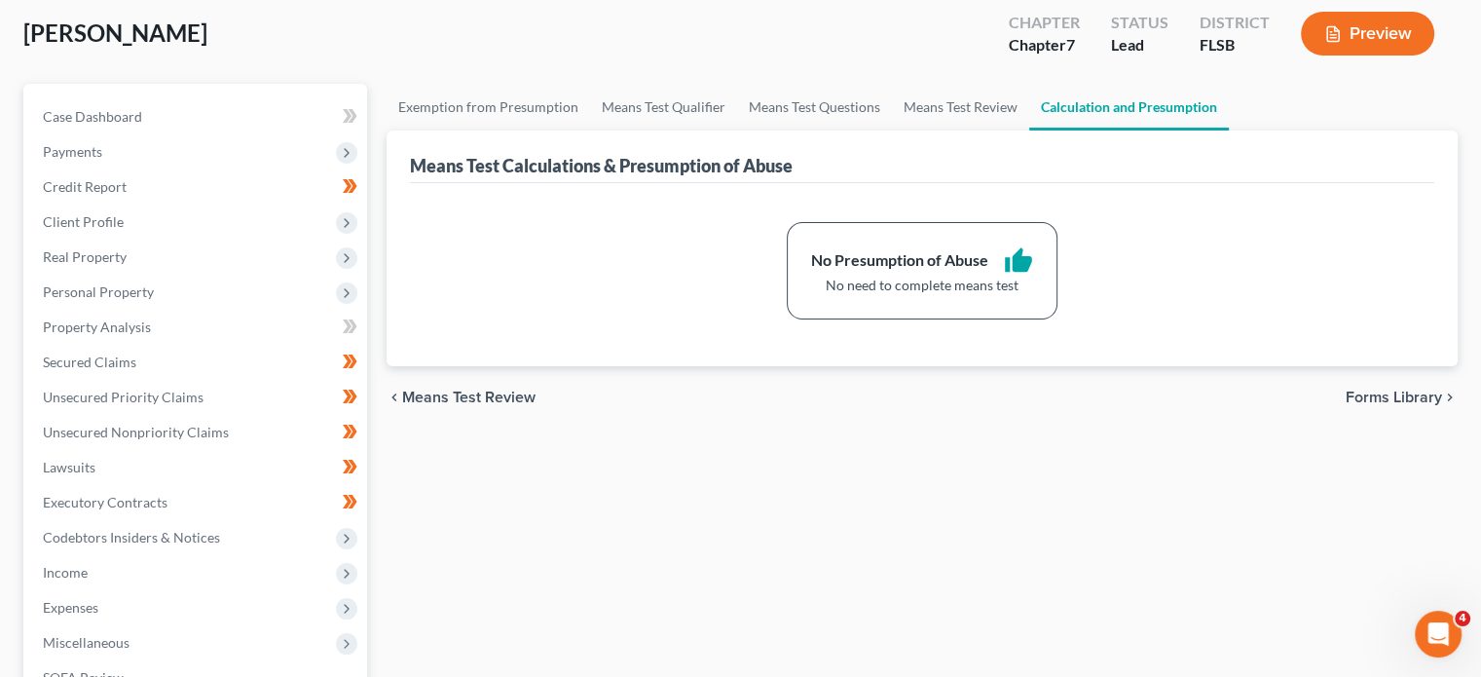
scroll to position [0, 0]
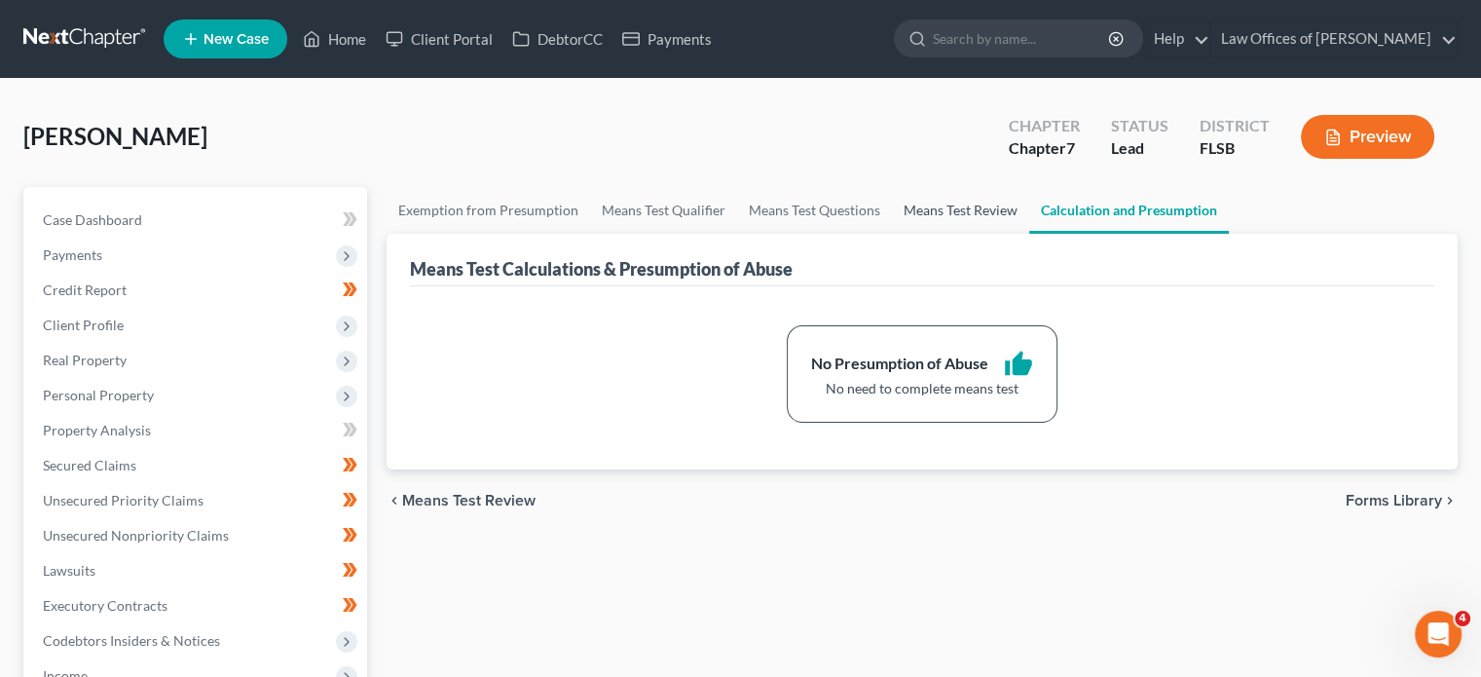
click at [947, 205] on link "Means Test Review" at bounding box center [960, 210] width 137 height 47
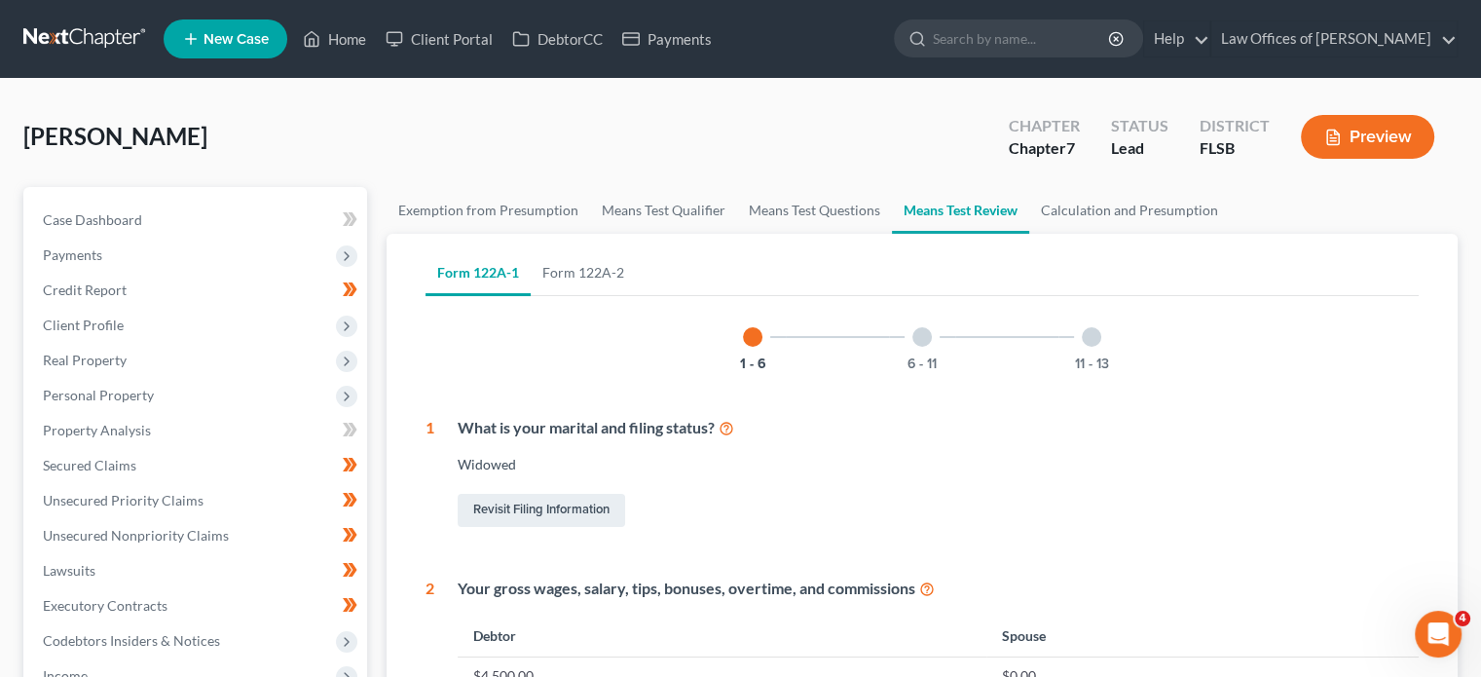
click at [927, 337] on div at bounding box center [922, 336] width 19 height 19
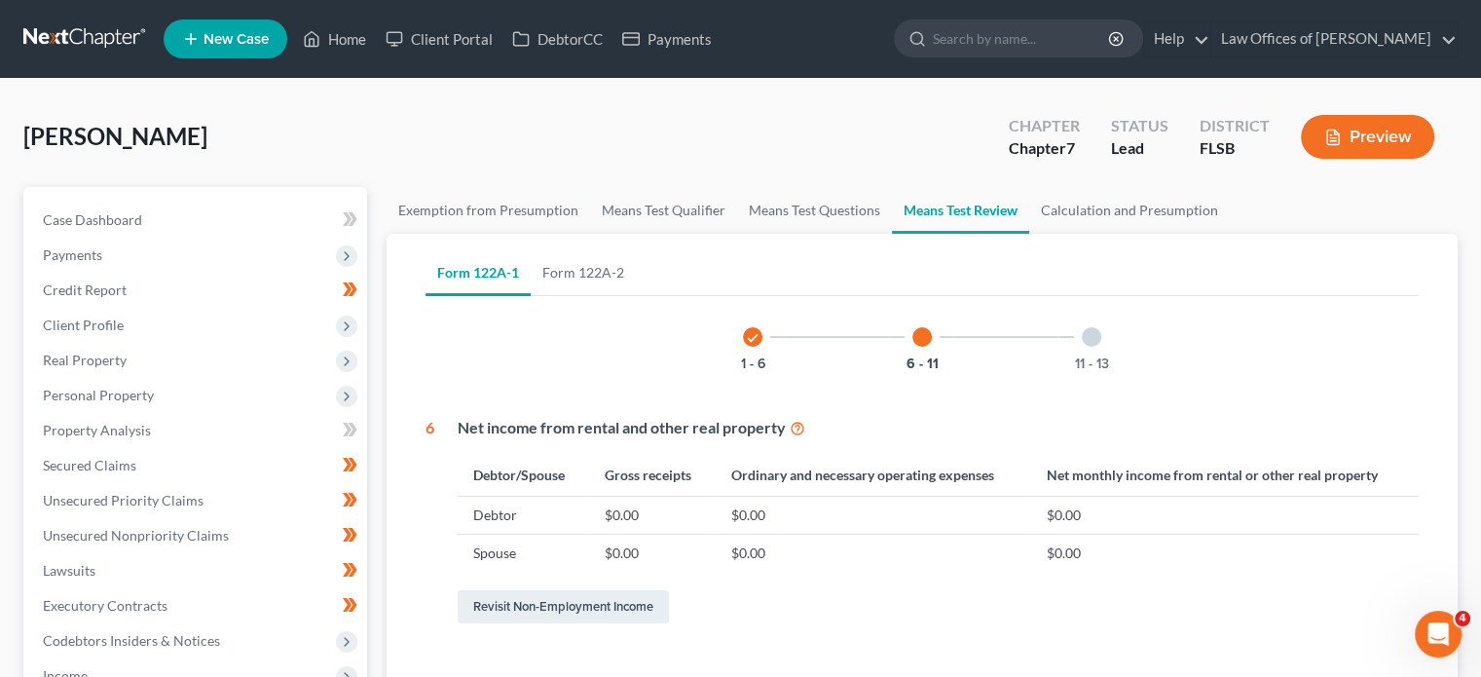
click at [1089, 327] on div at bounding box center [1091, 336] width 19 height 19
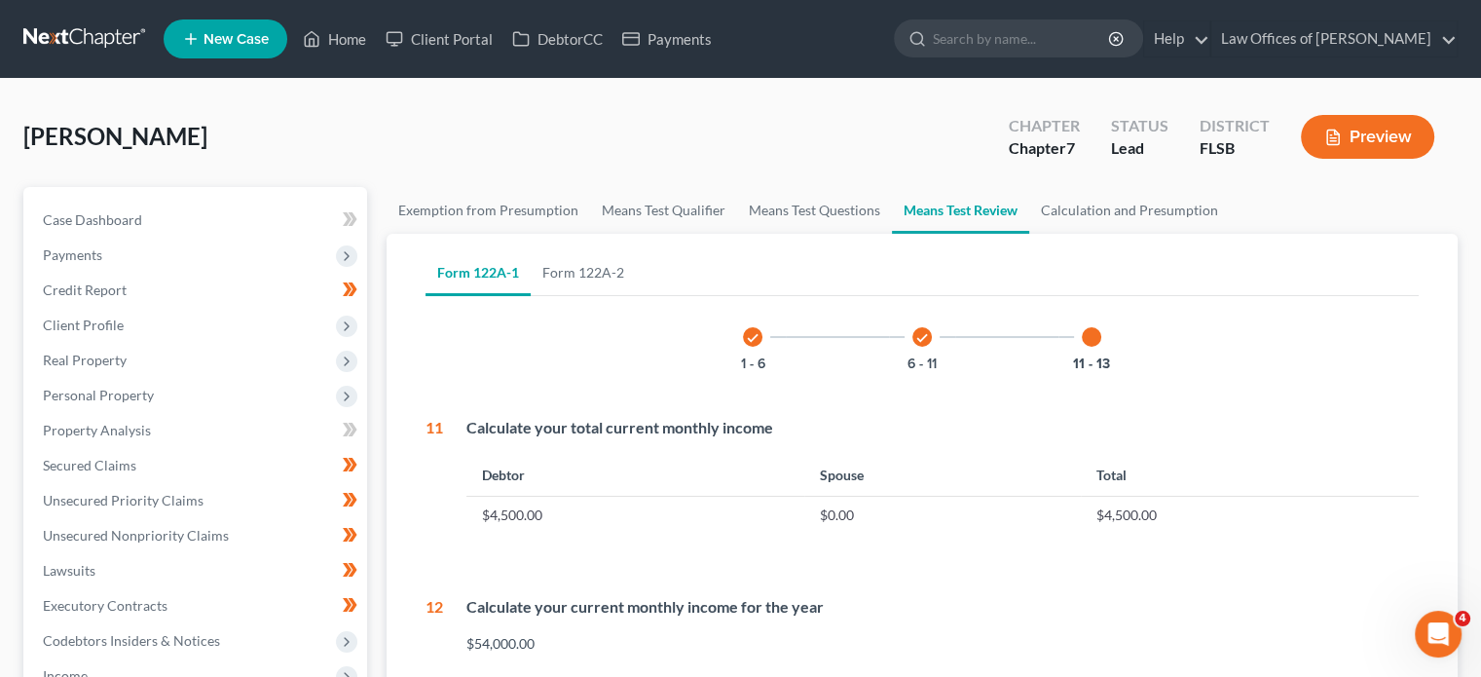
click at [1362, 137] on button "Preview" at bounding box center [1367, 137] width 133 height 44
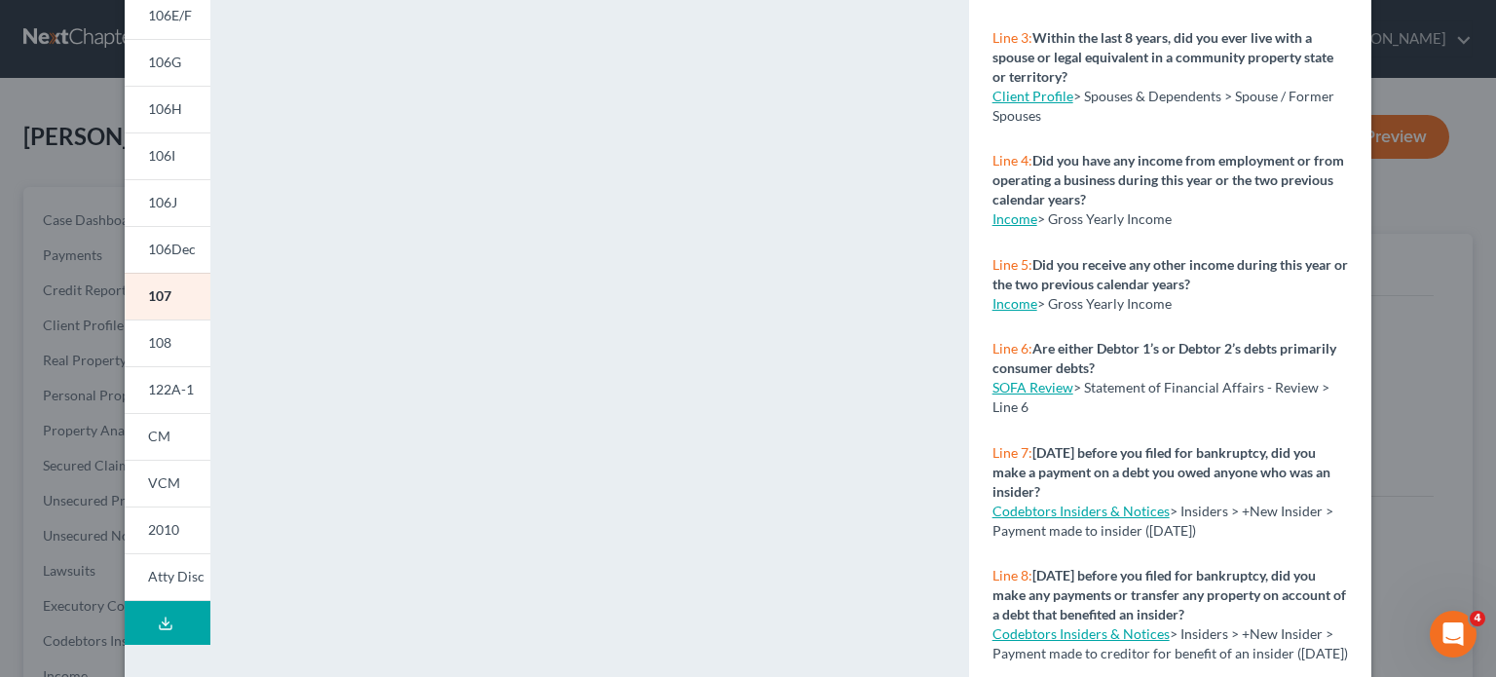
scroll to position [368, 0]
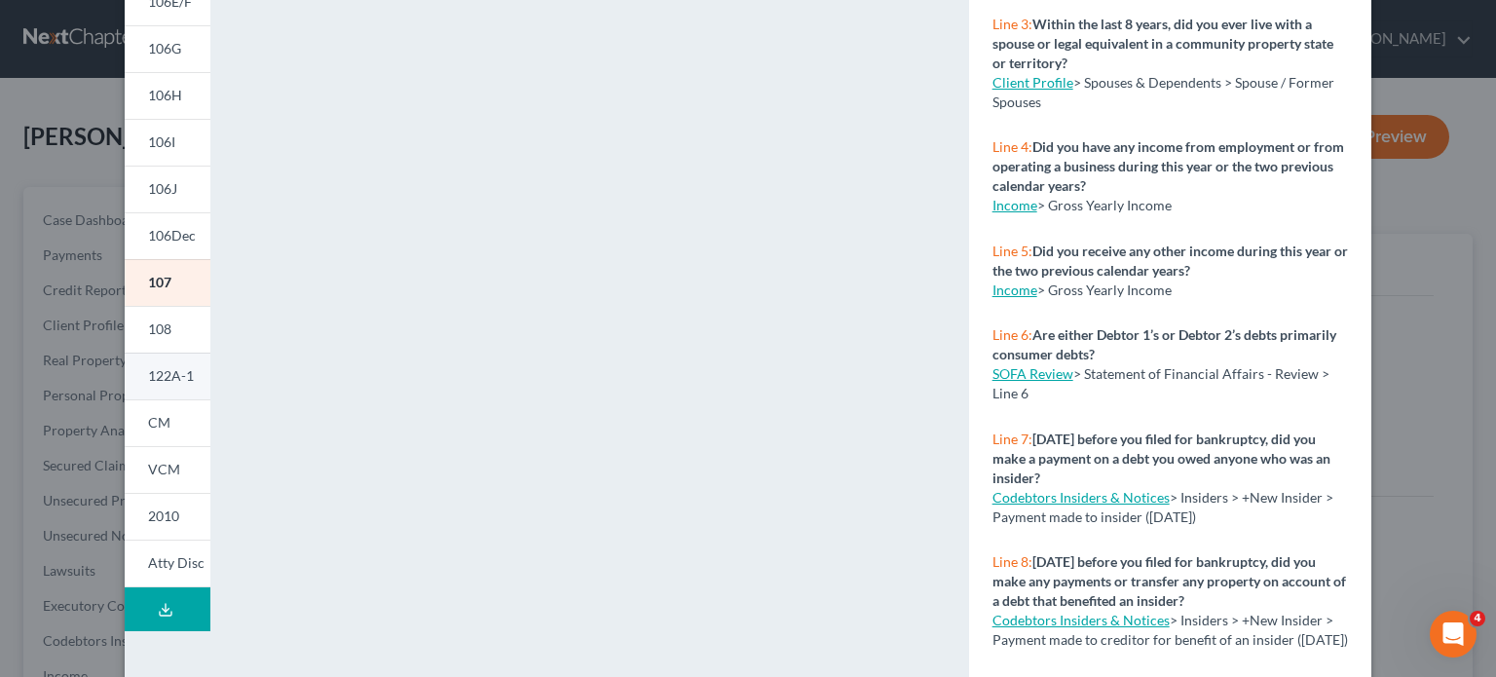
click at [153, 375] on span "122A-1" at bounding box center [171, 375] width 46 height 17
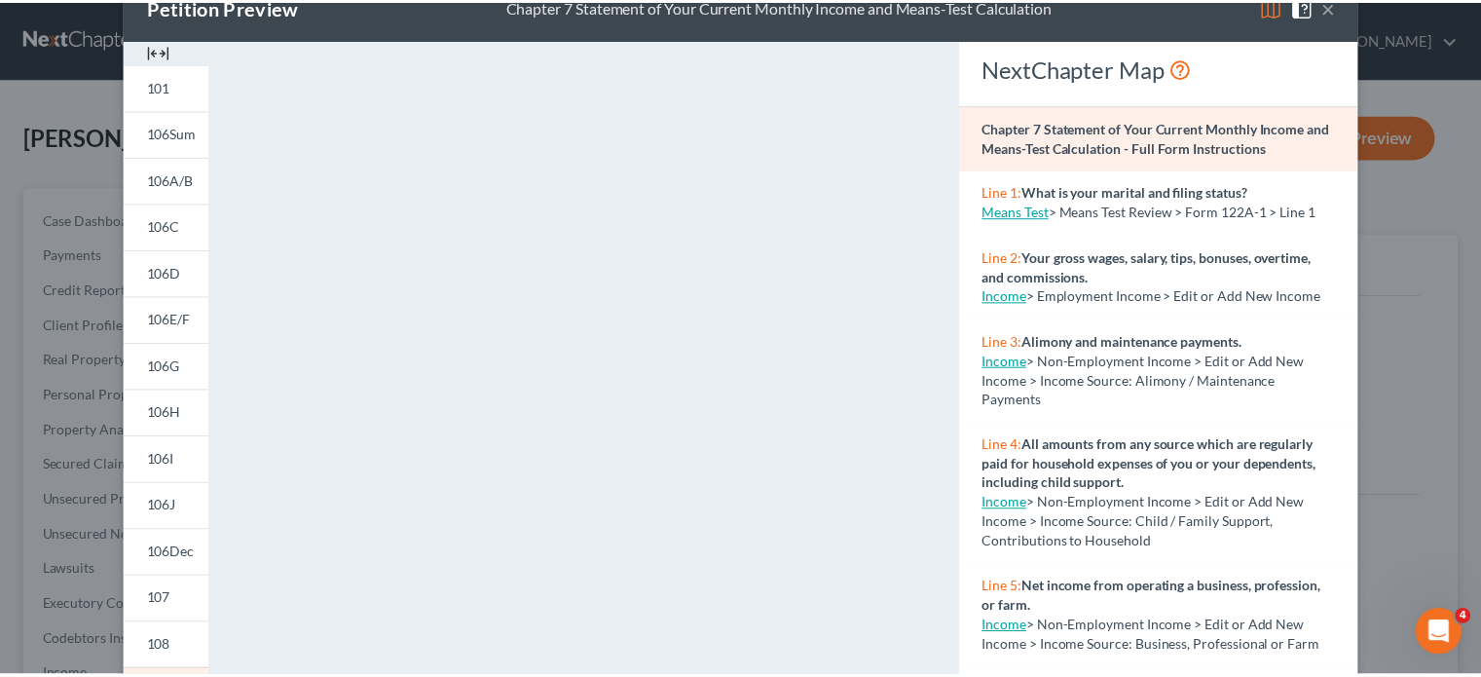
scroll to position [0, 0]
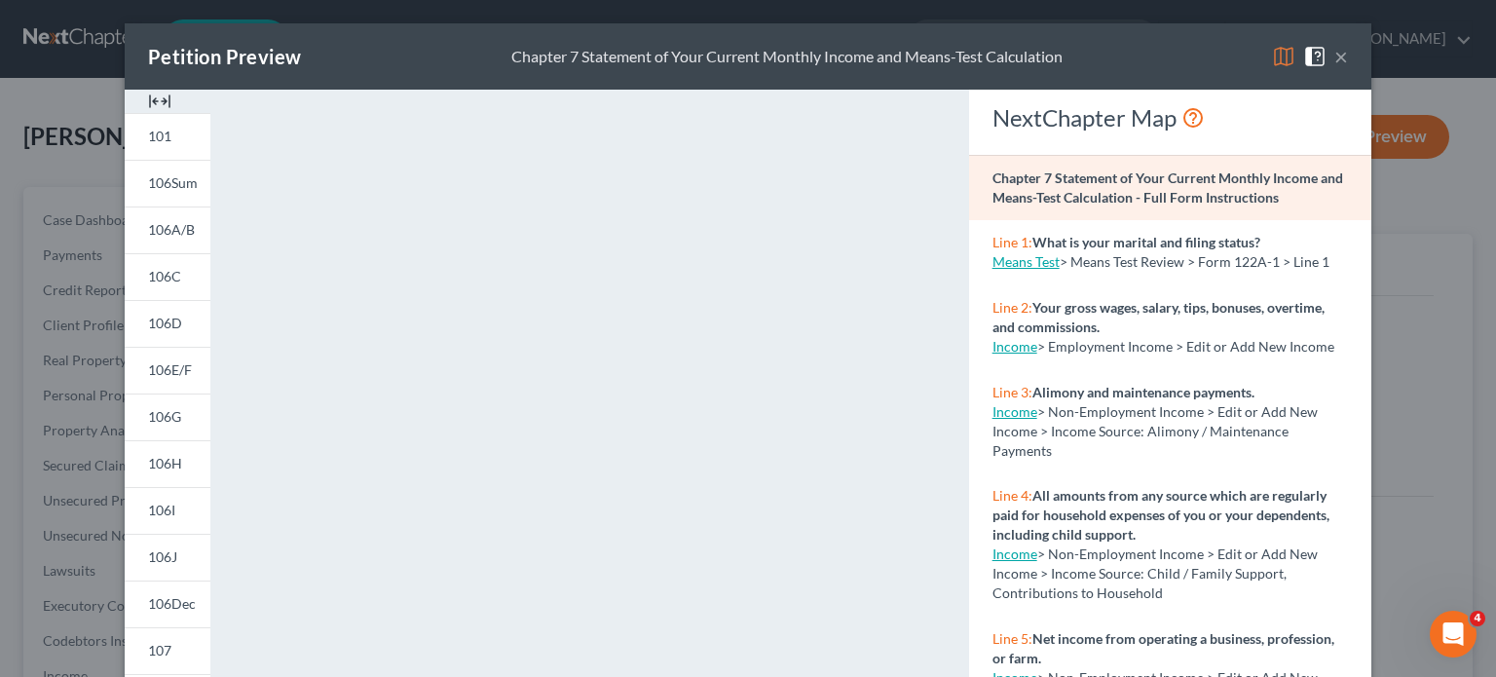
click at [1336, 57] on button "×" at bounding box center [1341, 56] width 14 height 23
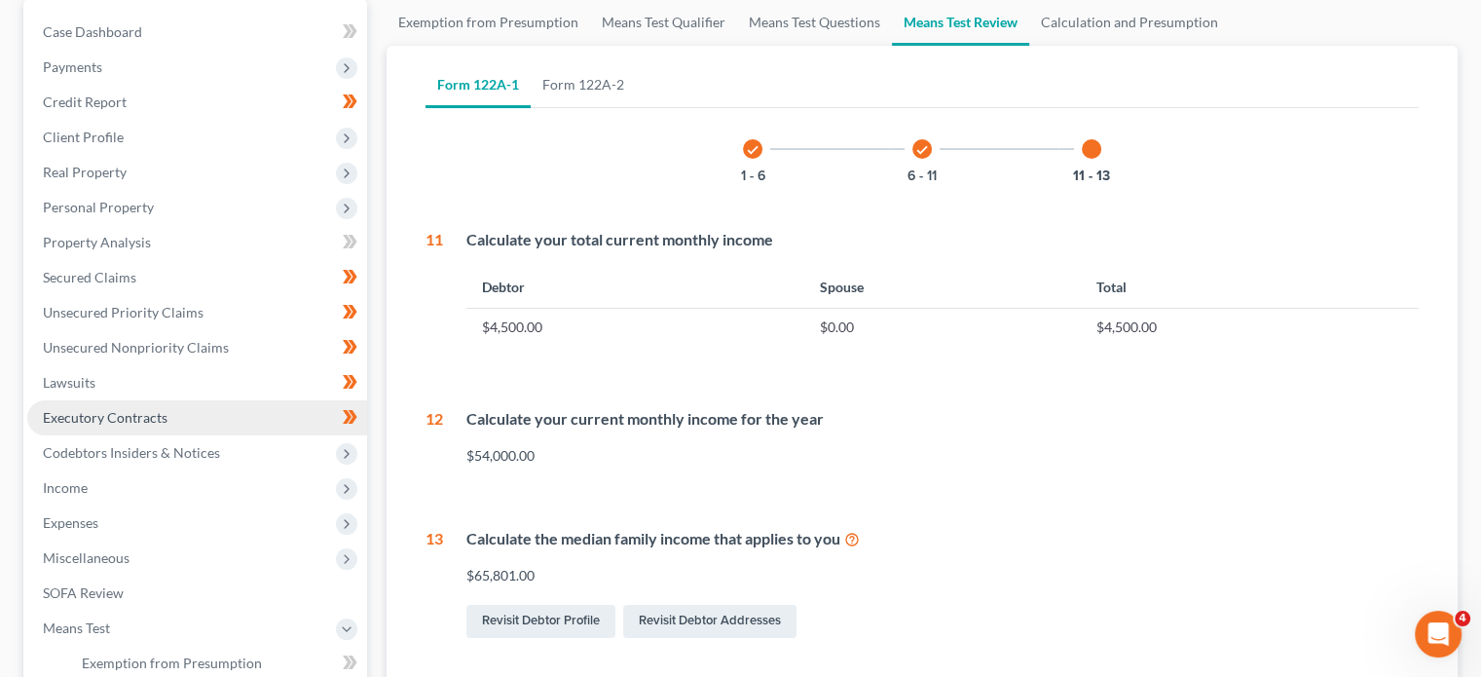
scroll to position [187, 0]
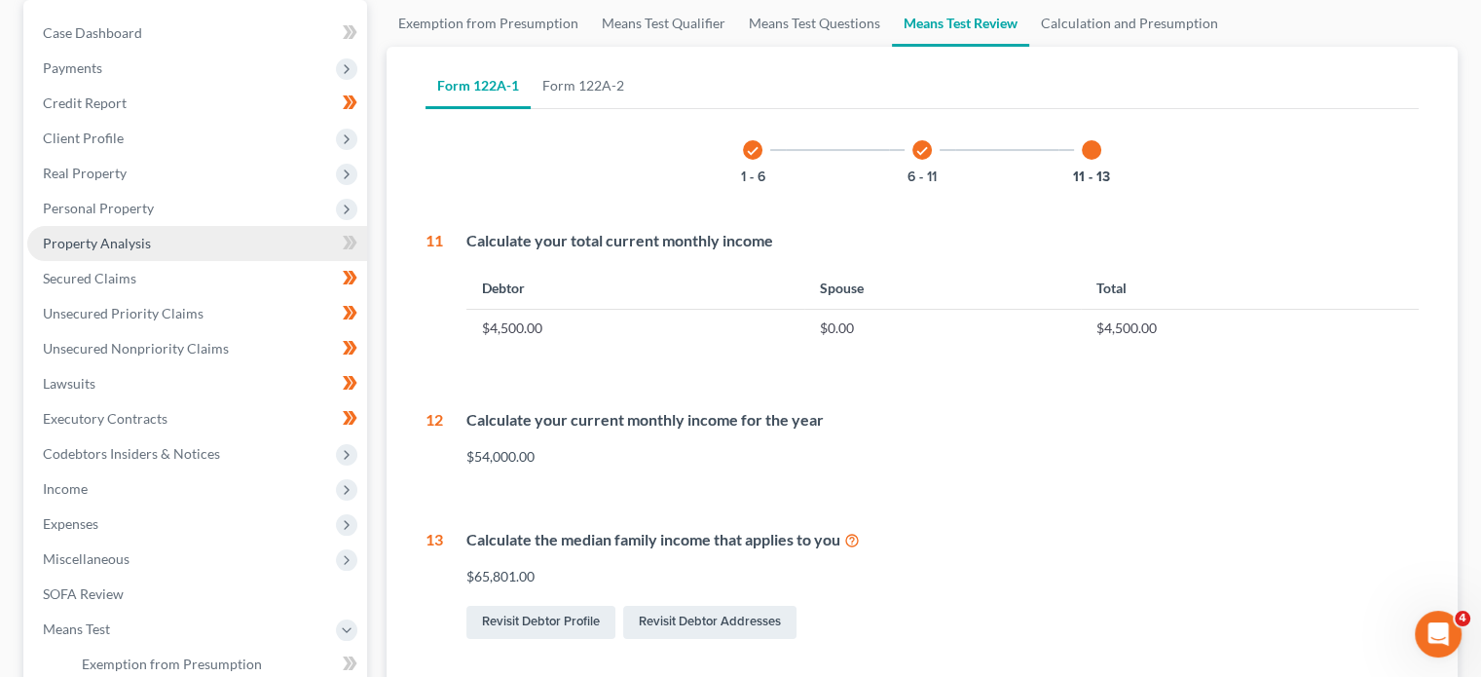
click at [117, 249] on span "Property Analysis" at bounding box center [97, 243] width 108 height 17
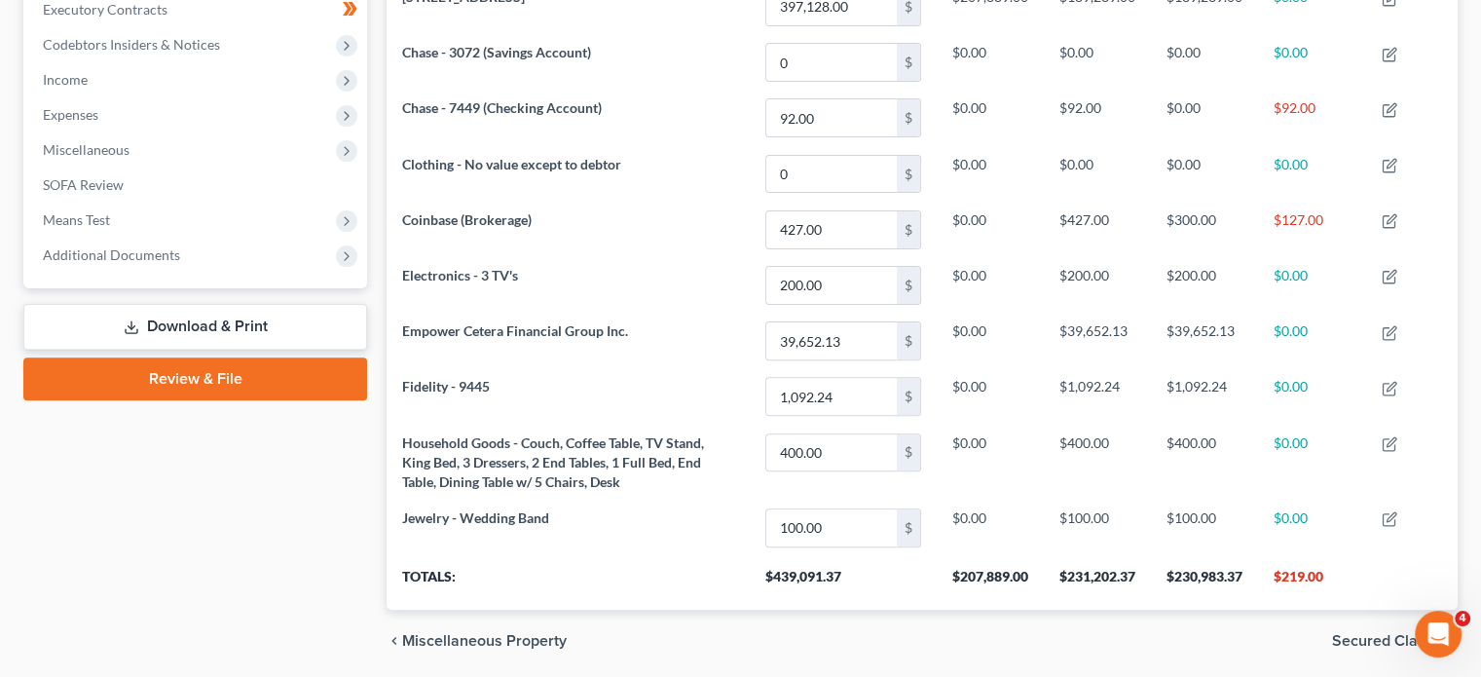
scroll to position [601, 0]
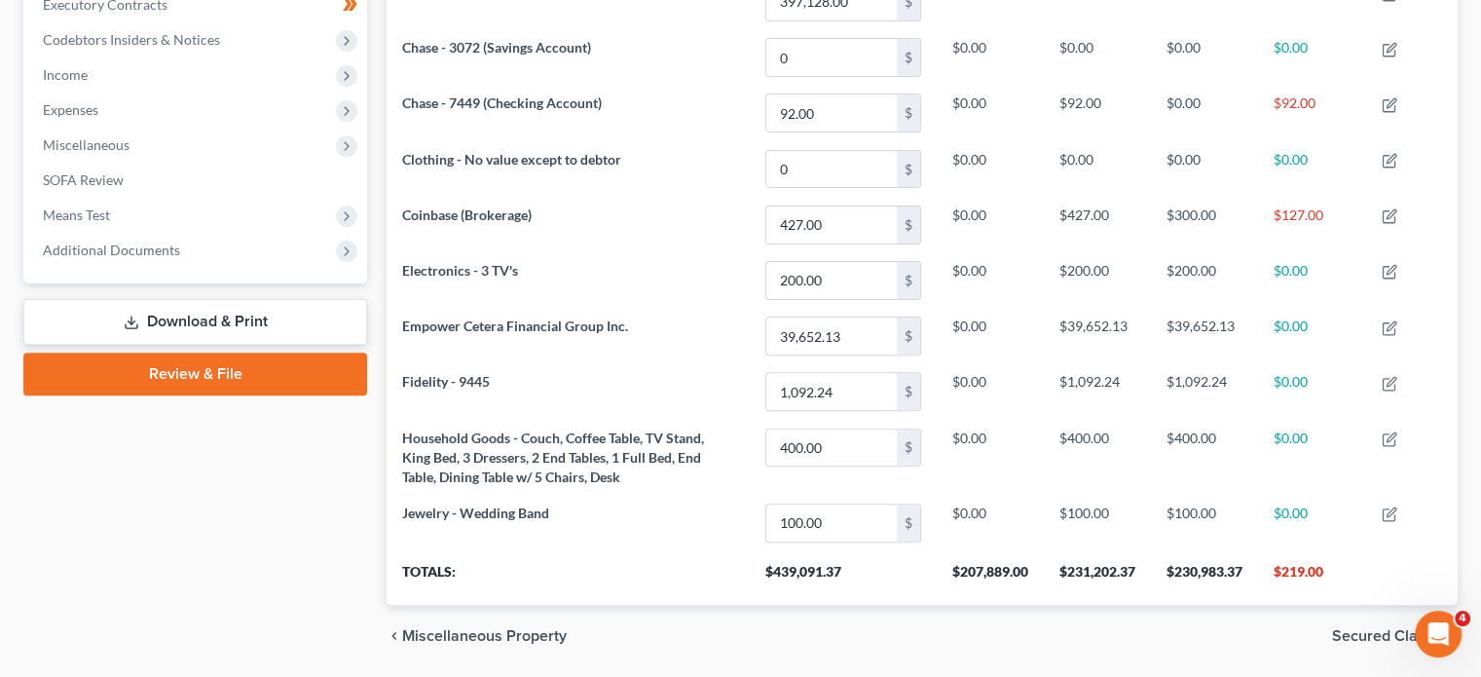
click at [279, 331] on link "Download & Print" at bounding box center [195, 322] width 344 height 46
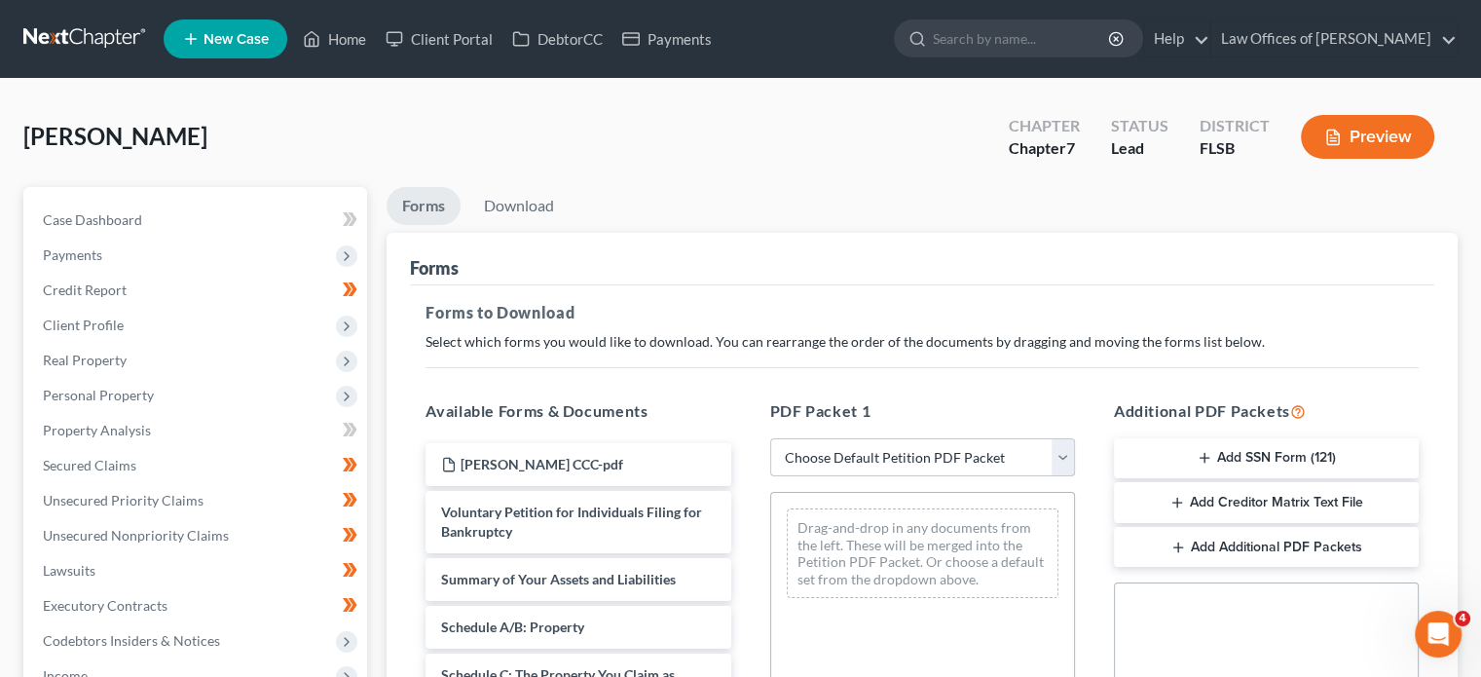
click at [971, 455] on select "Choose Default Petition PDF Packet Complete Bankruptcy Petition (all forms and …" at bounding box center [922, 457] width 305 height 39
select select "0"
click at [770, 438] on select "Choose Default Petition PDF Packet Complete Bankruptcy Petition (all forms and …" at bounding box center [922, 457] width 305 height 39
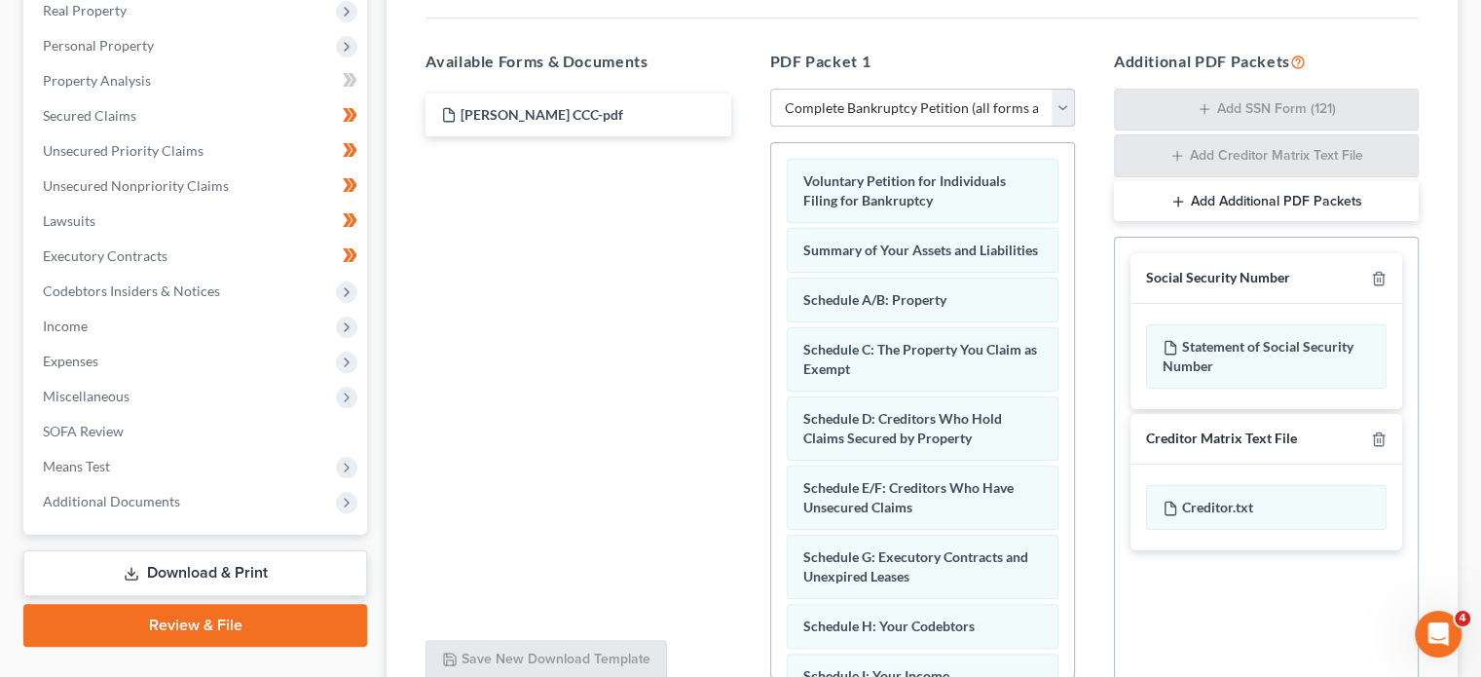
scroll to position [526, 0]
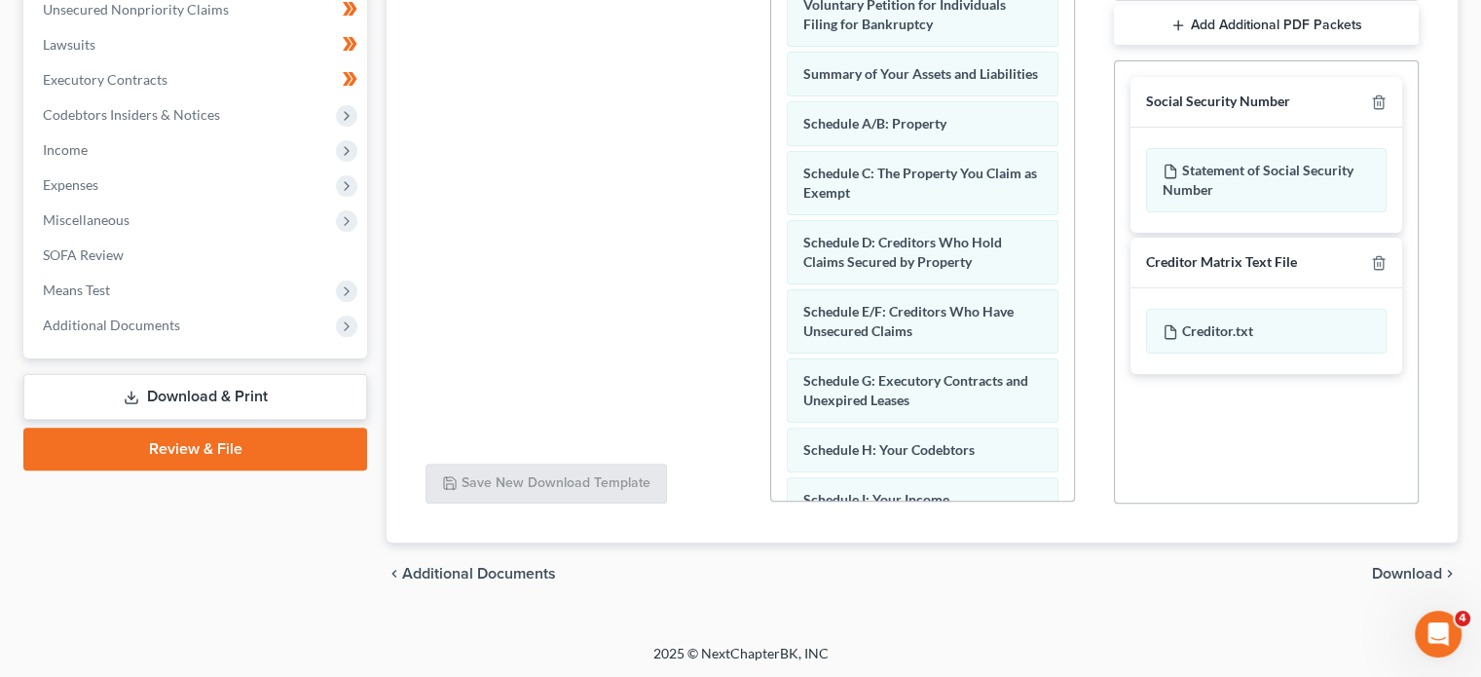
click at [1426, 573] on span "Download" at bounding box center [1407, 574] width 70 height 16
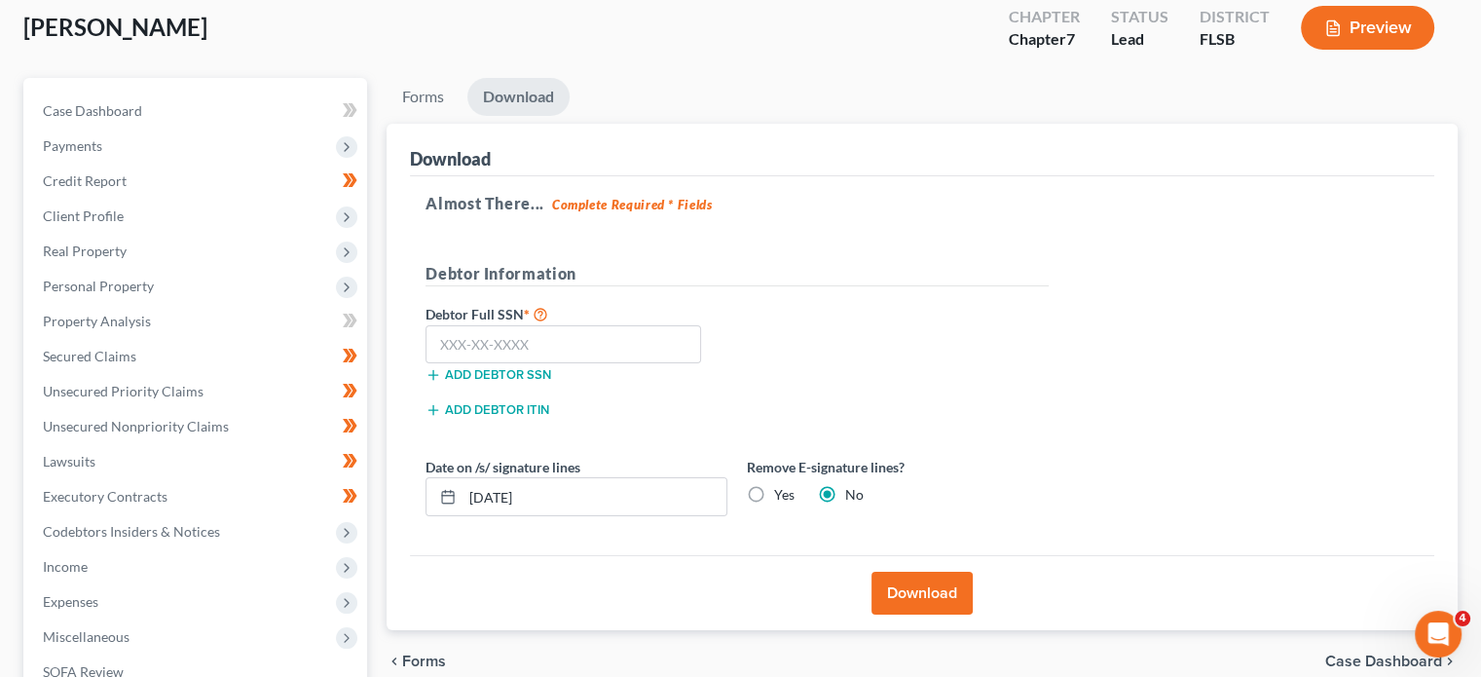
scroll to position [107, 0]
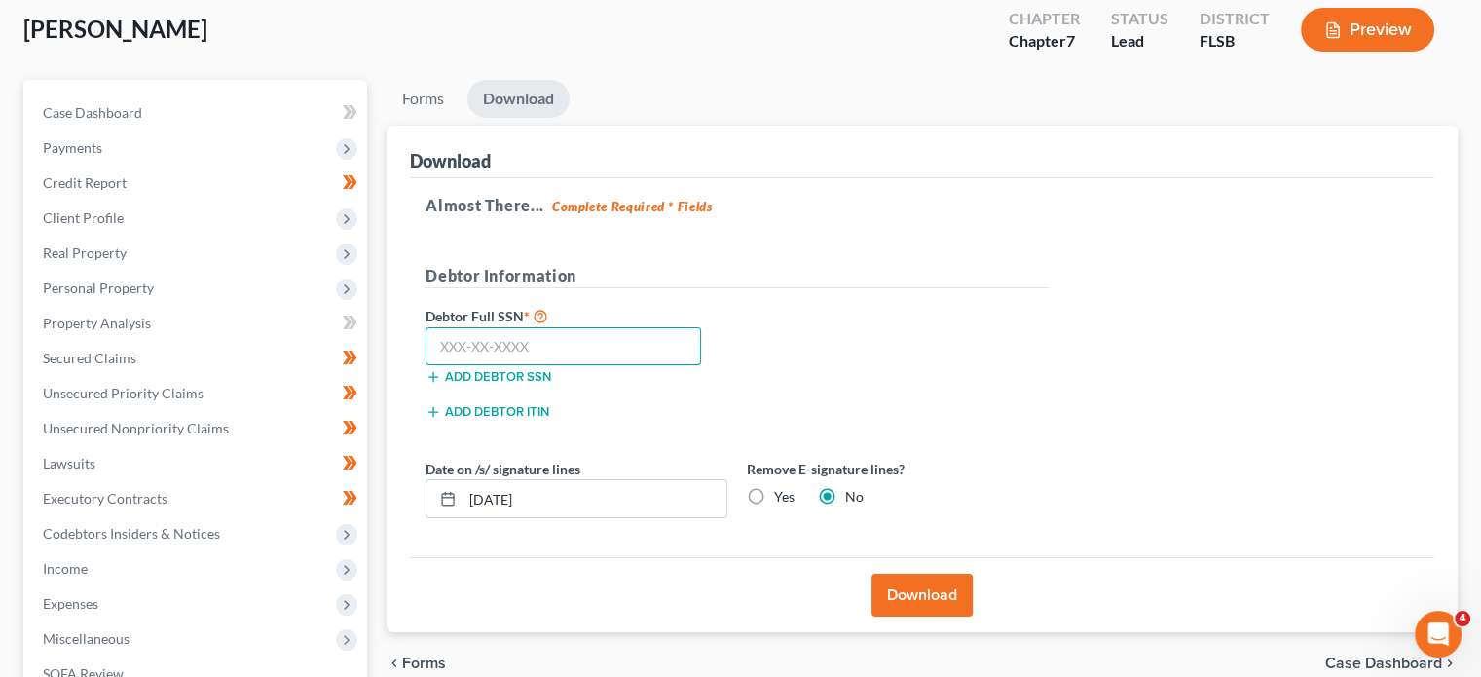
click at [480, 338] on input "text" at bounding box center [564, 346] width 276 height 39
type input "128-56-2568"
click at [926, 586] on button "Download" at bounding box center [922, 595] width 101 height 43
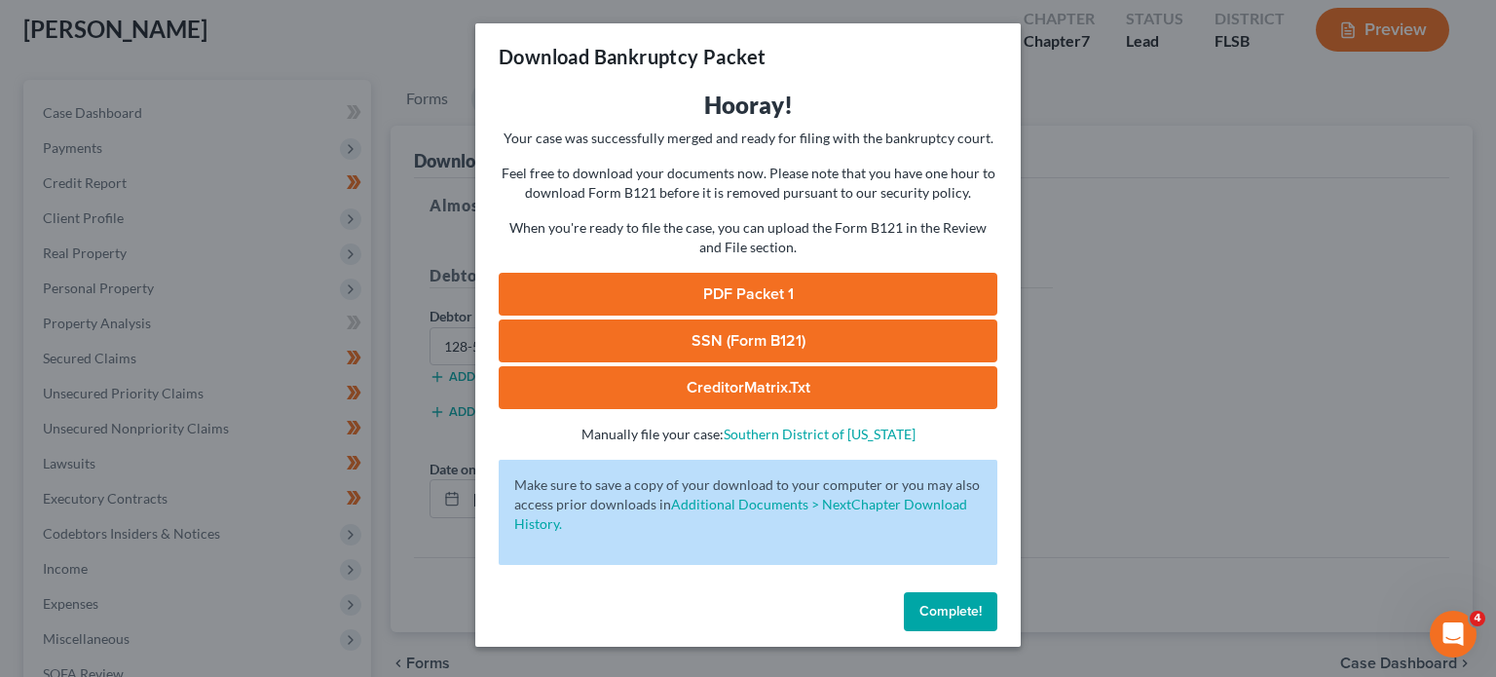
click at [896, 281] on link "PDF Packet 1" at bounding box center [748, 294] width 499 height 43
click at [953, 604] on span "Complete!" at bounding box center [950, 611] width 62 height 17
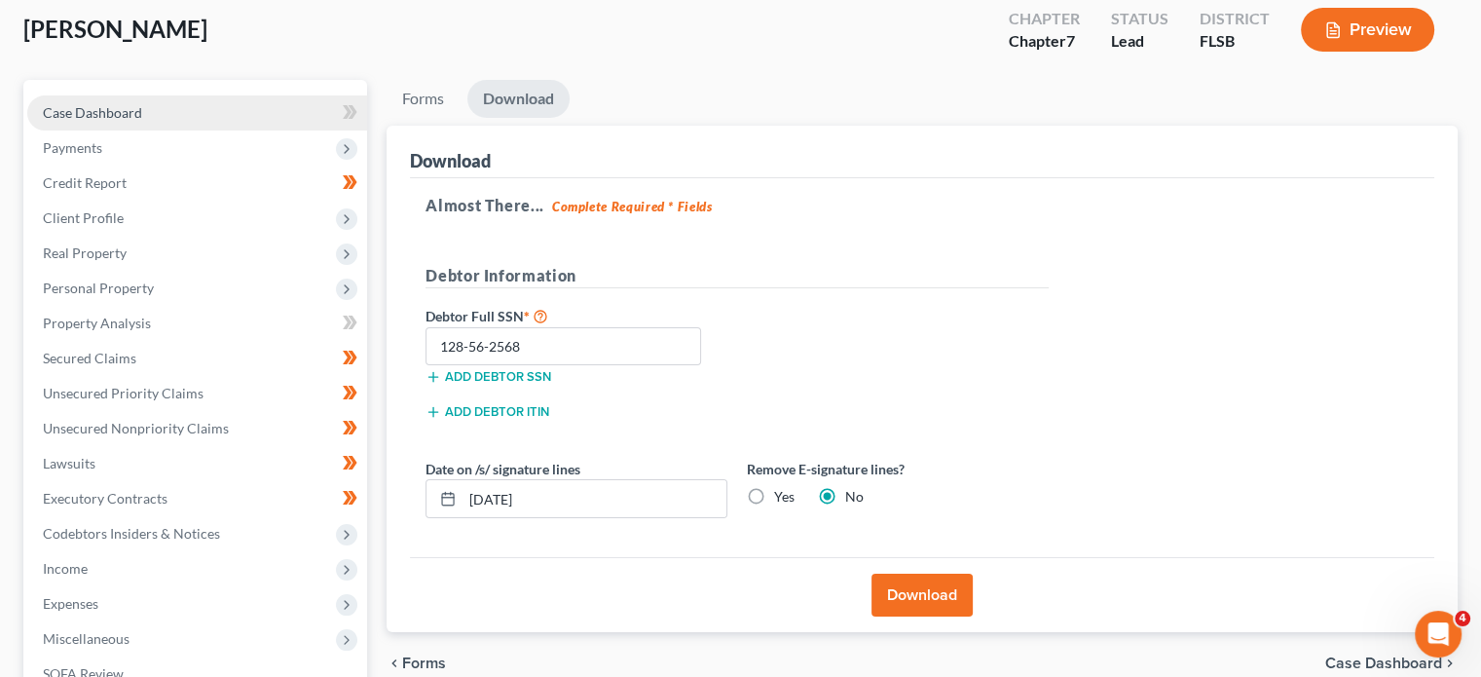
click at [134, 116] on span "Case Dashboard" at bounding box center [92, 112] width 99 height 17
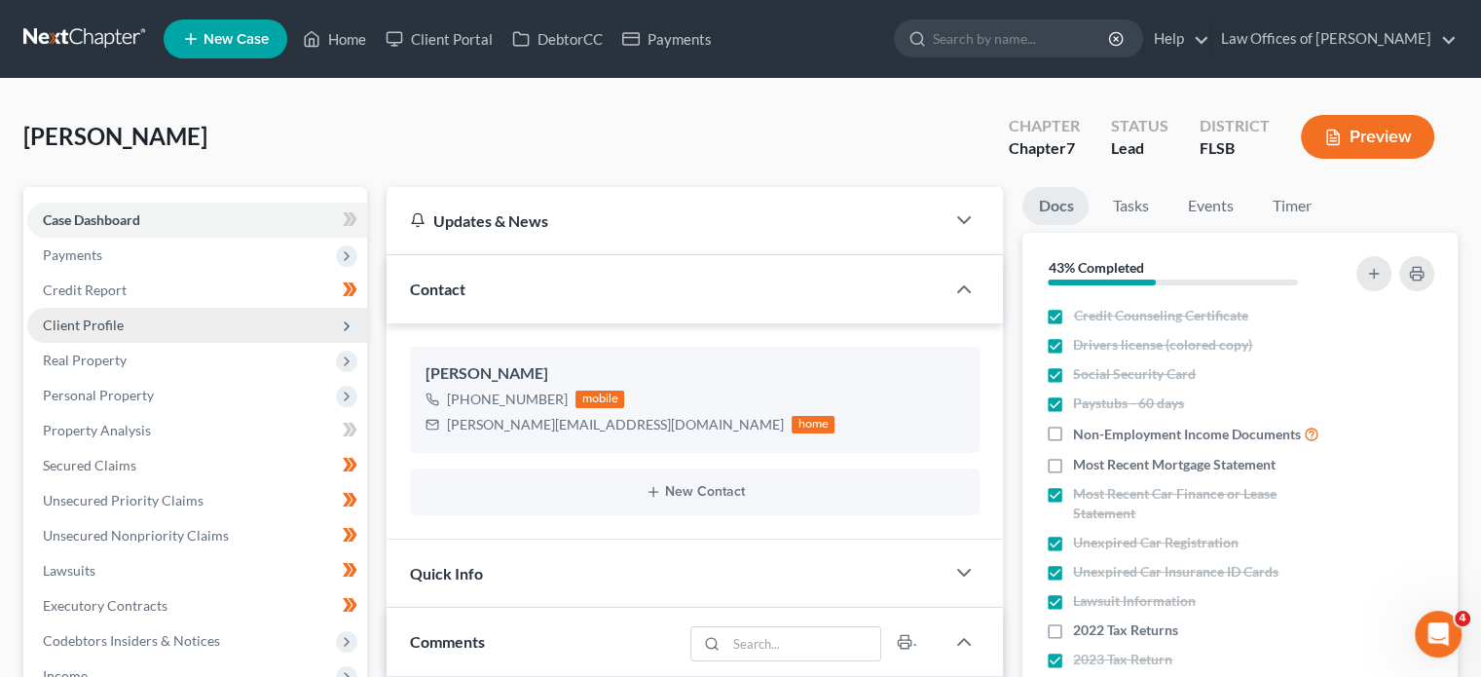
click at [72, 328] on span "Client Profile" at bounding box center [83, 325] width 81 height 17
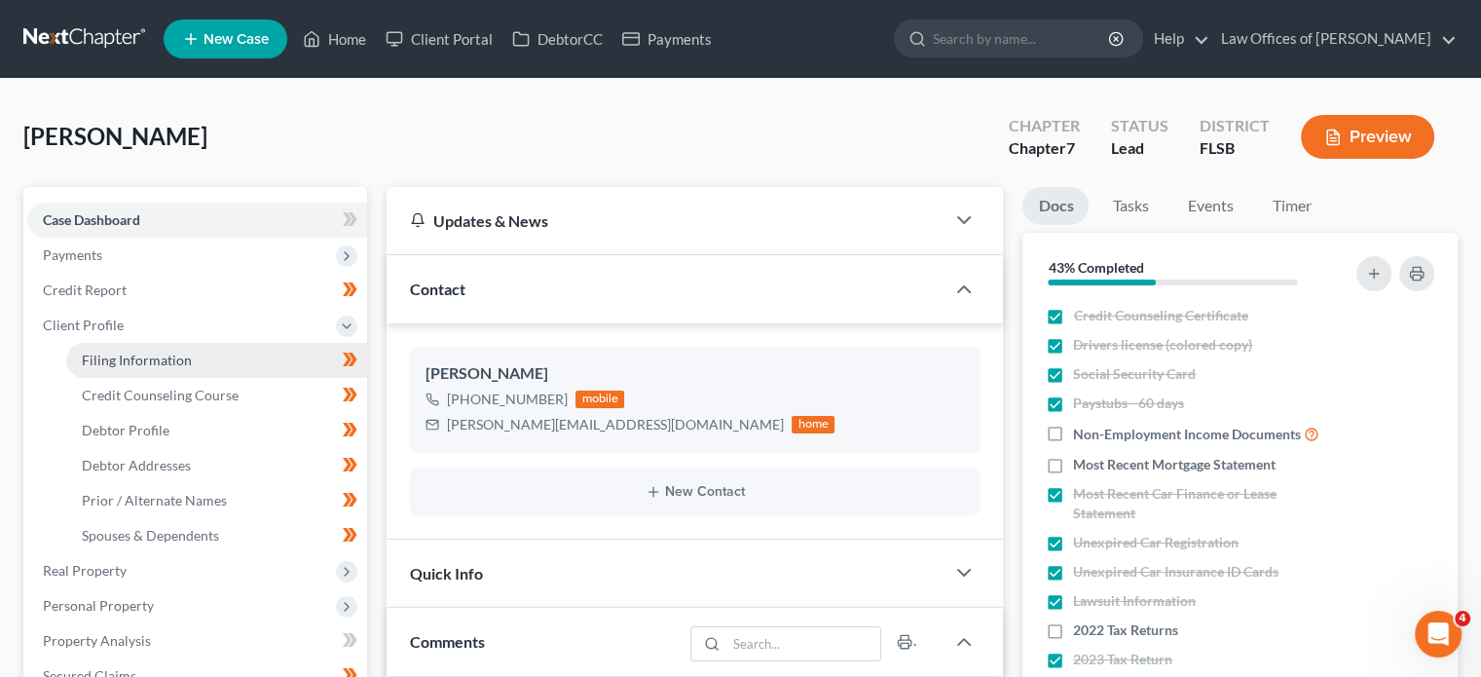
click at [144, 367] on span "Filing Information" at bounding box center [137, 360] width 110 height 17
select select "1"
select select "0"
select select "17"
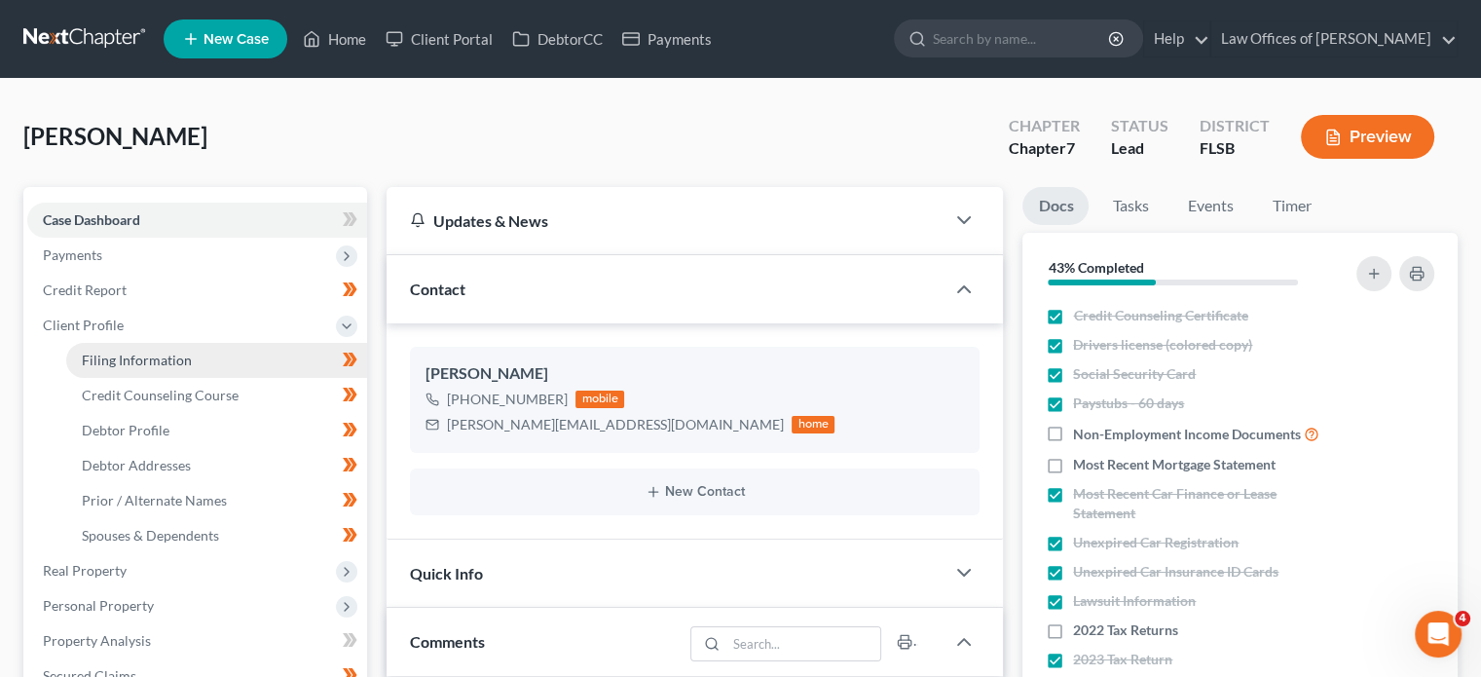
select select "0"
select select "9"
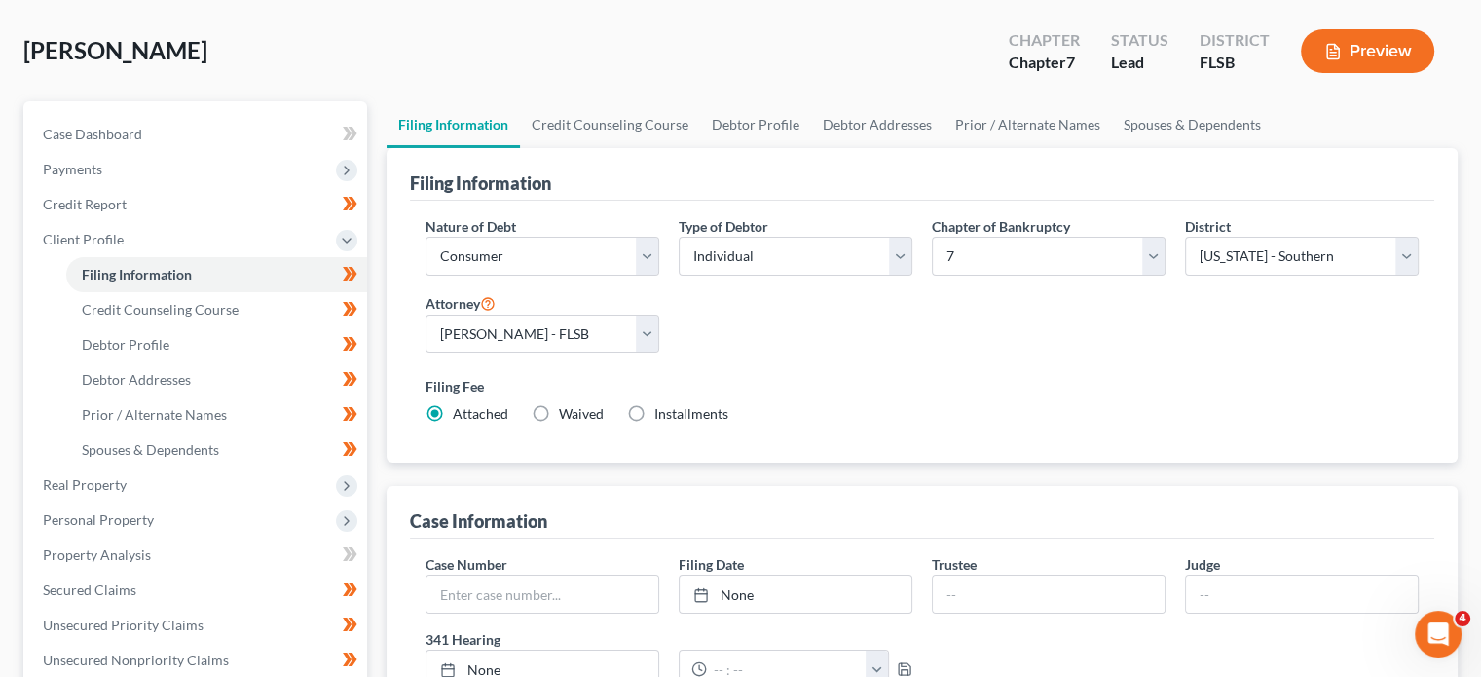
scroll to position [78, 0]
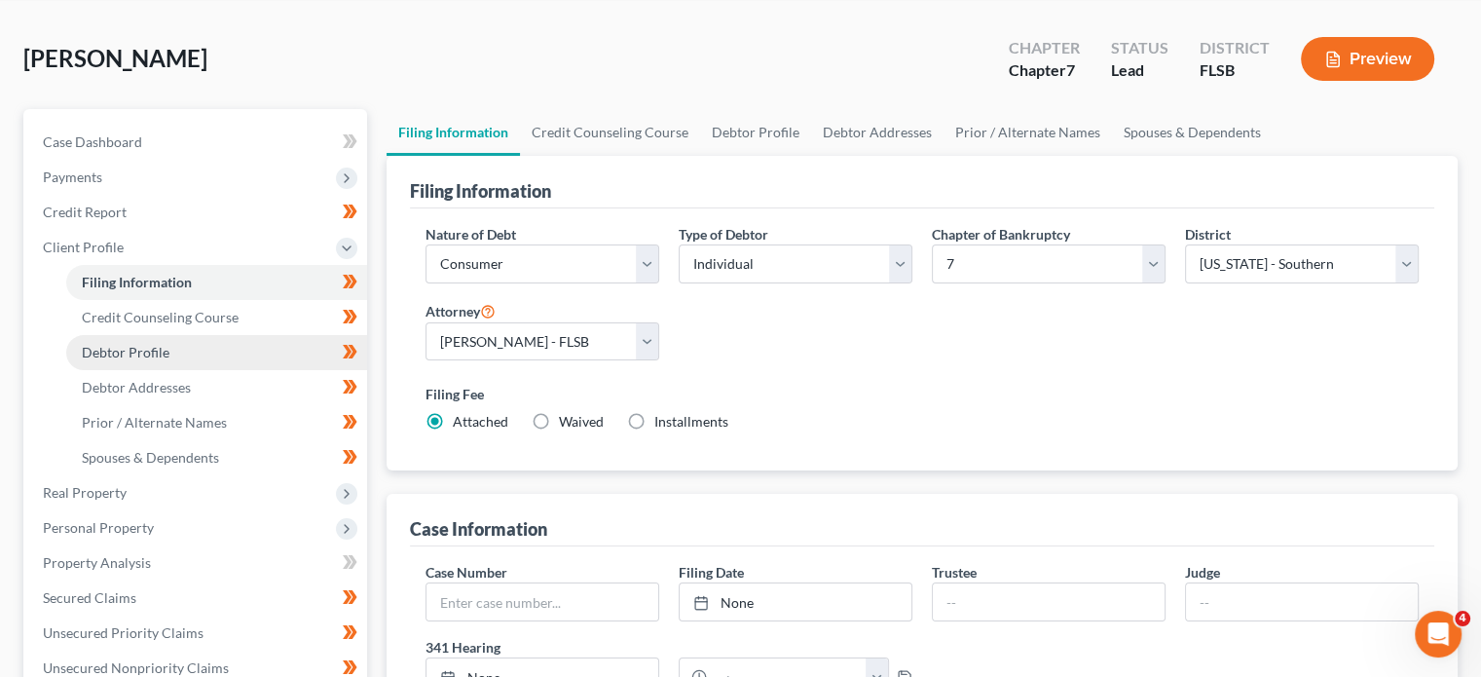
click at [224, 354] on link "Debtor Profile" at bounding box center [216, 352] width 301 height 35
select select "4"
select select "0"
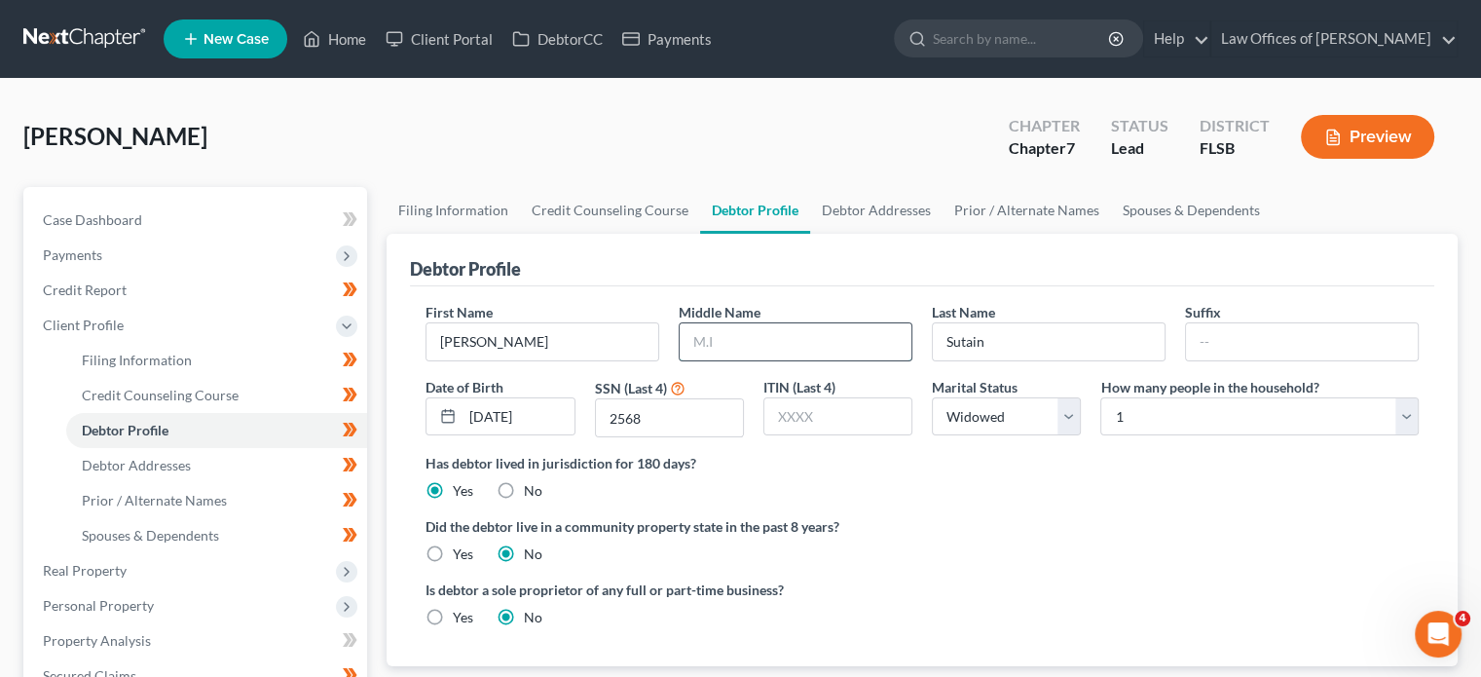
click at [756, 342] on input "text" at bounding box center [796, 341] width 232 height 37
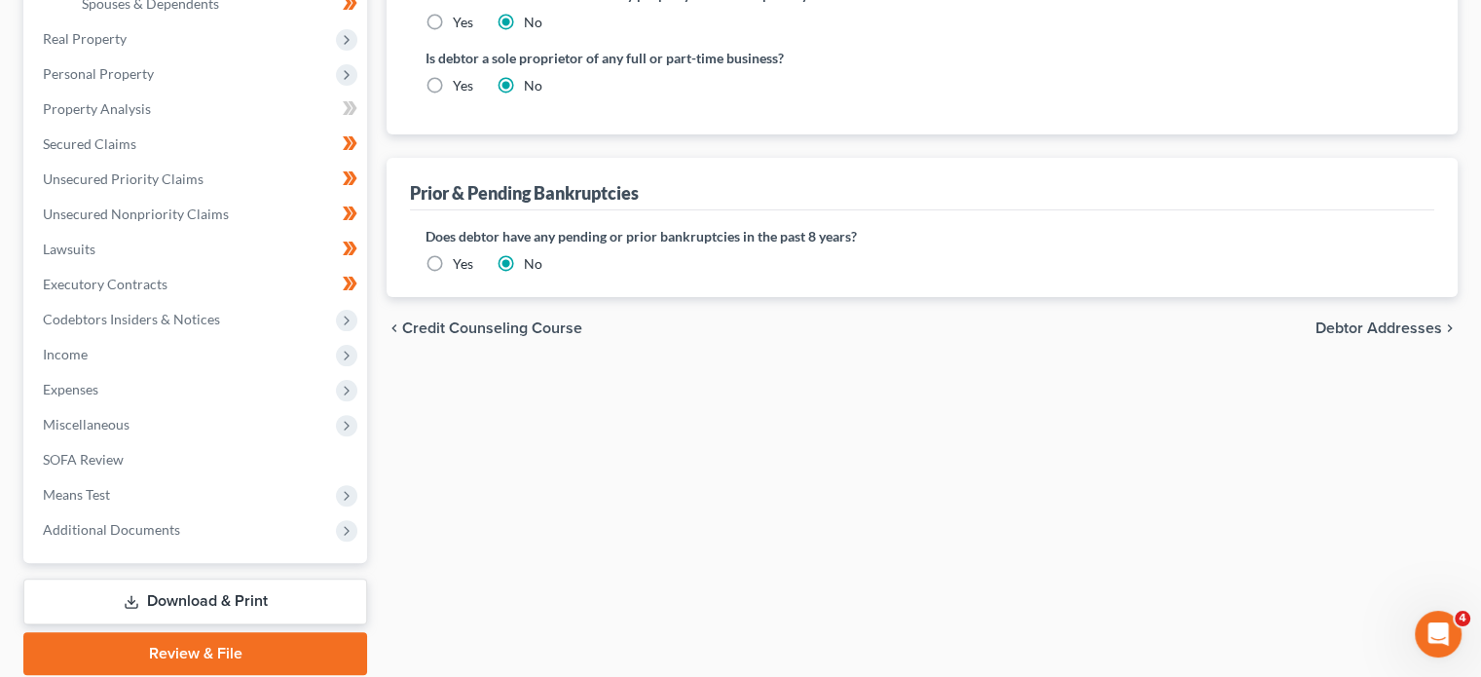
scroll to position [602, 0]
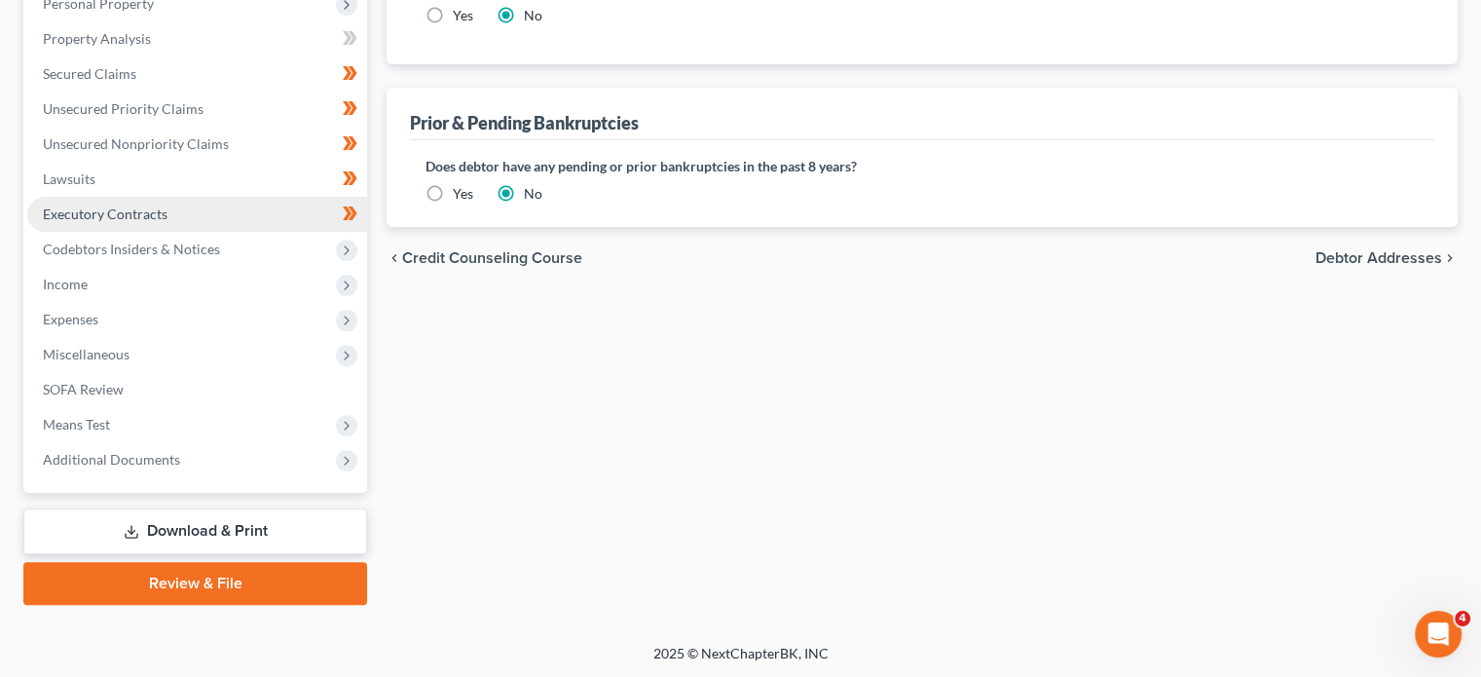
type input "[PERSON_NAME]"
click at [168, 220] on link "Executory Contracts" at bounding box center [197, 214] width 340 height 35
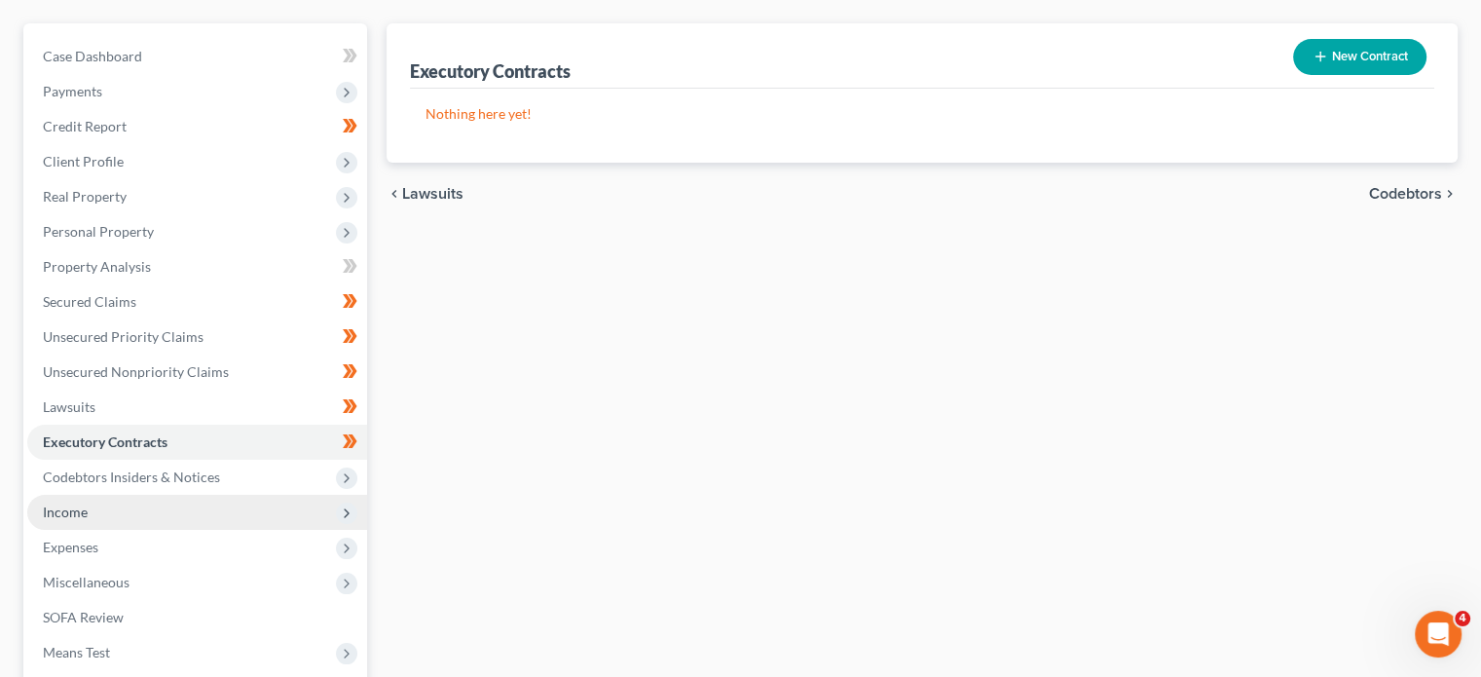
scroll to position [142, 0]
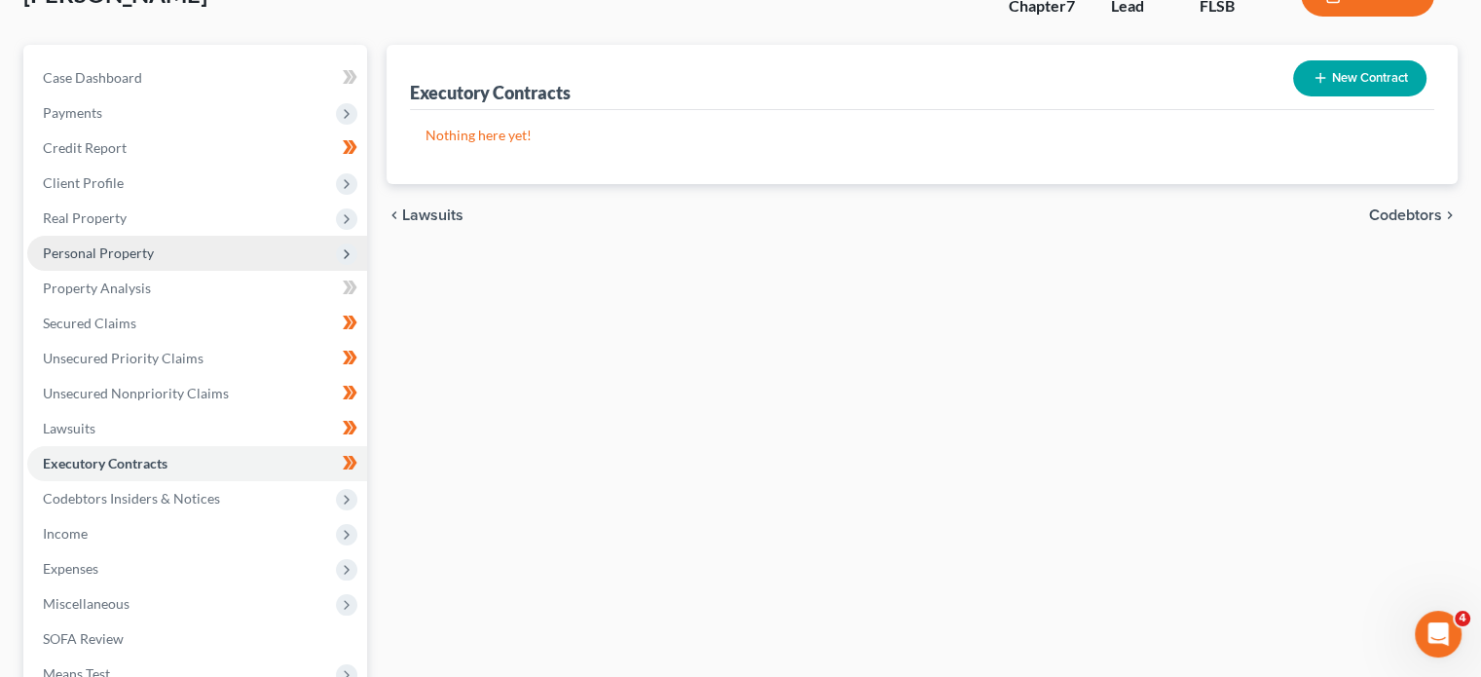
click at [103, 259] on span "Personal Property" at bounding box center [98, 252] width 111 height 17
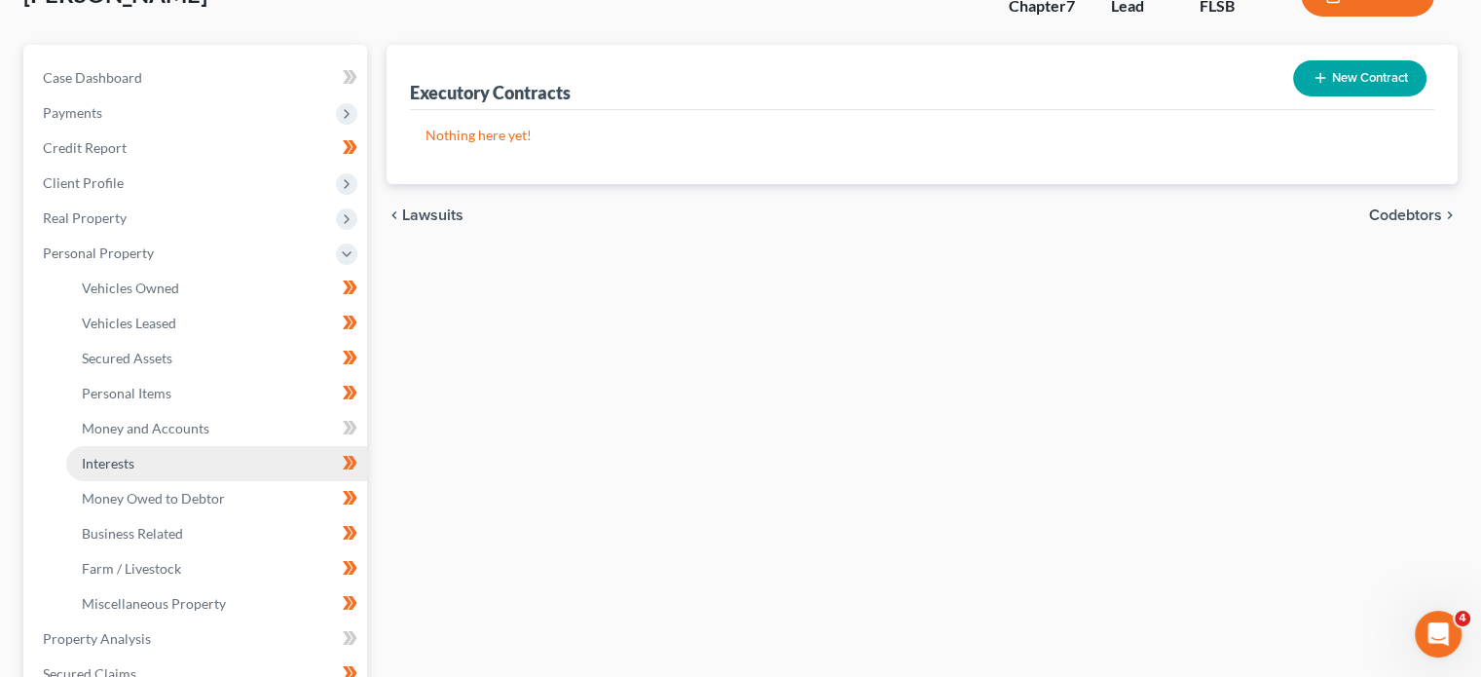
click at [115, 461] on span "Interests" at bounding box center [108, 463] width 53 height 17
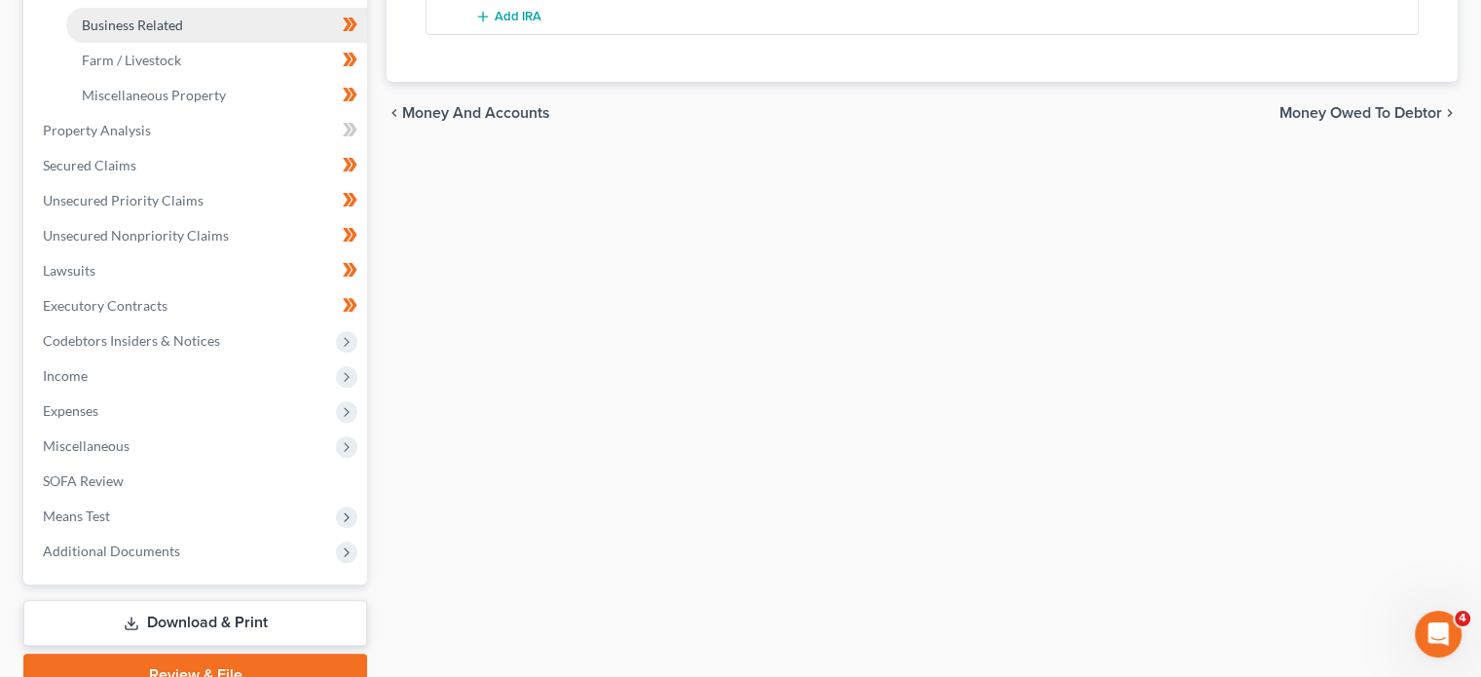
scroll to position [655, 0]
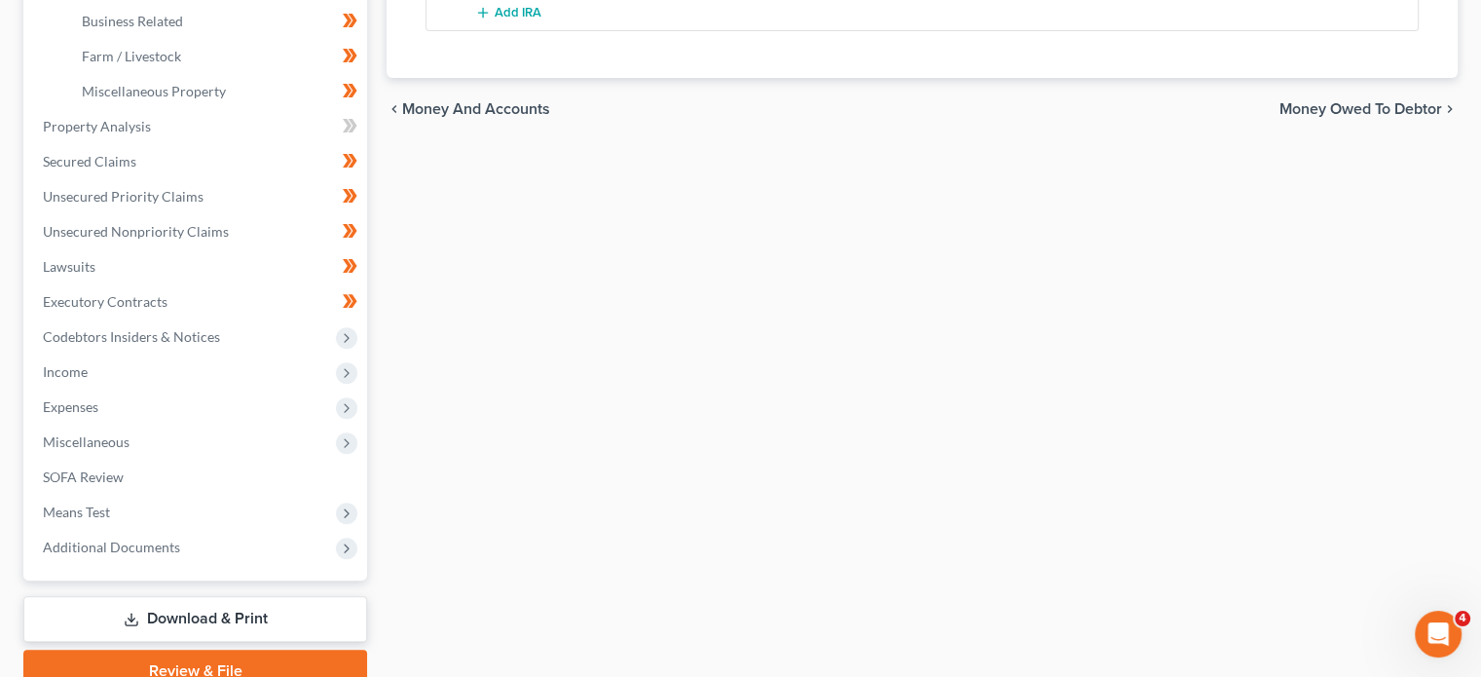
click at [145, 627] on link "Download & Print" at bounding box center [195, 619] width 344 height 46
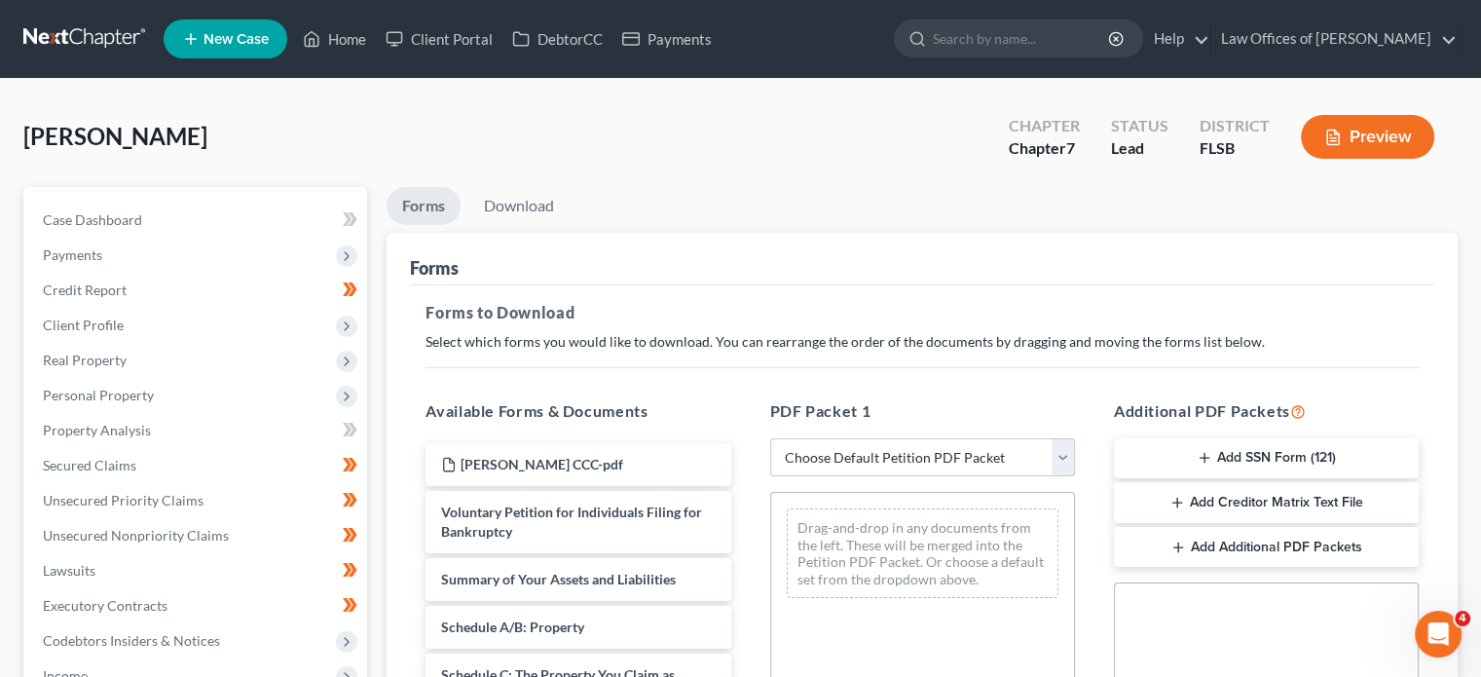
click at [834, 456] on select "Choose Default Petition PDF Packet Complete Bankruptcy Petition (all forms and …" at bounding box center [922, 457] width 305 height 39
select select "0"
click at [770, 438] on select "Choose Default Petition PDF Packet Complete Bankruptcy Petition (all forms and …" at bounding box center [922, 457] width 305 height 39
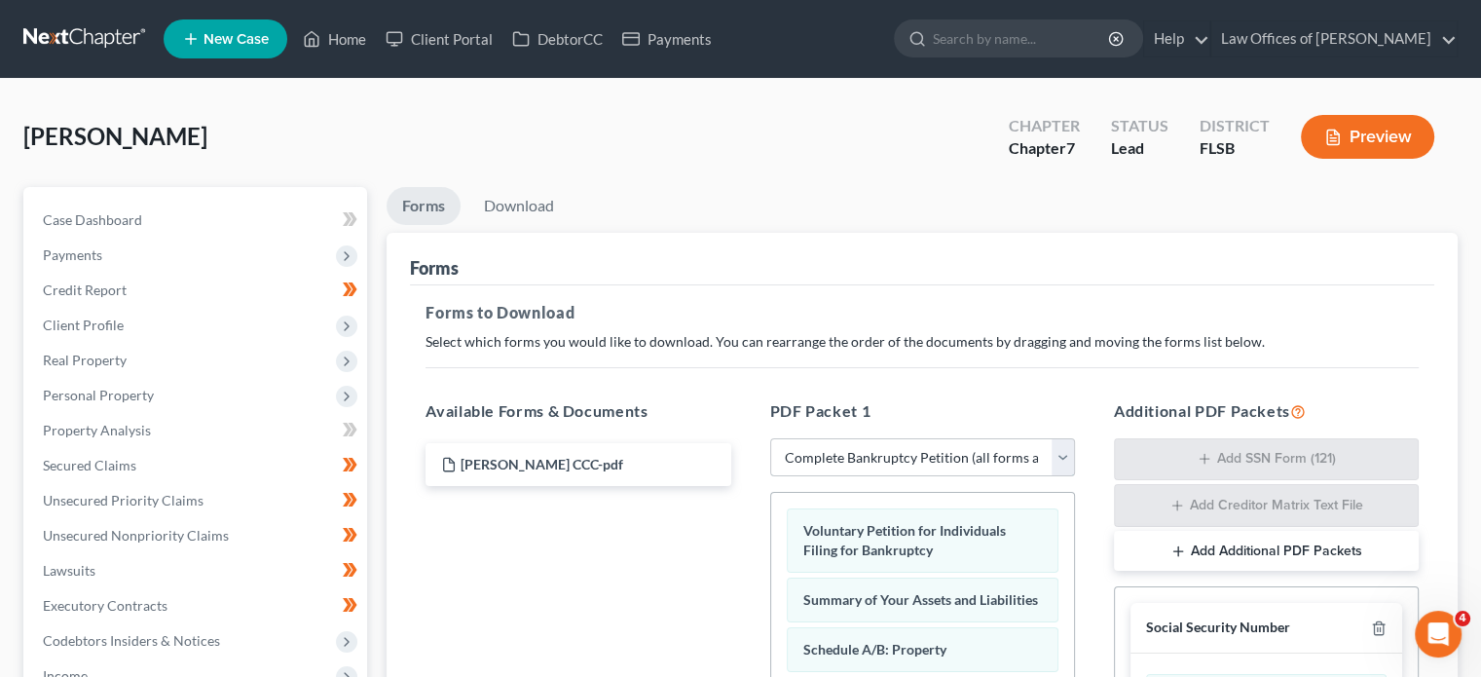
scroll to position [526, 0]
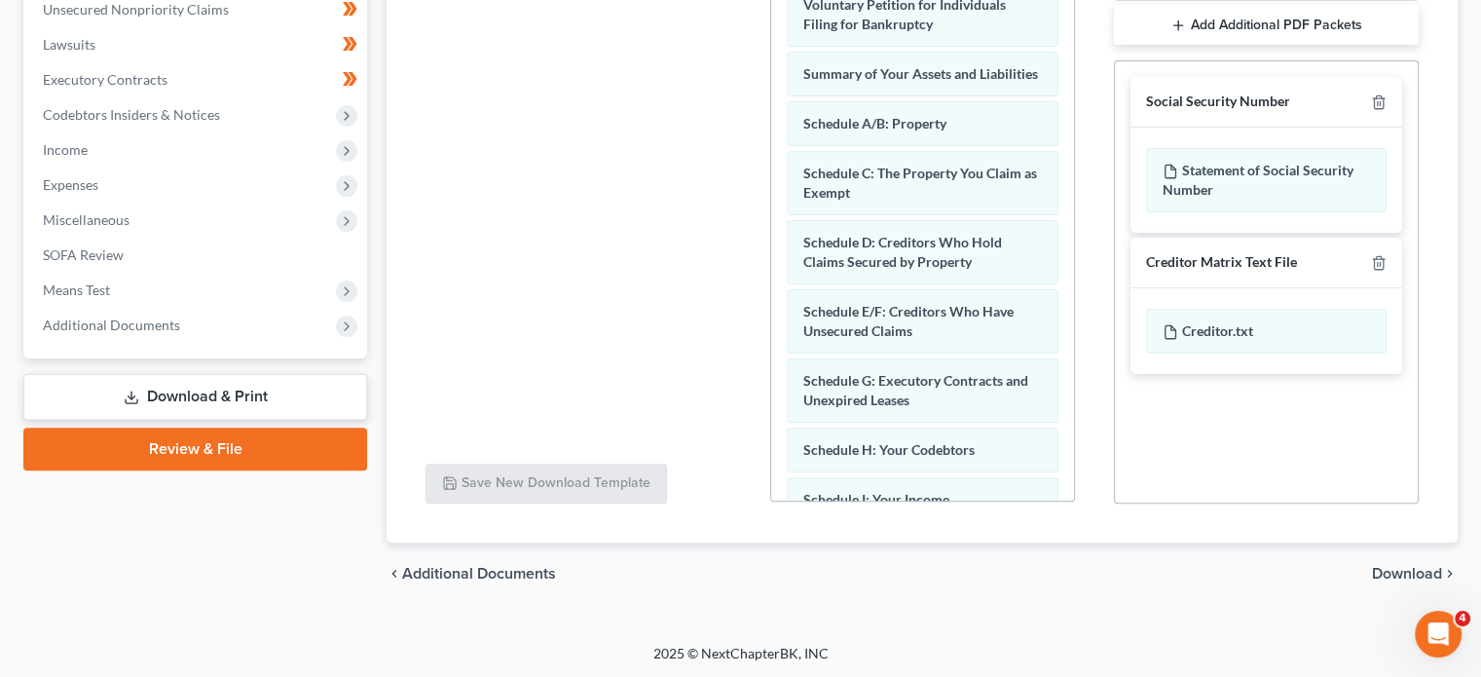
click at [1402, 568] on span "Download" at bounding box center [1407, 574] width 70 height 16
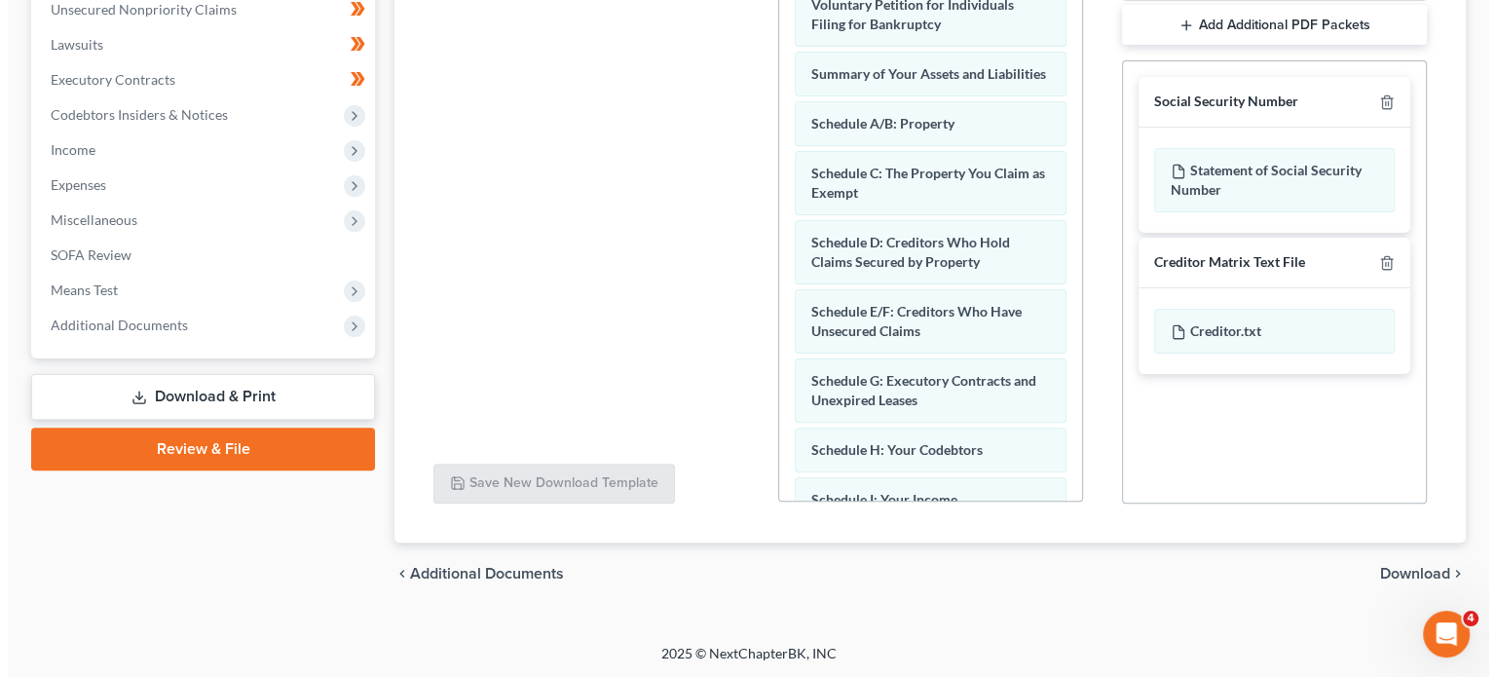
scroll to position [392, 0]
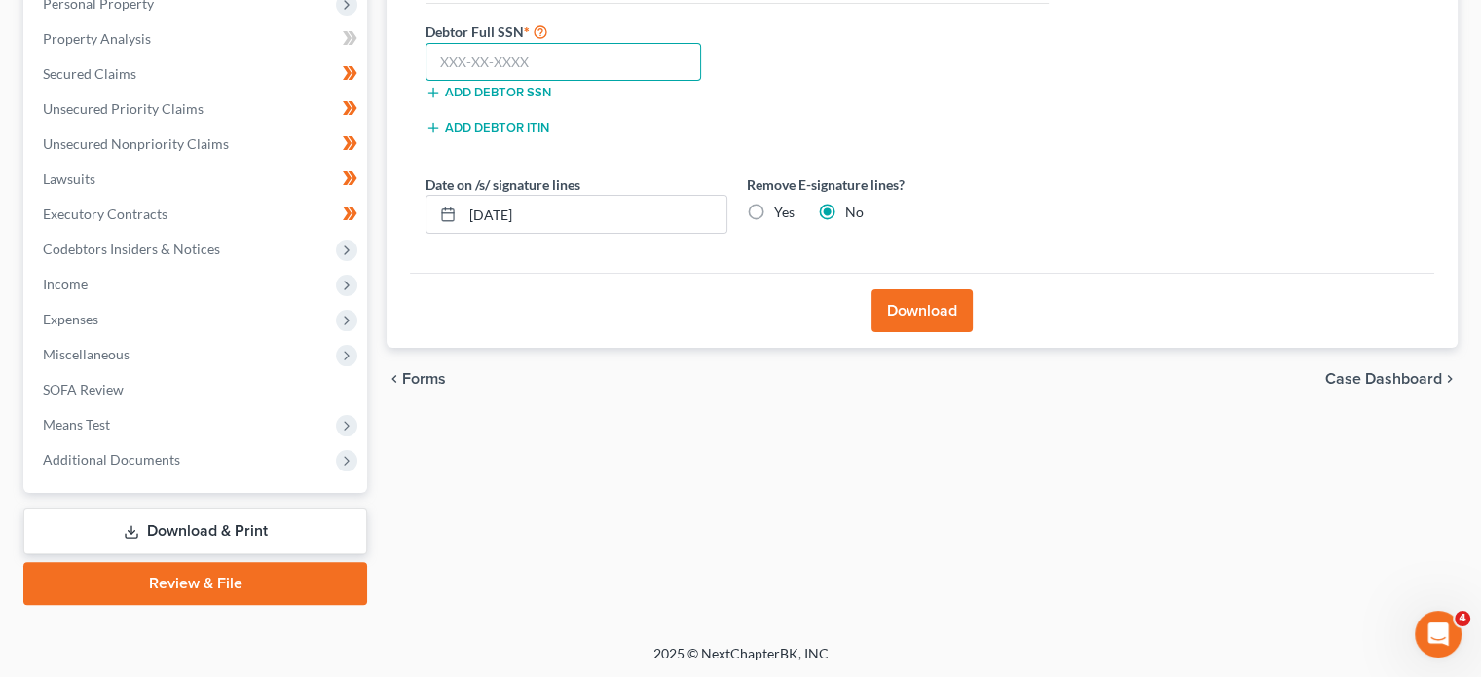
click at [541, 50] on input "text" at bounding box center [564, 62] width 276 height 39
type input "128-56-2568"
click at [939, 321] on button "Download" at bounding box center [922, 310] width 101 height 43
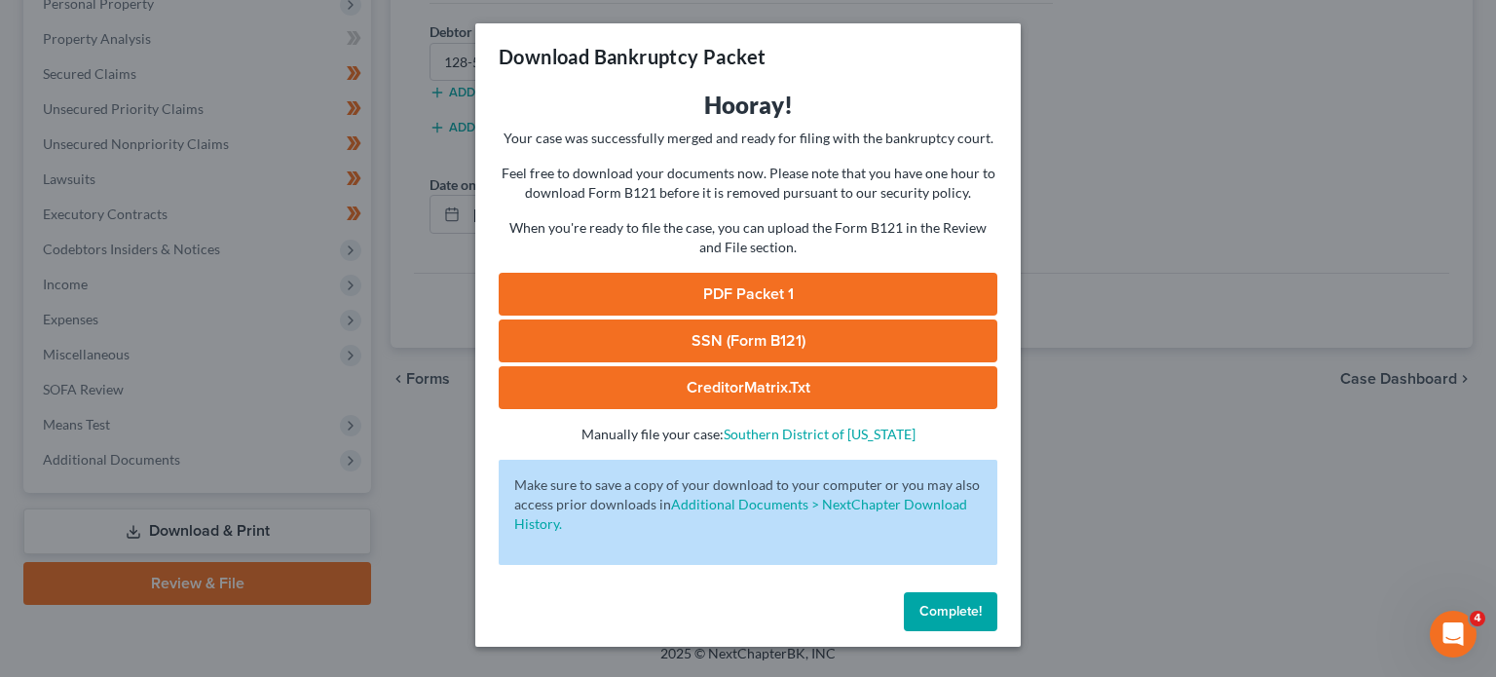
click at [845, 291] on link "PDF Packet 1" at bounding box center [748, 294] width 499 height 43
click at [807, 354] on link "SSN (Form B121)" at bounding box center [748, 340] width 499 height 43
